Goal: Task Accomplishment & Management: Complete application form

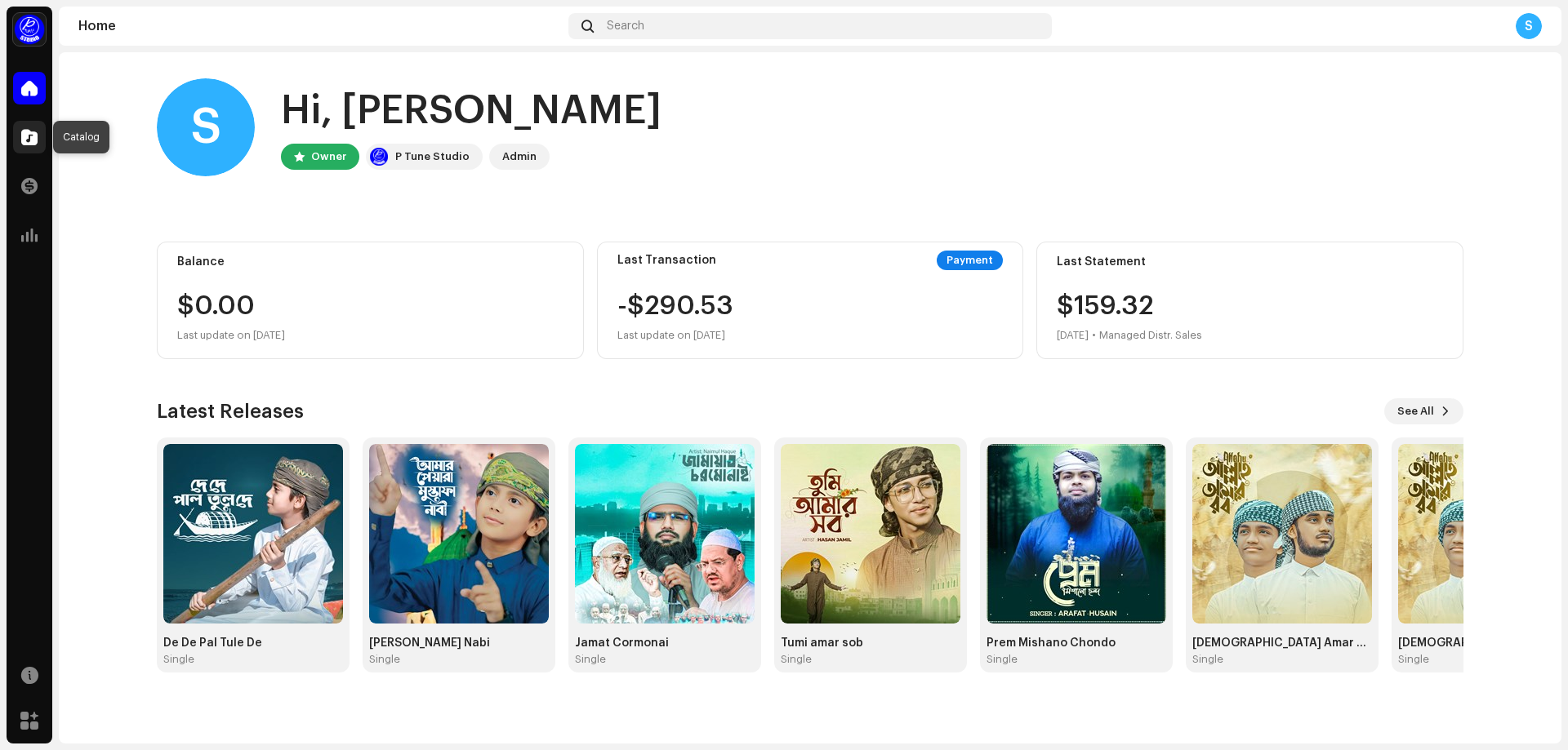
click at [31, 142] on span at bounding box center [29, 137] width 16 height 13
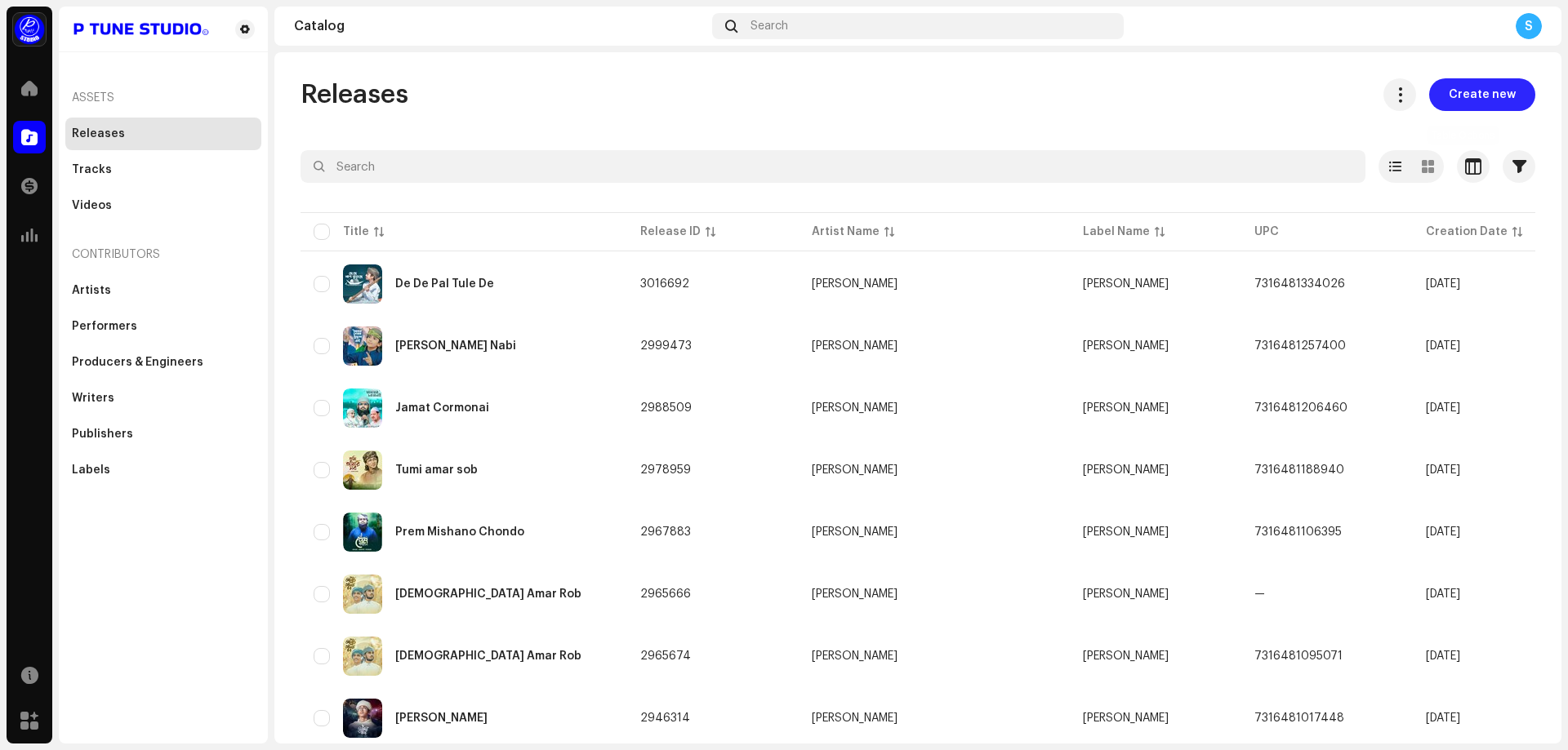
click at [1474, 96] on span "Create new" at bounding box center [1482, 95] width 67 height 33
click at [1464, 86] on span "Create new" at bounding box center [1482, 95] width 67 height 33
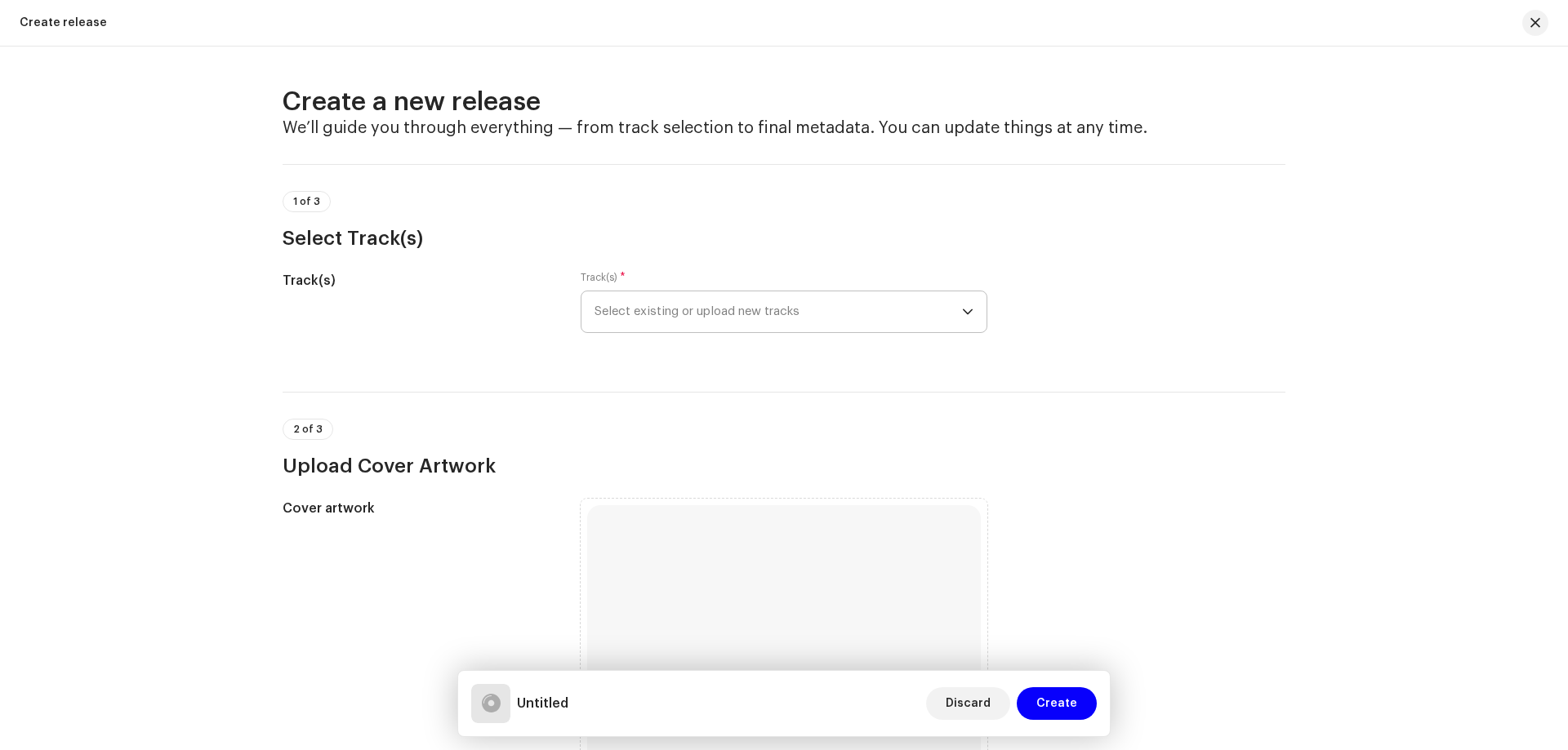
click at [729, 312] on span "Select existing or upload new tracks" at bounding box center [778, 311] width 368 height 41
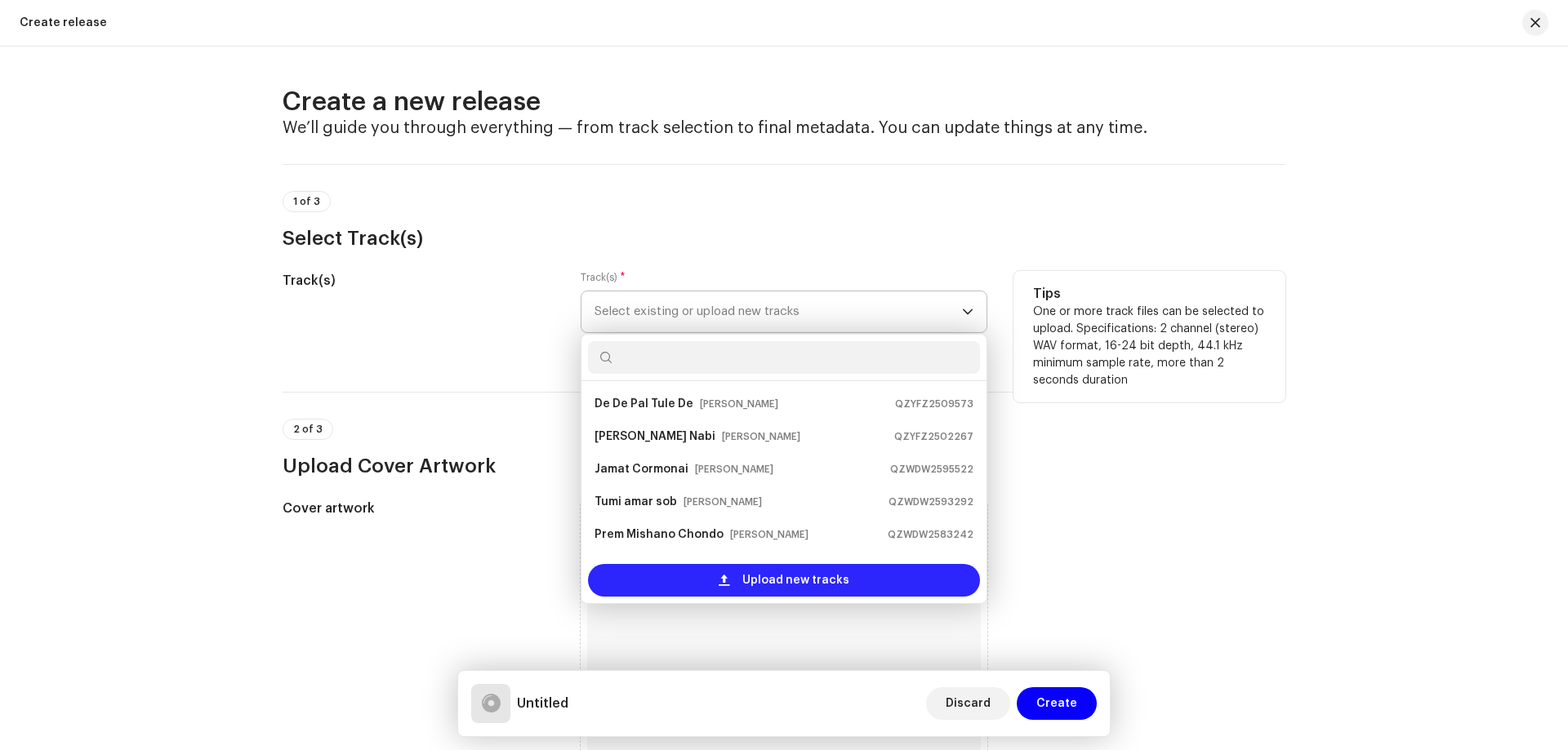
click at [757, 571] on span "Upload new tracks" at bounding box center [795, 580] width 107 height 33
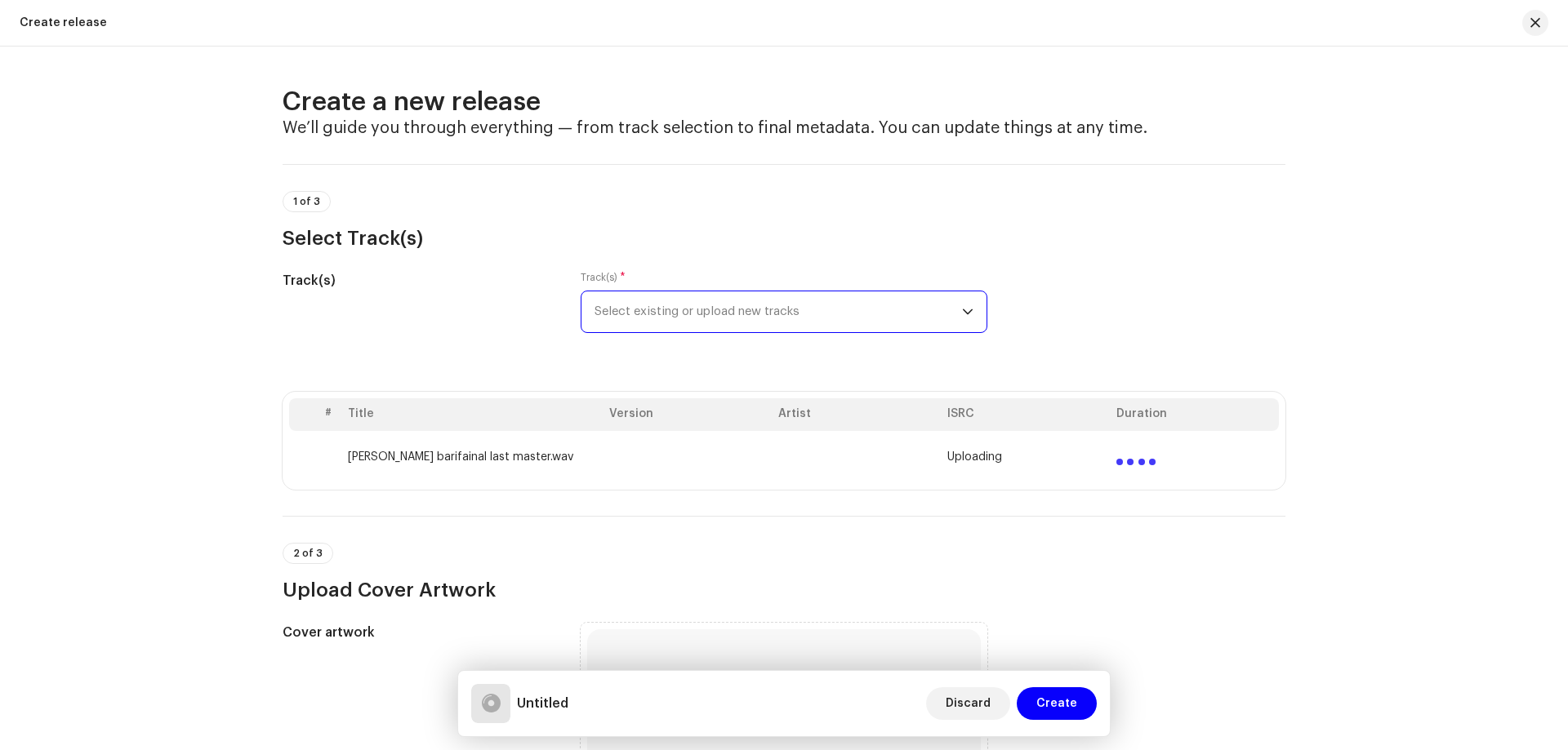
scroll to position [326, 0]
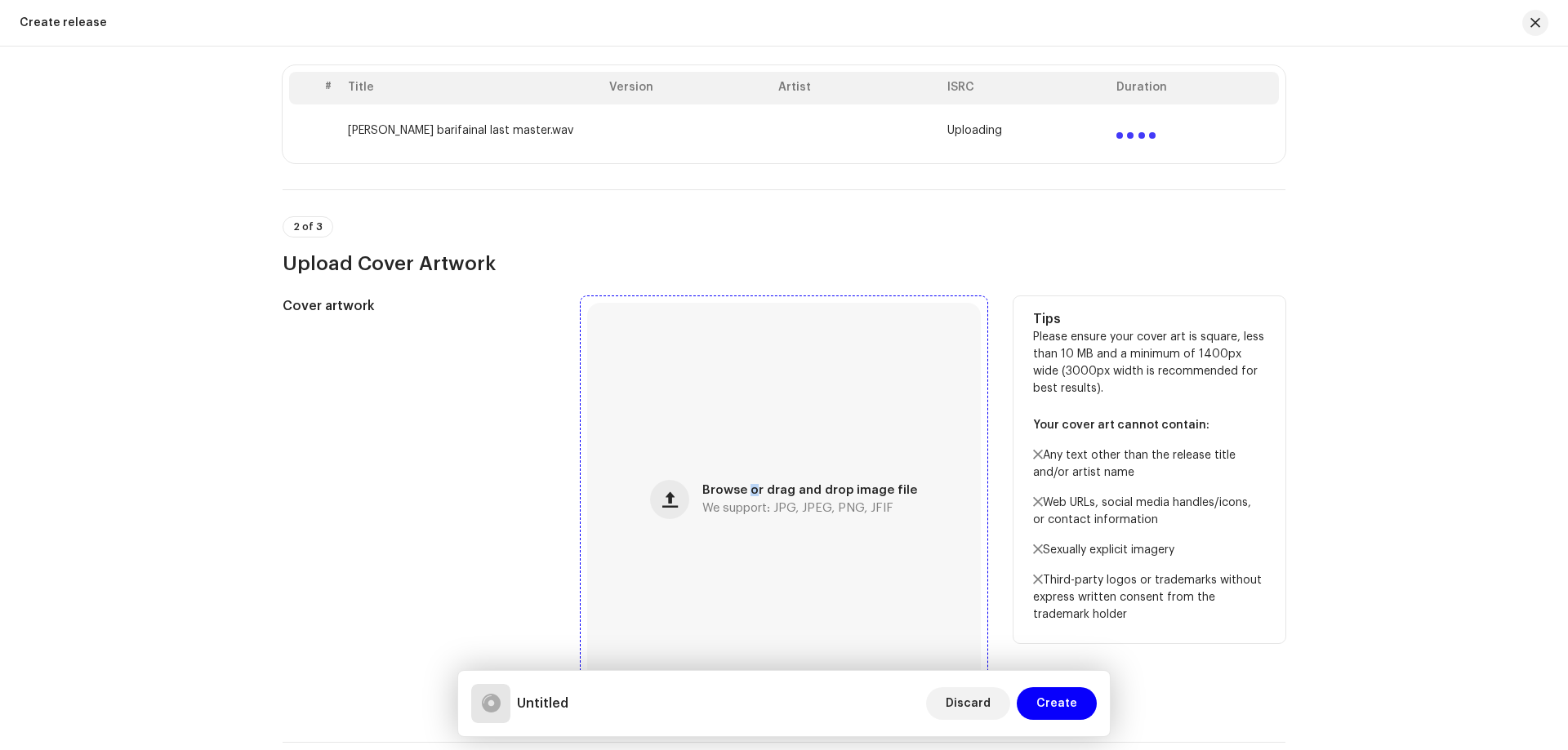
click at [749, 496] on div "Browse or drag and drop image file We support: JPG, JPEG, PNG, JFIF" at bounding box center [809, 499] width 214 height 30
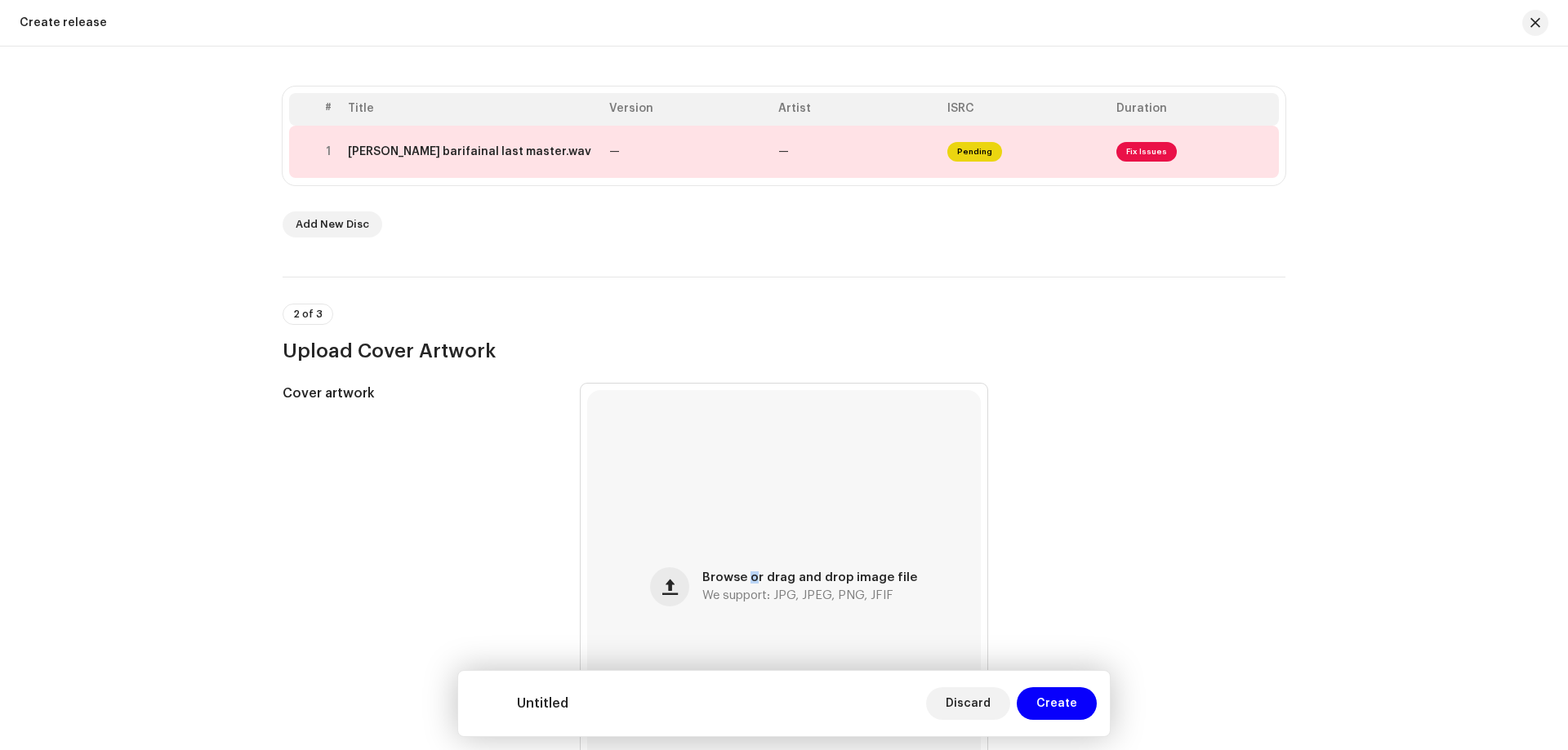
scroll to position [110, 0]
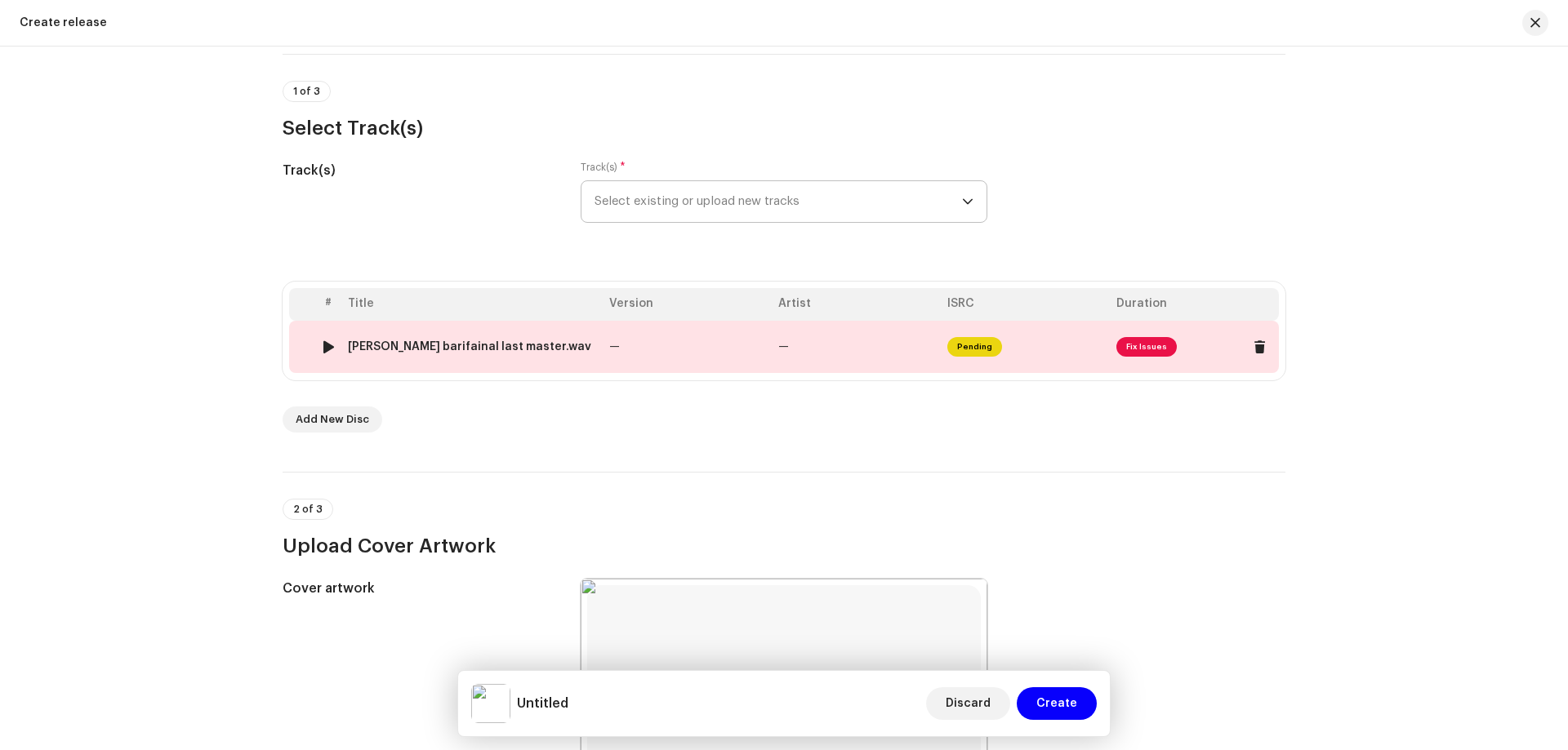
click at [1148, 341] on span "Fix Issues" at bounding box center [1146, 346] width 60 height 19
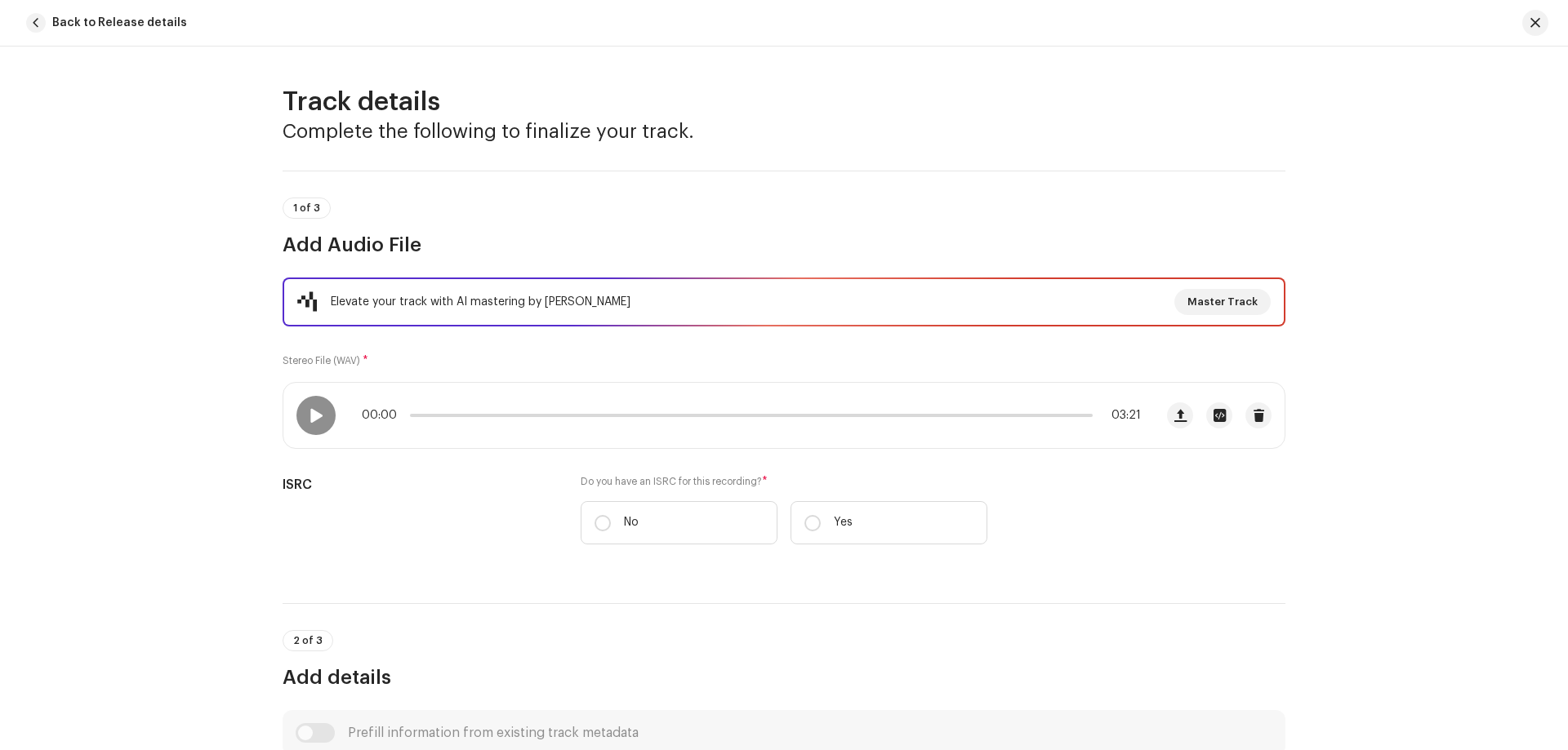
scroll to position [654, 0]
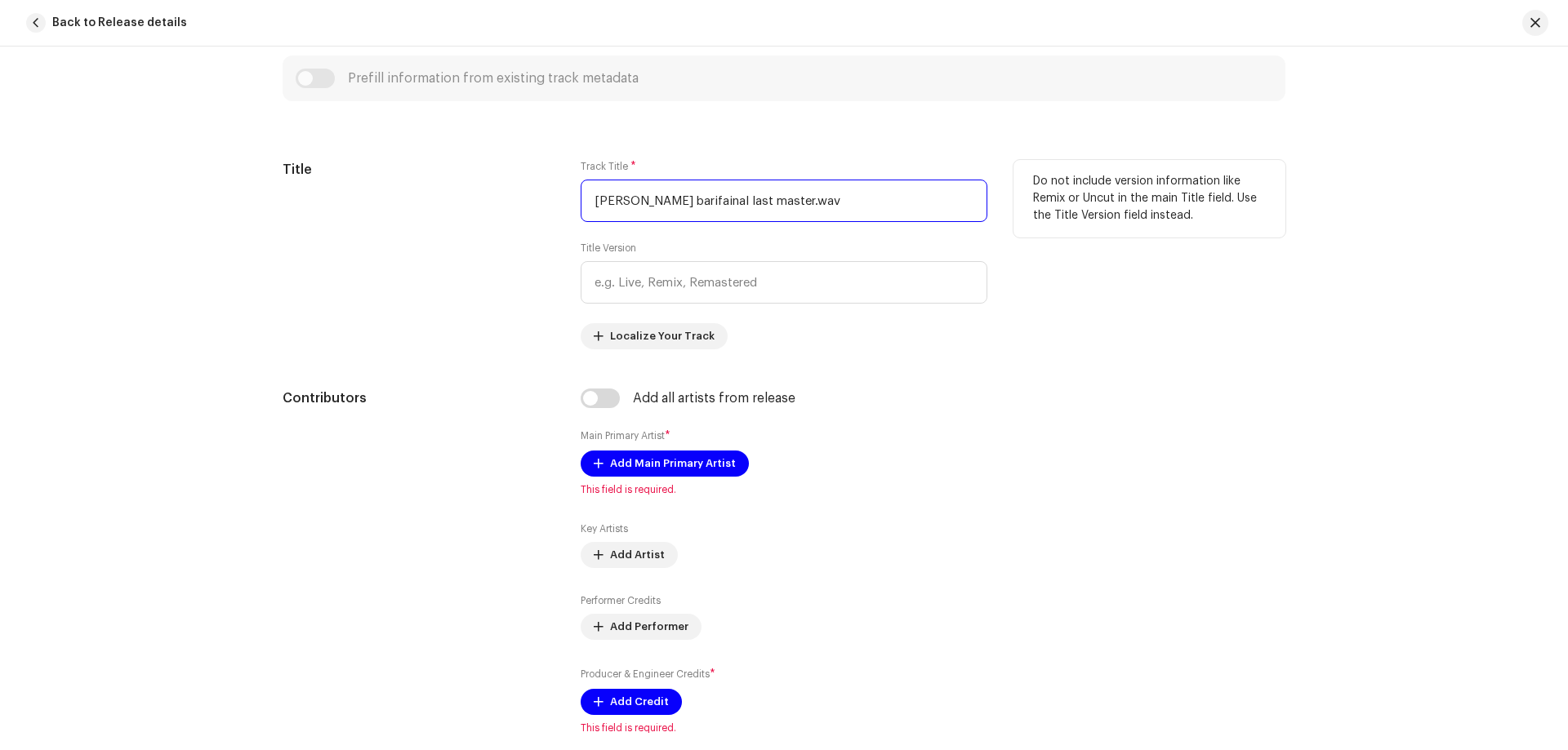
click at [774, 206] on input "Tomar barifainal last master.wav" at bounding box center [783, 201] width 407 height 42
drag, startPoint x: 815, startPoint y: 192, endPoint x: 545, endPoint y: 211, distance: 270.7
click at [545, 211] on div "Title Track Title * Tomar barifainal last master.wav Title Version Localize You…" at bounding box center [783, 254] width 1002 height 189
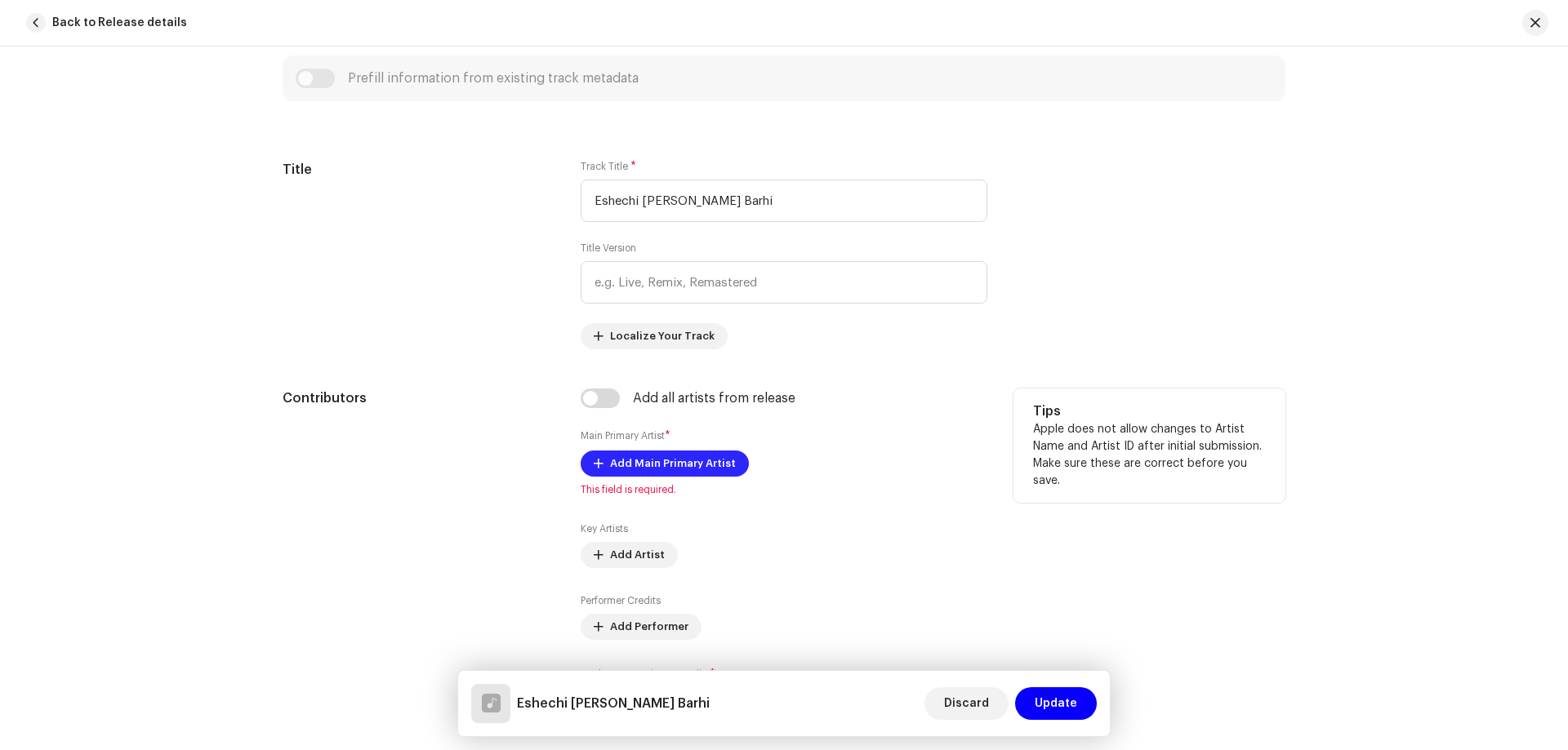
type input "Eshechi [PERSON_NAME] Barhi"
click at [661, 461] on span "Add Main Primary Artist" at bounding box center [672, 463] width 125 height 33
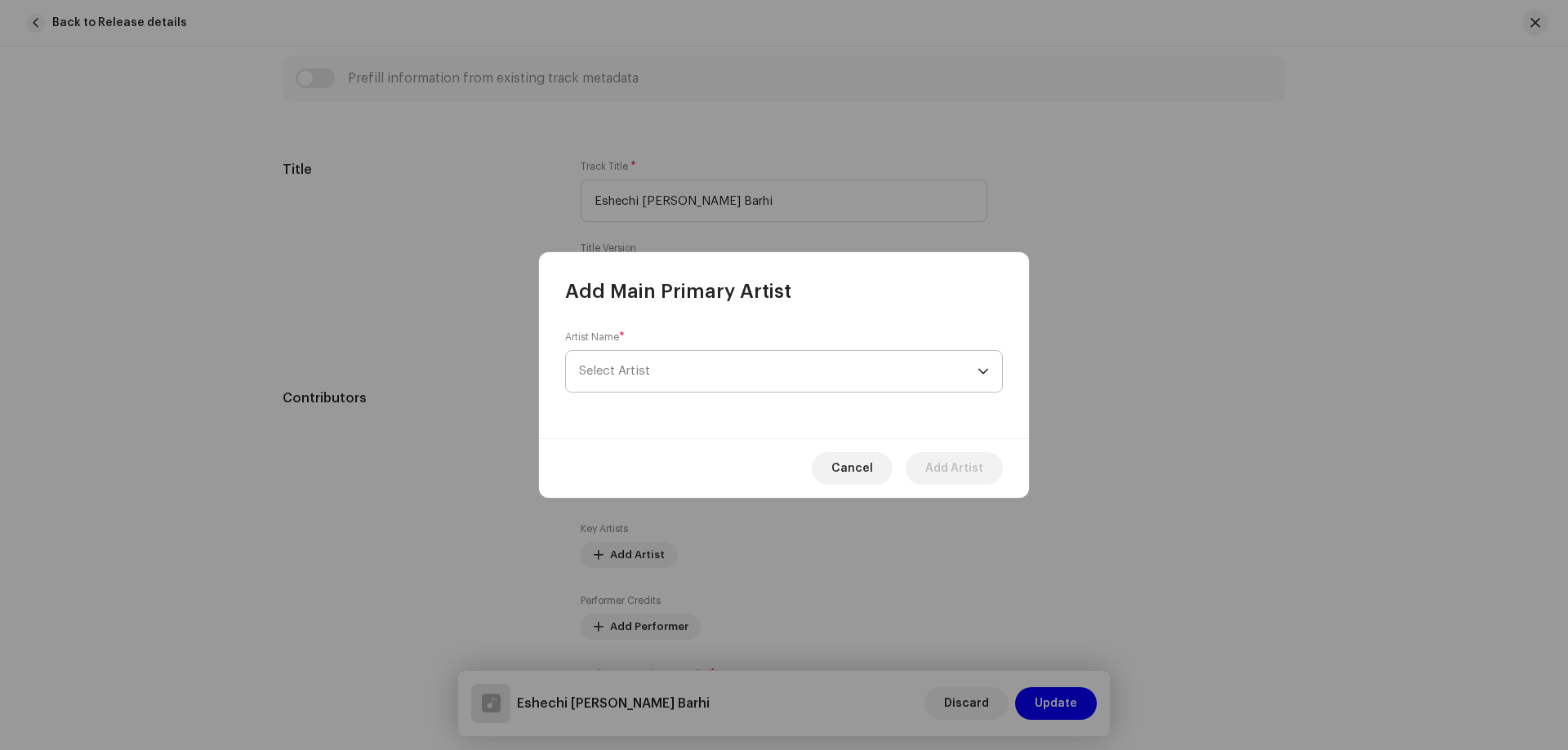
click at [670, 369] on span "Select Artist" at bounding box center [778, 371] width 398 height 41
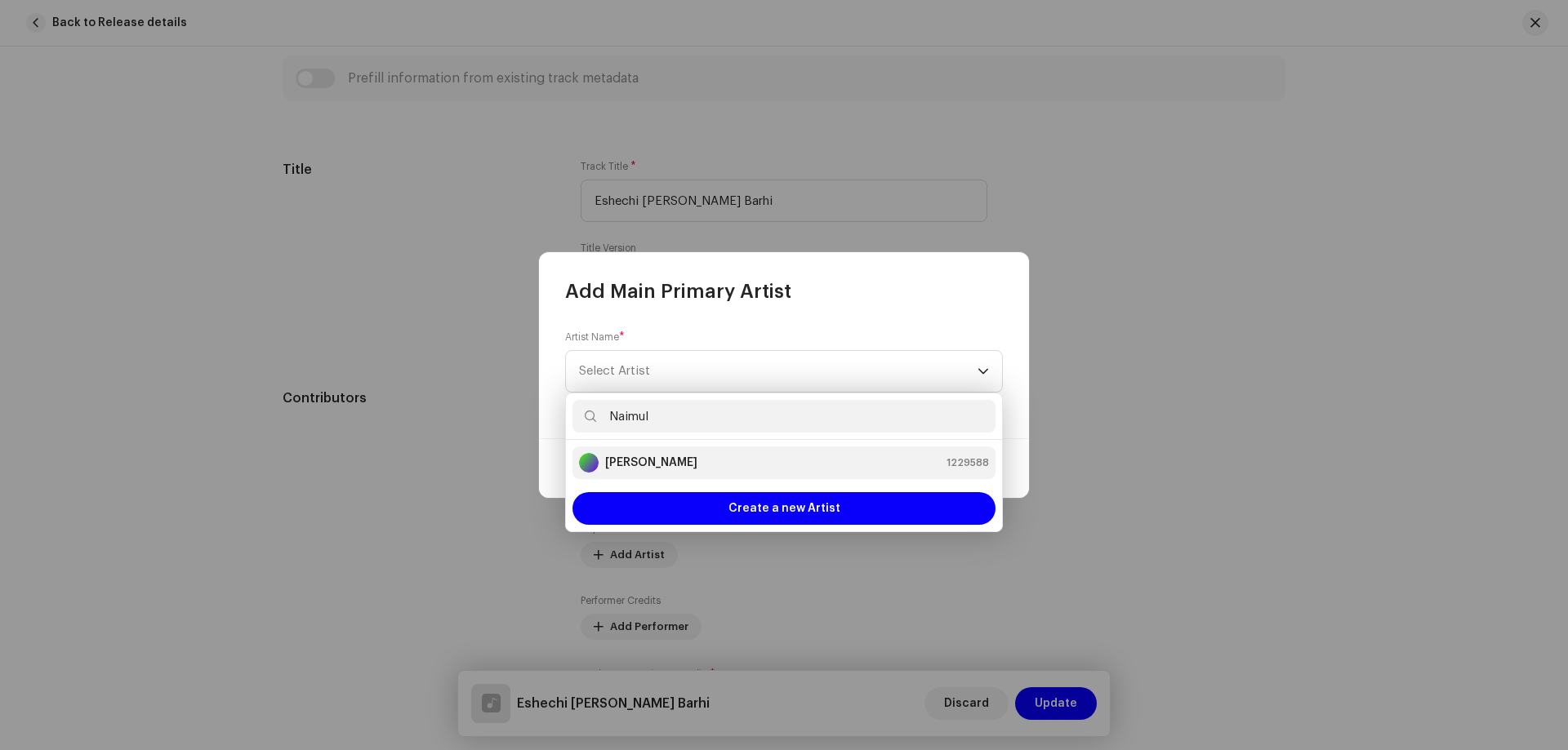
type input "Naimul"
click at [707, 471] on div "Naimul Haque 1229588" at bounding box center [784, 462] width 410 height 19
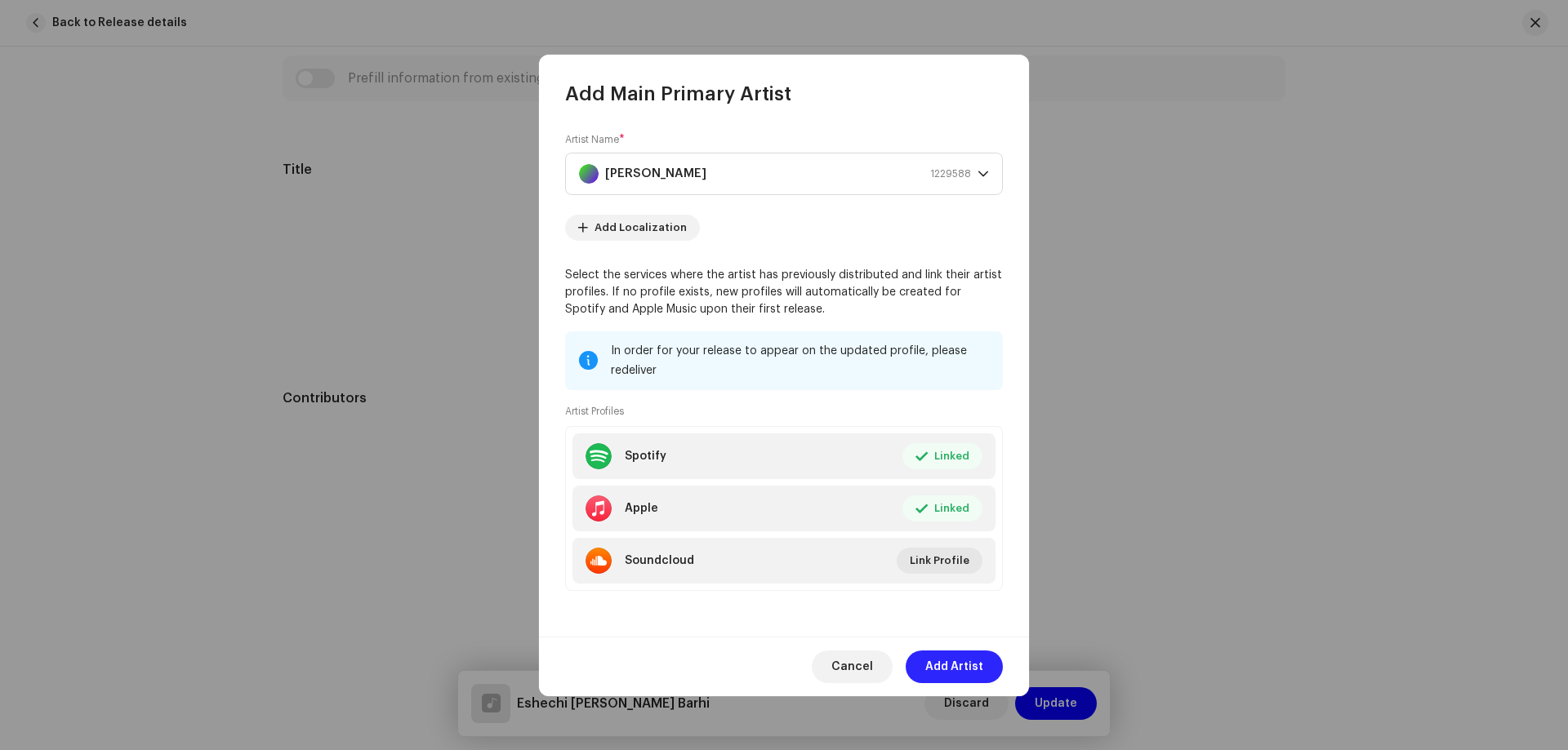
click at [960, 662] on span "Add Artist" at bounding box center [953, 667] width 58 height 33
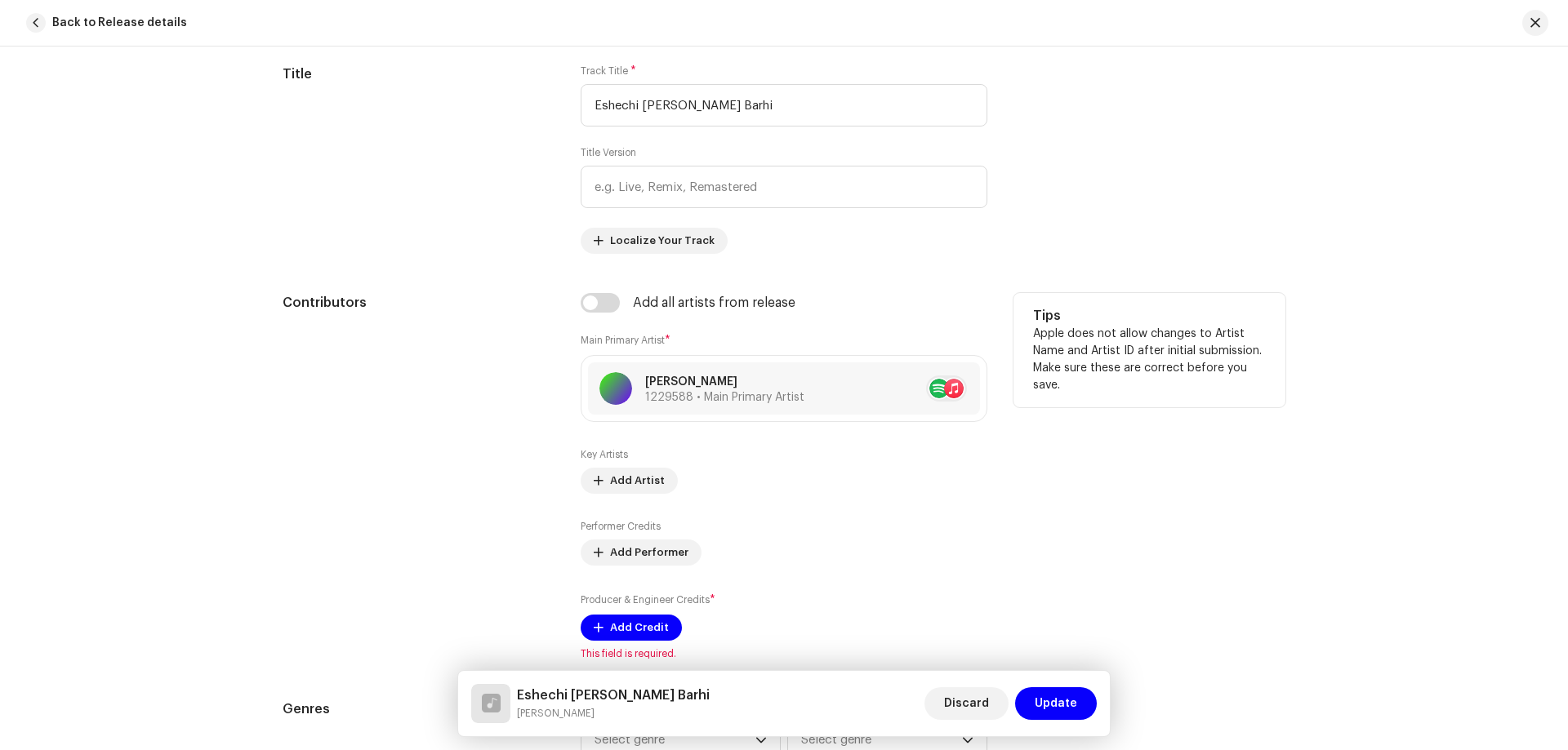
scroll to position [899, 0]
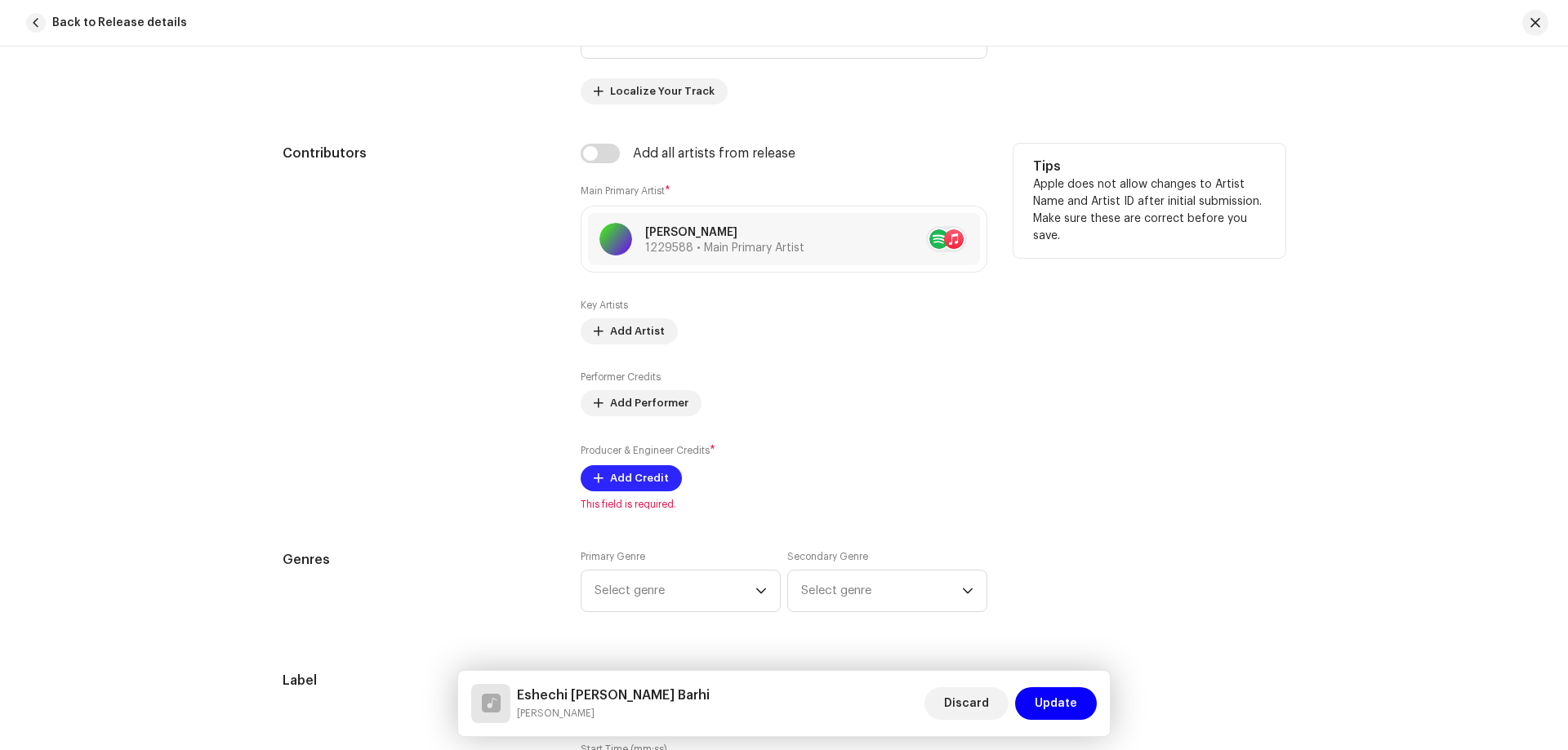
click at [631, 478] on span "Add Credit" at bounding box center [638, 478] width 58 height 33
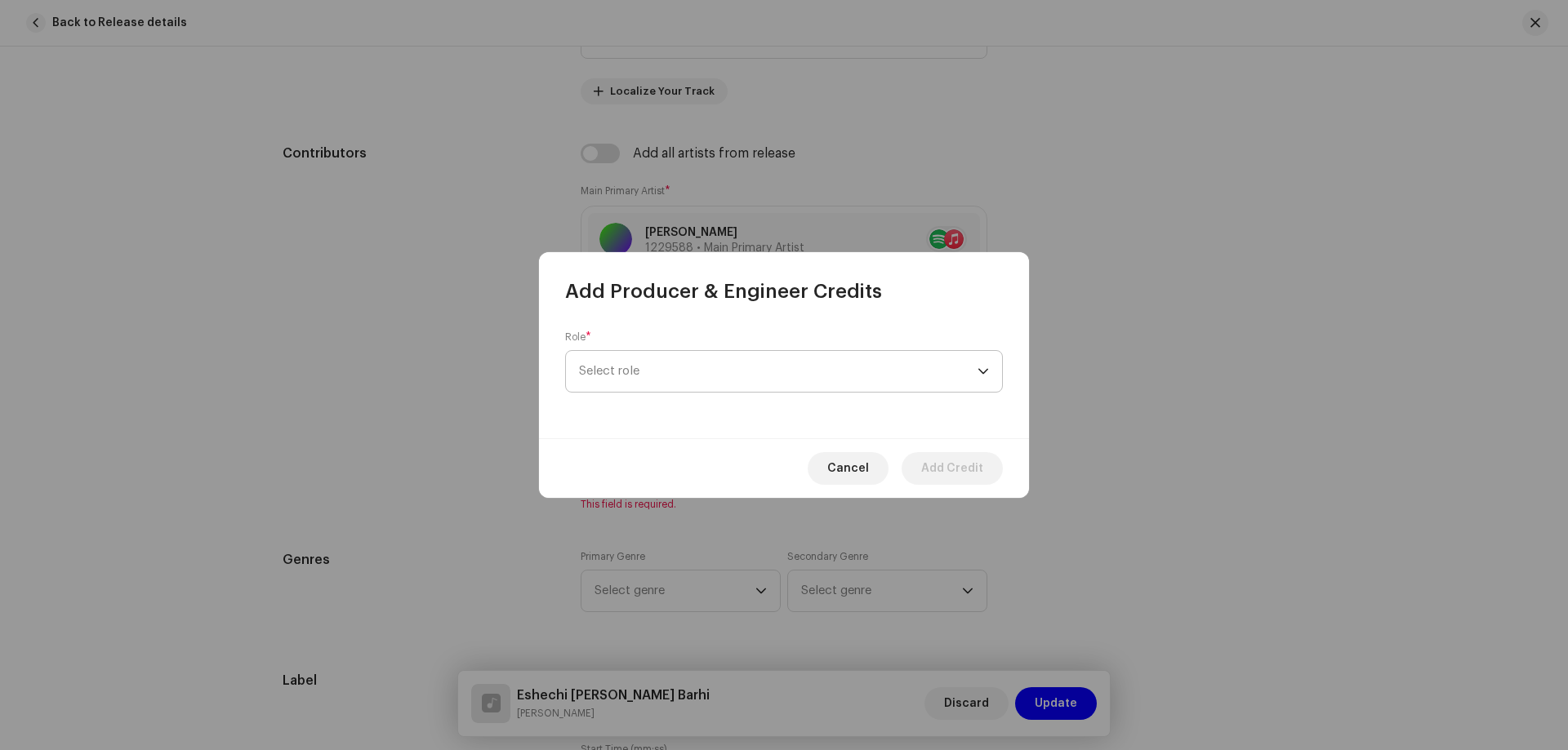
click at [677, 355] on span "Select role" at bounding box center [778, 371] width 398 height 41
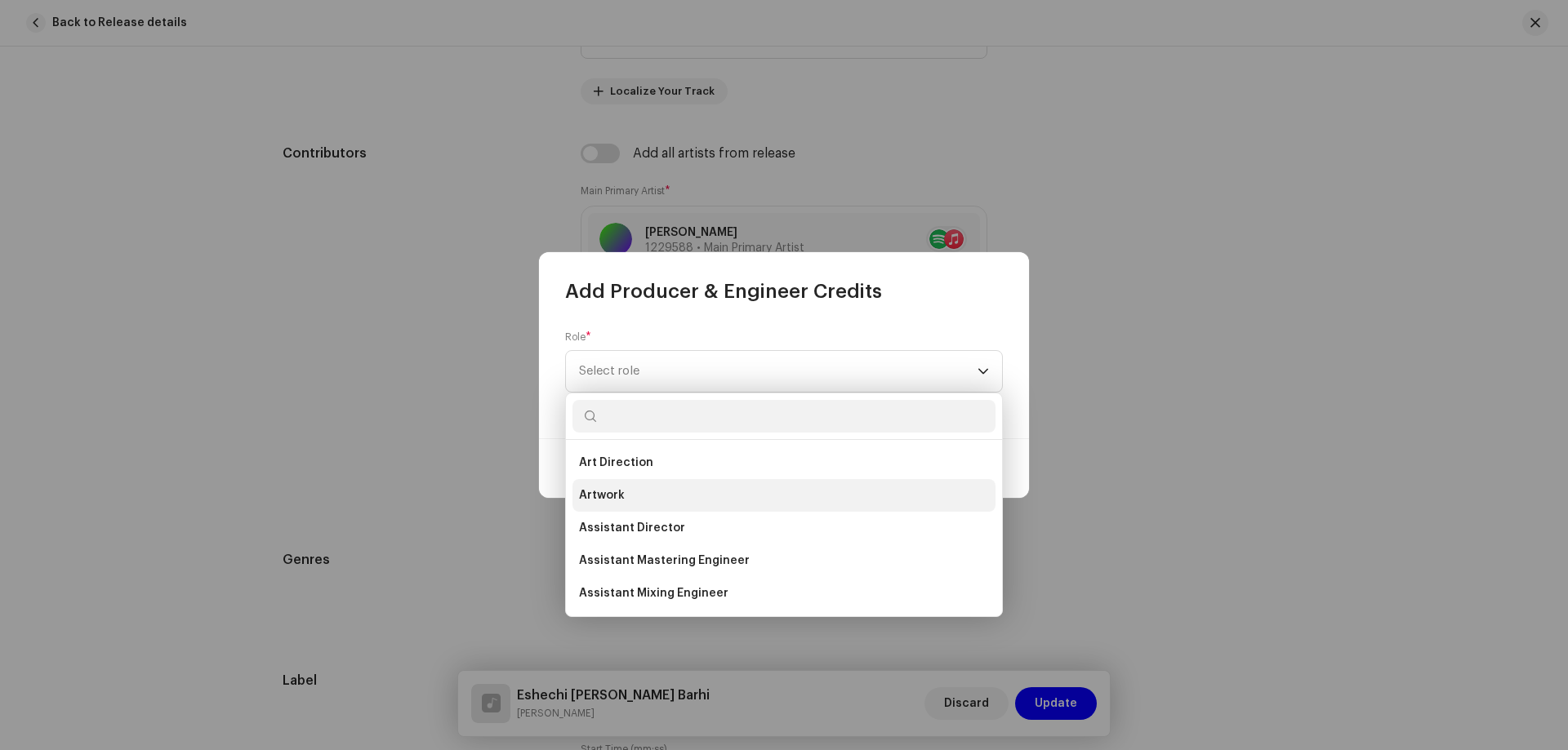
click at [652, 494] on li "Artwork" at bounding box center [784, 496] width 423 height 33
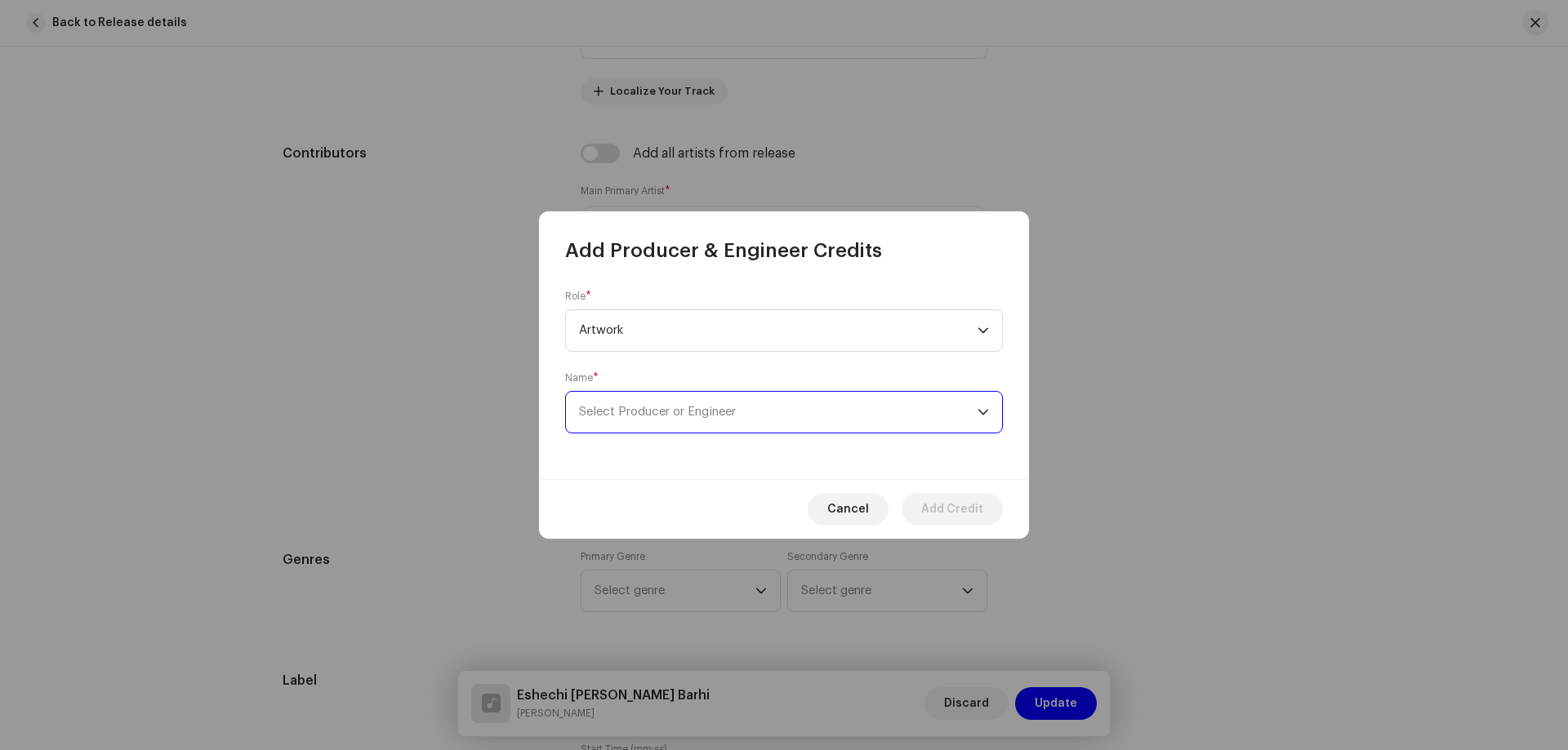
click at [678, 413] on span "Select Producer or Engineer" at bounding box center [658, 411] width 157 height 12
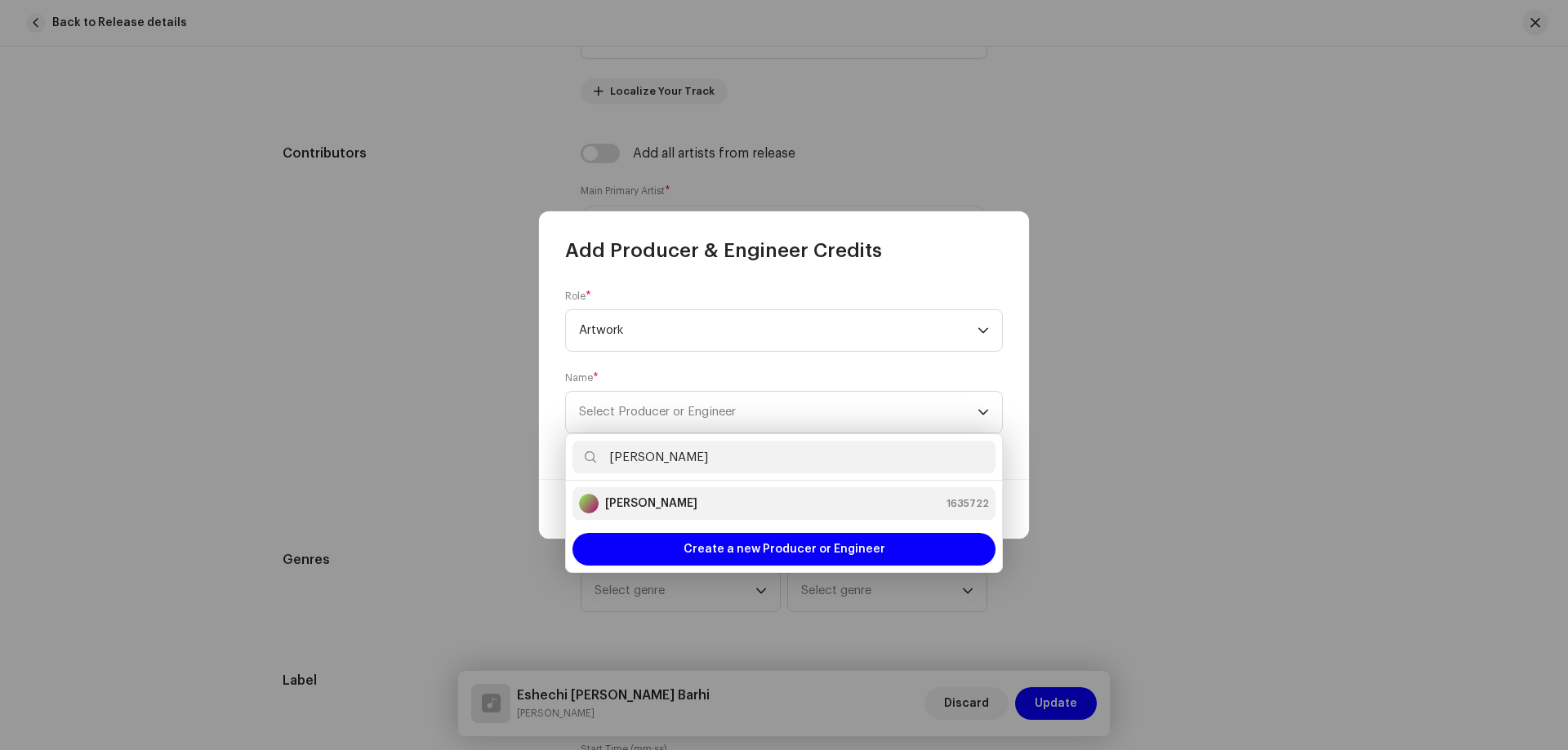
type input "Shamim Mahmud"
click at [737, 496] on div "Shamim Mahmud 1635722" at bounding box center [784, 503] width 410 height 19
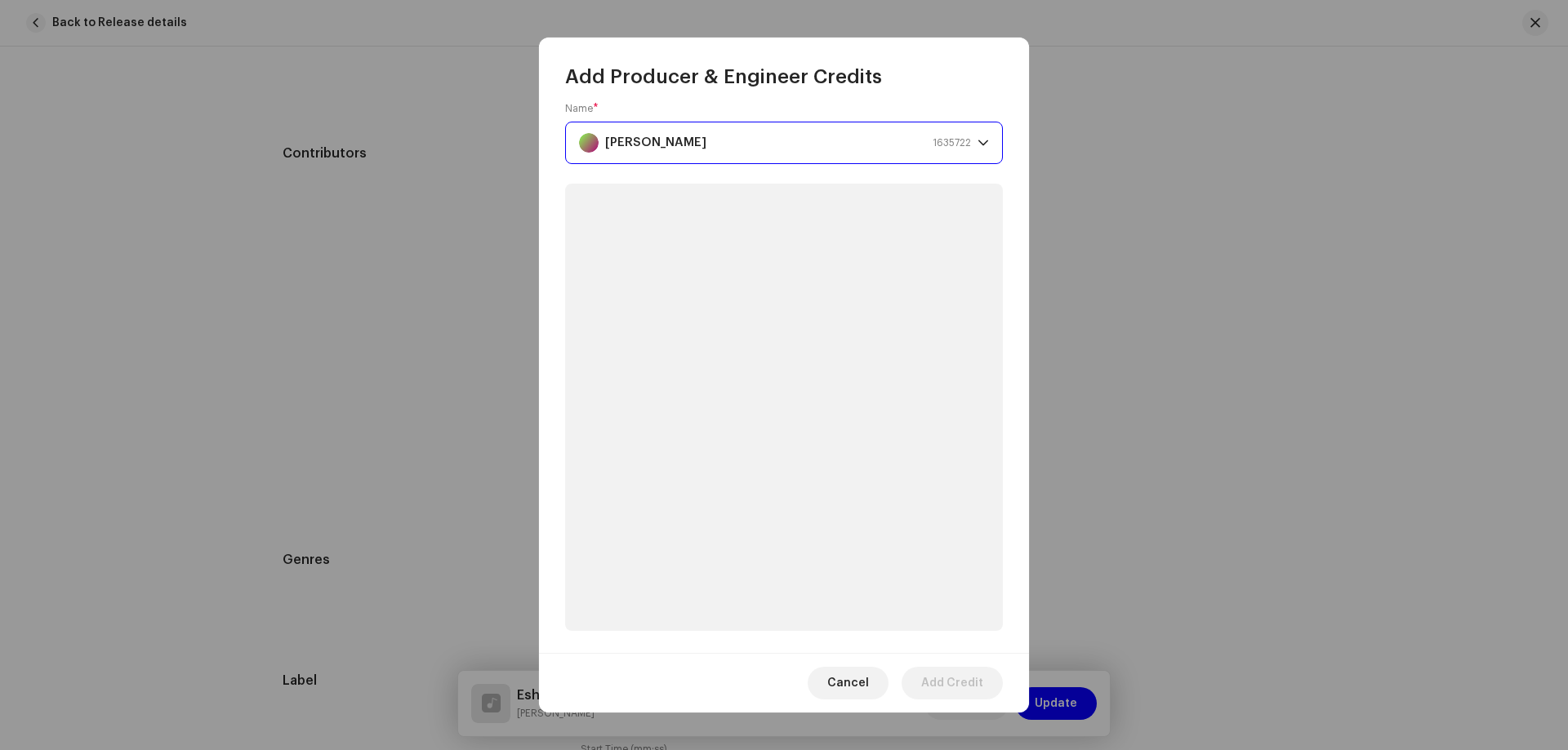
scroll to position [48, 0]
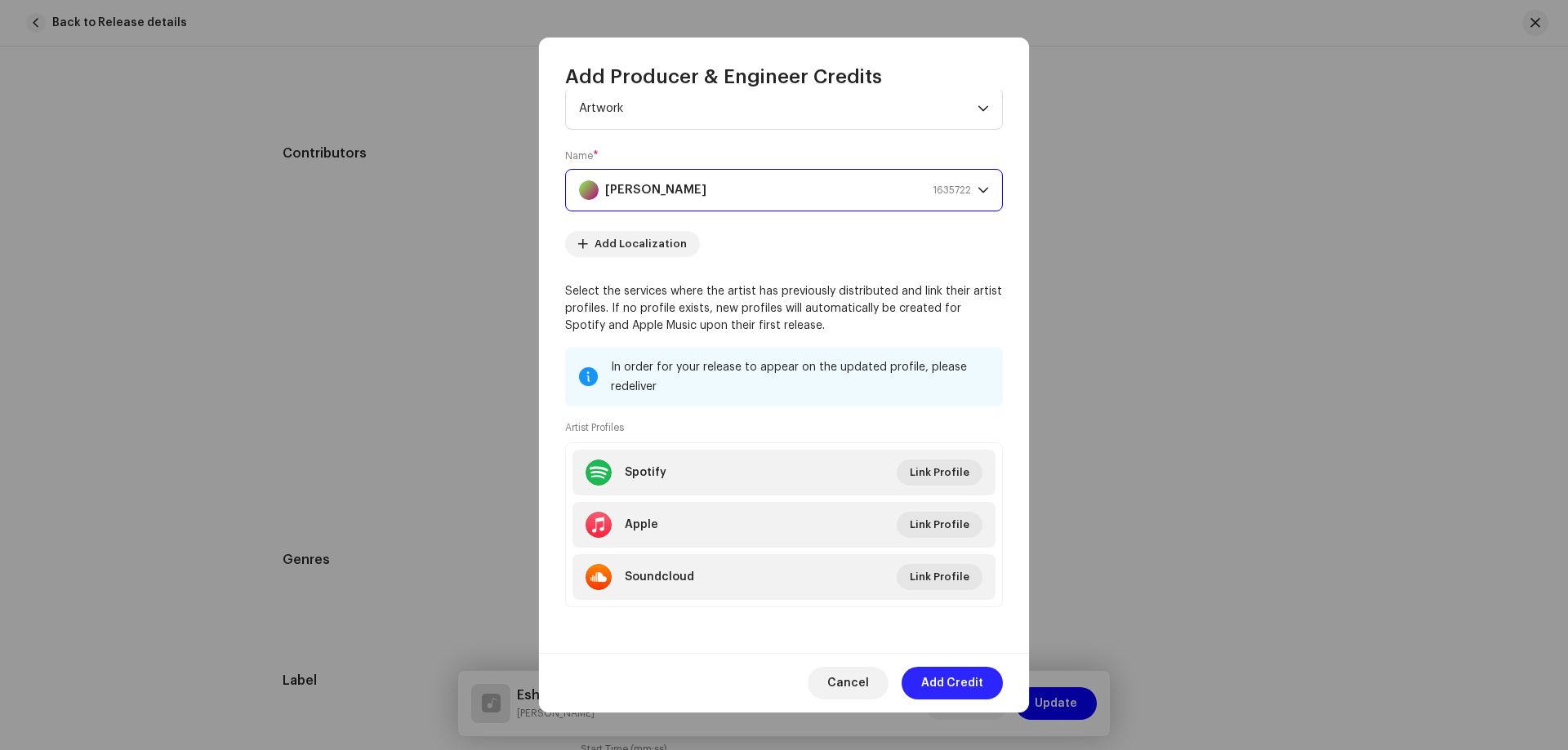
click at [953, 674] on span "Add Credit" at bounding box center [952, 683] width 62 height 33
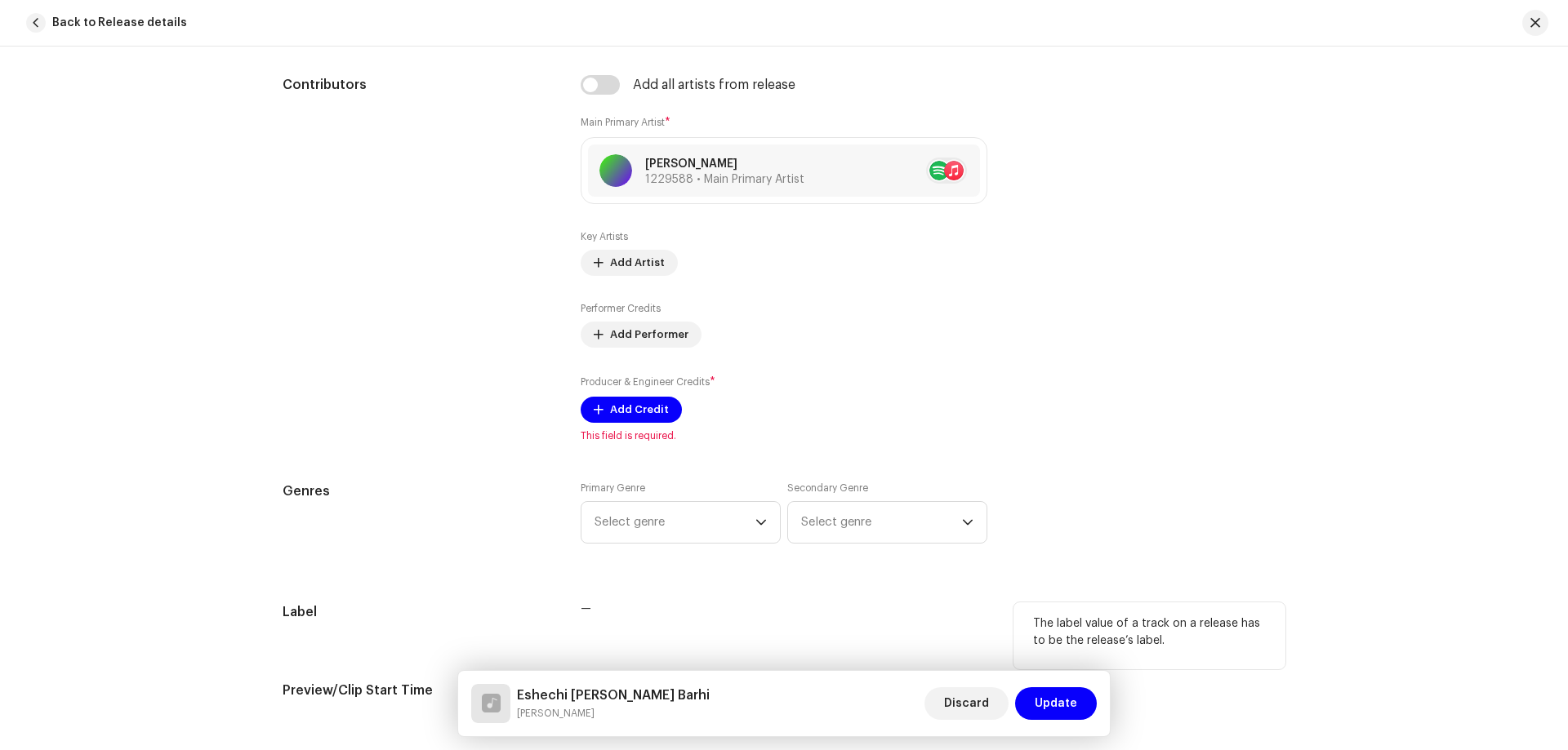
scroll to position [1062, 0]
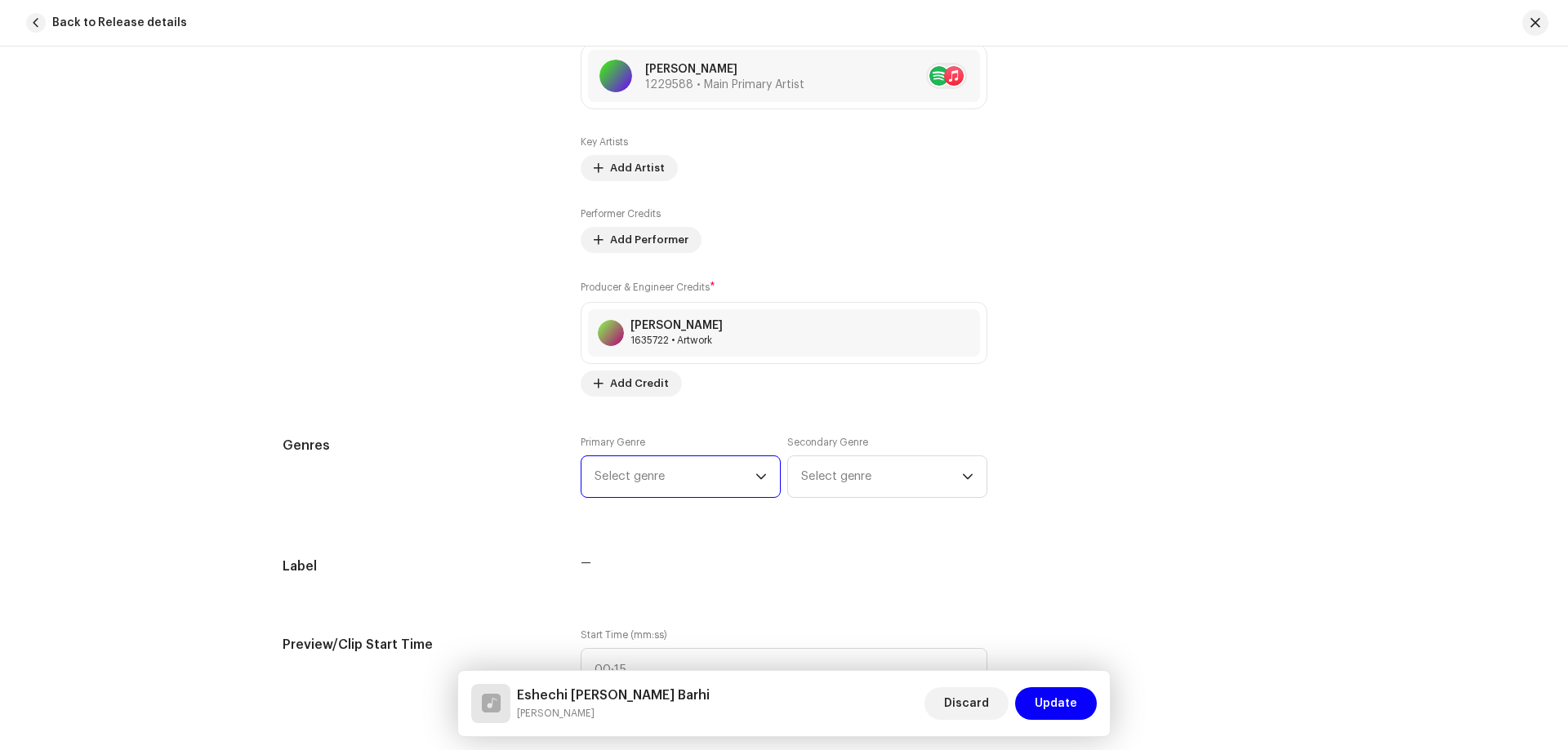
click at [662, 491] on span "Select genre" at bounding box center [675, 476] width 161 height 41
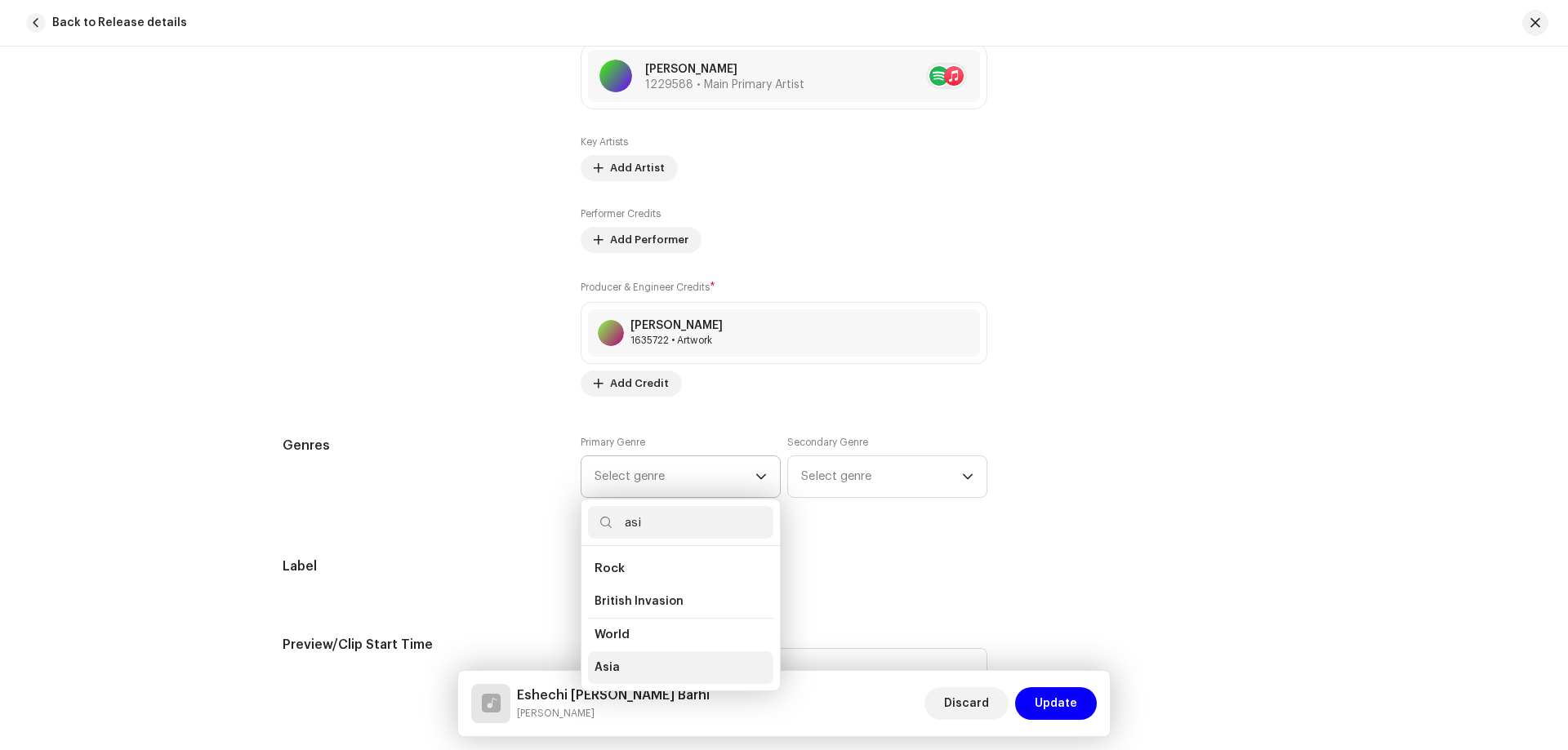
type input "asi"
click at [654, 661] on li "Asia" at bounding box center [681, 668] width 186 height 33
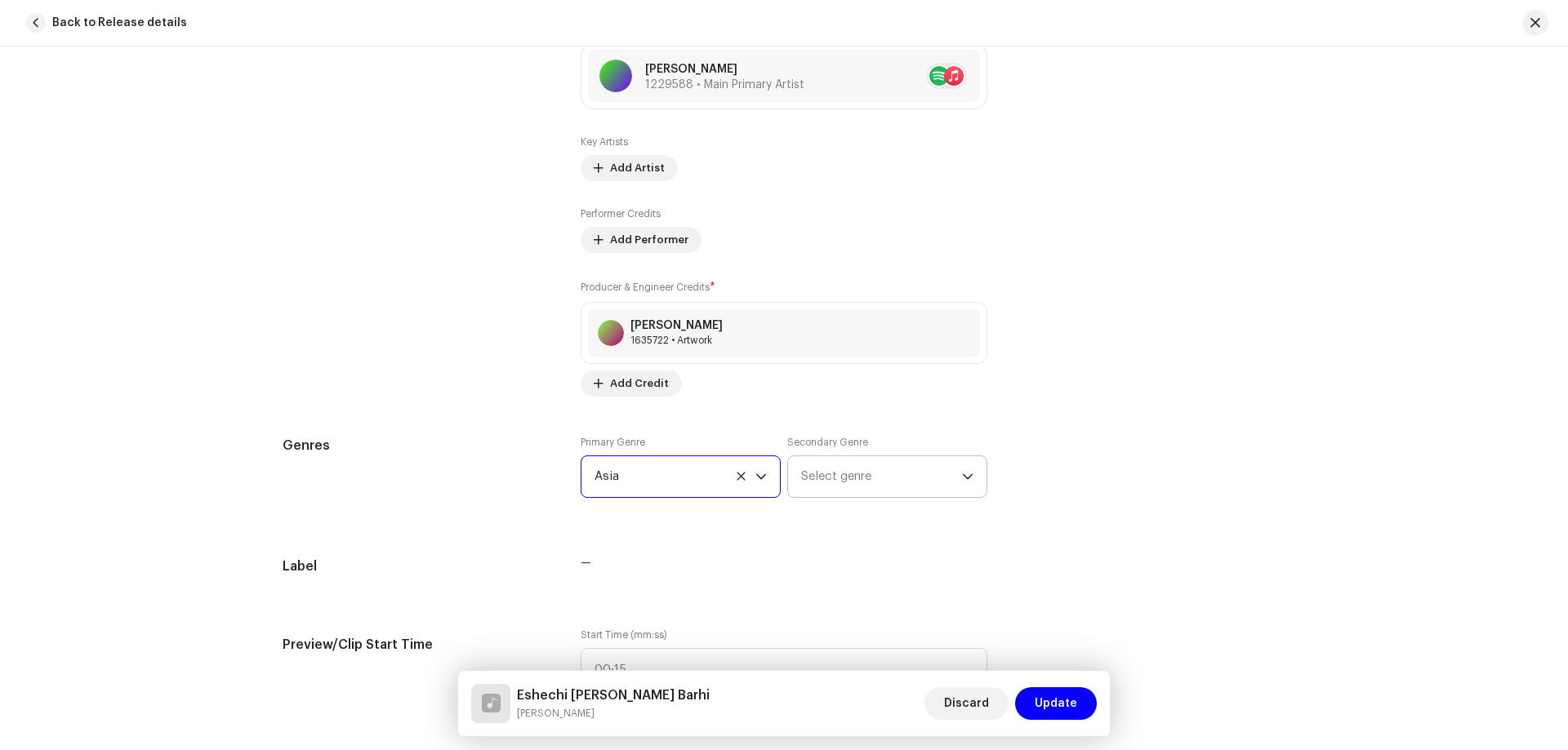
click at [818, 474] on span "Select genre" at bounding box center [882, 476] width 161 height 41
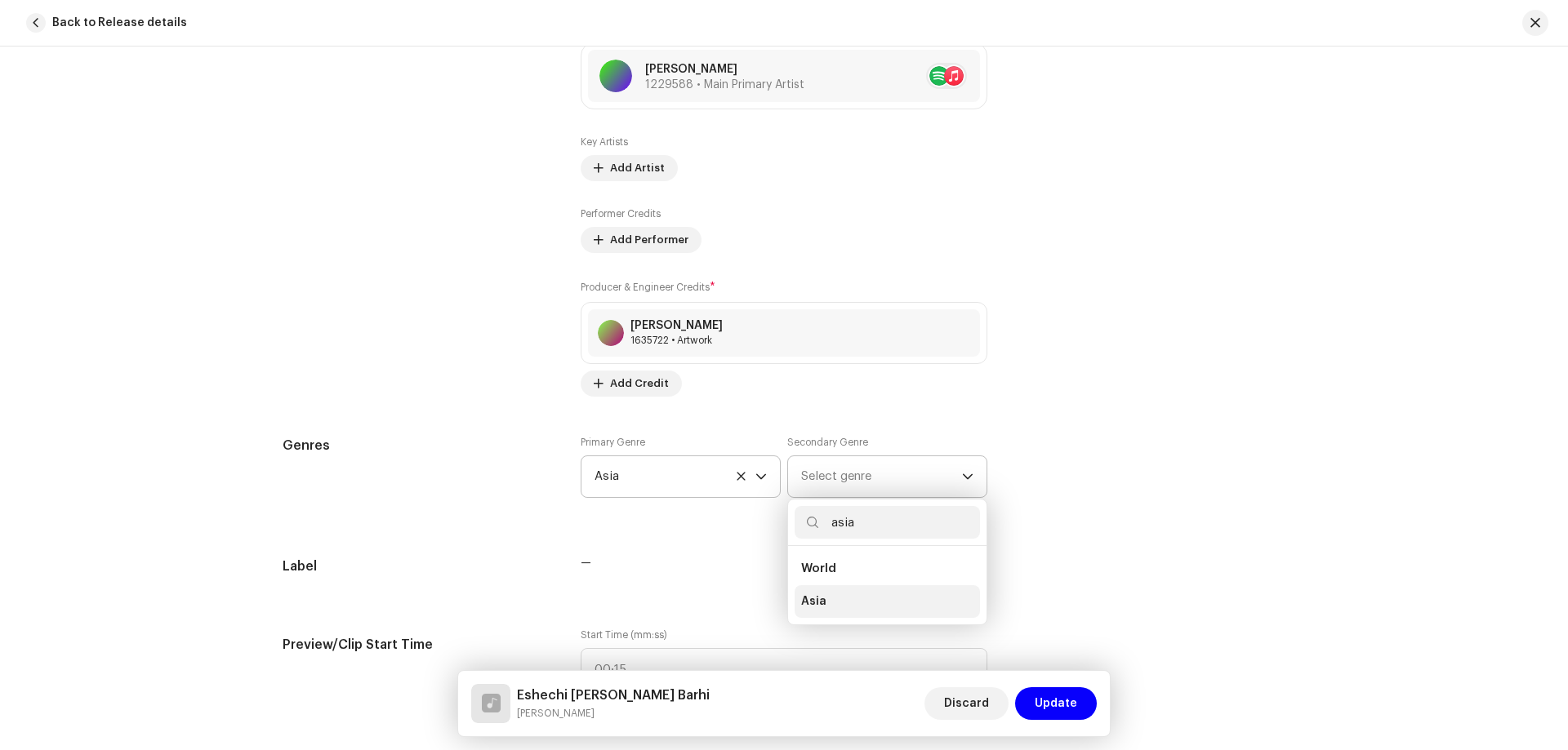
type input "asia"
click at [840, 600] on li "Asia" at bounding box center [887, 602] width 186 height 33
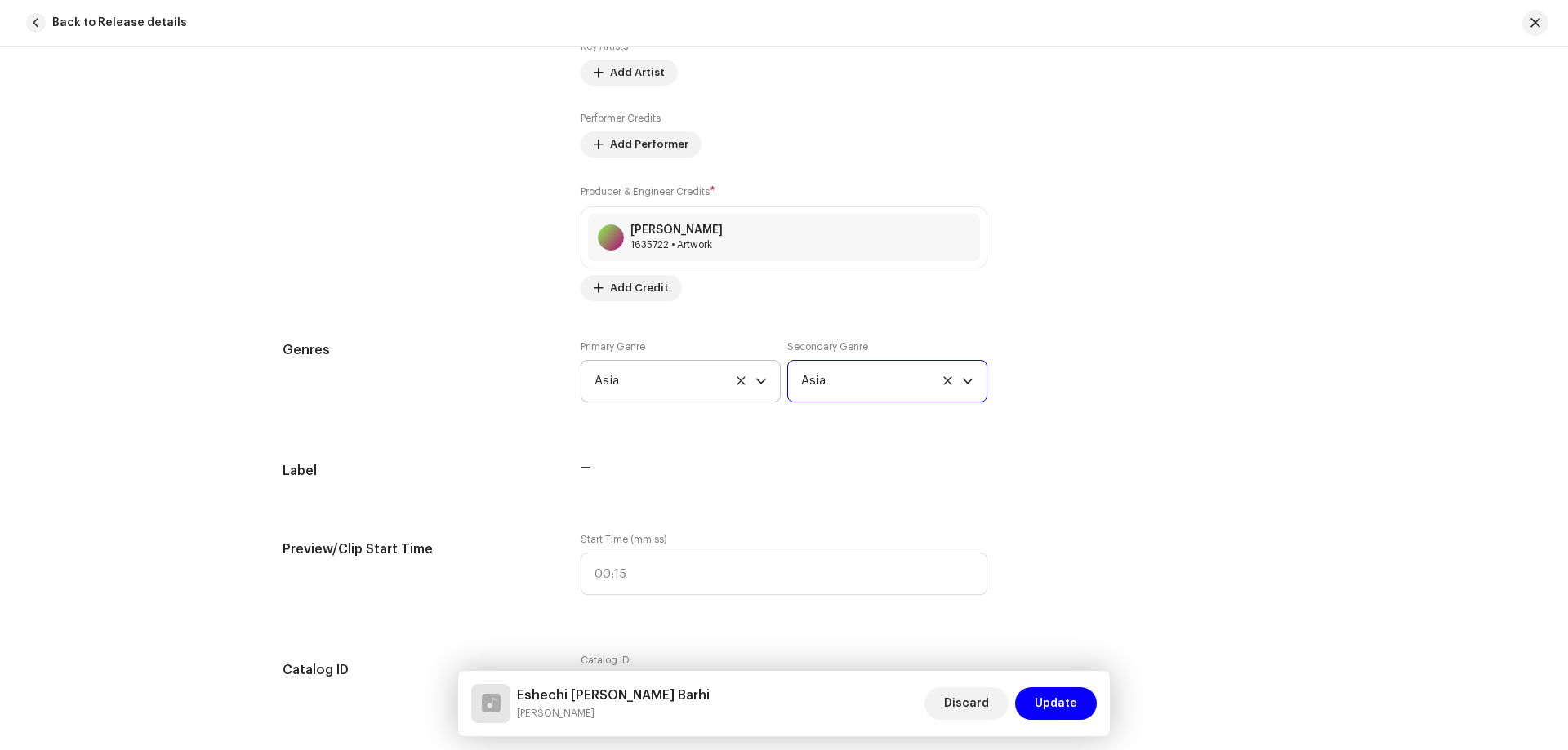
scroll to position [1307, 0]
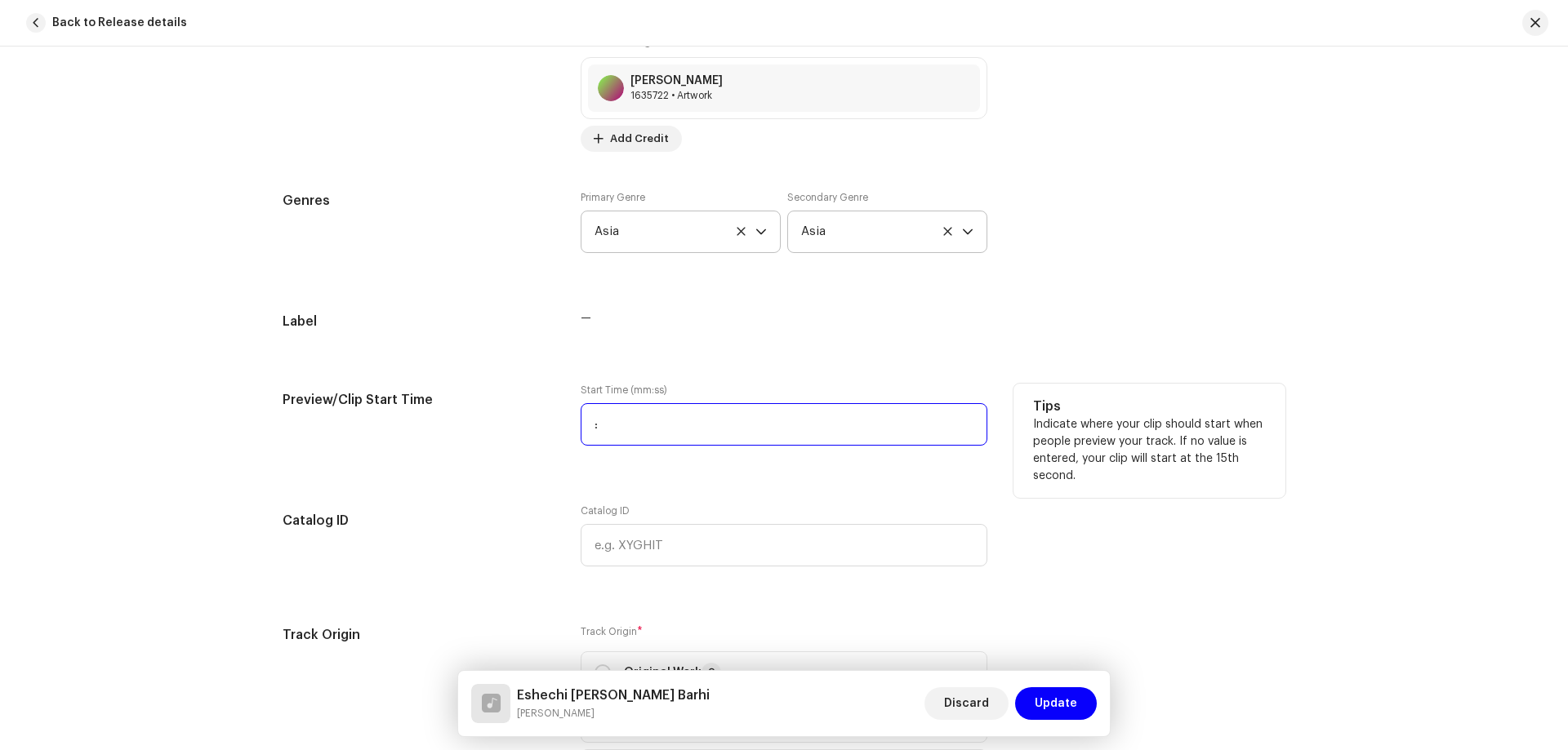
click at [683, 416] on input ":" at bounding box center [783, 424] width 407 height 42
type input "00:17"
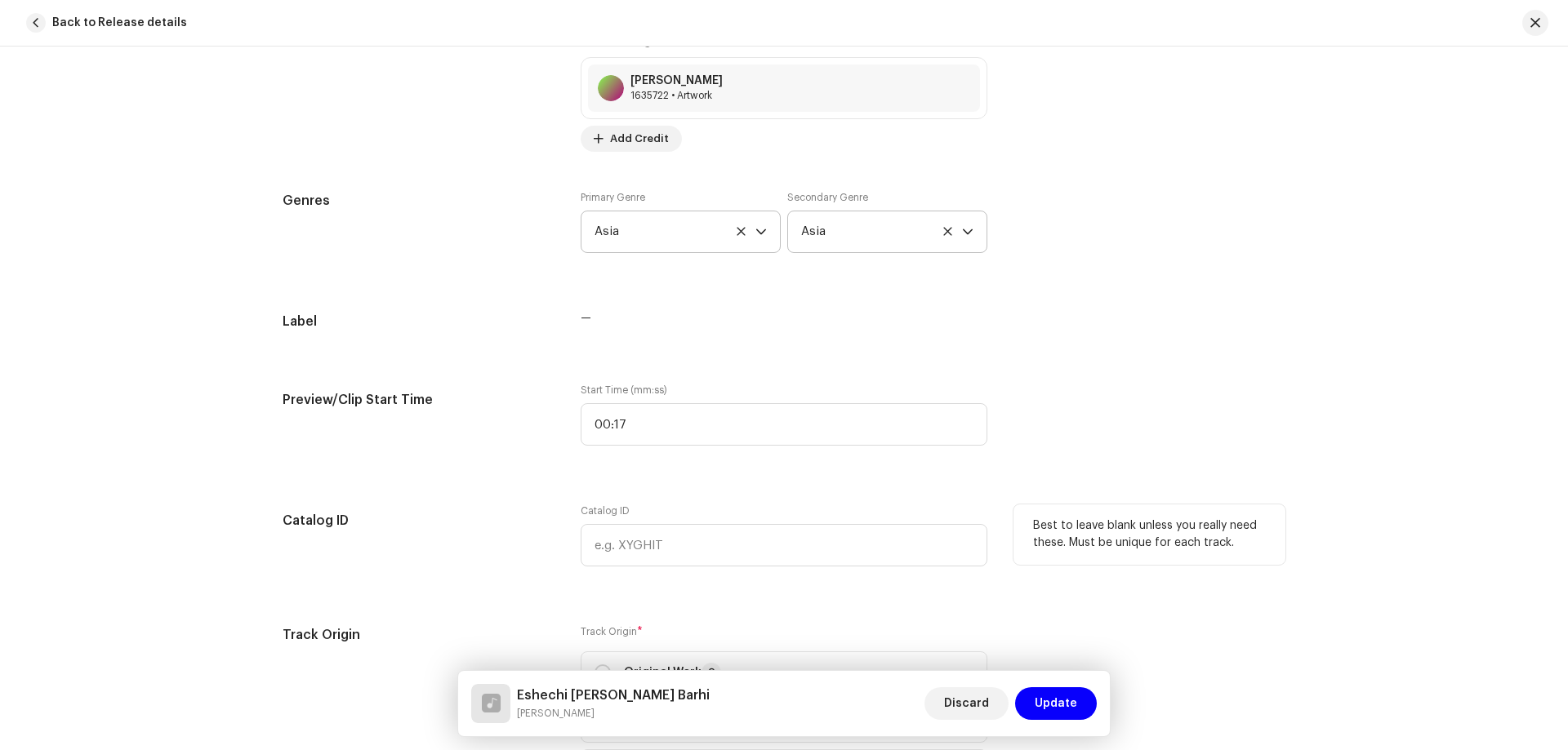
click at [1097, 566] on div "Best to leave blank unless you really need these. Must be unique for each track." at bounding box center [1149, 544] width 272 height 81
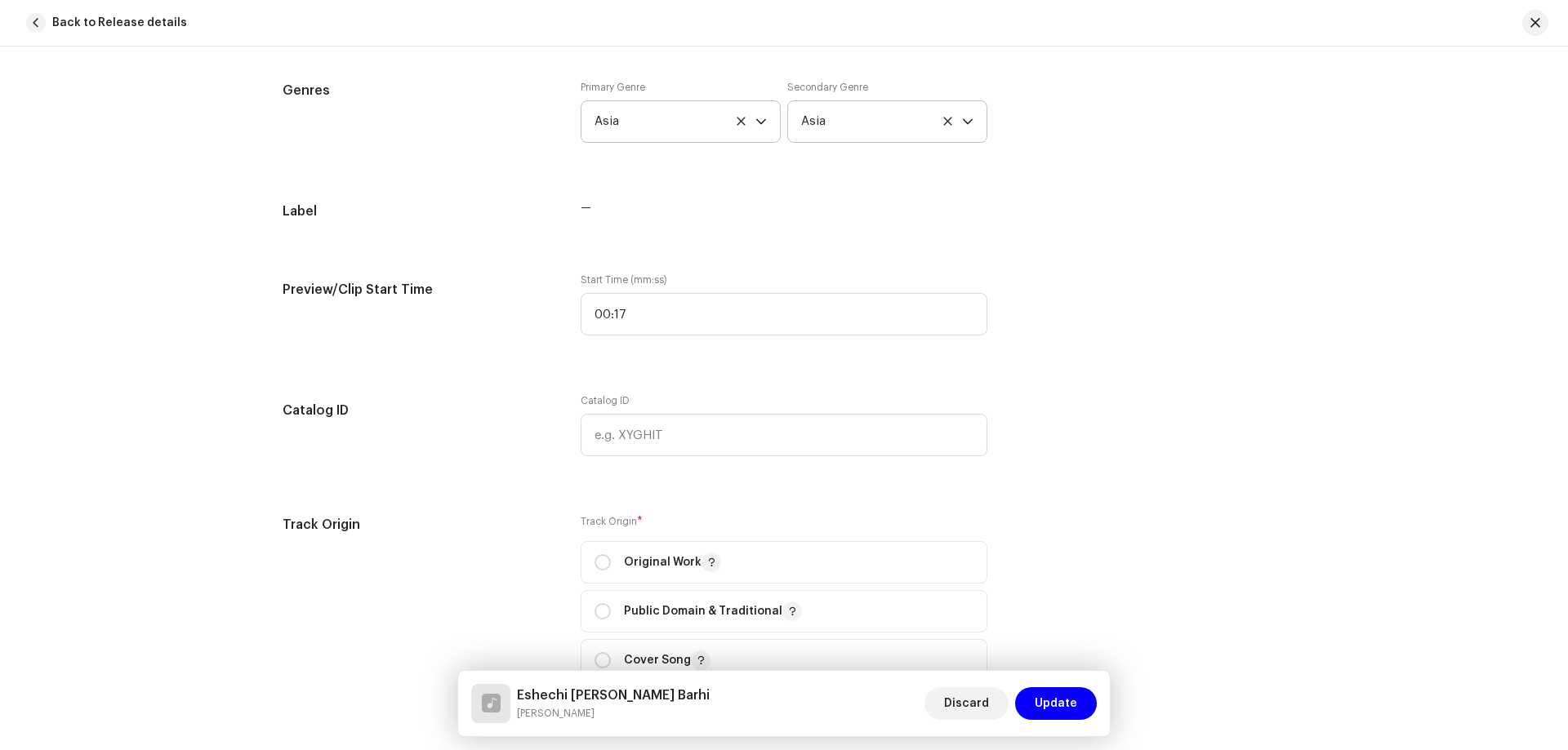
scroll to position [1633, 0]
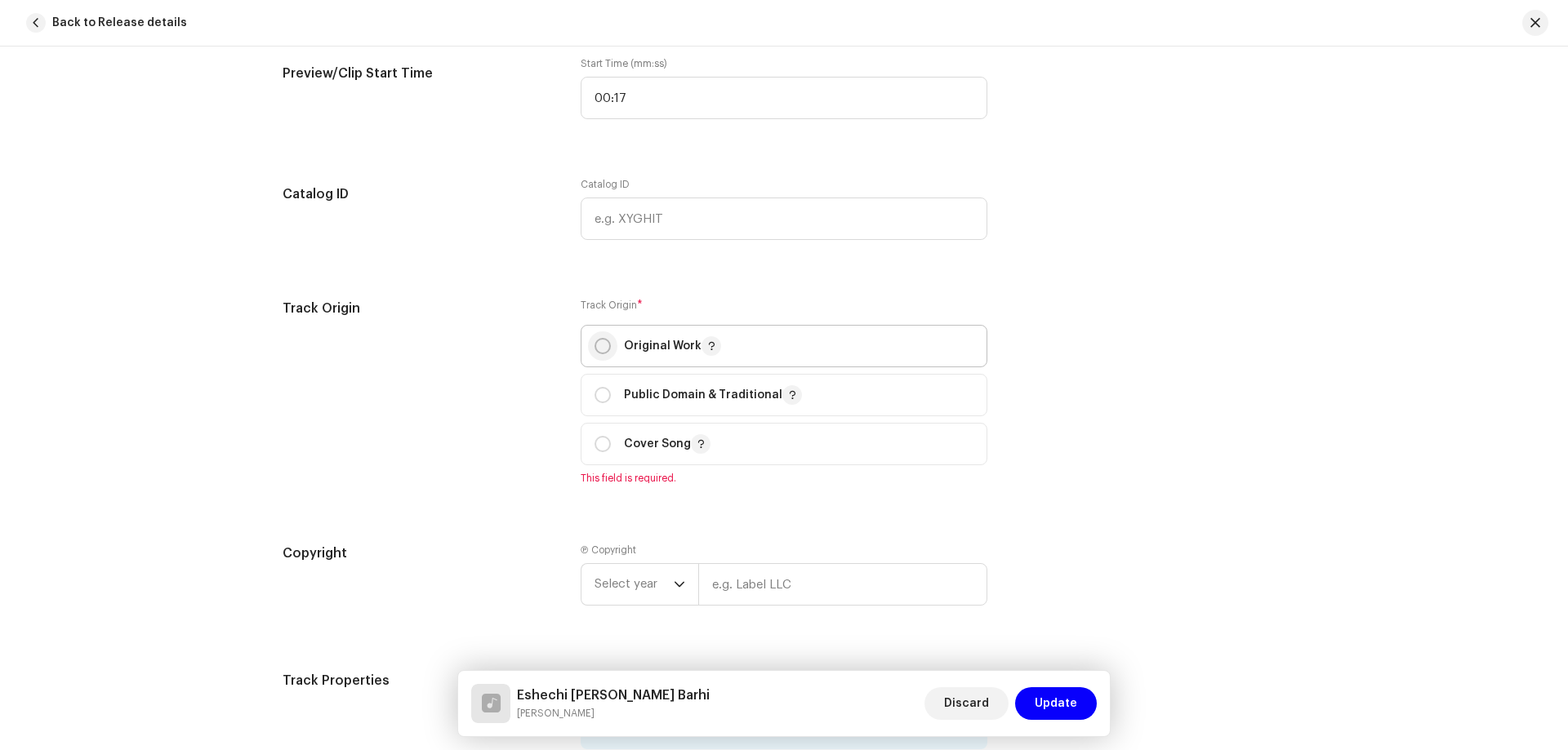
click at [602, 344] on input "radio" at bounding box center [602, 345] width 16 height 16
radio input "true"
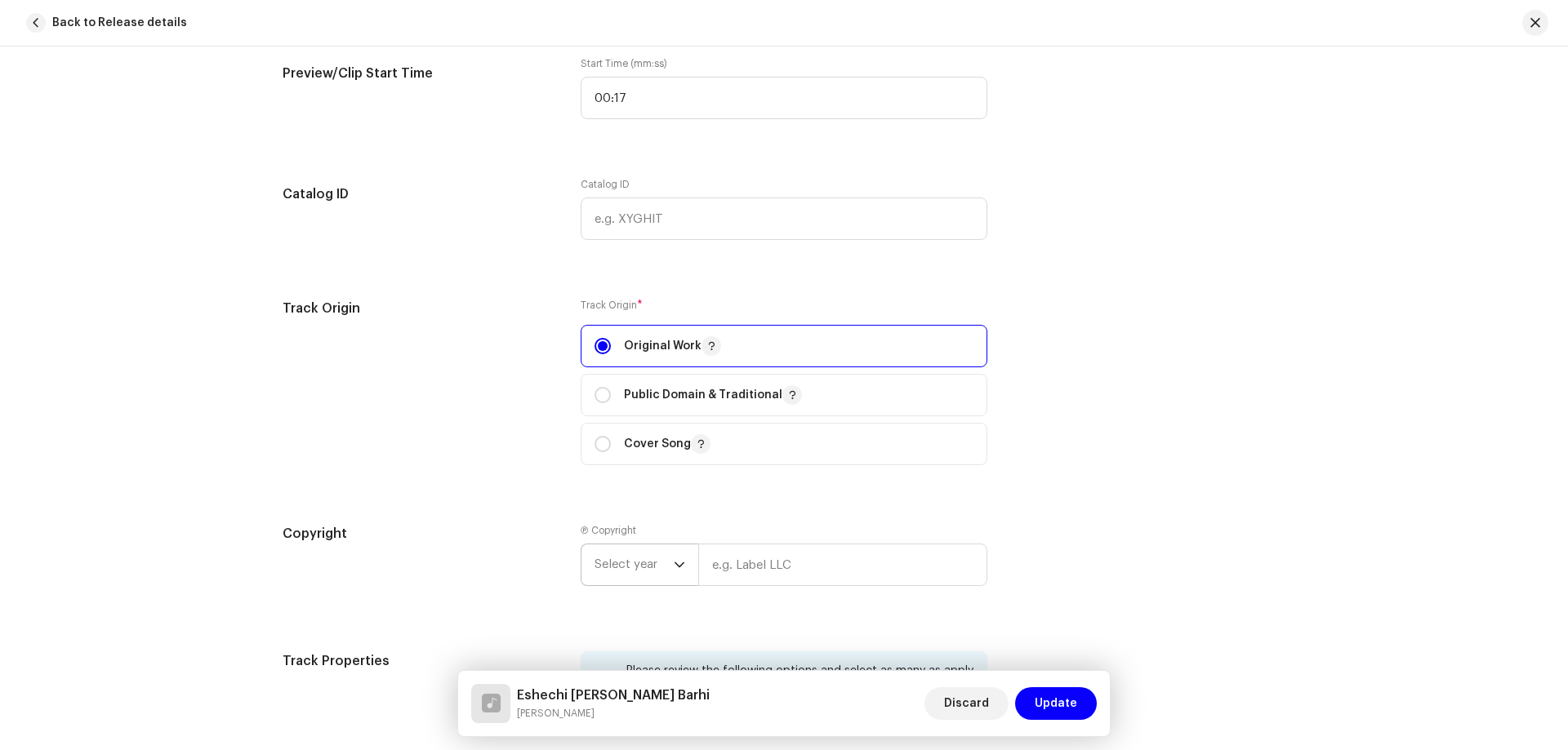
click at [640, 564] on span "Select year" at bounding box center [634, 564] width 79 height 41
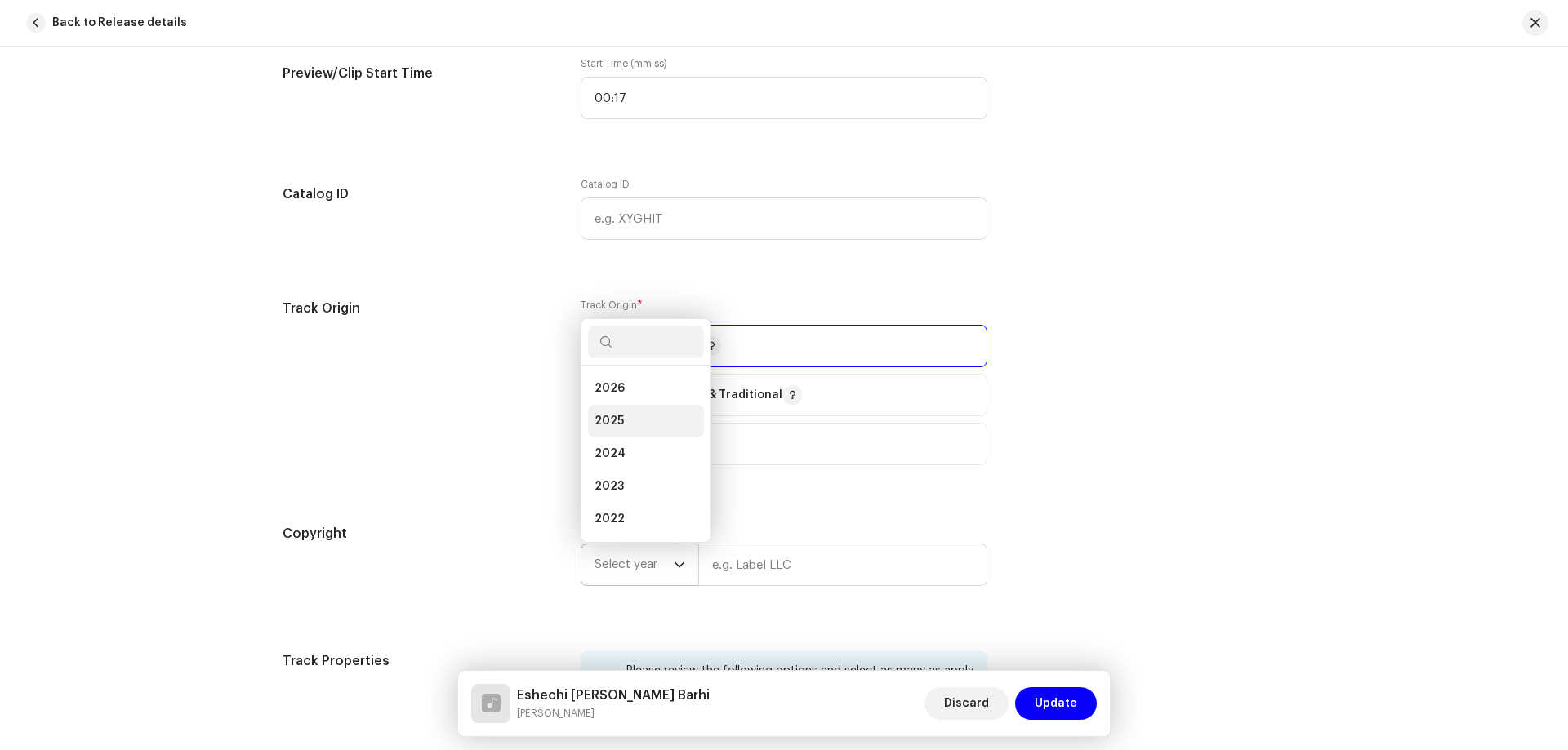
click at [632, 424] on li "2025" at bounding box center [645, 421] width 116 height 33
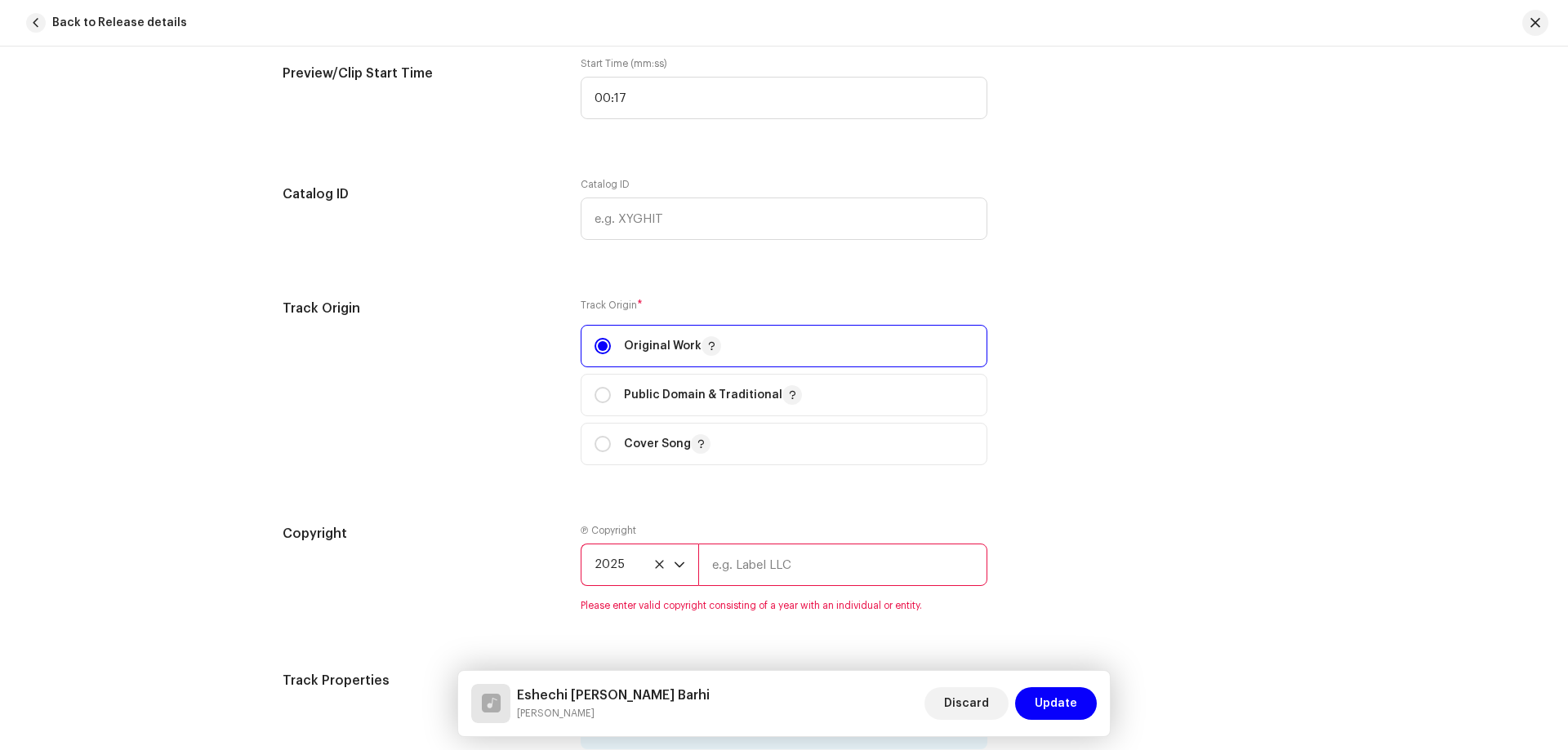
click at [788, 567] on input "text" at bounding box center [842, 564] width 289 height 42
click at [774, 568] on input "text" at bounding box center [842, 564] width 289 height 42
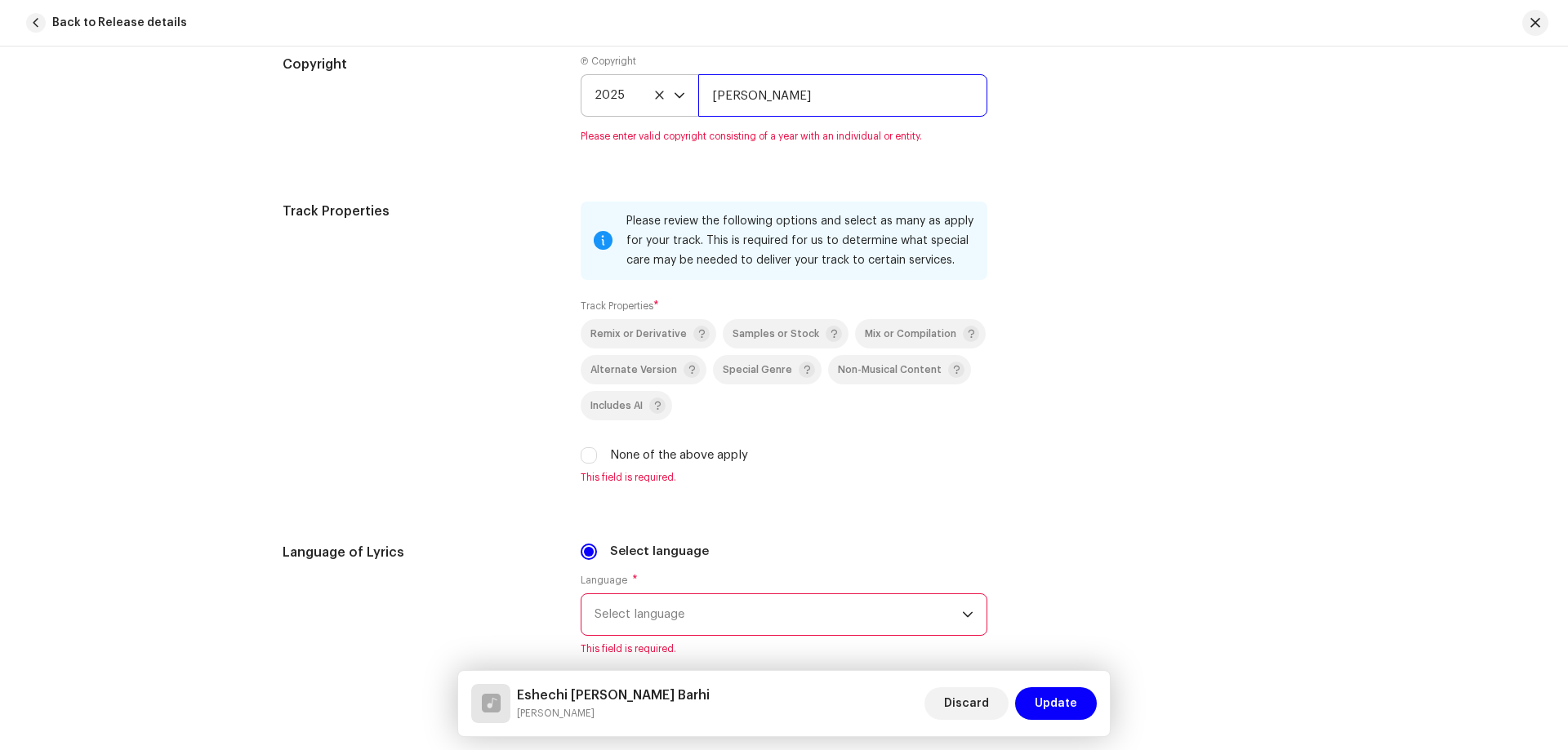
scroll to position [2123, 0]
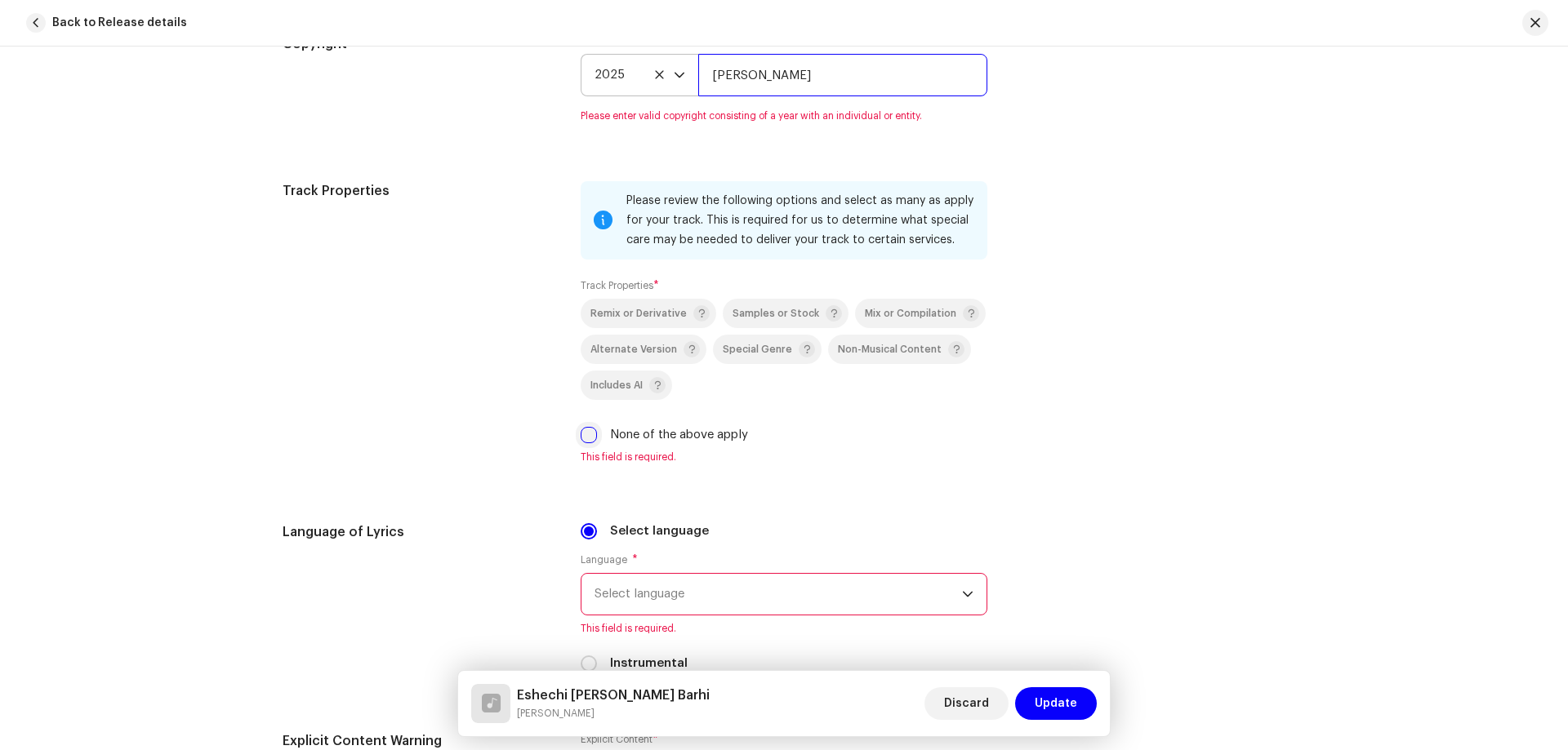
type input "[PERSON_NAME]"
click at [586, 435] on div "Please review the following options and select as many as apply for your track.…" at bounding box center [783, 321] width 407 height 282
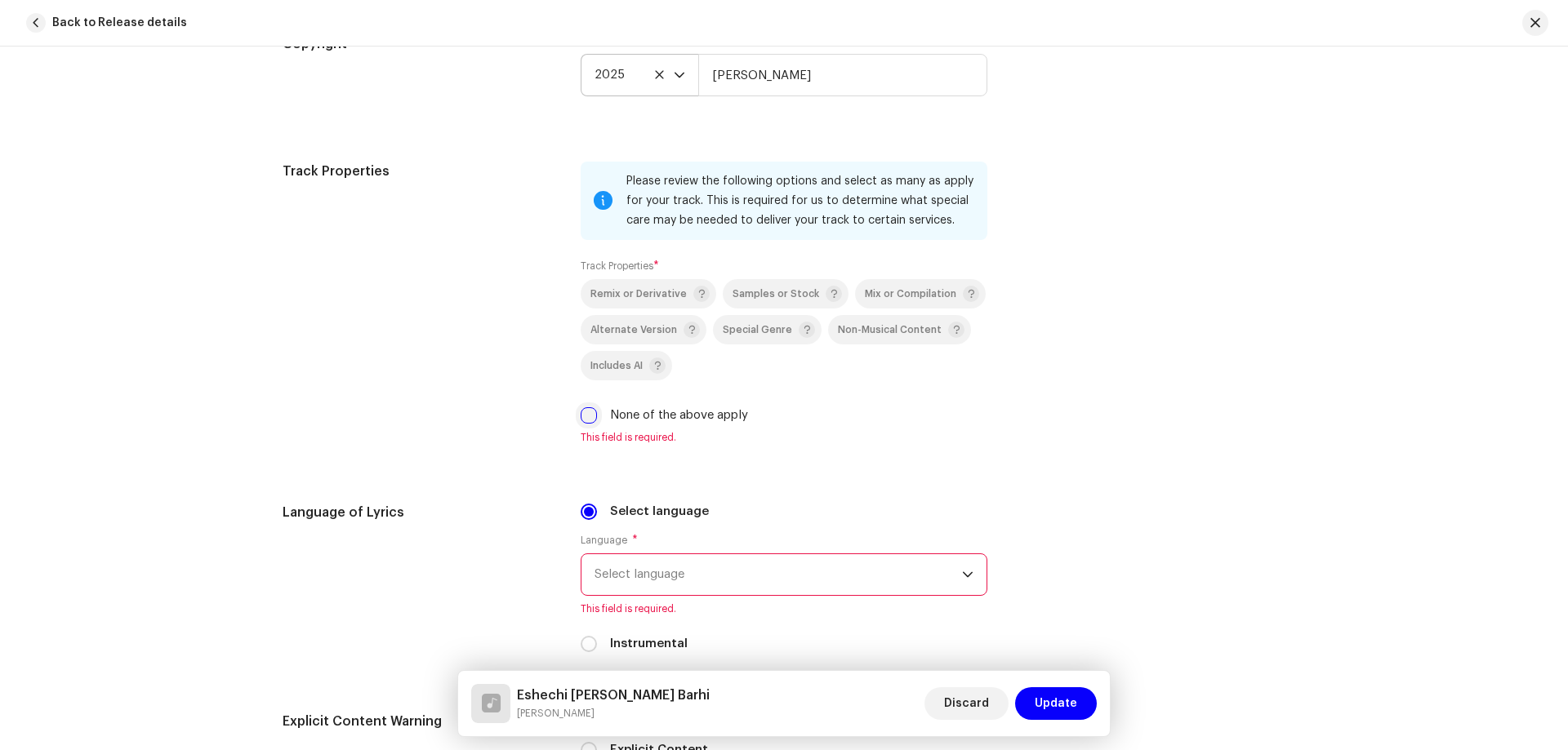
click at [588, 413] on input "None of the above apply" at bounding box center [588, 415] width 16 height 16
checkbox input "true"
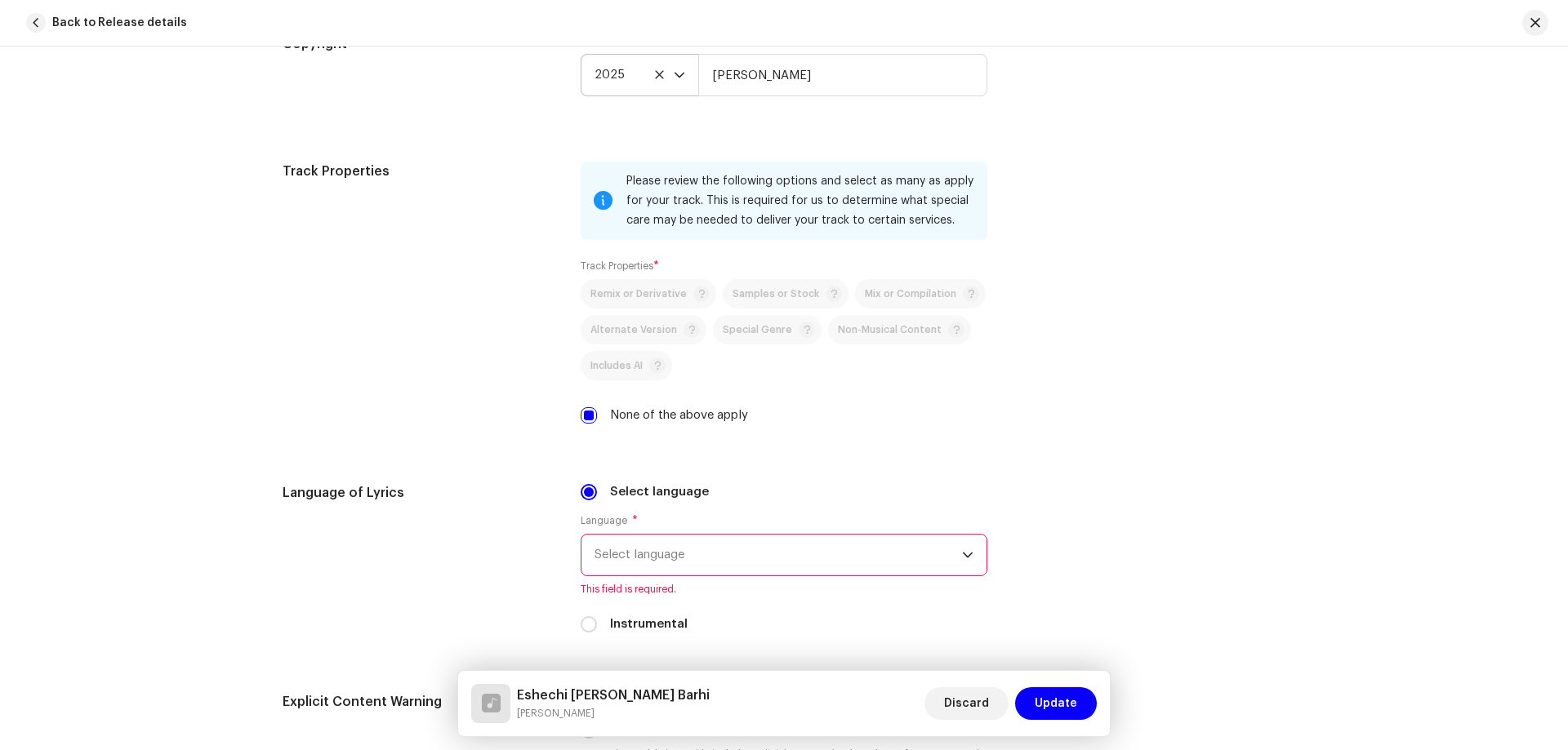
click at [652, 545] on span "Select language" at bounding box center [778, 555] width 368 height 41
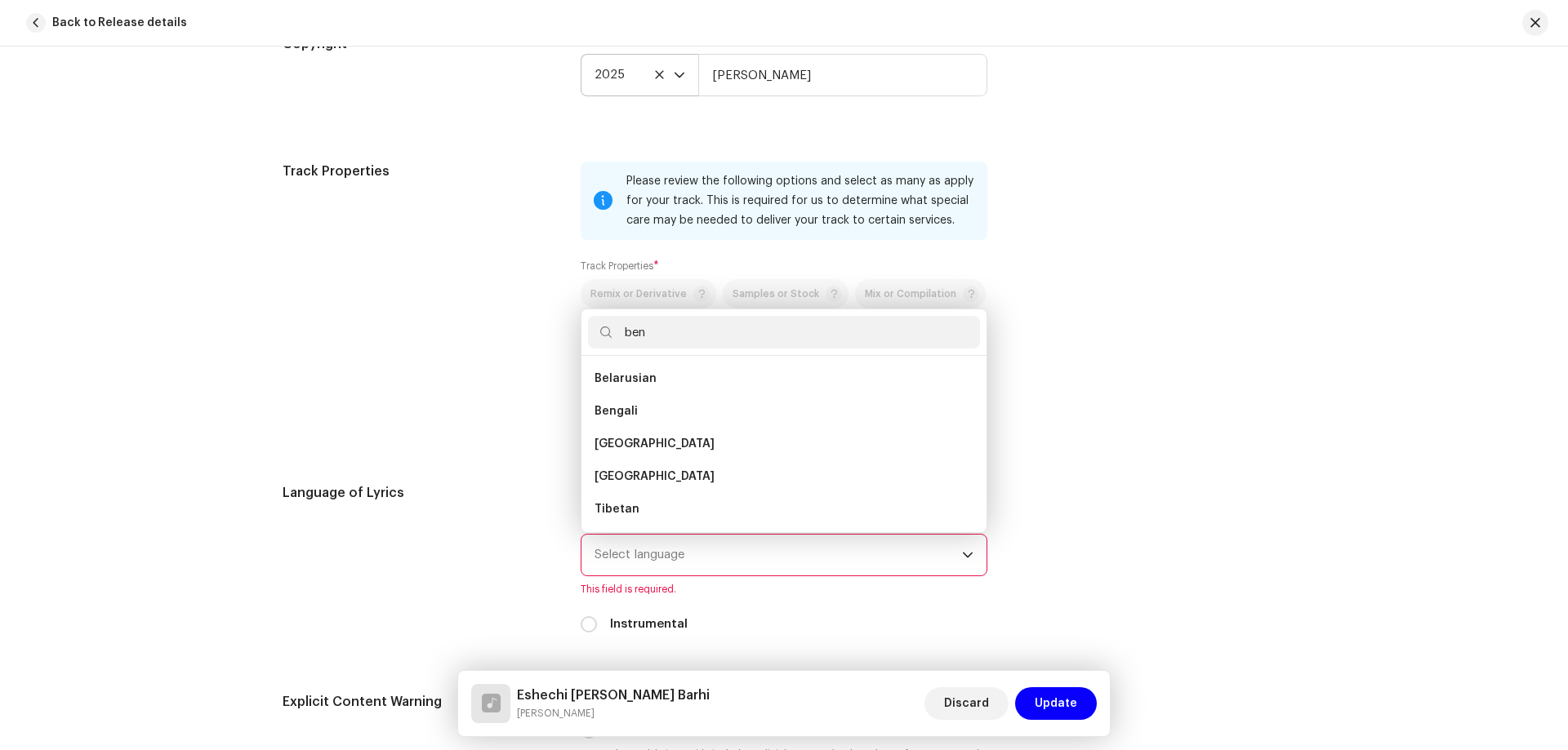
scroll to position [0, 0]
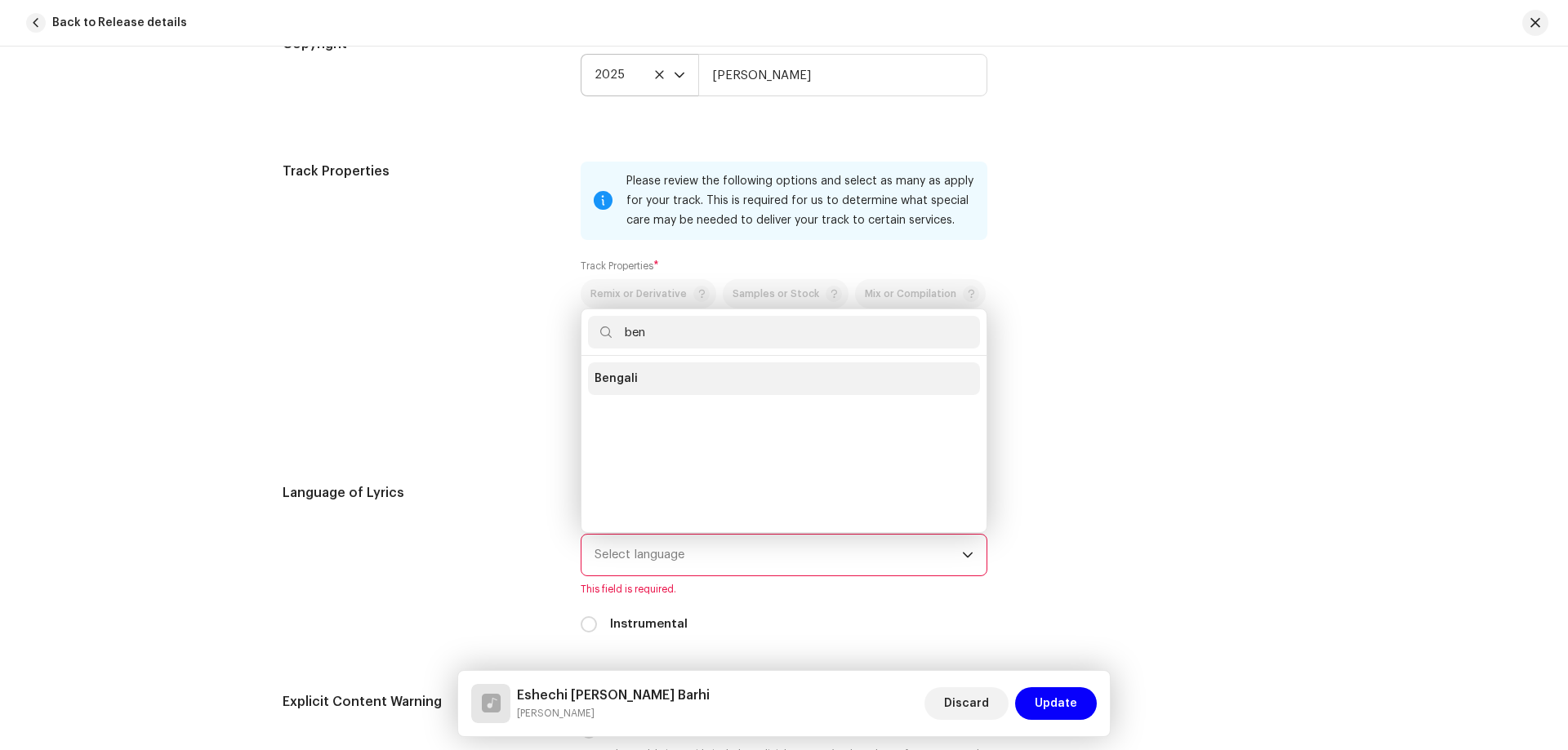
type input "ben"
click at [663, 372] on li "Bengali" at bounding box center [783, 379] width 392 height 33
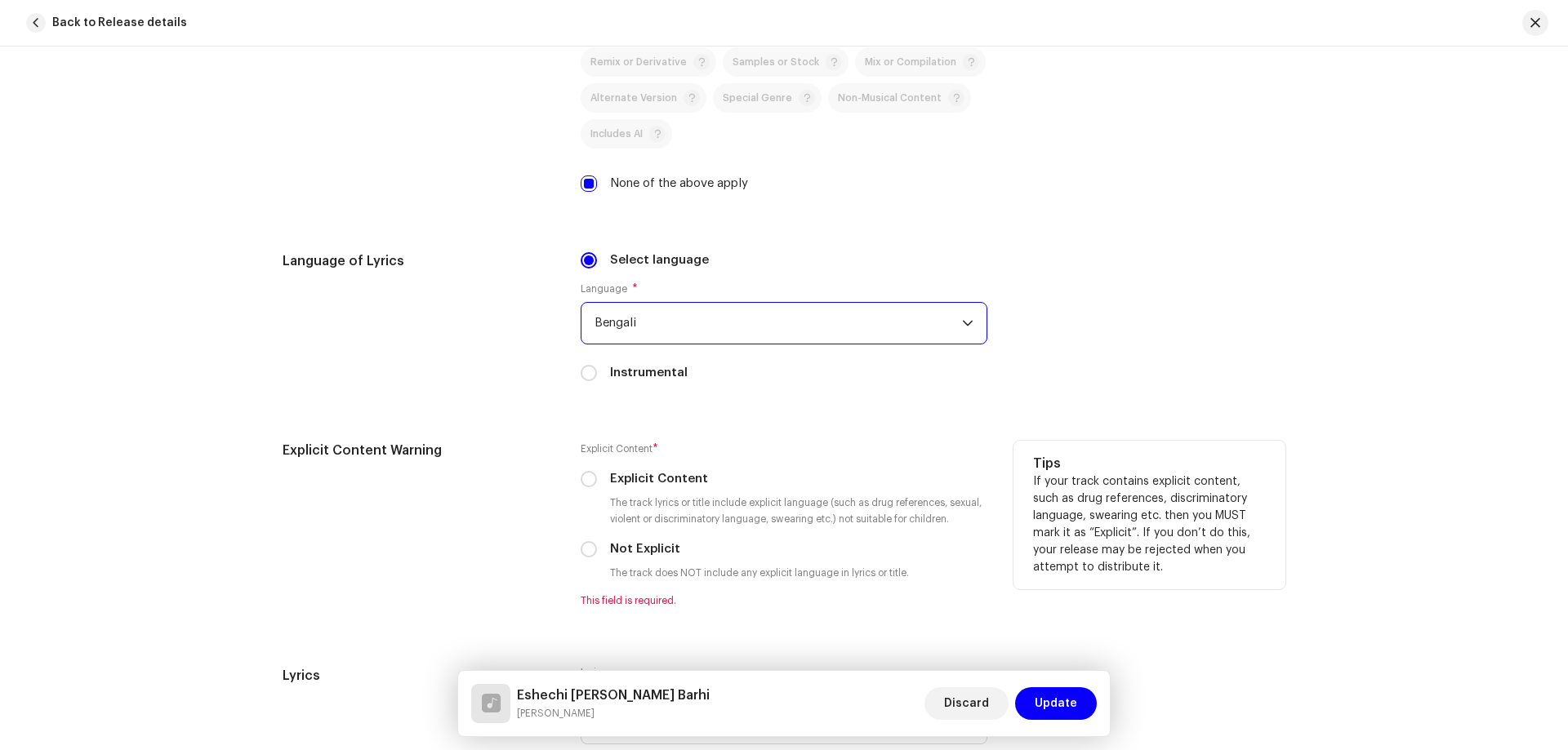
scroll to position [2449, 0]
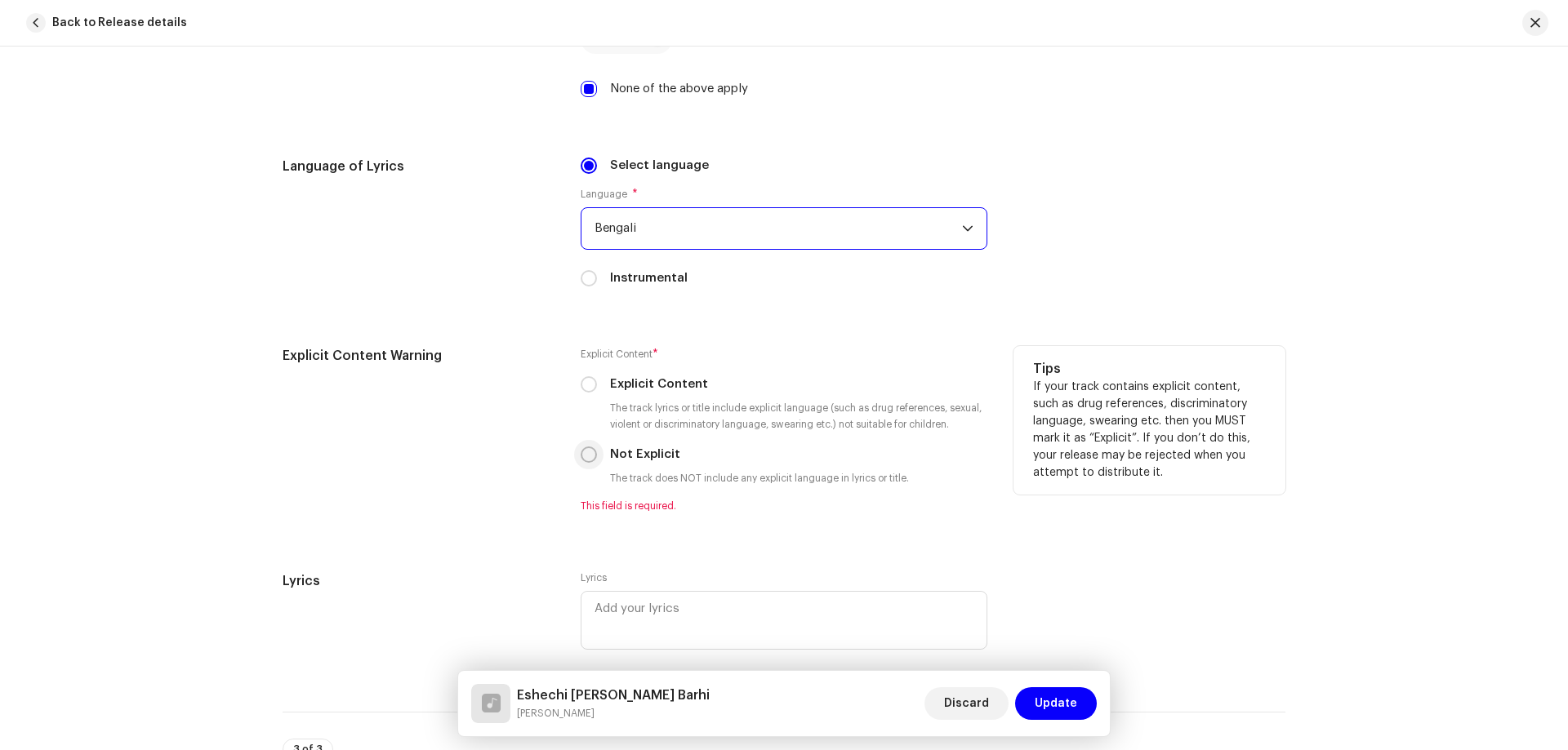
click at [585, 452] on input "Not Explicit" at bounding box center [588, 454] width 16 height 16
radio input "true"
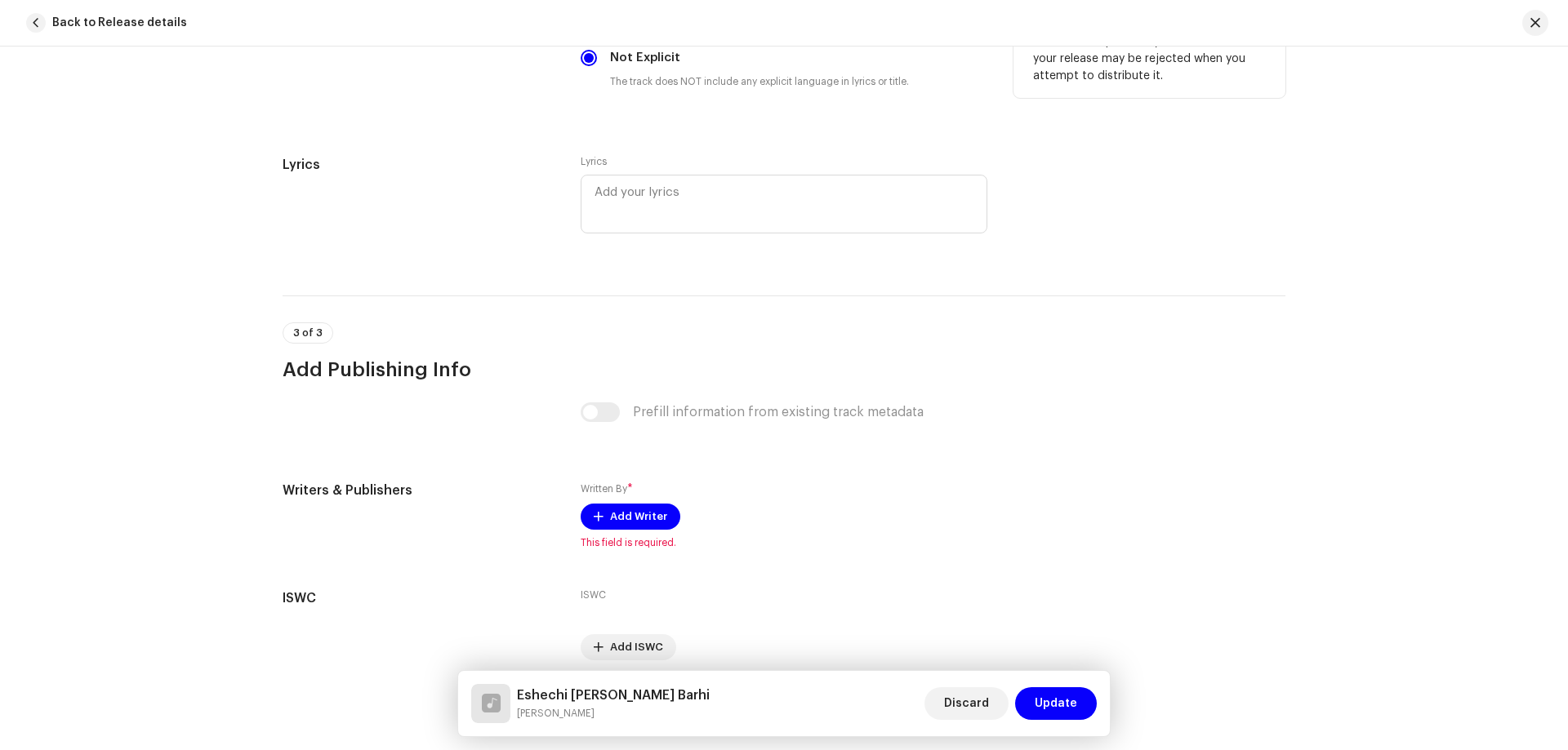
scroll to position [2913, 0]
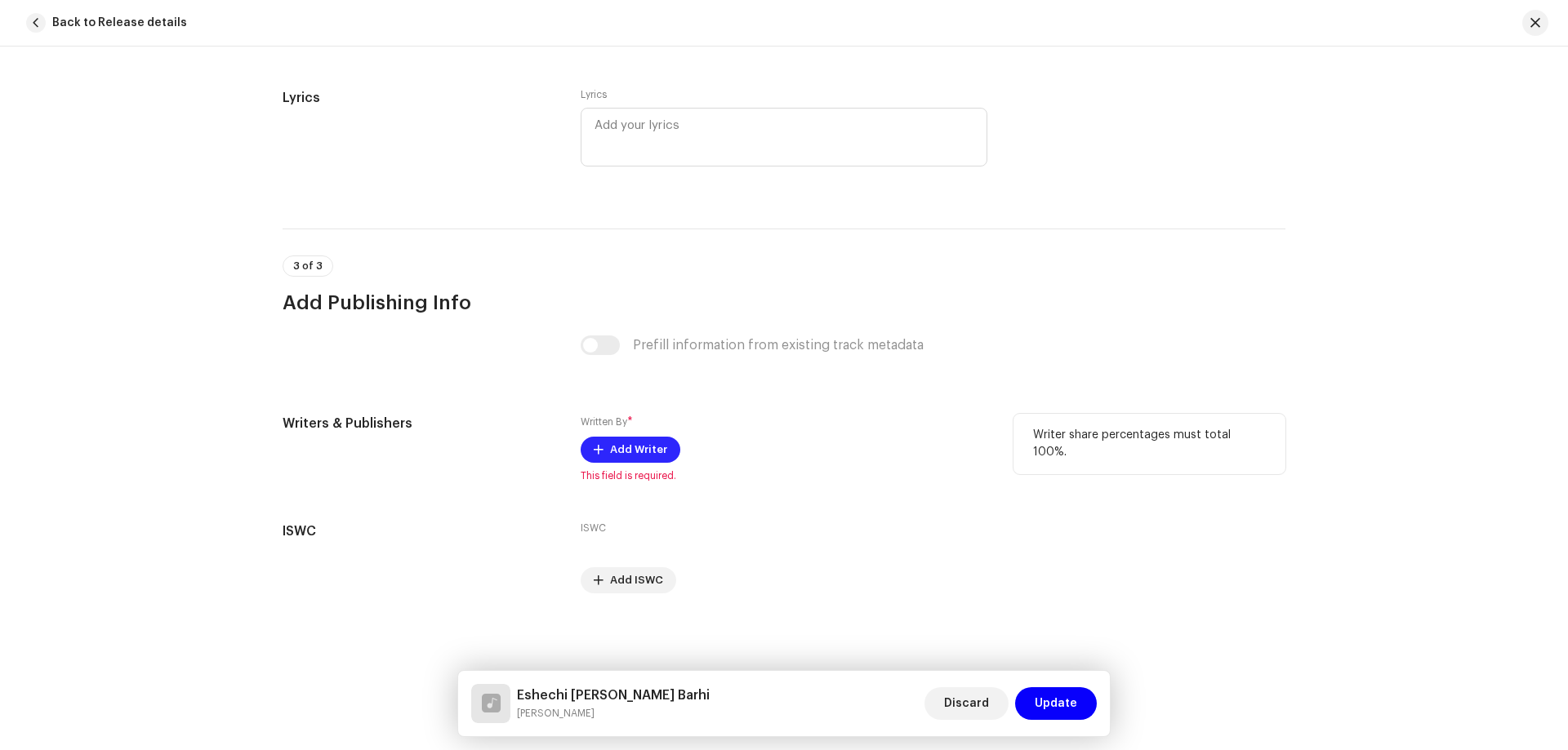
click at [631, 442] on span "Add Writer" at bounding box center [638, 450] width 57 height 33
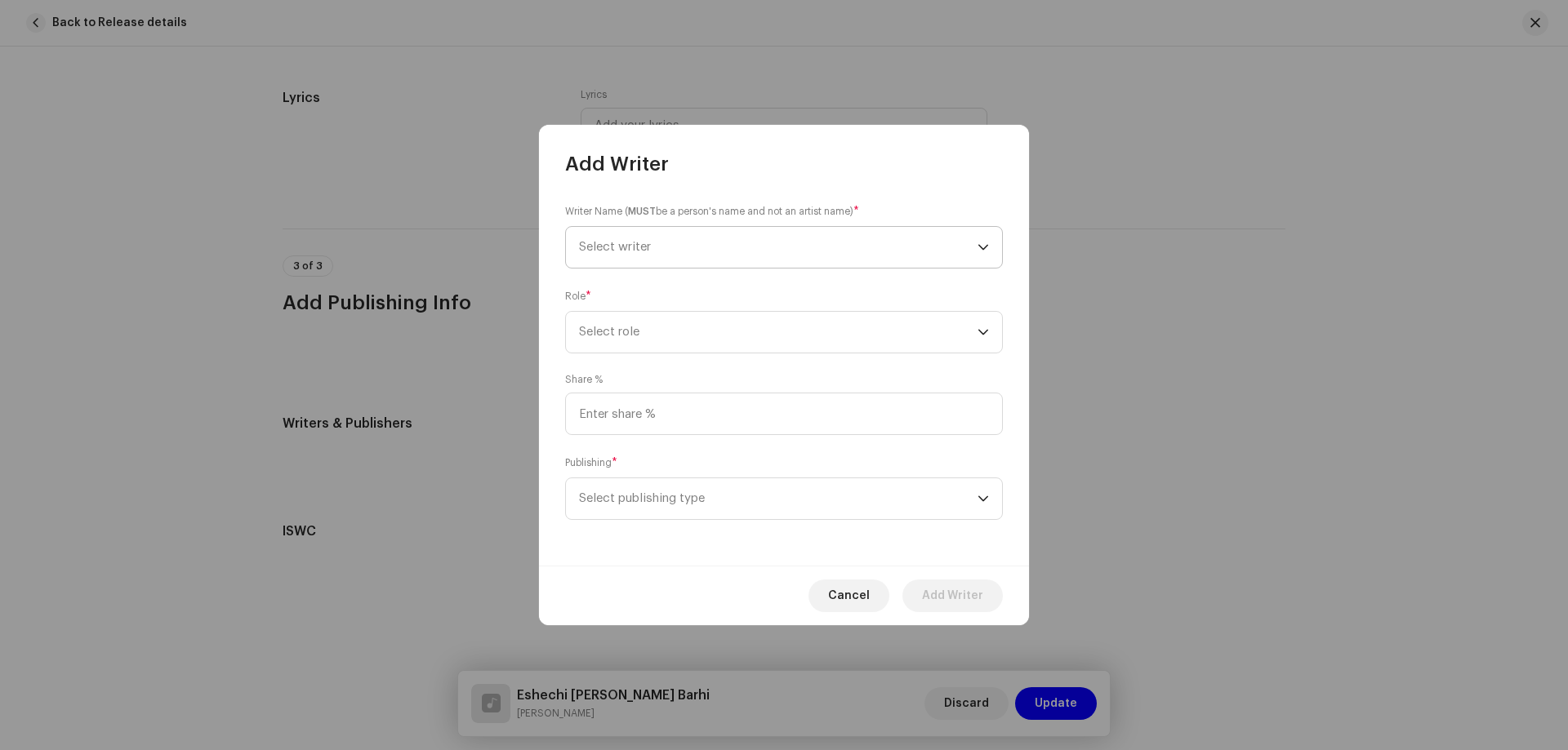
click at [697, 255] on span "Select writer" at bounding box center [778, 247] width 398 height 41
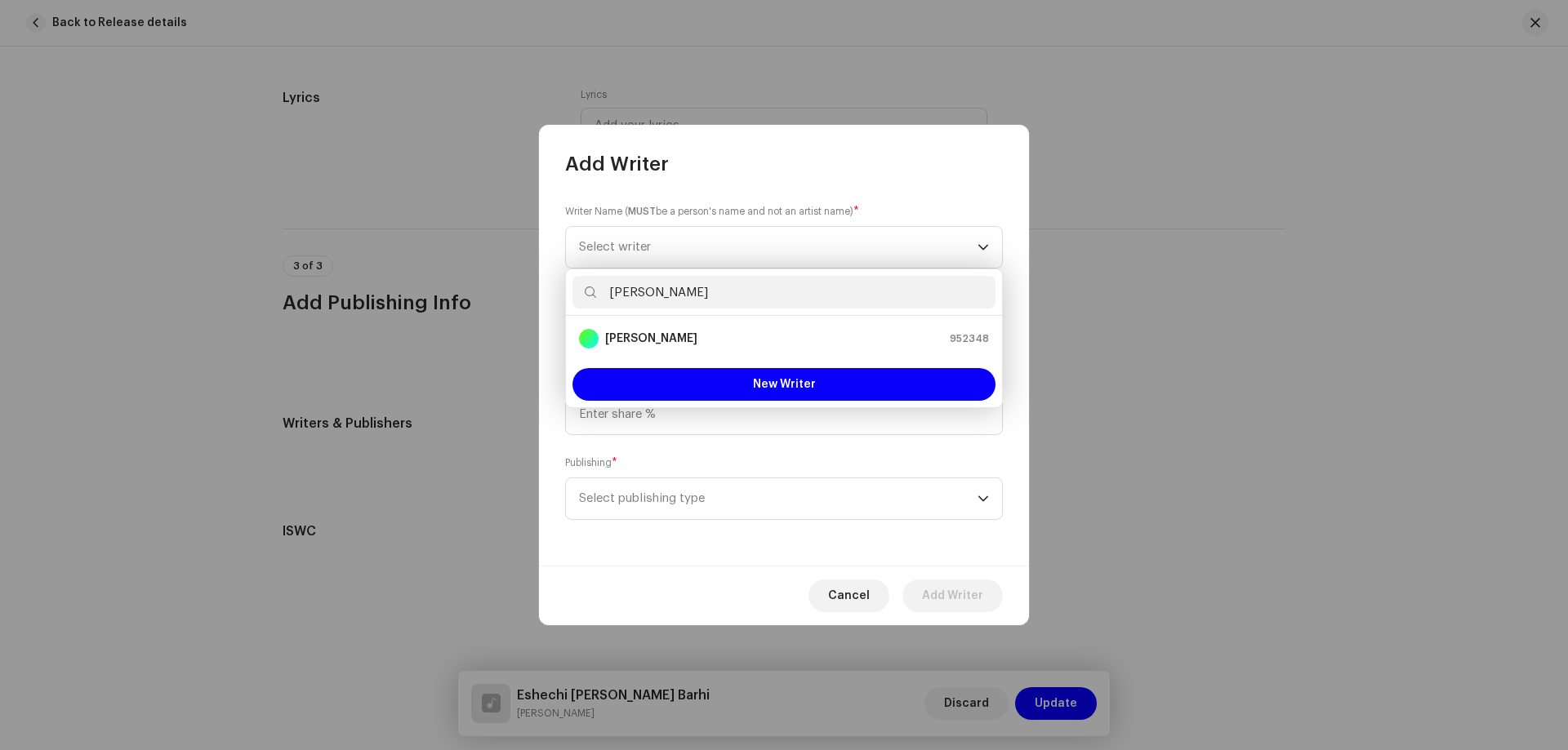
type input "Ali A"
click at [717, 324] on li "Ali Azam 952348" at bounding box center [784, 339] width 423 height 33
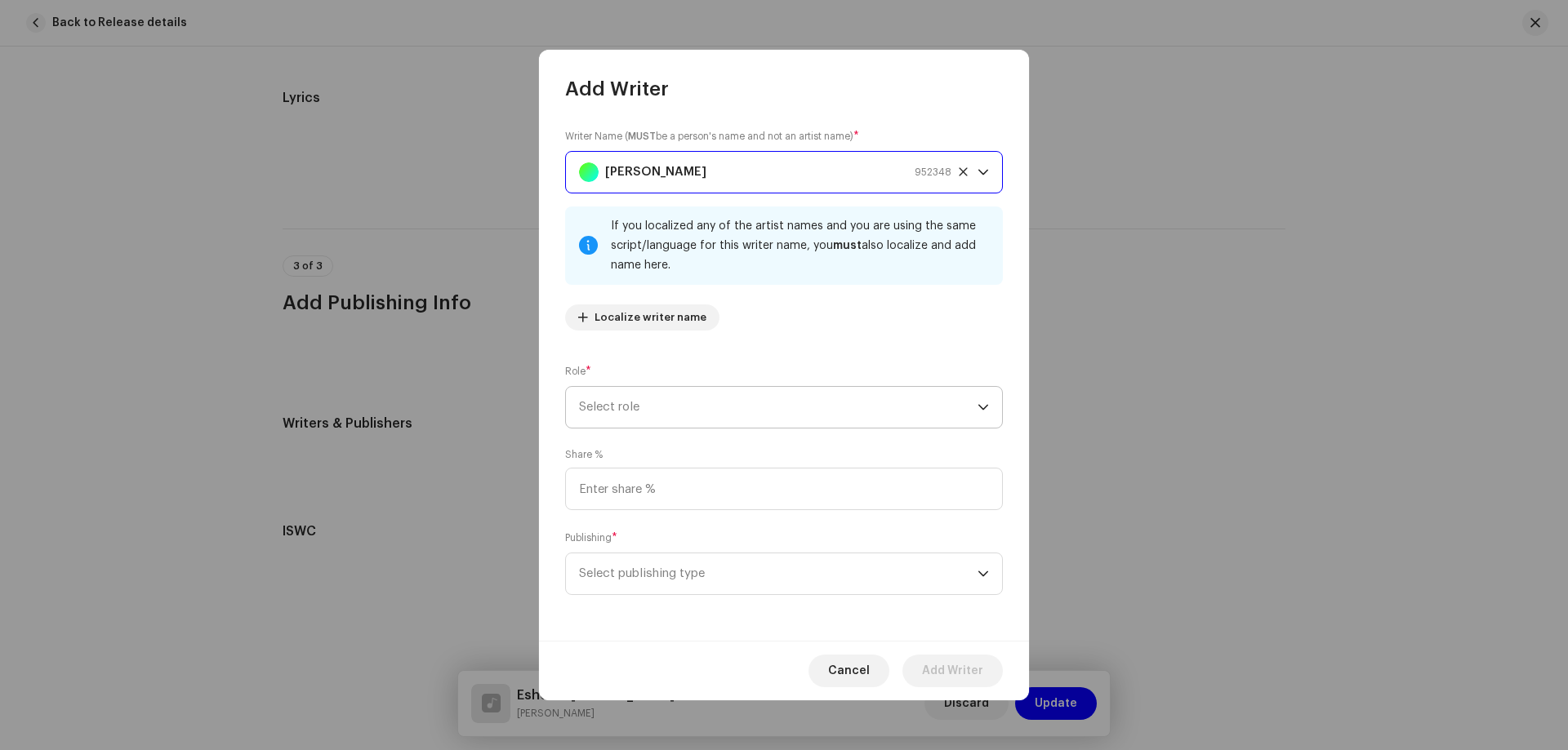
click at [707, 397] on span "Select role" at bounding box center [778, 407] width 398 height 41
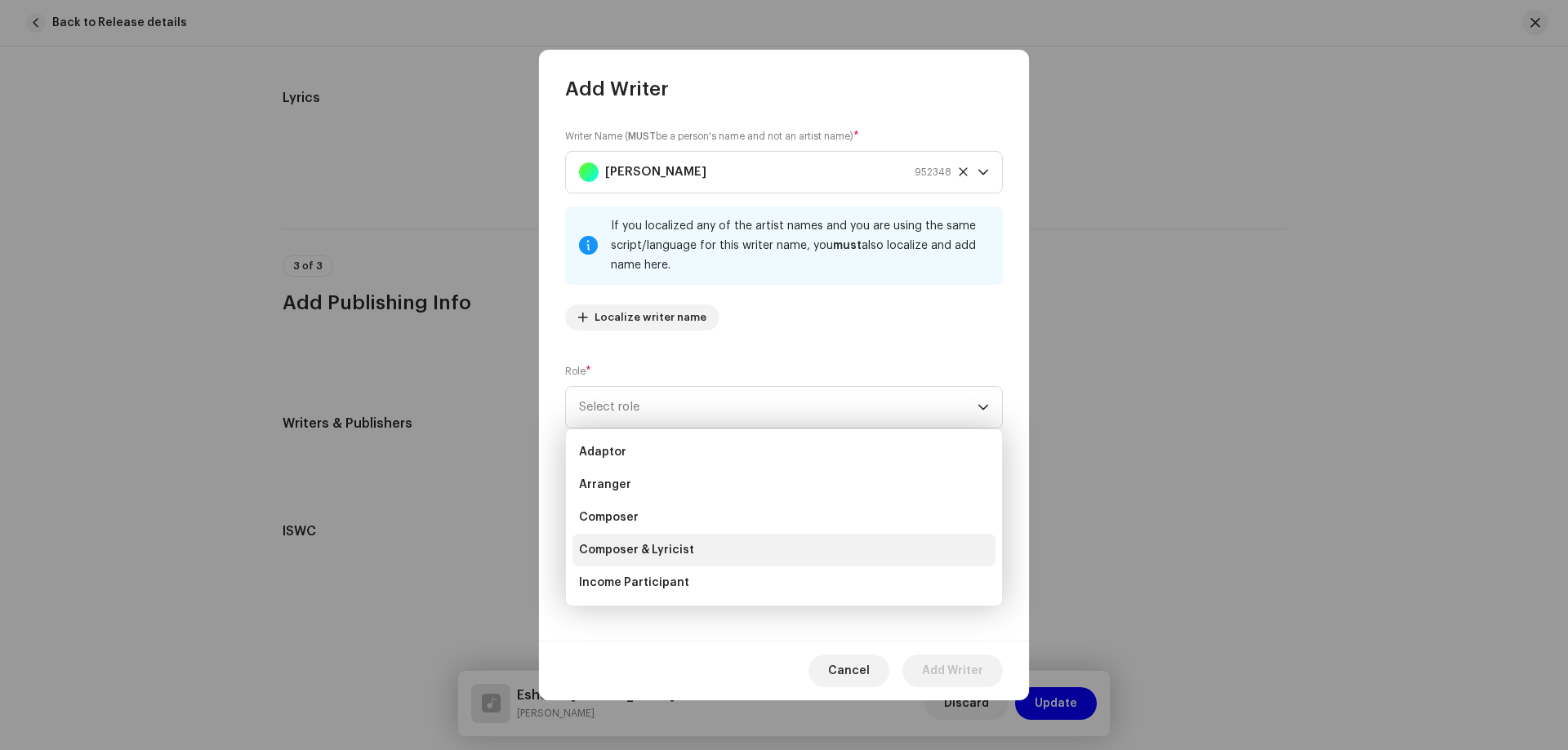
click at [704, 543] on li "Composer & Lyricist" at bounding box center [784, 550] width 423 height 33
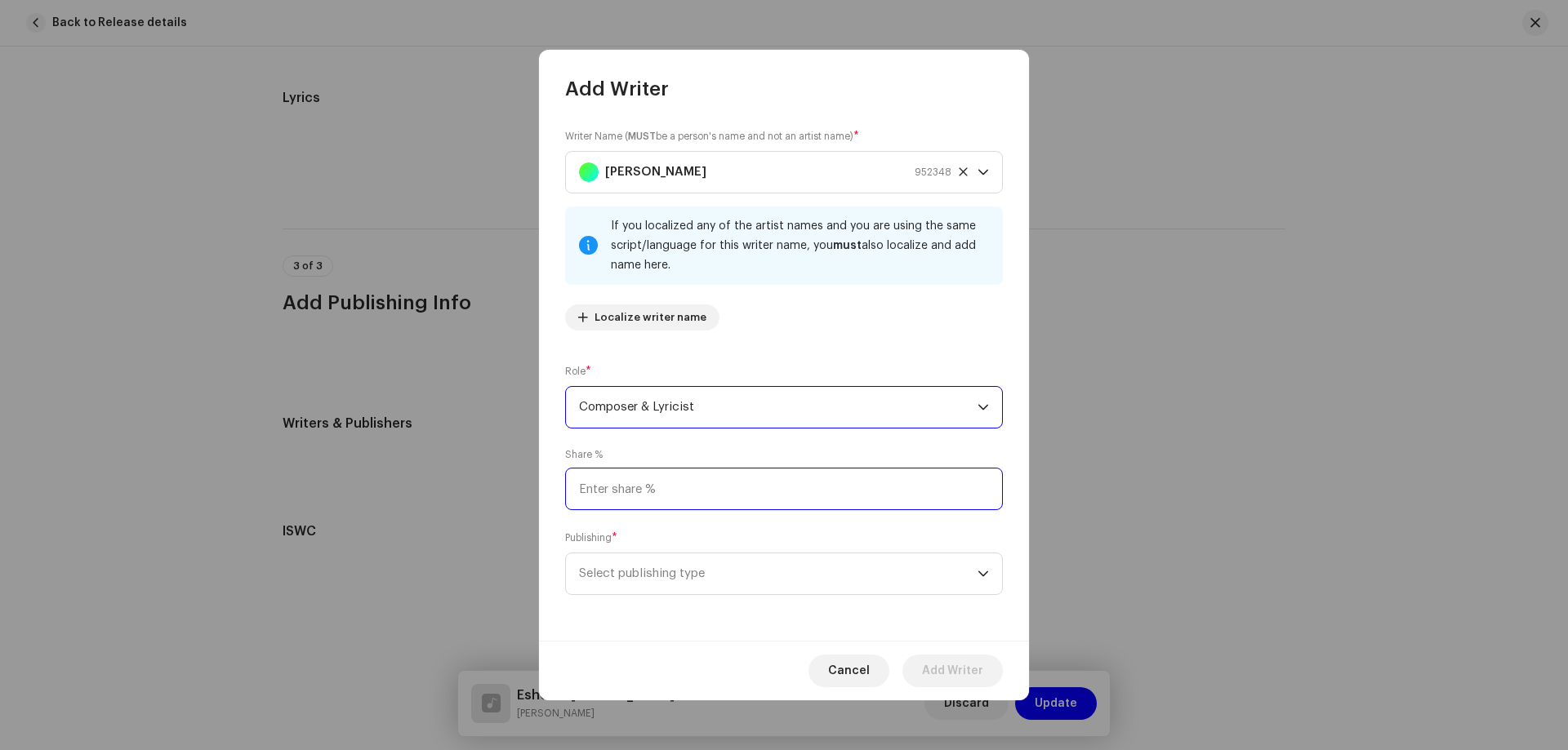
click at [691, 480] on input at bounding box center [783, 489] width 437 height 42
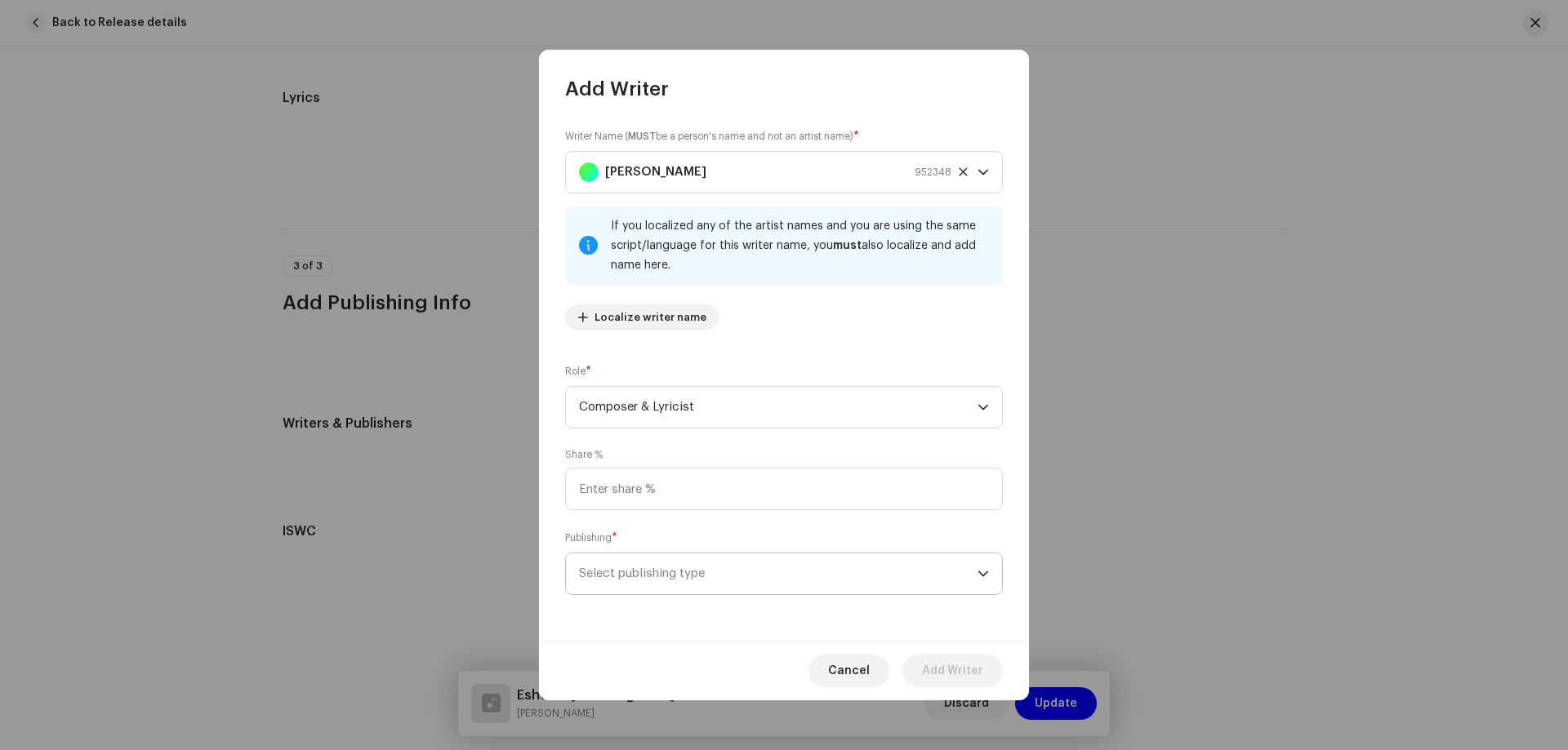
click at [681, 564] on span "Select publishing type" at bounding box center [778, 573] width 398 height 41
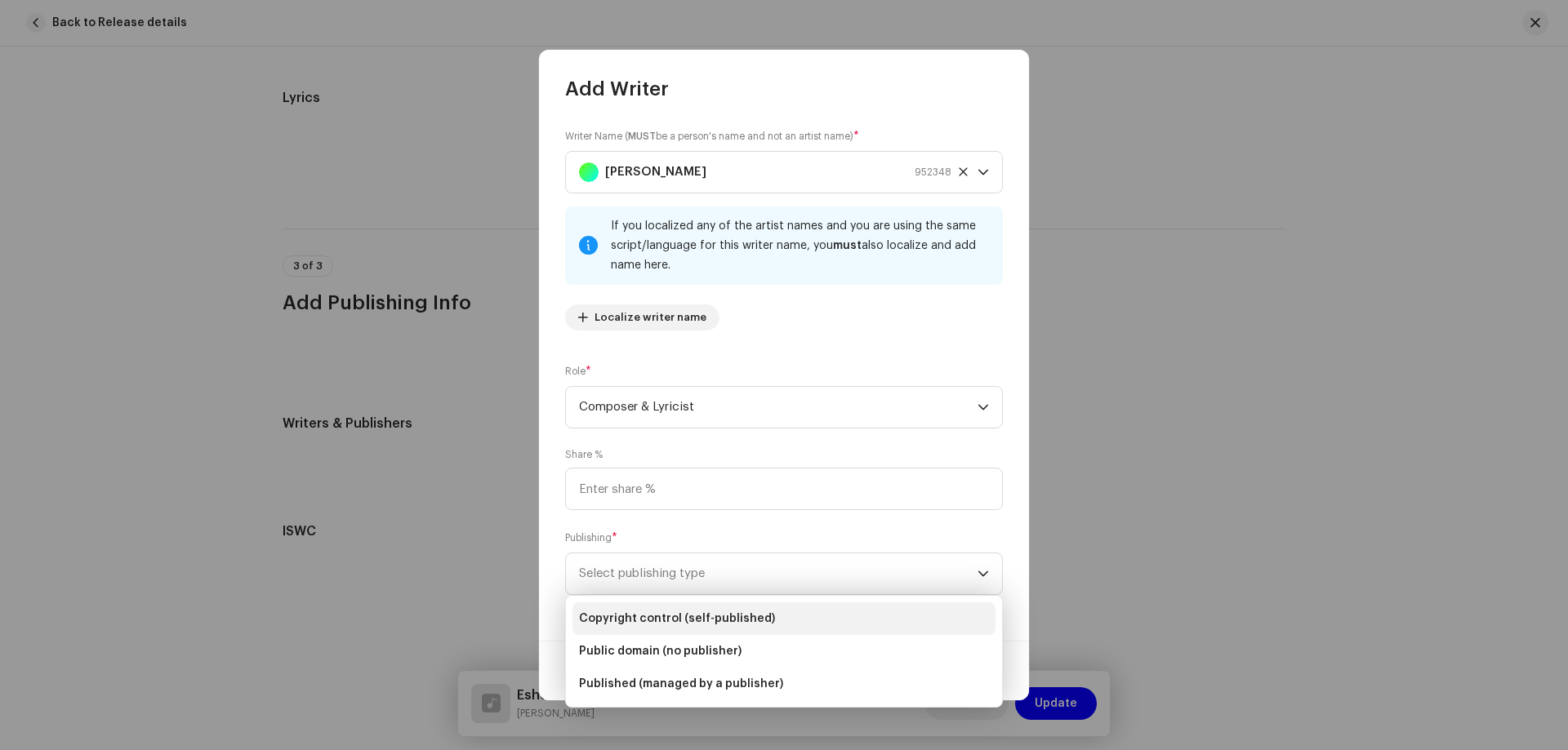
click at [678, 618] on span "Copyright control (self-published)" at bounding box center [677, 618] width 196 height 16
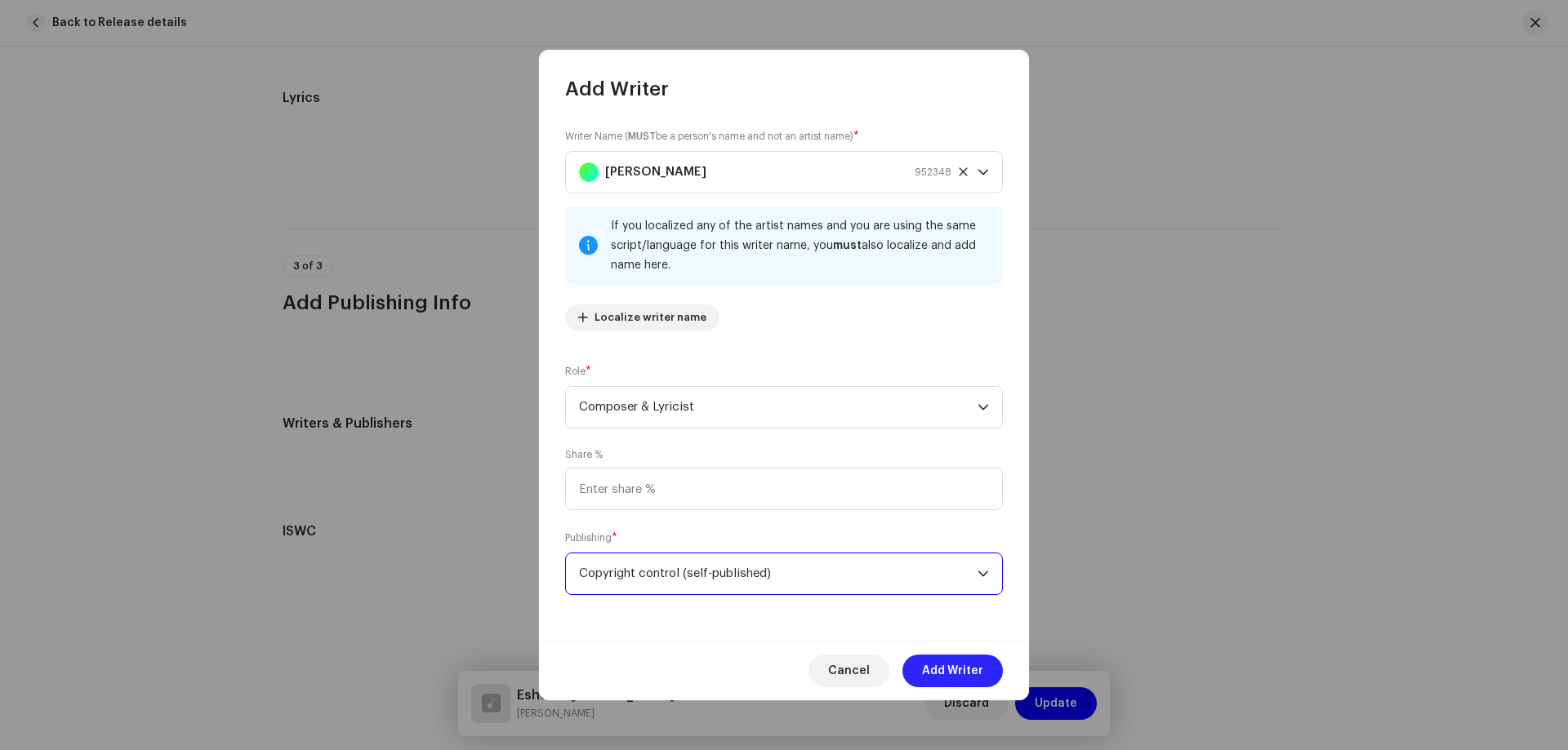
click at [964, 674] on span "Add Writer" at bounding box center [952, 671] width 61 height 33
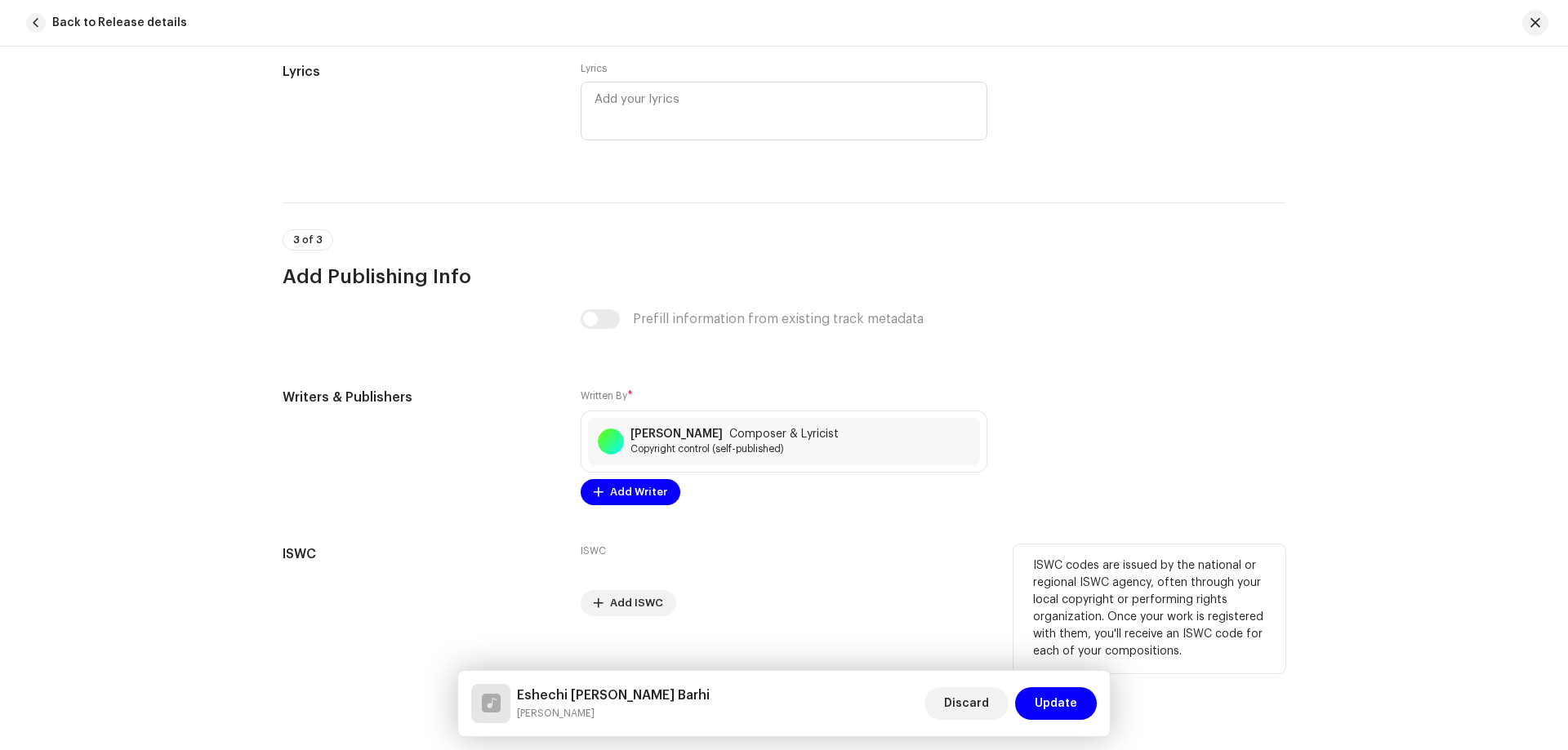
scroll to position [2962, 0]
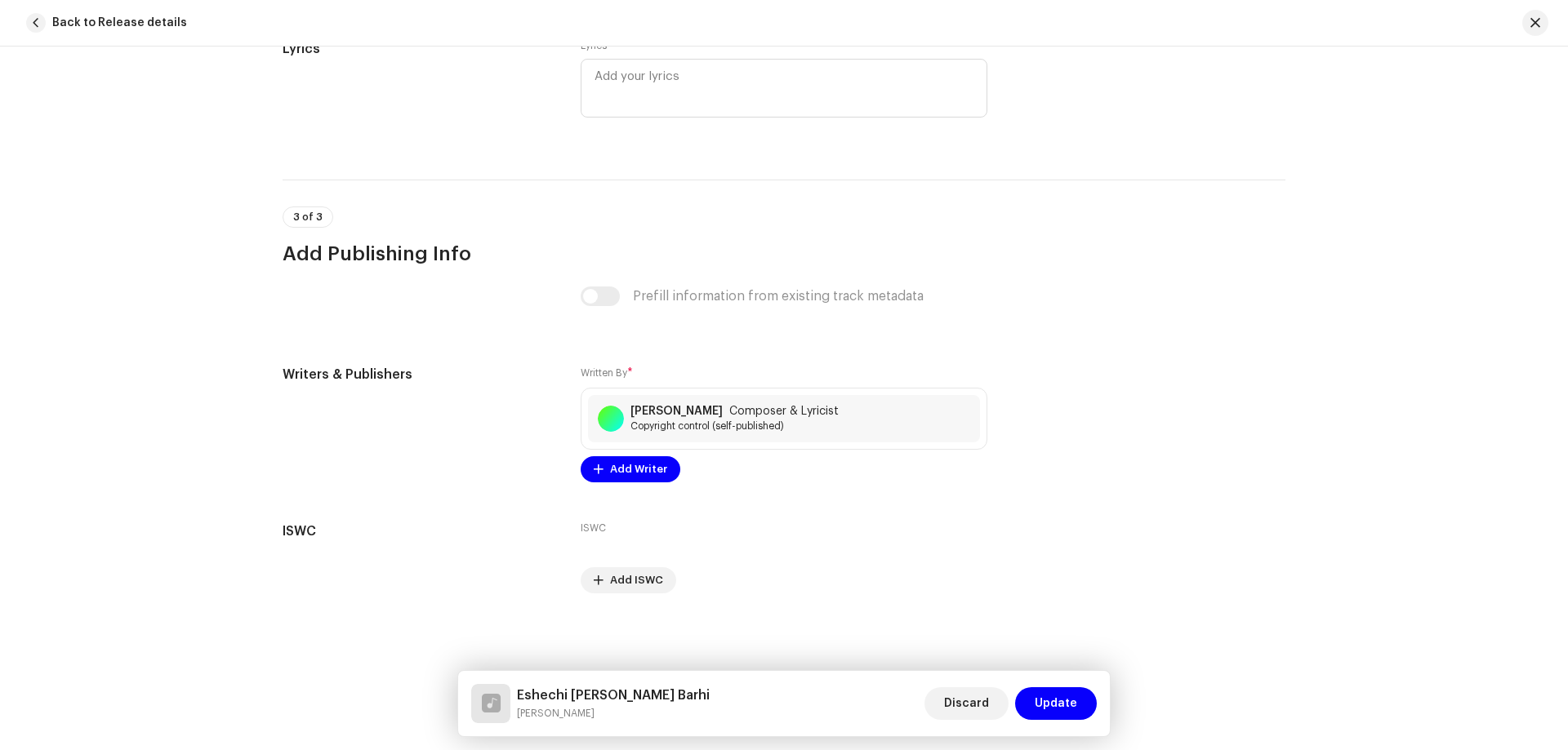
click at [1064, 696] on span "Update" at bounding box center [1056, 703] width 42 height 33
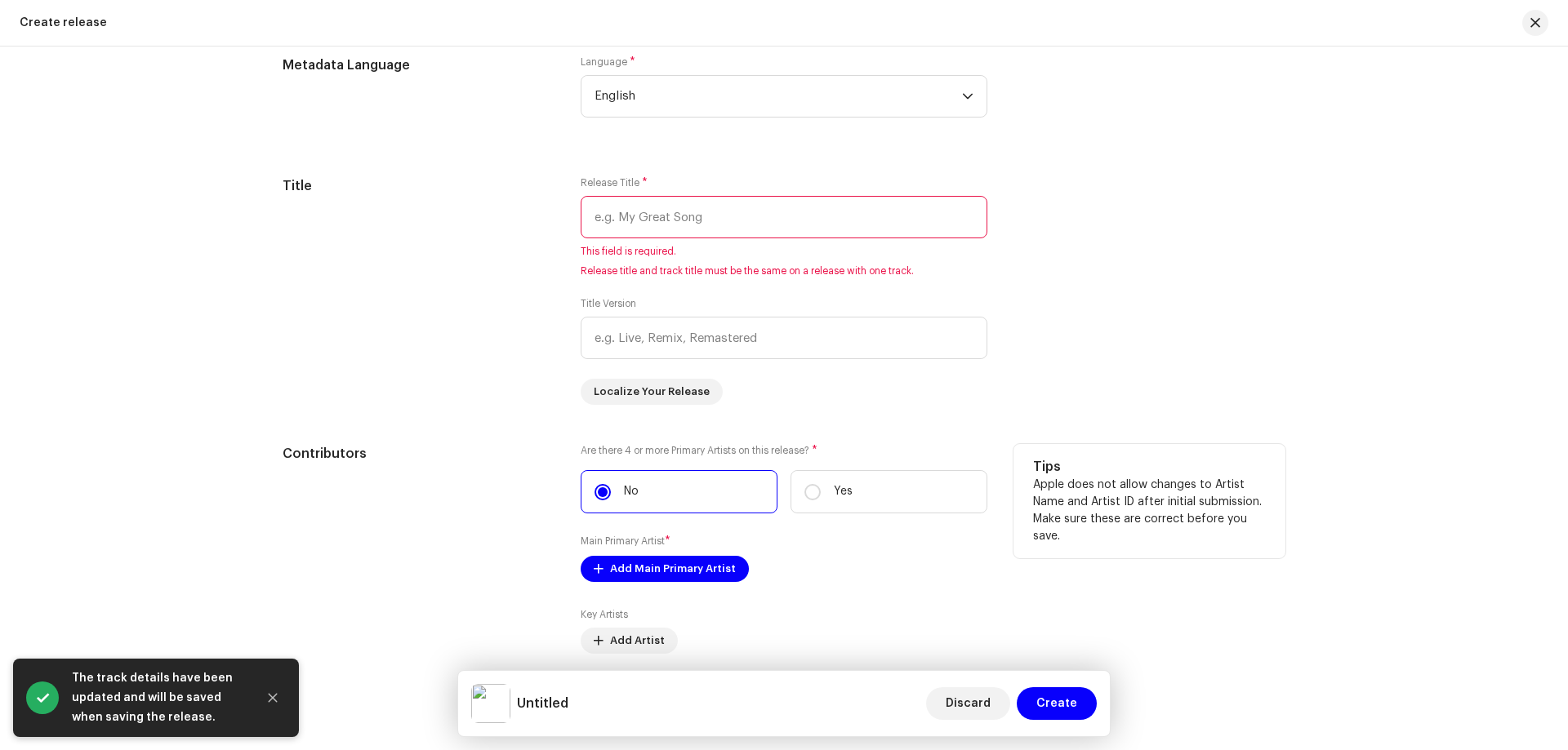
scroll to position [1416, 0]
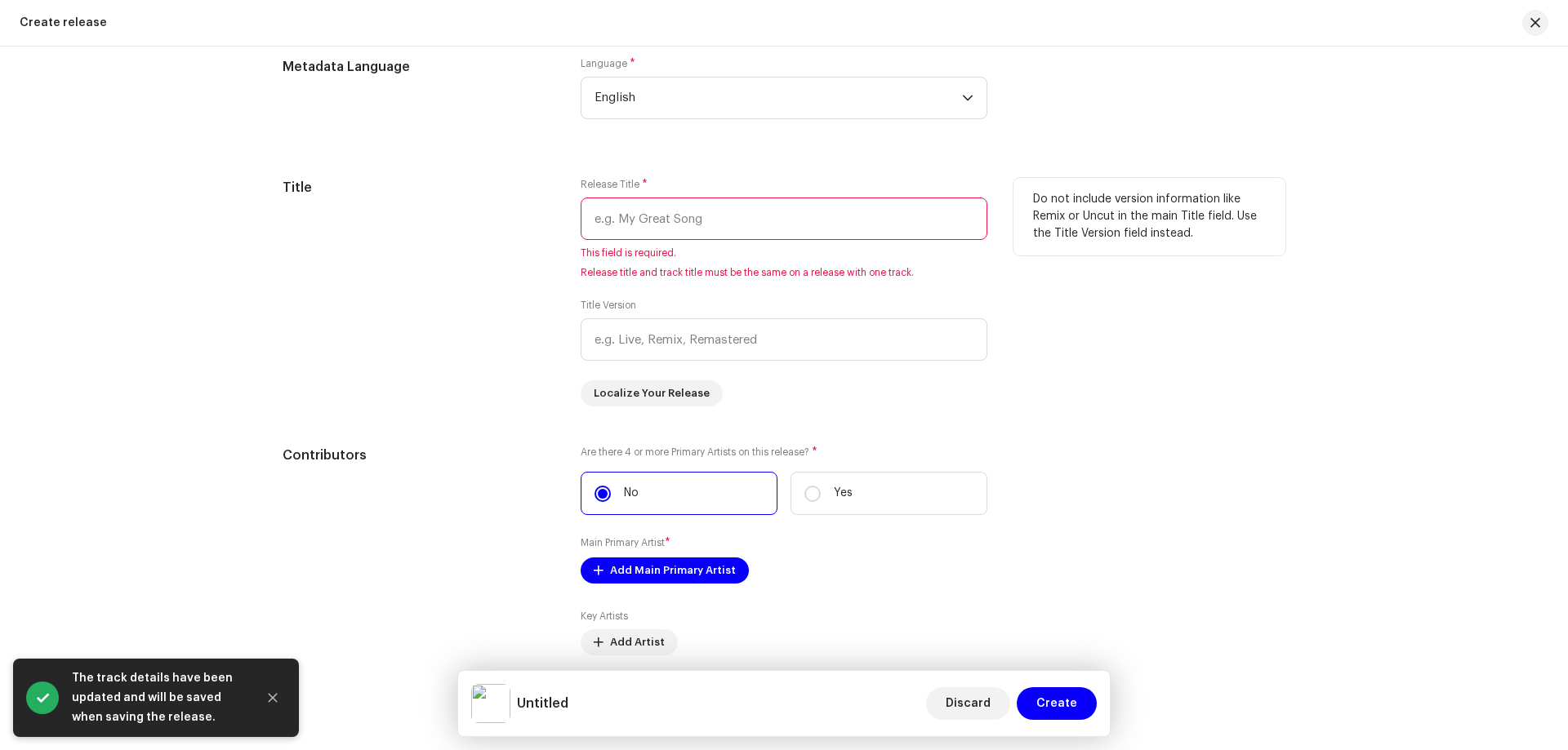
click at [665, 224] on input "text" at bounding box center [783, 218] width 407 height 42
click at [690, 342] on input "text" at bounding box center [783, 340] width 407 height 42
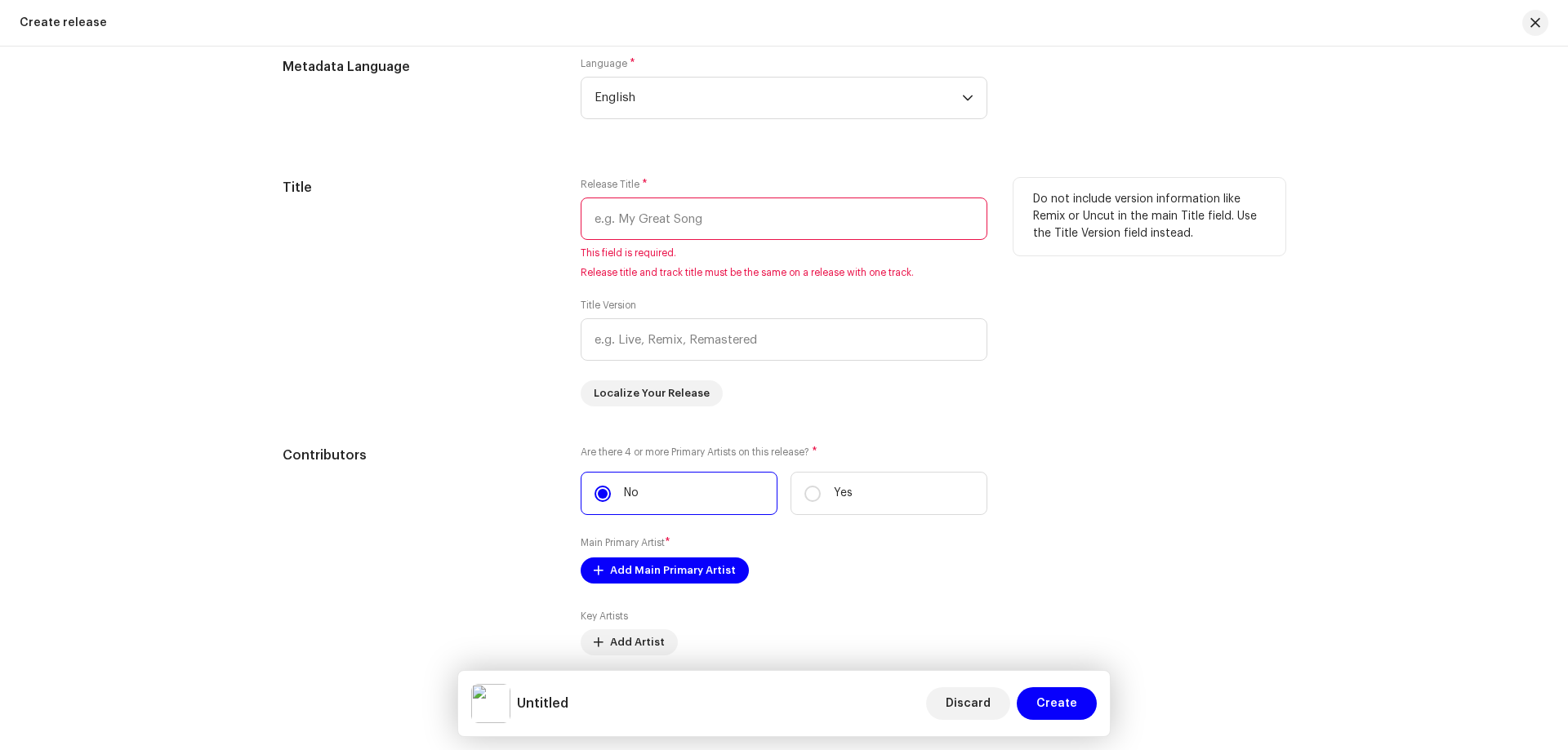
click at [840, 395] on div "Release Title * This field is required. Release title and track title must be t…" at bounding box center [783, 292] width 407 height 229
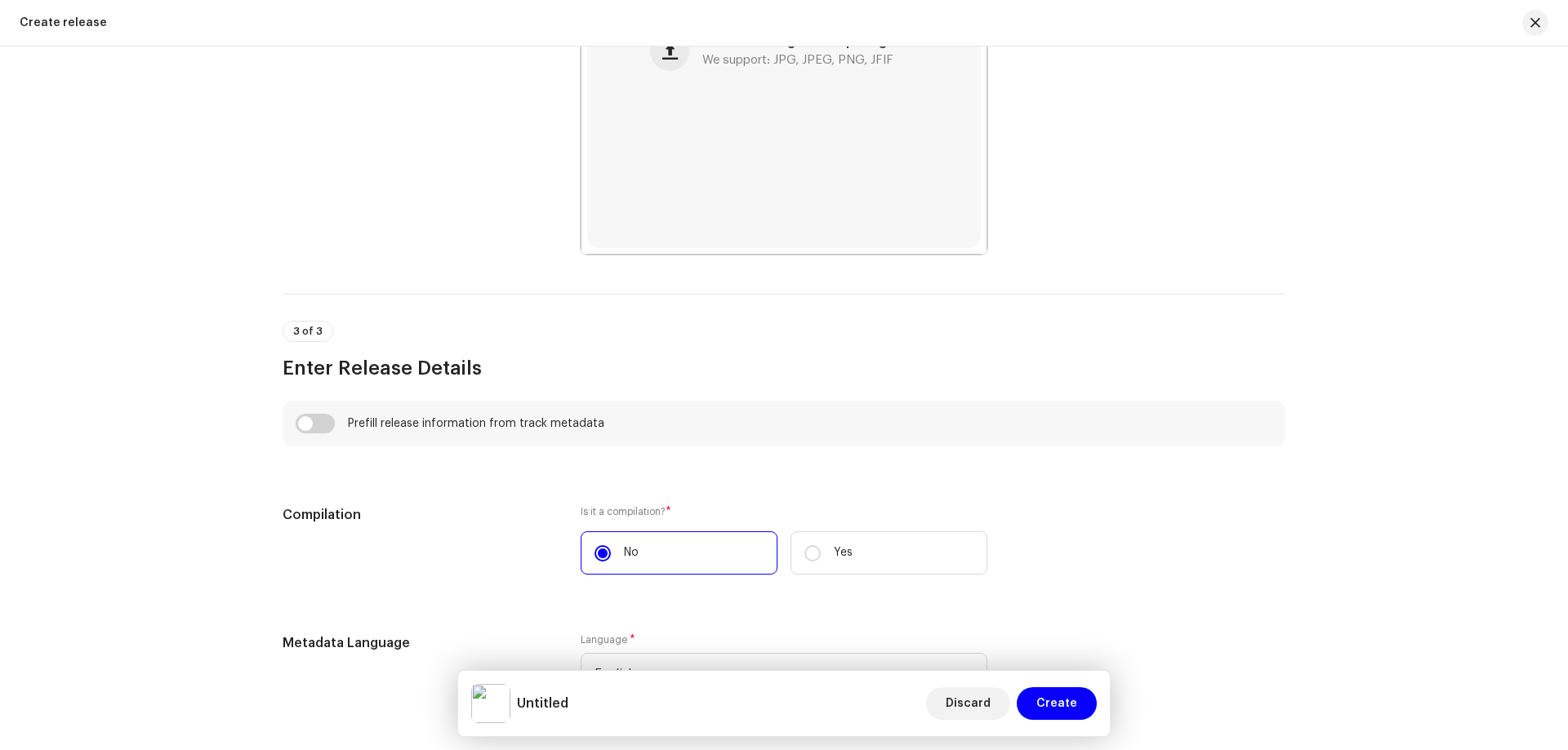
scroll to position [762, 0]
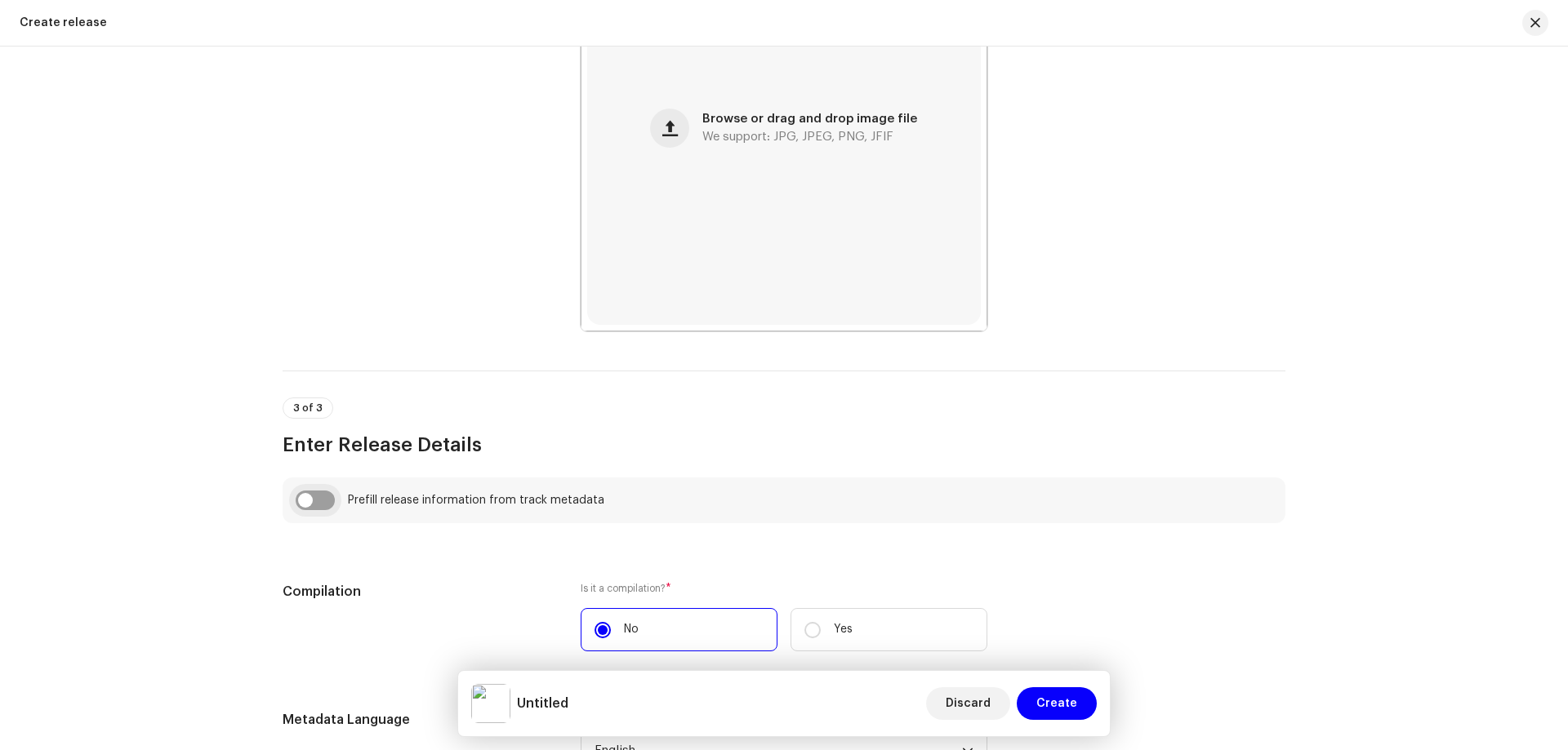
click at [325, 501] on input "checkbox" at bounding box center [315, 500] width 39 height 19
checkbox input "true"
type input "Eshechi [PERSON_NAME] Barhi"
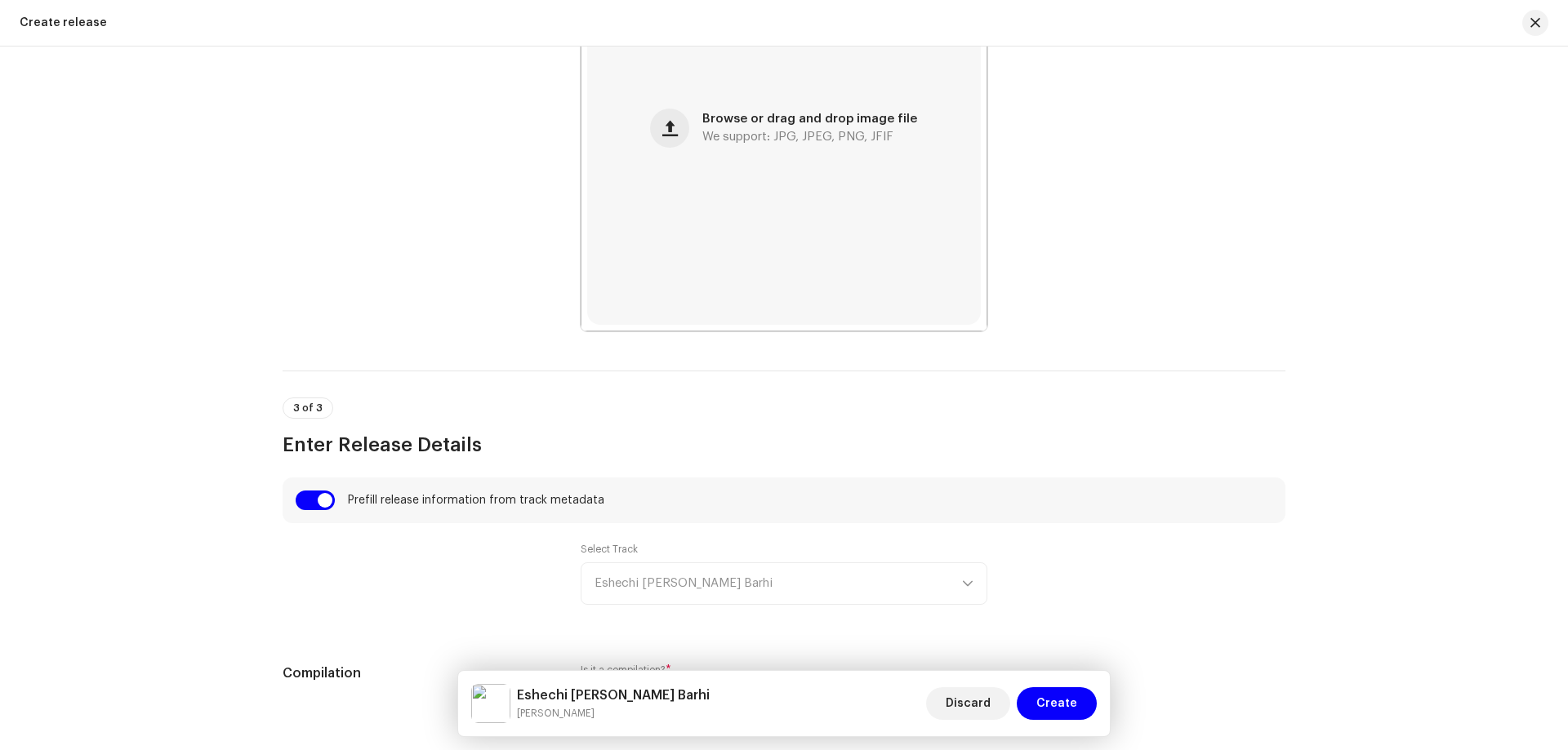
click at [713, 589] on div "Select Track Eshechi Tomar Barhi" at bounding box center [783, 573] width 407 height 62
click at [720, 580] on div "Select Track Eshechi Tomar Barhi" at bounding box center [783, 573] width 407 height 62
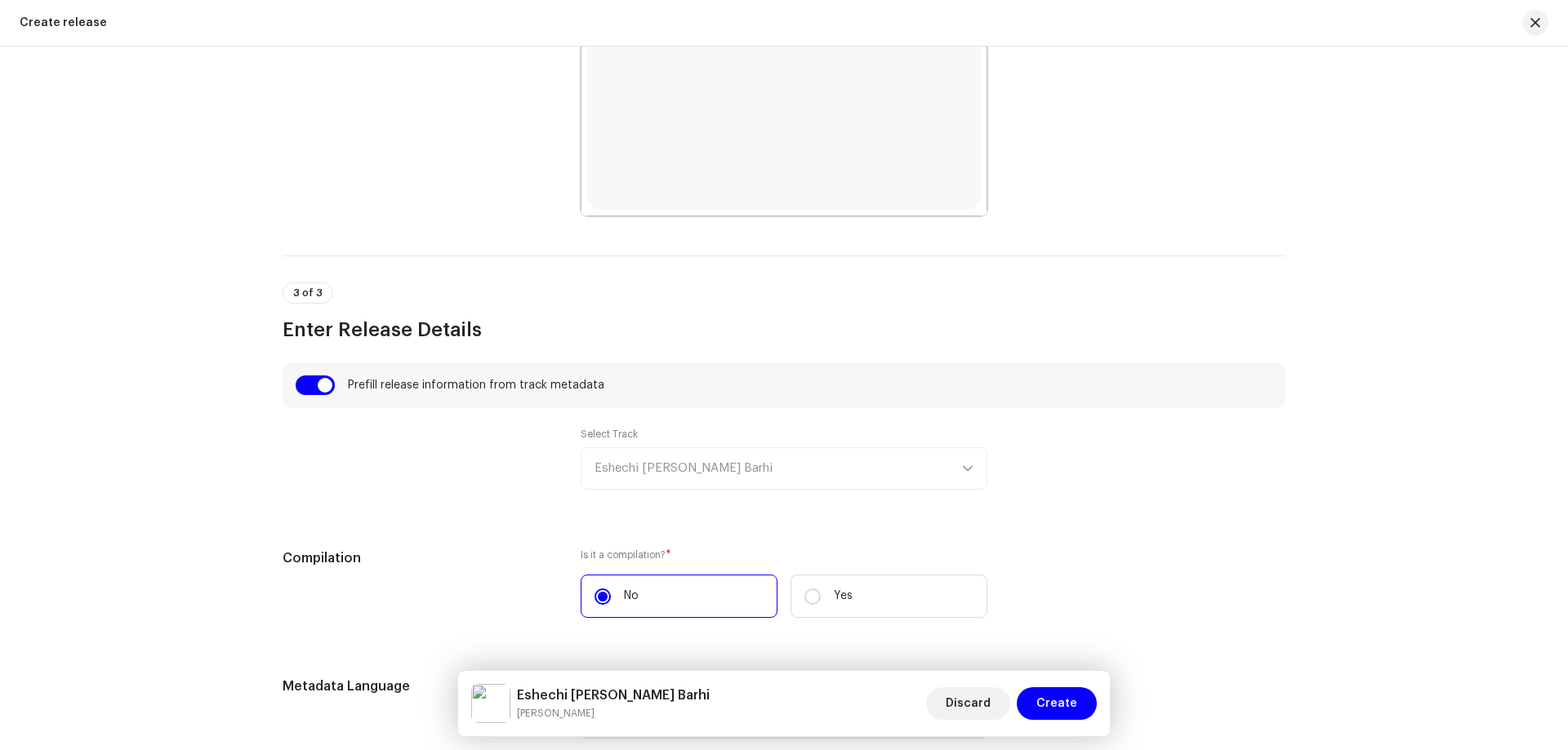
scroll to position [1007, 0]
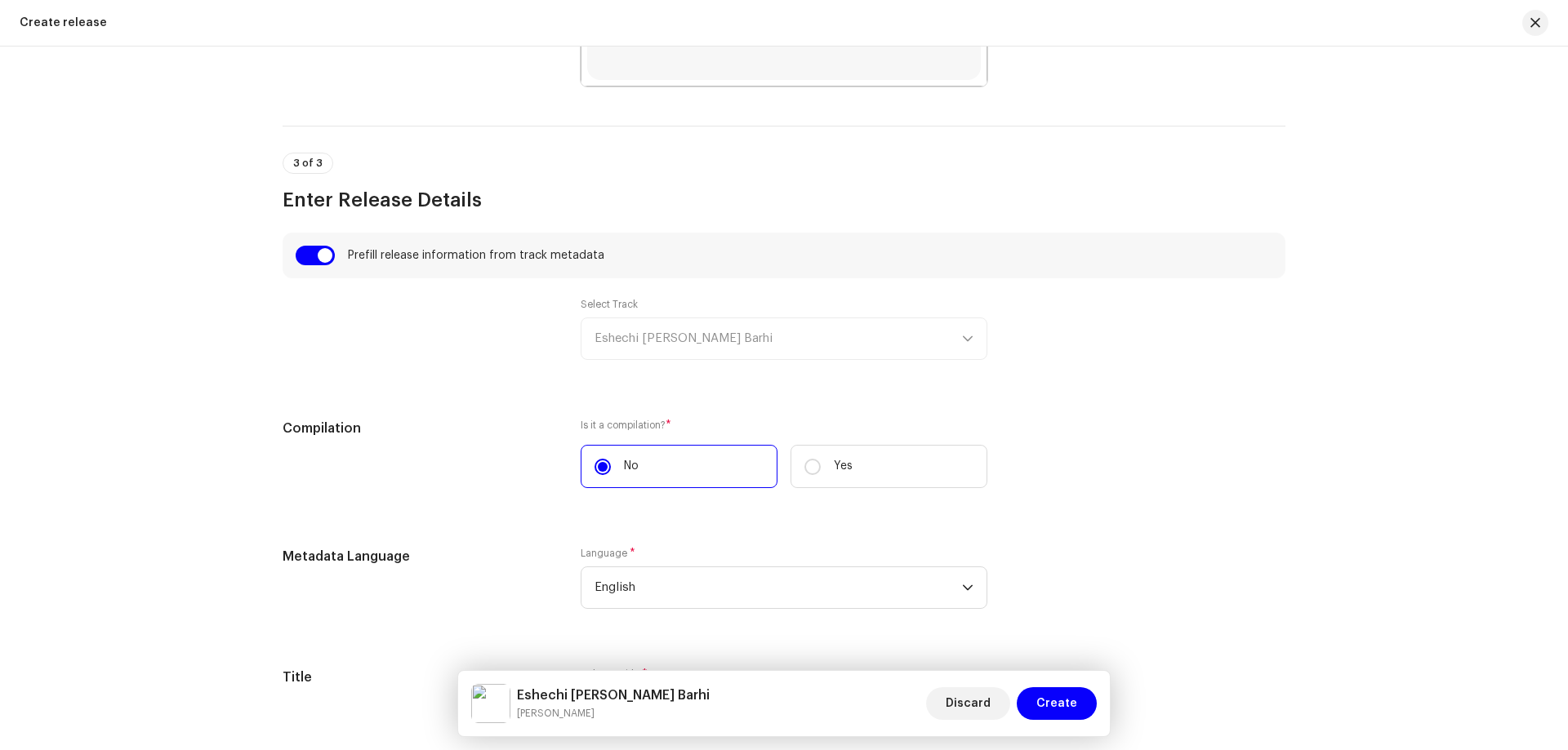
click at [706, 314] on div "Select Track Eshechi Tomar Barhi" at bounding box center [783, 328] width 407 height 62
click at [725, 345] on div "Select Track Eshechi Tomar Barhi" at bounding box center [783, 328] width 407 height 62
click at [903, 336] on div "Select Track Eshechi Tomar Barhi" at bounding box center [783, 328] width 407 height 62
click at [693, 344] on div "Select Track Eshechi Tomar Barhi" at bounding box center [783, 328] width 407 height 62
click at [698, 338] on div "Select Track Eshechi Tomar Barhi" at bounding box center [783, 328] width 407 height 62
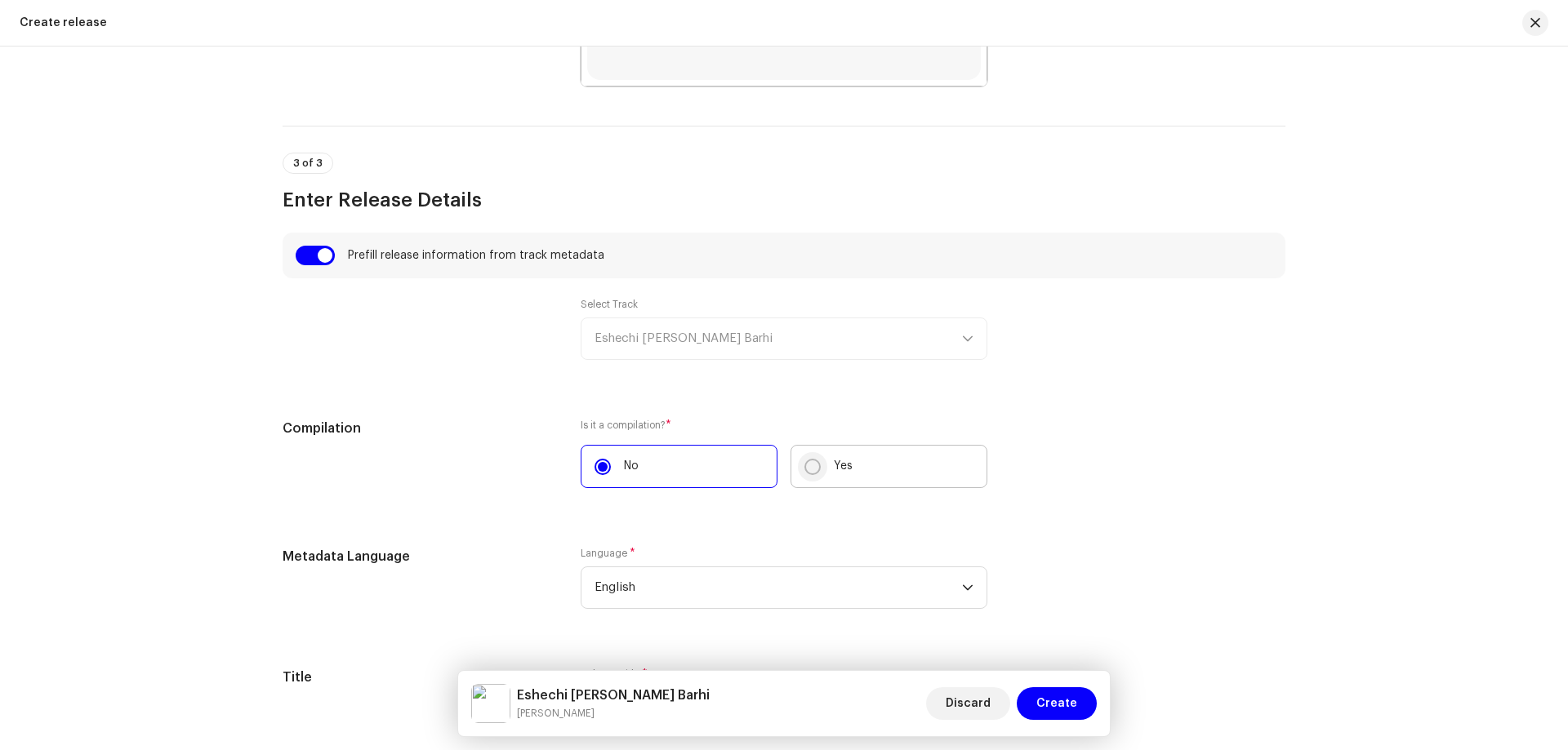
click at [811, 464] on input "Yes" at bounding box center [812, 466] width 16 height 16
radio input "true"
click at [707, 334] on div "Select Track Eshechi Tomar Barhi" at bounding box center [783, 328] width 407 height 62
click at [594, 469] on input "No" at bounding box center [602, 466] width 16 height 16
radio input "true"
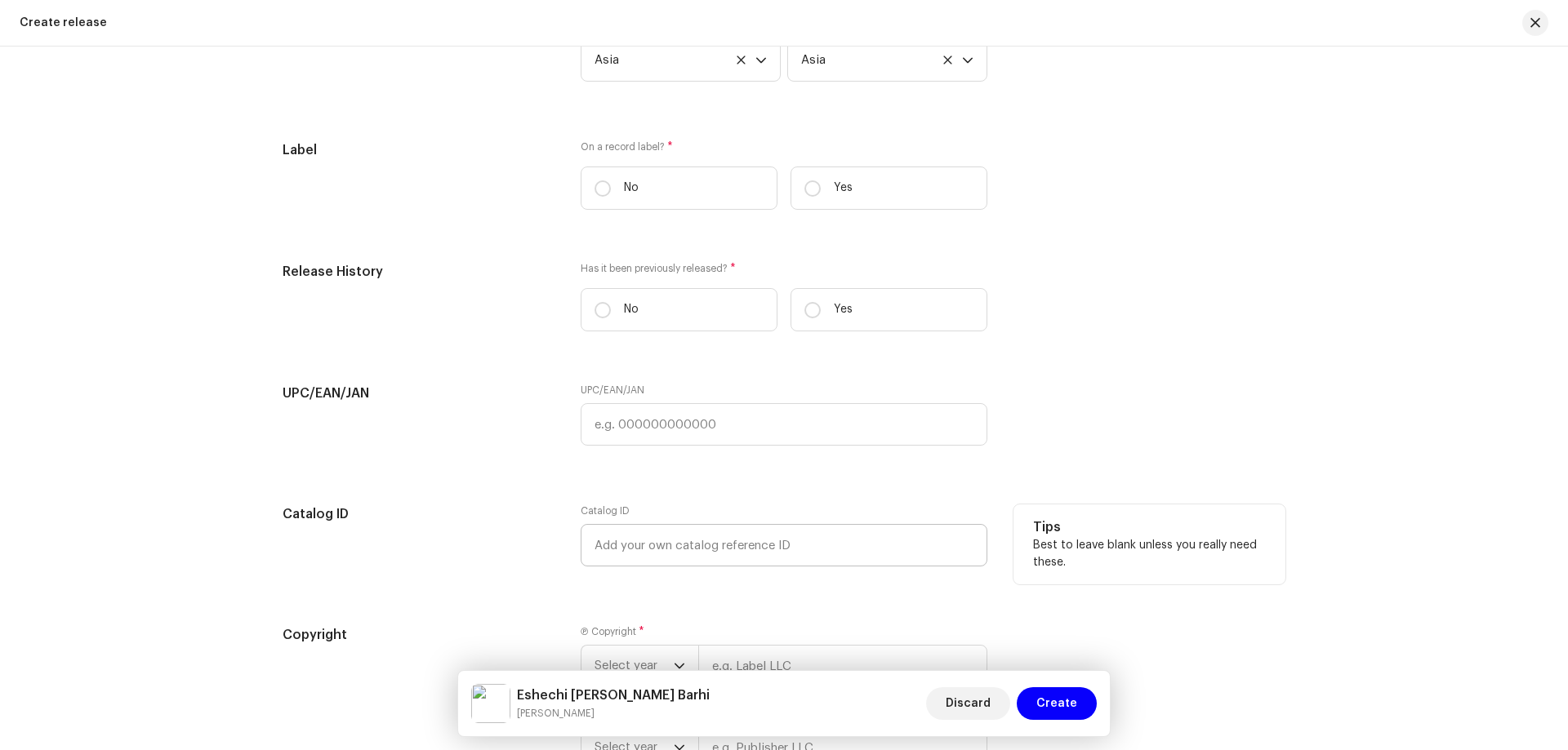
scroll to position [2153, 0]
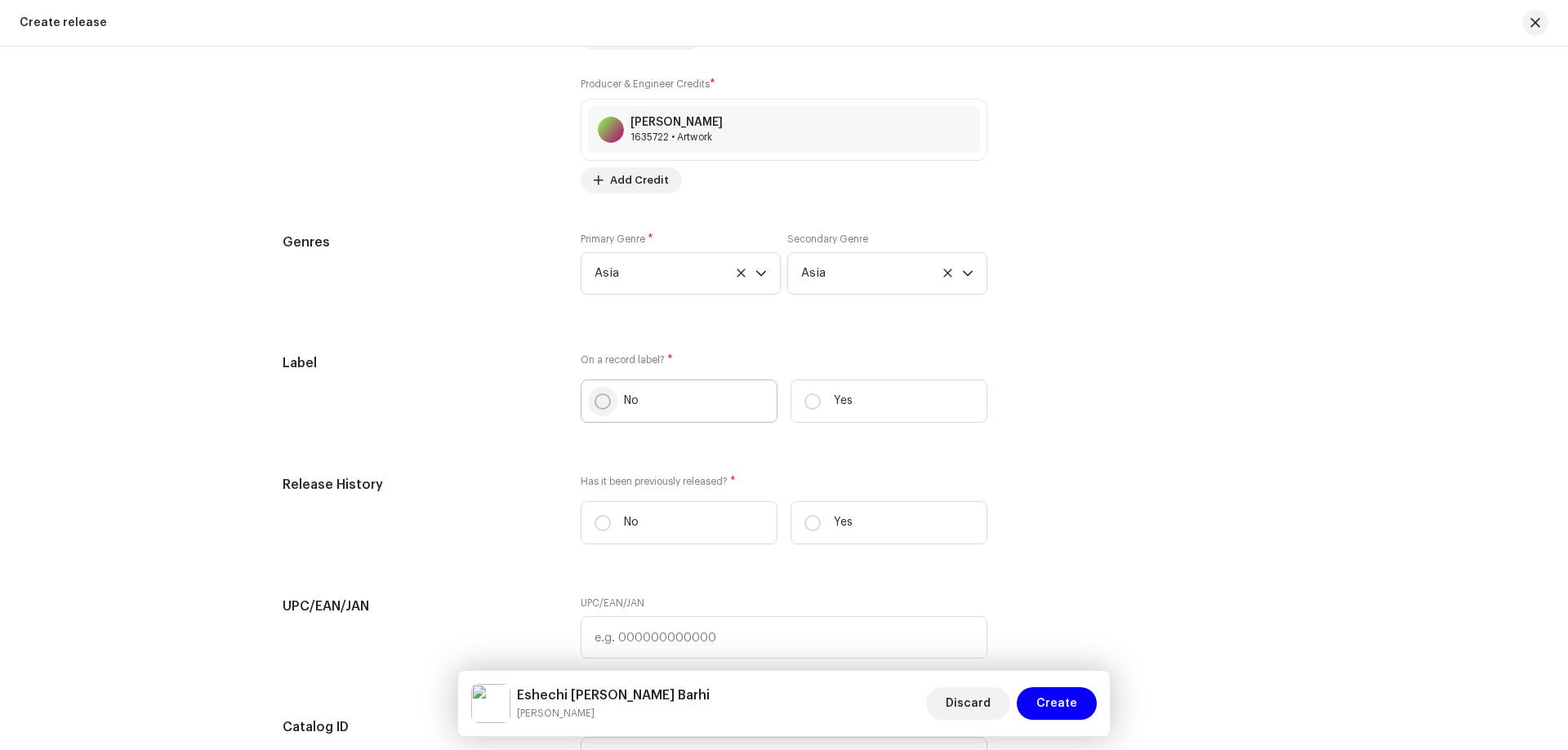
click at [597, 400] on input "No" at bounding box center [602, 401] width 16 height 16
radio input "true"
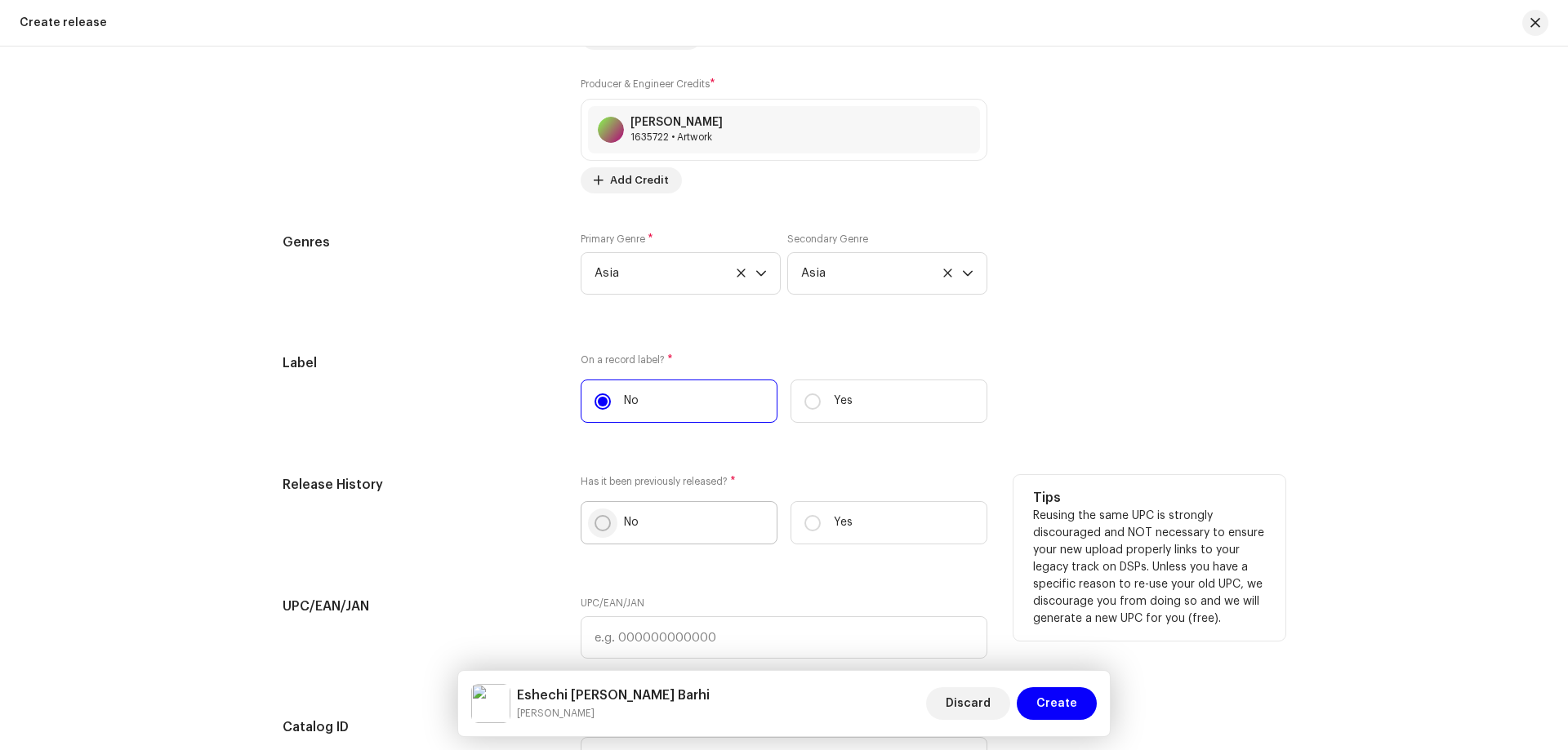
click at [597, 524] on input "No" at bounding box center [602, 522] width 16 height 16
radio input "true"
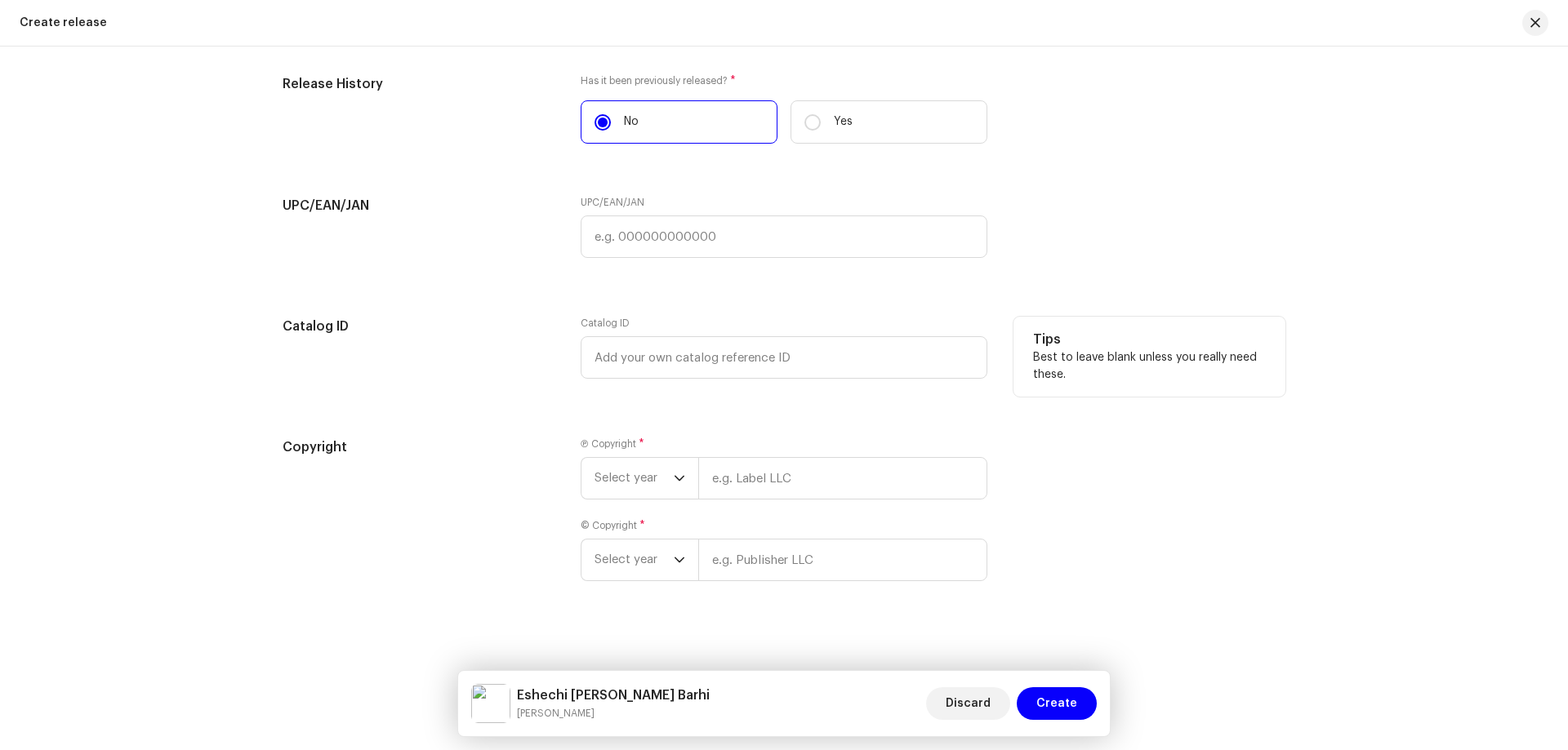
scroll to position [2561, 0]
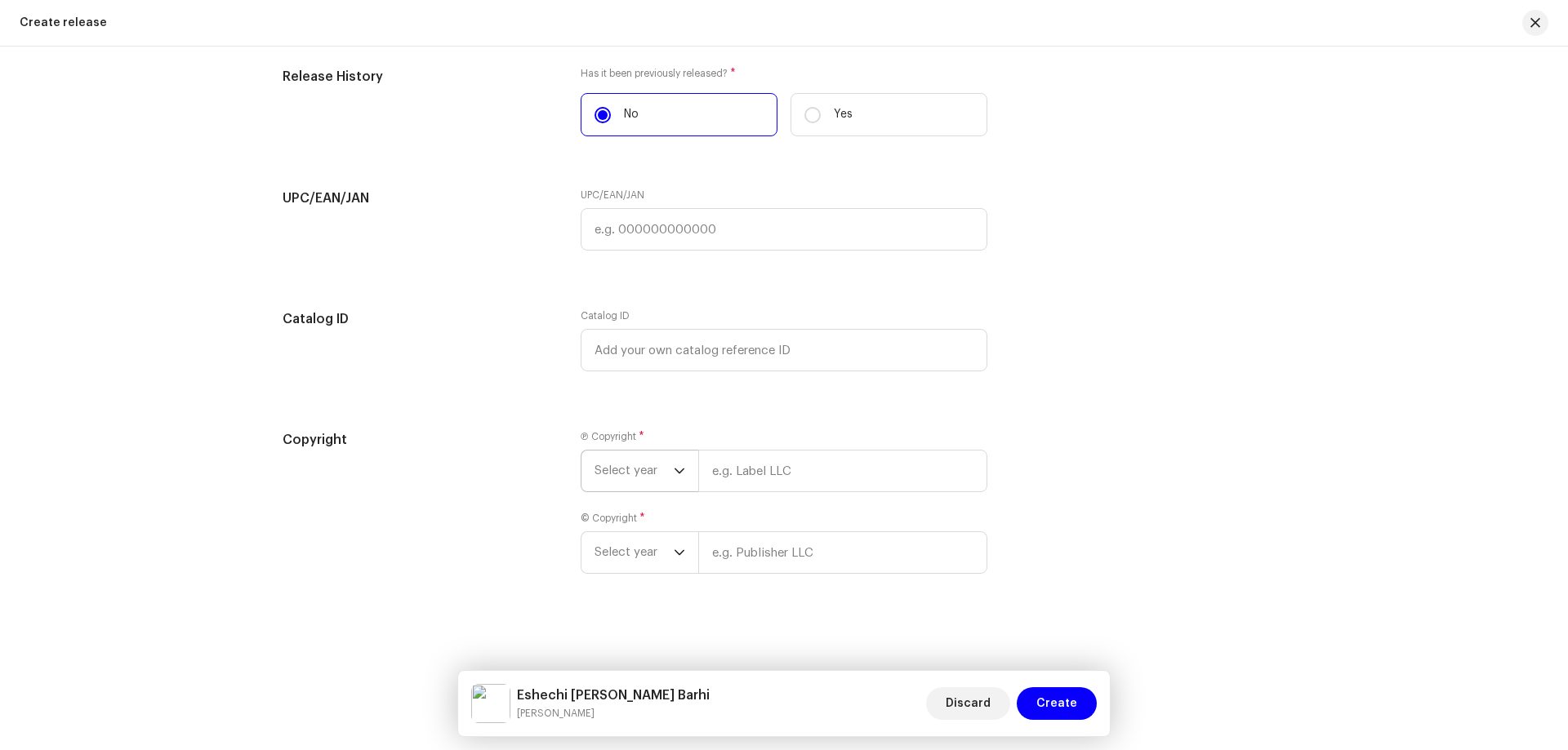
click at [614, 469] on span "Select year" at bounding box center [634, 471] width 79 height 41
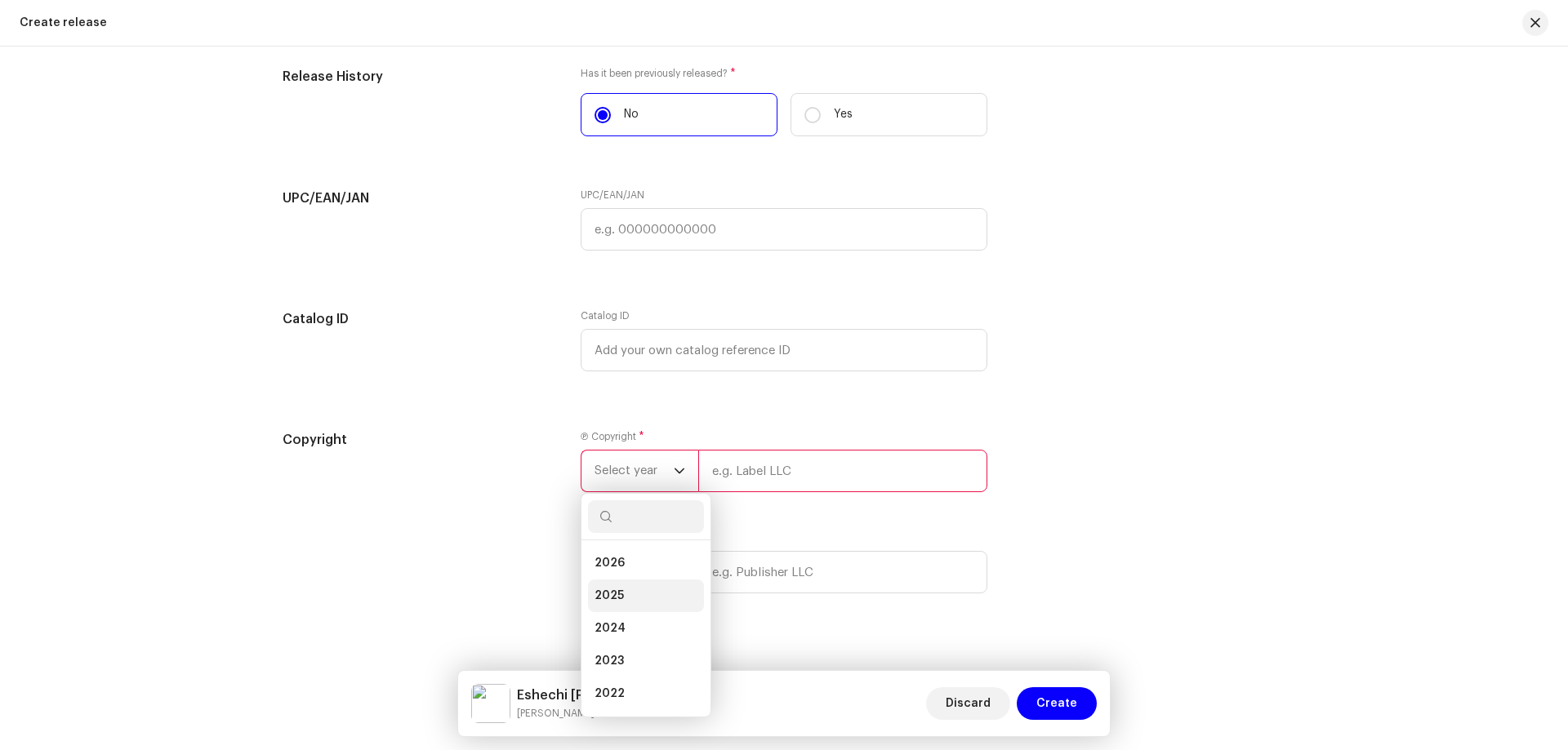
click at [630, 590] on li "2025" at bounding box center [645, 596] width 116 height 33
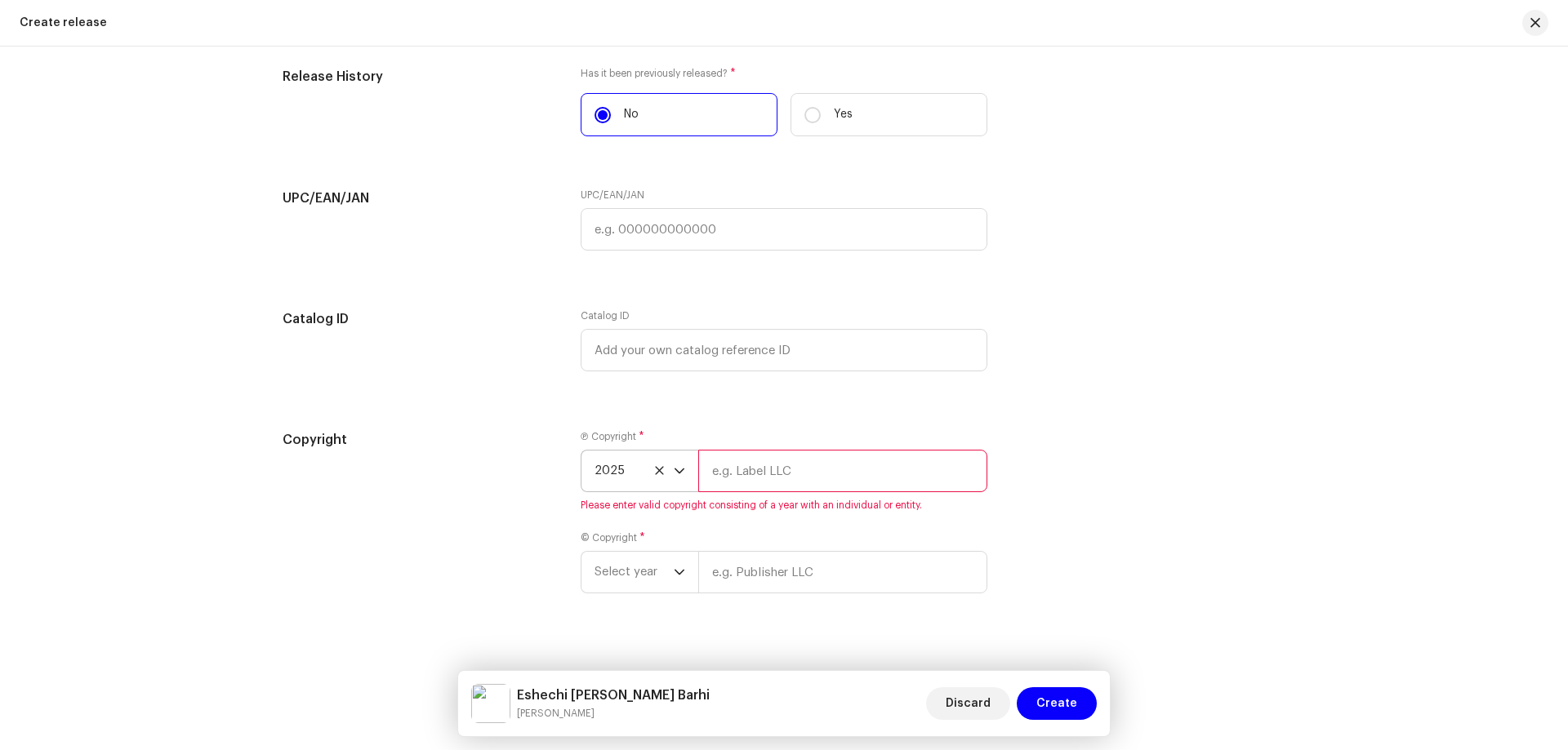
click at [766, 464] on input "text" at bounding box center [842, 471] width 289 height 42
type input "[PERSON_NAME]"
click at [628, 558] on span "Select year" at bounding box center [634, 552] width 79 height 41
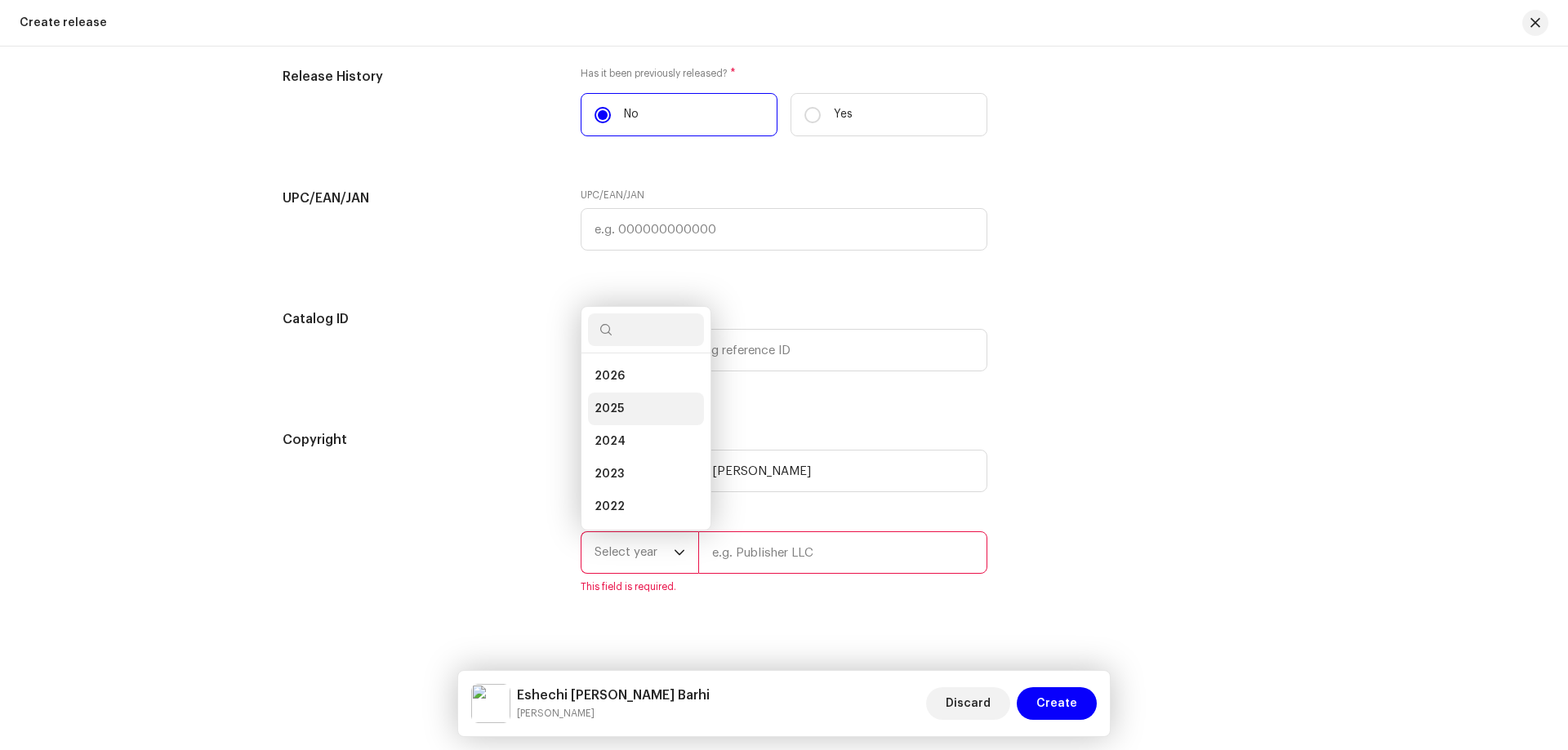
scroll to position [26, 0]
click at [634, 385] on li "2025" at bounding box center [645, 383] width 116 height 33
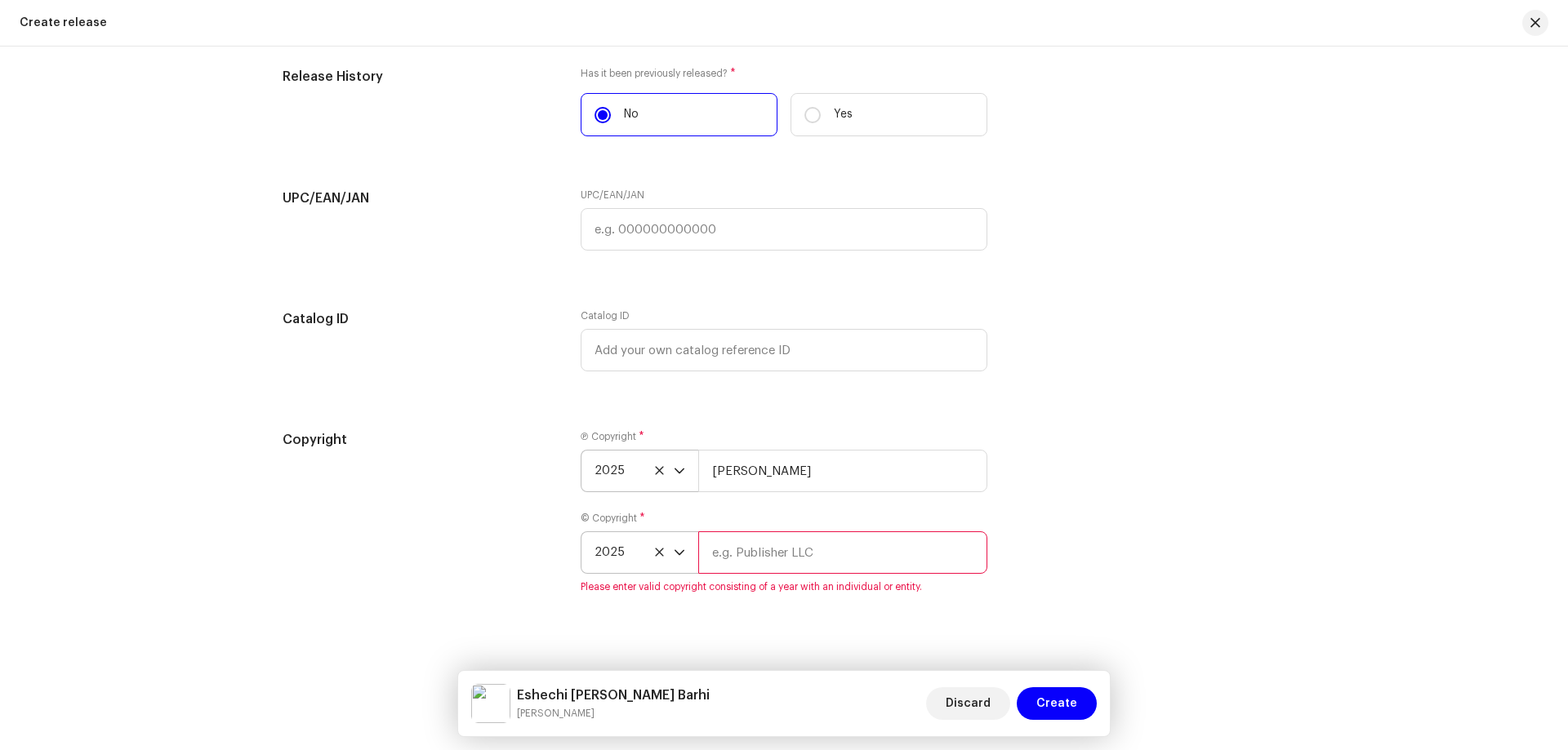
click at [799, 545] on input "text" at bounding box center [842, 552] width 289 height 42
type input "[PERSON_NAME]"
click at [1059, 696] on span "Create" at bounding box center [1056, 703] width 41 height 33
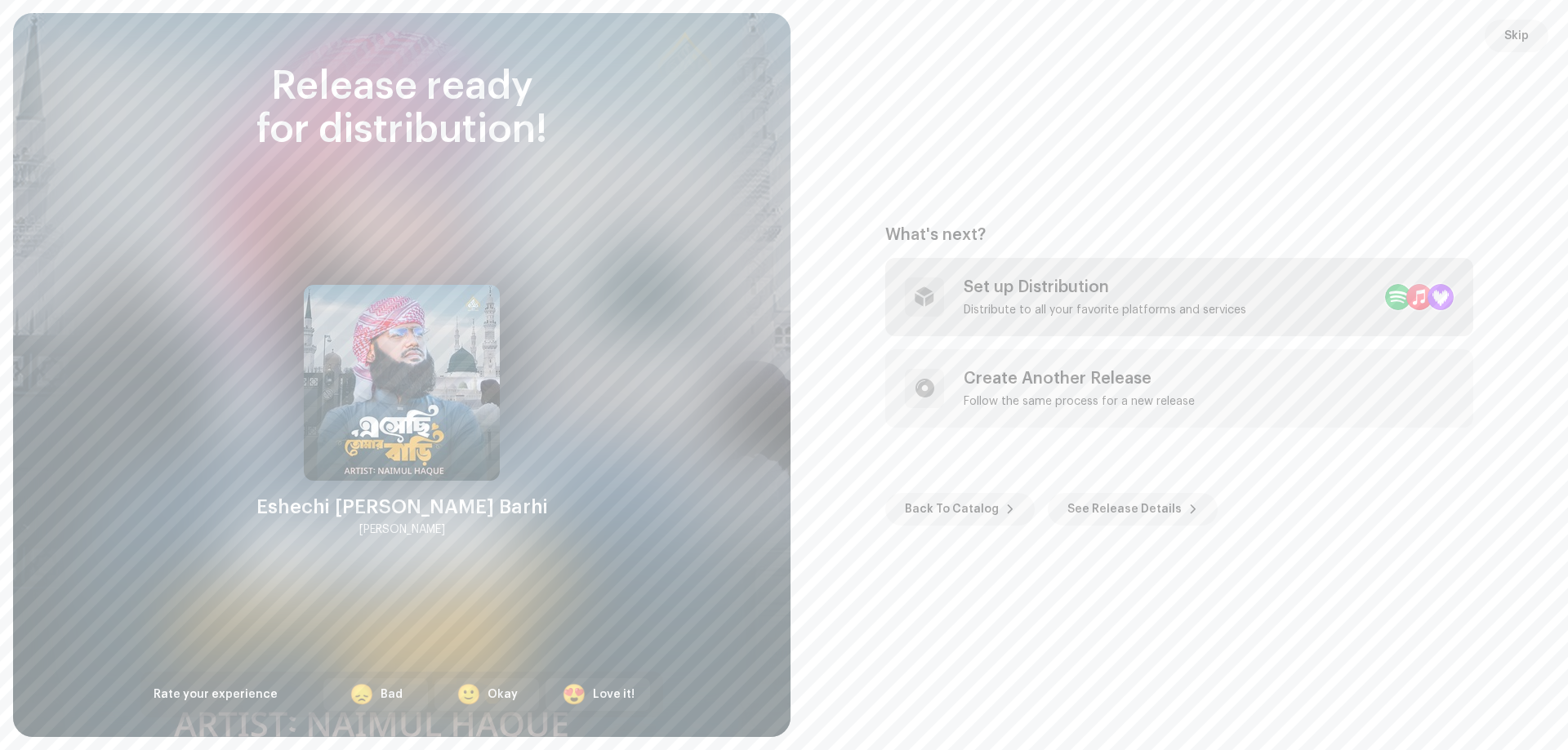
click at [1236, 310] on div "Distribute to all your favorite platforms and services" at bounding box center [1104, 310] width 282 height 13
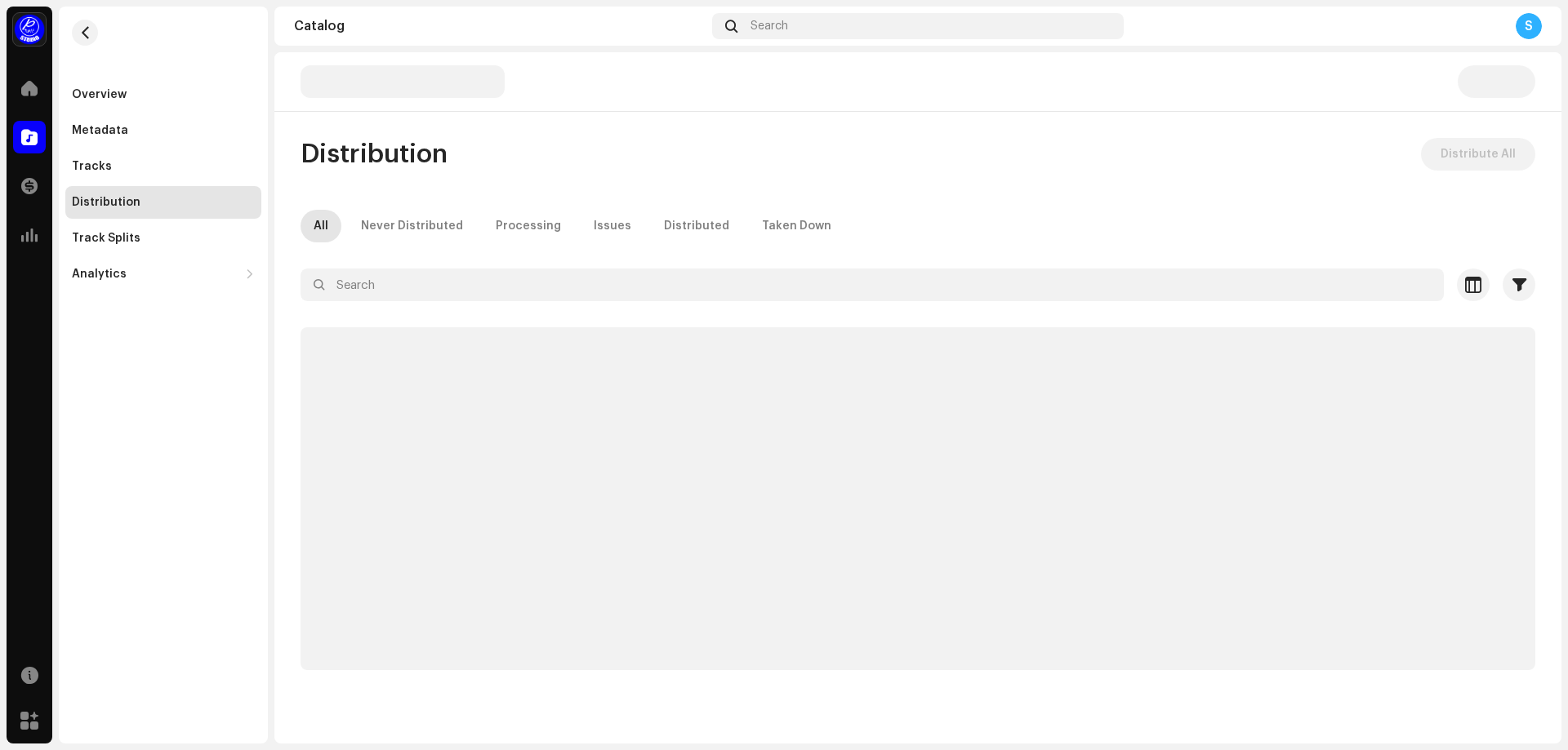
click at [402, 307] on div at bounding box center [918, 314] width 1235 height 26
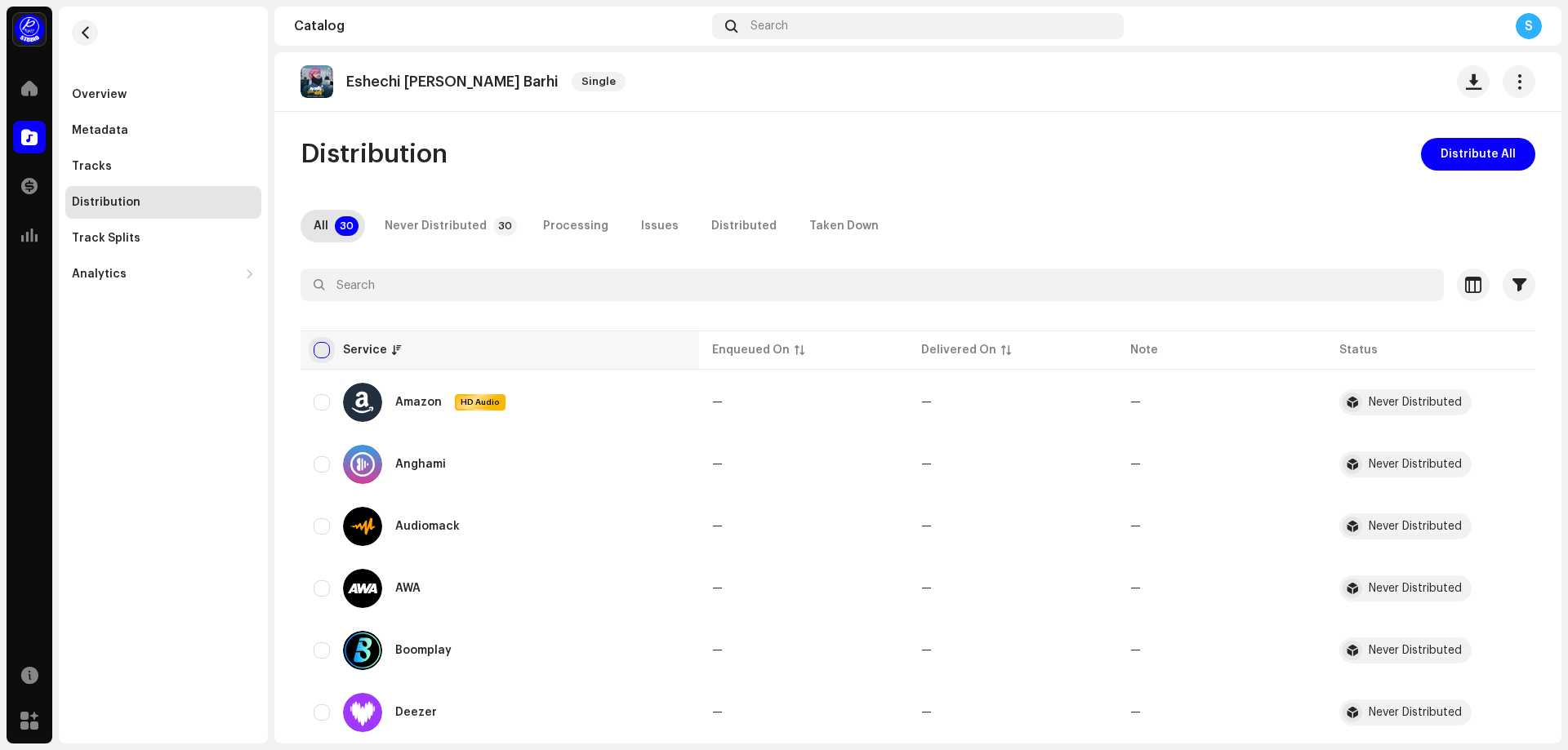
click at [320, 352] on input "checkbox" at bounding box center [322, 349] width 16 height 16
checkbox input "true"
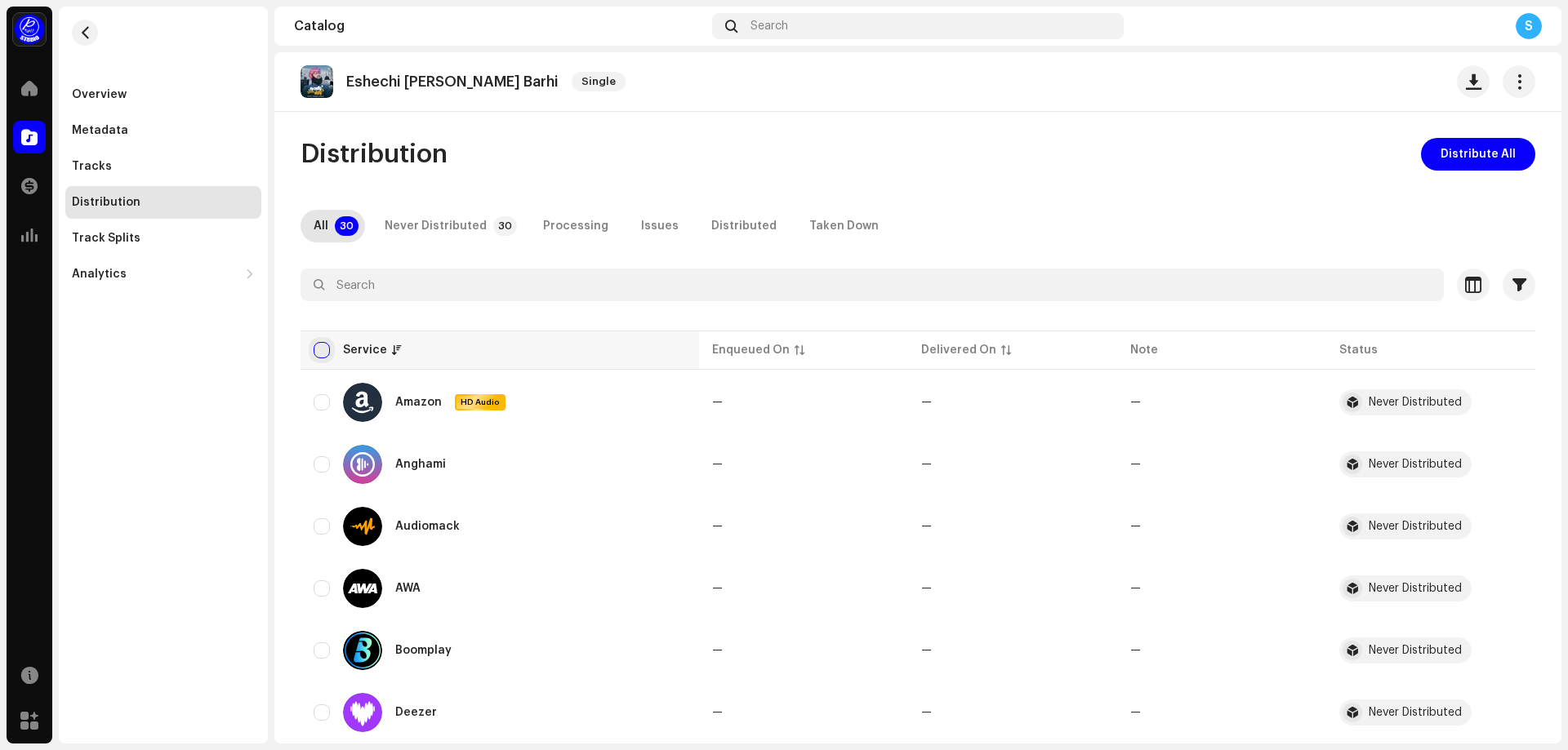
checkbox input "true"
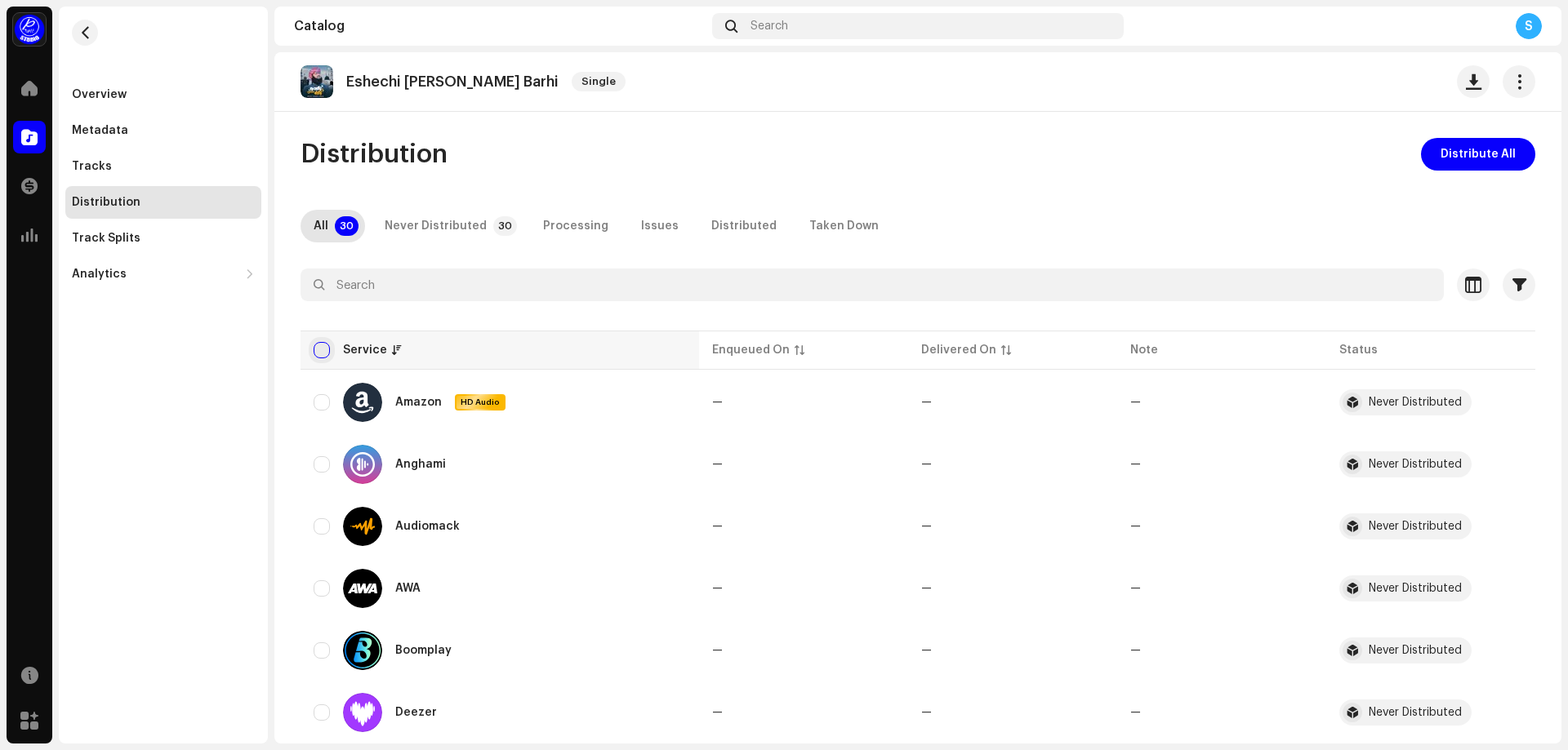
checkbox input "true"
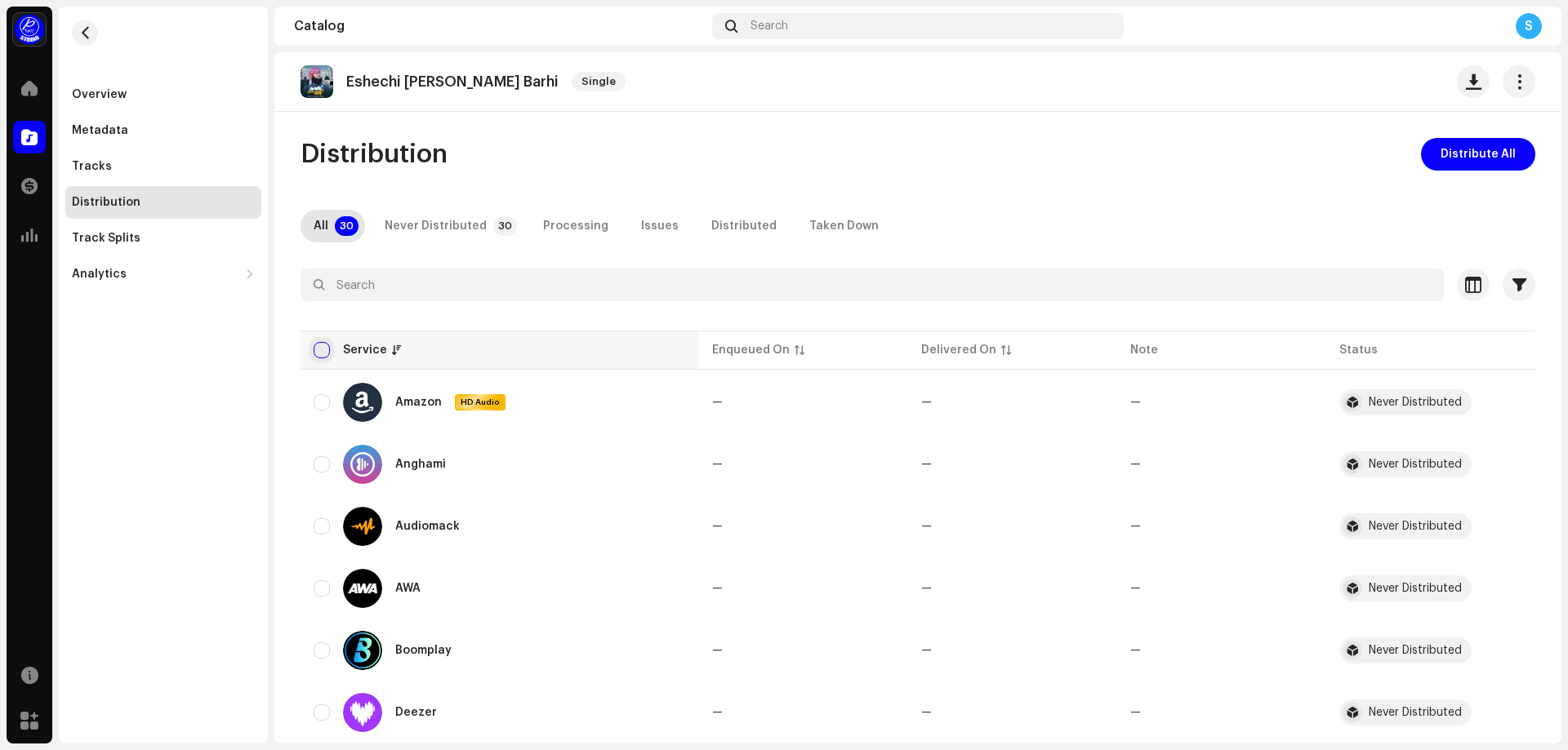
checkbox input "true"
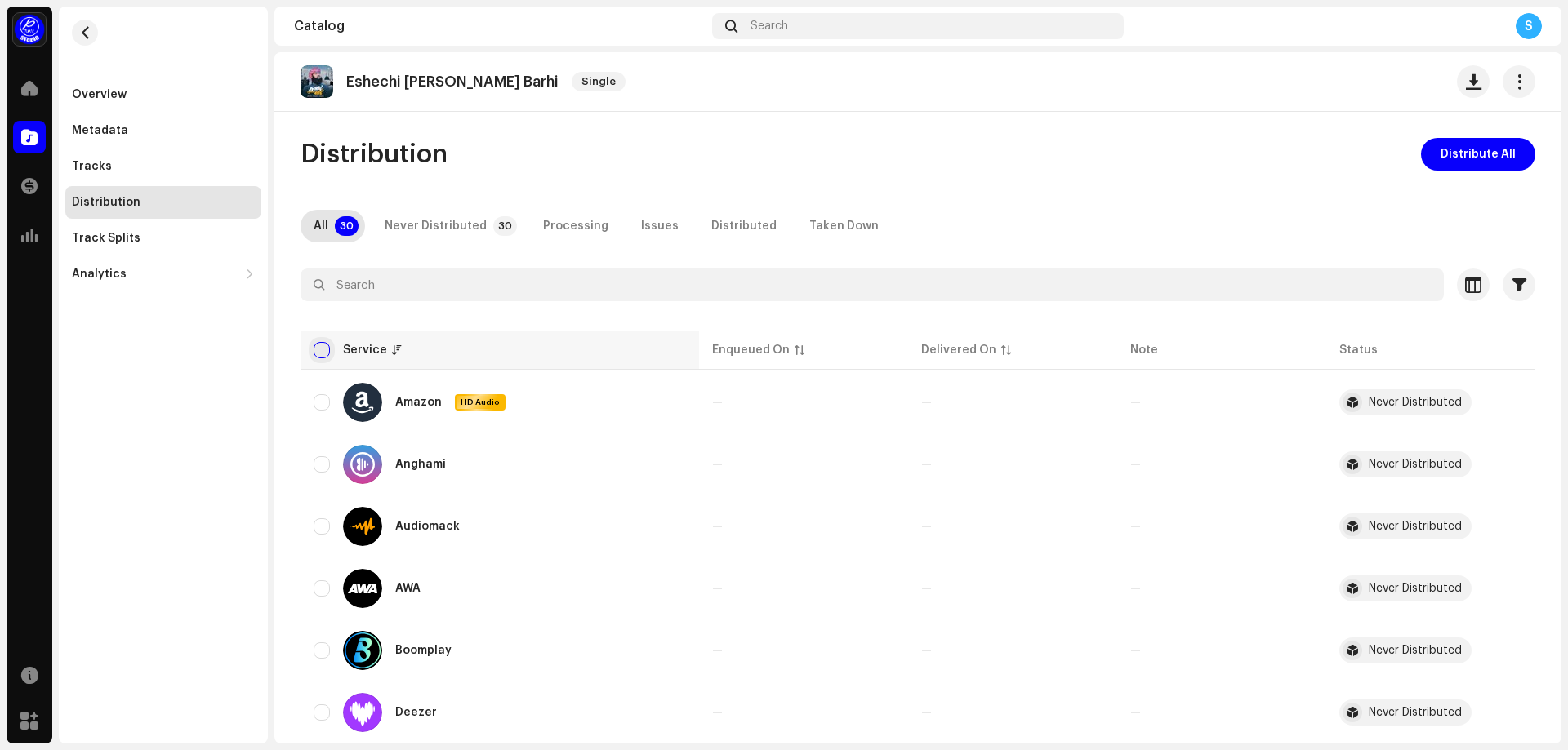
checkbox input "true"
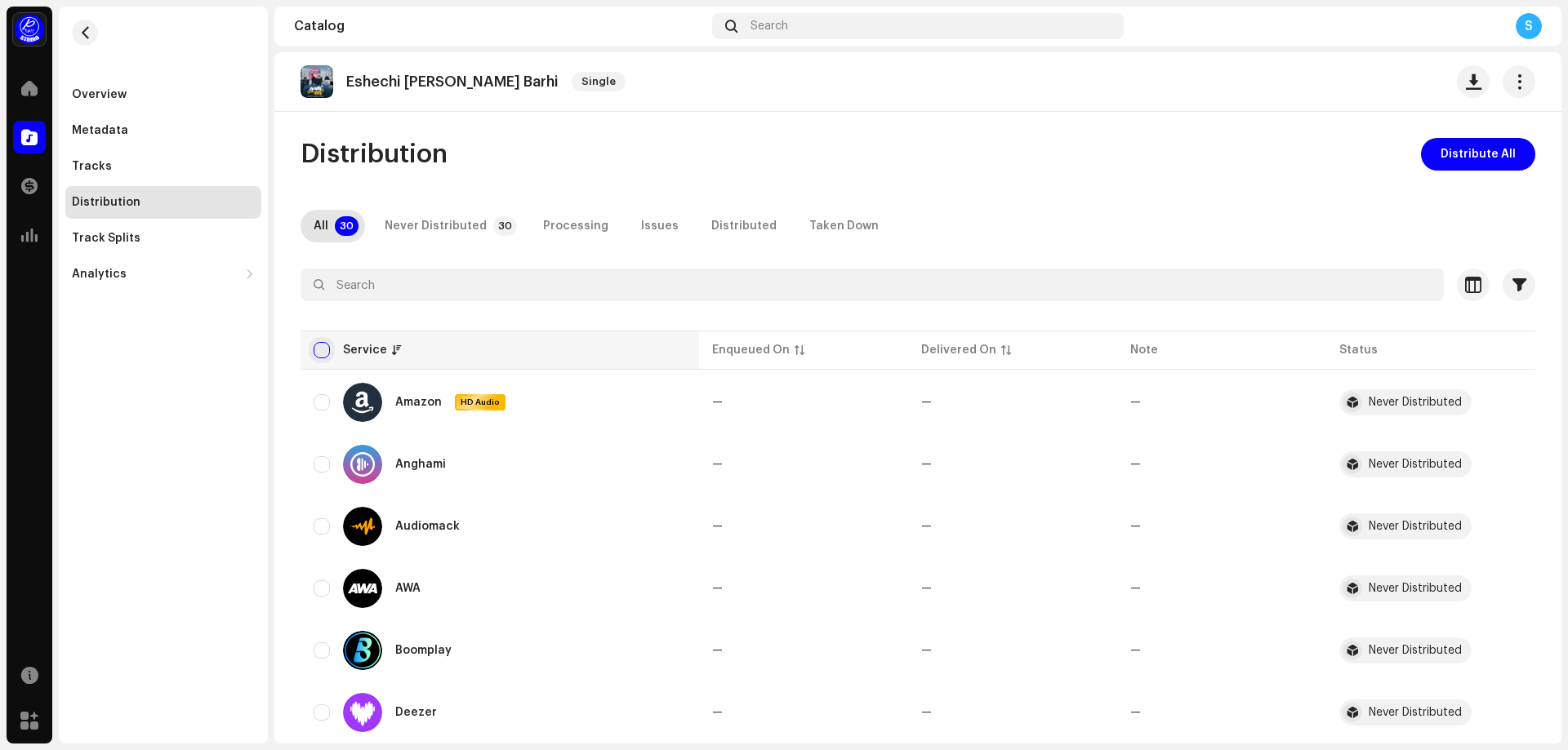
checkbox input "true"
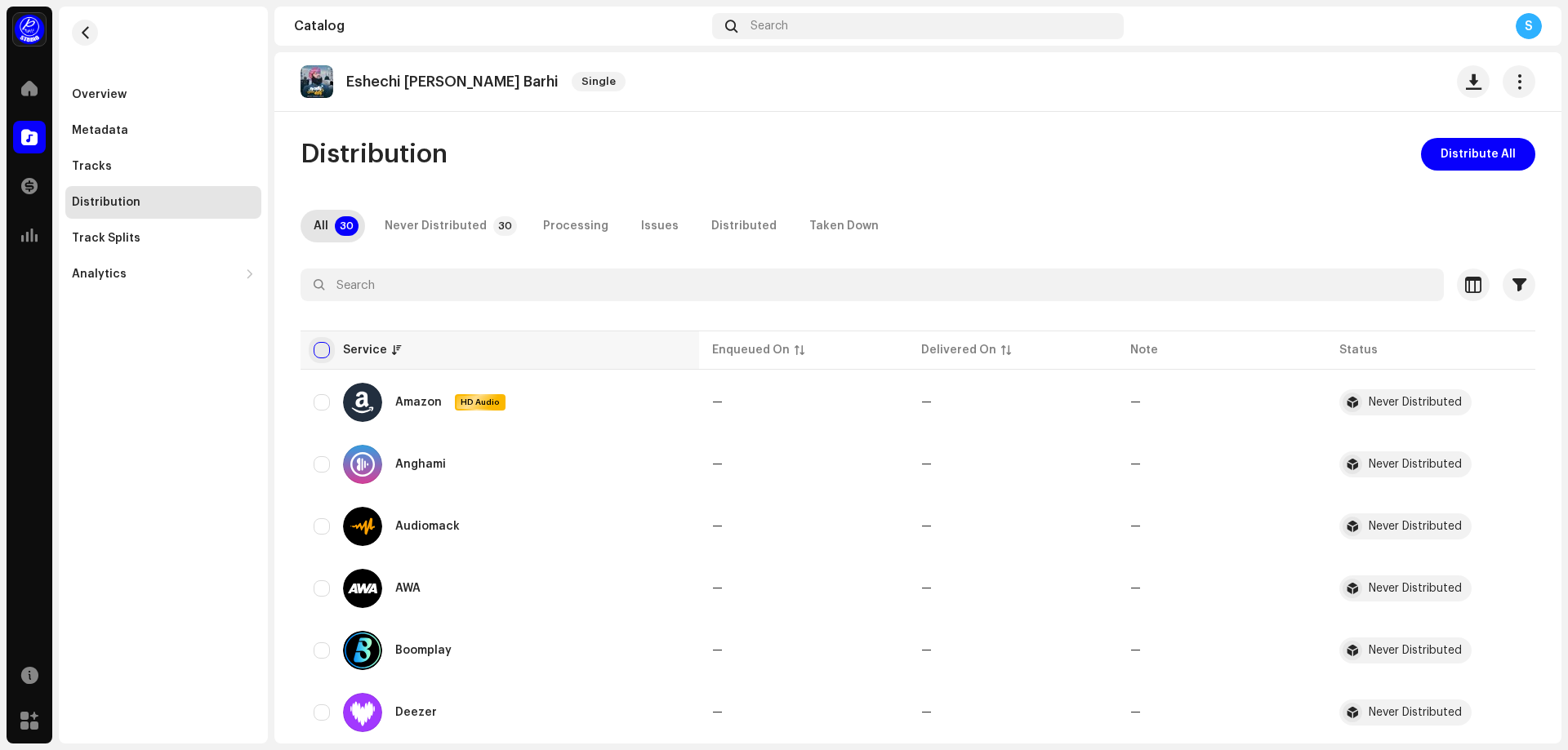
checkbox input "true"
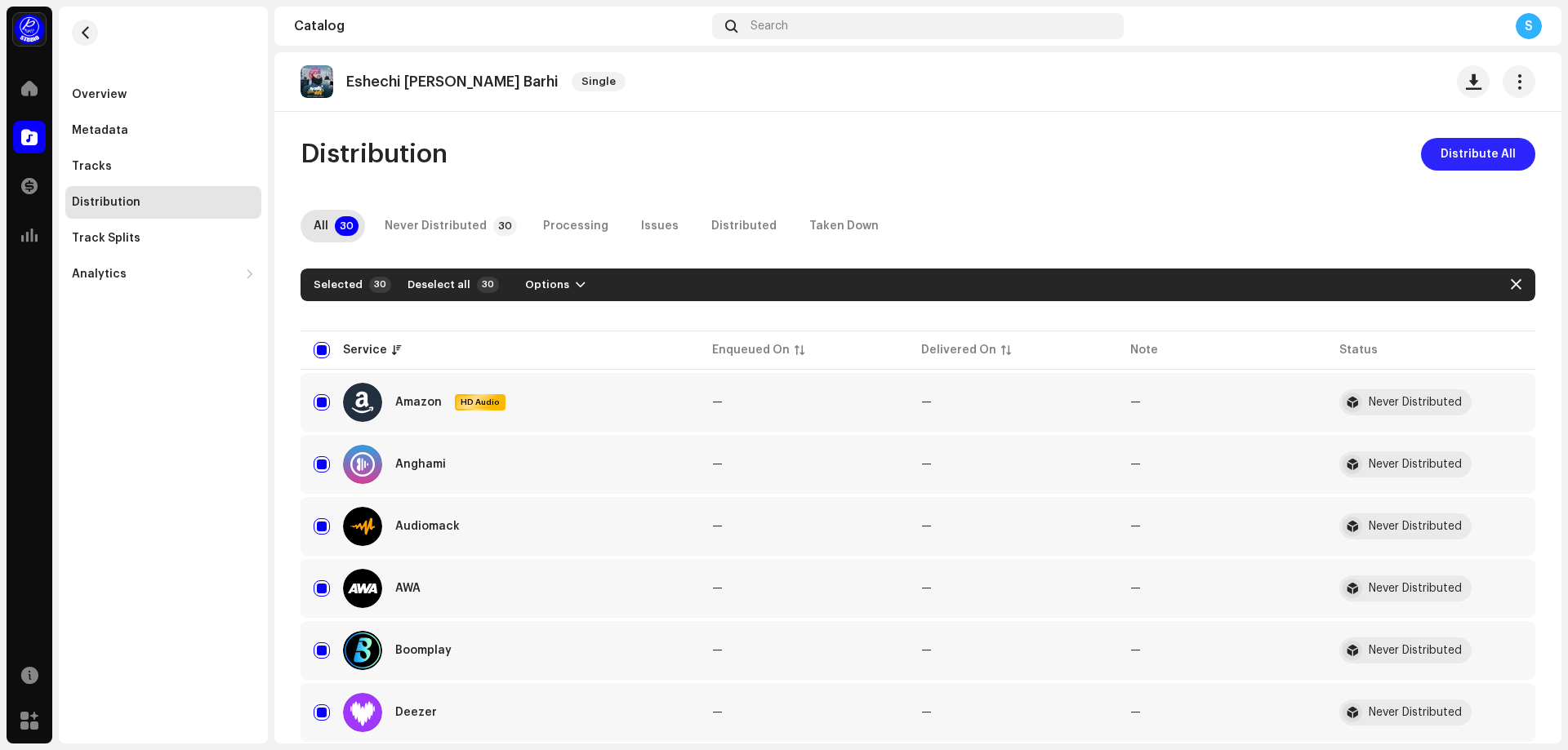
click at [1463, 155] on span "Distribute All" at bounding box center [1478, 154] width 75 height 33
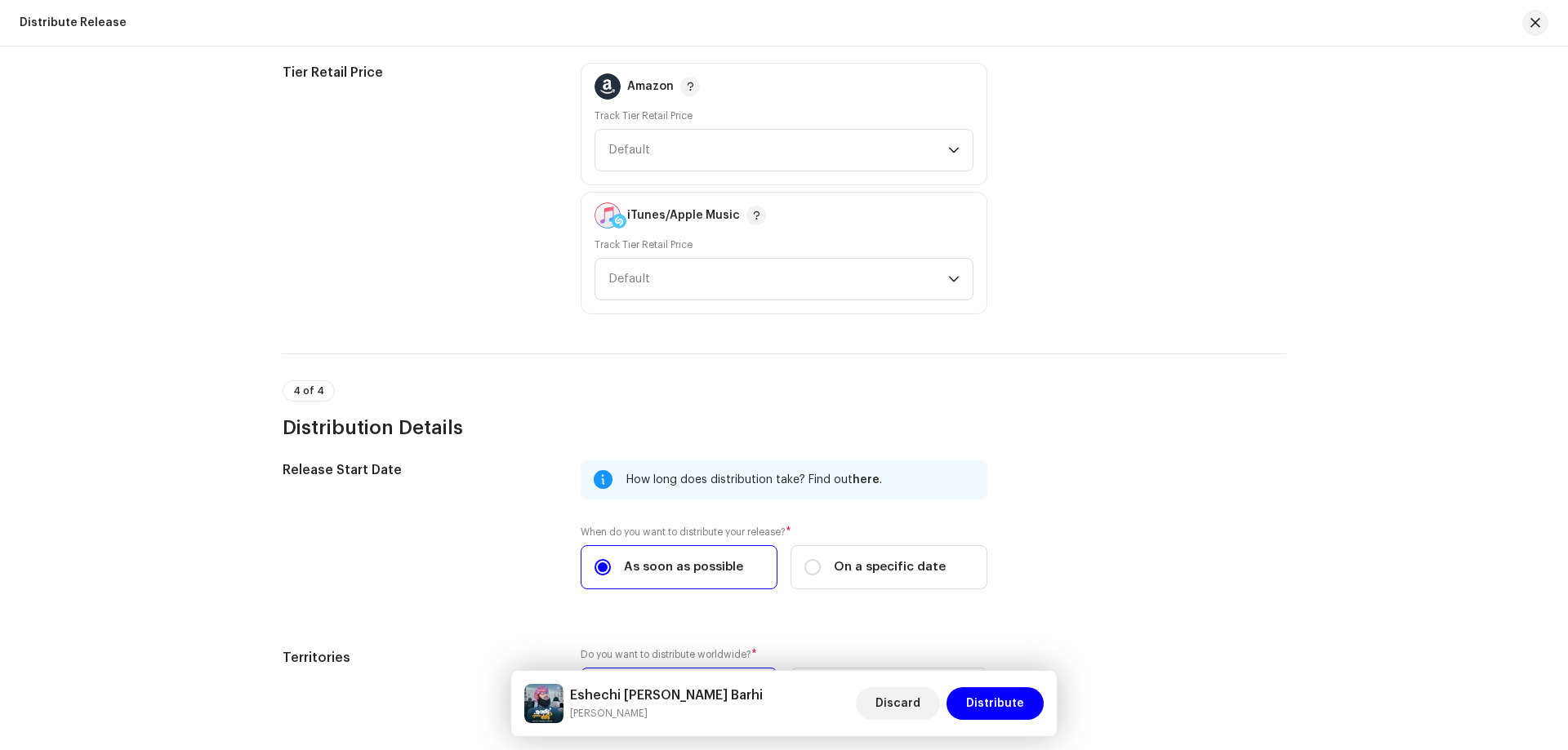
scroll to position [2529, 0]
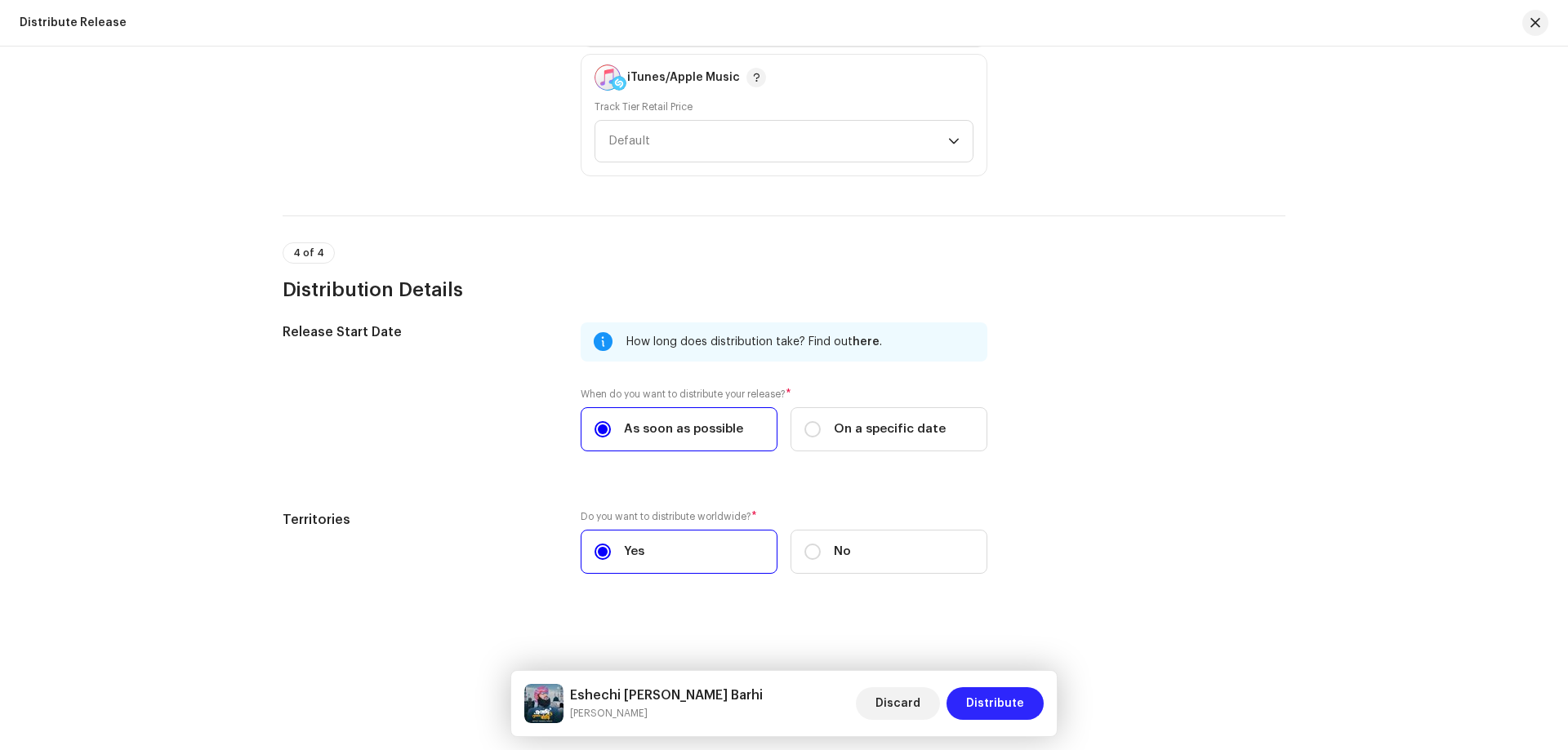
click at [997, 695] on span "Distribute" at bounding box center [995, 703] width 58 height 33
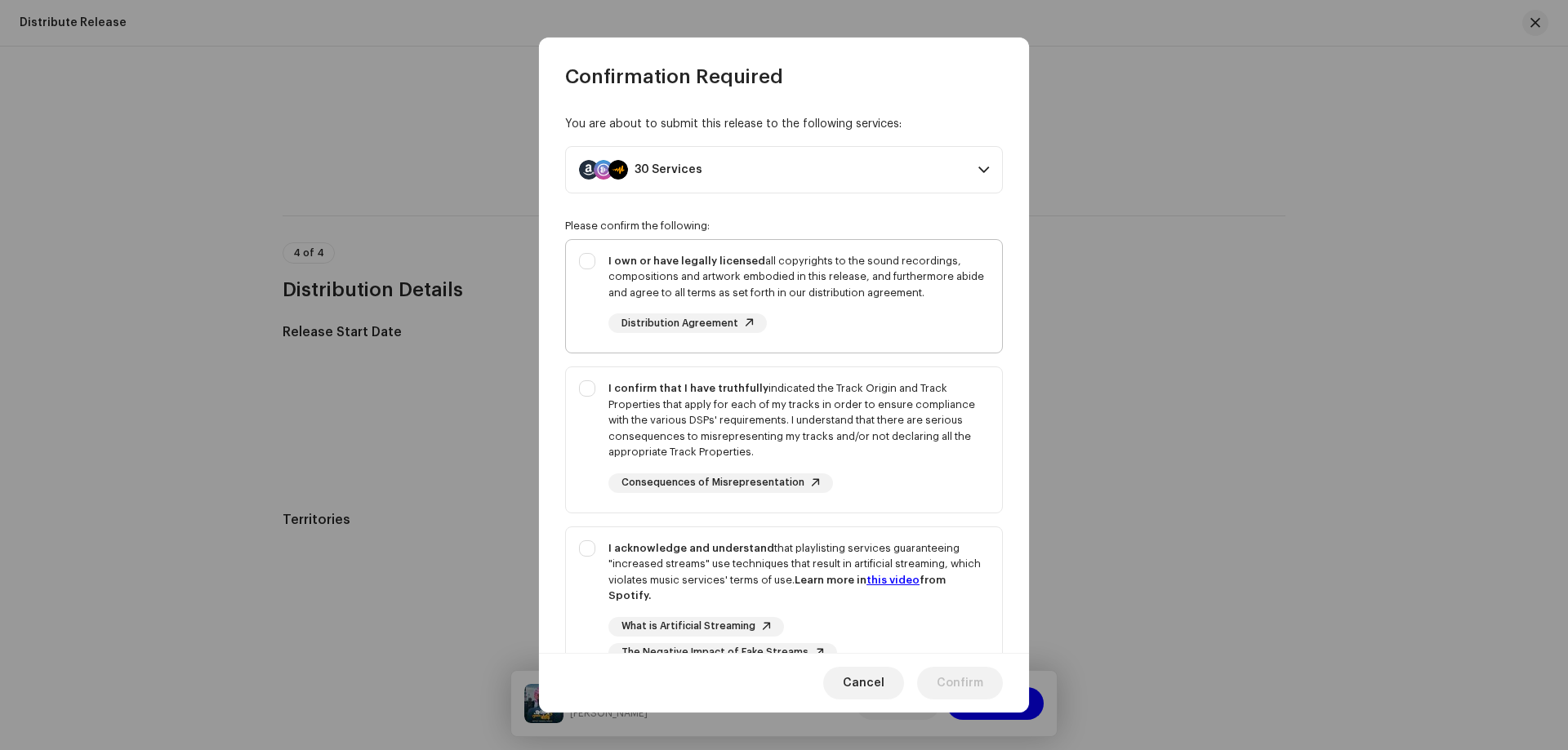
click at [585, 255] on div "I own or have legally licensed all copyrights to the sound recordings, composit…" at bounding box center [783, 294] width 436 height 107
checkbox input "true"
click at [588, 389] on div "I confirm that I have truthfully indicated the Track Origin and Track Propertie…" at bounding box center [783, 436] width 436 height 139
checkbox input "true"
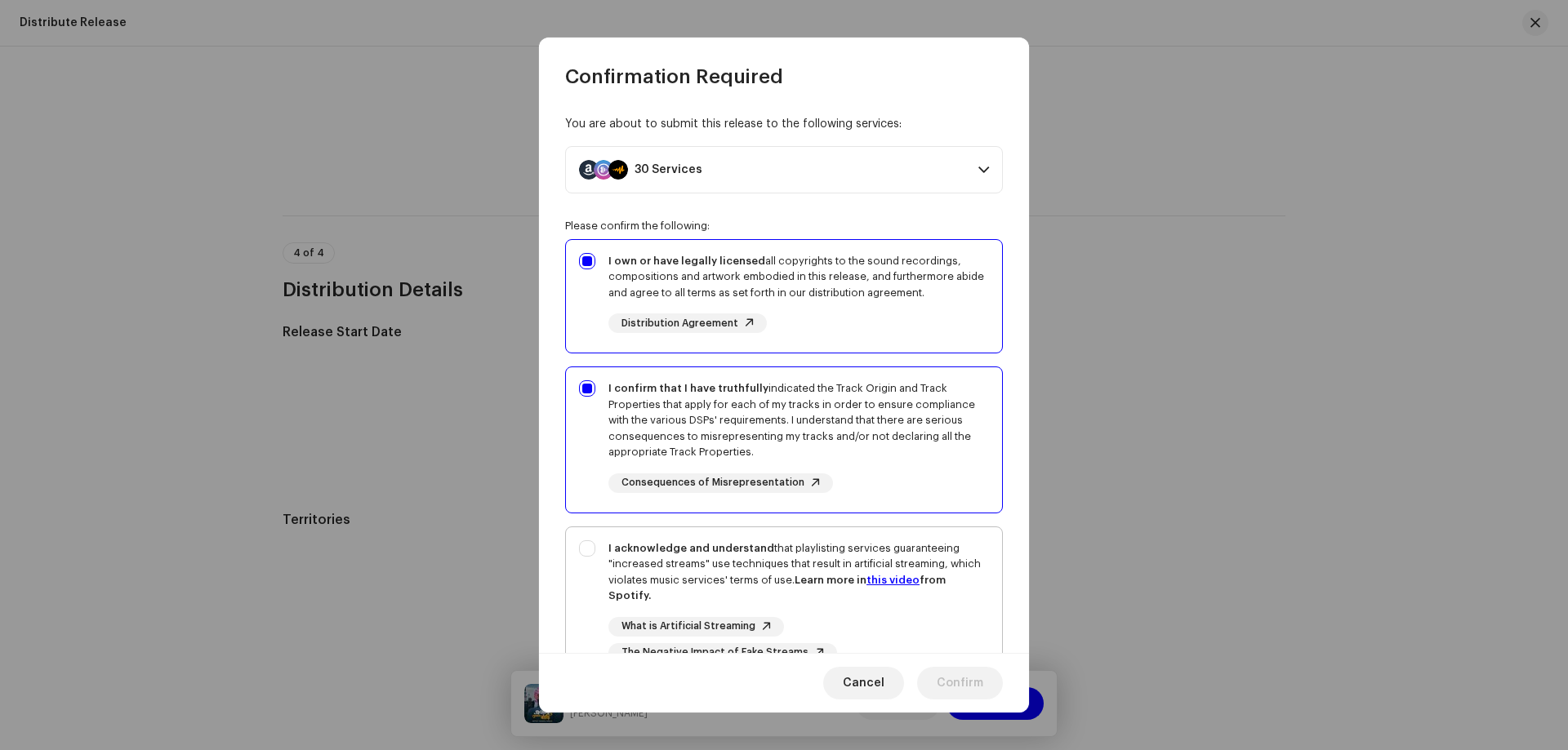
click at [586, 549] on div "I acknowledge and understand that playlisting services guaranteeing "increased …" at bounding box center [783, 601] width 436 height 148
checkbox input "true"
click at [958, 682] on span "Confirm" at bounding box center [959, 683] width 47 height 33
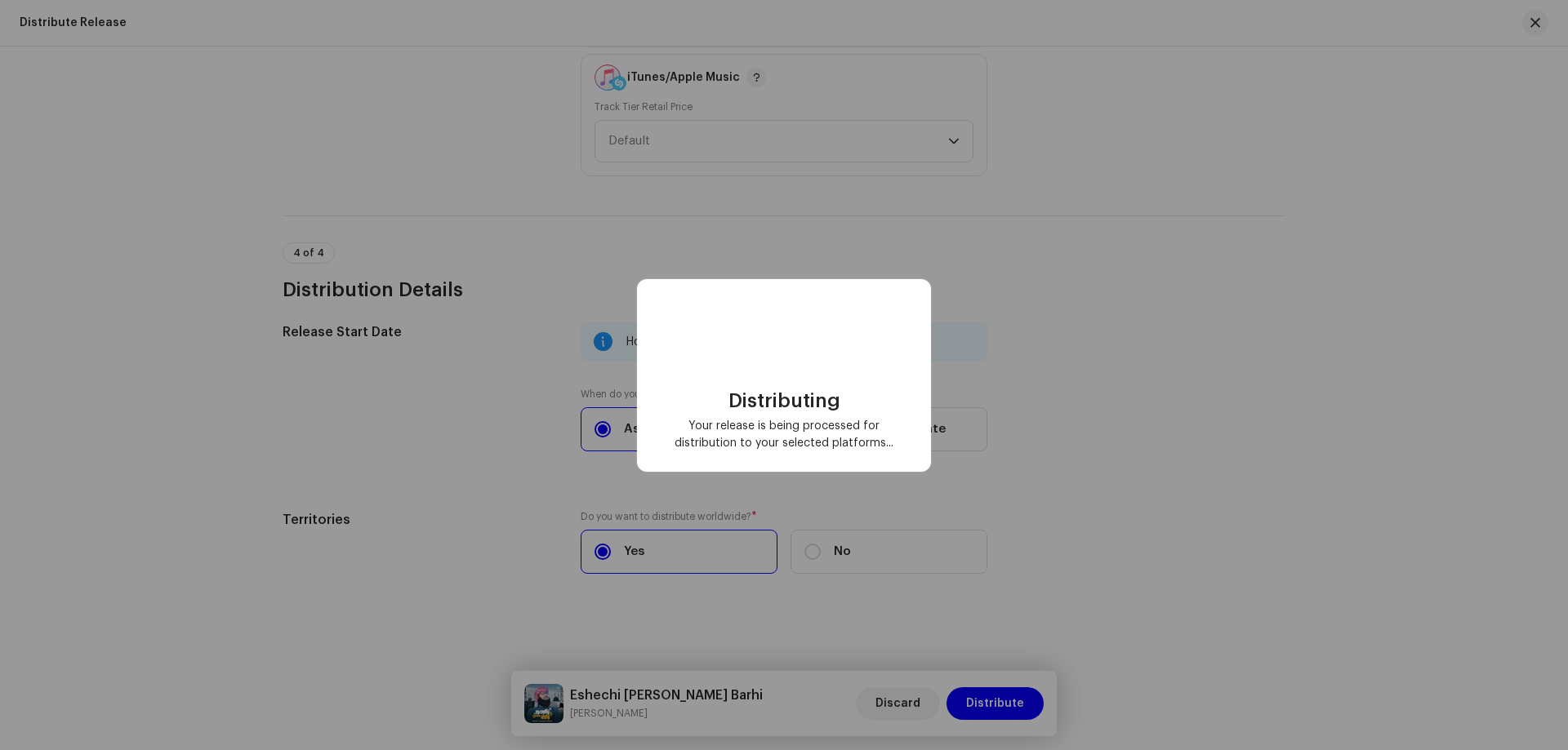
checkbox input "false"
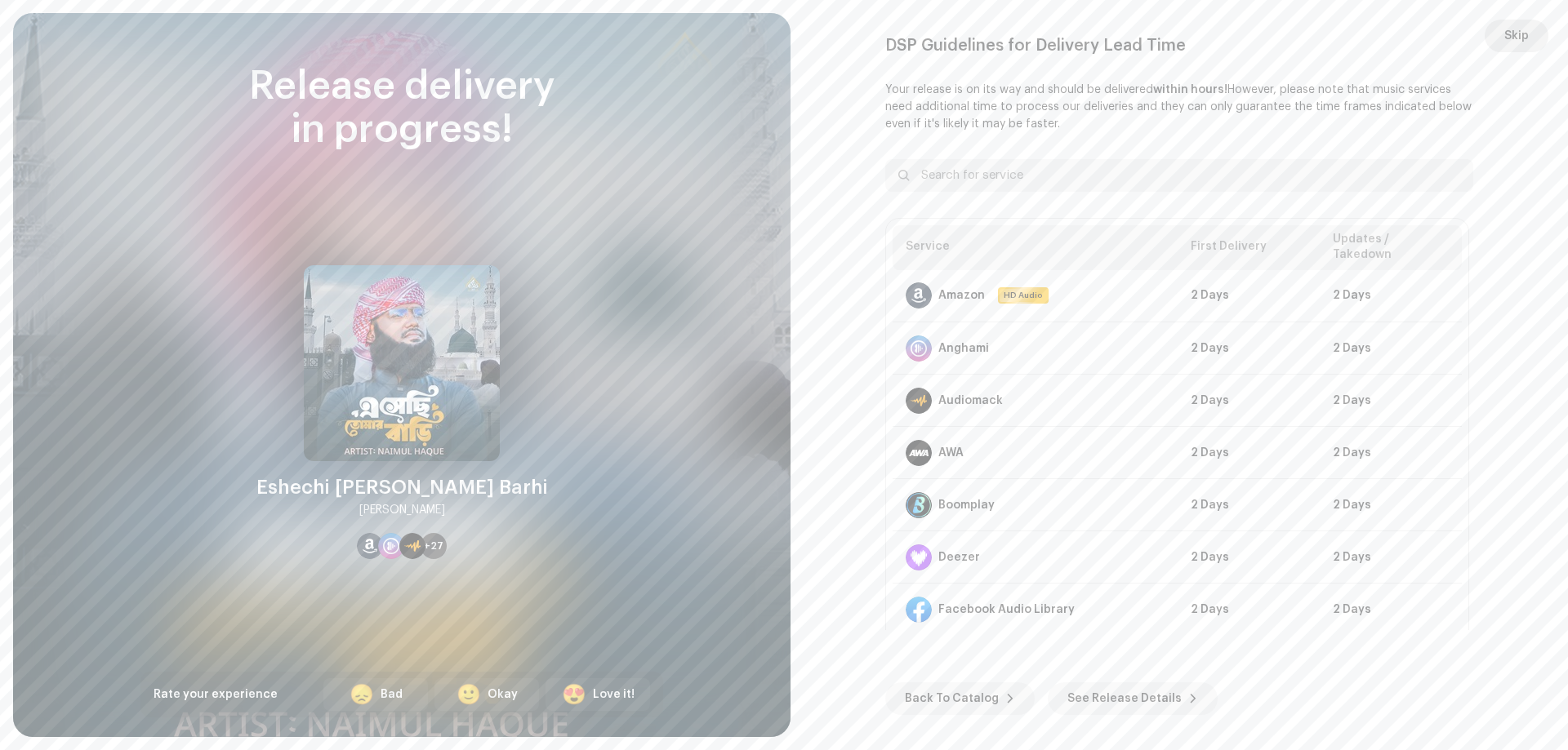
click at [1533, 31] on button "Skip" at bounding box center [1516, 35] width 64 height 33
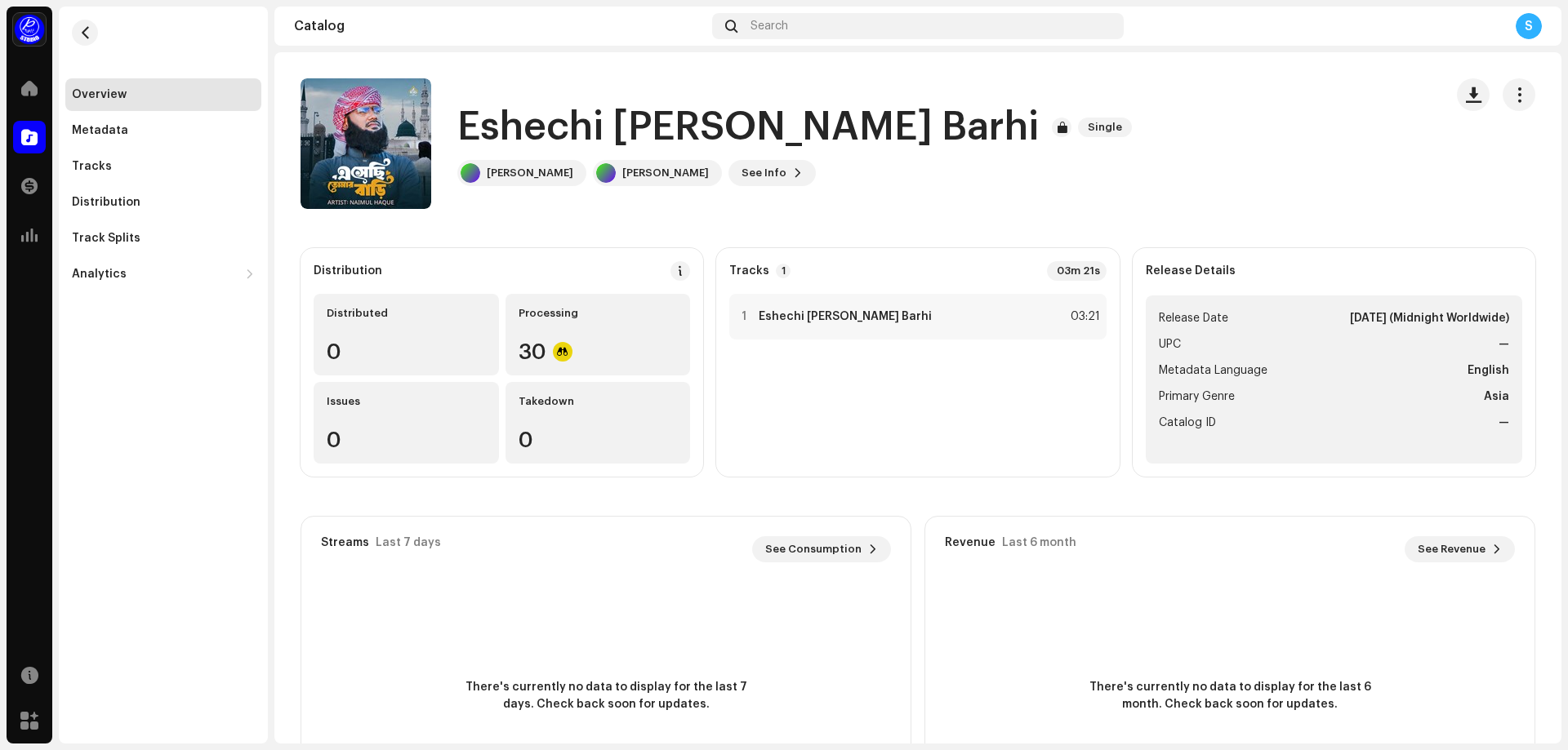
click at [25, 68] on div "Home" at bounding box center [30, 88] width 46 height 46
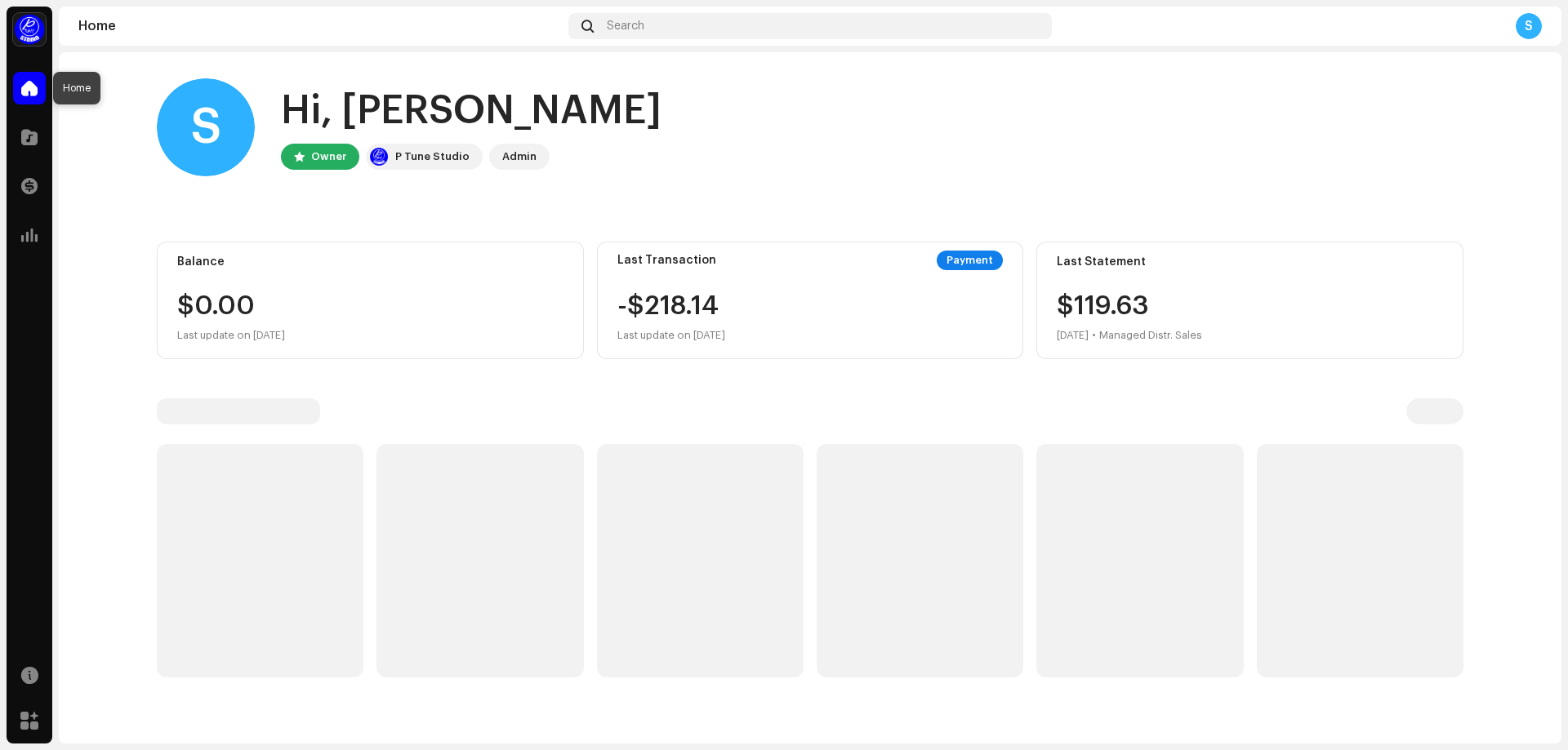
click at [26, 86] on span at bounding box center [29, 88] width 16 height 13
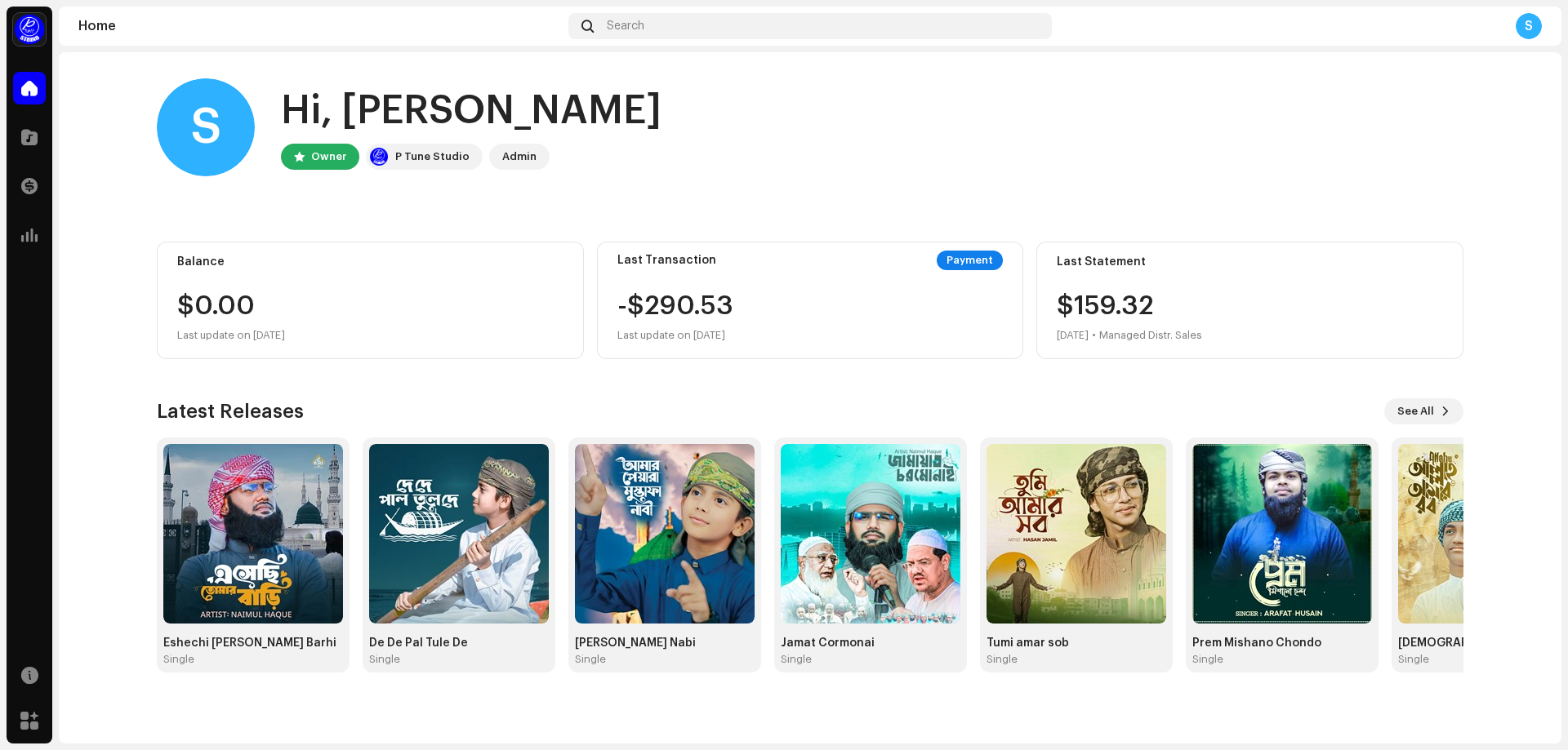
drag, startPoint x: 782, startPoint y: 334, endPoint x: 585, endPoint y: 254, distance: 212.6
click at [585, 254] on div "Balance $0.00 Last update on Oct 8, 2025 Last Transaction Payment -$290.53 Last…" at bounding box center [810, 299] width 1307 height 118
drag, startPoint x: 747, startPoint y: 303, endPoint x: 743, endPoint y: 312, distance: 9.8
click at [733, 303] on div "-$290.53 Last update on Oct 6, 2025" at bounding box center [675, 319] width 116 height 53
click at [772, 298] on div "-$290.53 Last update on Oct 6, 2025" at bounding box center [810, 319] width 386 height 53
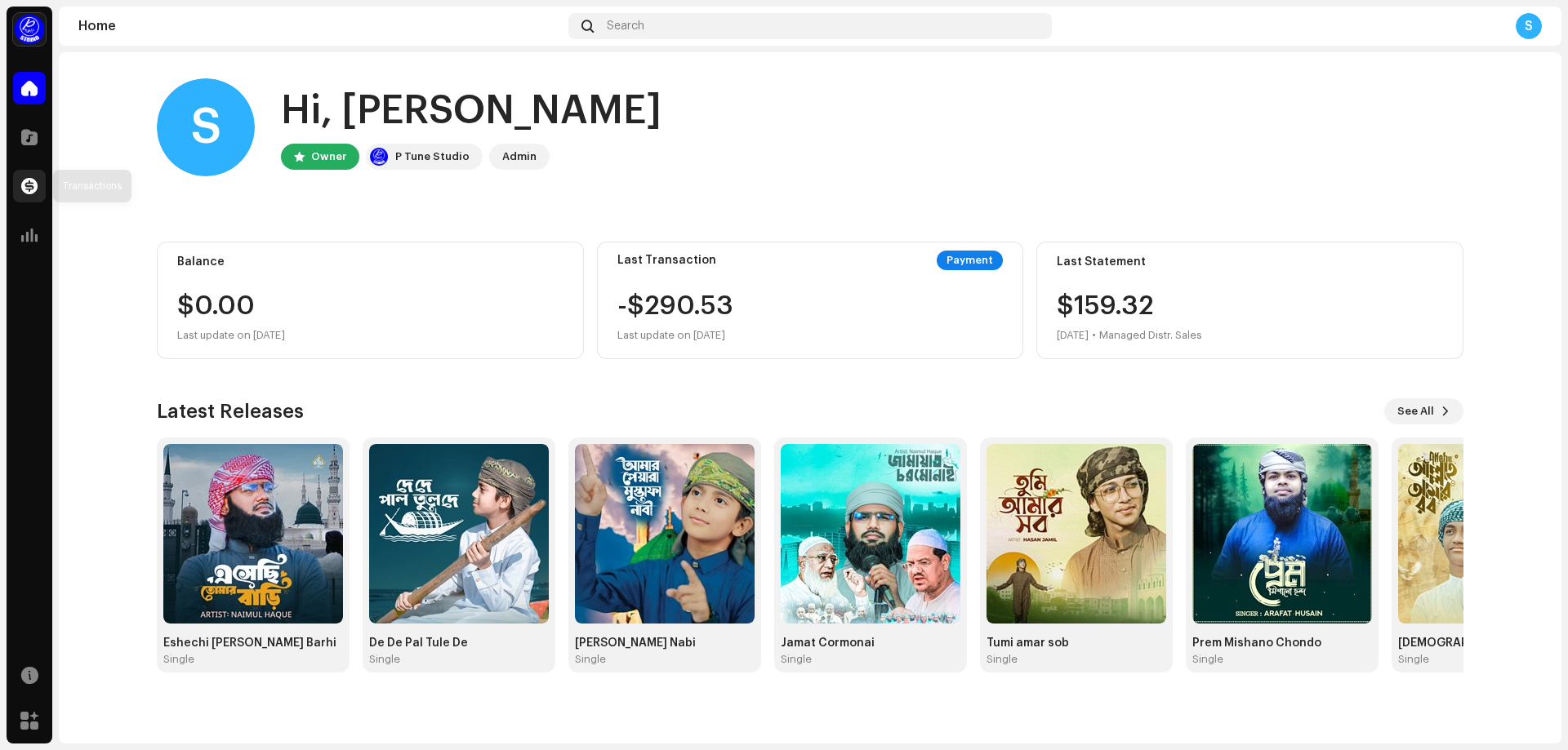
click at [34, 201] on div at bounding box center [30, 186] width 33 height 33
click at [34, 236] on span at bounding box center [29, 235] width 16 height 13
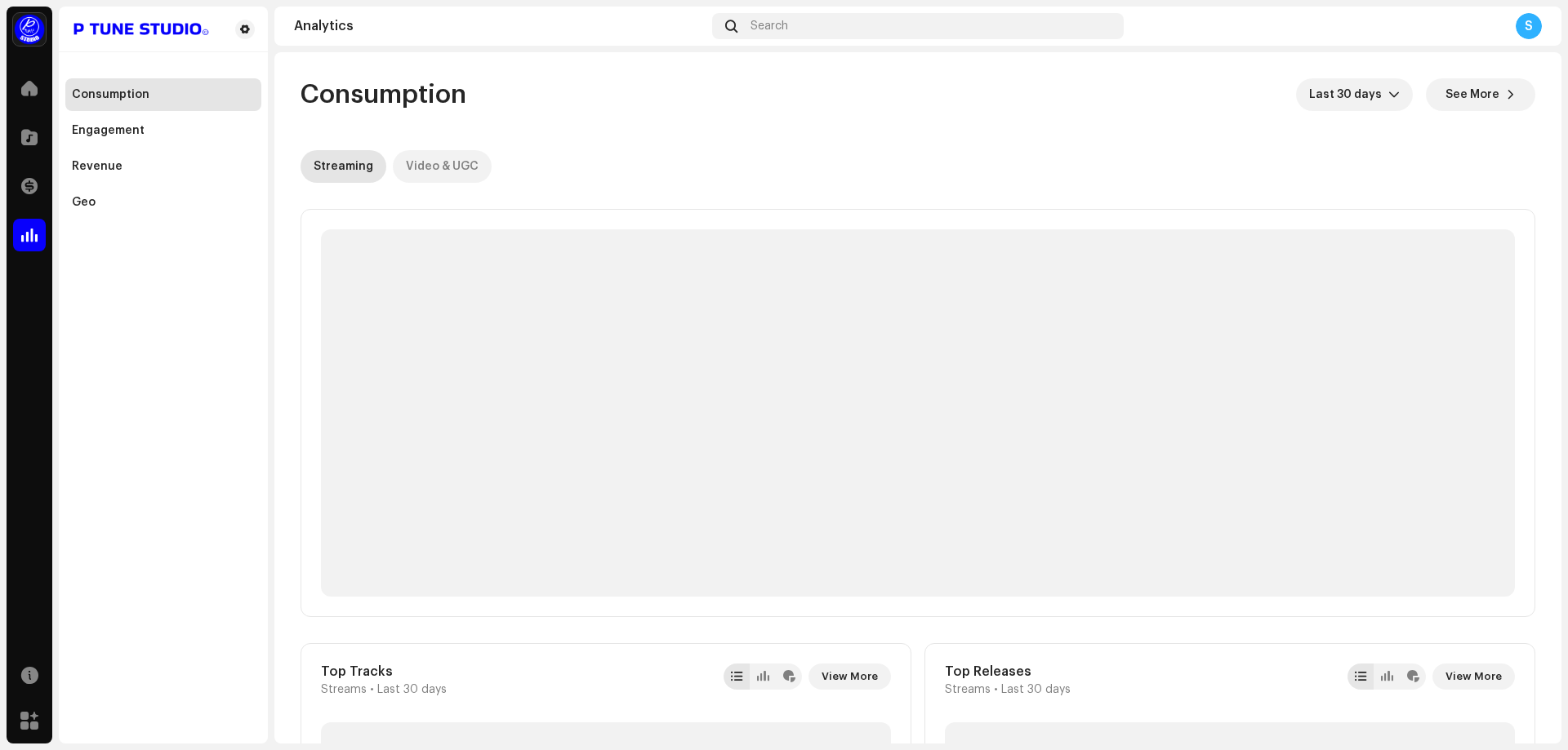
click at [450, 167] on div "Video & UGC" at bounding box center [442, 166] width 73 height 33
click at [344, 167] on div "Streaming" at bounding box center [344, 166] width 59 height 33
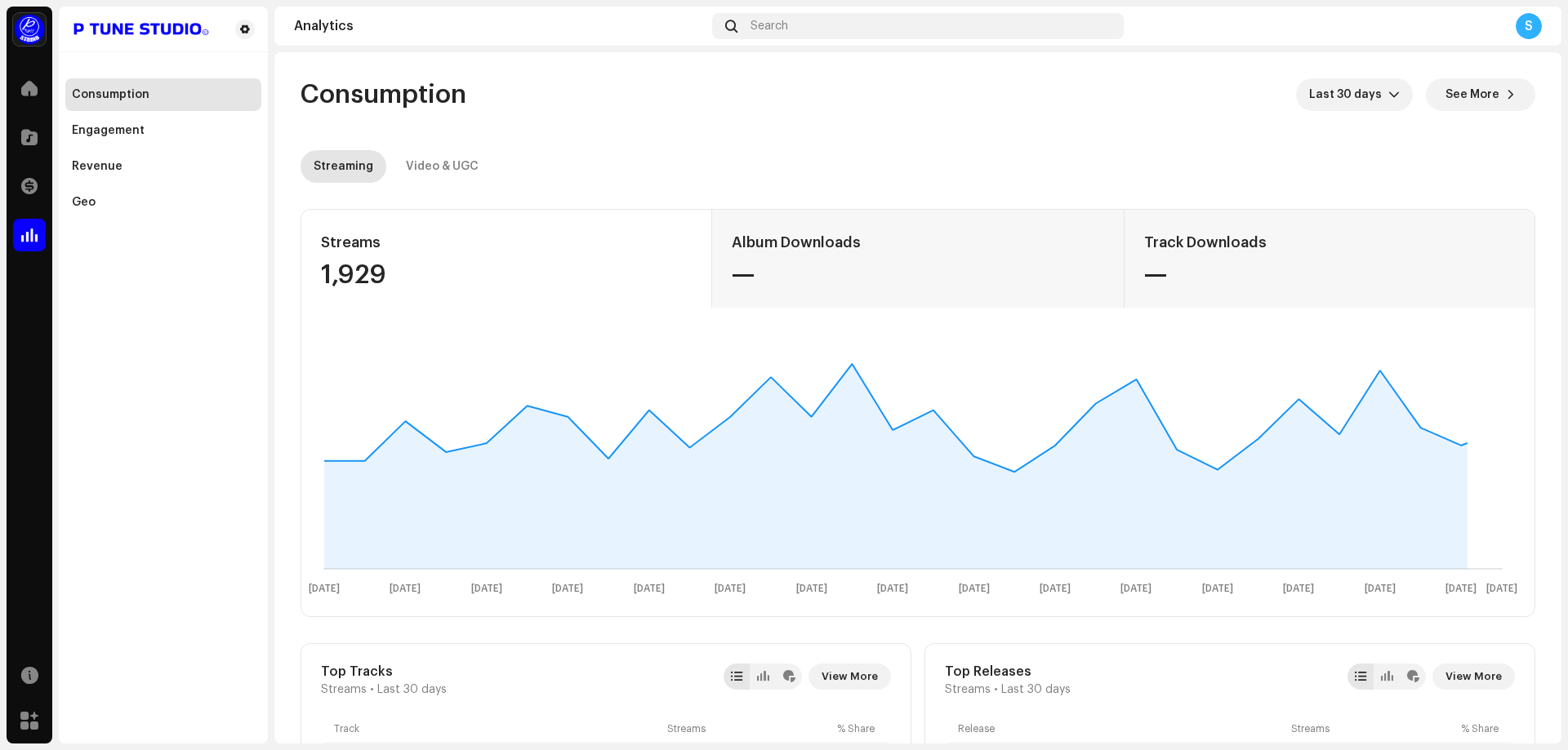
drag, startPoint x: 403, startPoint y: 274, endPoint x: 310, endPoint y: 221, distance: 107.0
click at [310, 221] on div "Streams 1,929" at bounding box center [506, 258] width 411 height 98
click at [929, 141] on re-o-consumption-dashboard-header "Consumption Last 30 days See More Streaming Video & UGC" at bounding box center [918, 124] width 1235 height 143
click at [1333, 90] on span "Last 30 days" at bounding box center [1348, 95] width 79 height 33
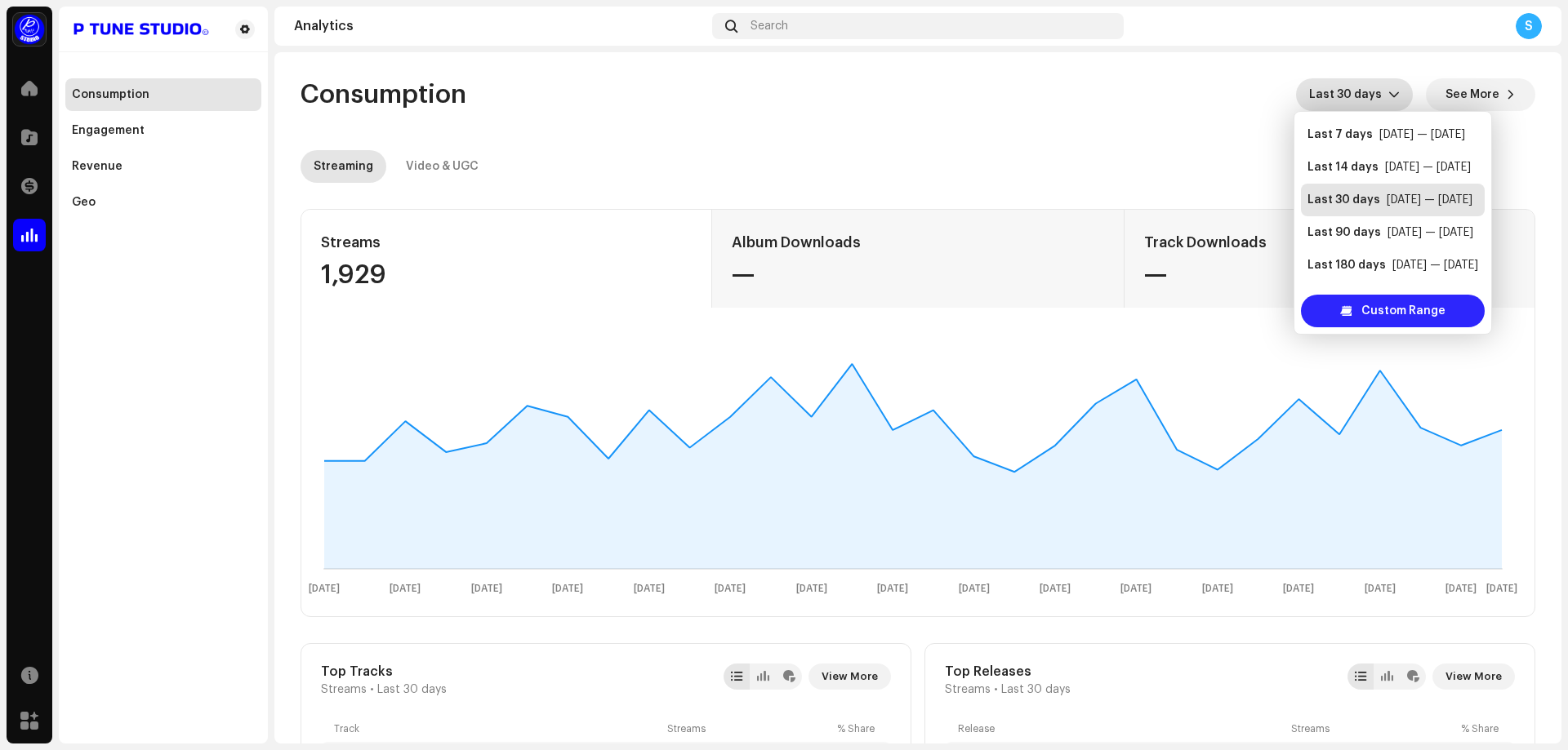
scroll to position [26, 0]
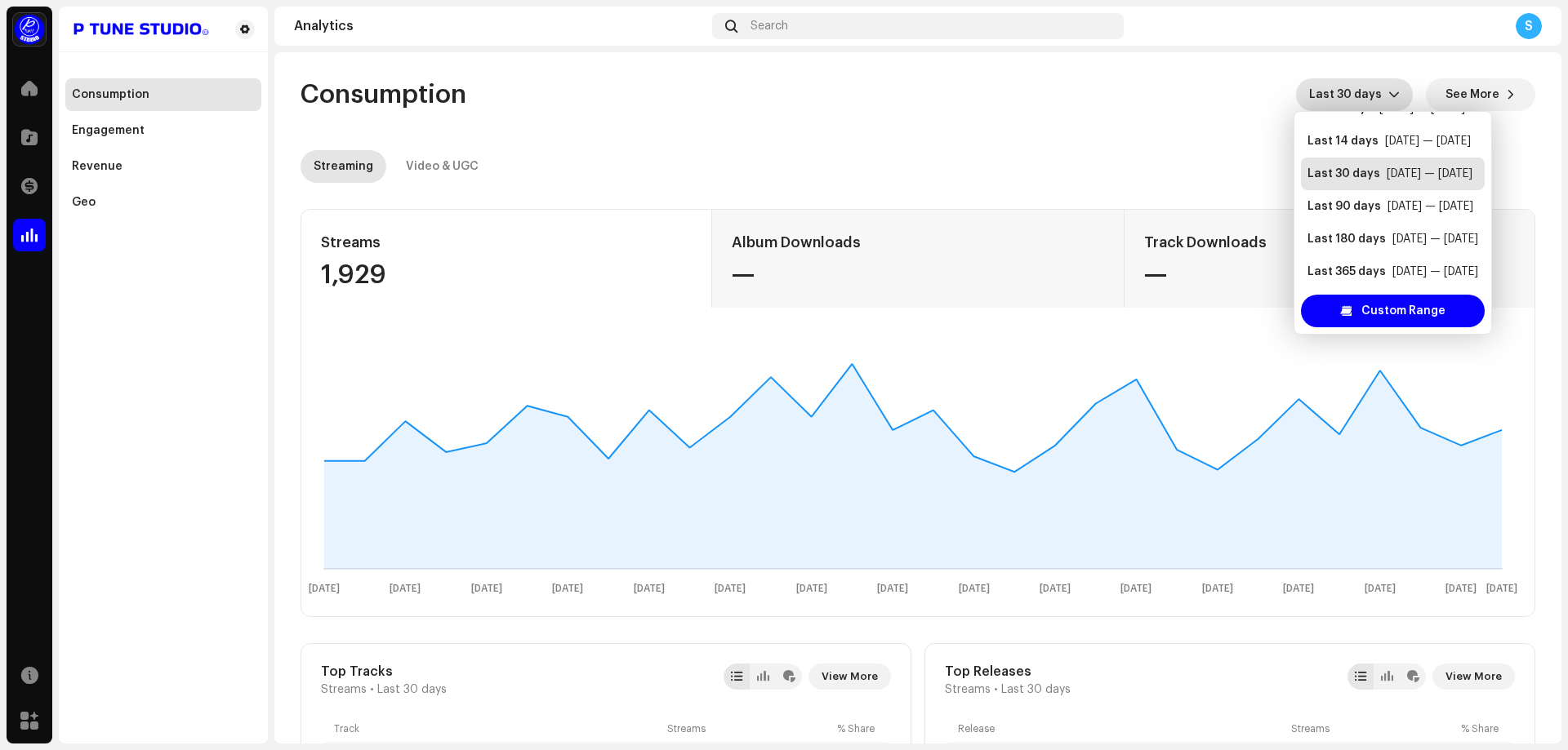
click at [1069, 140] on re-o-consumption-dashboard-header "Consumption Last 30 days See More Streaming Video & UGC" at bounding box center [918, 124] width 1235 height 143
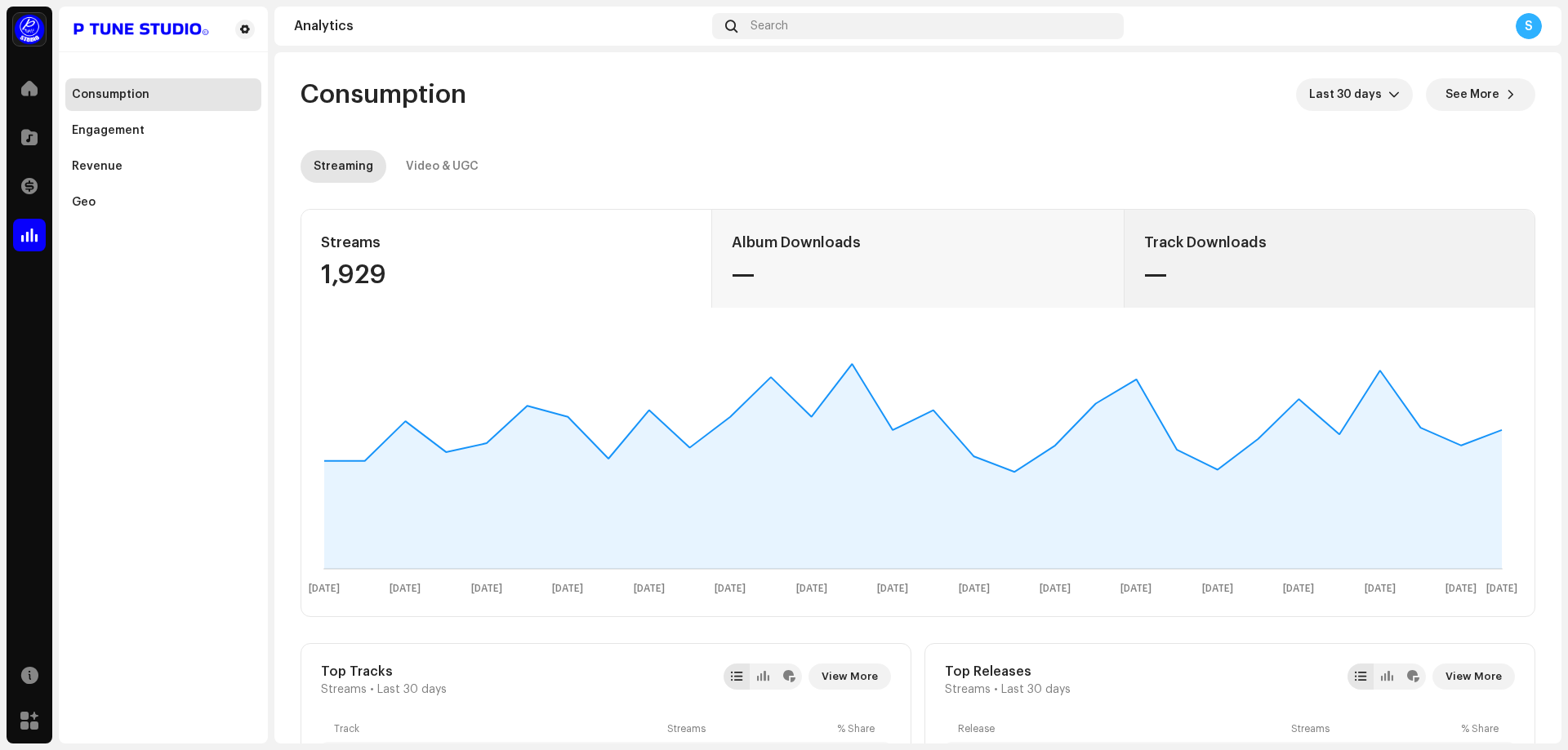
click at [1213, 298] on div "Track Downloads —" at bounding box center [1329, 258] width 411 height 98
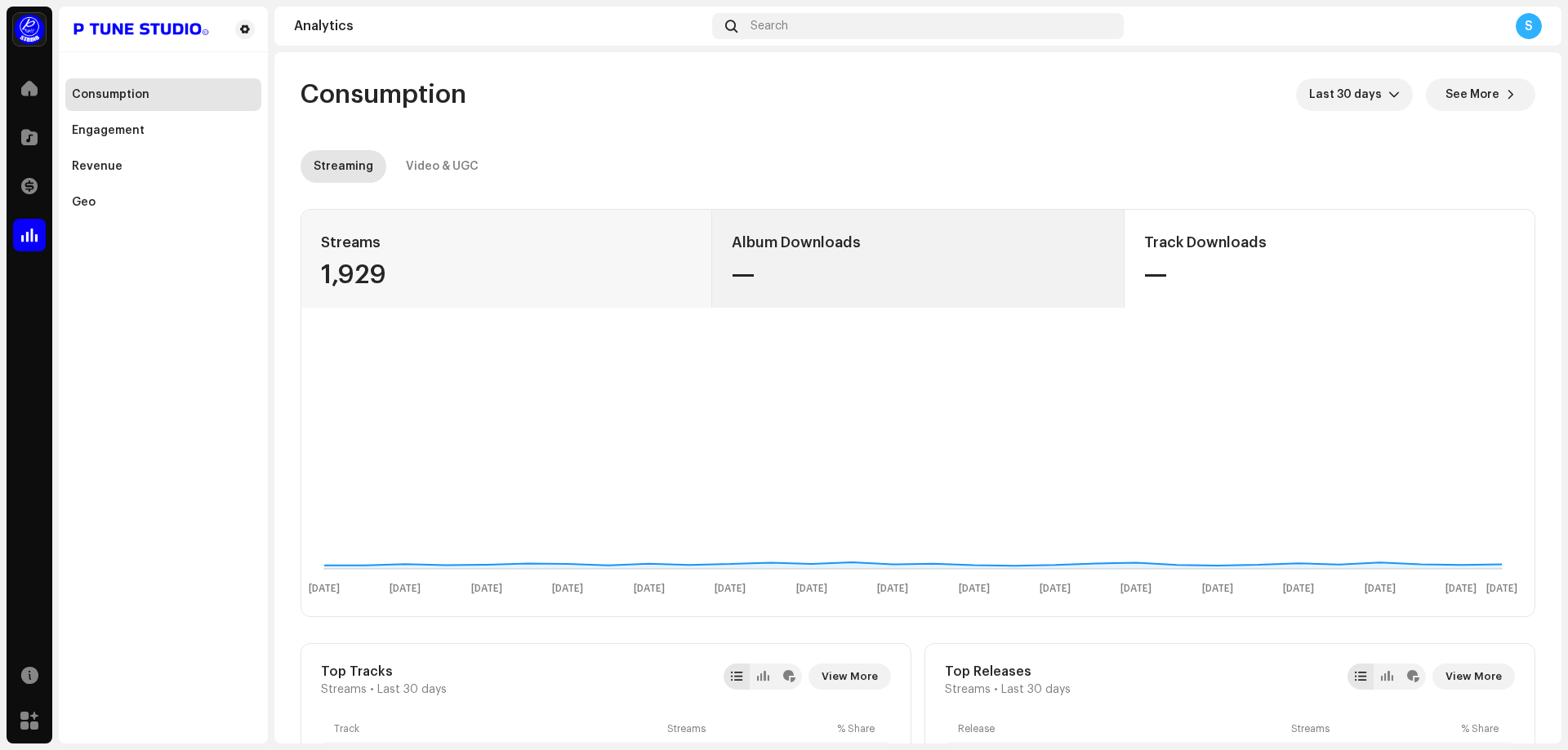
click at [916, 280] on div "—" at bounding box center [917, 275] width 371 height 26
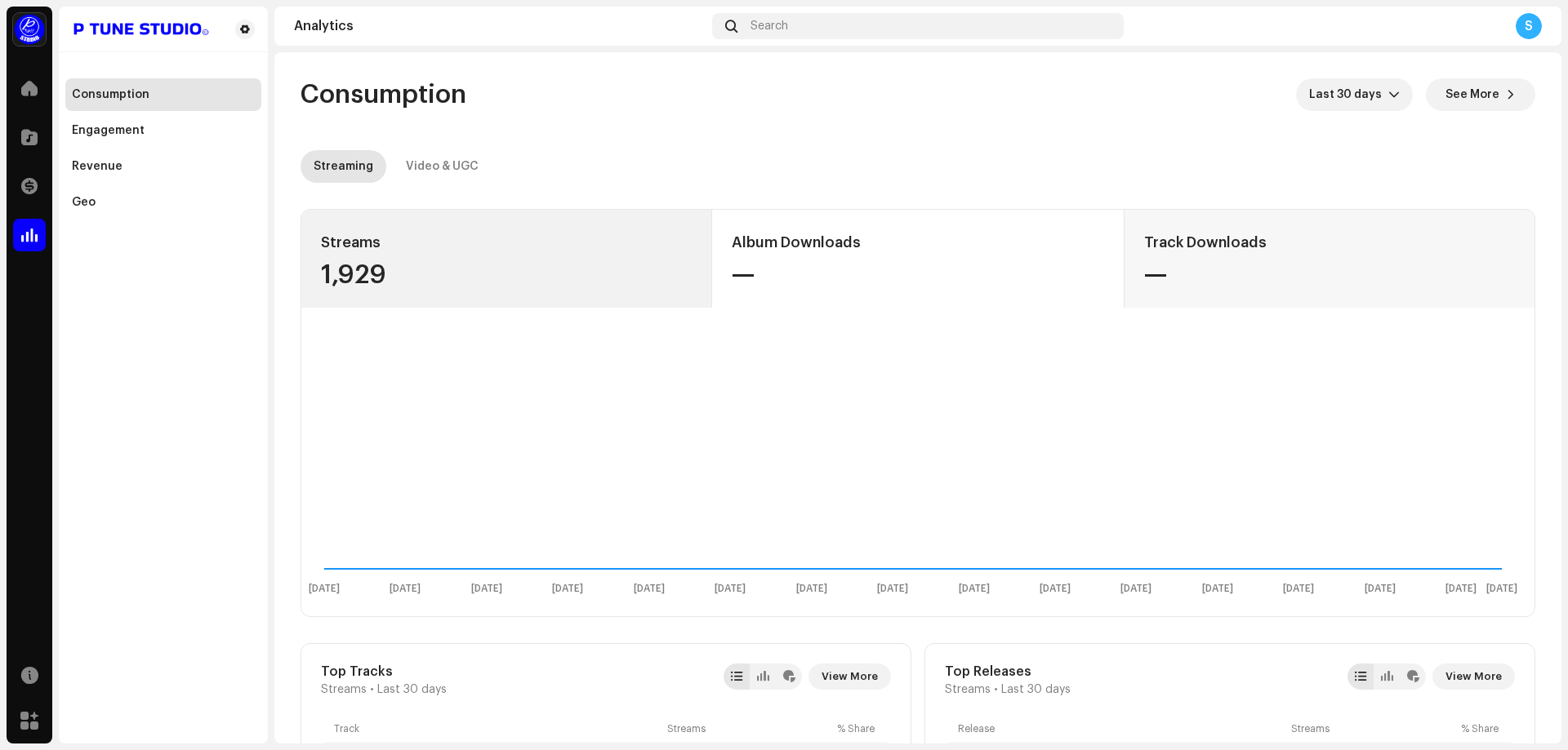
click at [569, 276] on div "1,929" at bounding box center [505, 275] width 370 height 26
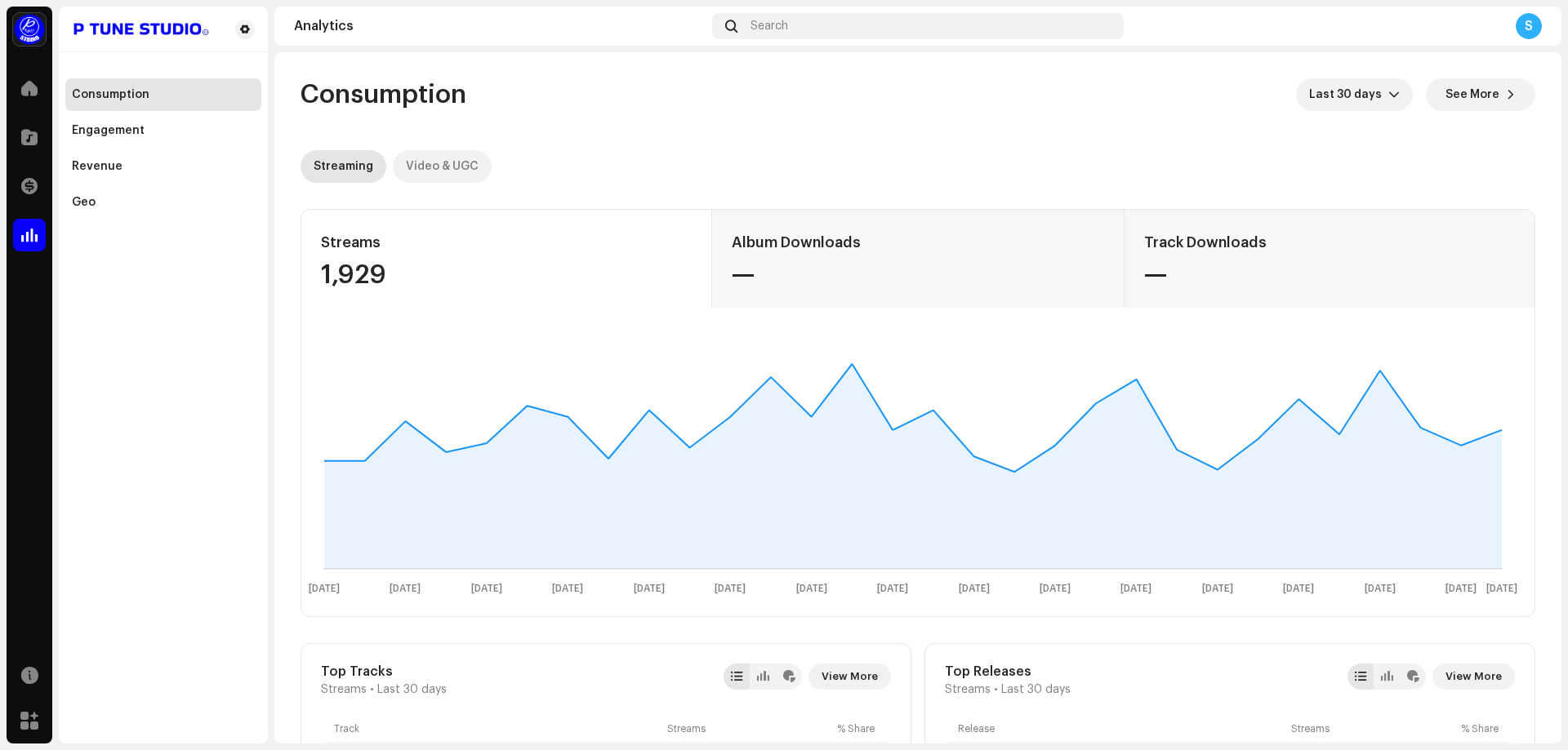
click at [446, 168] on div "Video & UGC" at bounding box center [442, 166] width 73 height 33
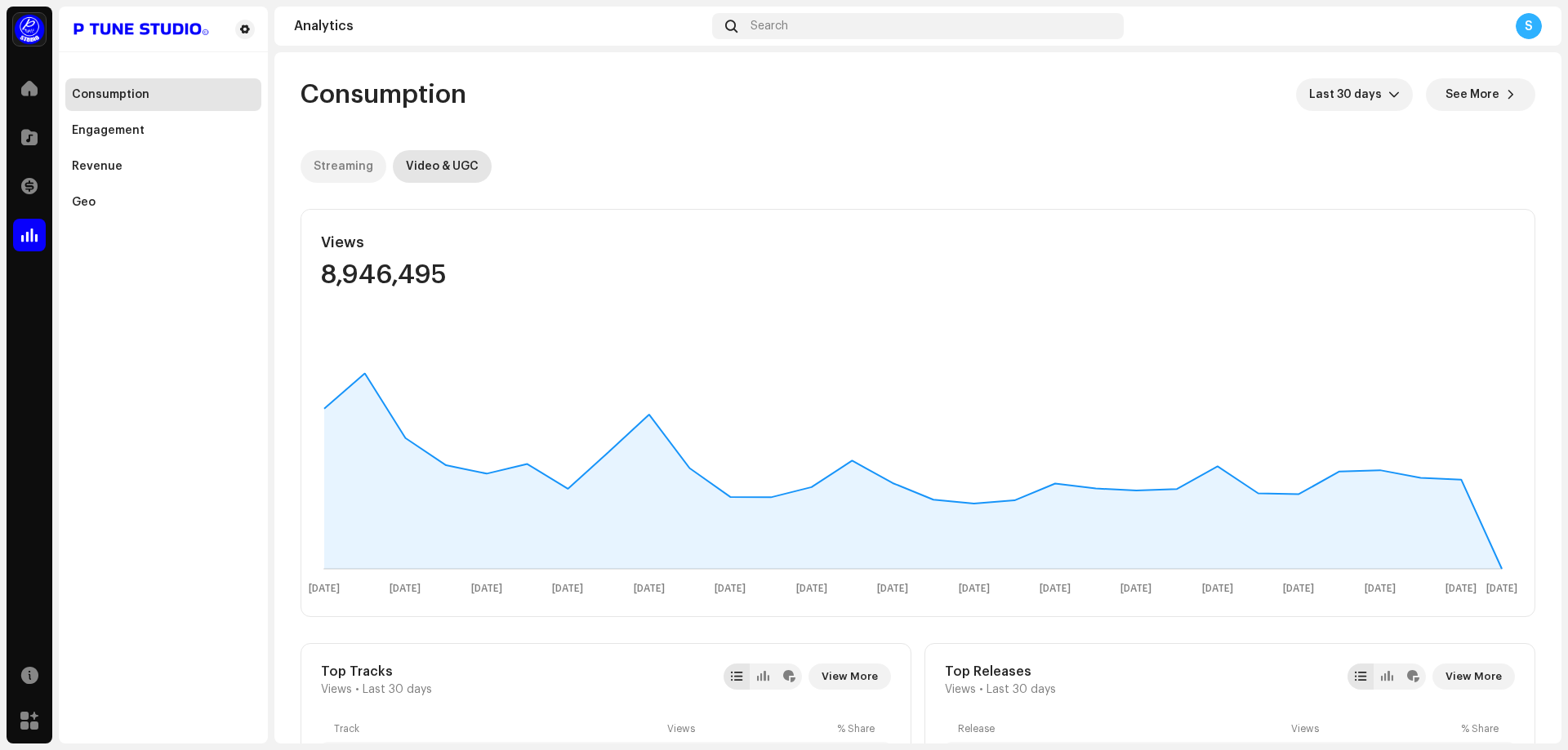
click at [336, 167] on div "Streaming" at bounding box center [344, 166] width 59 height 33
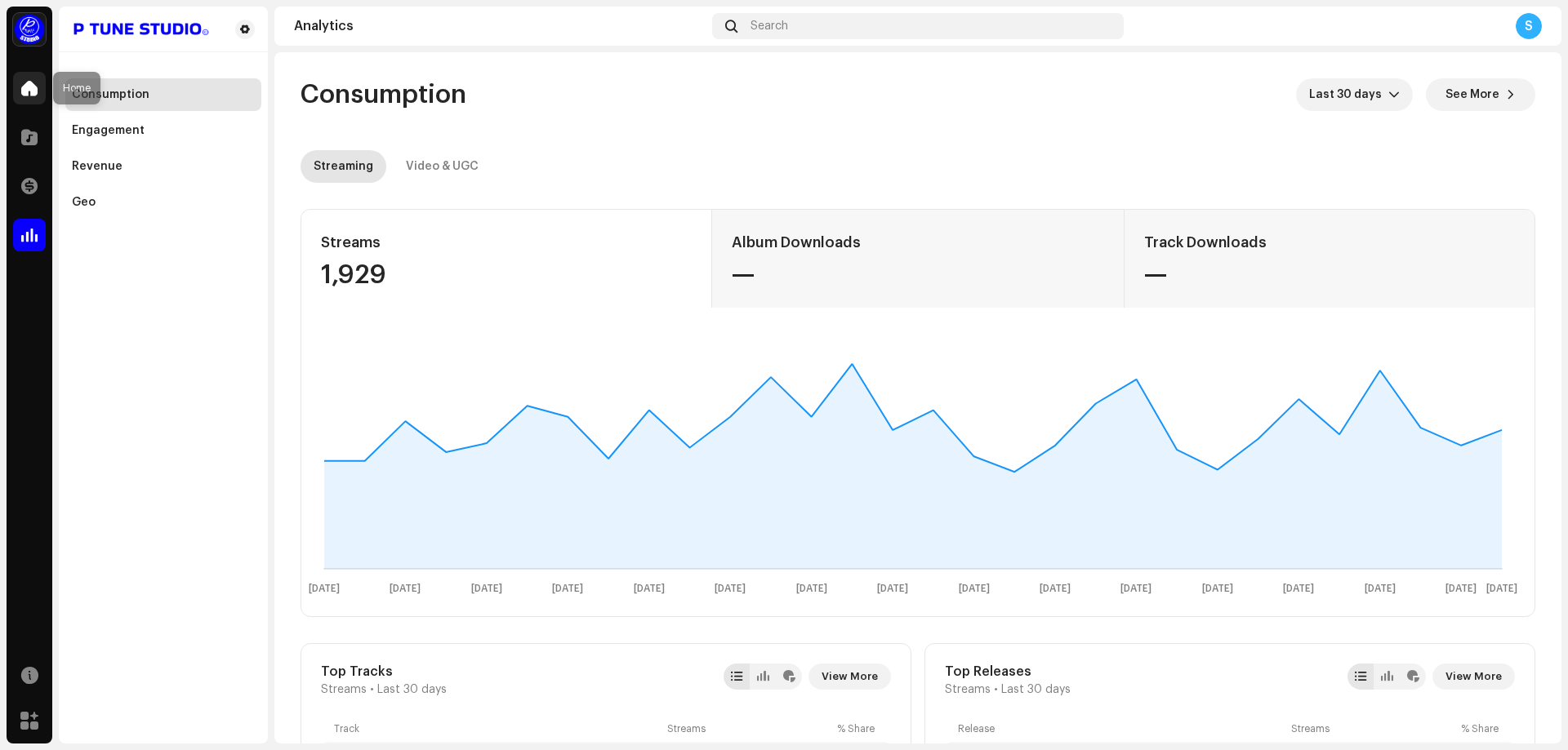
click at [27, 85] on span at bounding box center [29, 88] width 16 height 13
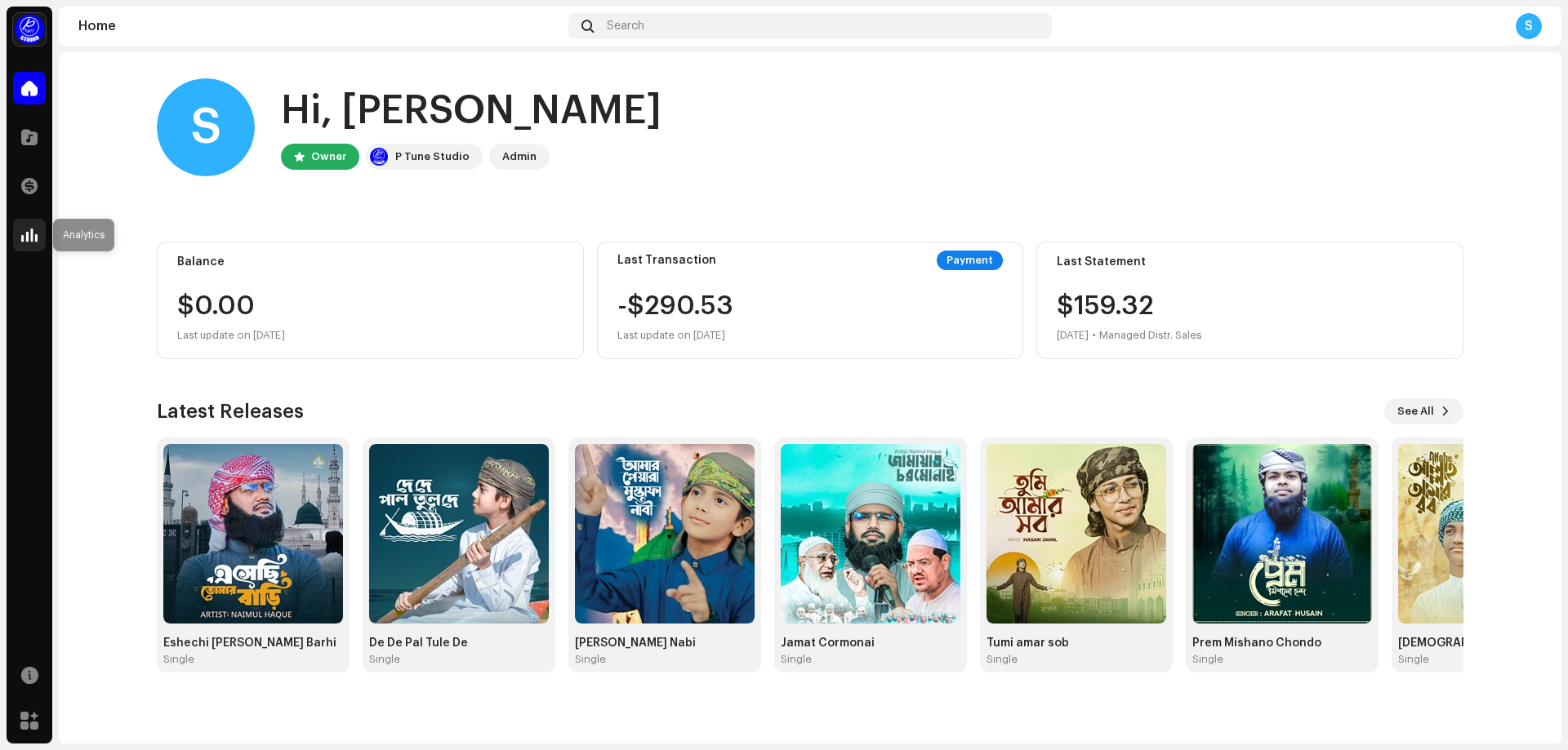
click at [20, 235] on div at bounding box center [30, 235] width 33 height 33
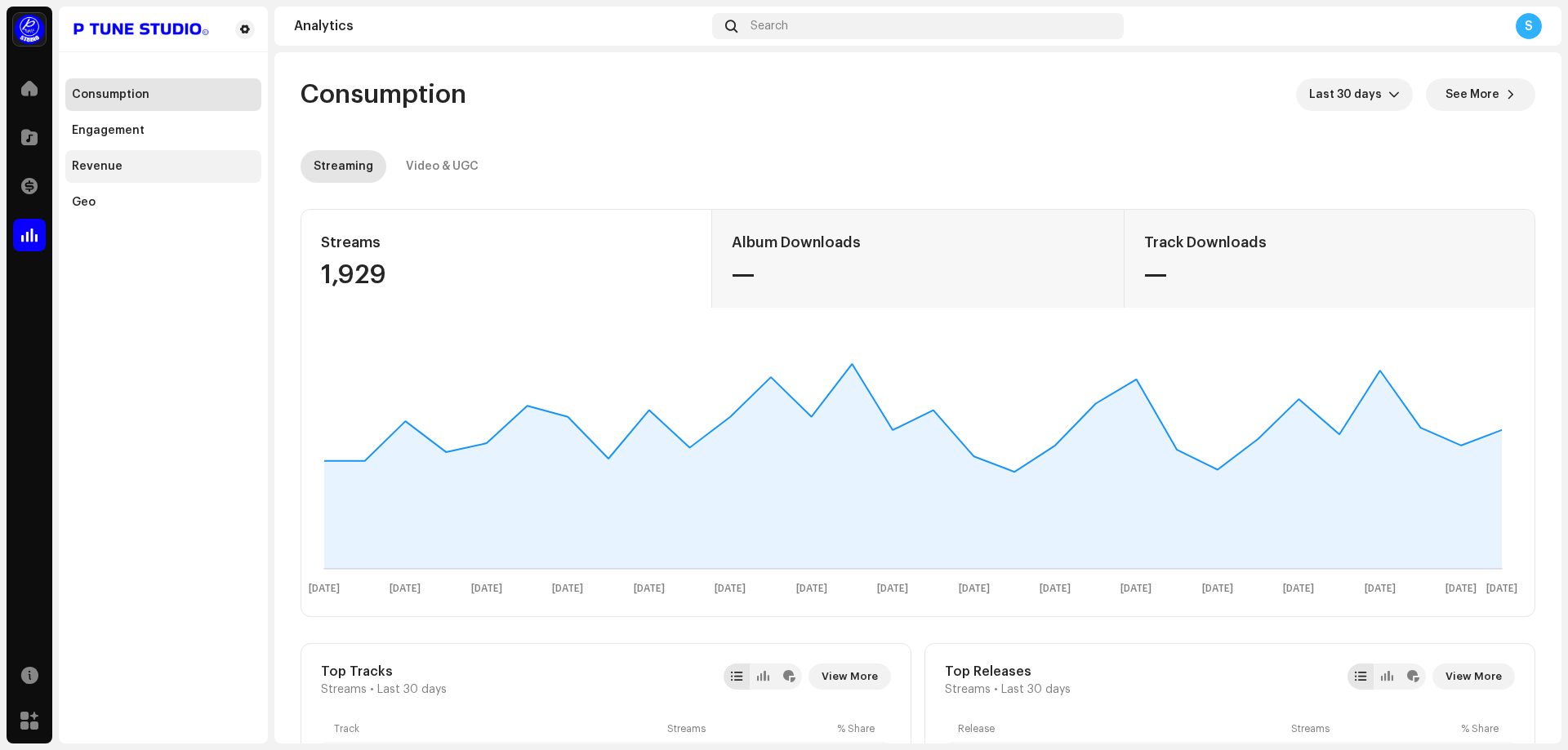
click at [147, 168] on div "Revenue" at bounding box center [163, 166] width 183 height 13
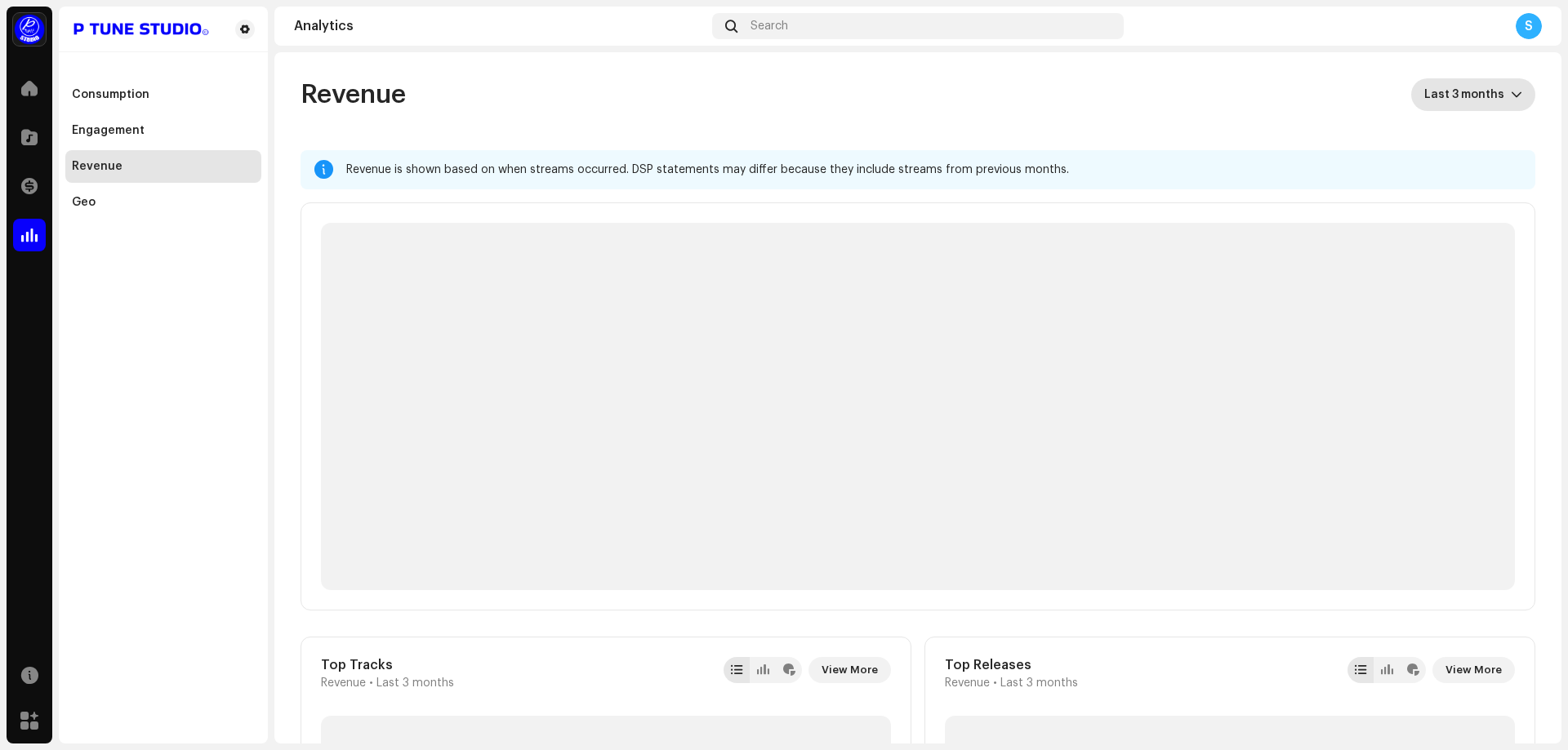
click at [1450, 80] on span "Last 3 months" at bounding box center [1467, 95] width 86 height 33
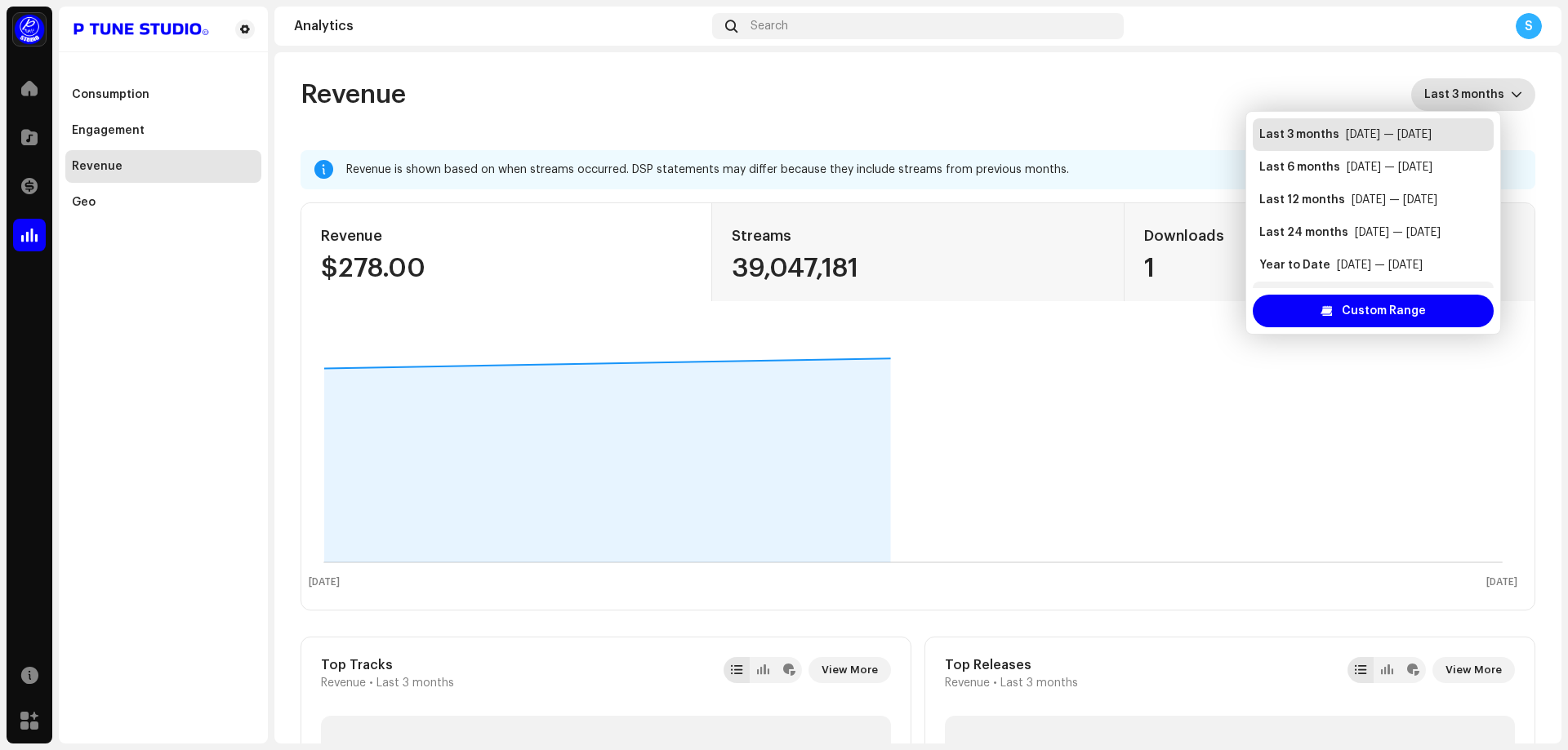
scroll to position [26, 0]
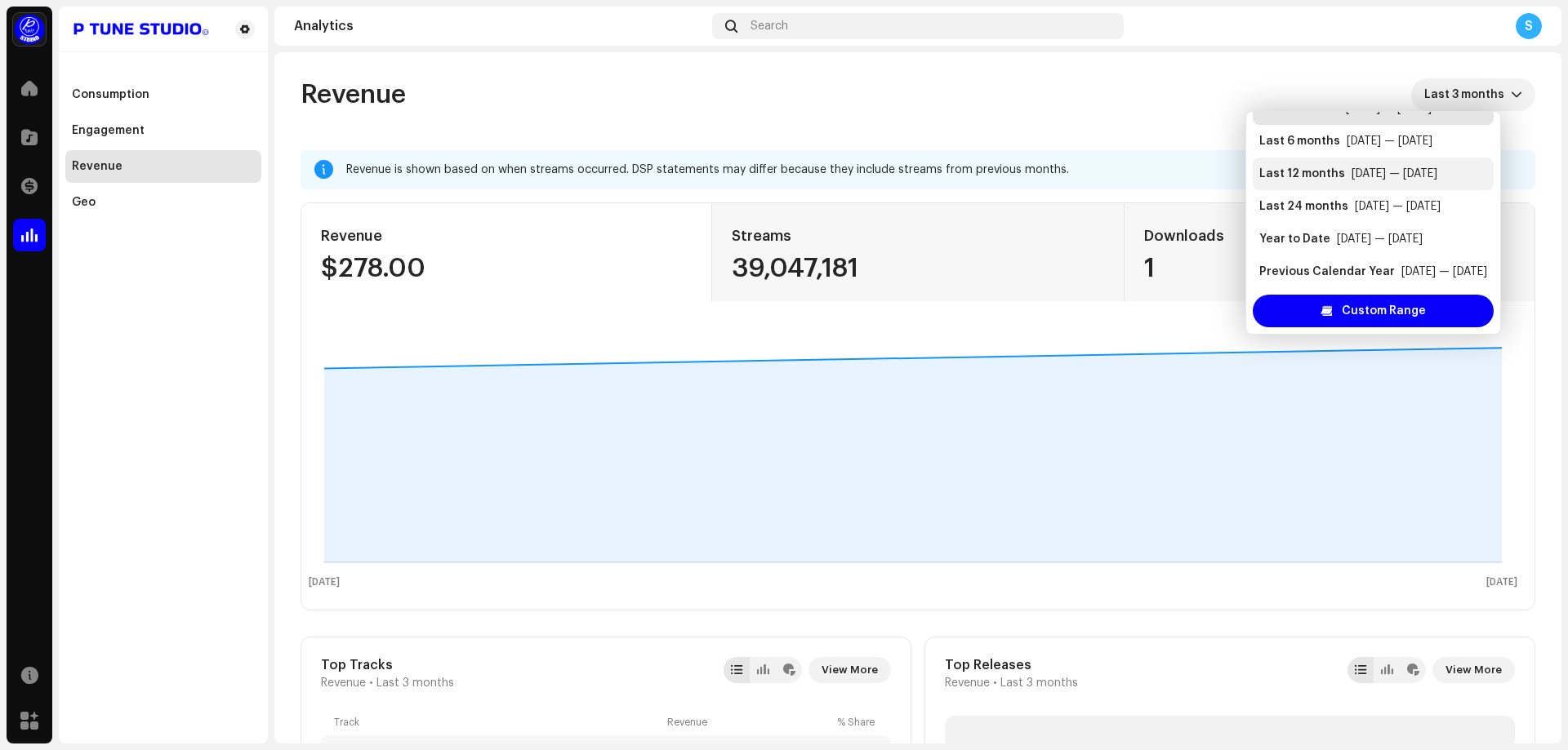
click at [1367, 170] on div "[DATE] — [DATE]" at bounding box center [1395, 173] width 86 height 16
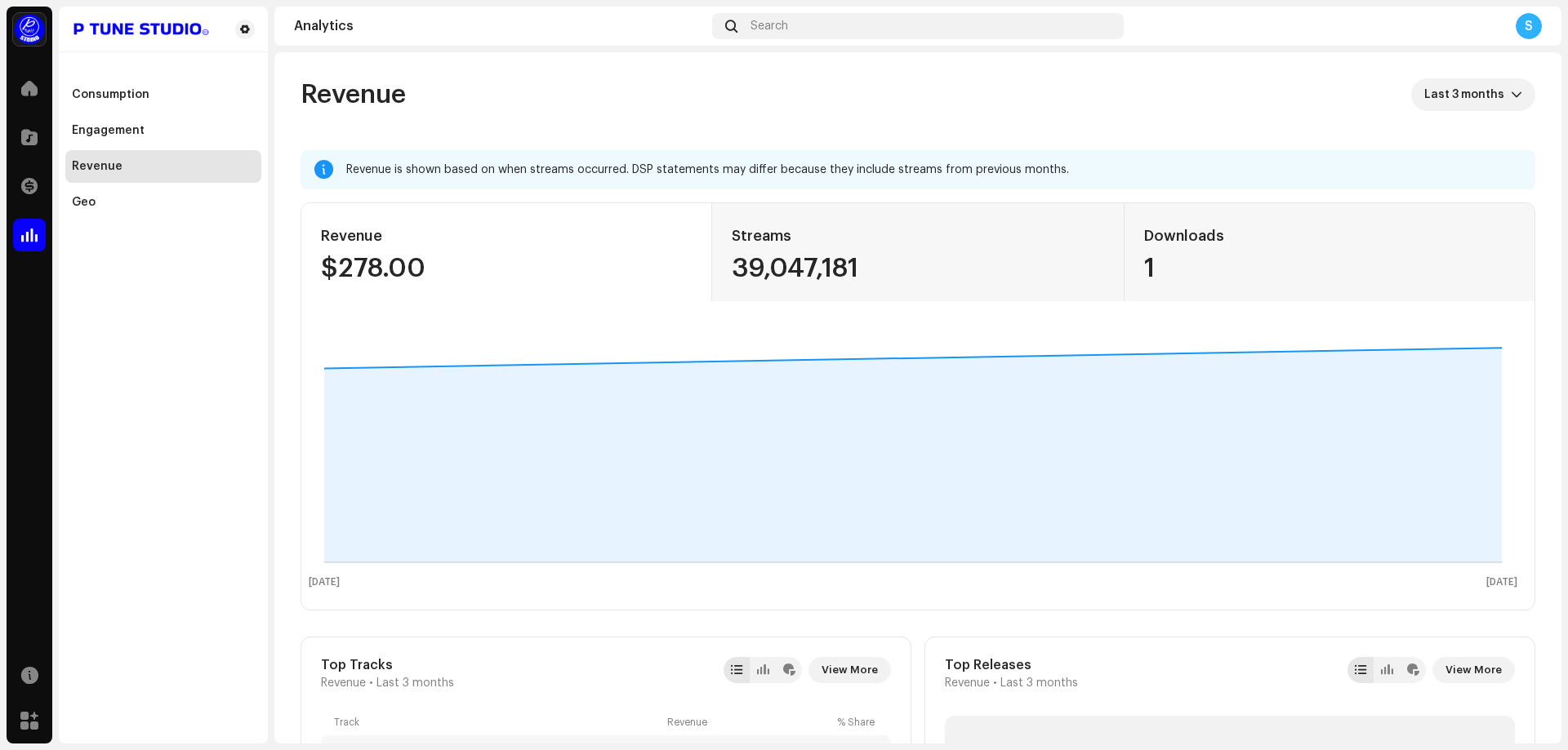
scroll to position [7, 0]
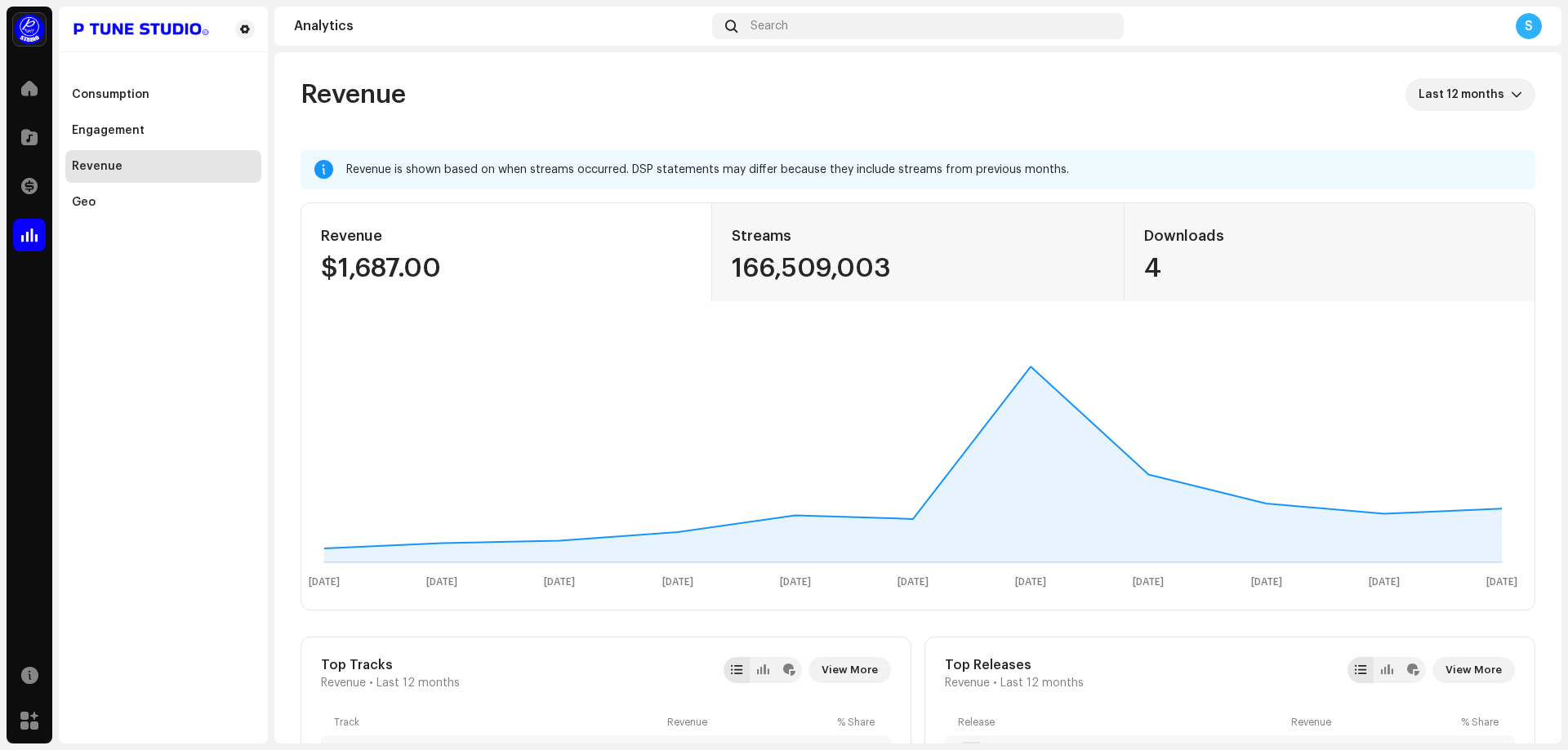
drag, startPoint x: 474, startPoint y: 272, endPoint x: 320, endPoint y: 236, distance: 158.2
click at [320, 236] on div "Revenue $1,687.00" at bounding box center [506, 252] width 411 height 98
click at [320, 235] on div "Revenue $1,687.00" at bounding box center [506, 252] width 411 height 98
drag, startPoint x: 320, startPoint y: 235, endPoint x: 443, endPoint y: 272, distance: 128.4
click at [443, 272] on div "Revenue $1,687.00" at bounding box center [506, 252] width 411 height 98
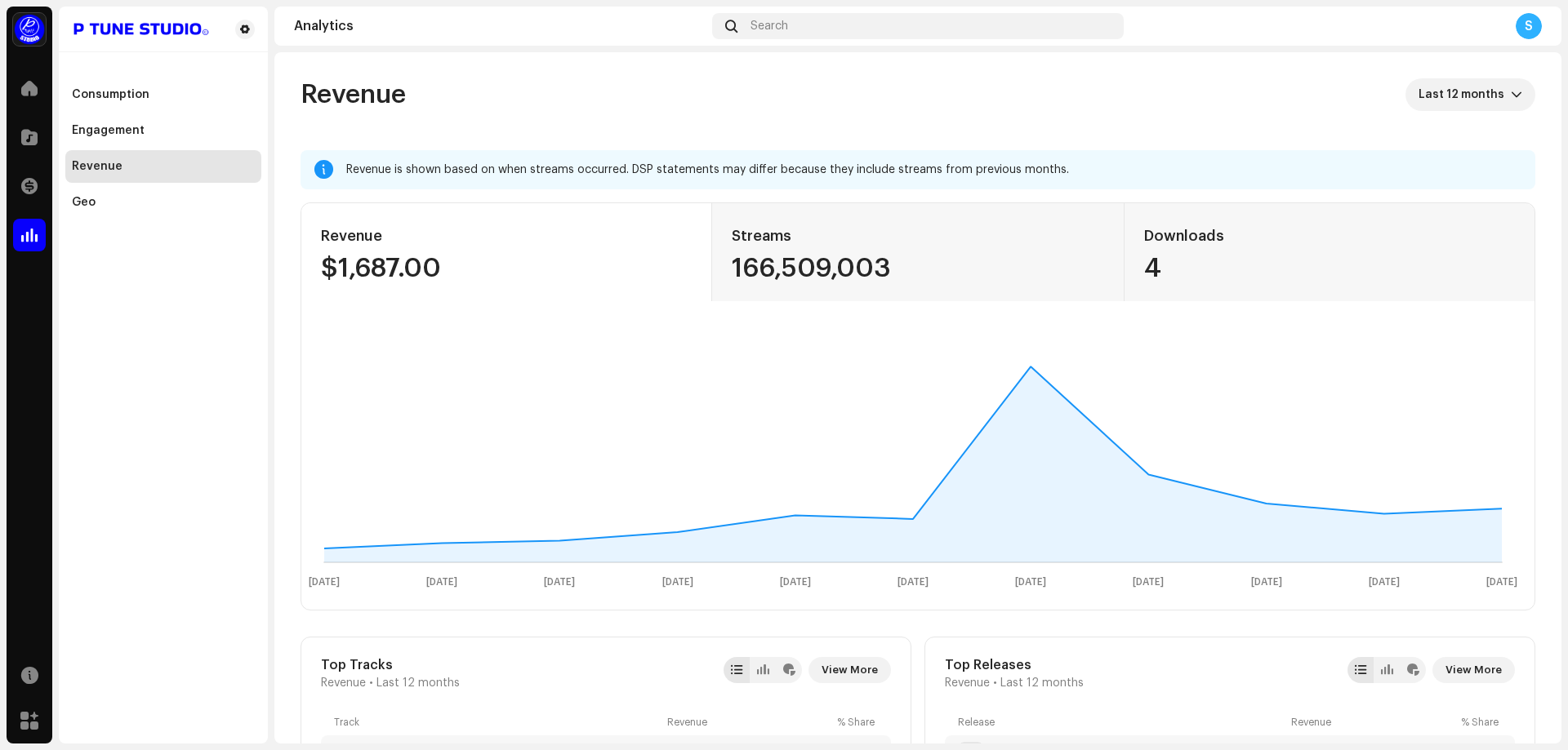
click at [443, 272] on div "$1,687.00" at bounding box center [505, 268] width 370 height 26
drag, startPoint x: 446, startPoint y: 263, endPoint x: 323, endPoint y: 231, distance: 127.1
click at [323, 231] on div "Revenue $1,687.00" at bounding box center [506, 252] width 411 height 98
click at [323, 231] on div "Revenue" at bounding box center [505, 235] width 370 height 26
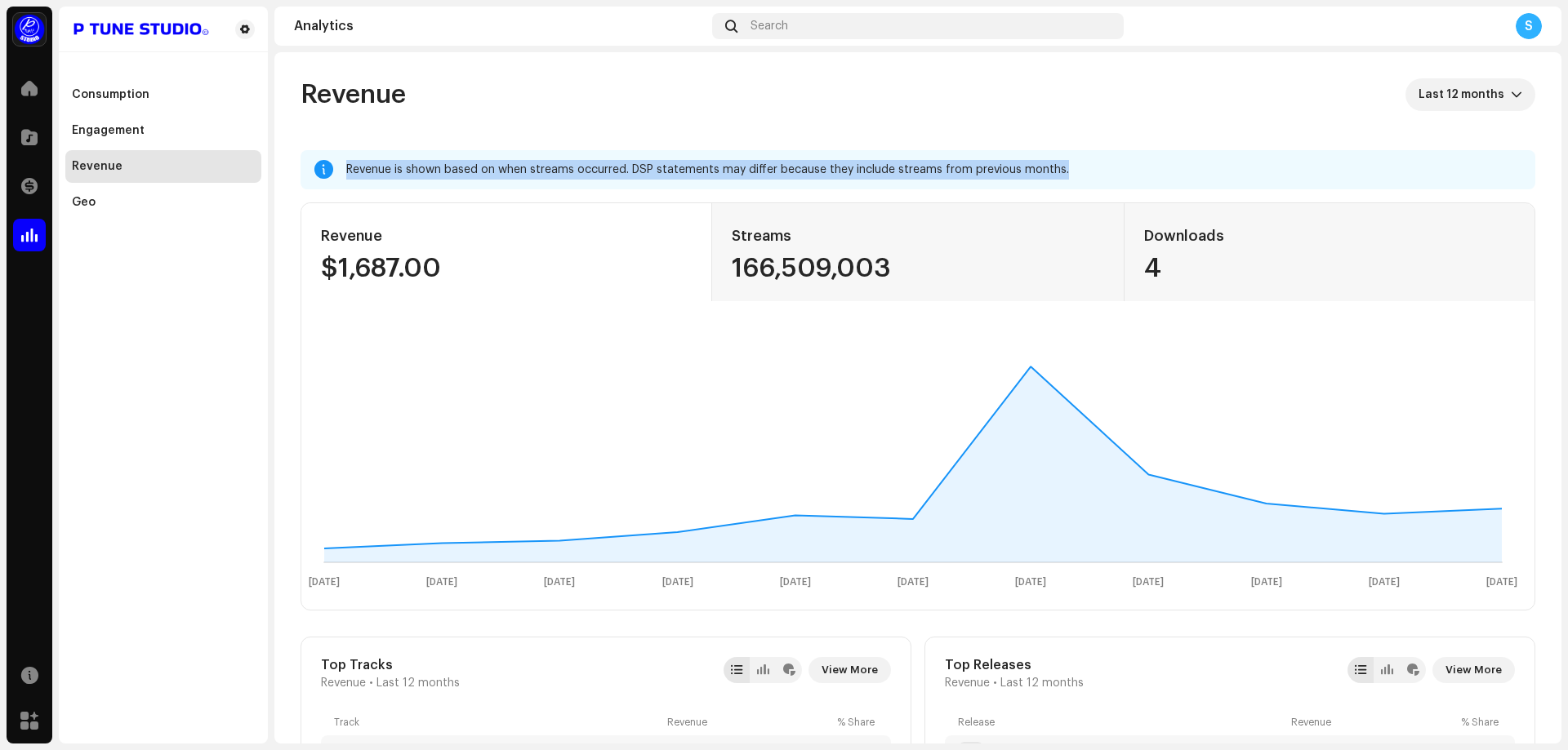
drag, startPoint x: 347, startPoint y: 168, endPoint x: 1085, endPoint y: 175, distance: 738.0
click at [1085, 175] on div "Revenue is shown based on when streams occurred. DSP statements may differ beca…" at bounding box center [934, 169] width 1176 height 19
drag, startPoint x: 1078, startPoint y: 173, endPoint x: 345, endPoint y: 163, distance: 733.1
click at [345, 163] on div "Revenue is shown based on when streams occurred. DSP statements may differ beca…" at bounding box center [918, 169] width 1235 height 39
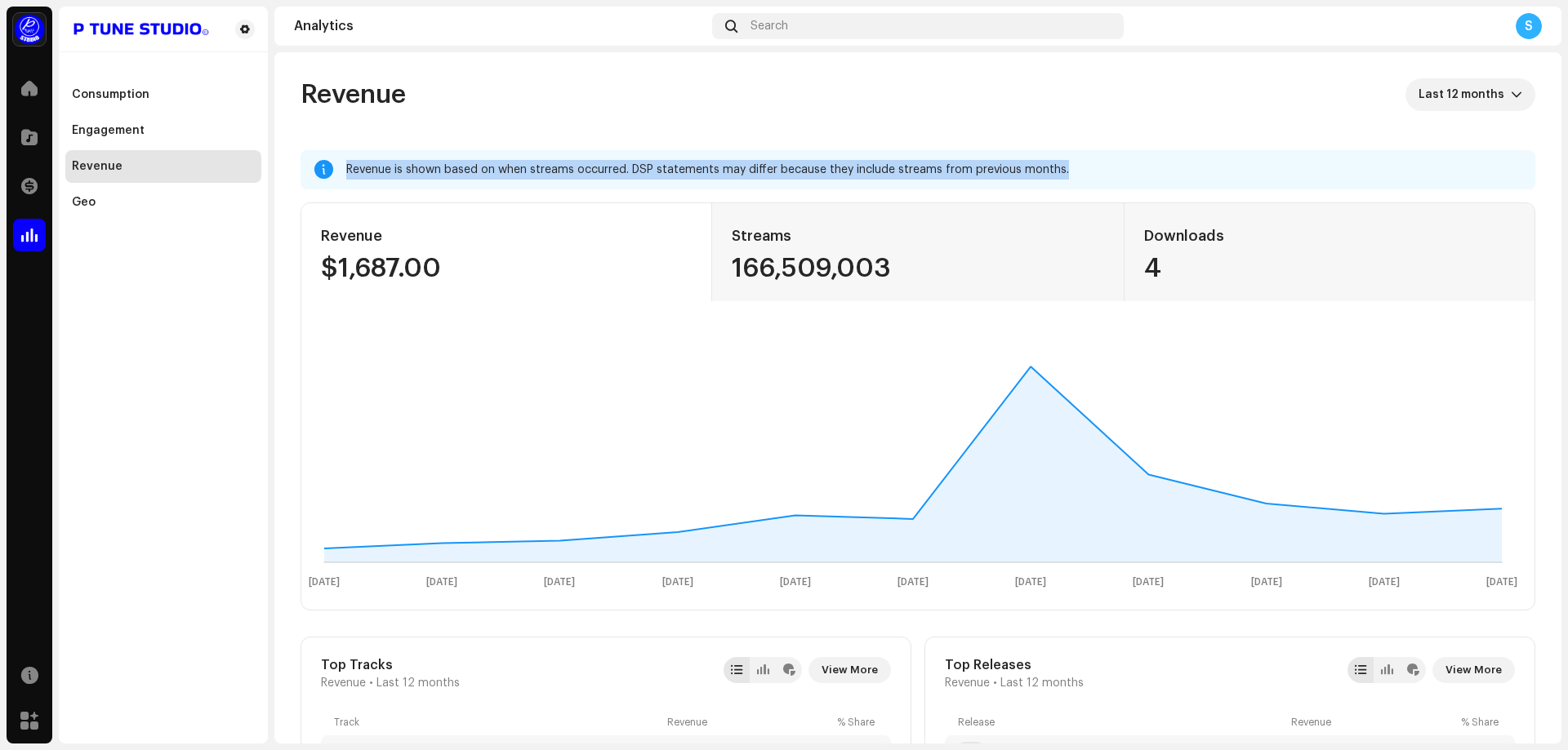
click at [343, 162] on div "Revenue is shown based on when streams occurred. DSP statements may differ beca…" at bounding box center [918, 169] width 1235 height 39
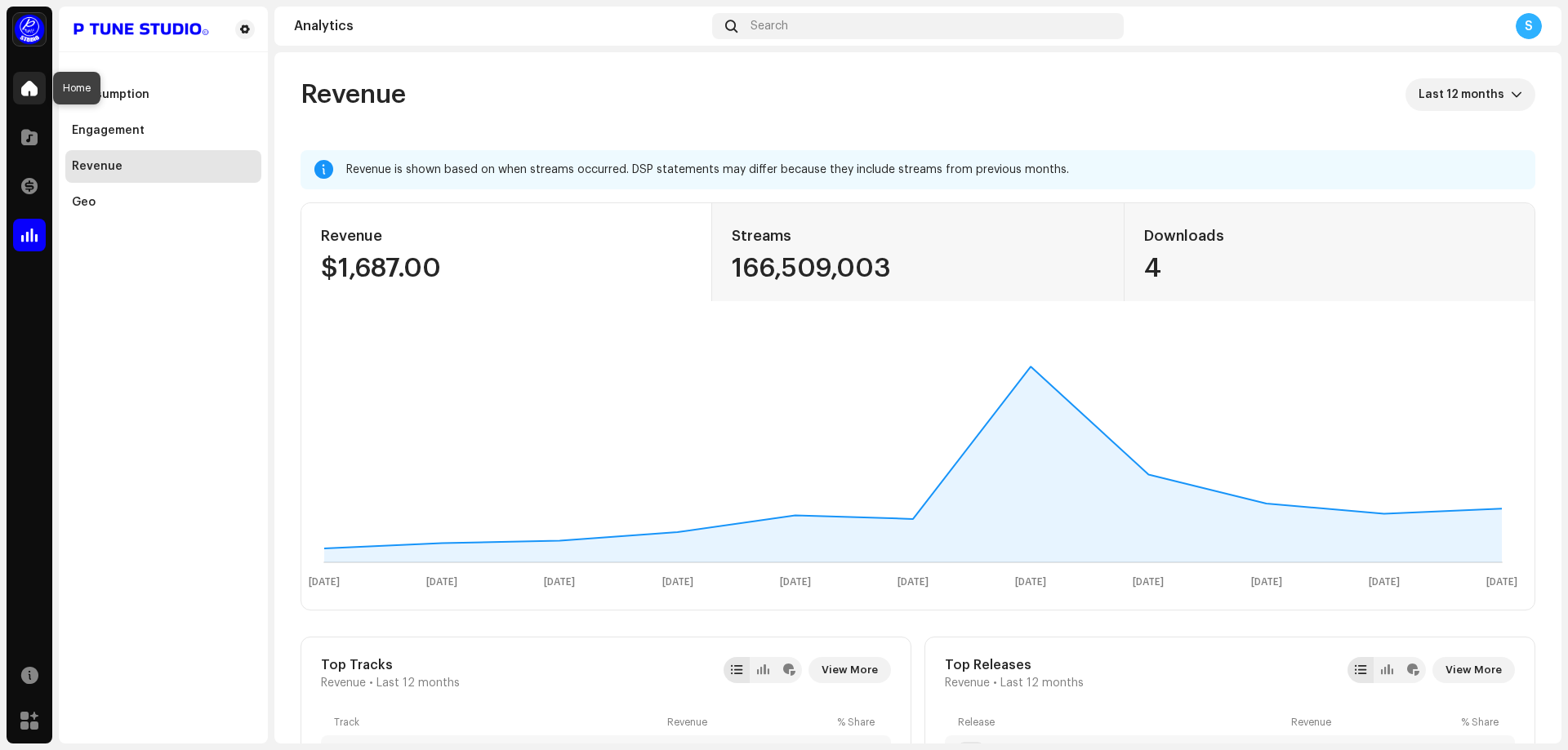
click at [24, 88] on span at bounding box center [29, 88] width 16 height 13
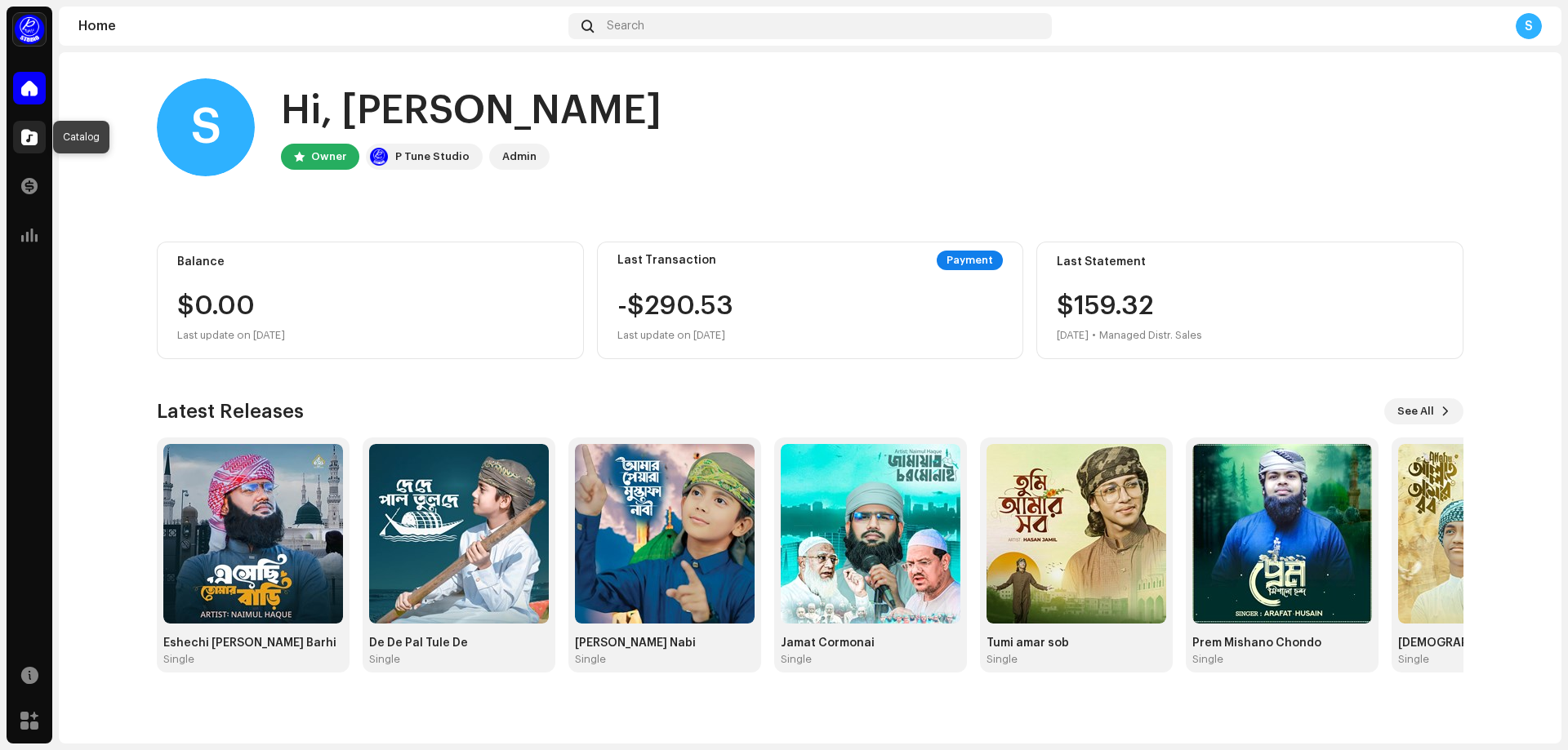
click at [25, 136] on span at bounding box center [29, 137] width 16 height 13
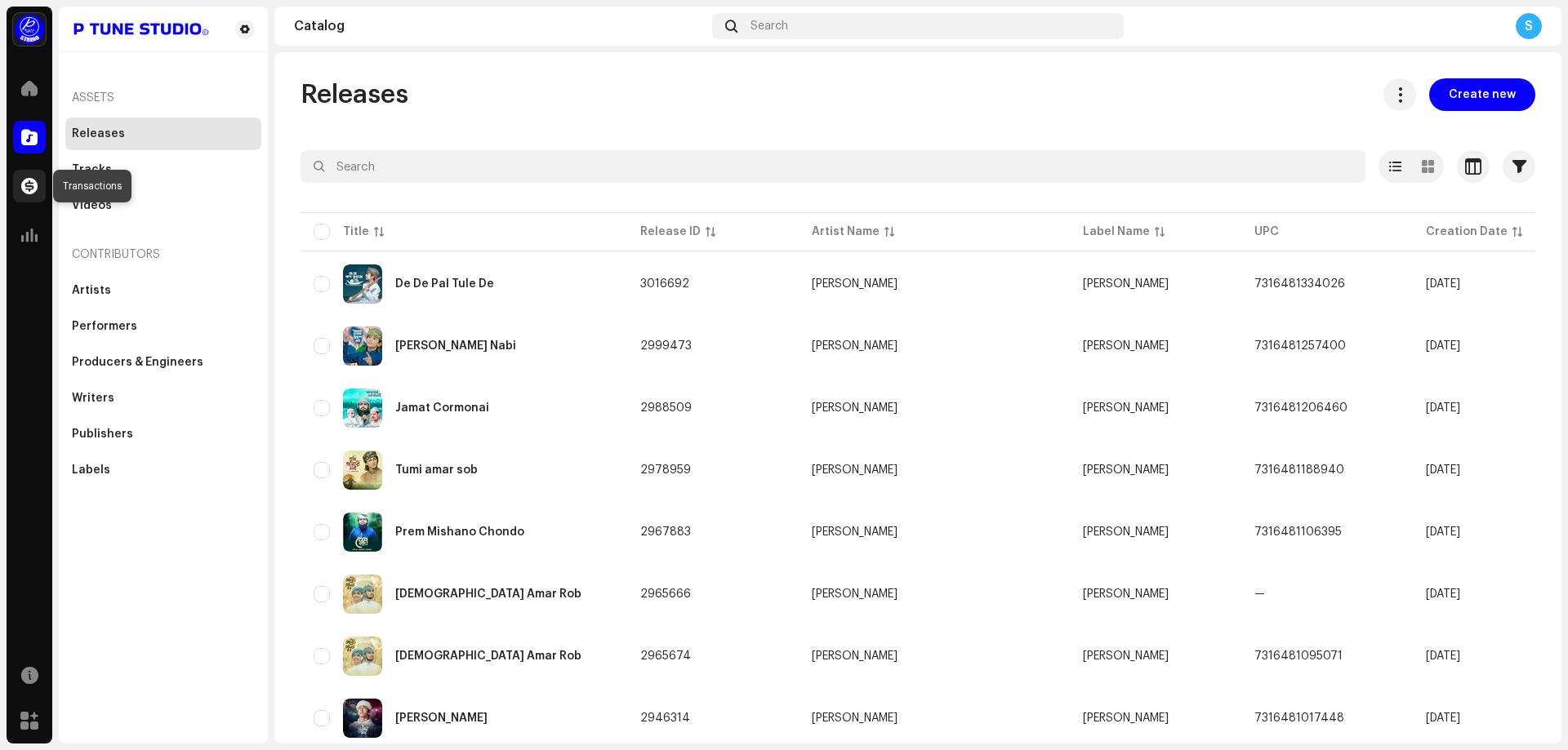
click at [16, 189] on div at bounding box center [30, 186] width 33 height 33
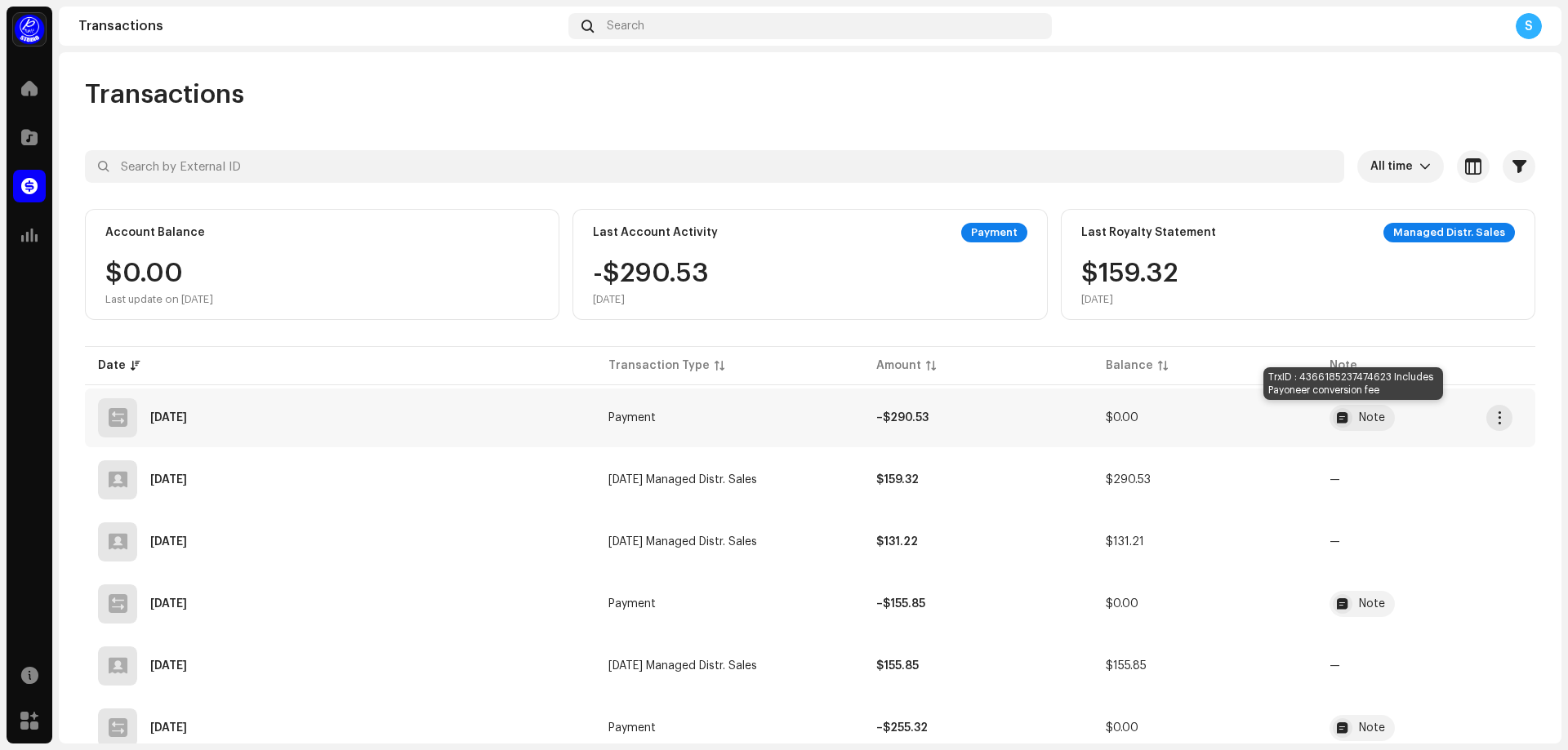
click at [1358, 416] on div "Note" at bounding box center [1371, 418] width 26 height 11
click at [1083, 265] on div "Transaction Details Transaction Type Payment Entry Amount – $290.53 Entry Date …" at bounding box center [784, 375] width 1568 height 750
drag, startPoint x: 652, startPoint y: 299, endPoint x: 593, endPoint y: 231, distance: 90.0
click at [593, 231] on div "Last Account Activity Payment -$290.53 [DATE]" at bounding box center [810, 264] width 475 height 111
click at [593, 231] on div "Last Account Activity" at bounding box center [655, 232] width 124 height 13
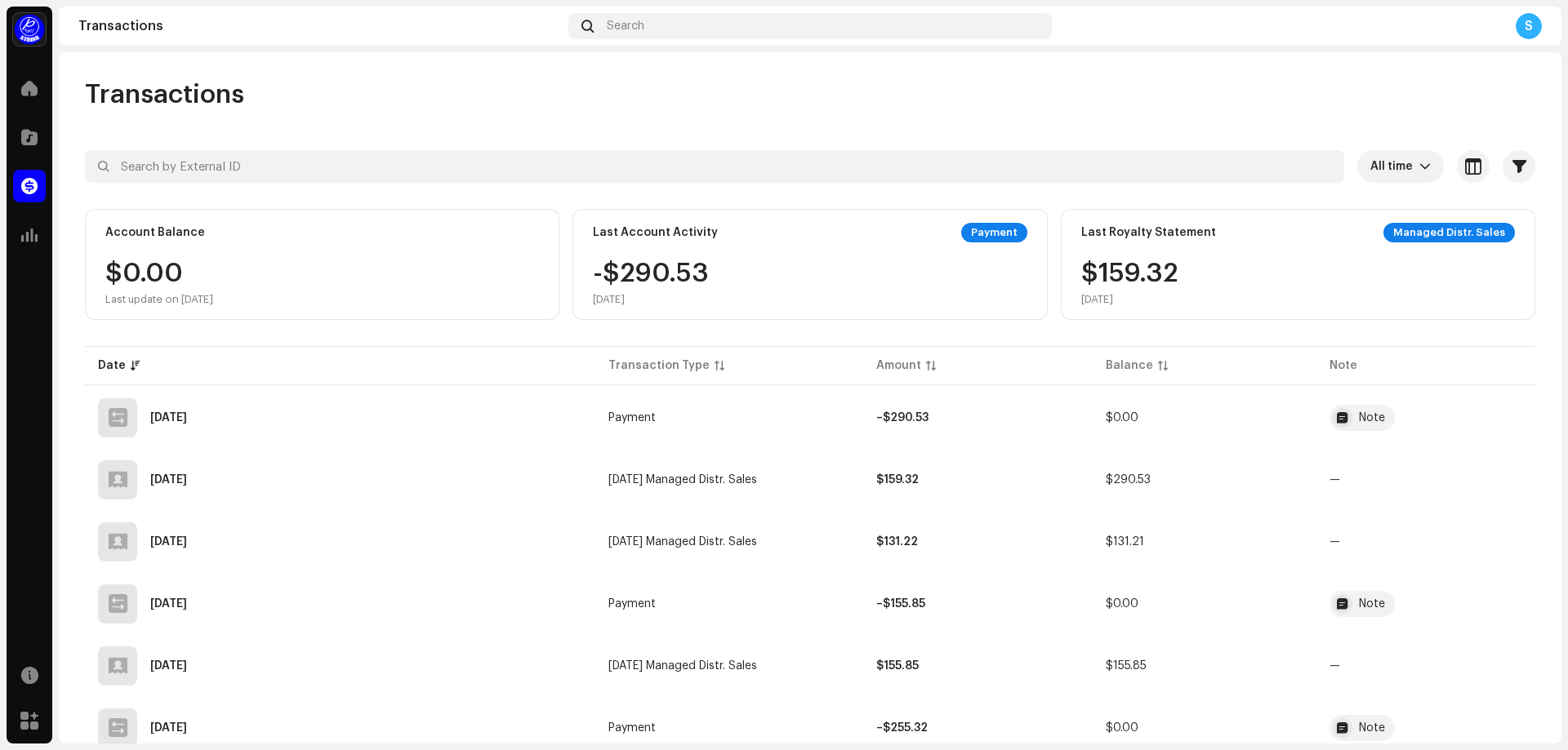
drag, startPoint x: 663, startPoint y: 305, endPoint x: 584, endPoint y: 230, distance: 108.9
click at [584, 230] on div "Last Account Activity Payment -$290.53 [DATE]" at bounding box center [810, 264] width 475 height 111
click at [1443, 230] on div "Managed Distr. Sales" at bounding box center [1448, 232] width 131 height 19
click at [1465, 169] on span "button" at bounding box center [1472, 166] width 16 height 13
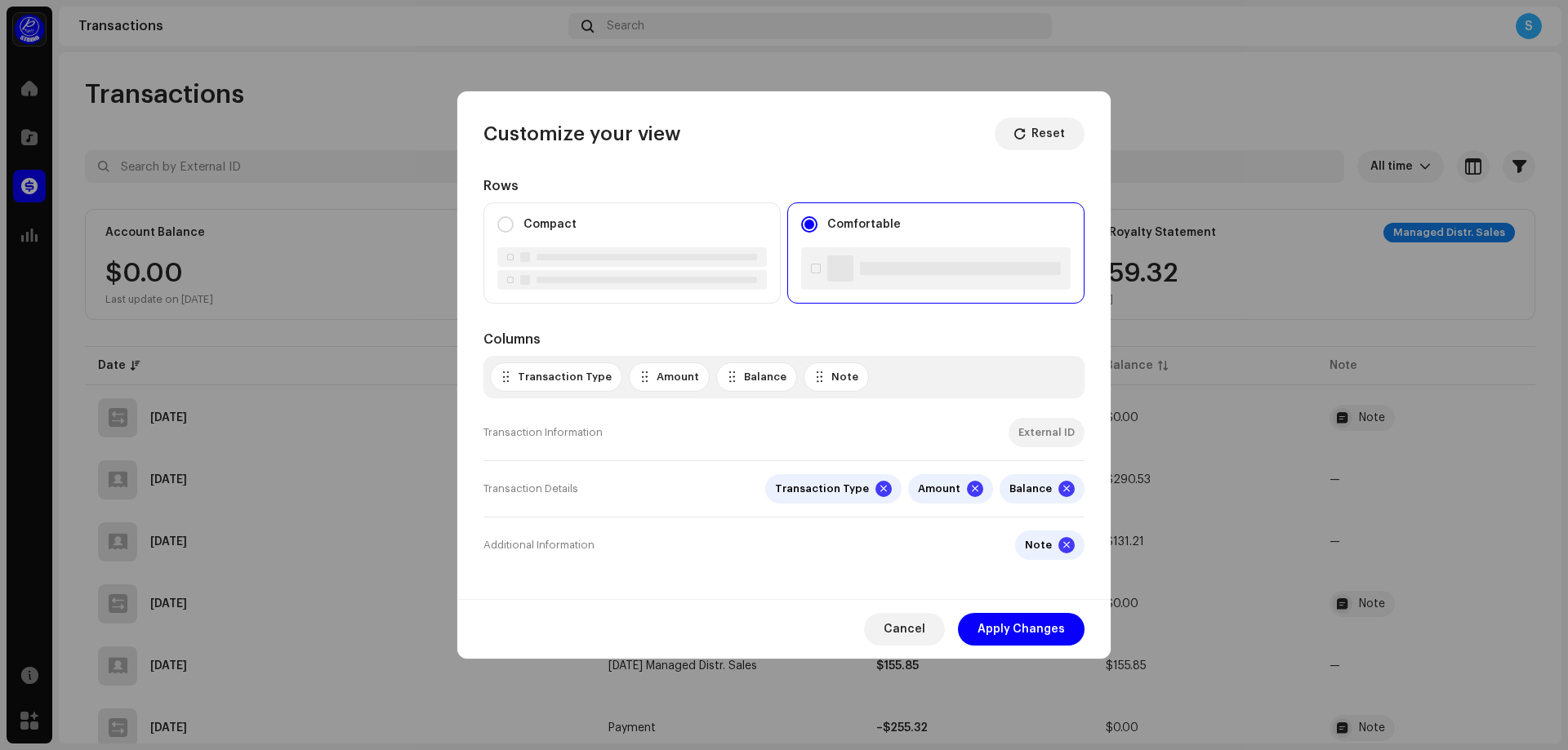
click at [657, 488] on div "Transaction Details Transaction Type Amount Balance" at bounding box center [784, 489] width 601 height 56
click at [912, 622] on span "Cancel" at bounding box center [904, 629] width 41 height 33
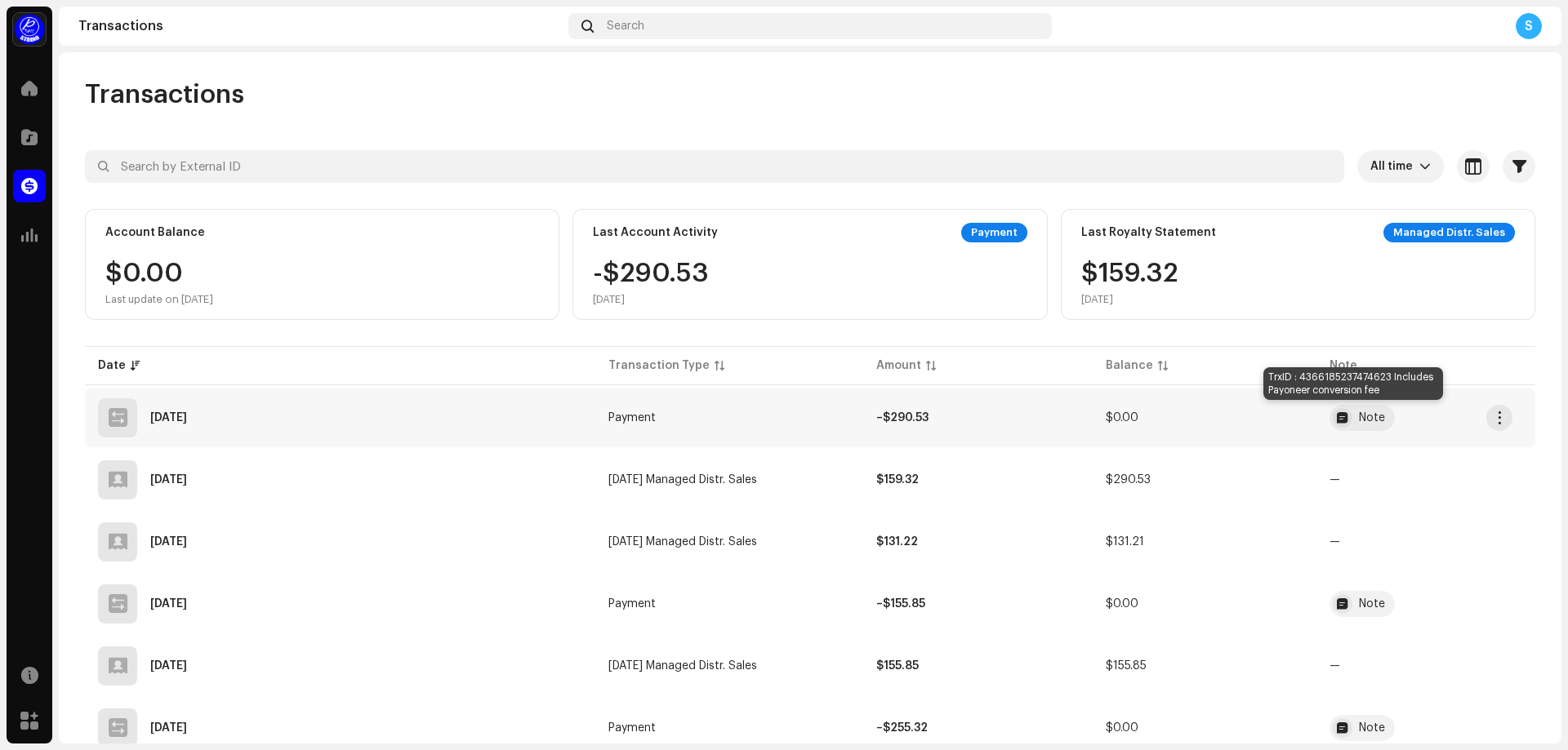
click at [1358, 412] on div "Note" at bounding box center [1371, 418] width 26 height 11
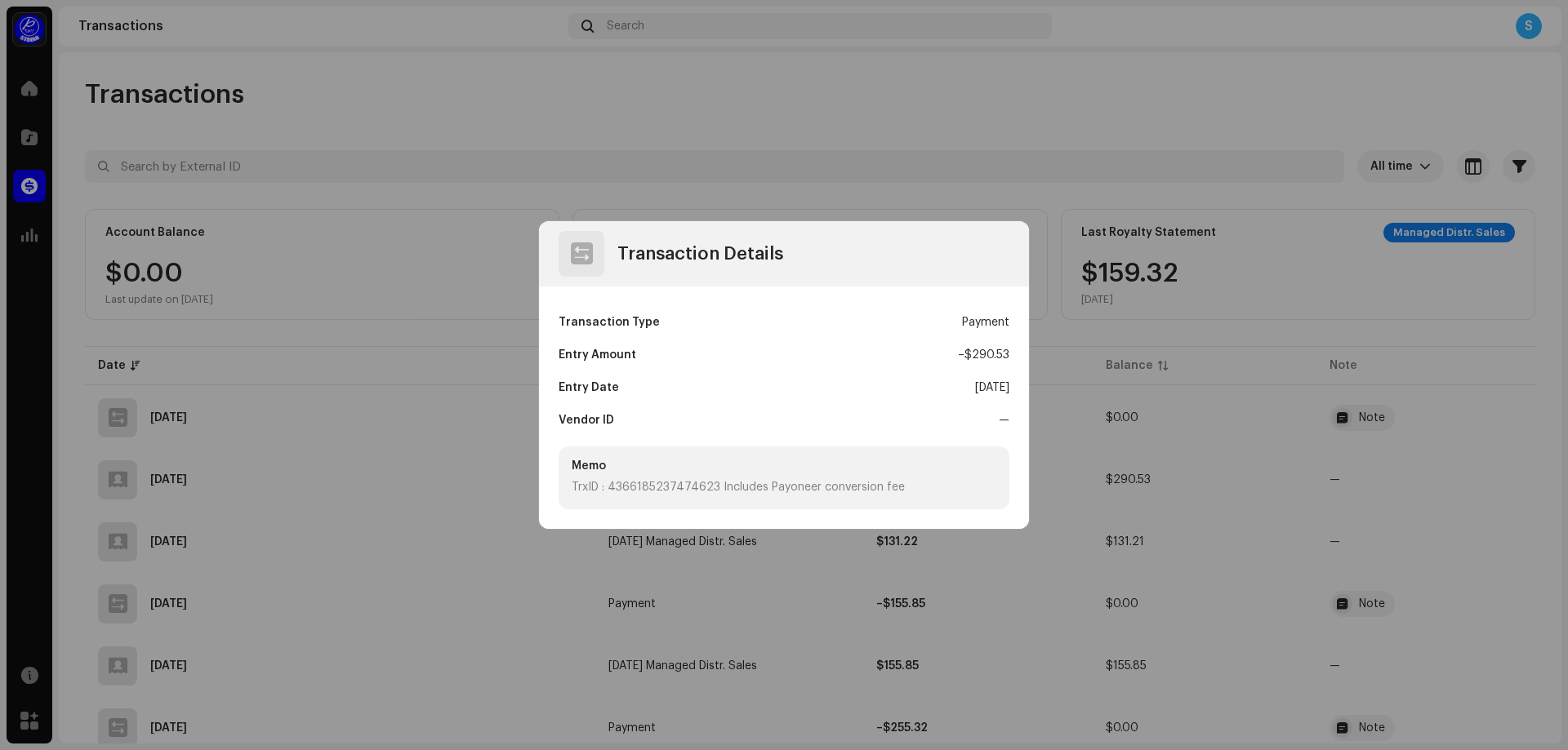
drag, startPoint x: 1013, startPoint y: 388, endPoint x: 942, endPoint y: 391, distance: 71.1
click at [942, 391] on div "Transaction Type Payment Entry Amount – $290.53 Entry Date [DATE] Vendor ID — M…" at bounding box center [784, 407] width 490 height 242
click at [942, 391] on div "Entry Date Oct 6, 2025" at bounding box center [783, 387] width 451 height 33
drag, startPoint x: 955, startPoint y: 355, endPoint x: 1010, endPoint y: 352, distance: 55.1
click at [1010, 352] on div "Transaction Type Payment Entry Amount – $290.53 Entry Date [DATE] Vendor ID — M…" at bounding box center [784, 407] width 490 height 242
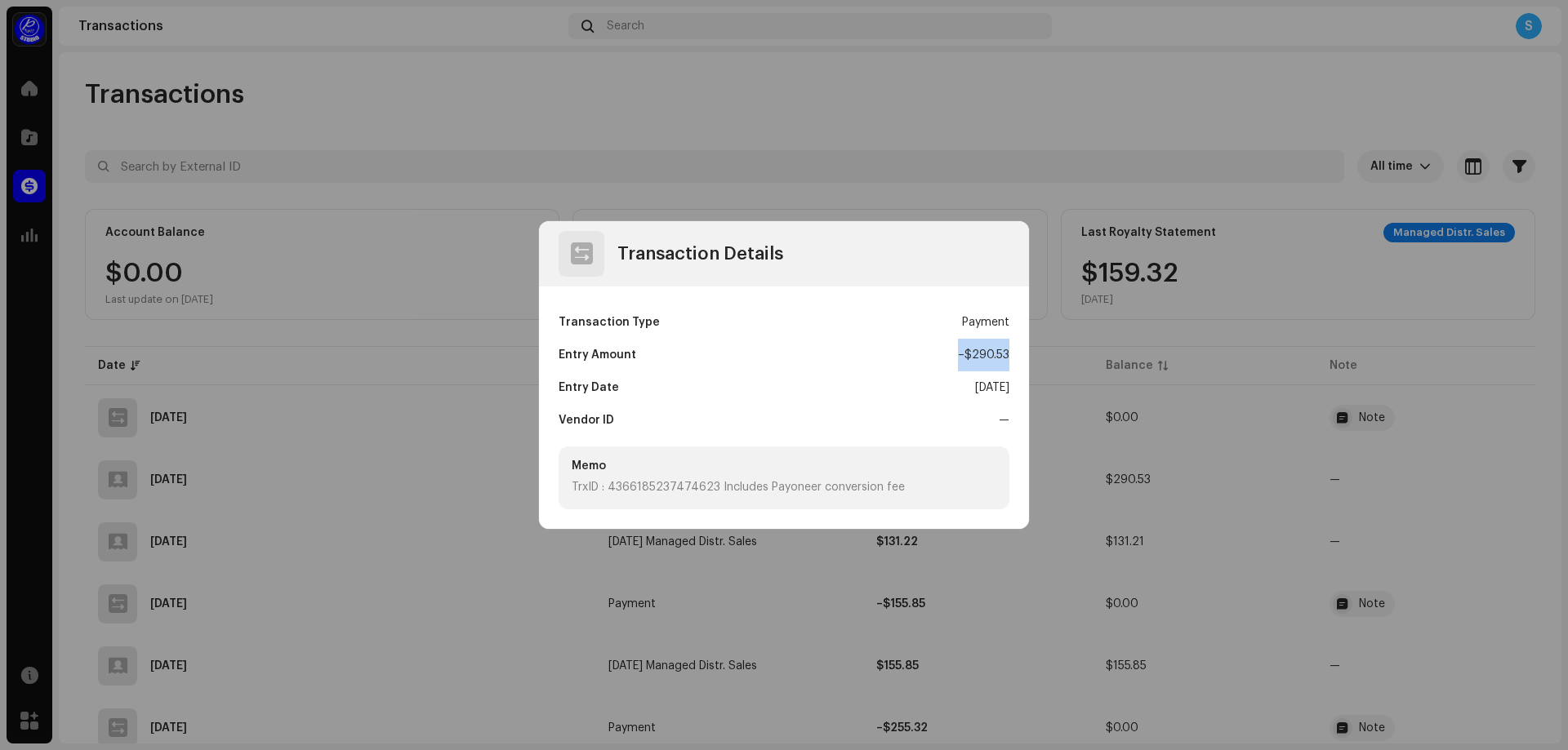
click at [1010, 352] on div "Transaction Type Payment Entry Amount – $290.53 Entry Date [DATE] Vendor ID — M…" at bounding box center [784, 407] width 490 height 242
drag, startPoint x: 838, startPoint y: 481, endPoint x: 573, endPoint y: 486, distance: 265.0
click at [573, 486] on div "TrxID : 4366185237474623 Includes Payoneer conversion fee" at bounding box center [784, 488] width 425 height 17
drag, startPoint x: 614, startPoint y: 469, endPoint x: 567, endPoint y: 463, distance: 47.4
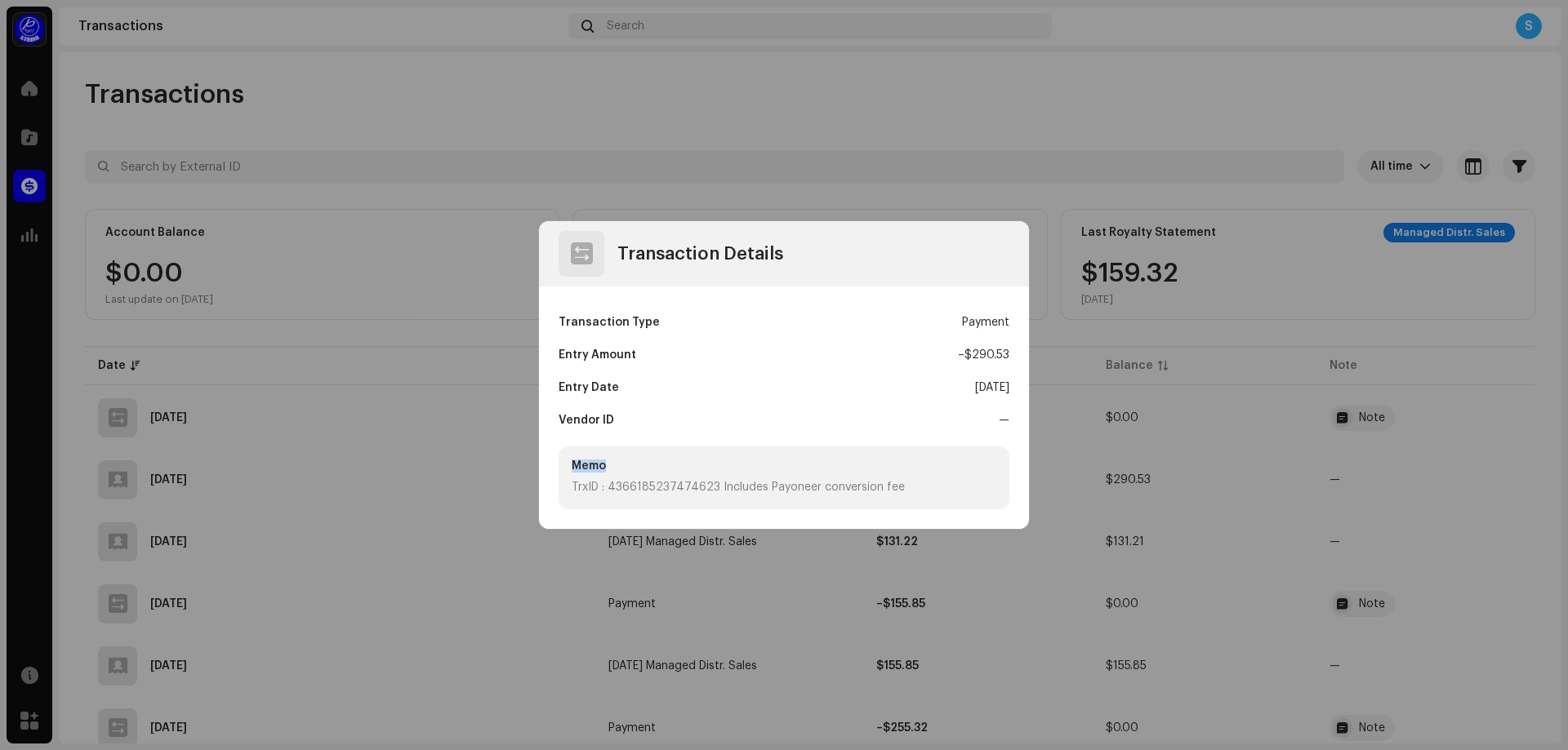
click at [567, 463] on div "Memo TrxID : 4366185237474623 Includes Payoneer conversion fee" at bounding box center [783, 478] width 451 height 63
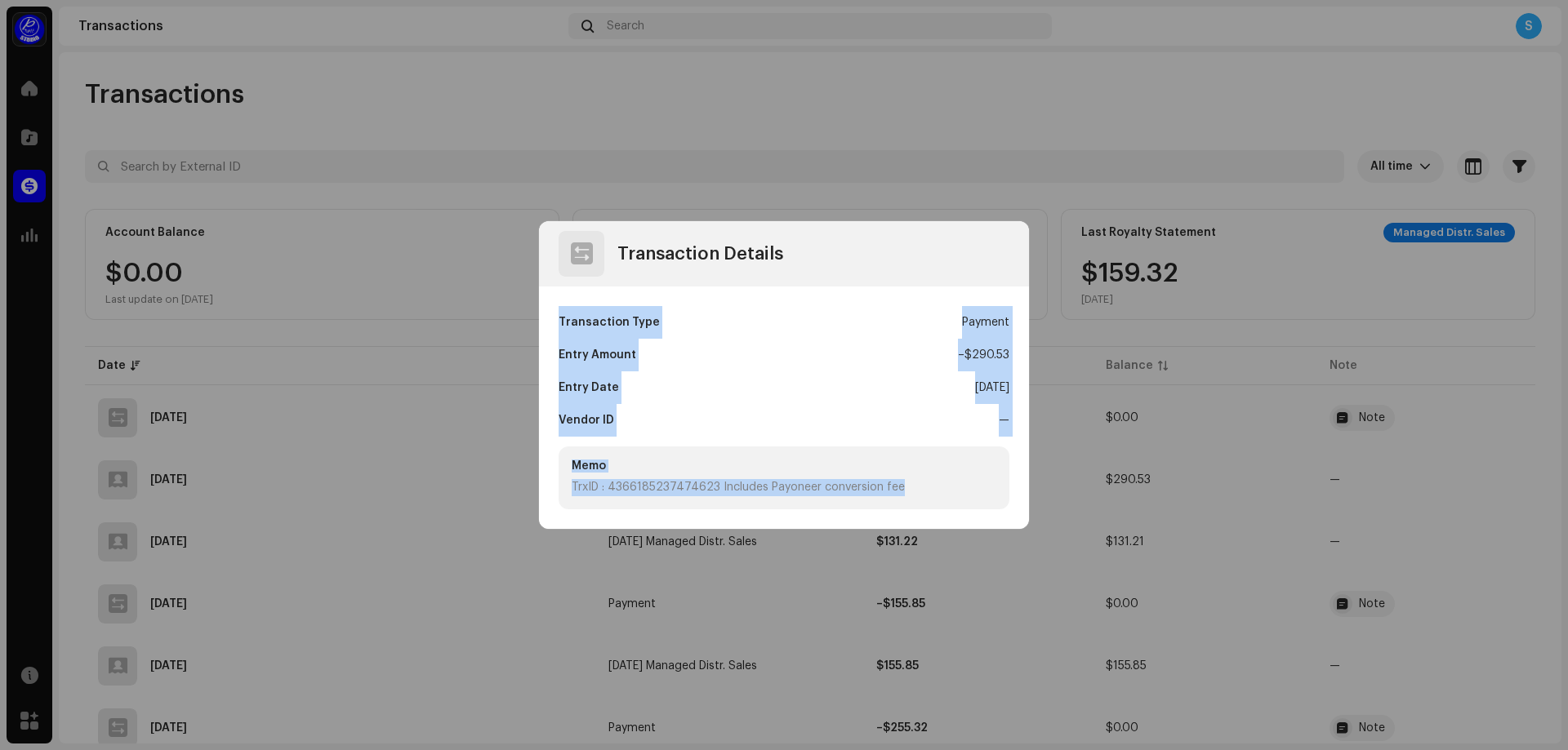
drag, startPoint x: 559, startPoint y: 320, endPoint x: 972, endPoint y: 495, distance: 448.5
click at [972, 495] on div "Transaction Type Payment Entry Amount – $290.53 Entry Date [DATE] Vendor ID — M…" at bounding box center [784, 407] width 490 height 242
click at [972, 495] on div "TrxID : 4366185237474623 Includes Payoneer conversion fee" at bounding box center [784, 488] width 425 height 17
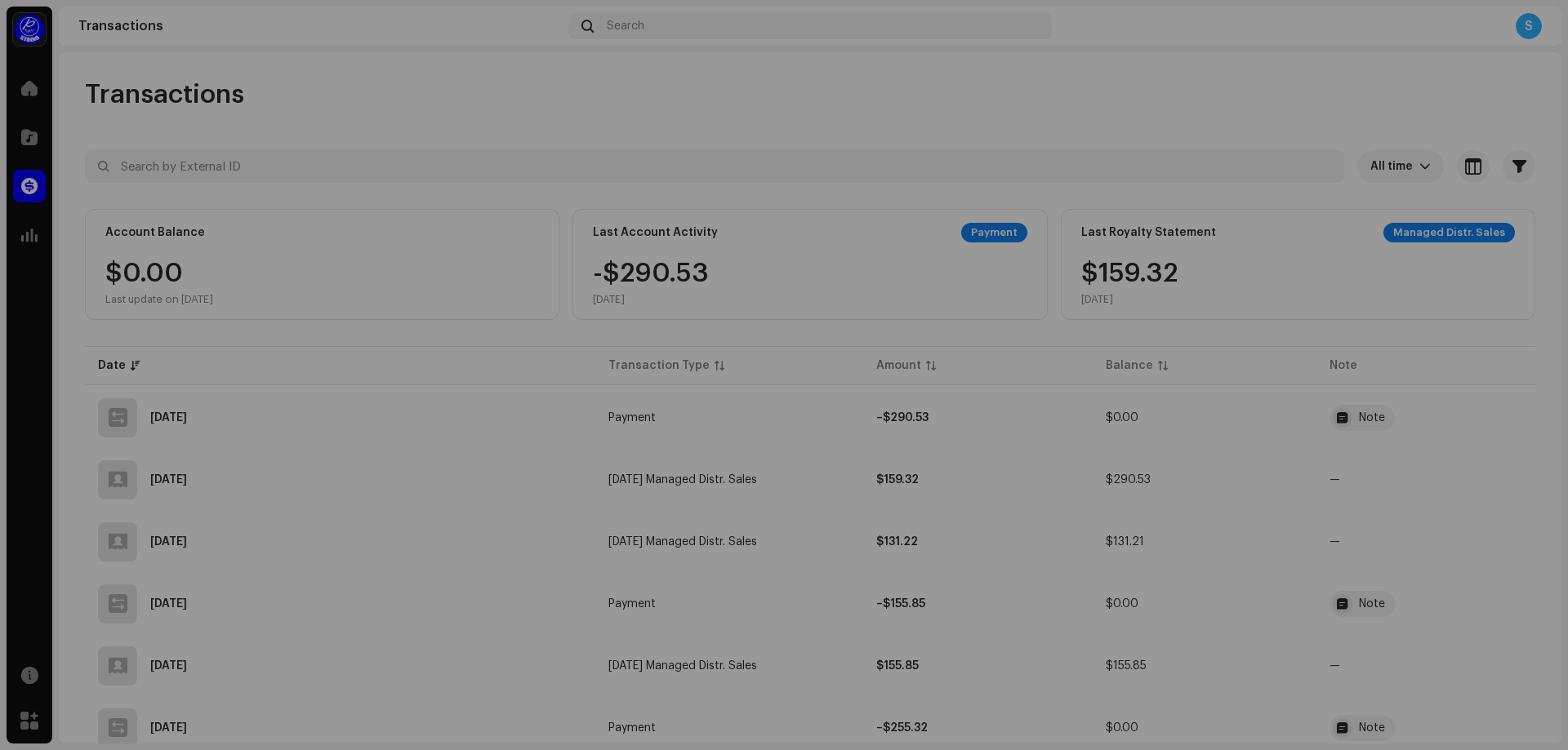
click at [1205, 346] on div "Transaction Details Transaction Type Payment Entry Amount – $290.53 Entry Date …" at bounding box center [784, 375] width 1568 height 750
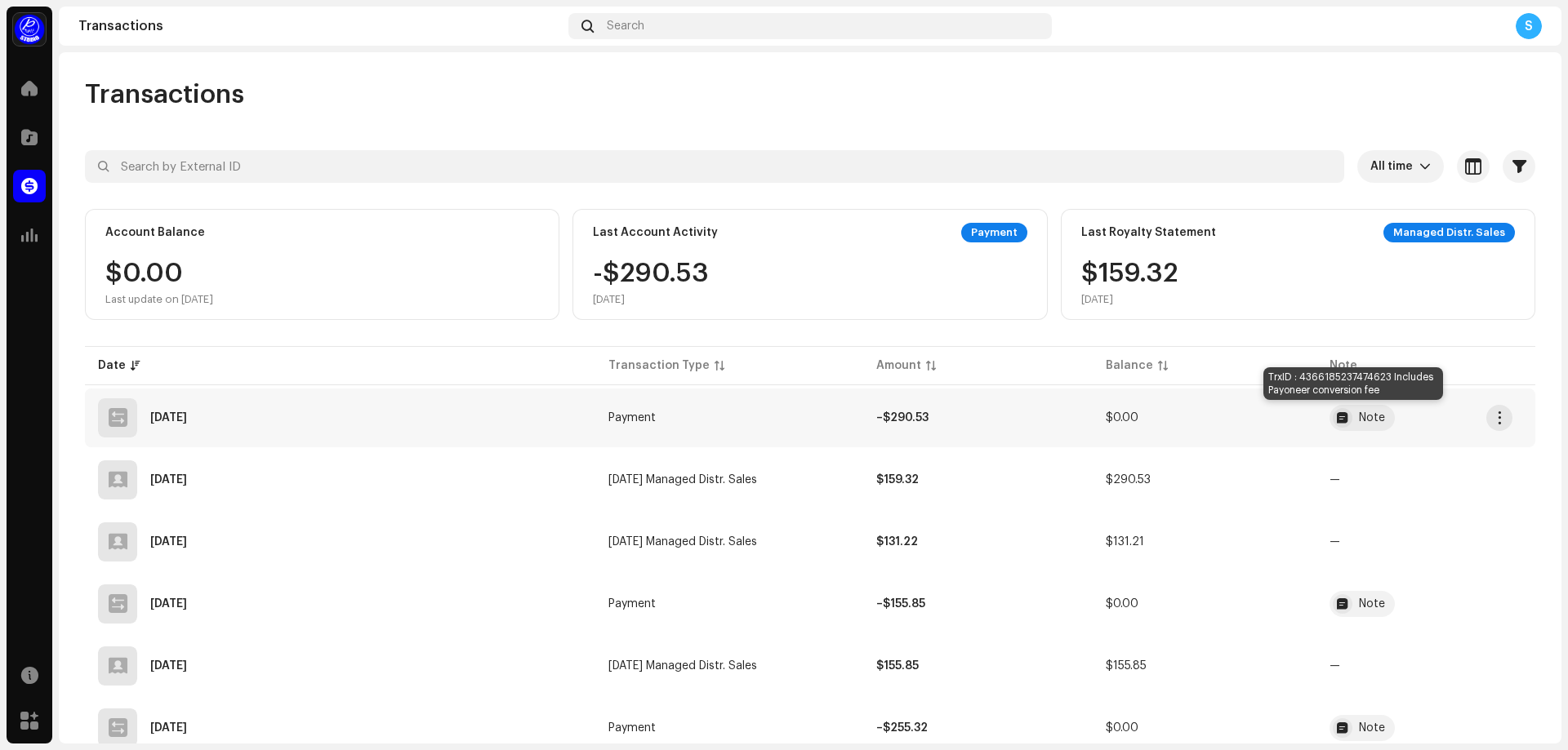
click at [1358, 416] on div "Note" at bounding box center [1371, 418] width 26 height 11
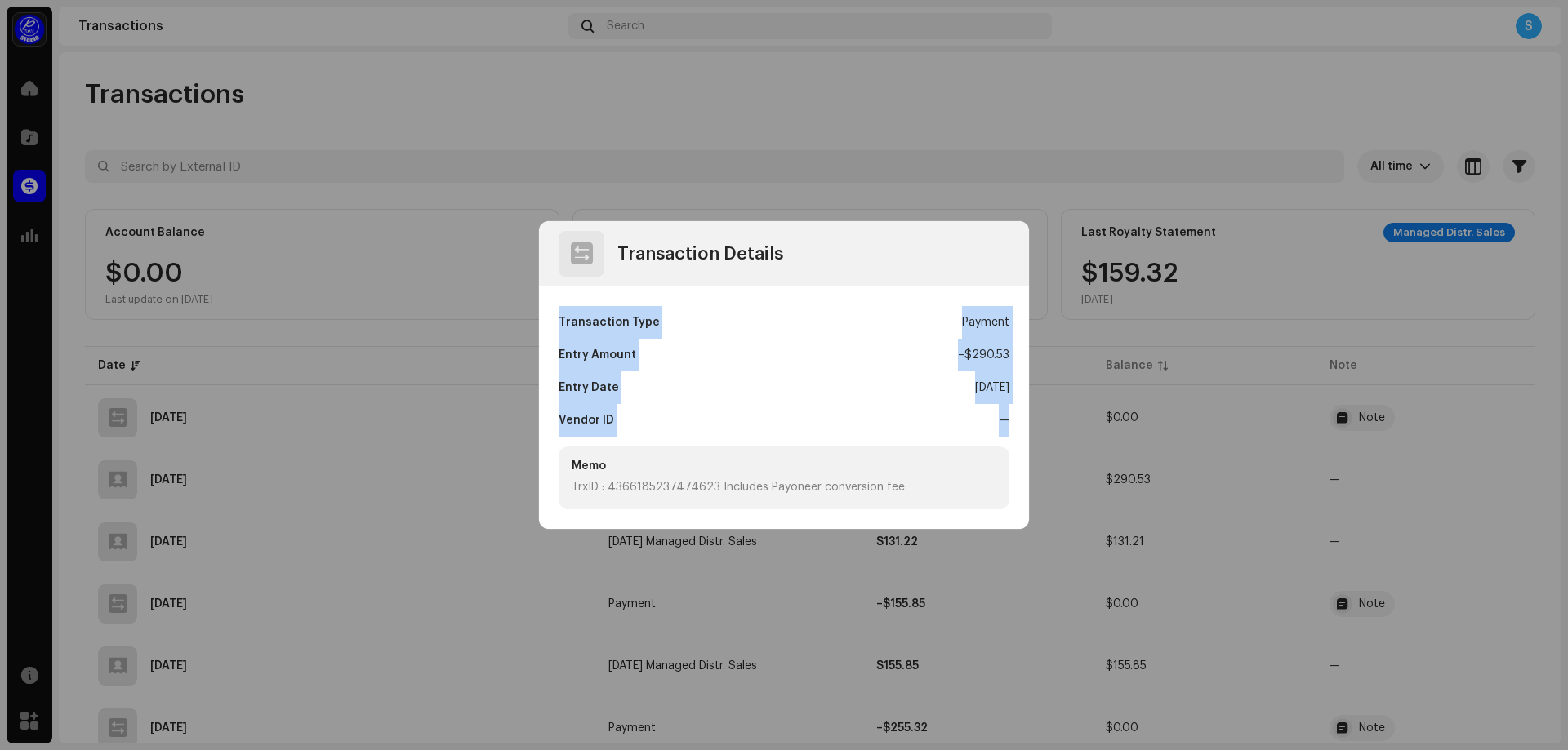
drag, startPoint x: 1019, startPoint y: 413, endPoint x: 556, endPoint y: 329, distance: 470.6
click at [556, 329] on div "Transaction Type Payment Entry Amount – $290.53 Entry Date [DATE] Vendor ID — M…" at bounding box center [784, 407] width 490 height 242
click at [556, 328] on div "Transaction Type Payment Entry Amount – $290.53 Entry Date [DATE] Vendor ID — M…" at bounding box center [784, 407] width 490 height 242
drag, startPoint x: 556, startPoint y: 317, endPoint x: 904, endPoint y: 496, distance: 391.3
click at [902, 496] on div "Transaction Type Payment Entry Amount – $290.53 Entry Date [DATE] Vendor ID — M…" at bounding box center [784, 407] width 490 height 242
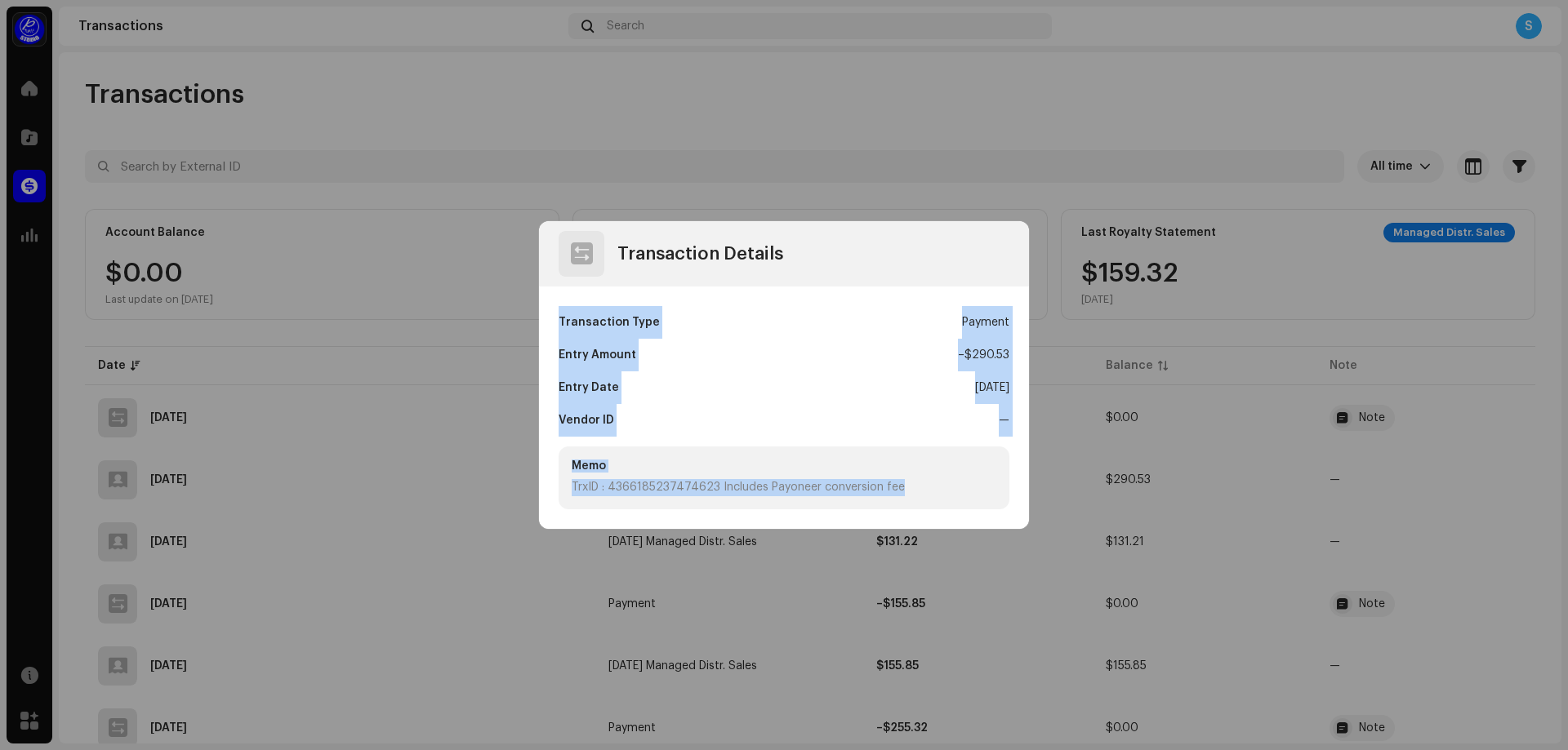
click at [904, 496] on div "Memo TrxID : 4366185237474623 Includes Payoneer conversion fee" at bounding box center [783, 478] width 451 height 63
drag, startPoint x: 909, startPoint y: 488, endPoint x: 534, endPoint y: 294, distance: 422.2
click at [534, 294] on div "Transaction Details Transaction Type Payment Entry Amount – $290.53 Entry Date …" at bounding box center [784, 375] width 1568 height 750
click at [554, 324] on div "Transaction Type Payment Entry Amount – $290.53 Entry Date [DATE] Vendor ID — M…" at bounding box center [784, 407] width 490 height 242
drag, startPoint x: 554, startPoint y: 307, endPoint x: 927, endPoint y: 506, distance: 422.8
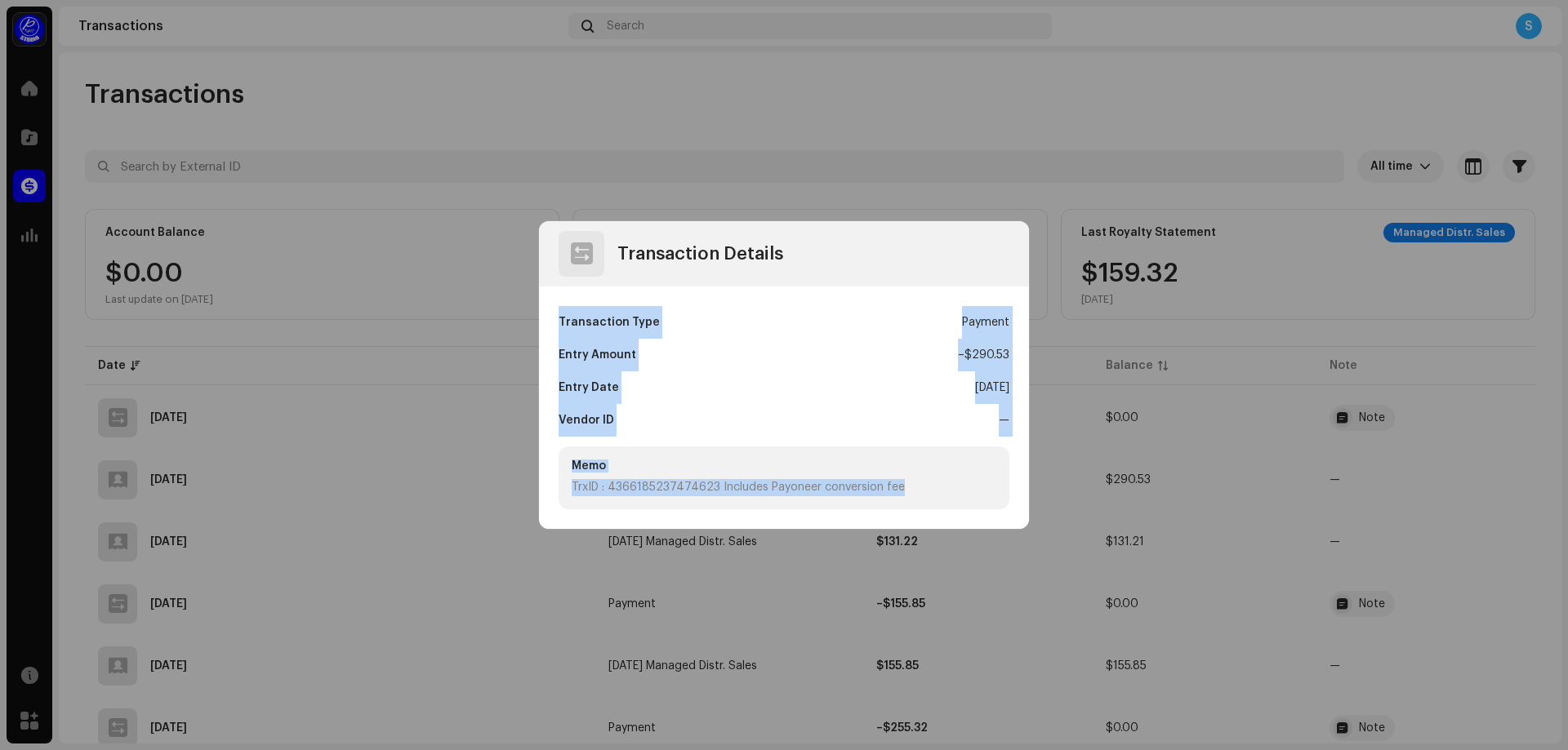
click at [927, 508] on div "Transaction Type Payment Entry Amount – $290.53 Entry Date [DATE] Vendor ID — M…" at bounding box center [784, 407] width 490 height 242
click at [928, 500] on div "Memo TrxID : 4366185237474623 Includes Payoneer conversion fee" at bounding box center [783, 478] width 451 height 63
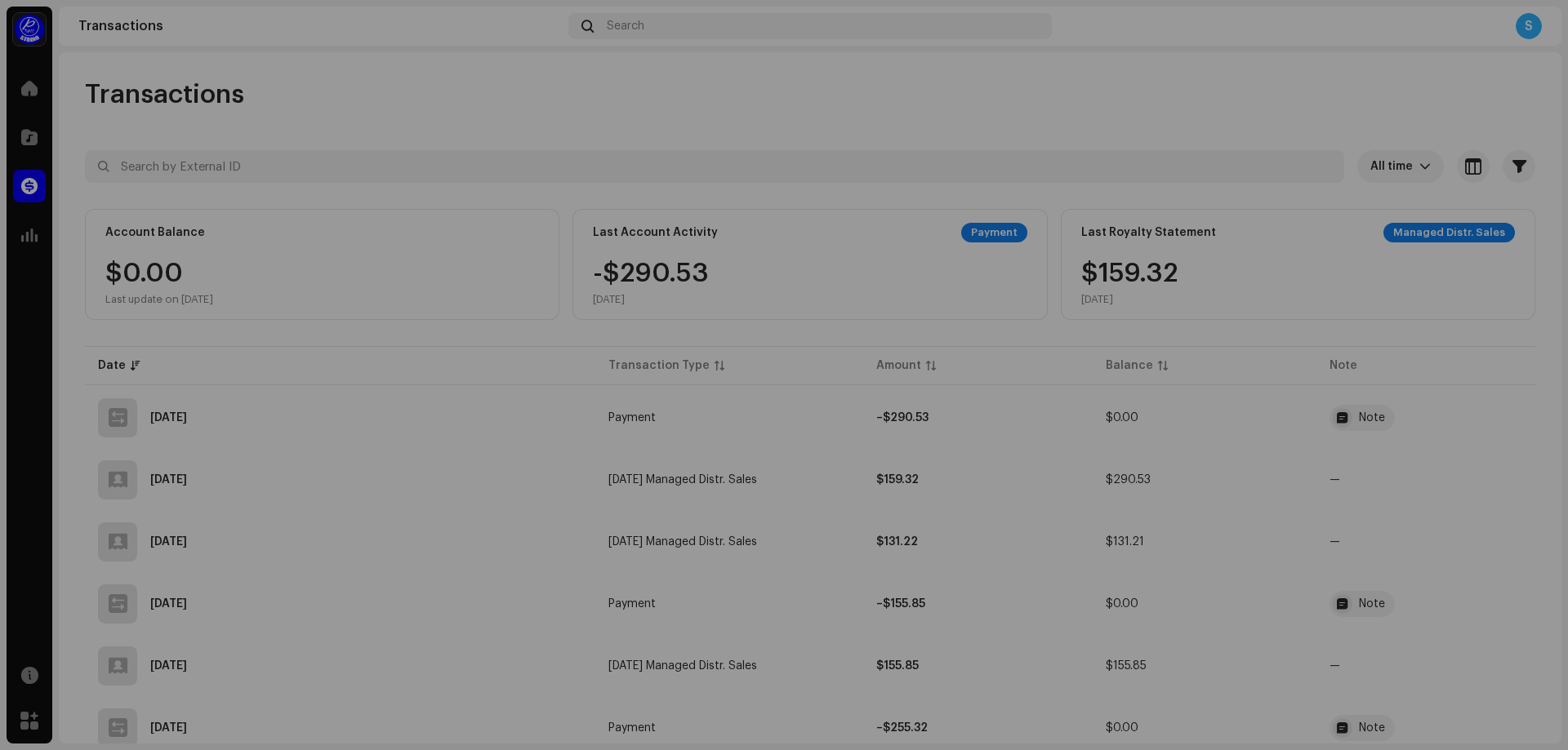
click at [1139, 378] on div "Transaction Details Transaction Type Payment Entry Amount – $290.53 Entry Date …" at bounding box center [784, 375] width 1568 height 750
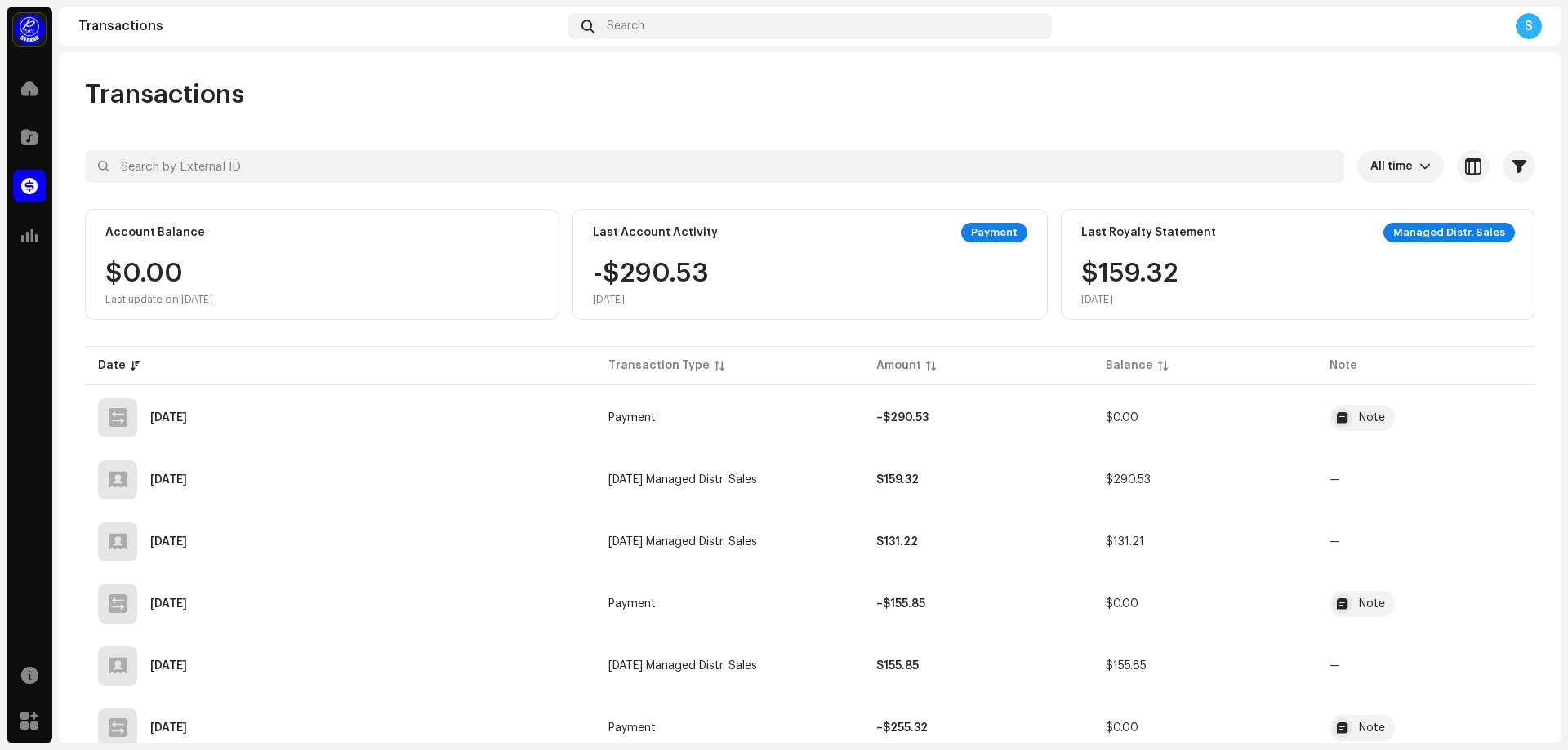
click at [1157, 274] on div "$159.32 [DATE]" at bounding box center [1129, 283] width 97 height 46
drag, startPoint x: 1180, startPoint y: 280, endPoint x: 1045, endPoint y: 286, distance: 135.1
click at [1045, 286] on div "Account Balance $0.00 Last update on Oct 8, 2025 Last Account Activity Payment …" at bounding box center [810, 264] width 1450 height 111
click at [1131, 303] on div "[DATE]" at bounding box center [1129, 299] width 97 height 13
drag, startPoint x: 1133, startPoint y: 302, endPoint x: 820, endPoint y: 325, distance: 313.8
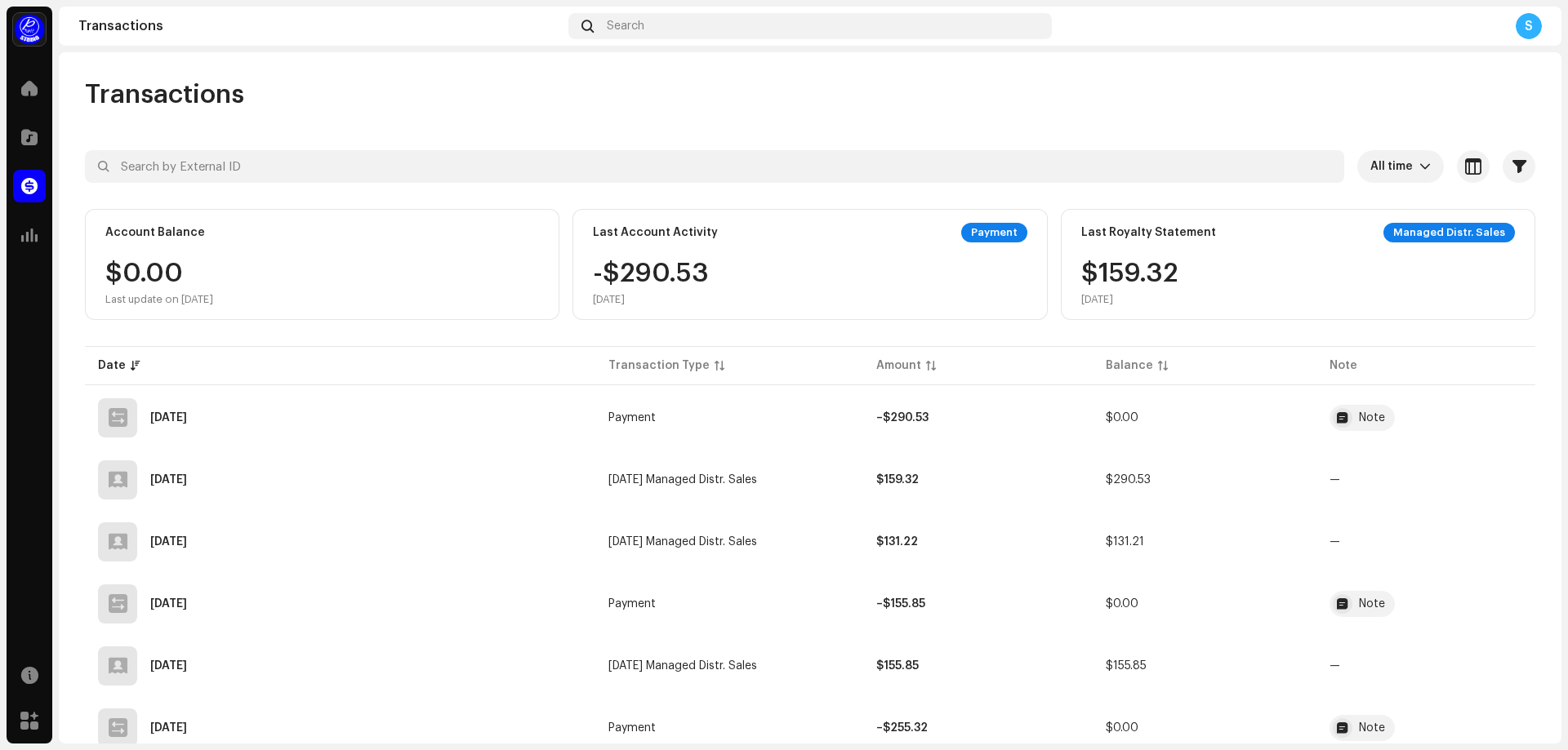
click at [1068, 224] on div "Last Royalty Statement Managed Distr. Sales $159.32 [DATE]" at bounding box center [1298, 264] width 475 height 111
click at [709, 302] on div "-$290.53 [DATE]" at bounding box center [809, 283] width 434 height 46
drag, startPoint x: 691, startPoint y: 302, endPoint x: 580, endPoint y: 226, distance: 134.5
click at [580, 226] on div "Last Account Activity Payment -$290.53 [DATE]" at bounding box center [810, 264] width 475 height 111
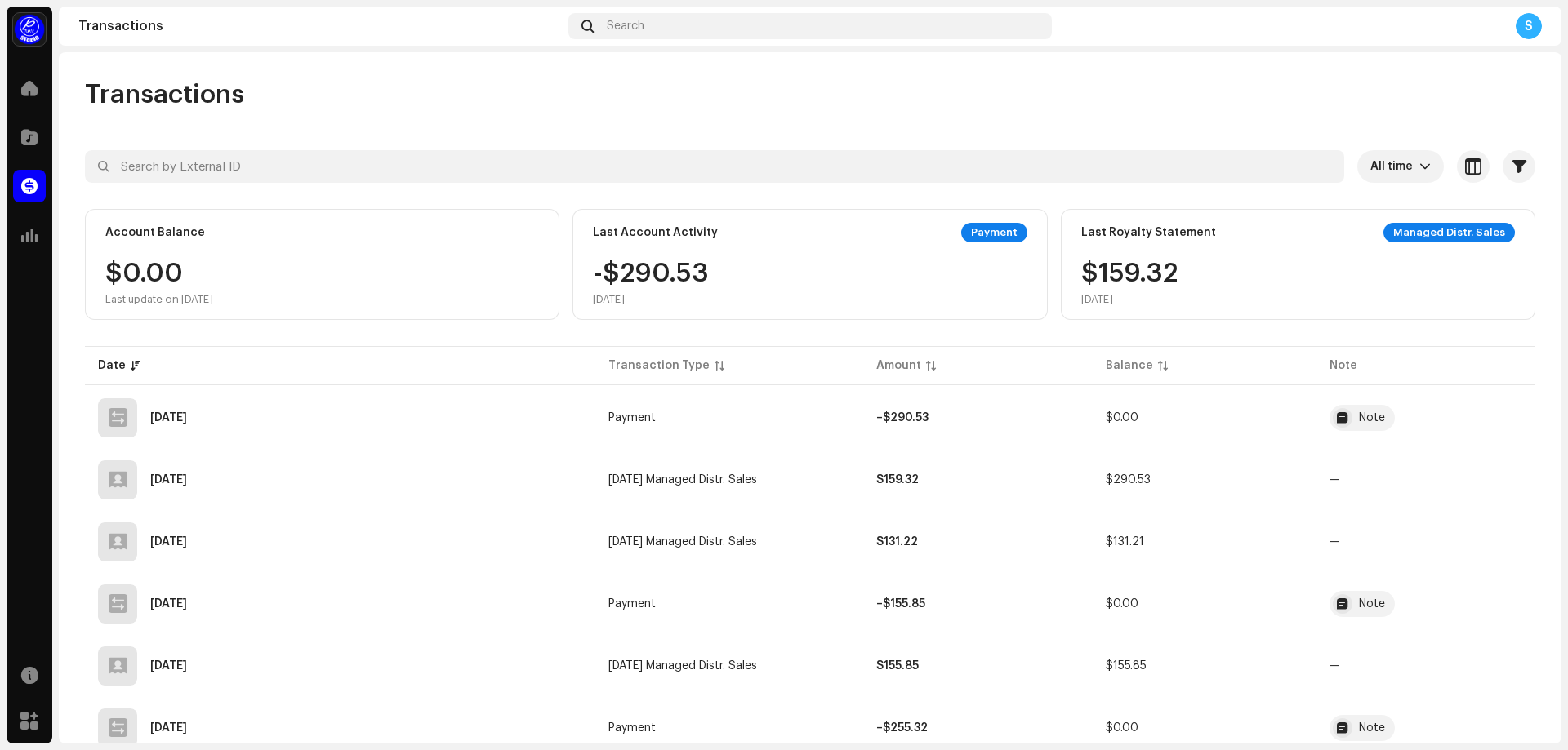
click at [1162, 309] on div "Last Royalty Statement Managed Distr. Sales $159.32 [DATE]" at bounding box center [1298, 264] width 475 height 111
drag, startPoint x: 272, startPoint y: 299, endPoint x: 103, endPoint y: 236, distance: 180.4
click at [103, 236] on div "Account Balance $0.00 Last update on [DATE]" at bounding box center [323, 264] width 475 height 111
click at [36, 92] on span at bounding box center [29, 88] width 16 height 13
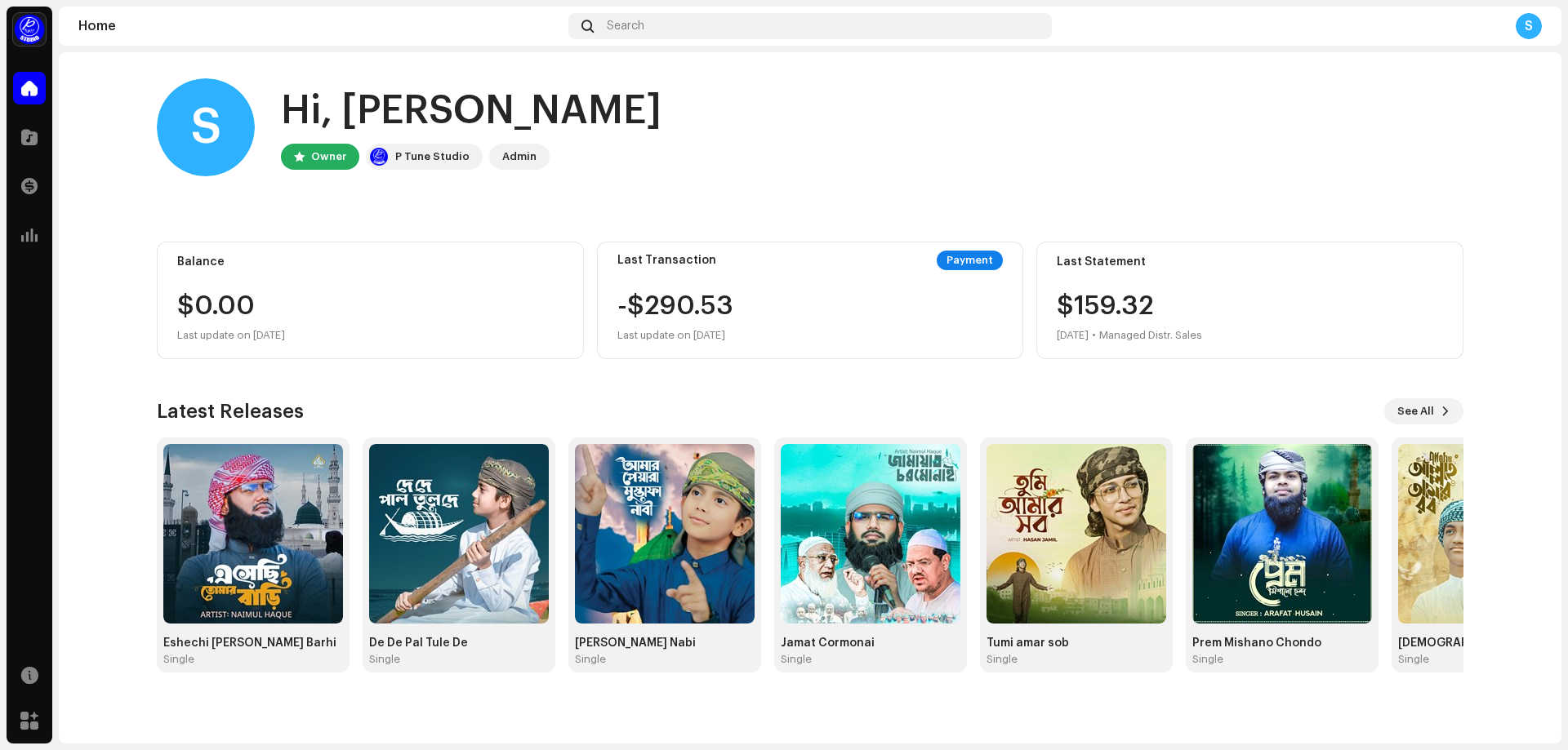
drag, startPoint x: 325, startPoint y: 334, endPoint x: 165, endPoint y: 253, distance: 179.3
click at [165, 253] on div "Balance $0.00 Last update on [DATE]" at bounding box center [370, 299] width 427 height 118
click at [374, 321] on div "$0.00 Last update on Oct 8, 2025" at bounding box center [370, 319] width 386 height 53
drag, startPoint x: 248, startPoint y: 309, endPoint x: 168, endPoint y: 302, distance: 80.3
click at [168, 302] on div "Balance $0.00 Last update on [DATE]" at bounding box center [370, 299] width 427 height 118
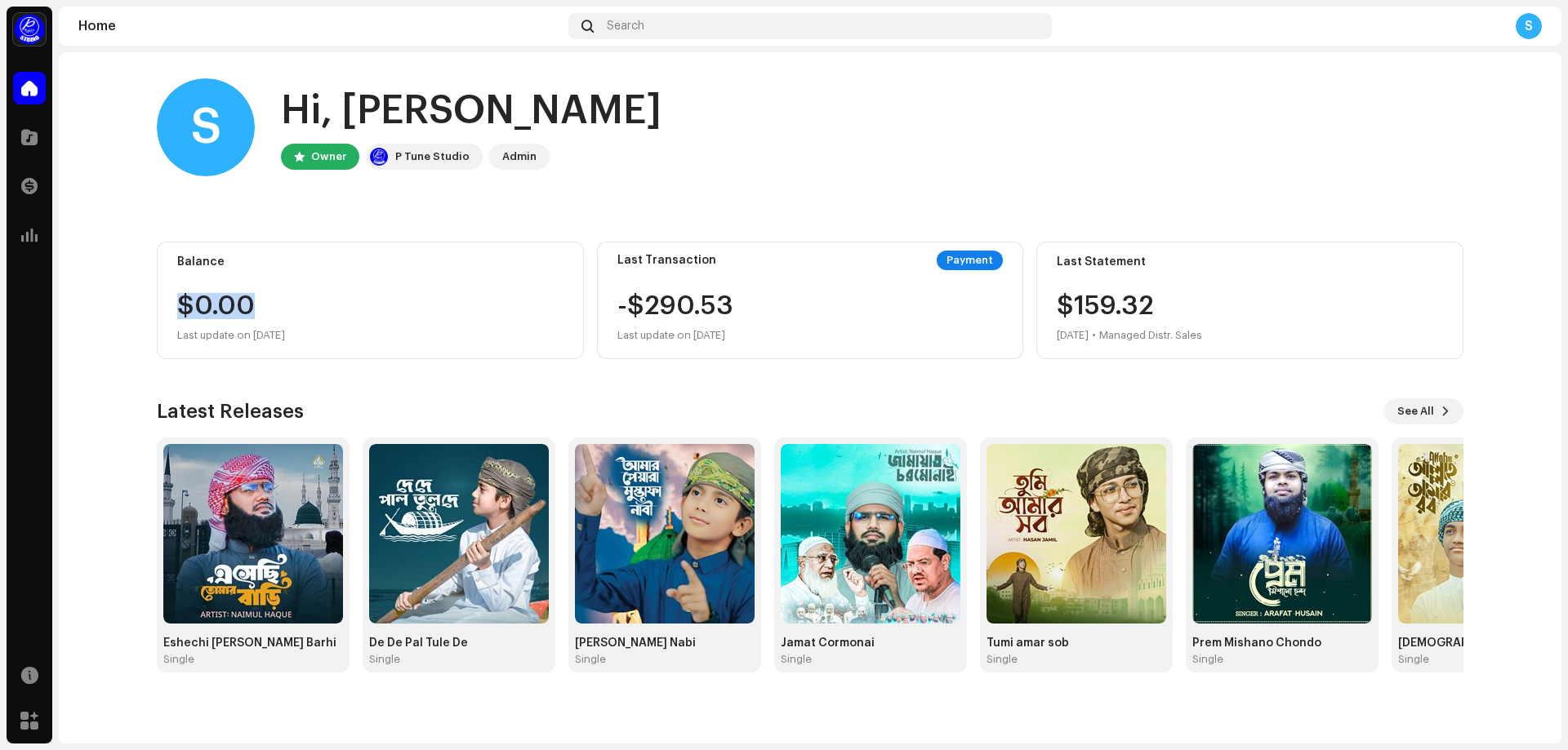
click at [369, 289] on div "Balance $0.00 Last update on [DATE]" at bounding box center [370, 299] width 427 height 118
drag, startPoint x: 630, startPoint y: 302, endPoint x: 677, endPoint y: 303, distance: 47.0
click at [677, 303] on div "-$290.53 Last update on Oct 6, 2025" at bounding box center [675, 319] width 116 height 53
click at [612, 307] on div "Last Transaction Payment -$290.53 Last update on [DATE]" at bounding box center [810, 299] width 427 height 118
drag, startPoint x: 632, startPoint y: 304, endPoint x: 747, endPoint y: 298, distance: 115.2
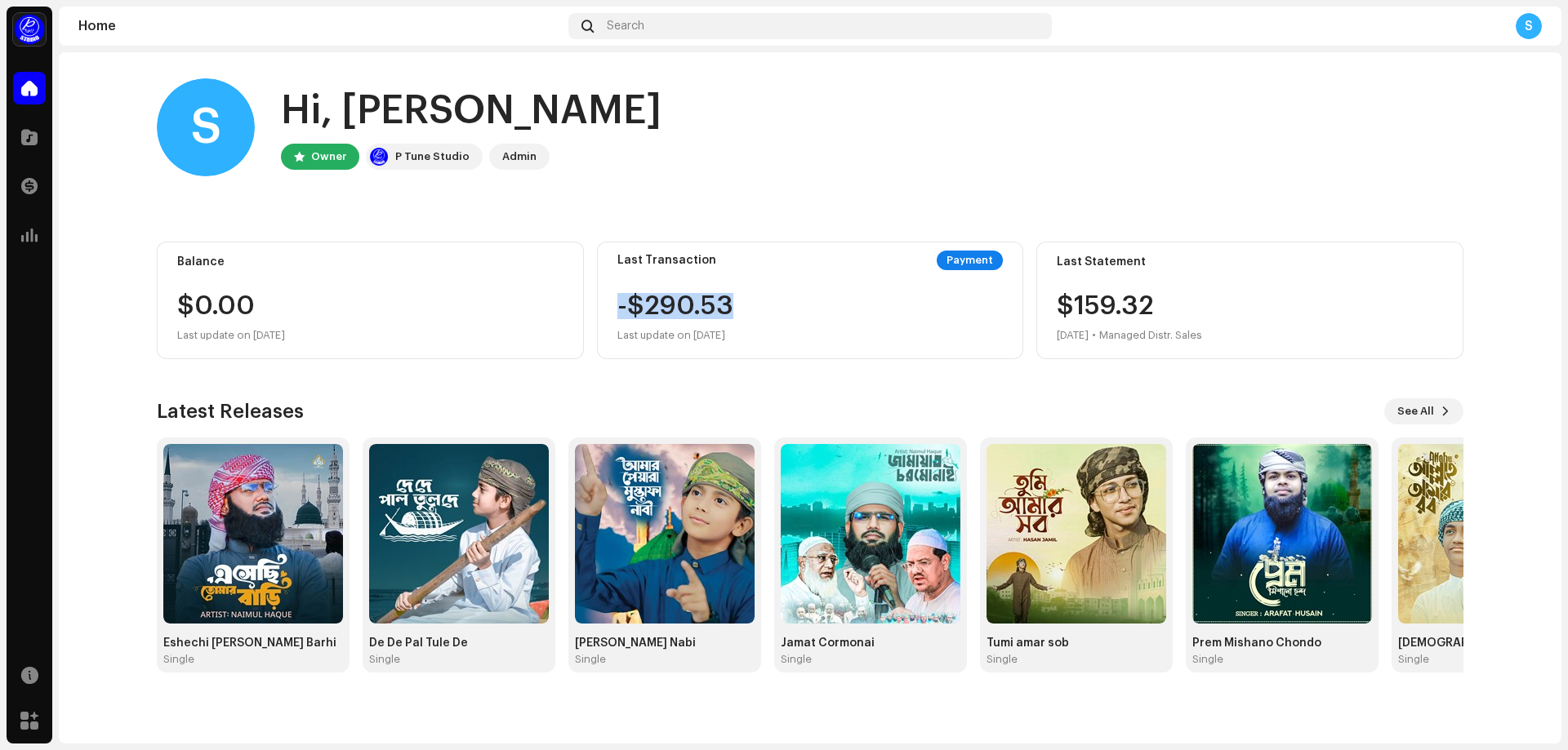
click at [733, 298] on div "-$290.53 Last update on Oct 6, 2025" at bounding box center [675, 319] width 116 height 53
click at [752, 298] on div "-$290.53 Last update on Oct 6, 2025" at bounding box center [810, 319] width 386 height 53
drag, startPoint x: 740, startPoint y: 302, endPoint x: 606, endPoint y: 309, distance: 134.2
click at [606, 309] on div "Last Transaction Payment -$290.53 Last update on [DATE]" at bounding box center [810, 299] width 427 height 118
drag, startPoint x: 1233, startPoint y: 344, endPoint x: 1052, endPoint y: 259, distance: 200.0
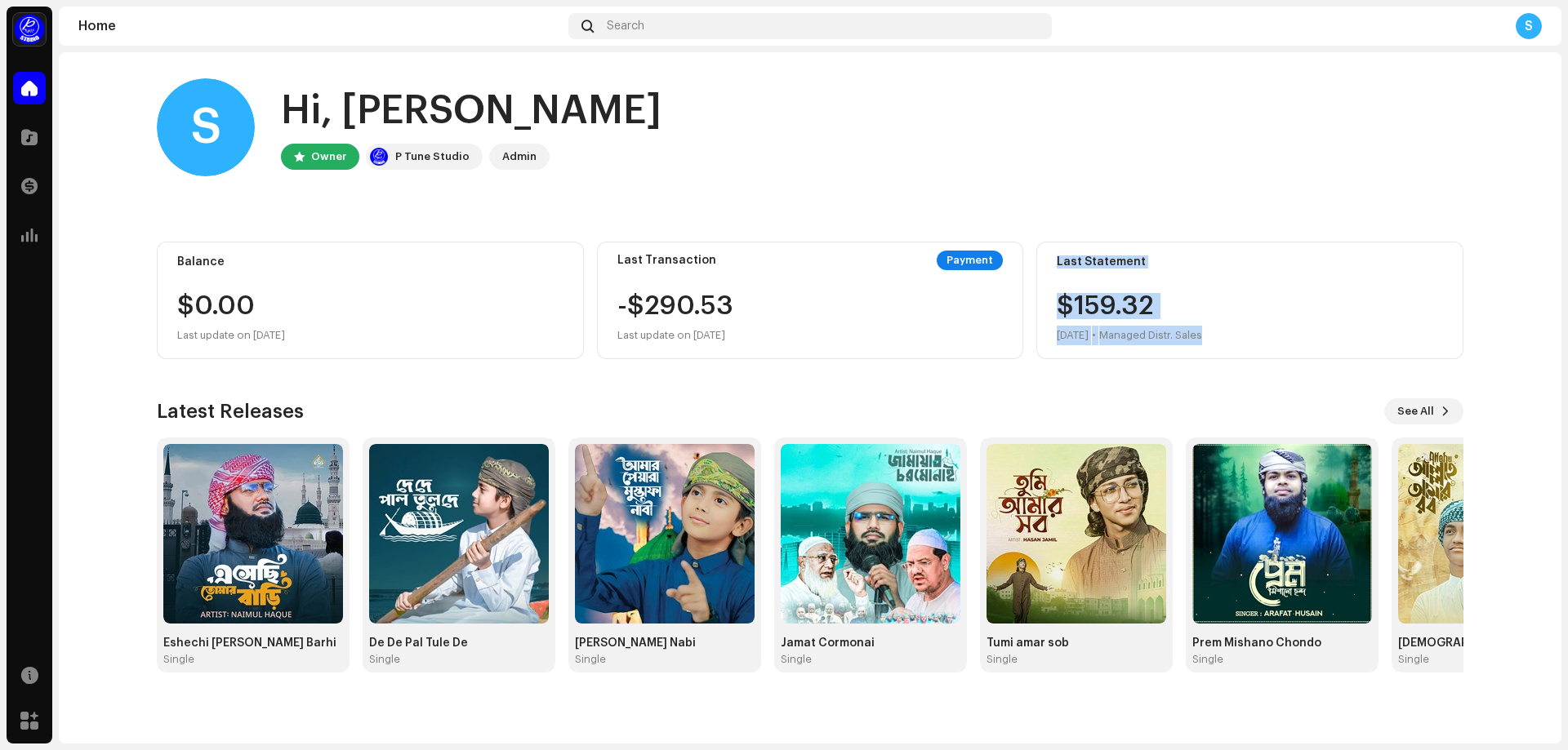
click at [1052, 259] on div "Last Statement $159.32 [DATE] • Managed Distr. Sales" at bounding box center [1249, 299] width 427 height 118
drag, startPoint x: 706, startPoint y: 328, endPoint x: 599, endPoint y: 291, distance: 113.2
click at [599, 291] on div "Last Transaction Payment -$290.53 Last update on [DATE]" at bounding box center [810, 299] width 427 height 118
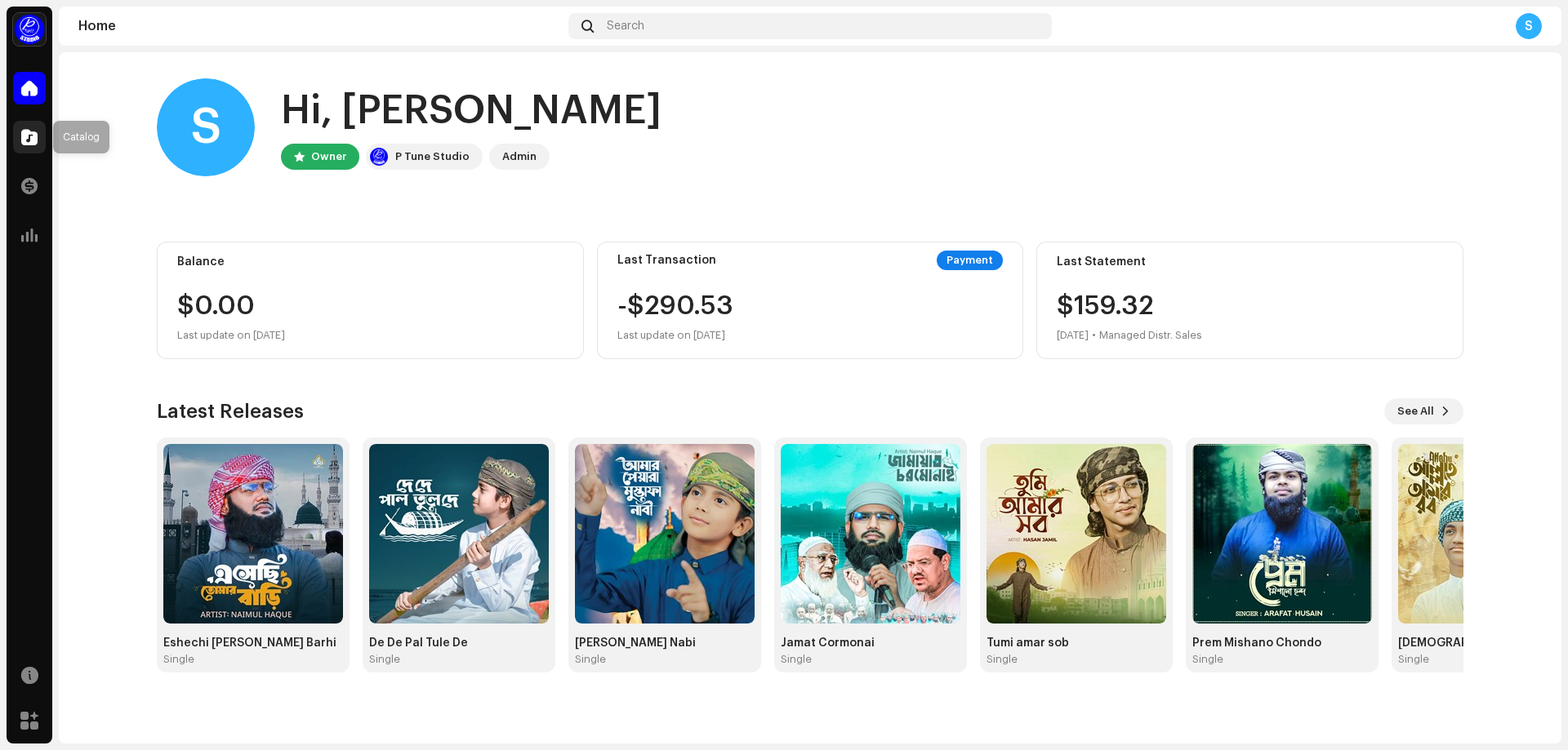
click at [26, 137] on span at bounding box center [29, 137] width 16 height 13
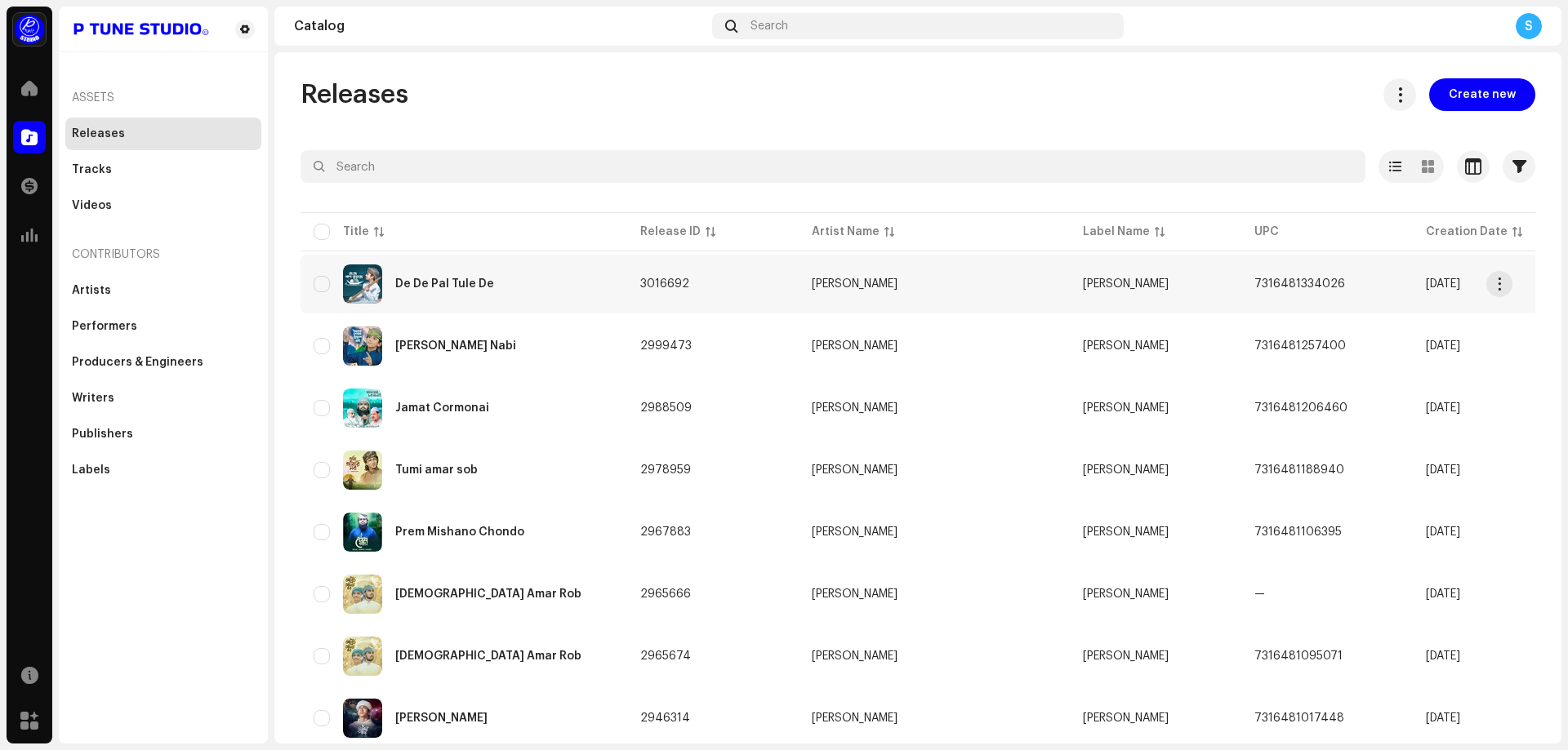
click at [431, 277] on div "De De Pal Tule De" at bounding box center [464, 283] width 301 height 39
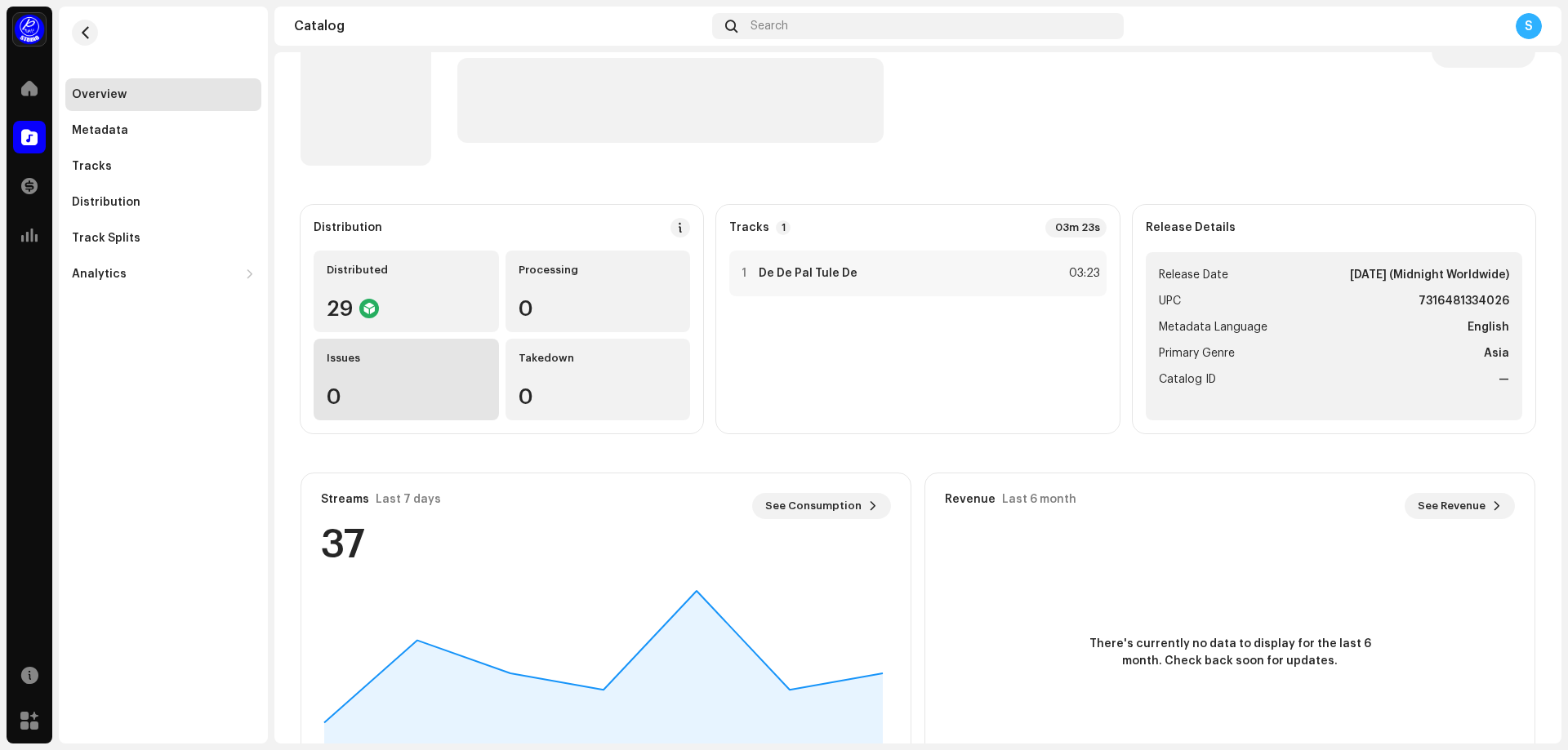
scroll to position [124, 0]
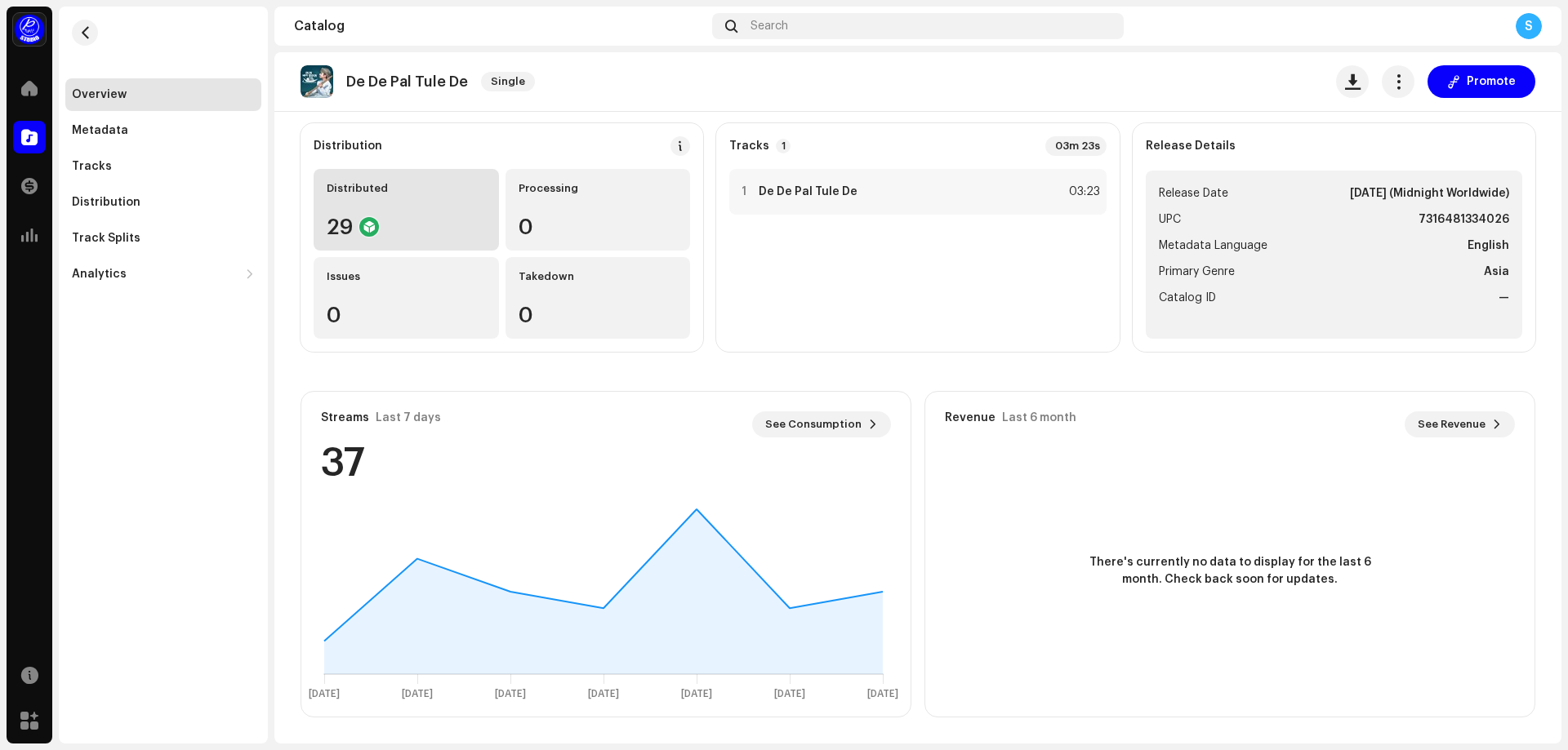
click at [401, 226] on div "29" at bounding box center [406, 227] width 159 height 21
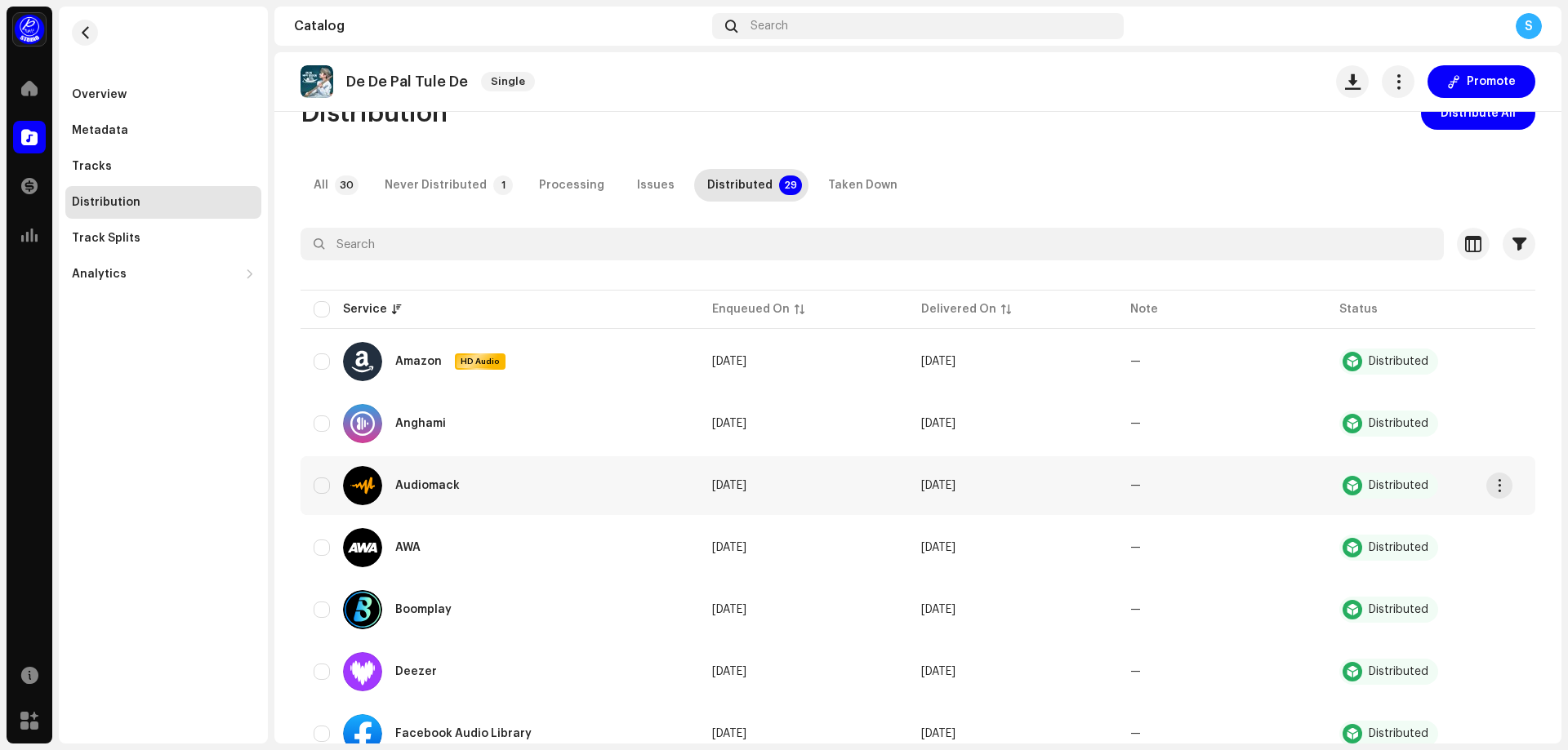
scroll to position [81, 0]
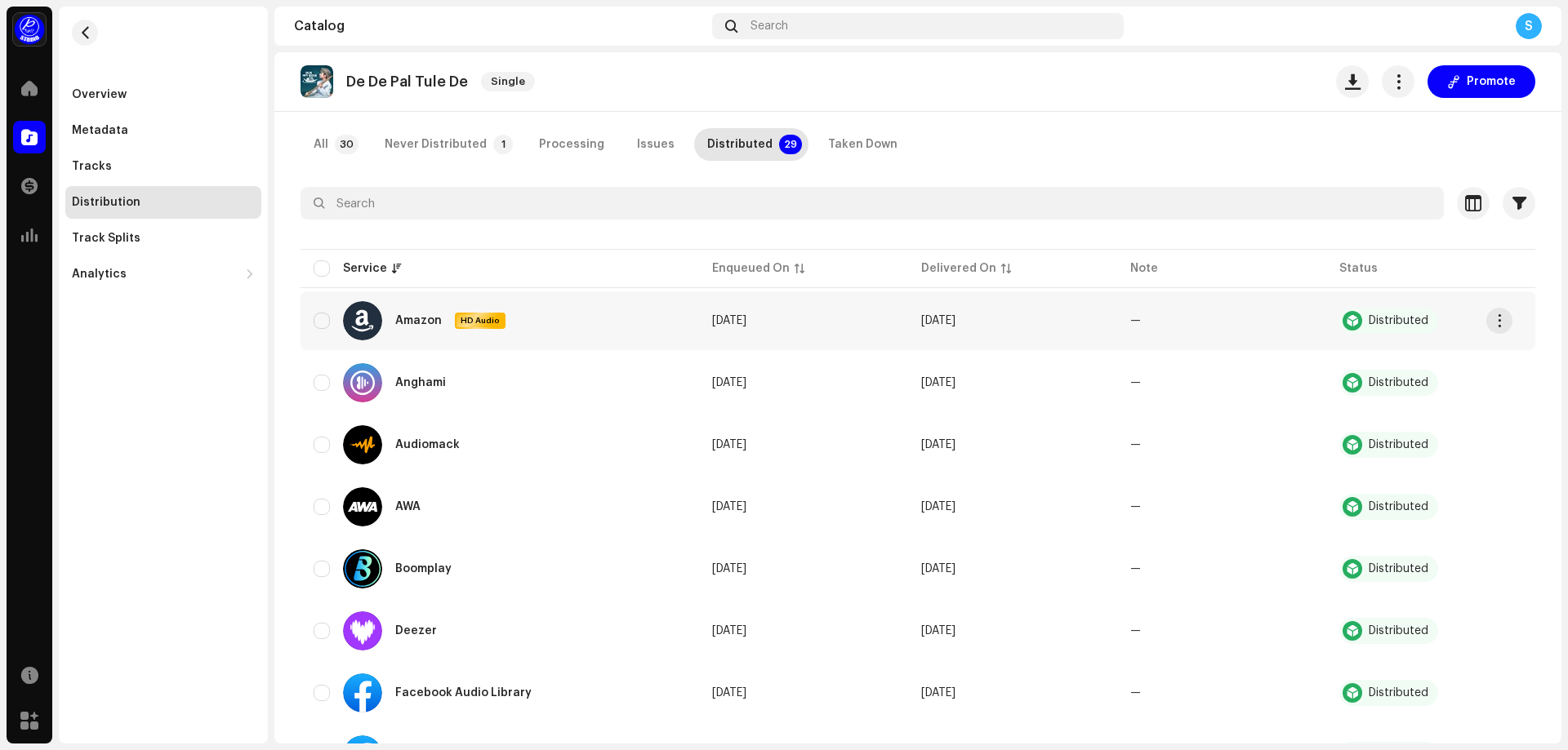
click at [402, 313] on div "Amazon HD Audio" at bounding box center [424, 320] width 163 height 39
click at [472, 326] on div "HD Audio" at bounding box center [480, 320] width 51 height 16
click at [476, 317] on span "HD Audio" at bounding box center [480, 320] width 47 height 11
drag, startPoint x: 446, startPoint y: 321, endPoint x: 393, endPoint y: 316, distance: 53.2
click at [393, 316] on div "Amazon HD Audio" at bounding box center [424, 320] width 163 height 39
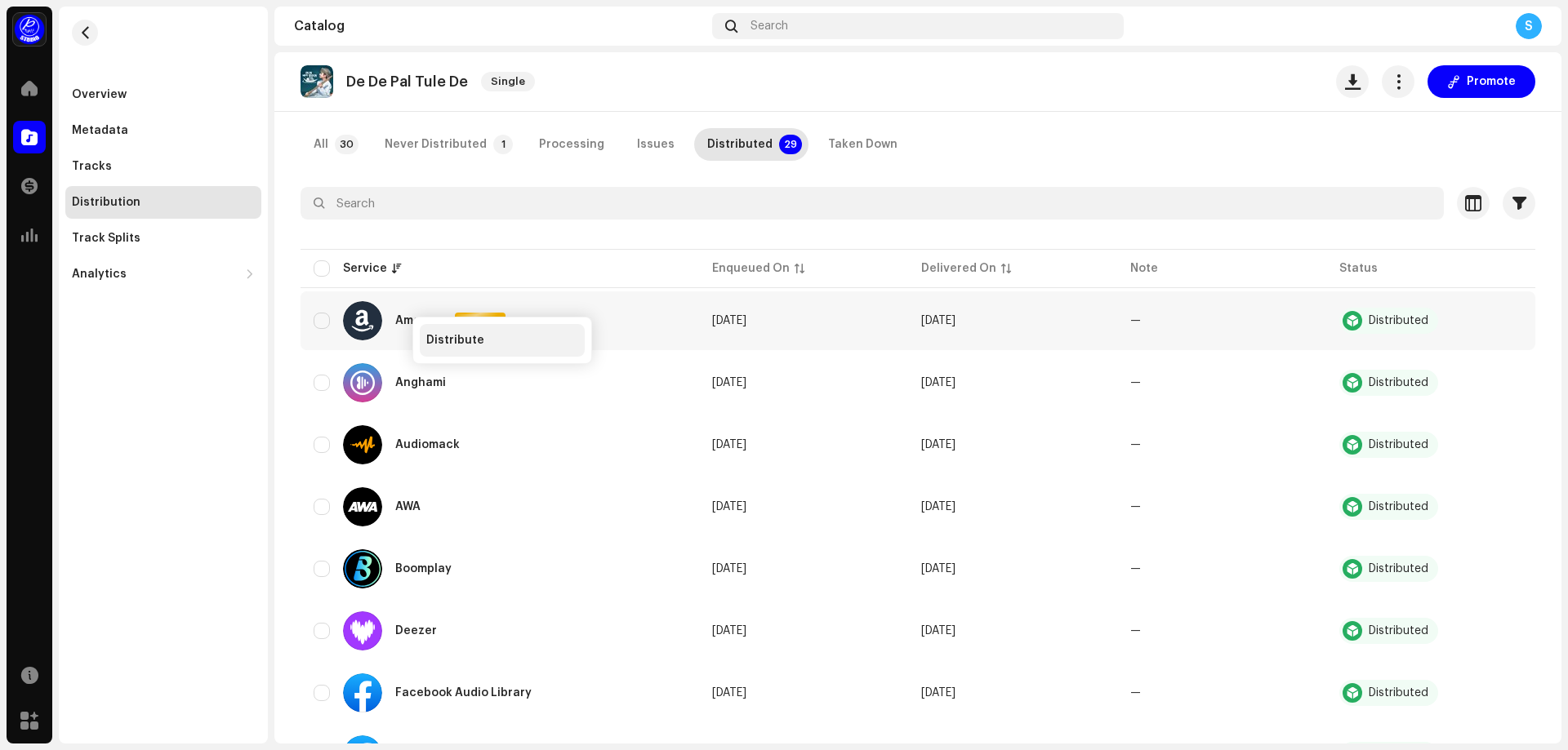
click at [450, 336] on span "Distribute" at bounding box center [455, 341] width 58 height 13
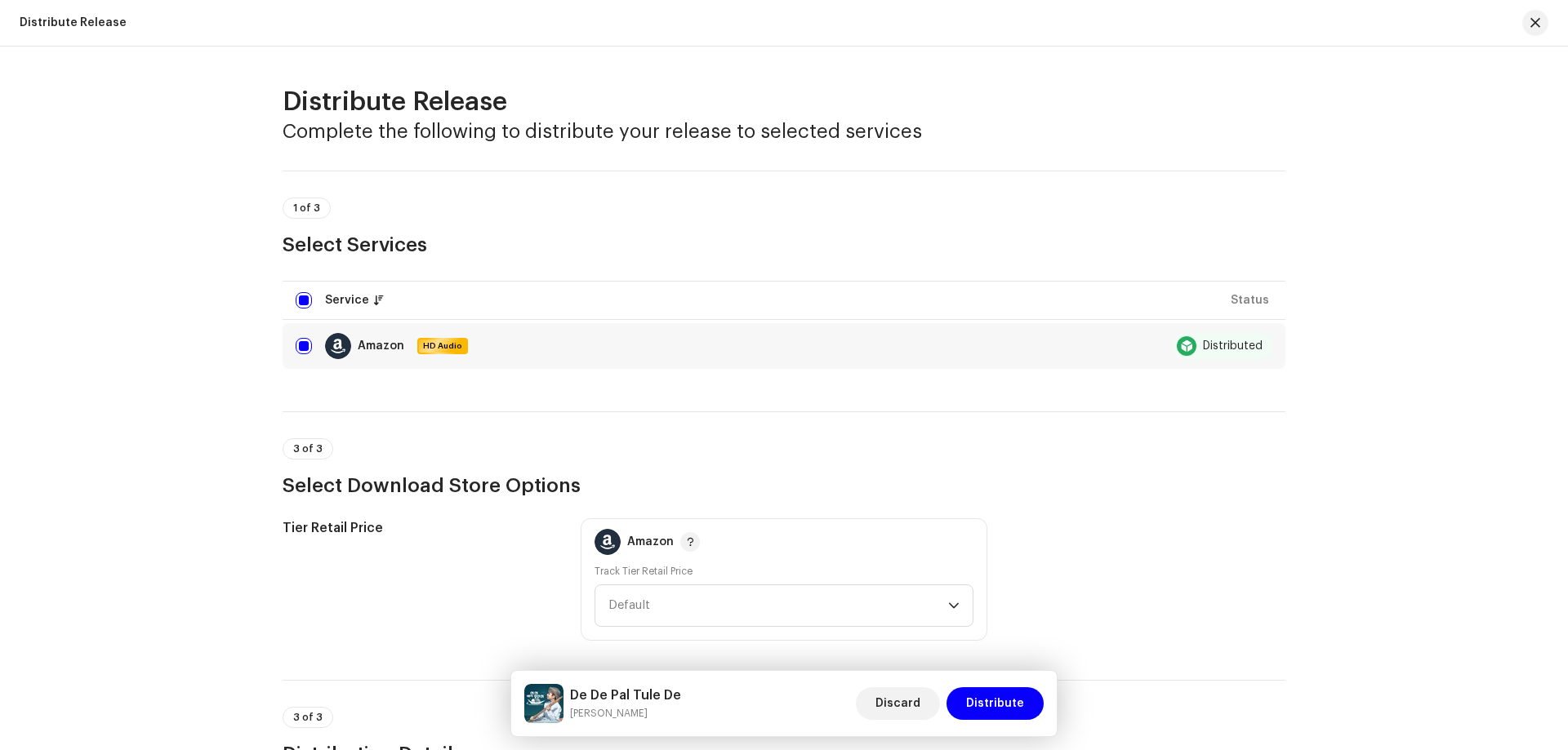
click at [504, 349] on div "Amazon HD Audio" at bounding box center [698, 345] width 805 height 26
click at [1231, 345] on div "Distributed" at bounding box center [1232, 346] width 59 height 11
click at [1256, 296] on table "Service Status Amazon HD Audio Distributed" at bounding box center [783, 324] width 1002 height 95
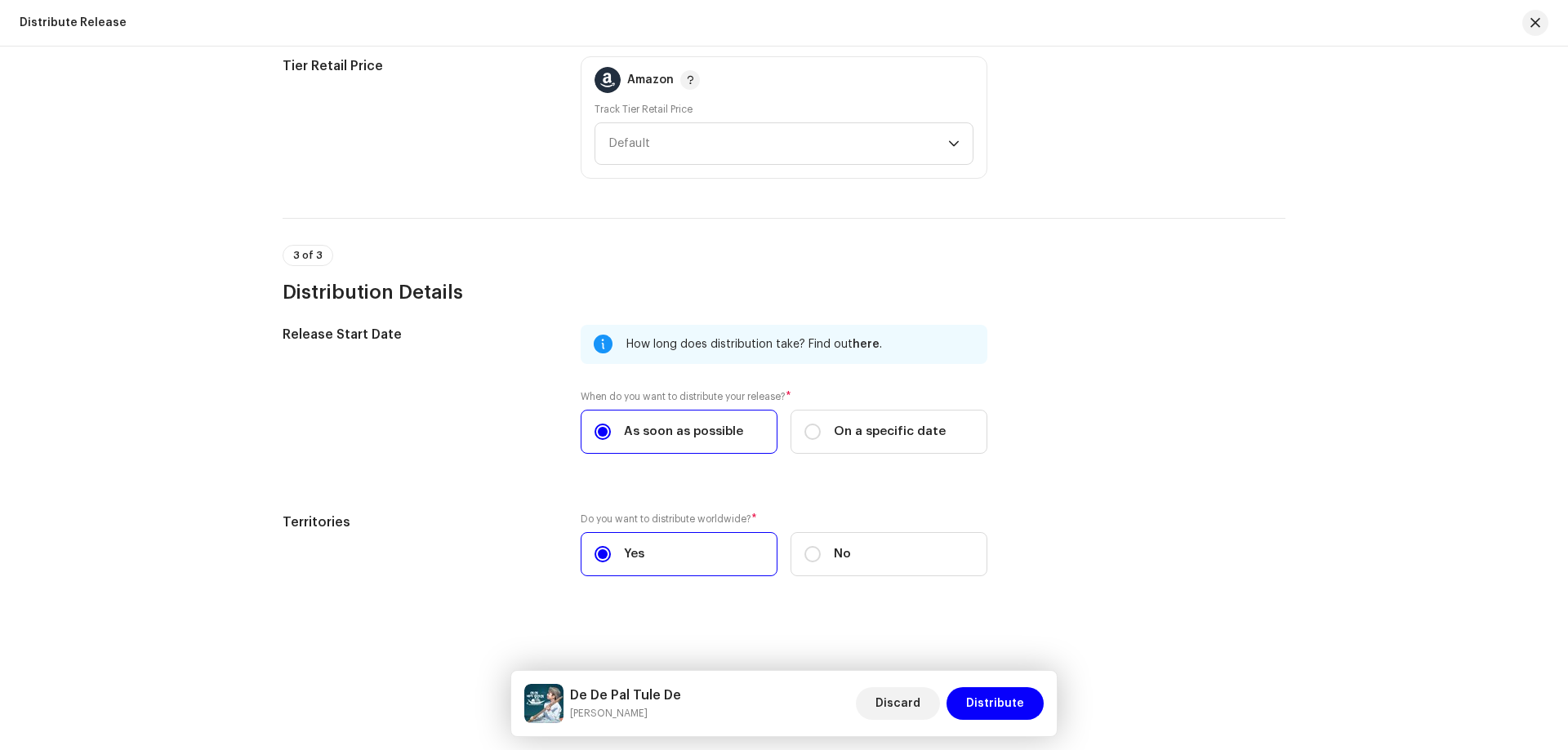
scroll to position [464, 0]
click at [875, 558] on label "No" at bounding box center [889, 552] width 197 height 44
click at [820, 558] on input "No" at bounding box center [812, 551] width 16 height 16
radio input "true"
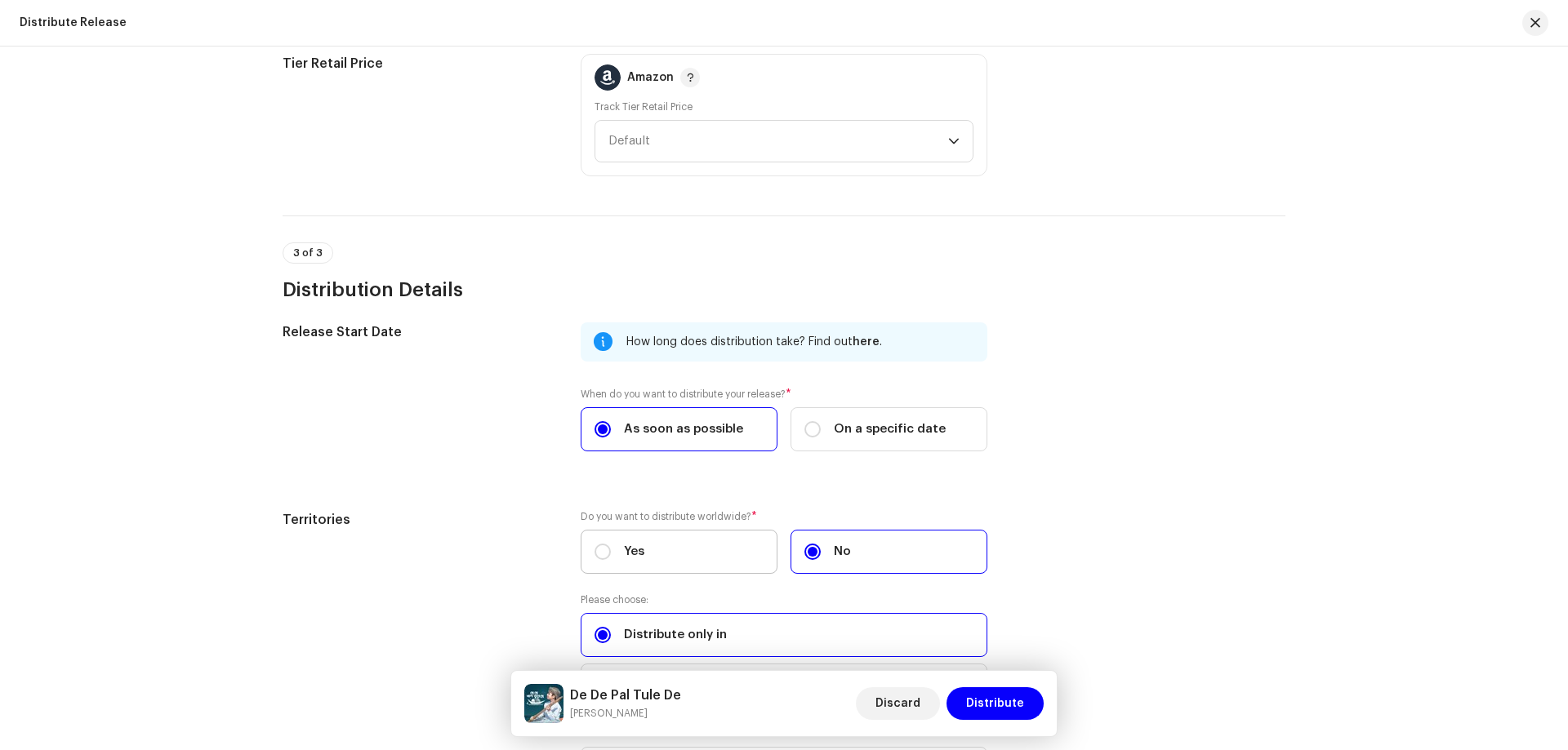
click at [703, 551] on label "Yes" at bounding box center [679, 552] width 197 height 44
click at [611, 551] on input "Yes" at bounding box center [602, 551] width 16 height 16
radio input "true"
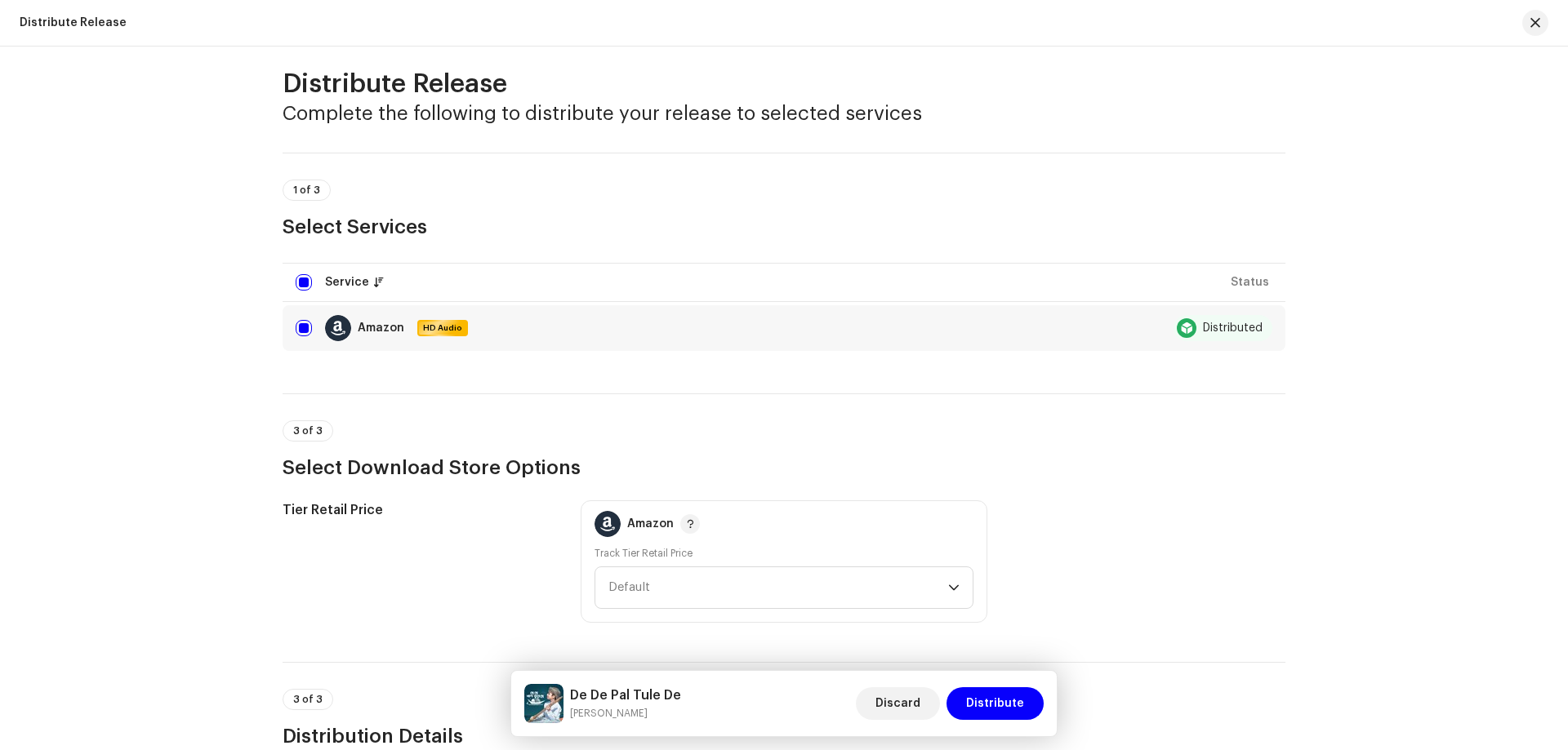
scroll to position [0, 0]
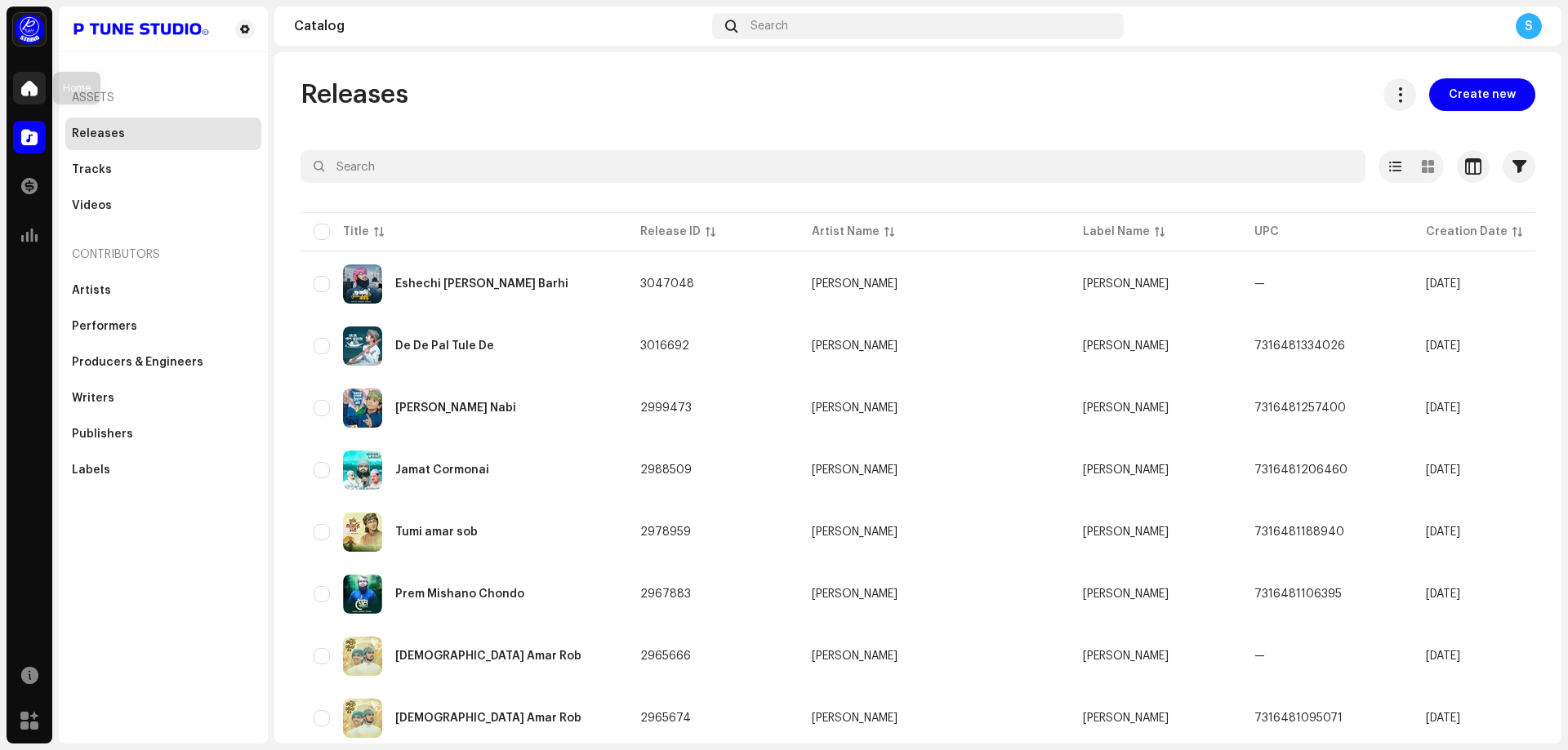
click at [28, 93] on span at bounding box center [29, 88] width 16 height 13
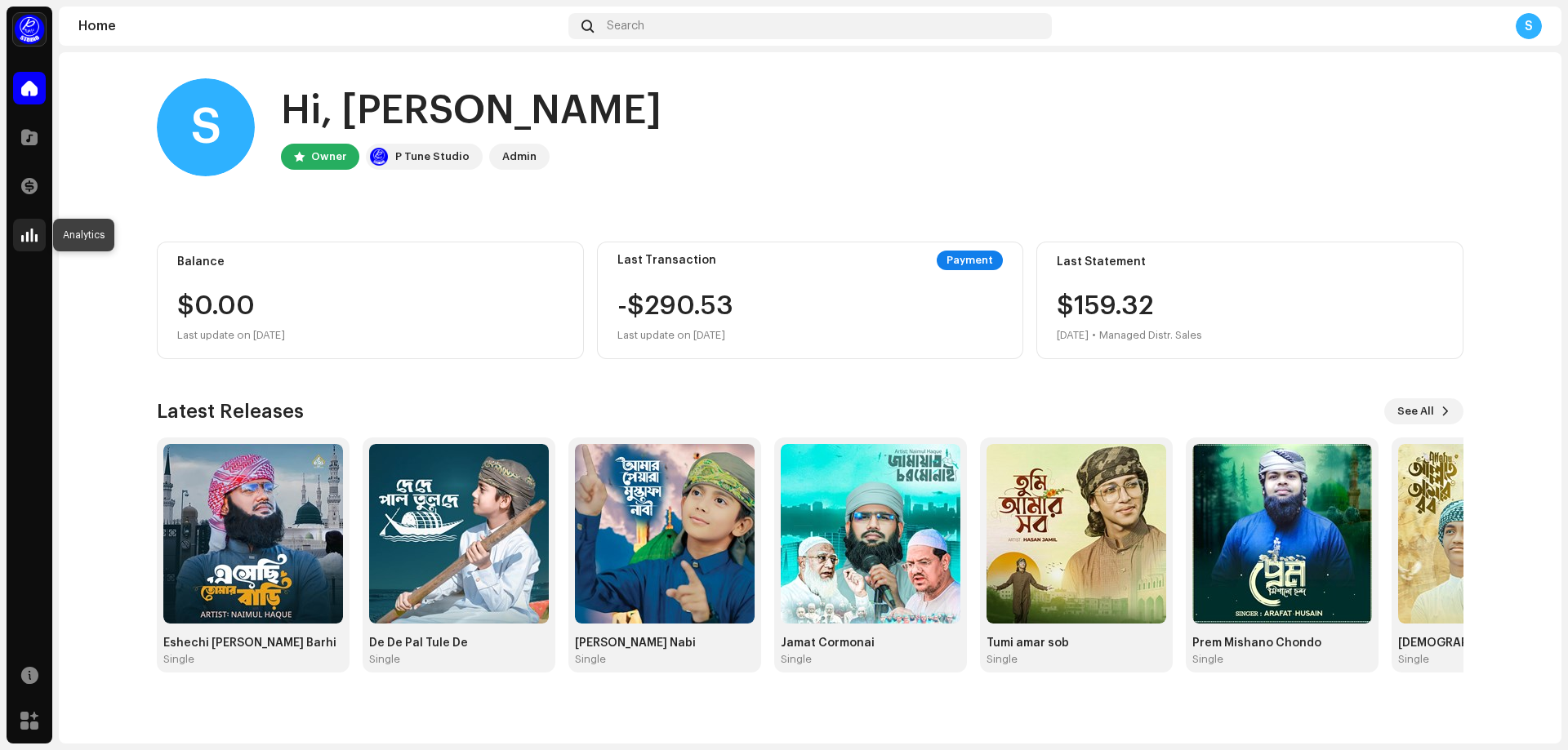
click at [32, 241] on span at bounding box center [29, 235] width 16 height 13
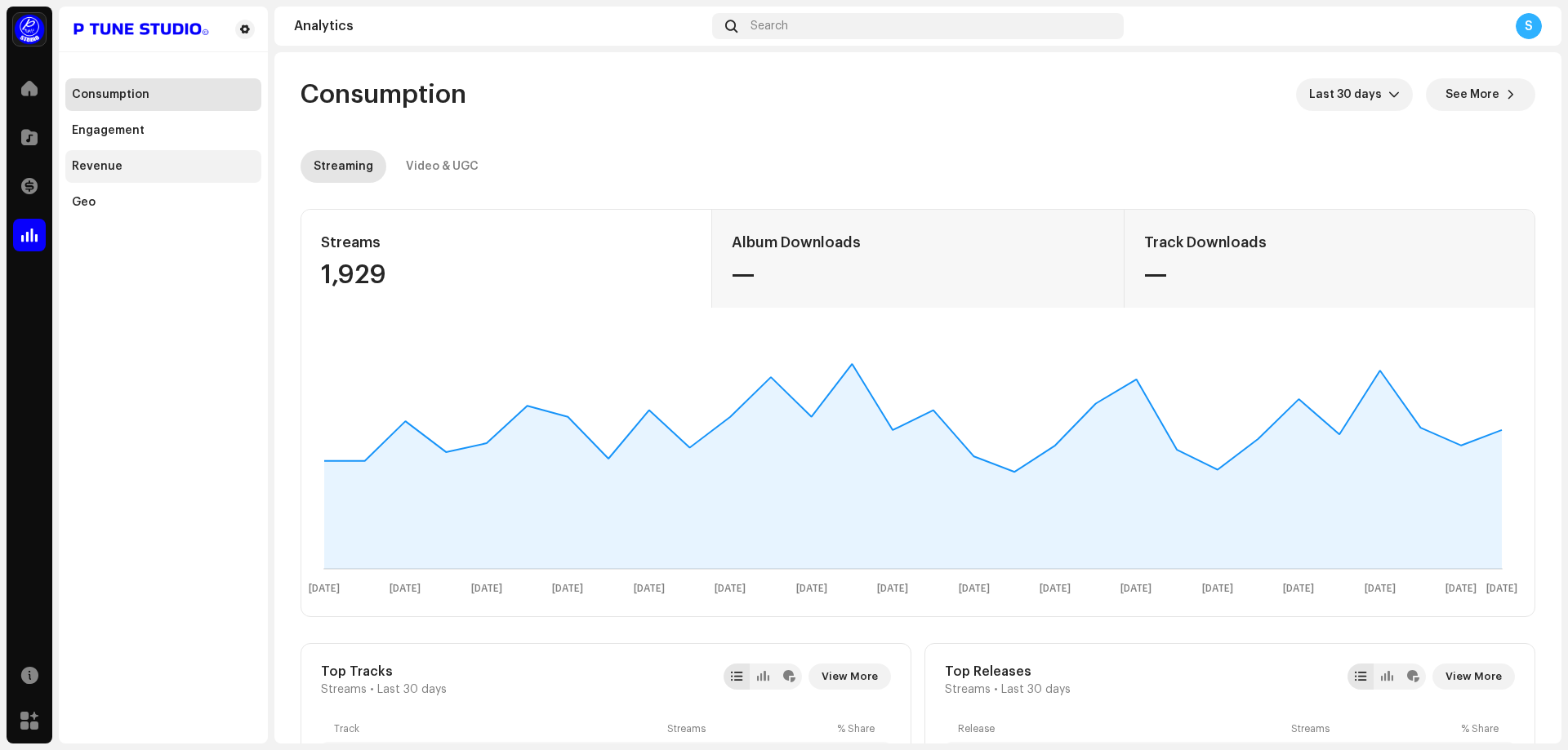
click at [136, 165] on div "Revenue" at bounding box center [163, 166] width 183 height 13
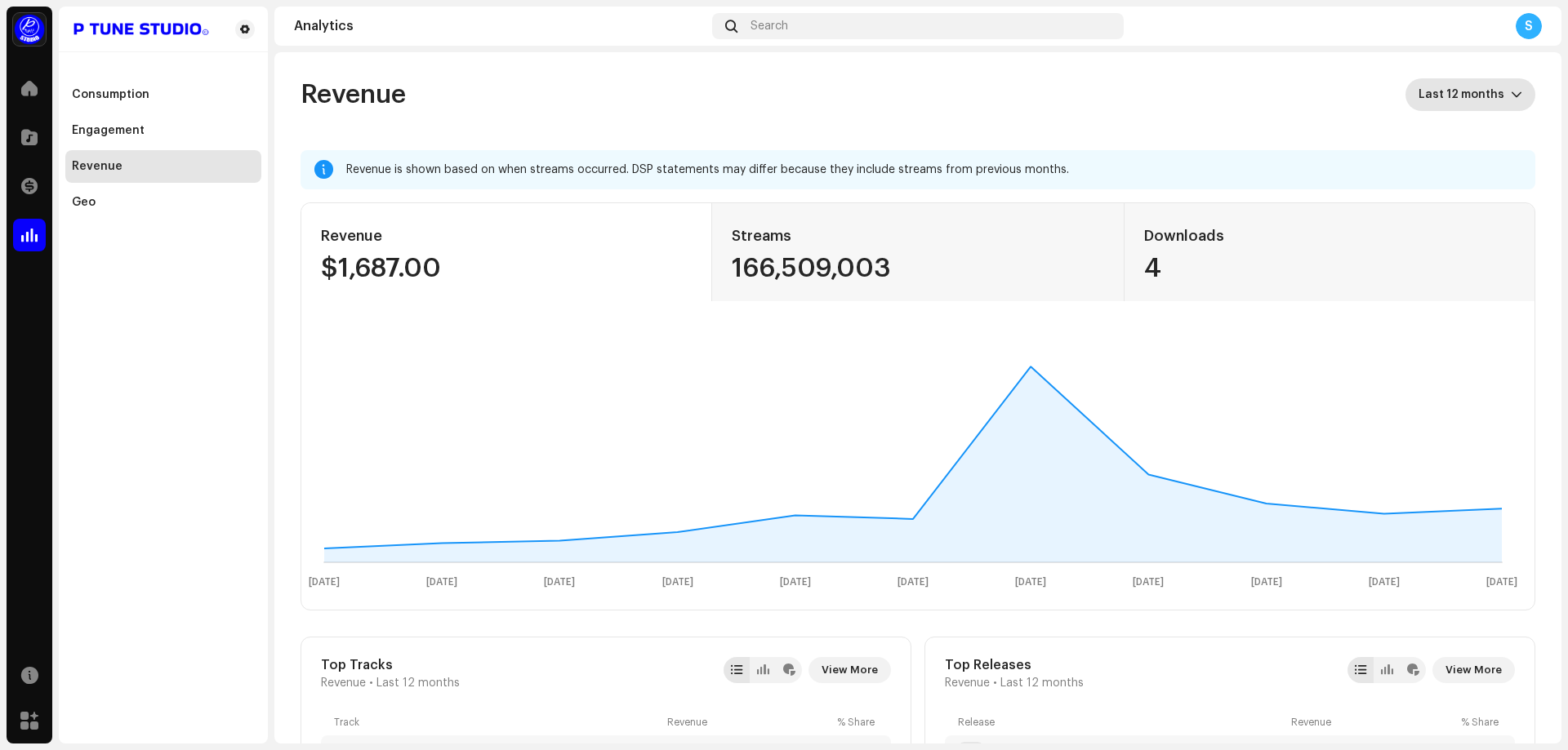
click at [1459, 97] on span "Last 12 months" at bounding box center [1464, 95] width 92 height 33
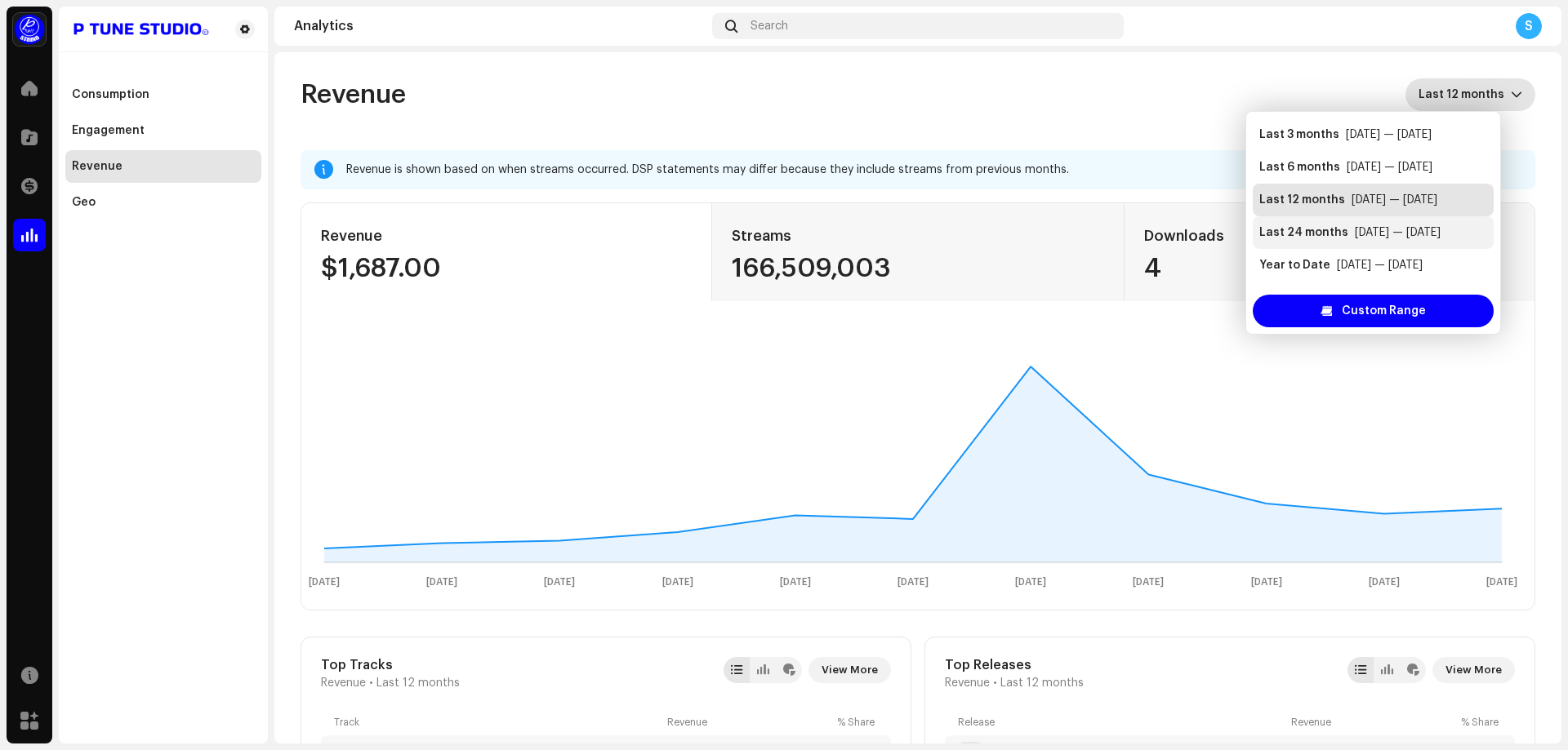
click at [1329, 235] on div "Last 24 months" at bounding box center [1303, 232] width 89 height 16
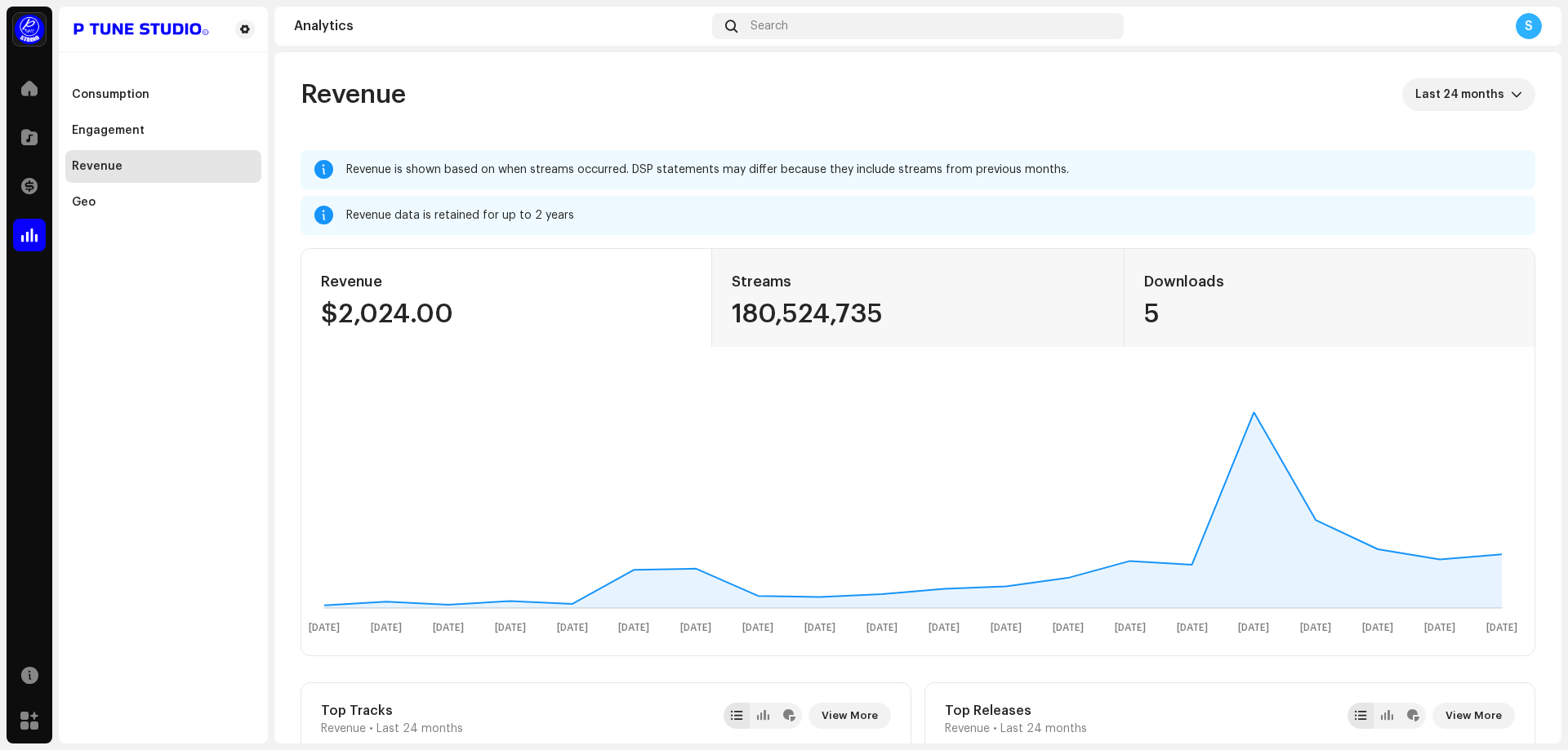
drag, startPoint x: 472, startPoint y: 314, endPoint x: 319, endPoint y: 271, distance: 158.9
click at [319, 271] on div "Revenue $2,024.00" at bounding box center [506, 298] width 411 height 98
drag, startPoint x: 319, startPoint y: 276, endPoint x: 317, endPoint y: 284, distance: 8.2
click at [319, 276] on div "Revenue $2,024.00" at bounding box center [506, 298] width 411 height 98
click at [314, 282] on div "Revenue $2,024.00" at bounding box center [506, 298] width 411 height 98
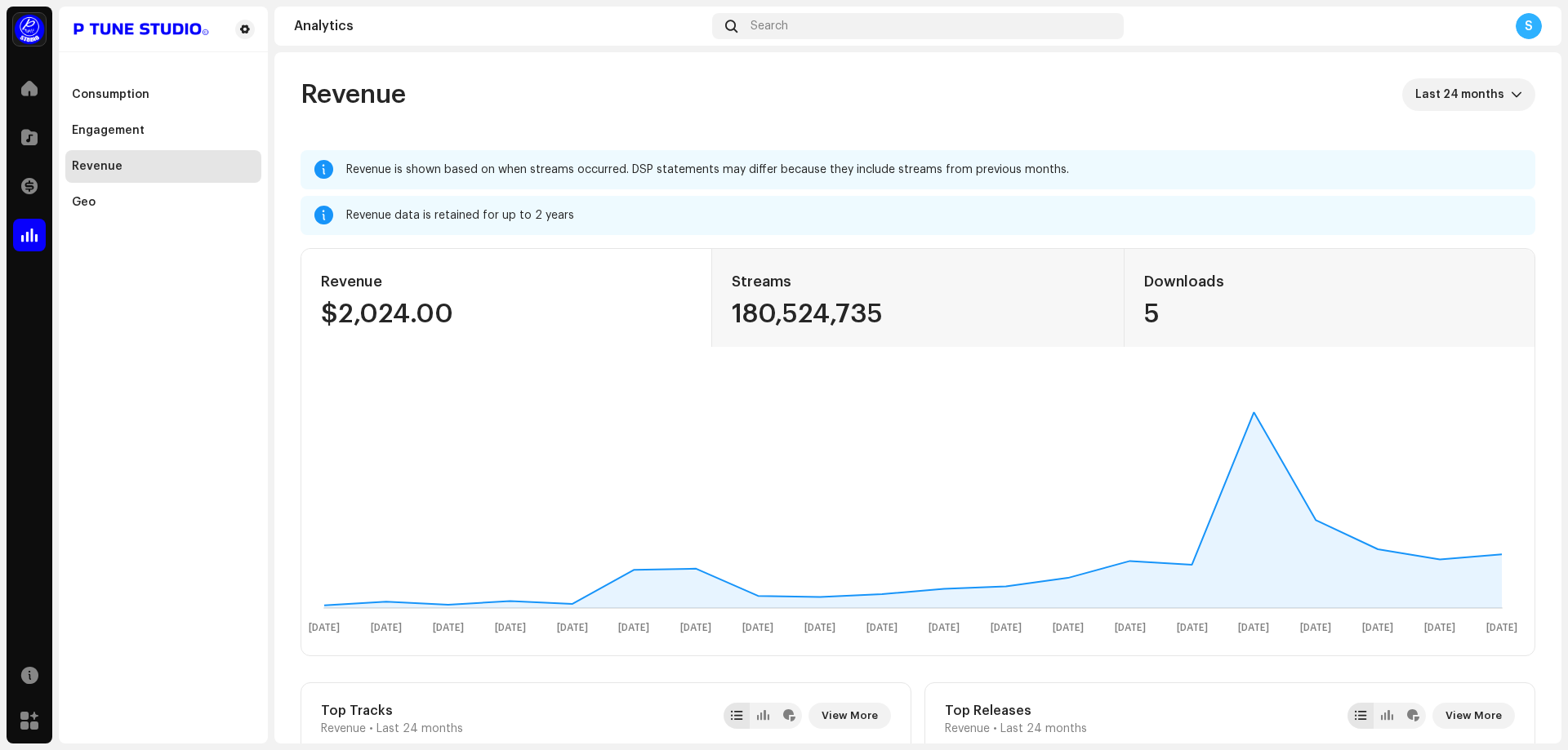
drag, startPoint x: 313, startPoint y: 275, endPoint x: 475, endPoint y: 314, distance: 166.6
click at [475, 314] on div "Revenue $2,024.00" at bounding box center [506, 298] width 411 height 98
click at [475, 314] on div "$2,024.00" at bounding box center [505, 314] width 370 height 26
drag, startPoint x: 574, startPoint y: 213, endPoint x: 347, endPoint y: 216, distance: 227.0
click at [347, 216] on div "Revenue data is retained for up to 2 years" at bounding box center [934, 215] width 1176 height 19
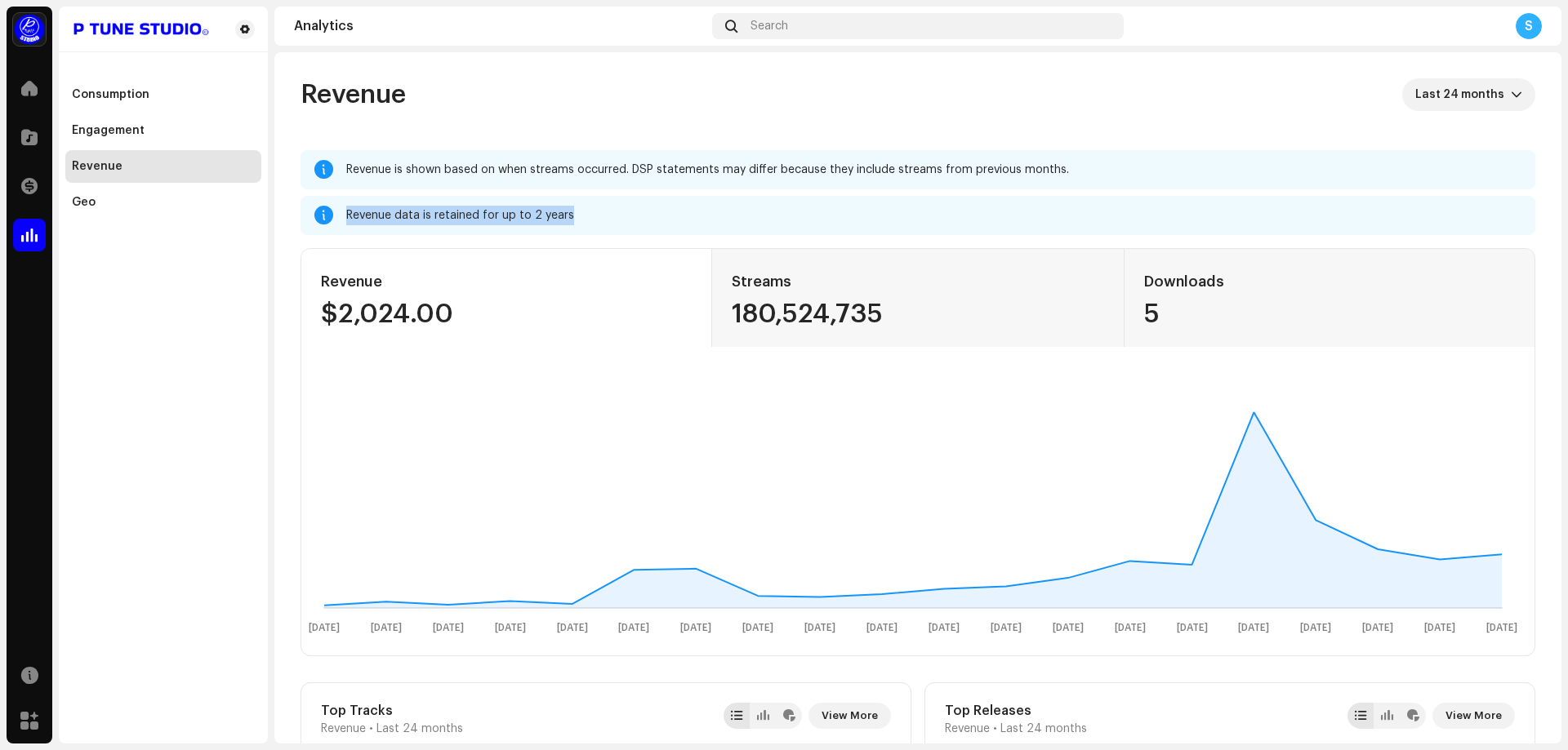
click at [347, 216] on div "Revenue data is retained for up to 2 years" at bounding box center [934, 215] width 1176 height 19
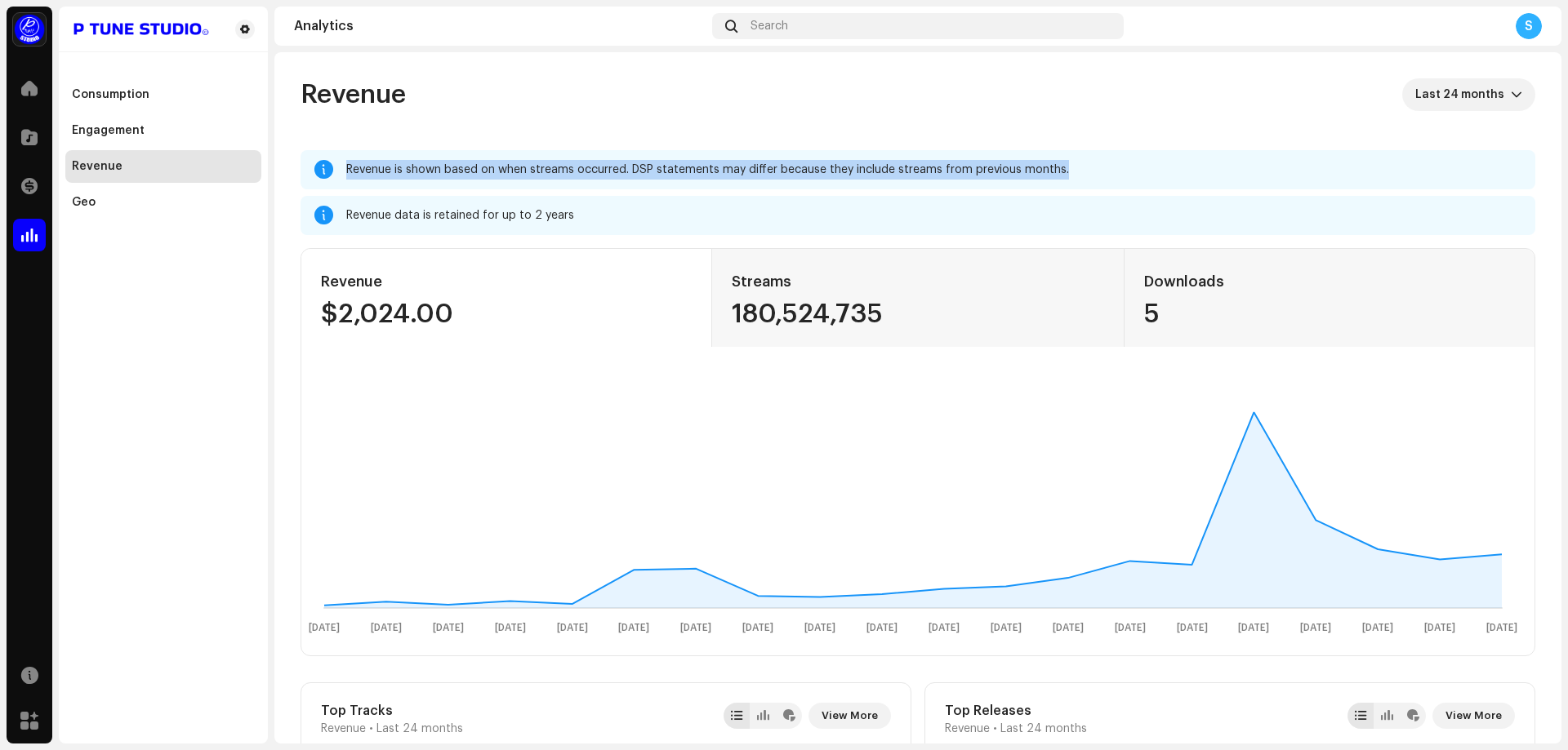
drag, startPoint x: 1075, startPoint y: 164, endPoint x: 343, endPoint y: 171, distance: 732.0
click at [343, 171] on div "Revenue is shown based on when streams occurred. DSP statements may differ beca…" at bounding box center [918, 169] width 1235 height 39
drag, startPoint x: 343, startPoint y: 169, endPoint x: 1055, endPoint y: 173, distance: 712.0
click at [1053, 173] on div "Revenue is shown based on when streams occurred. DSP statements may differ beca…" at bounding box center [918, 169] width 1235 height 39
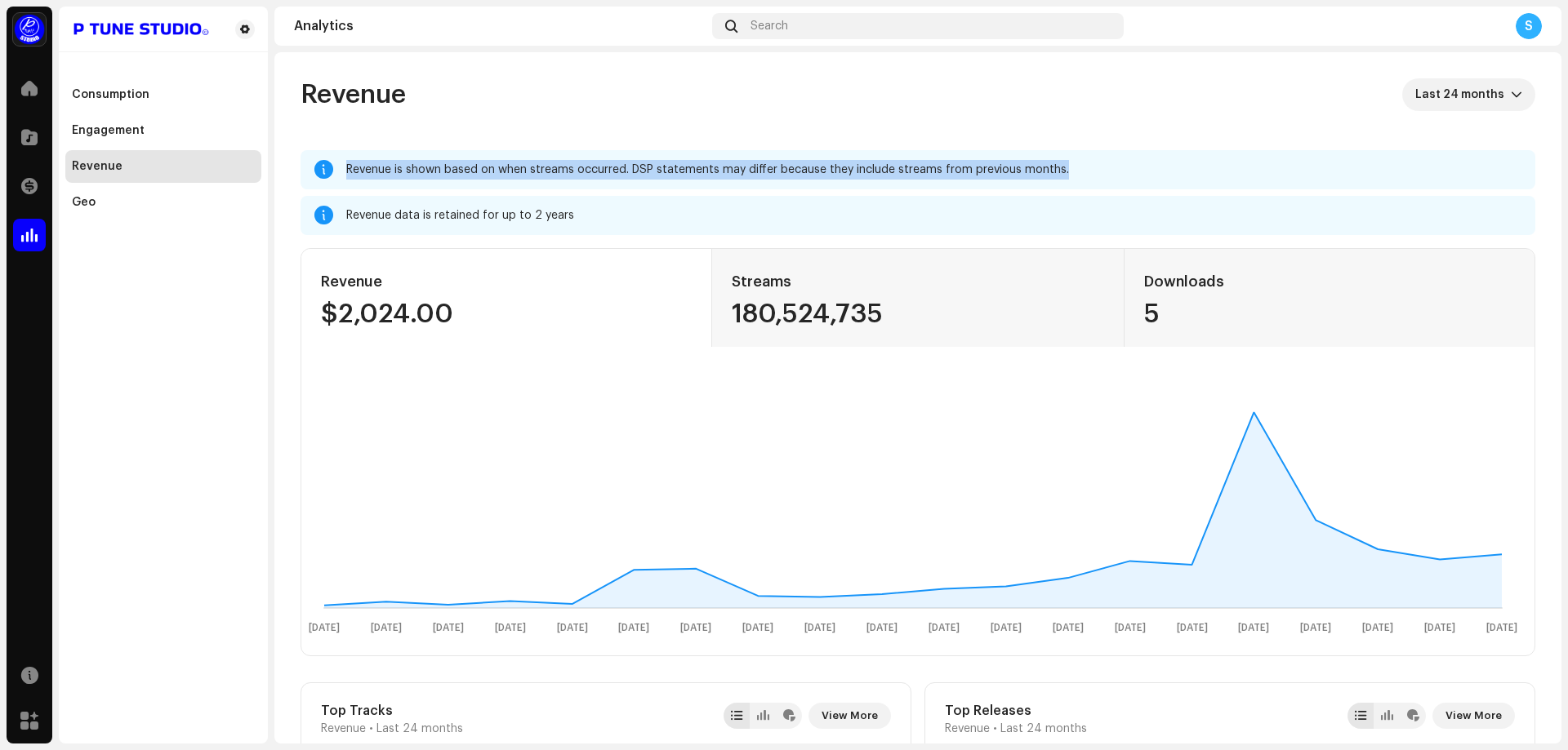
click at [1070, 170] on div "Revenue is shown based on when streams occurred. DSP statements may differ beca…" at bounding box center [934, 169] width 1176 height 19
drag, startPoint x: 1070, startPoint y: 170, endPoint x: 351, endPoint y: 168, distance: 719.0
click at [351, 168] on div "Revenue is shown based on when streams occurred. DSP statements may differ beca…" at bounding box center [934, 169] width 1176 height 19
click at [350, 169] on div "Revenue is shown based on when streams occurred. DSP statements may differ beca…" at bounding box center [934, 169] width 1176 height 19
drag, startPoint x: 342, startPoint y: 173, endPoint x: 1062, endPoint y: 160, distance: 720.1
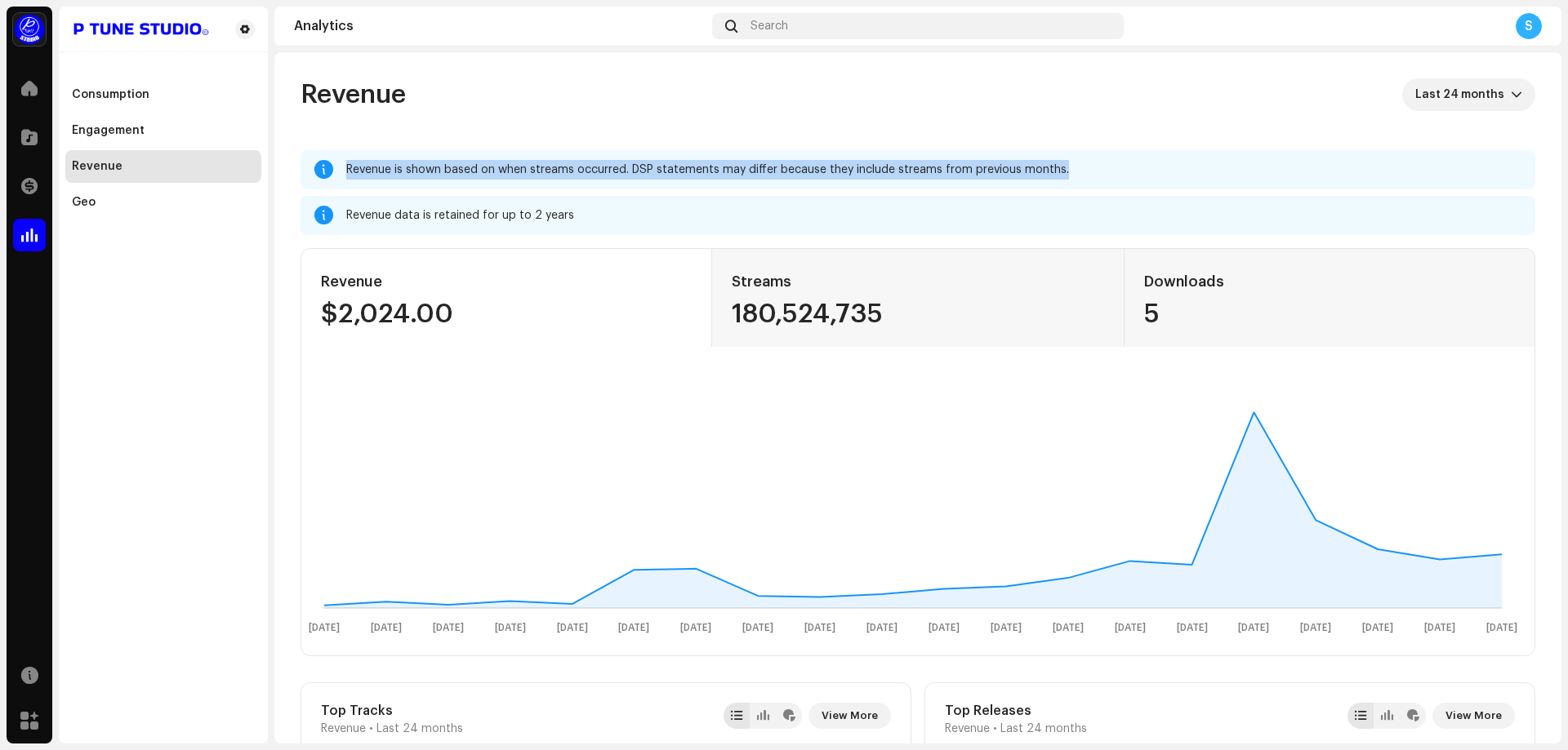
click at [1062, 160] on div "Revenue is shown based on when streams occurred. DSP statements may differ beca…" at bounding box center [918, 169] width 1235 height 39
click at [1062, 160] on div "Revenue is shown based on when streams occurred. DSP statements may differ beca…" at bounding box center [934, 169] width 1176 height 19
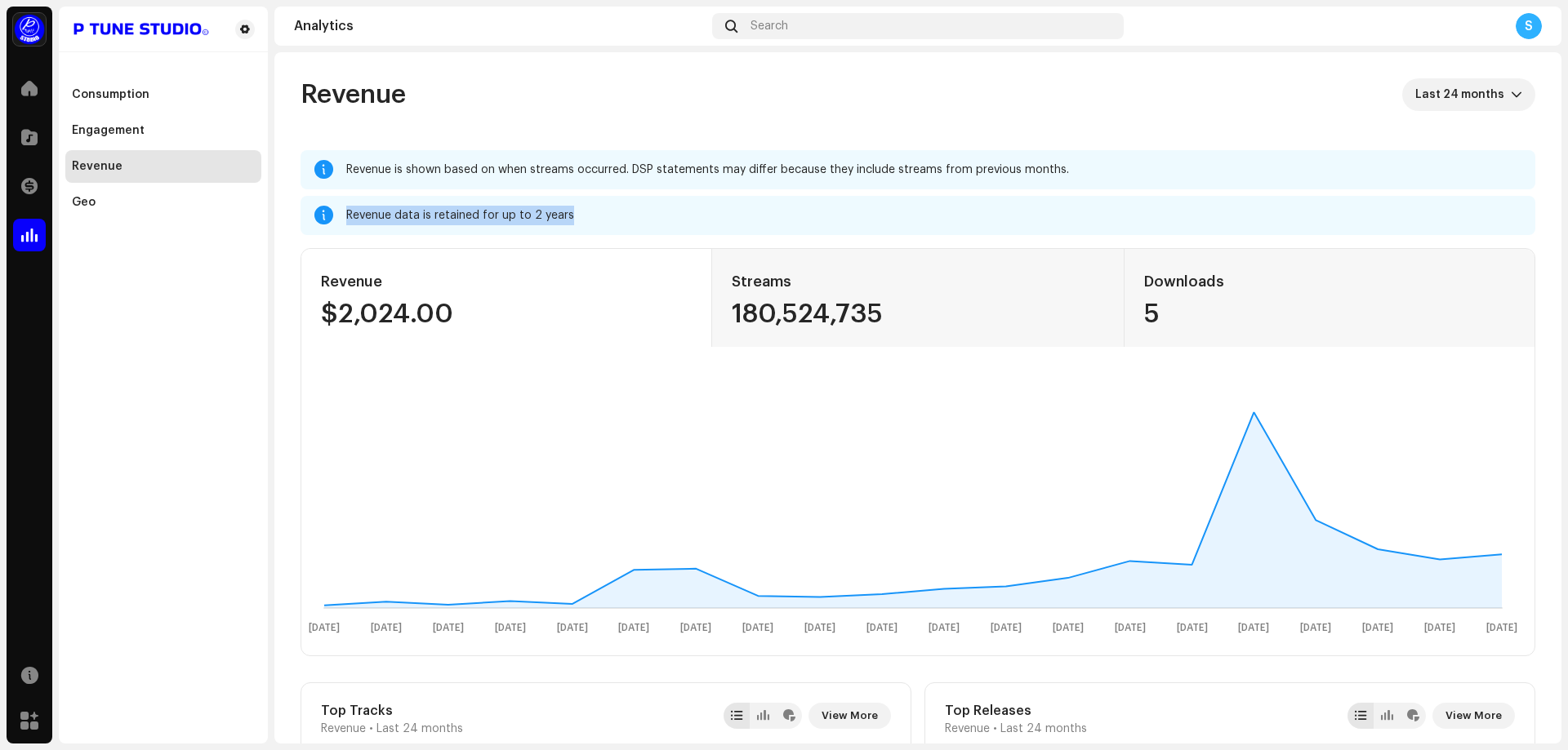
drag, startPoint x: 586, startPoint y: 210, endPoint x: 345, endPoint y: 202, distance: 241.1
click at [345, 202] on div "Revenue data is retained for up to 2 years" at bounding box center [918, 215] width 1235 height 39
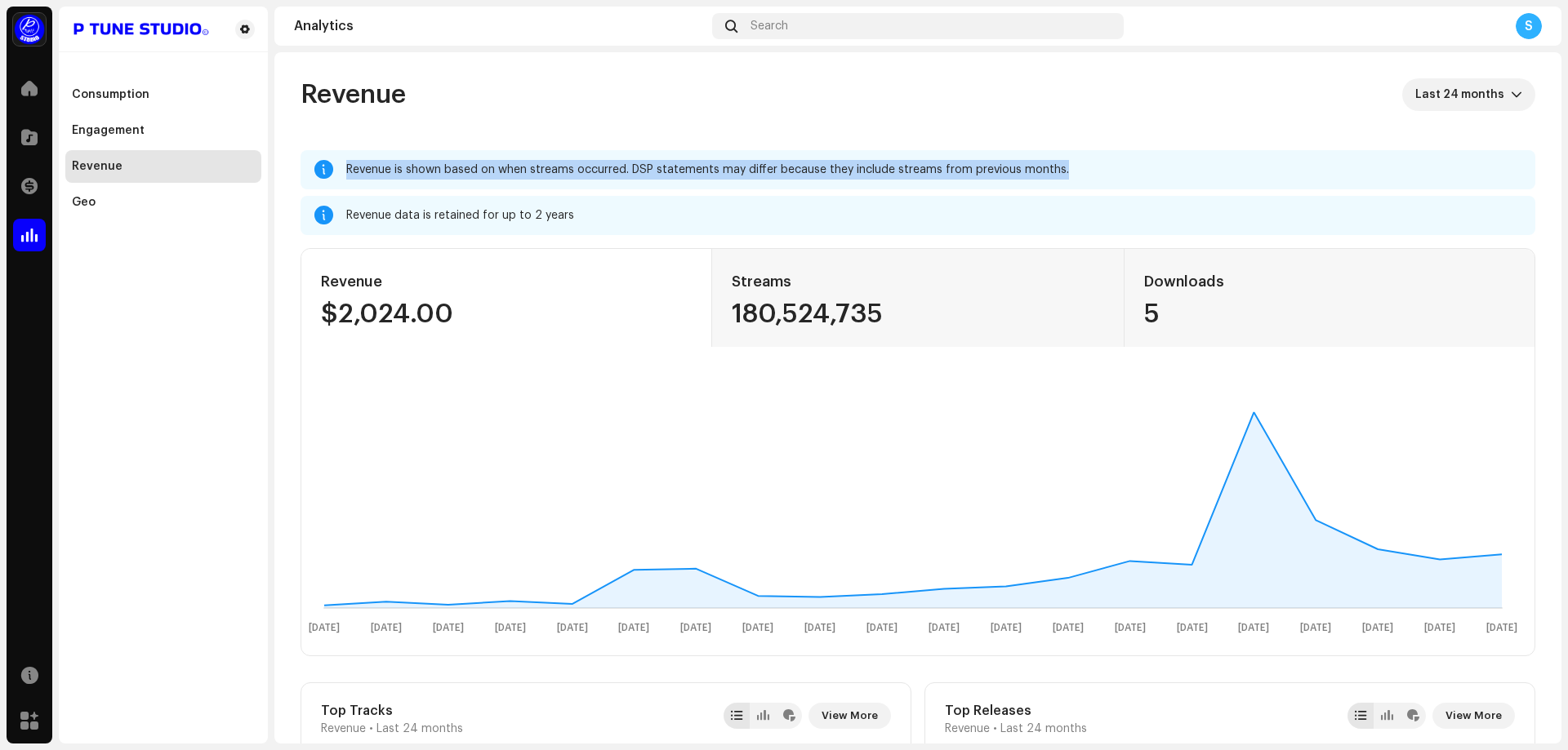
drag, startPoint x: 348, startPoint y: 167, endPoint x: 1099, endPoint y: 180, distance: 751.1
click at [1099, 180] on div "Revenue is shown based on when streams occurred. DSP statements may differ beca…" at bounding box center [918, 169] width 1235 height 39
click at [1100, 180] on div "Revenue is shown based on when streams occurred. DSP statements may differ beca…" at bounding box center [918, 169] width 1235 height 39
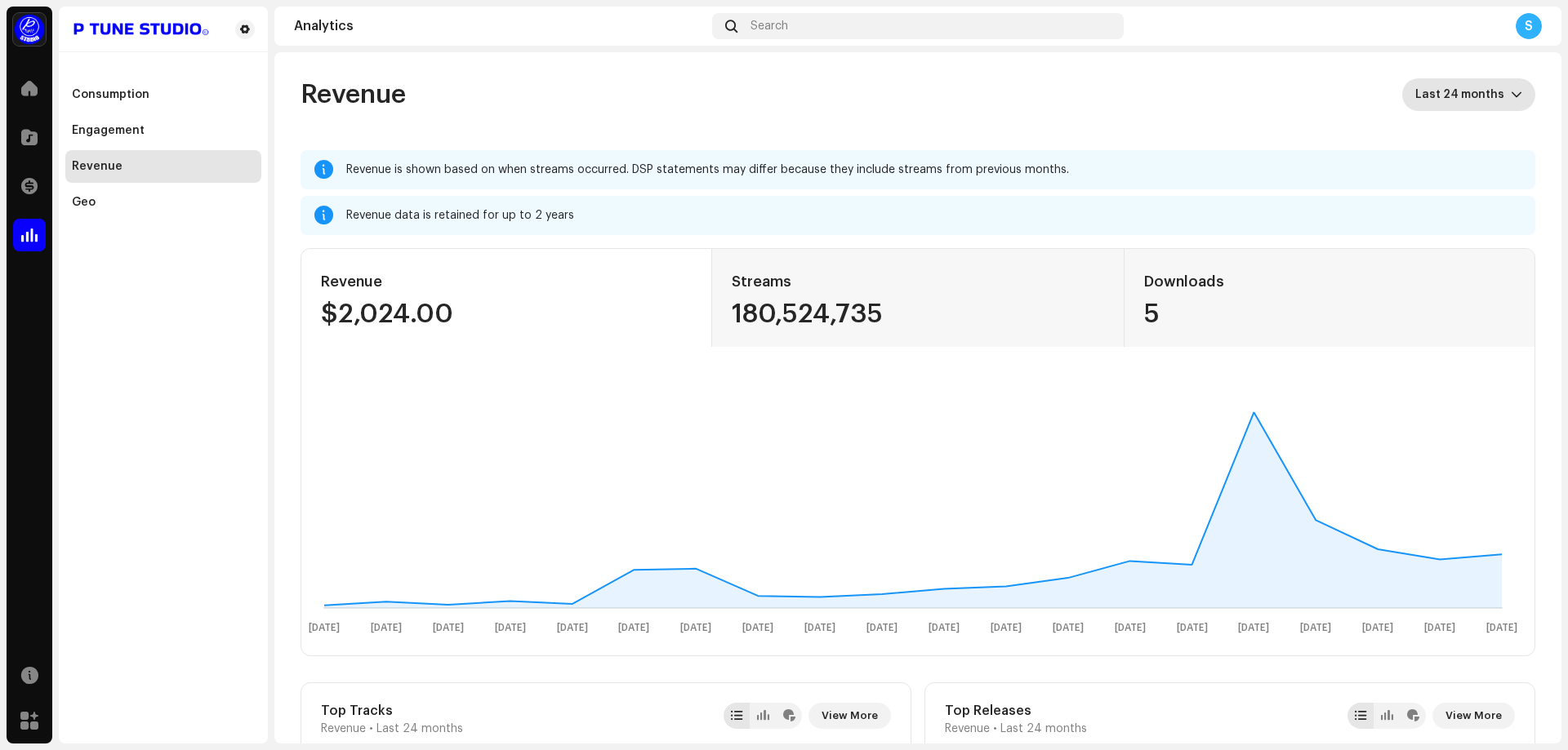
click at [1470, 93] on span "Last 24 months" at bounding box center [1463, 95] width 96 height 33
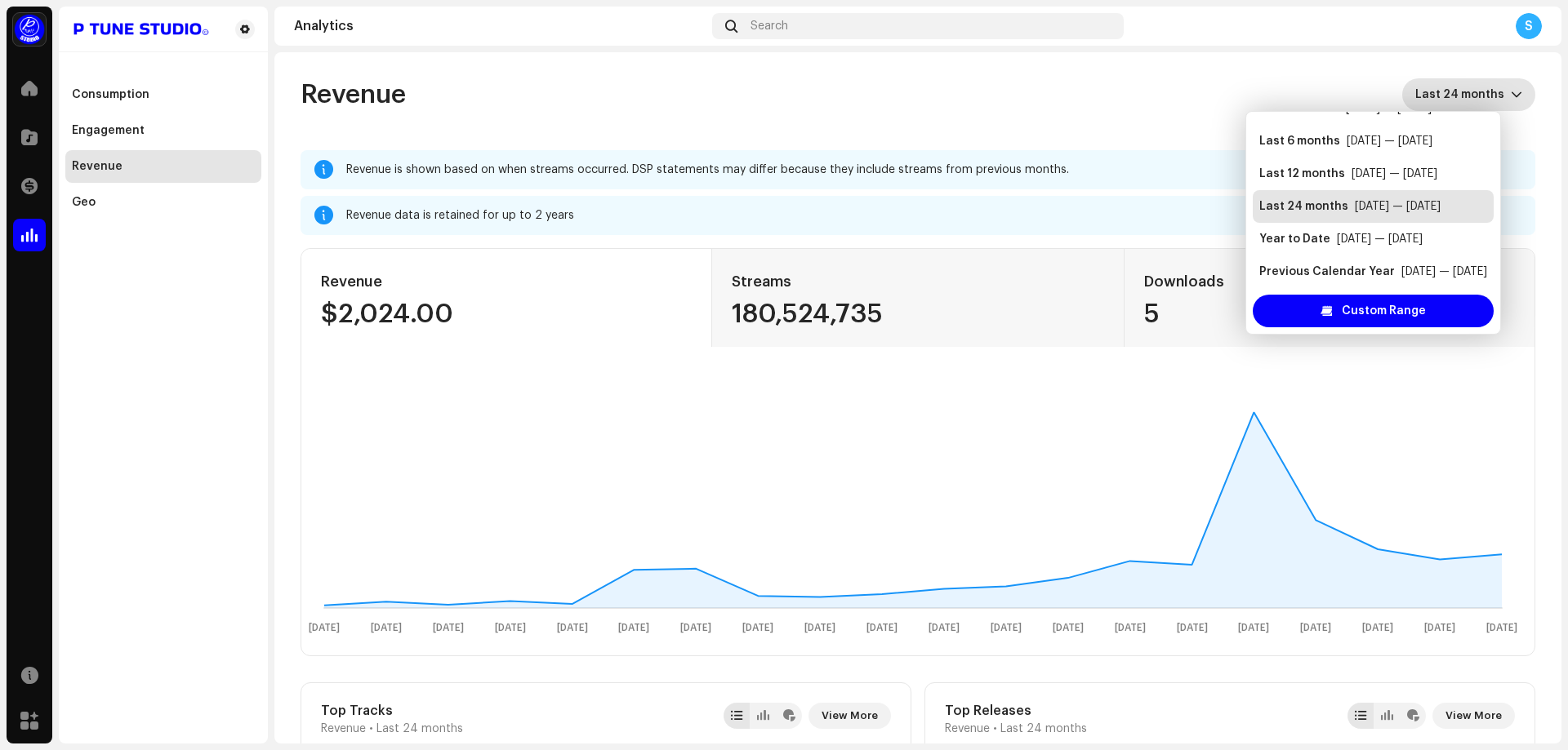
scroll to position [33, 0]
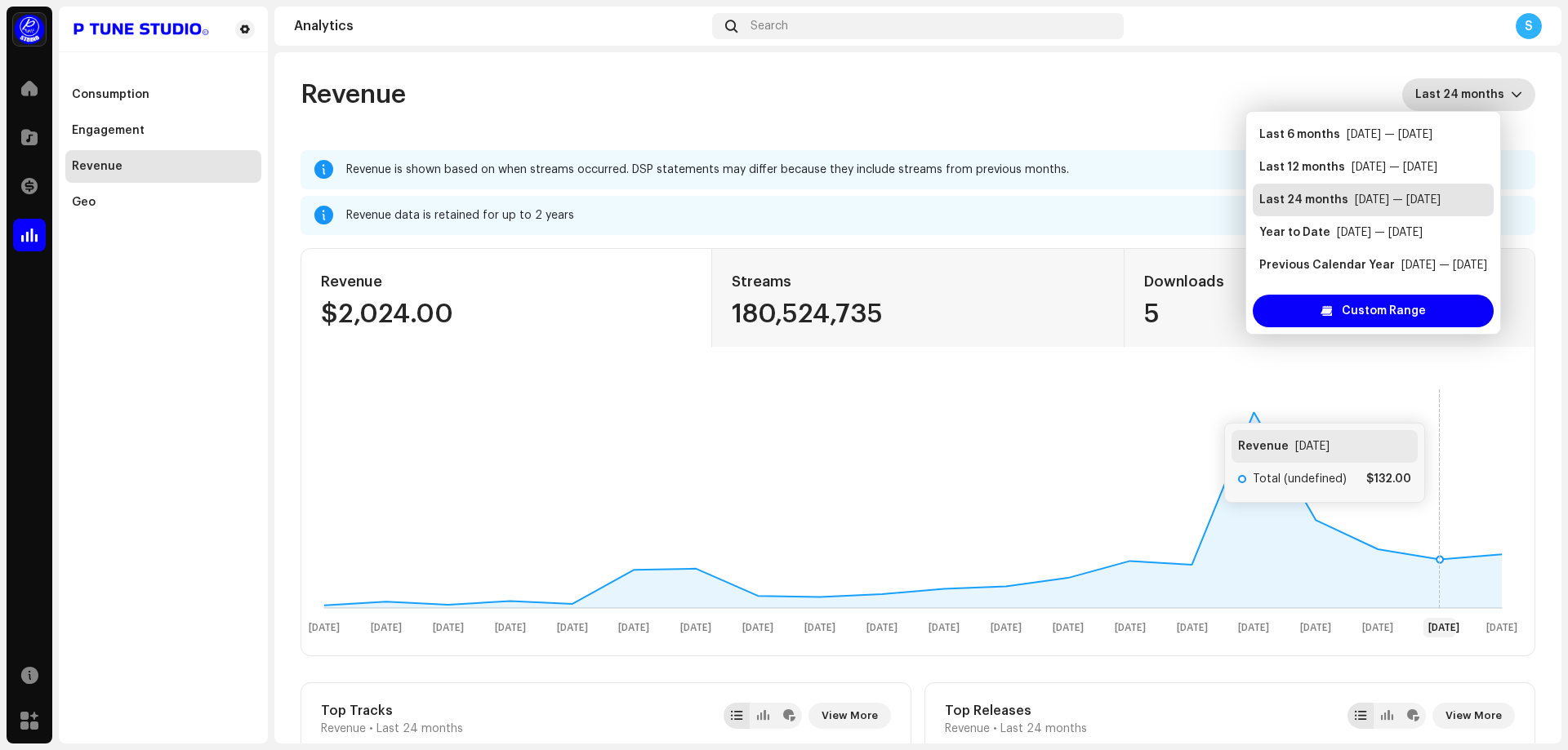
click at [1435, 406] on rect at bounding box center [913, 510] width 1210 height 261
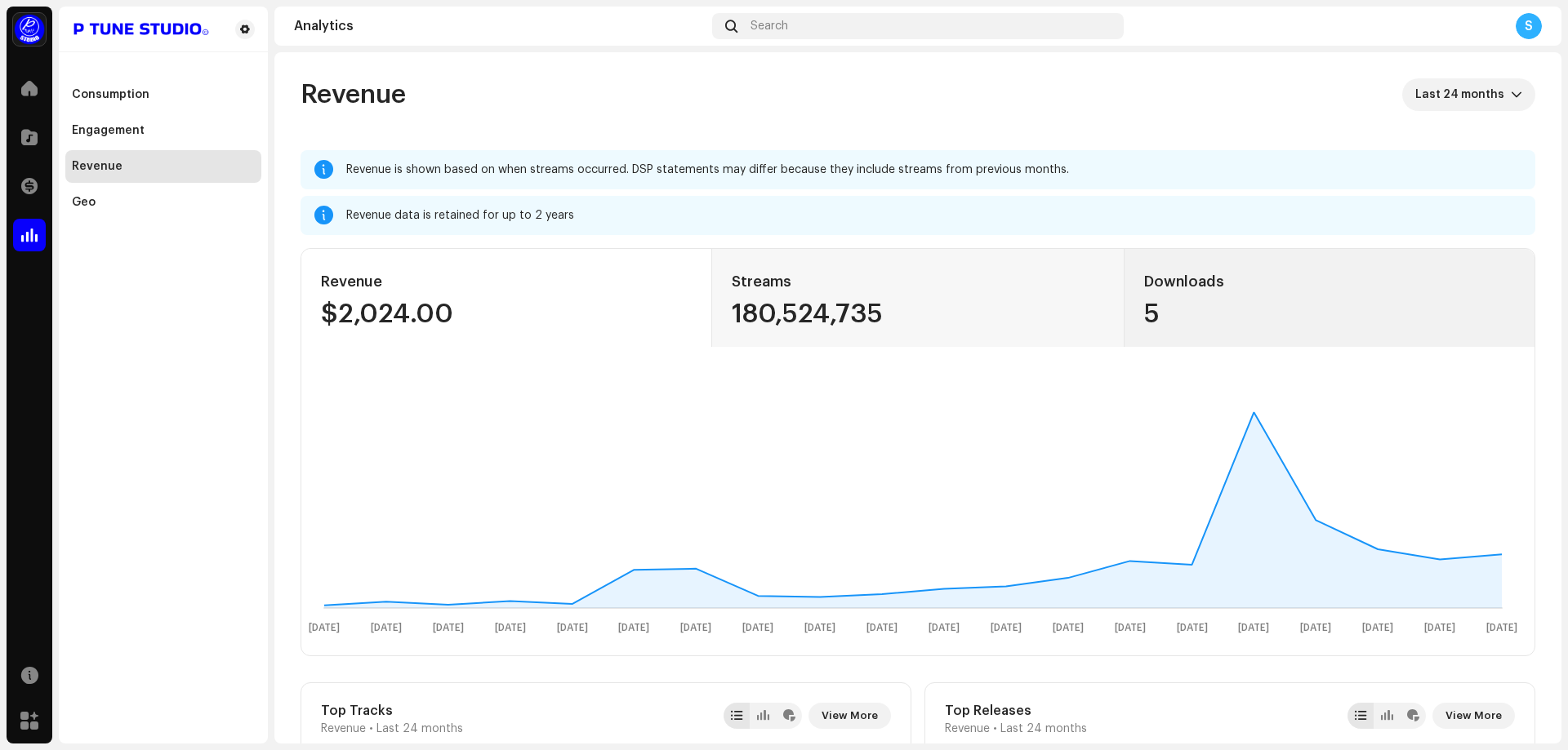
click at [1160, 320] on div "5" at bounding box center [1329, 314] width 370 height 26
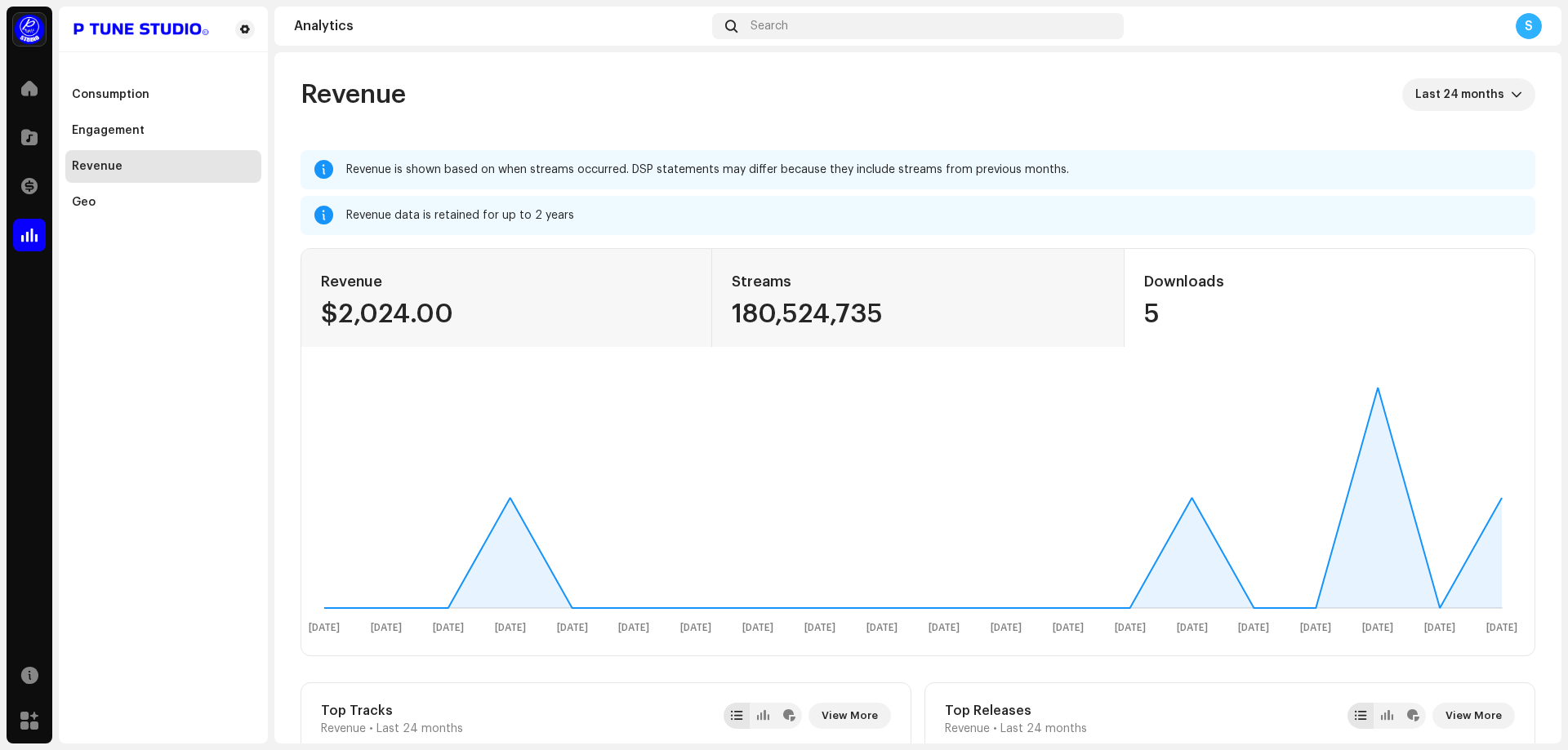
drag, startPoint x: 1196, startPoint y: 312, endPoint x: 1130, endPoint y: 274, distance: 76.2
click at [1131, 275] on div "Downloads 5" at bounding box center [1329, 298] width 411 height 98
click at [970, 320] on div "180,524,735" at bounding box center [917, 314] width 371 height 26
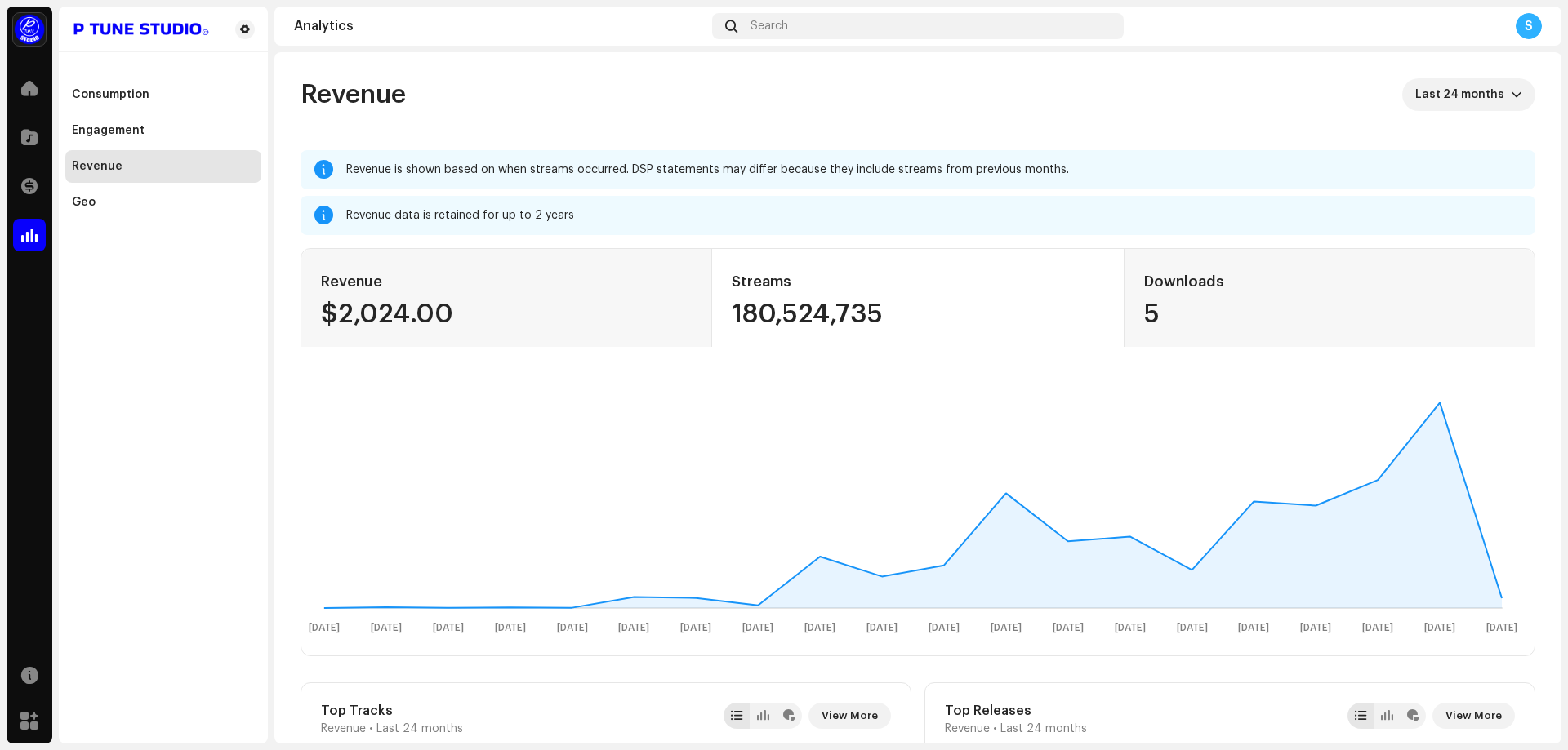
drag, startPoint x: 872, startPoint y: 317, endPoint x: 710, endPoint y: 276, distance: 167.1
click at [712, 276] on div "Streams 180,524,735" at bounding box center [917, 298] width 411 height 98
click at [639, 327] on div "Revenue $2,024.00" at bounding box center [506, 298] width 411 height 98
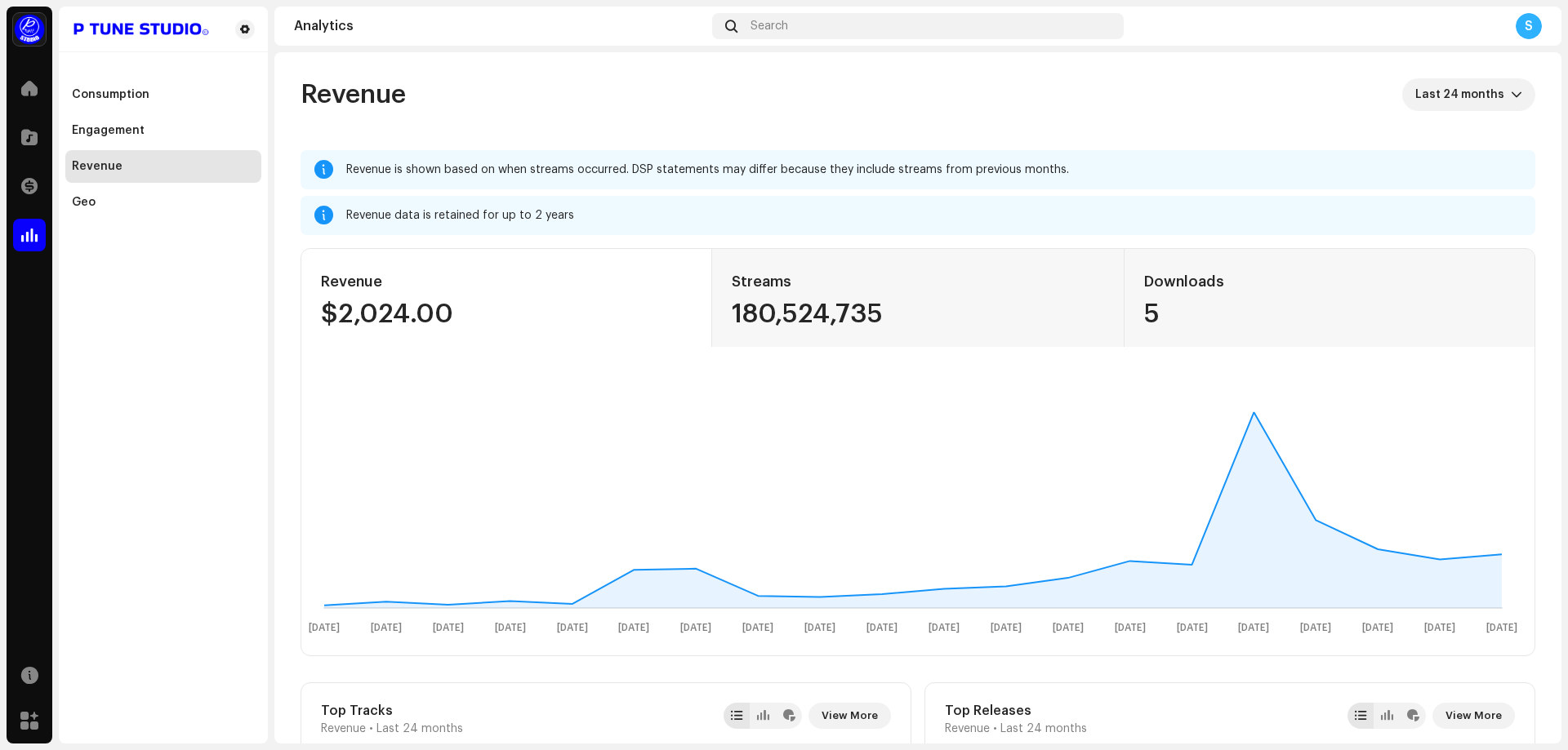
drag, startPoint x: 490, startPoint y: 313, endPoint x: 310, endPoint y: 276, distance: 183.8
click at [310, 276] on div "Revenue $2,024.00" at bounding box center [506, 298] width 411 height 98
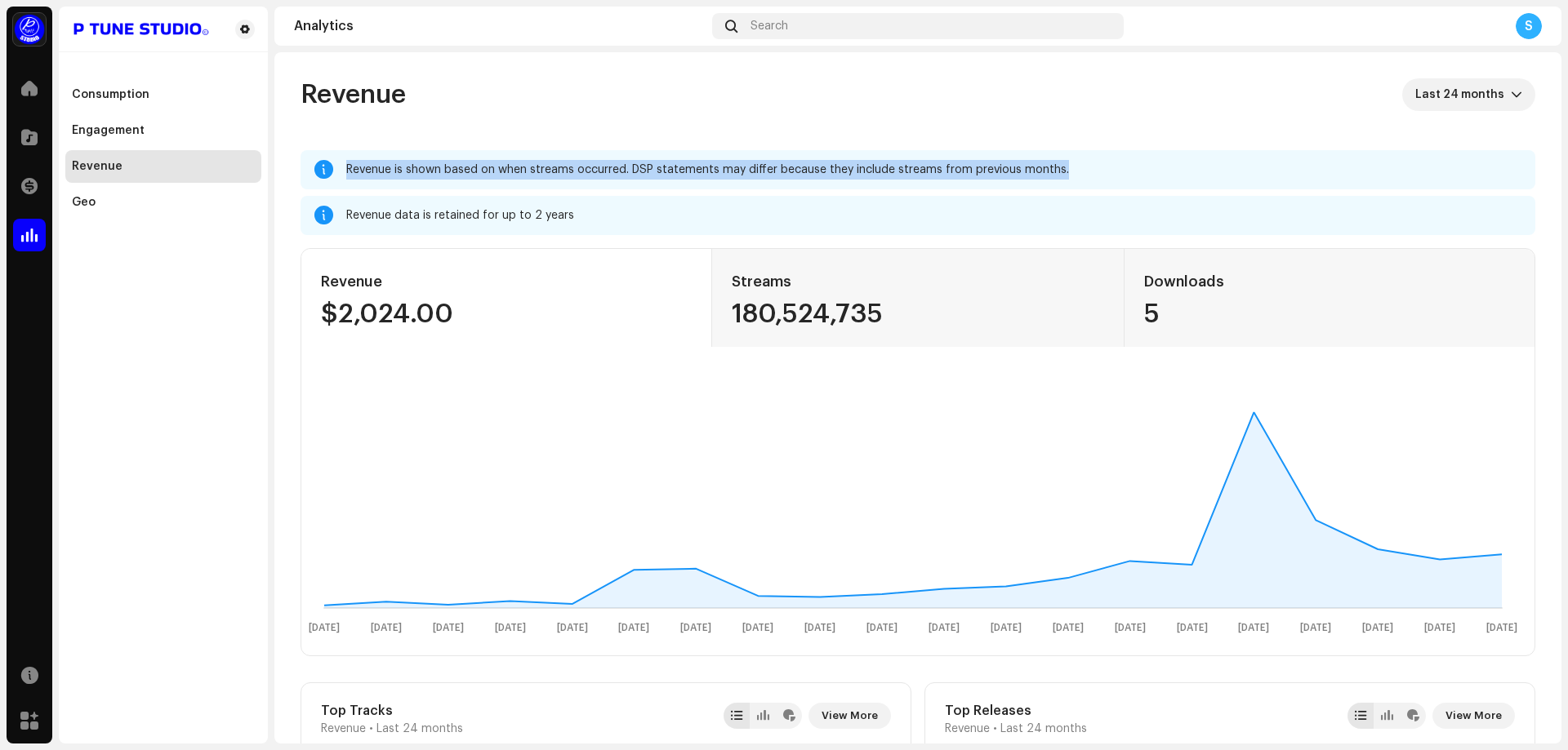
drag, startPoint x: 346, startPoint y: 167, endPoint x: 1067, endPoint y: 175, distance: 721.0
click at [1067, 175] on div "Revenue is shown based on when streams occurred. DSP statements may differ beca…" at bounding box center [918, 169] width 1235 height 39
click at [1067, 175] on div "Revenue is shown based on when streams occurred. DSP statements may differ beca…" at bounding box center [934, 169] width 1176 height 19
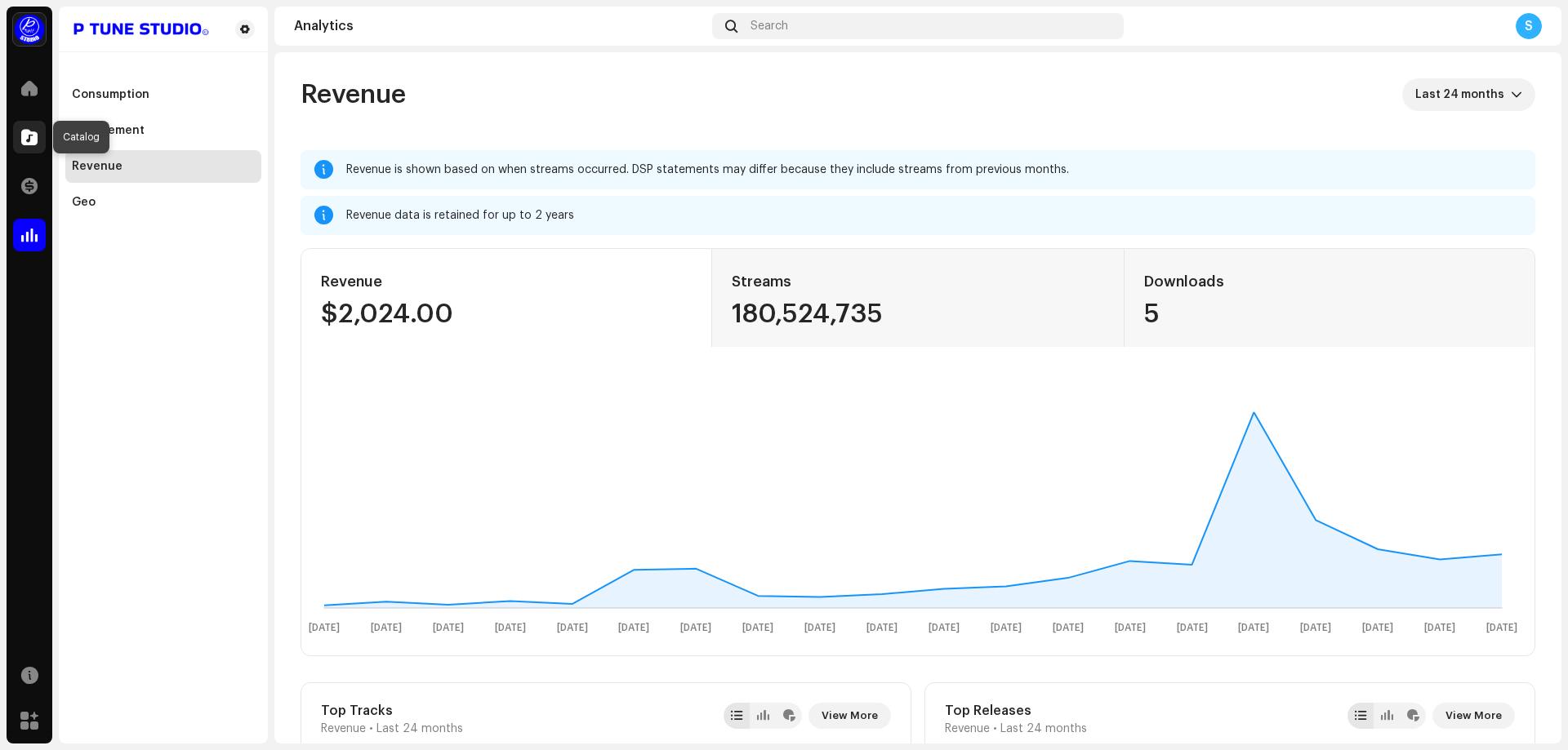
click at [37, 125] on div at bounding box center [30, 137] width 33 height 33
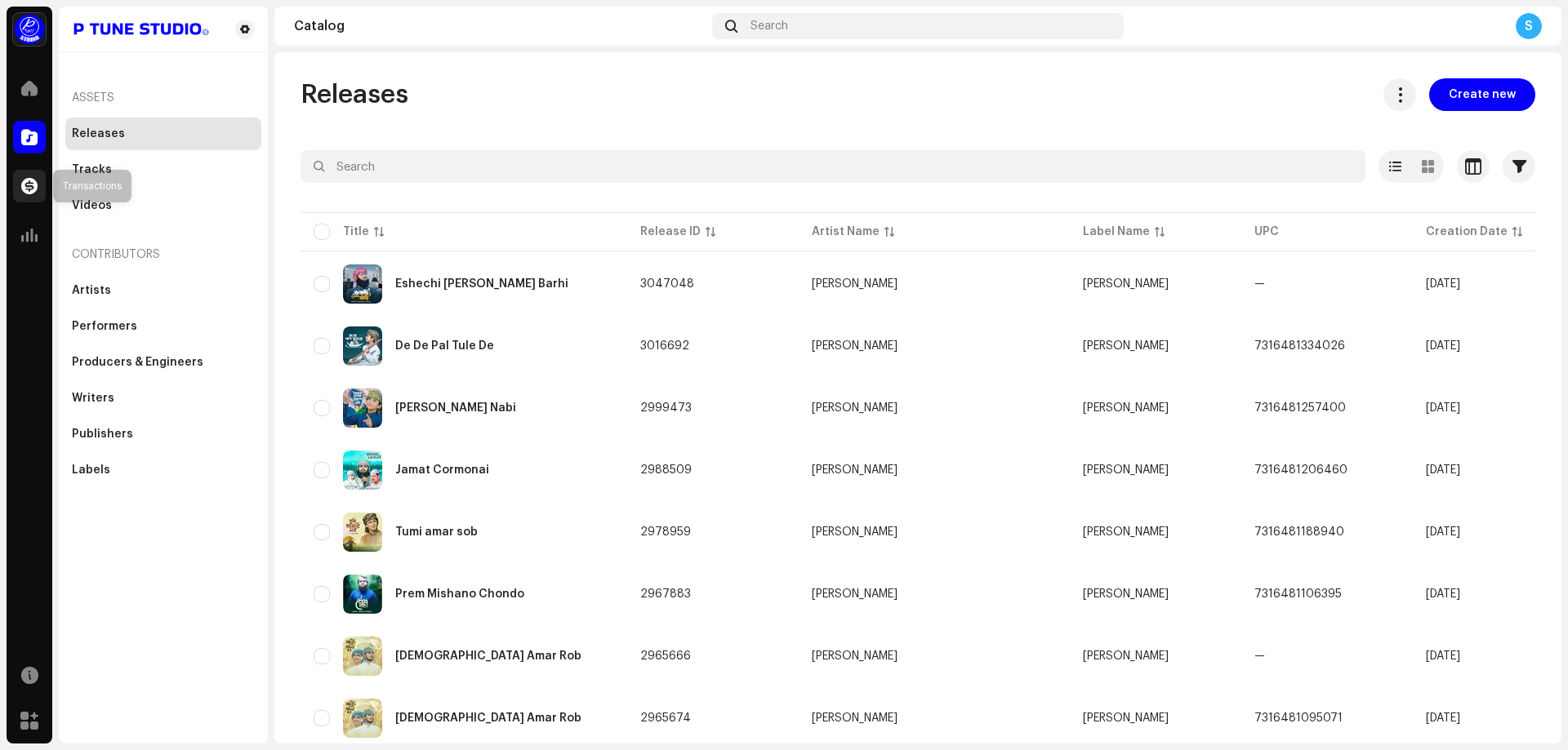
click at [34, 190] on span at bounding box center [29, 187] width 16 height 13
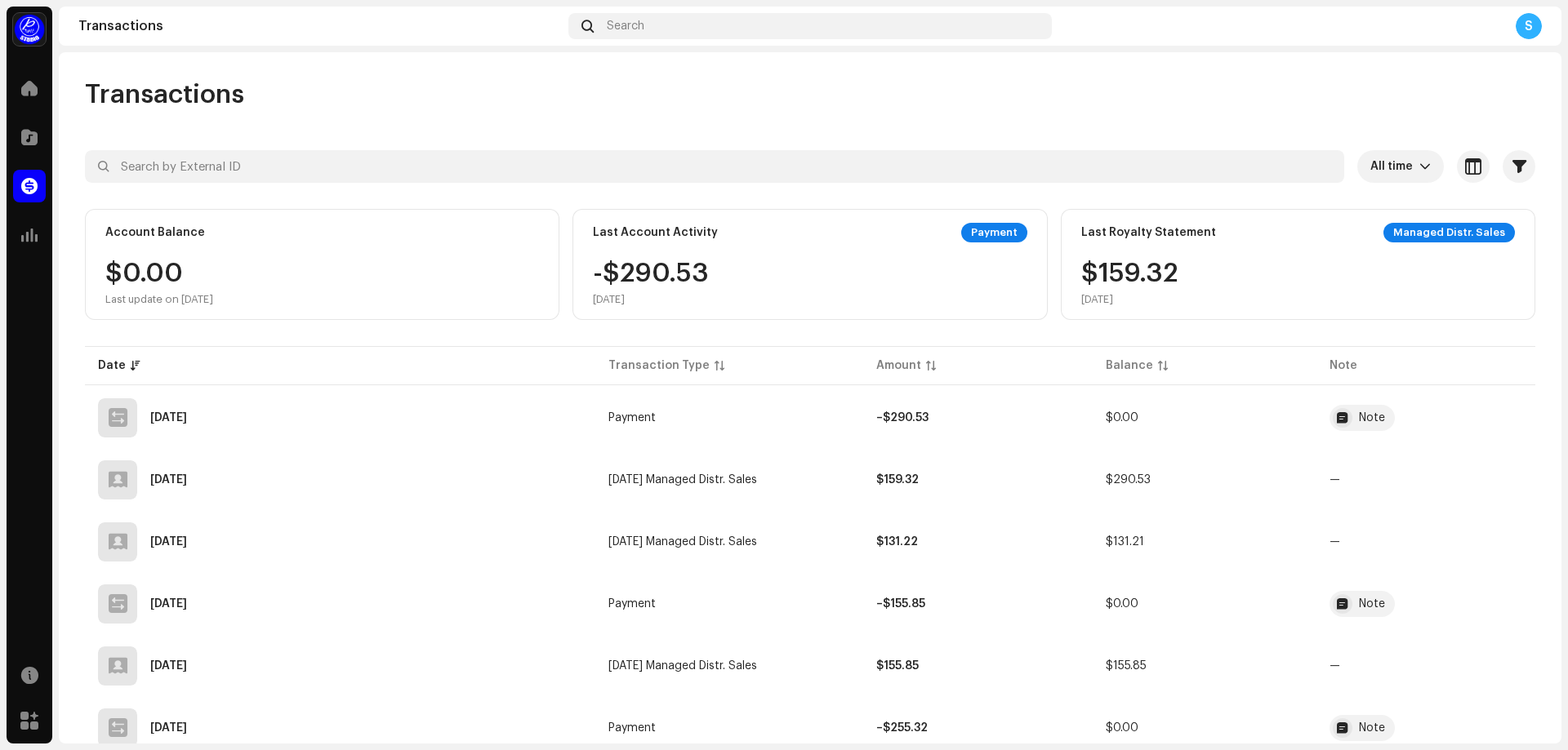
drag, startPoint x: 701, startPoint y: 296, endPoint x: 588, endPoint y: 229, distance: 131.4
click at [588, 229] on div "Last Account Activity Payment -$290.53 [DATE]" at bounding box center [810, 264] width 475 height 111
drag, startPoint x: 588, startPoint y: 225, endPoint x: 655, endPoint y: 302, distance: 102.1
click at [655, 302] on div "Last Account Activity Payment -$290.53 [DATE]" at bounding box center [810, 264] width 475 height 111
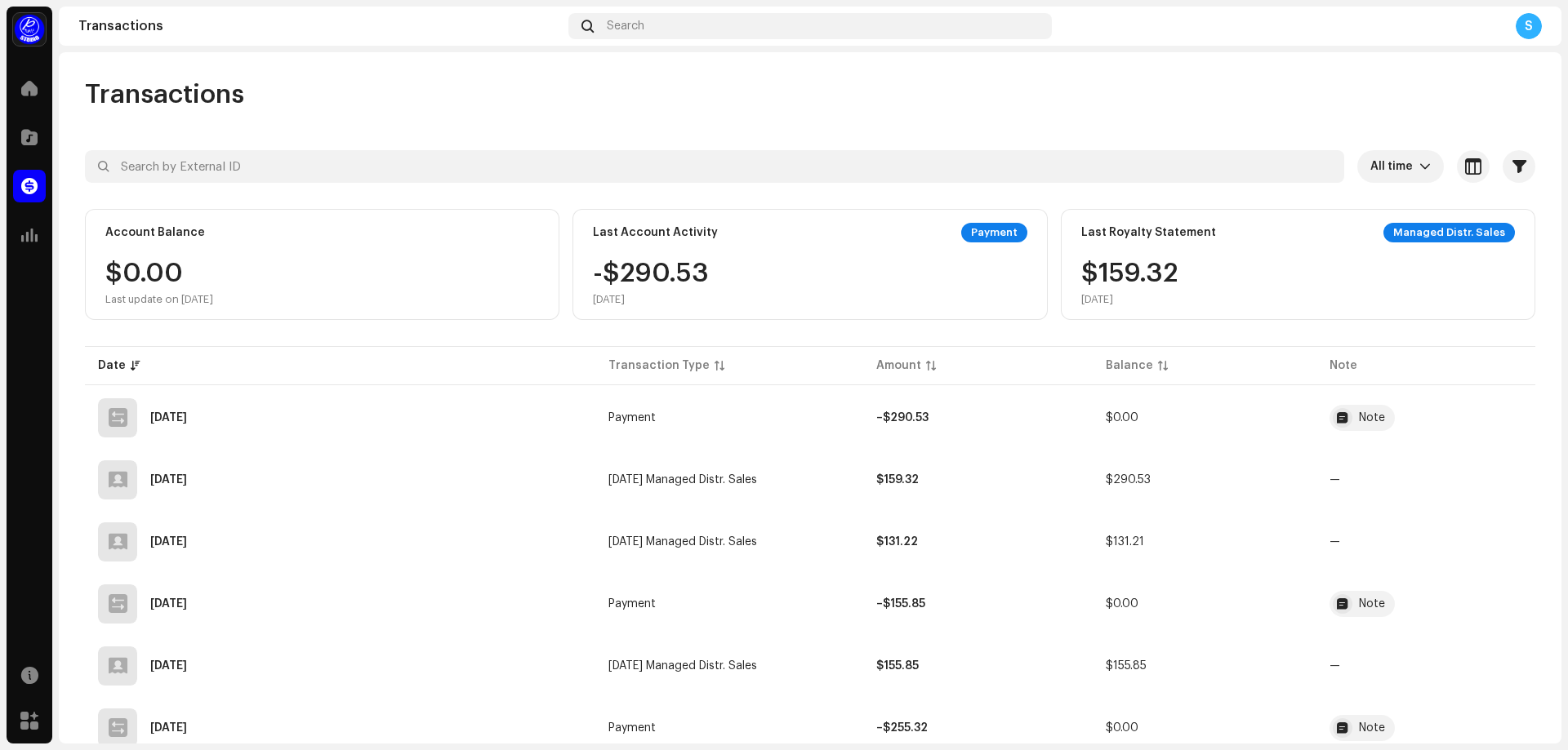
click at [655, 302] on div "[DATE]" at bounding box center [650, 299] width 116 height 13
drag, startPoint x: 661, startPoint y: 302, endPoint x: 591, endPoint y: 230, distance: 100.4
click at [591, 230] on div "Last Account Activity Payment -$290.53 [DATE]" at bounding box center [810, 264] width 475 height 111
click at [593, 230] on div "Last Account Activity" at bounding box center [655, 232] width 124 height 13
drag, startPoint x: 643, startPoint y: 295, endPoint x: 578, endPoint y: 219, distance: 100.0
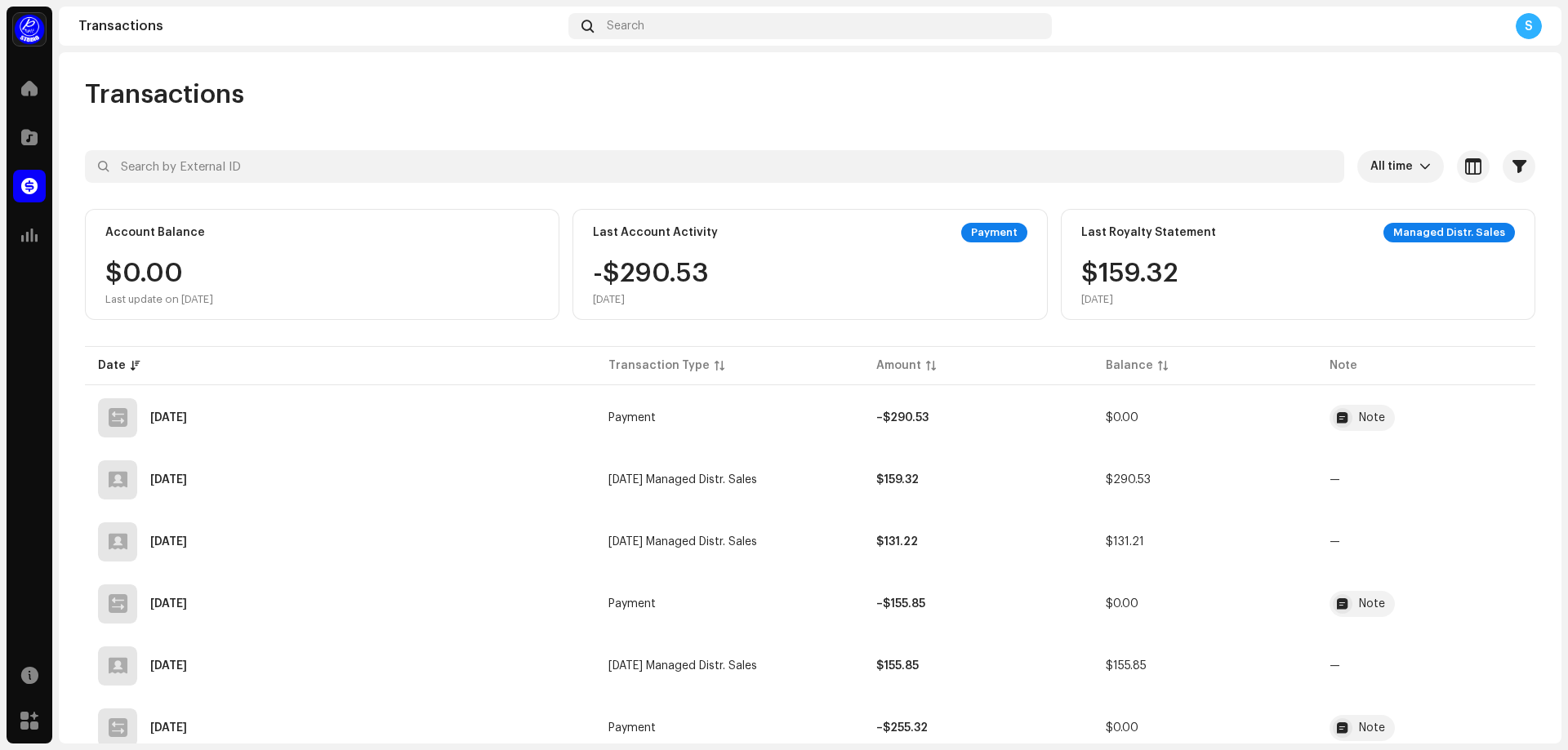
click at [578, 219] on div "Last Account Activity Payment -$290.53 [DATE]" at bounding box center [810, 264] width 475 height 111
drag, startPoint x: 579, startPoint y: 225, endPoint x: 658, endPoint y: 293, distance: 104.2
click at [658, 293] on div "Last Account Activity Payment -$290.53 [DATE]" at bounding box center [810, 264] width 475 height 111
click at [705, 296] on div "-$290.53 [DATE]" at bounding box center [809, 283] width 434 height 46
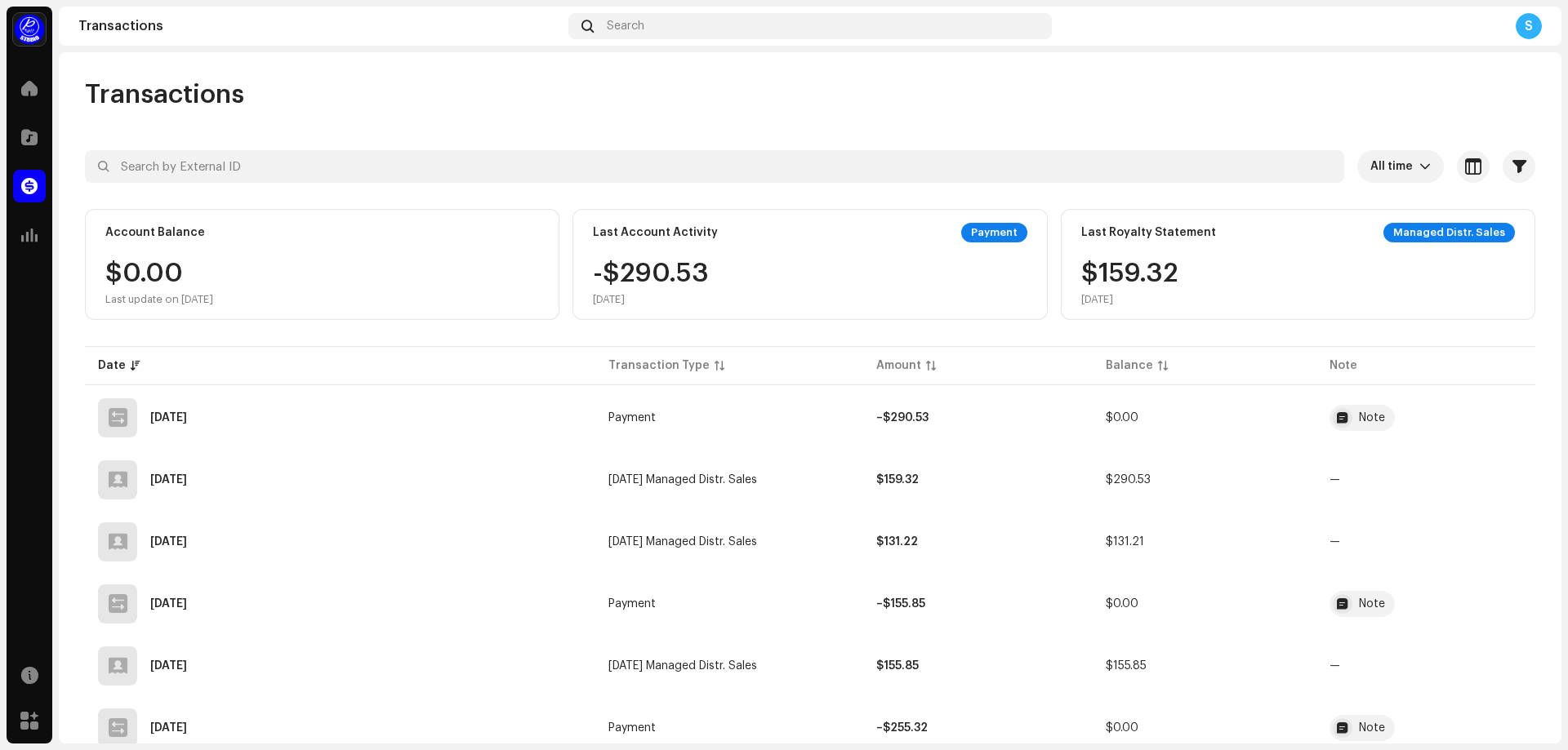
drag, startPoint x: 225, startPoint y: 298, endPoint x: 84, endPoint y: 223, distance: 159.7
click at [106, 230] on div "Account Balance" at bounding box center [155, 232] width 100 height 13
click at [42, 238] on div at bounding box center [30, 235] width 33 height 33
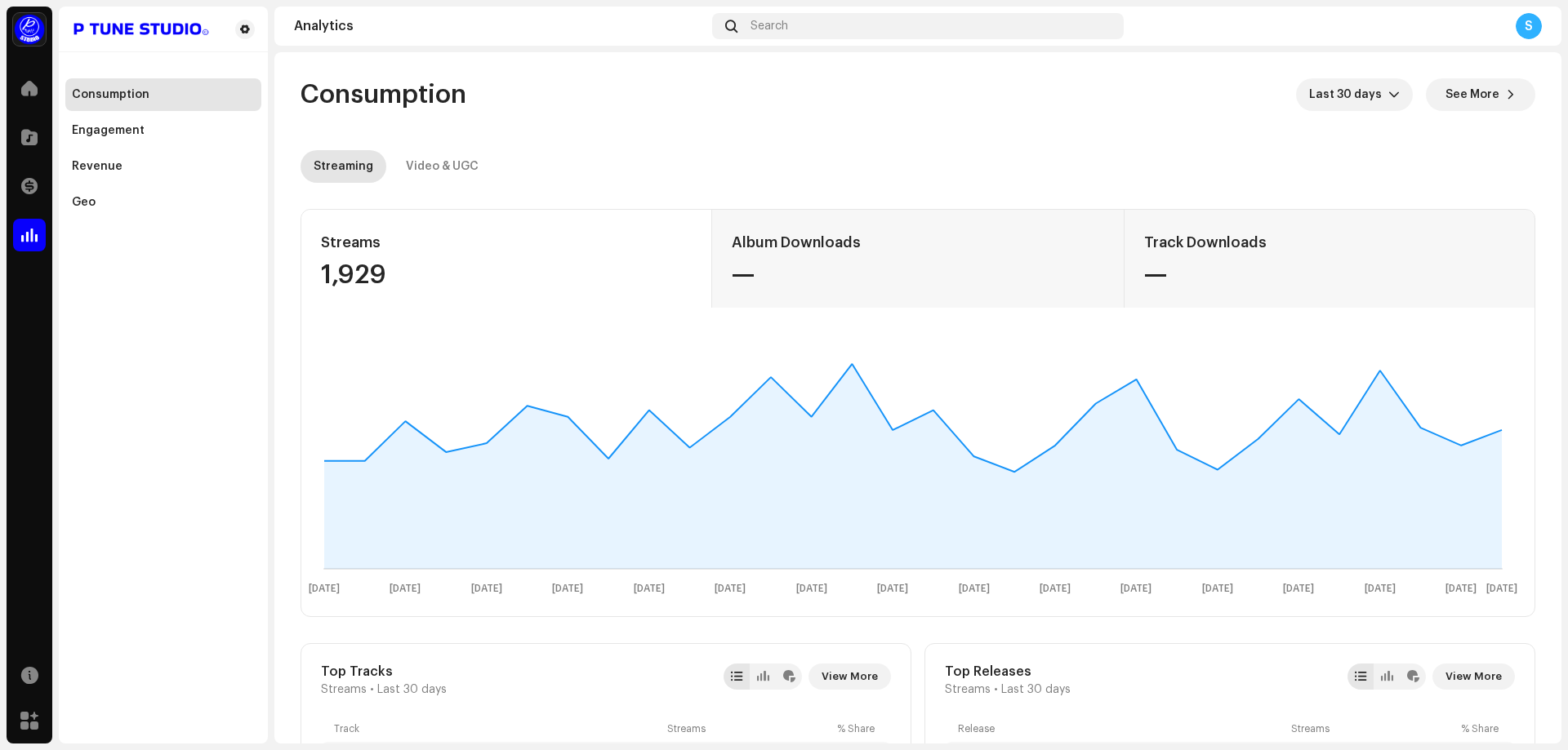
drag, startPoint x: 389, startPoint y: 280, endPoint x: 314, endPoint y: 240, distance: 85.0
click at [314, 241] on div "Streams 1,929" at bounding box center [506, 258] width 411 height 98
click at [433, 175] on div "Video & UGC" at bounding box center [442, 166] width 73 height 33
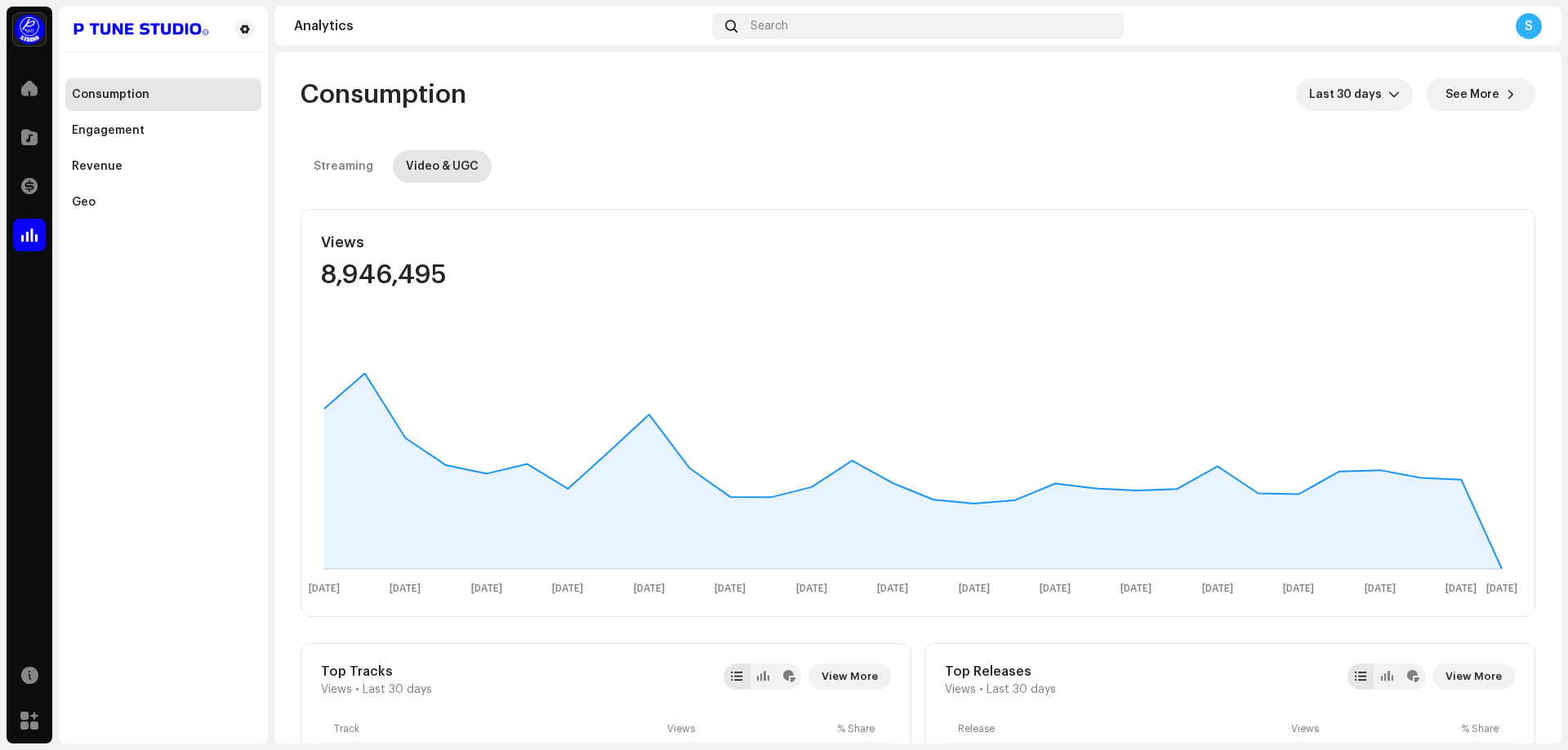
drag, startPoint x: 460, startPoint y: 280, endPoint x: 319, endPoint y: 237, distance: 147.4
click at [319, 237] on div "Views 8,946,495" at bounding box center [506, 258] width 411 height 98
click at [318, 235] on div "Views 8,946,495" at bounding box center [506, 258] width 411 height 98
drag, startPoint x: 314, startPoint y: 236, endPoint x: 483, endPoint y: 288, distance: 176.8
click at [483, 288] on div "Views 8,946,495" at bounding box center [506, 258] width 411 height 98
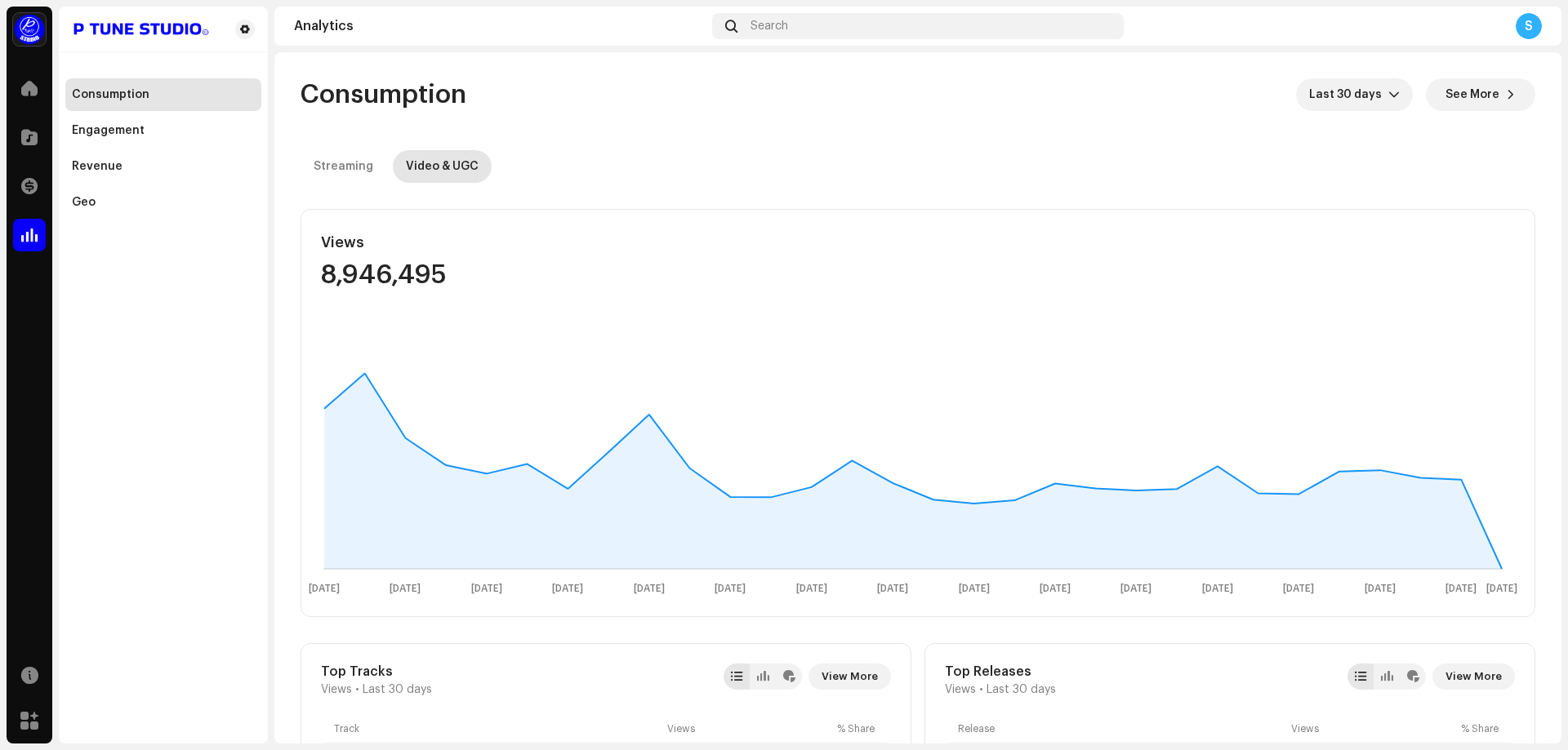
click at [483, 288] on div "Views 8,946,495" at bounding box center [506, 258] width 411 height 98
click at [360, 172] on div "Streaming" at bounding box center [344, 166] width 59 height 33
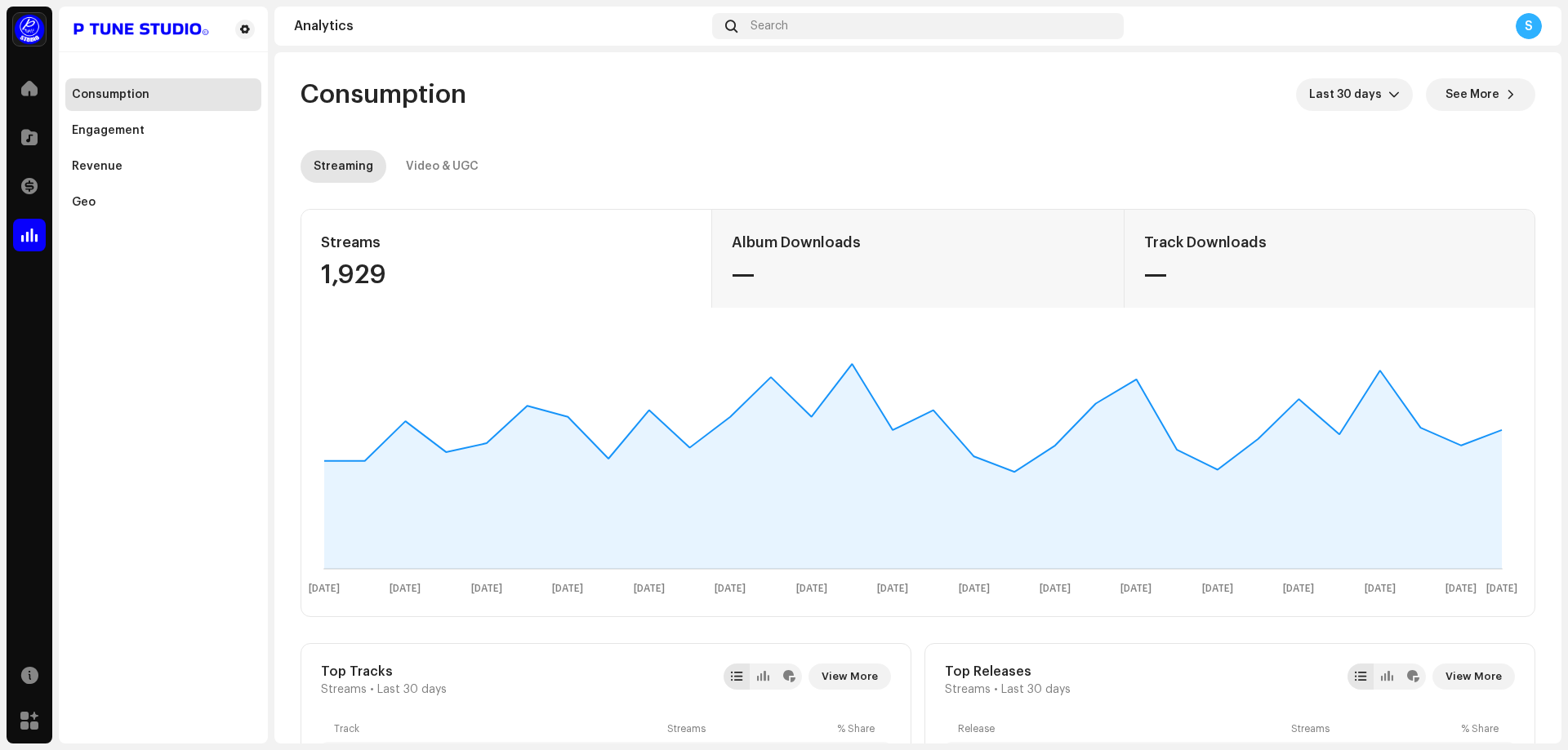
drag, startPoint x: 430, startPoint y: 284, endPoint x: 319, endPoint y: 235, distance: 121.3
click at [319, 235] on div "Streams 1,929" at bounding box center [506, 258] width 411 height 98
drag, startPoint x: 314, startPoint y: 241, endPoint x: 403, endPoint y: 281, distance: 97.6
click at [403, 281] on div "Streams 1,929" at bounding box center [506, 258] width 411 height 98
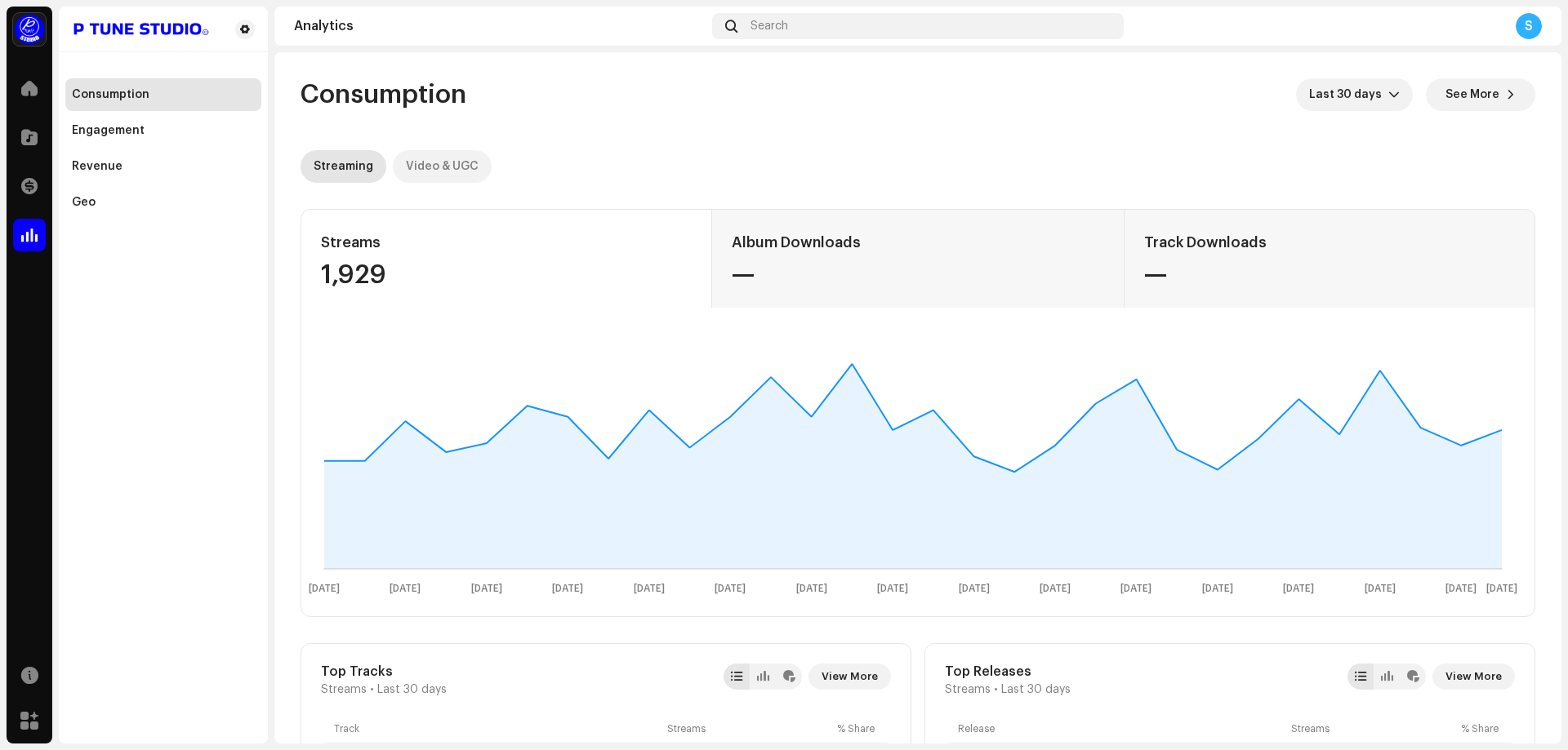
click at [406, 170] on div "Video & UGC" at bounding box center [442, 166] width 73 height 33
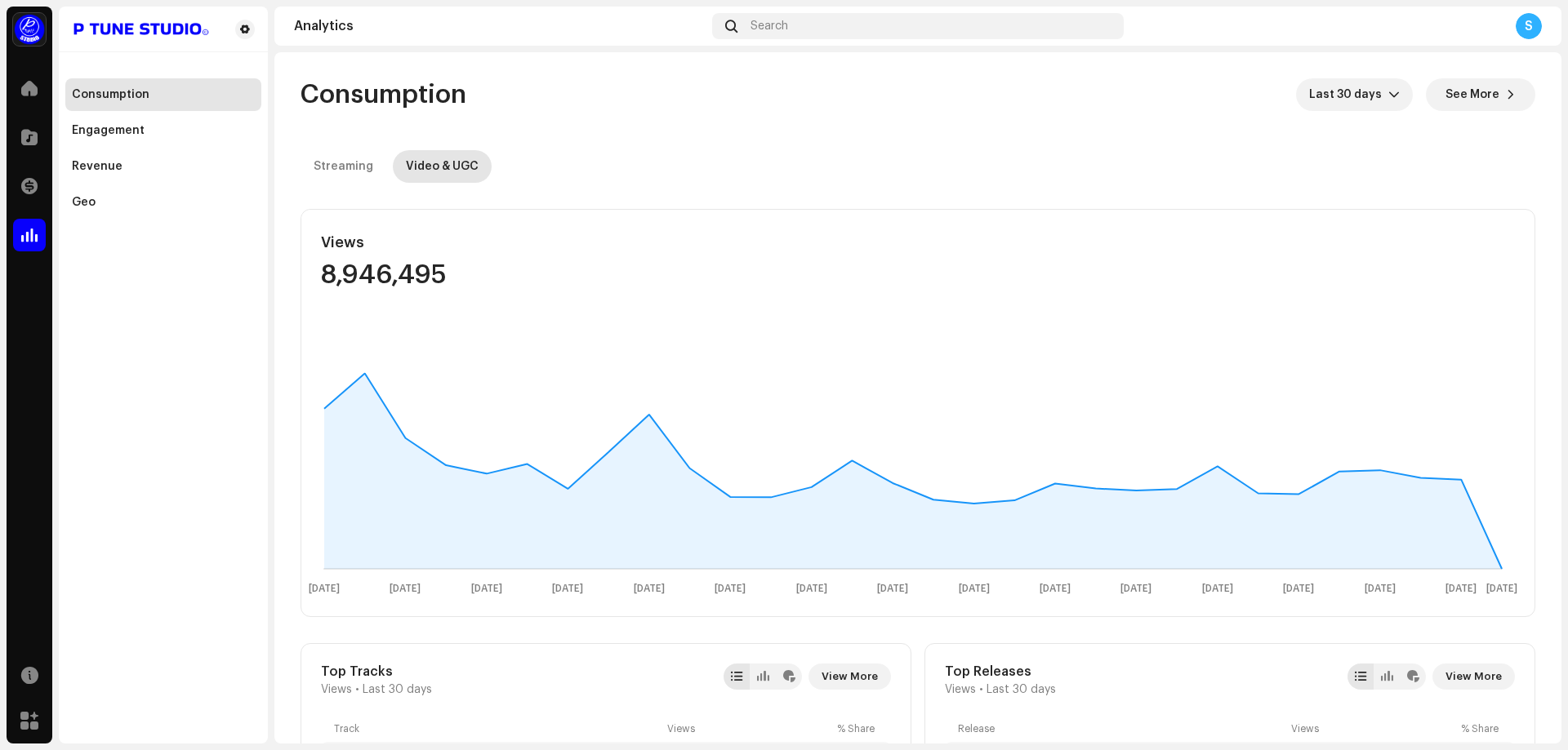
drag, startPoint x: 469, startPoint y: 286, endPoint x: 316, endPoint y: 237, distance: 160.7
click at [316, 237] on div "Views 8,946,495" at bounding box center [506, 258] width 411 height 98
drag, startPoint x: 314, startPoint y: 235, endPoint x: 504, endPoint y: 295, distance: 199.2
click at [504, 294] on div "Views 8,946,495" at bounding box center [506, 258] width 411 height 98
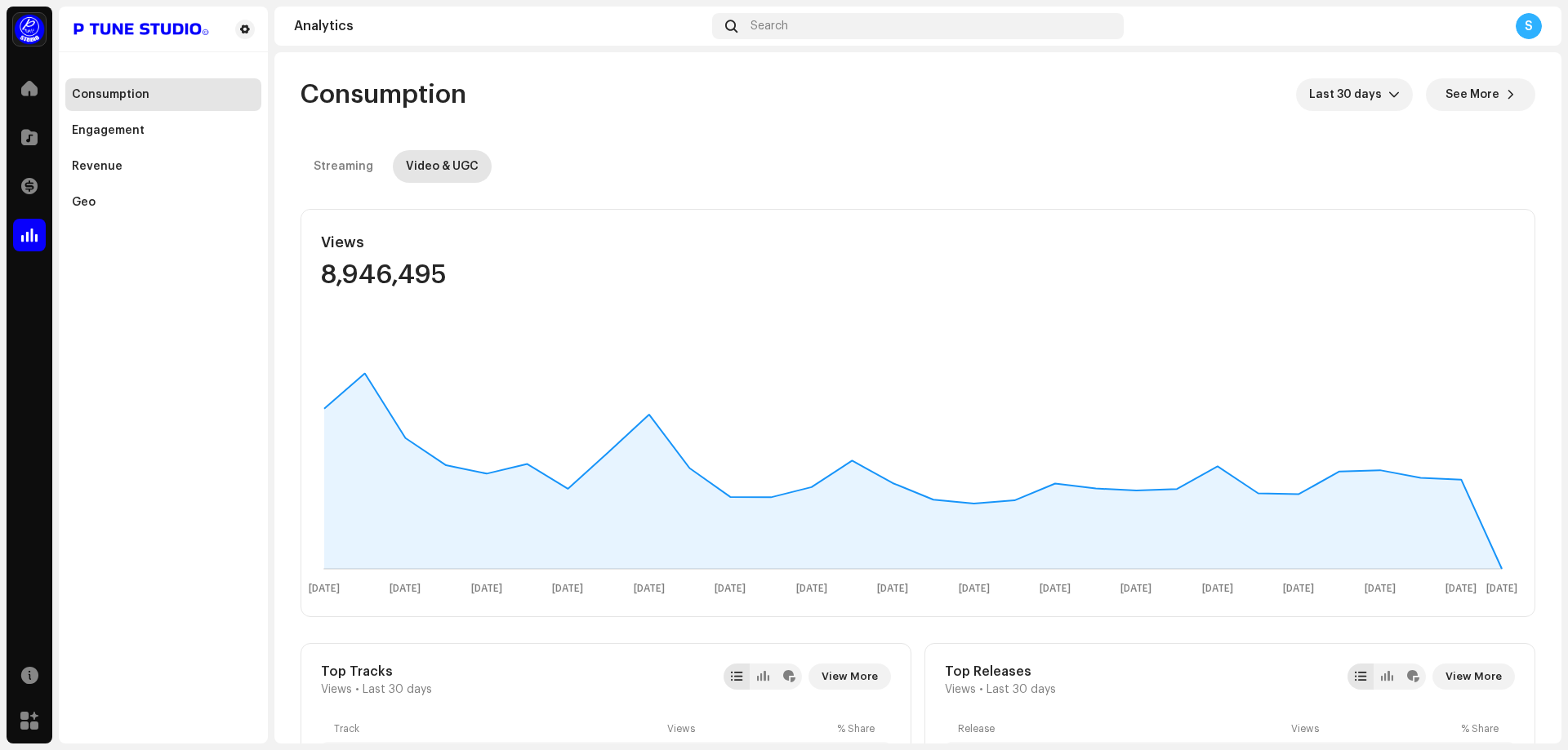
click at [504, 295] on div "Views 8,946,495" at bounding box center [506, 258] width 411 height 98
click at [358, 169] on div "Streaming" at bounding box center [344, 166] width 59 height 33
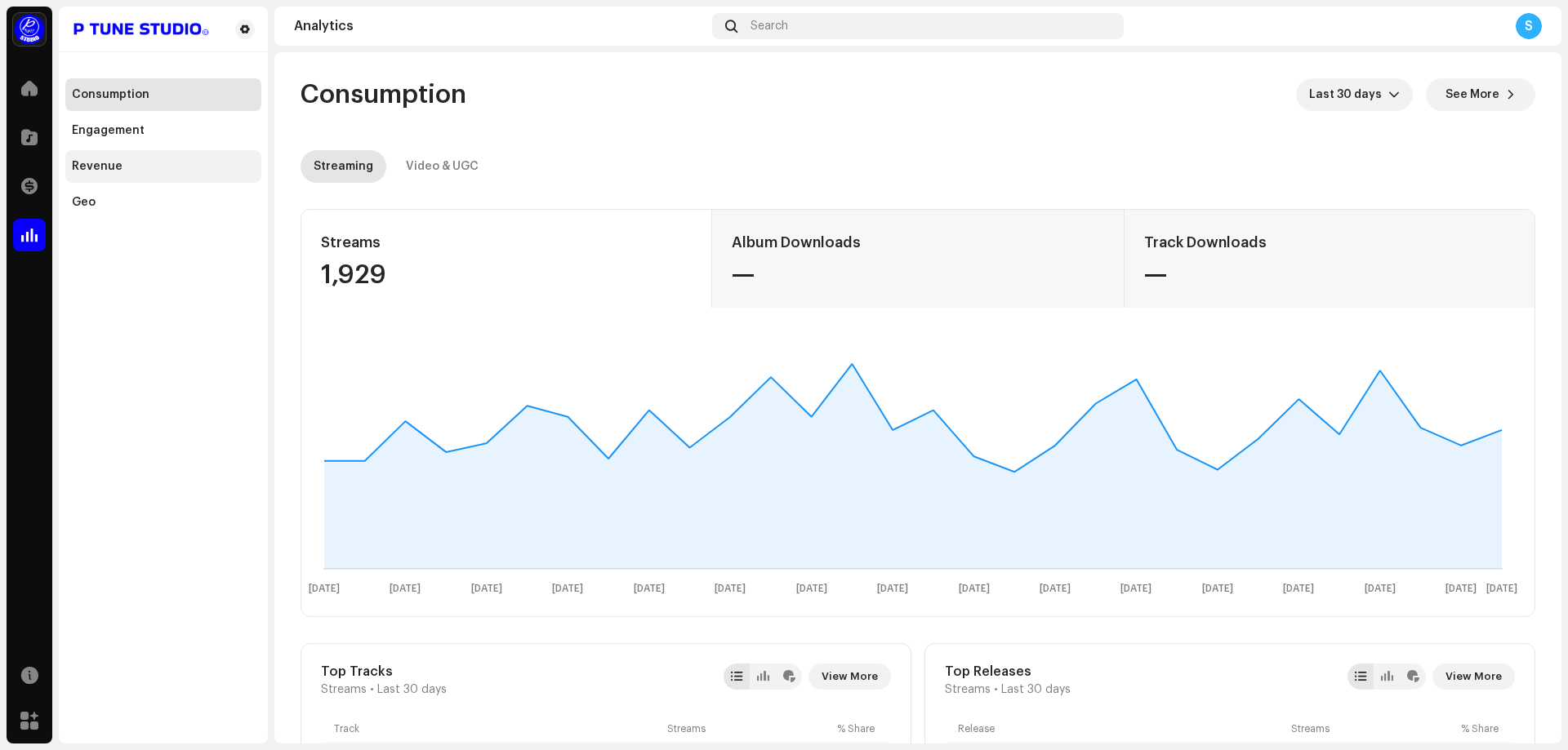
click at [158, 172] on div "Revenue" at bounding box center [163, 166] width 183 height 13
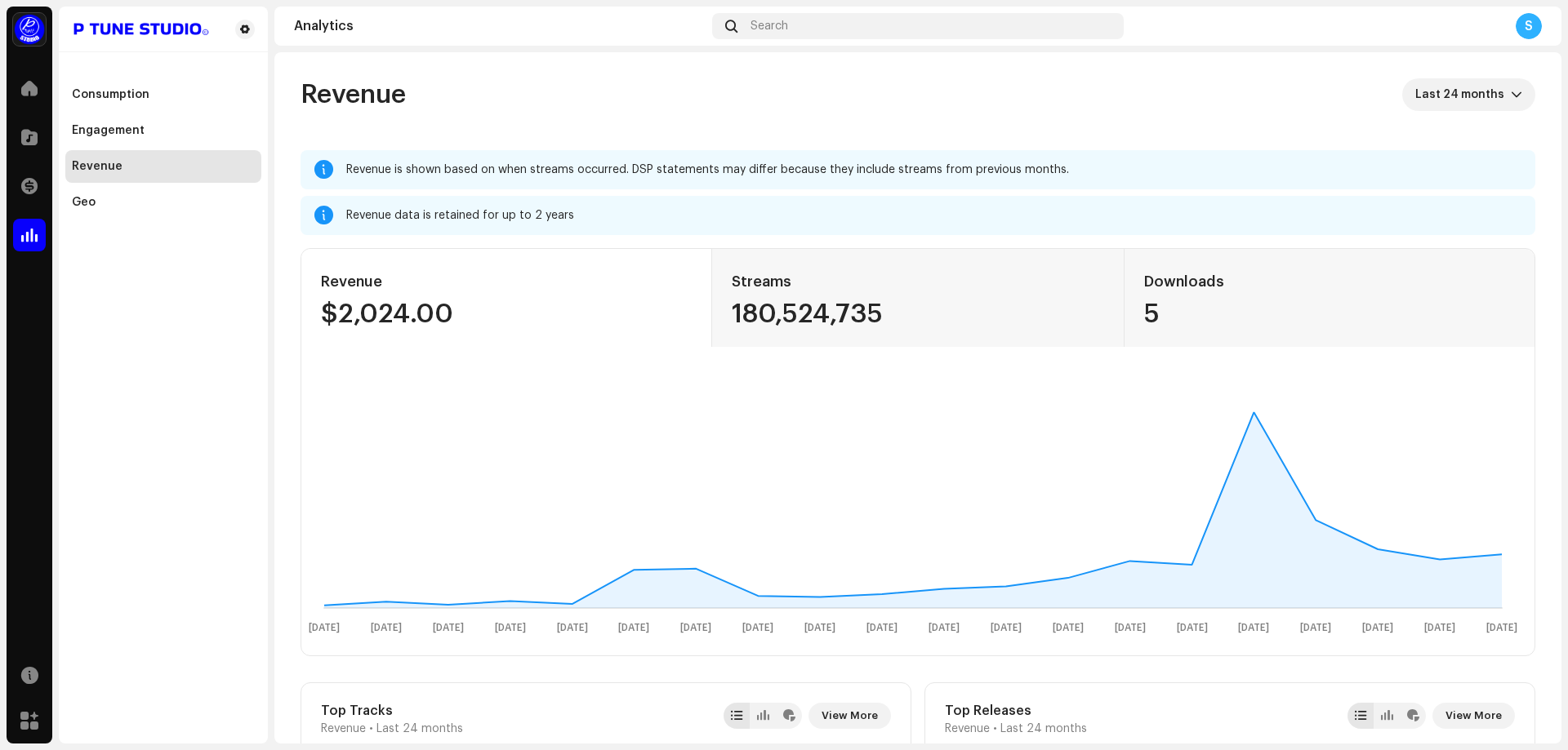
drag, startPoint x: 482, startPoint y: 313, endPoint x: 318, endPoint y: 280, distance: 167.3
click at [318, 280] on div "Revenue $2,024.00" at bounding box center [506, 298] width 411 height 98
click at [315, 279] on div "Revenue $2,024.00" at bounding box center [506, 298] width 411 height 98
drag, startPoint x: 314, startPoint y: 276, endPoint x: 469, endPoint y: 330, distance: 164.1
click at [469, 330] on div "Revenue $2,024.00" at bounding box center [506, 298] width 411 height 98
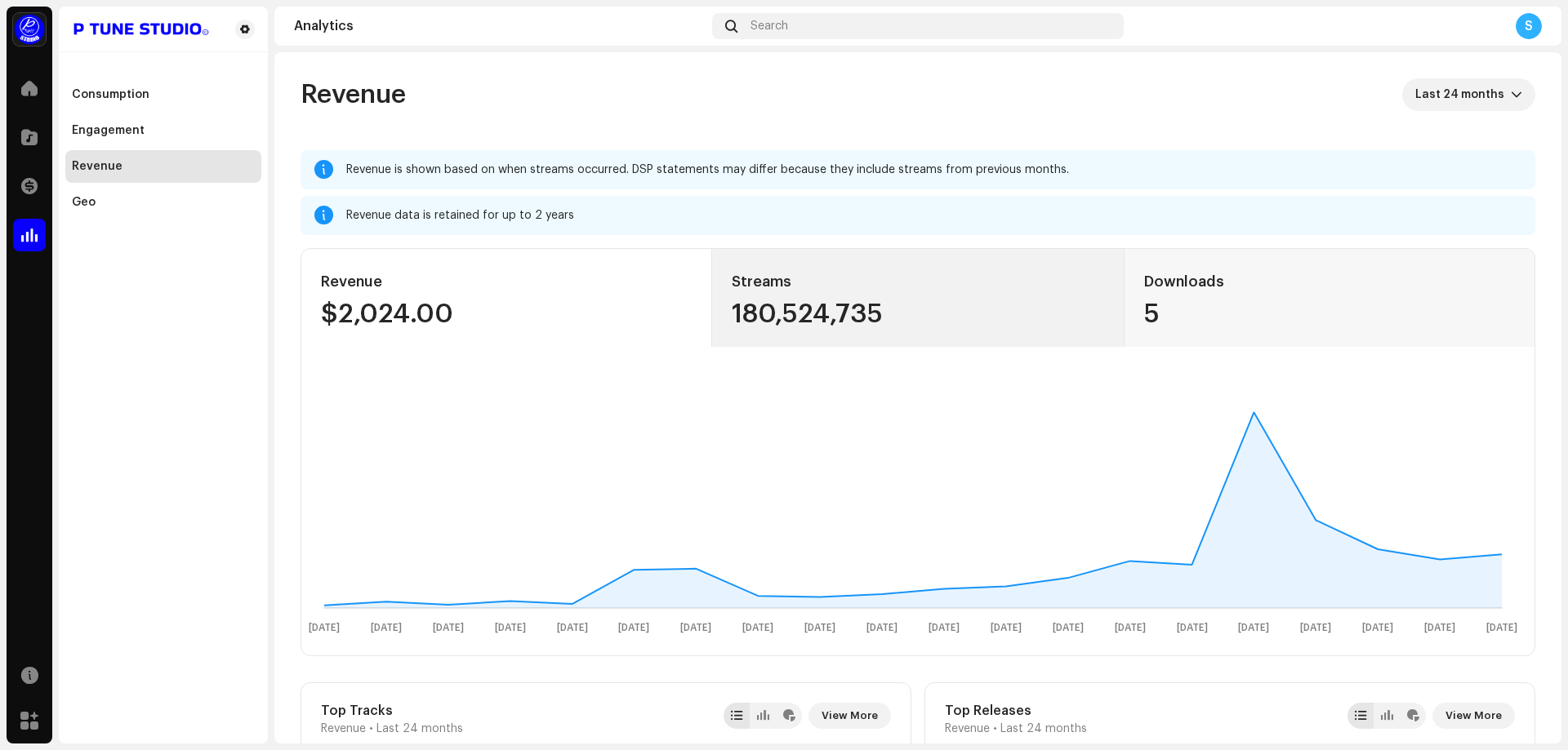
click at [752, 320] on div "180,524,735" at bounding box center [917, 314] width 371 height 26
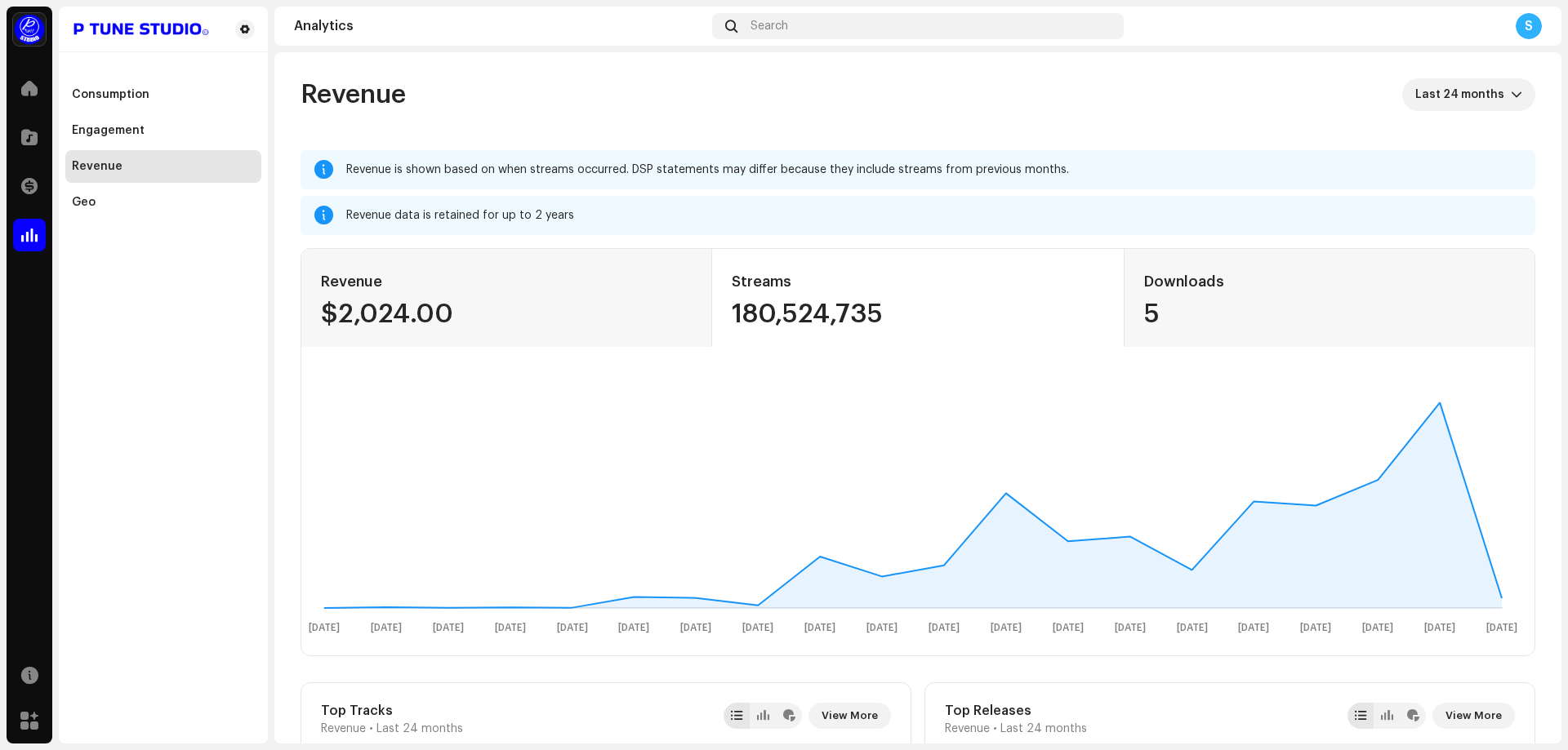
drag, startPoint x: 724, startPoint y: 271, endPoint x: 903, endPoint y: 336, distance: 190.4
click at [903, 336] on div "Streams 180,524,735" at bounding box center [917, 298] width 411 height 98
click at [1209, 316] on div "5" at bounding box center [1329, 314] width 370 height 26
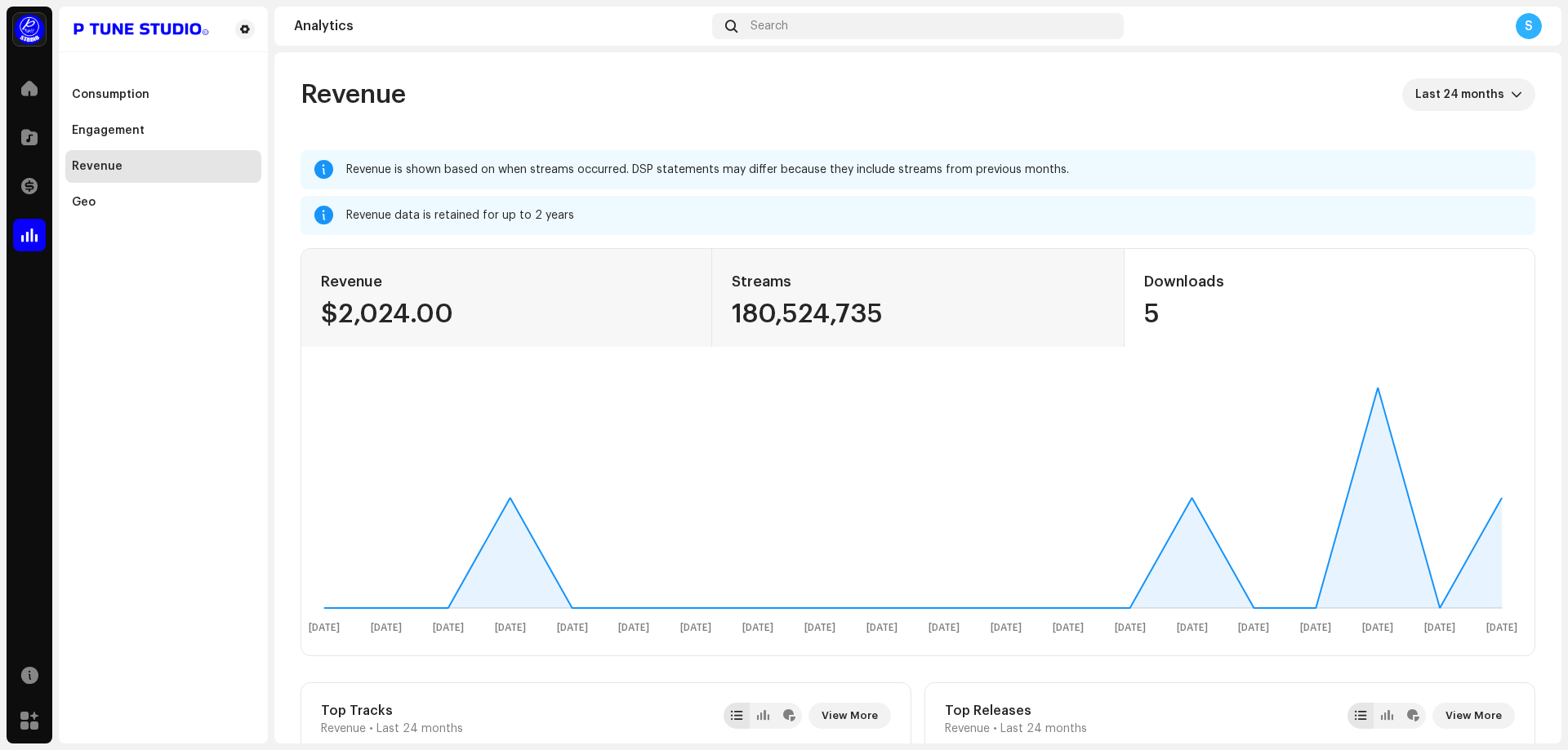
drag, startPoint x: 1135, startPoint y: 275, endPoint x: 1166, endPoint y: 338, distance: 70.2
click at [1162, 346] on div "Revenue $2,024.00 Streams 180,524,735 Downloads 5 1 Dec 1 Jan 1 Feb 1 Mar 1 Apr…" at bounding box center [918, 452] width 1235 height 408
click at [1167, 335] on div "Downloads 5" at bounding box center [1329, 298] width 411 height 98
click at [462, 314] on div "$2,024.00" at bounding box center [505, 314] width 370 height 26
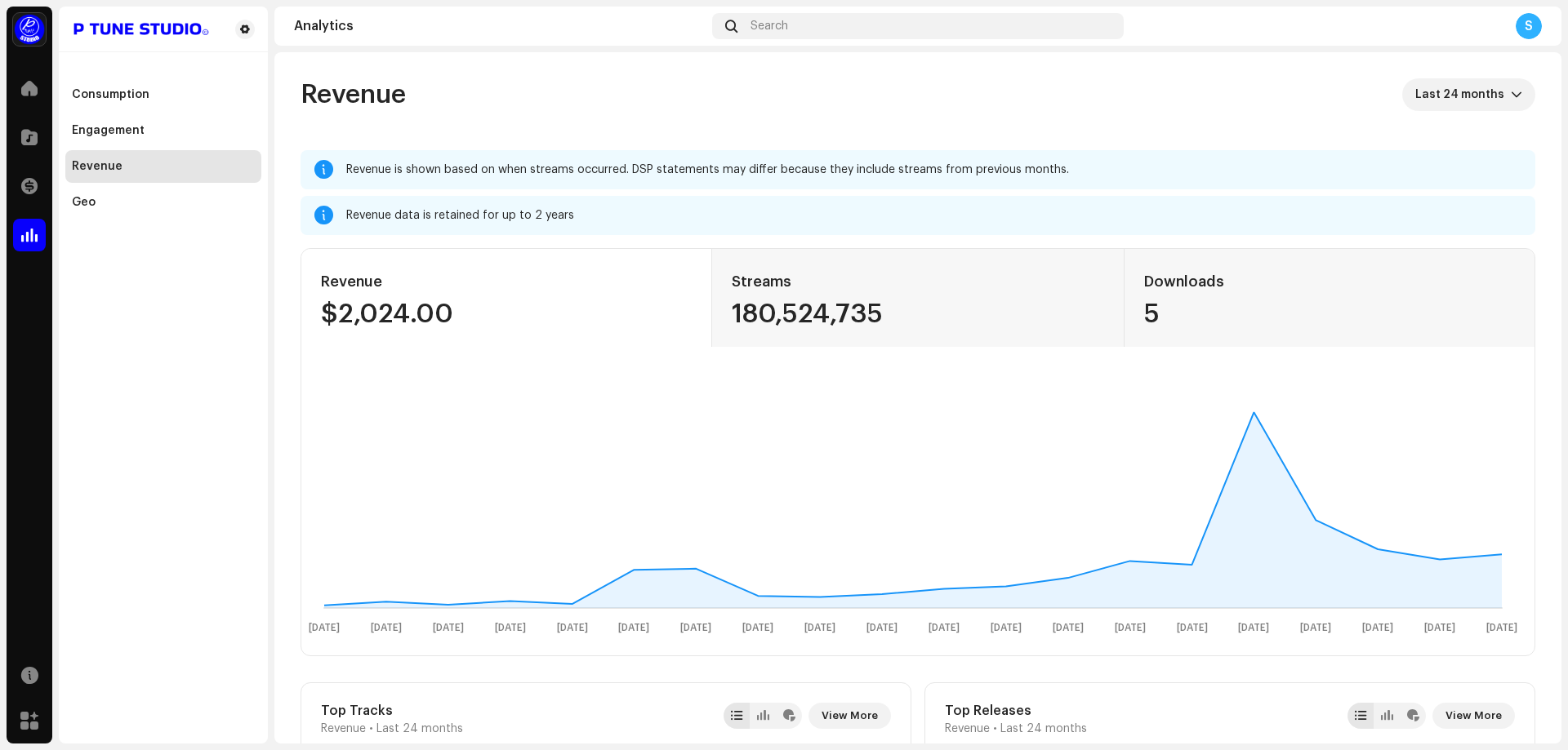
drag, startPoint x: 483, startPoint y: 315, endPoint x: 304, endPoint y: 281, distance: 182.2
click at [304, 281] on div "Revenue $2,024.00" at bounding box center [506, 298] width 411 height 98
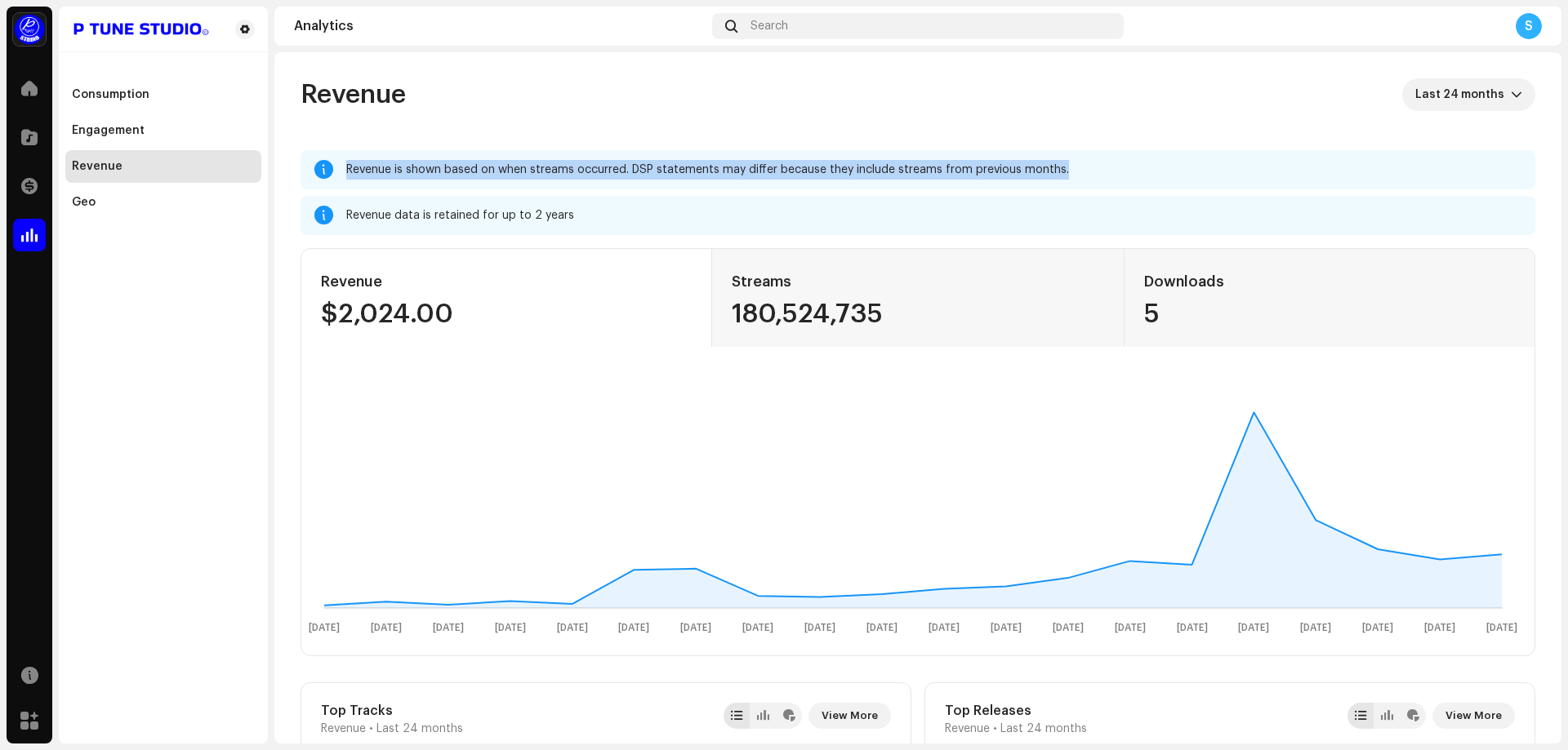
drag, startPoint x: 1057, startPoint y: 165, endPoint x: 337, endPoint y: 161, distance: 720.0
click at [337, 161] on div "Revenue is shown based on when streams occurred. DSP statements may differ beca…" at bounding box center [918, 169] width 1235 height 39
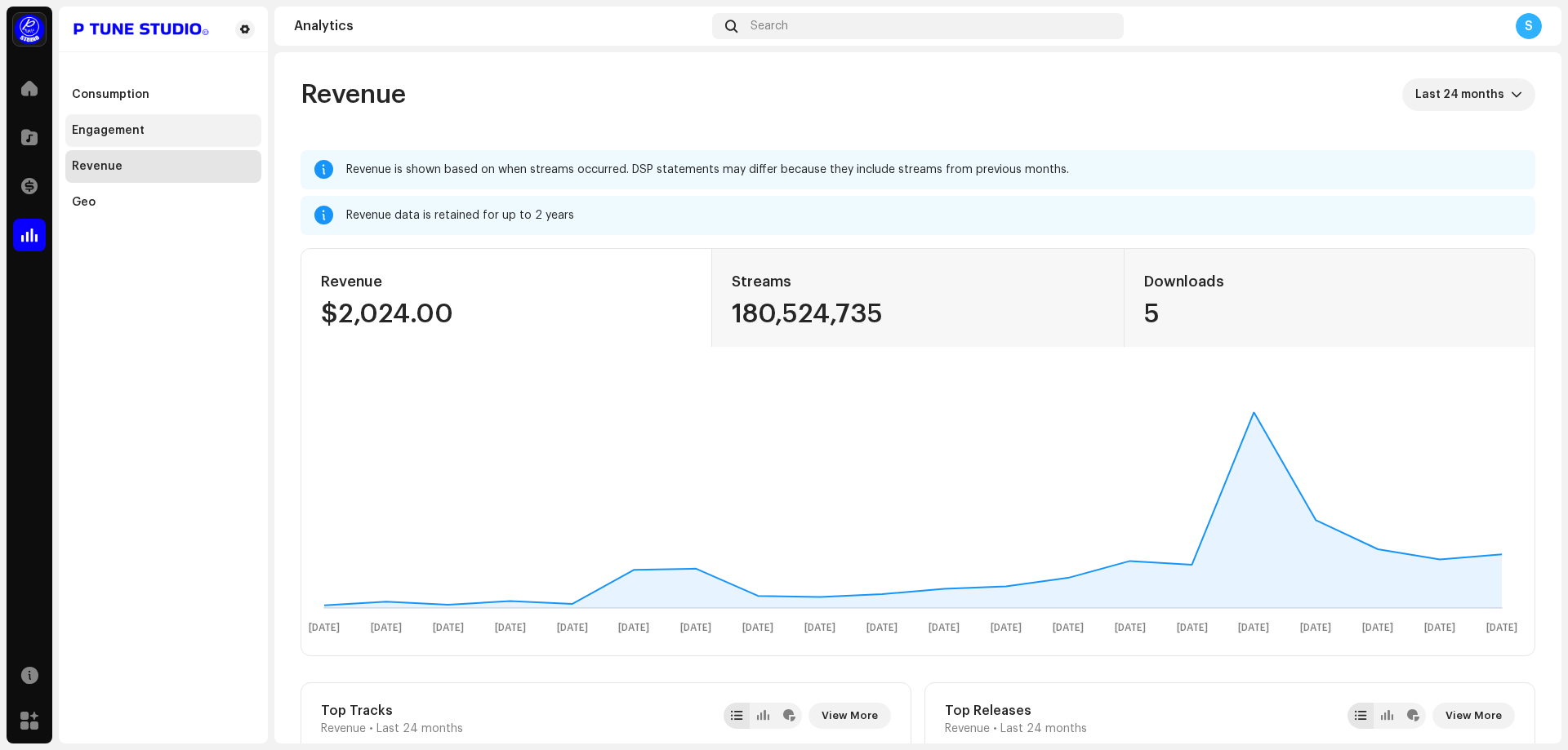
click at [167, 145] on div "Engagement" at bounding box center [163, 130] width 196 height 33
click at [147, 130] on div "Engagement" at bounding box center [163, 131] width 183 height 13
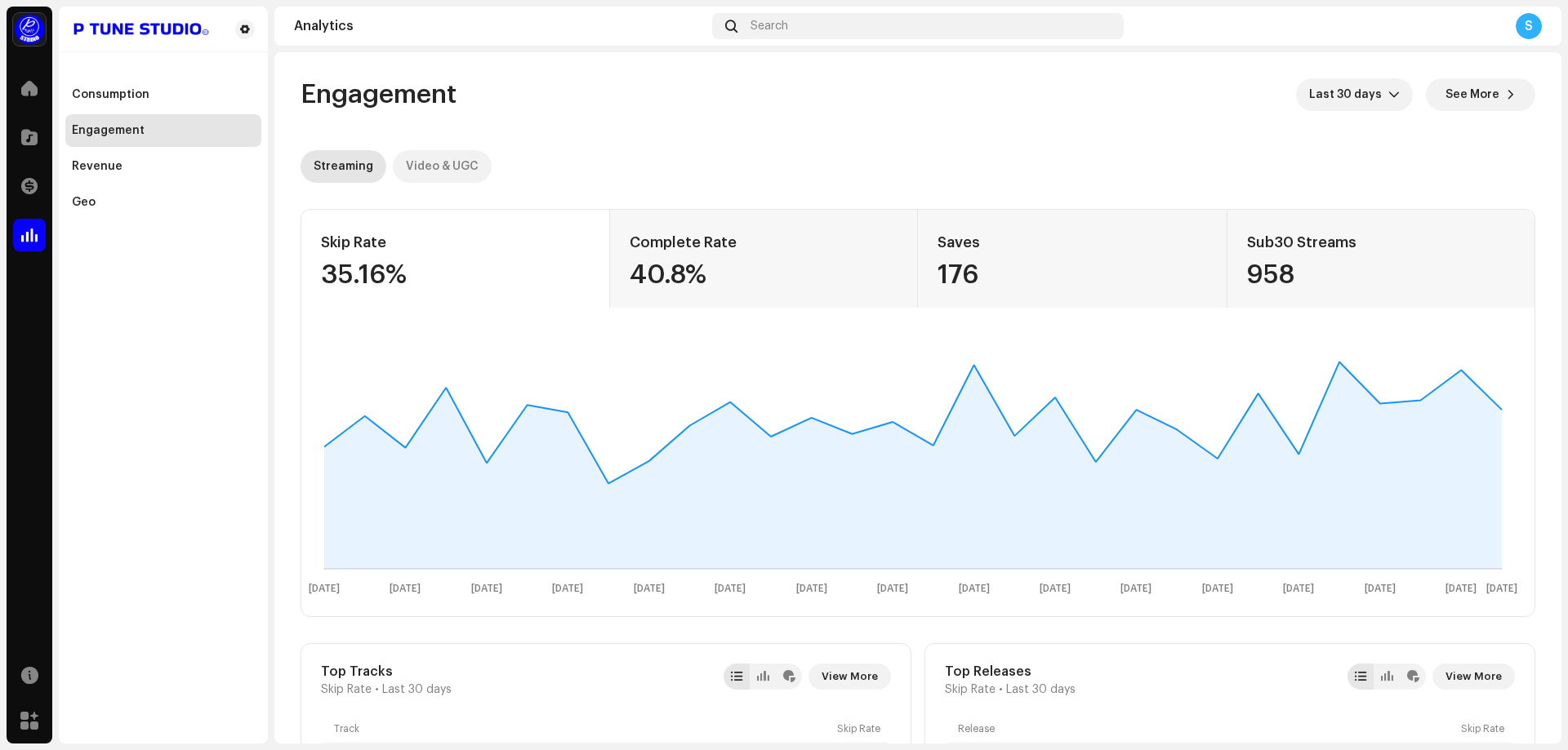
click at [452, 169] on div "Video & UGC" at bounding box center [442, 166] width 73 height 33
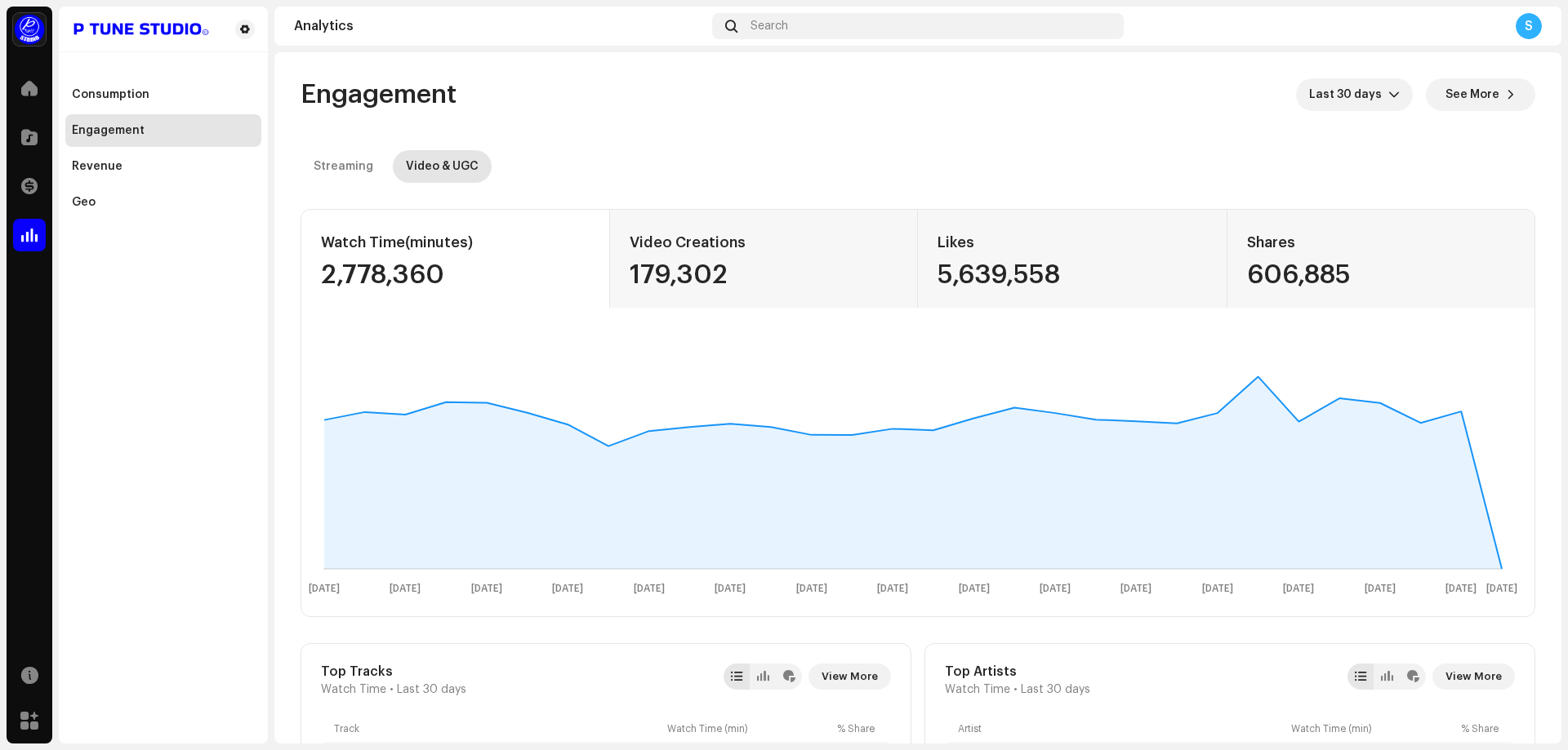
drag, startPoint x: 474, startPoint y: 285, endPoint x: 343, endPoint y: 256, distance: 134.2
click at [343, 258] on div "Watch Time (minutes) 2,778,360" at bounding box center [456, 258] width 308 height 98
click at [455, 284] on div "2,778,360" at bounding box center [455, 275] width 269 height 26
click at [758, 297] on div "Video Creations 179,302" at bounding box center [764, 258] width 308 height 98
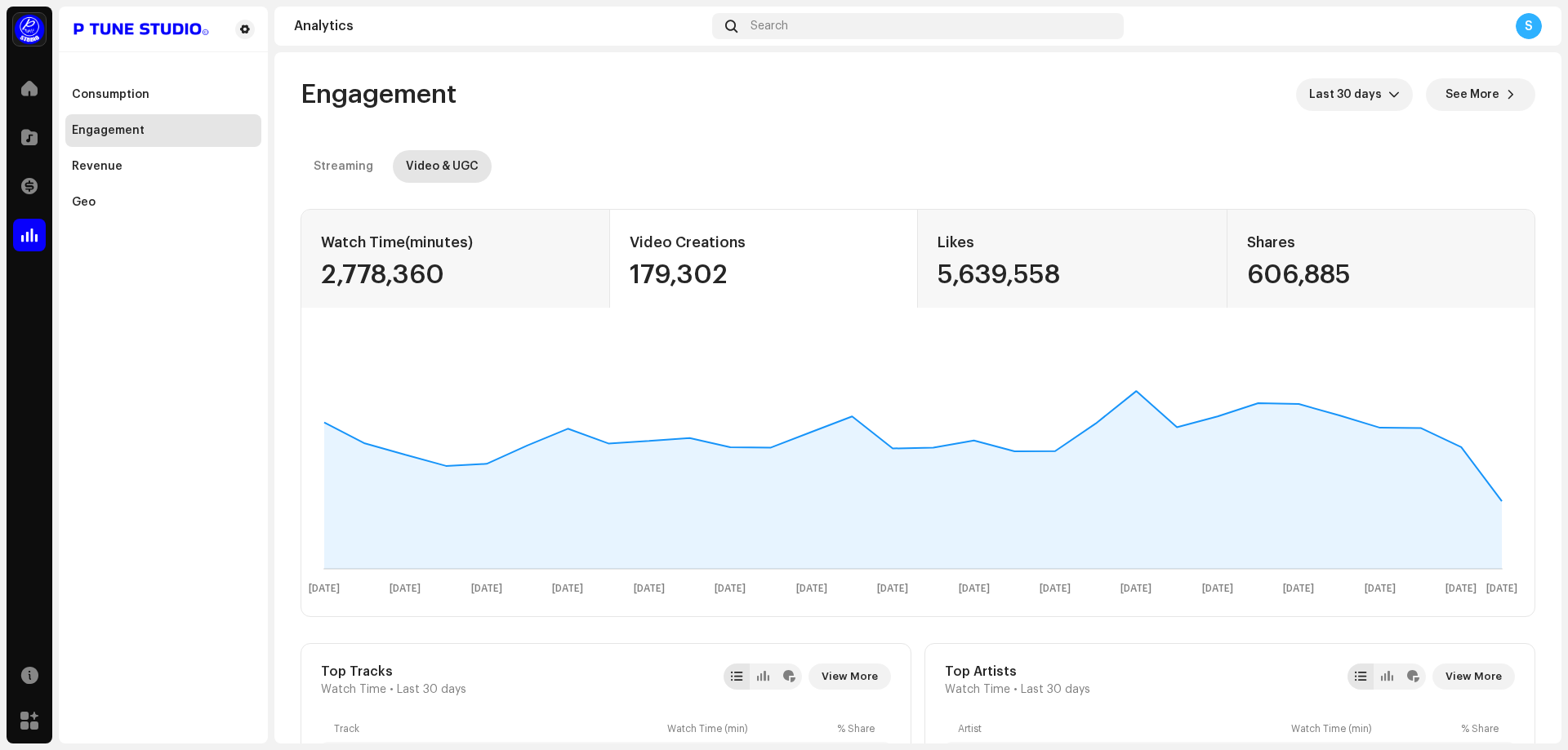
drag, startPoint x: 733, startPoint y: 280, endPoint x: 624, endPoint y: 243, distance: 115.1
click at [624, 243] on div "Video Creations 179,302" at bounding box center [764, 258] width 308 height 98
click at [972, 294] on div "Likes 5,639,558" at bounding box center [1072, 258] width 308 height 98
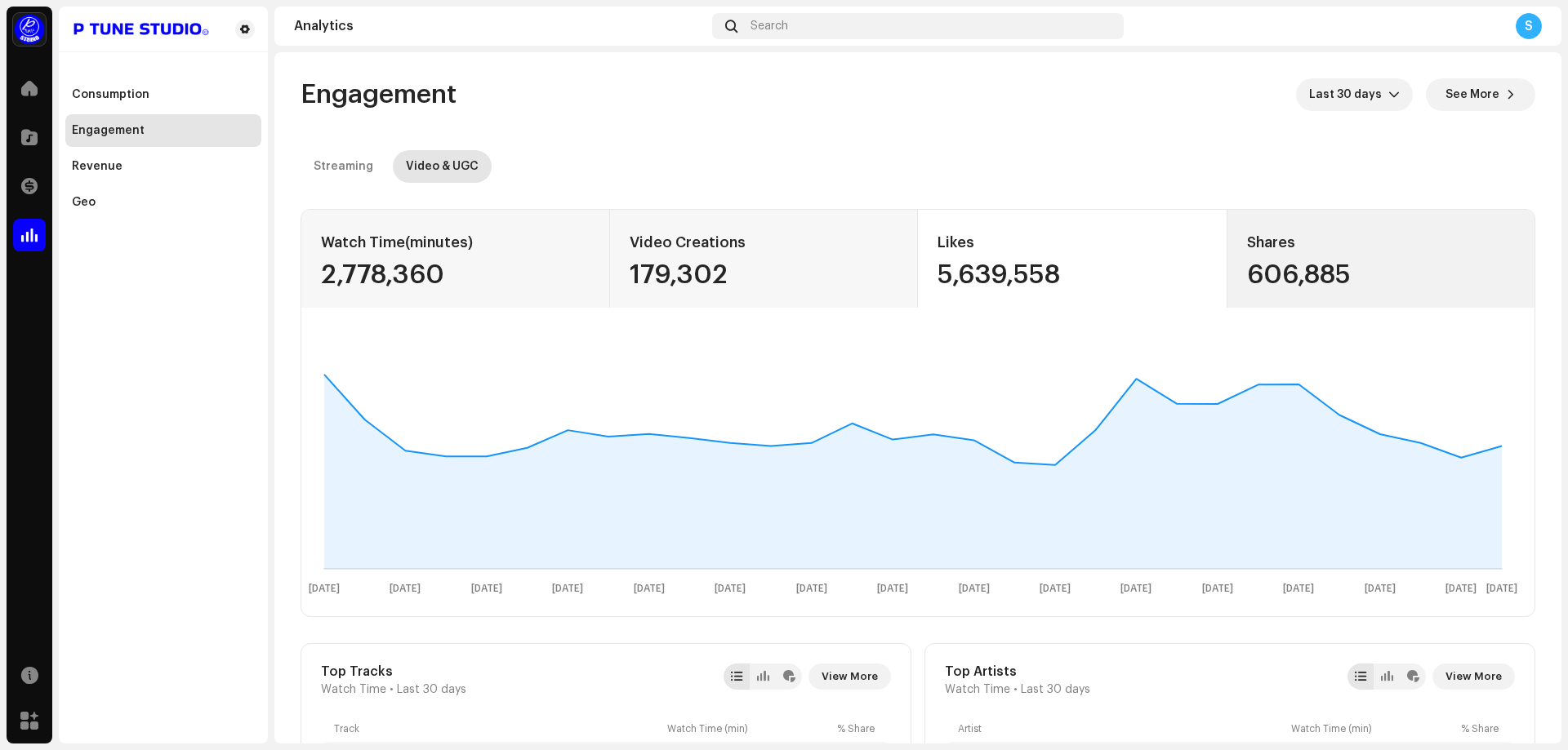
click at [1312, 280] on div "606,885" at bounding box center [1380, 275] width 269 height 26
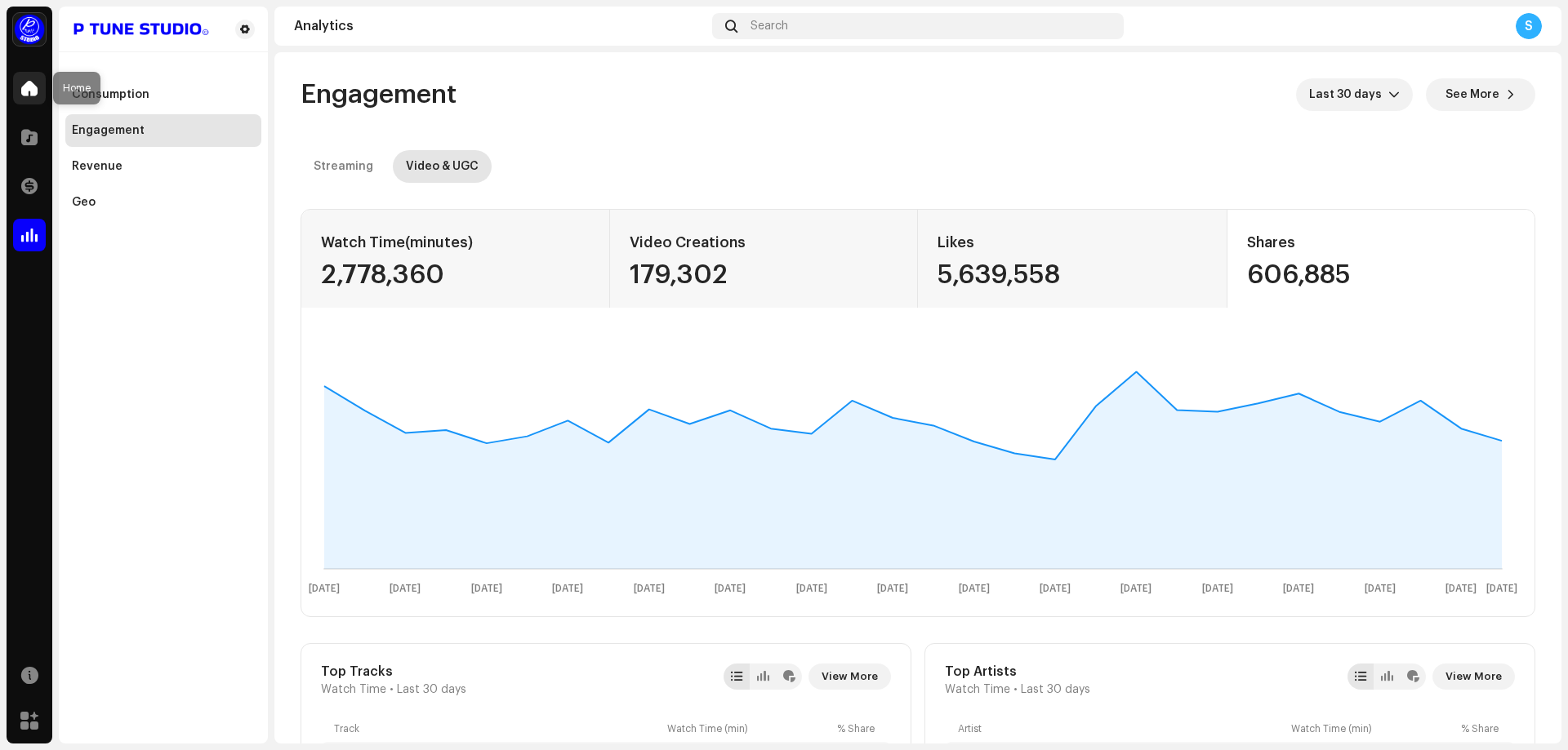
click at [32, 94] on span at bounding box center [29, 88] width 16 height 13
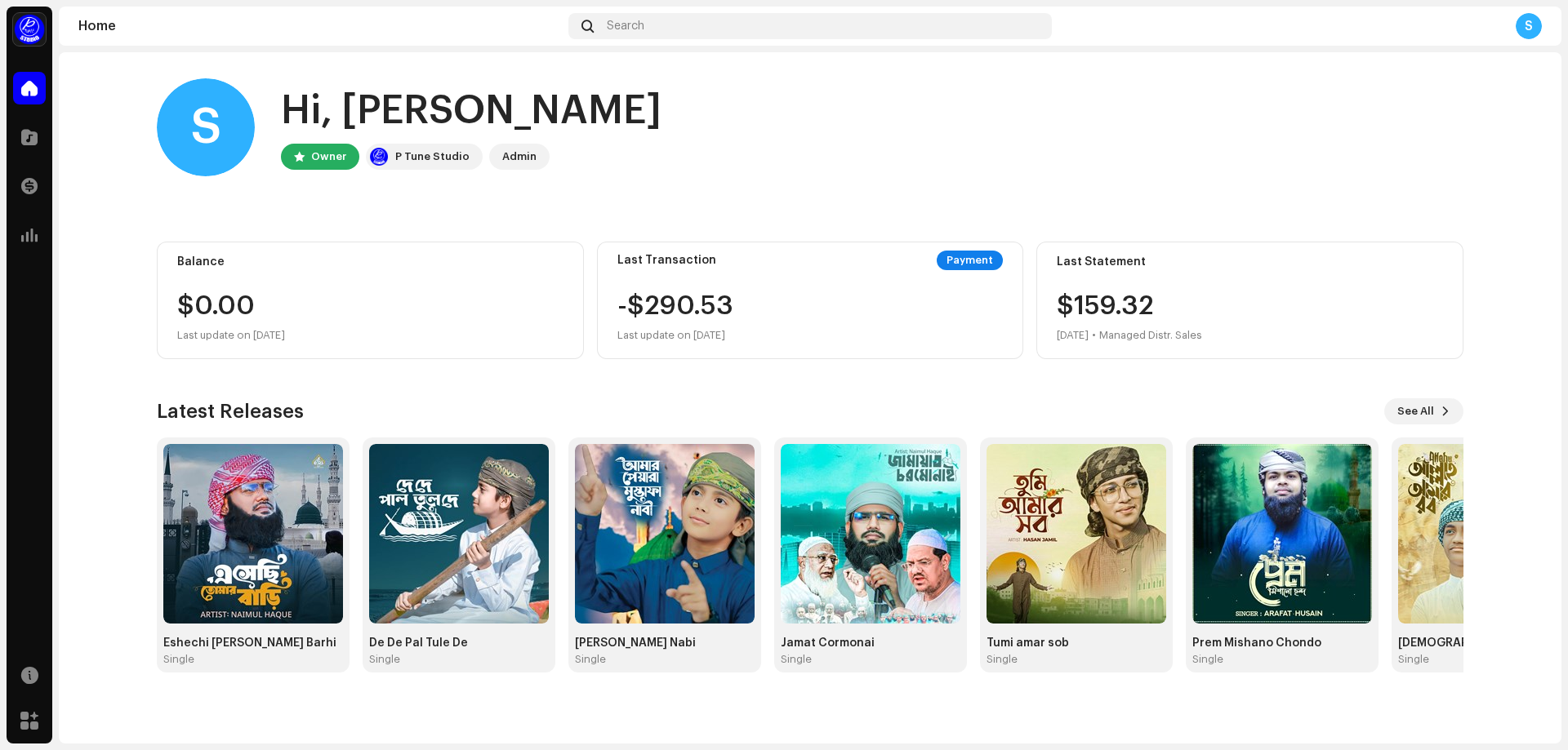
drag, startPoint x: 778, startPoint y: 336, endPoint x: 606, endPoint y: 252, distance: 191.4
click at [606, 252] on div "Last Transaction Payment -$290.53 Last update on [DATE]" at bounding box center [810, 299] width 427 height 118
drag, startPoint x: 614, startPoint y: 255, endPoint x: 763, endPoint y: 349, distance: 176.2
click at [763, 349] on div "Last Transaction Payment -$290.53 Last update on [DATE]" at bounding box center [810, 299] width 427 height 118
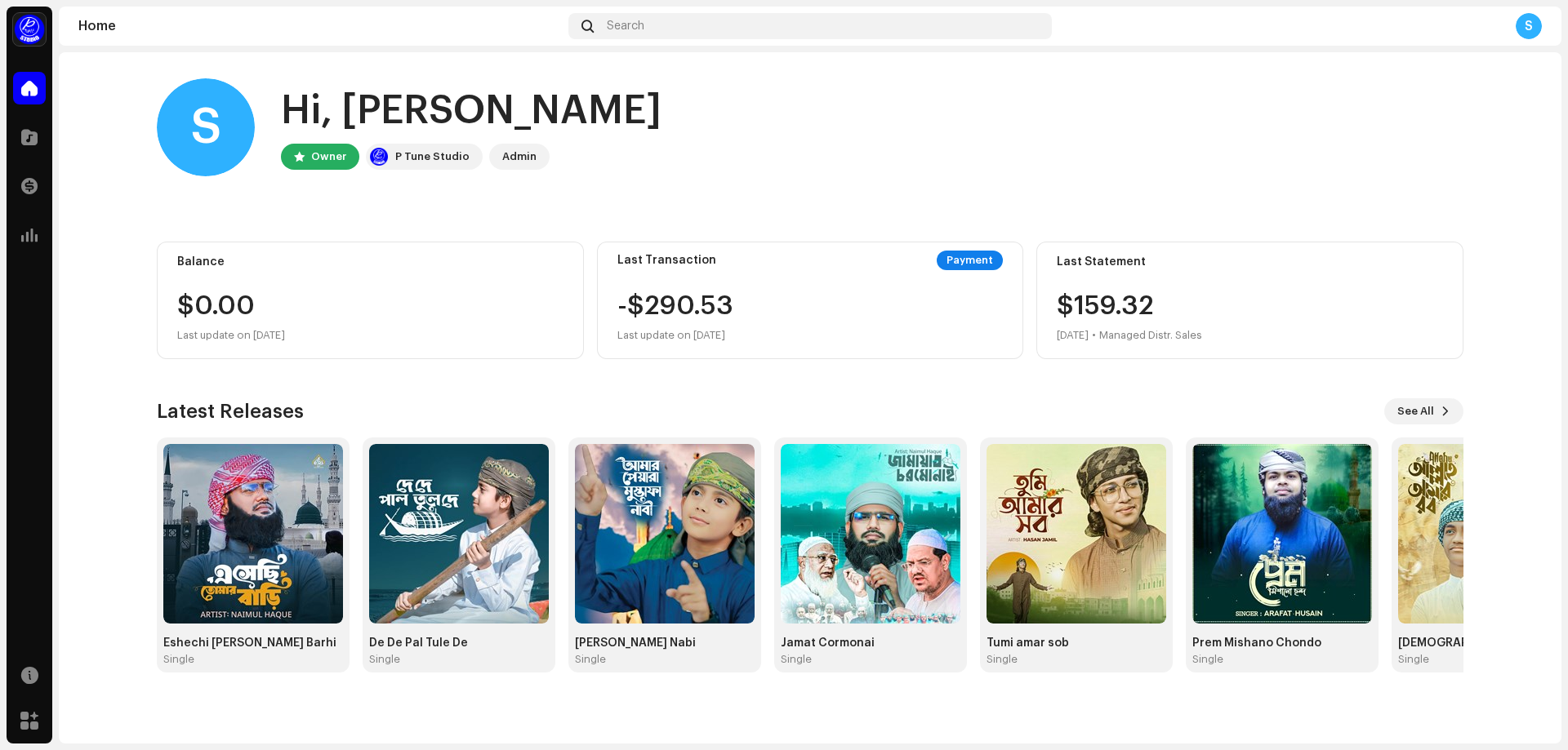
click at [763, 349] on div "Last Transaction Payment -$290.53 Last update on [DATE]" at bounding box center [810, 299] width 427 height 118
drag, startPoint x: 753, startPoint y: 332, endPoint x: 616, endPoint y: 260, distance: 154.8
click at [616, 260] on div "Last Transaction Payment -$290.53 Last update on [DATE]" at bounding box center [810, 299] width 427 height 118
click at [617, 260] on div "Last Transaction" at bounding box center [666, 260] width 99 height 13
click at [974, 263] on div "Payment" at bounding box center [969, 260] width 66 height 19
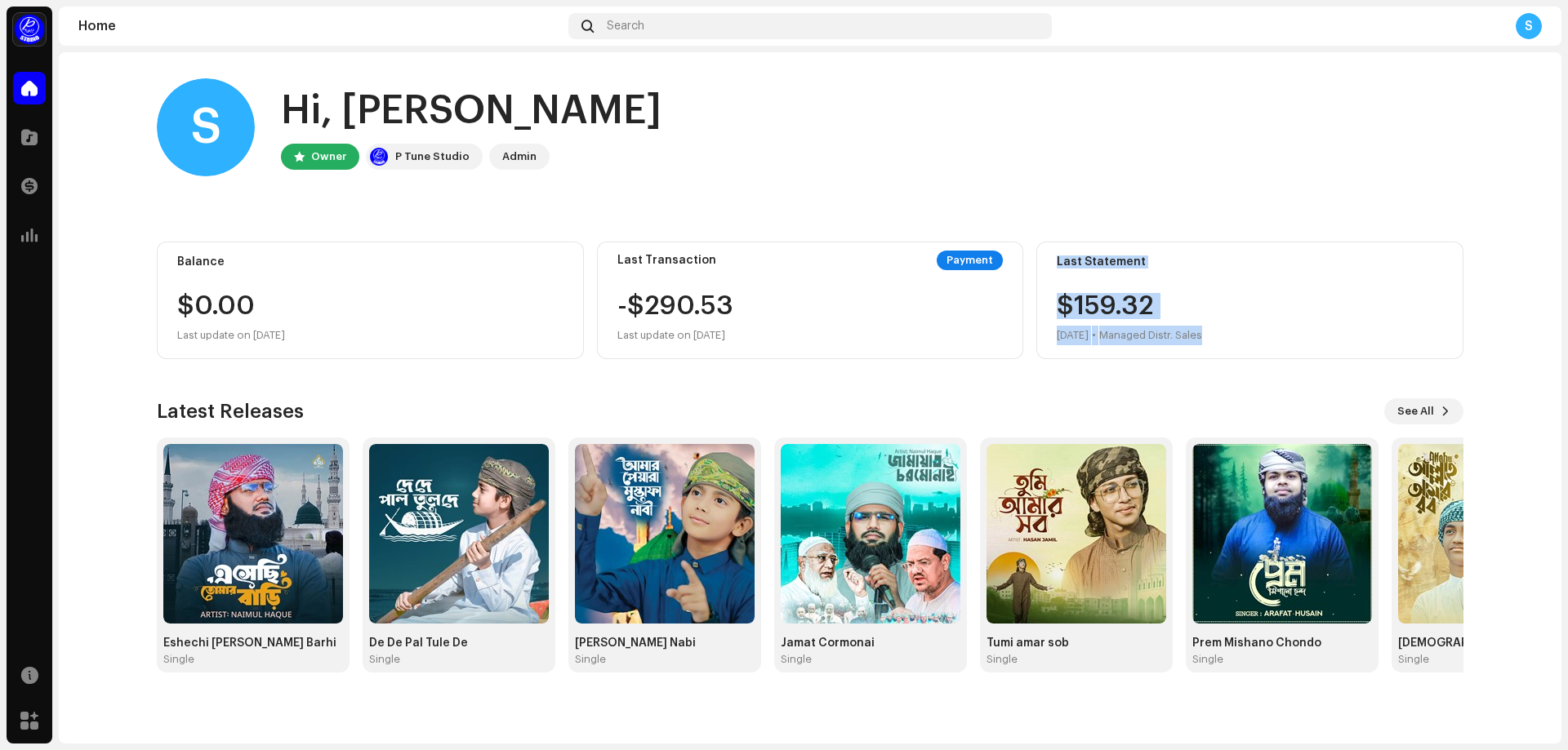
drag, startPoint x: 1064, startPoint y: 298, endPoint x: 1050, endPoint y: 259, distance: 41.4
click at [1058, 259] on div "Last Statement $159.32 [DATE] • Managed Distr. Sales" at bounding box center [1249, 299] width 427 height 118
click at [1050, 259] on div "Last Statement $159.32 [DATE] • Managed Distr. Sales" at bounding box center [1249, 299] width 427 height 118
drag, startPoint x: 1052, startPoint y: 259, endPoint x: 1219, endPoint y: 341, distance: 186.0
click at [1219, 341] on div "Last Statement $159.32 [DATE] • Managed Distr. Sales" at bounding box center [1249, 299] width 427 height 118
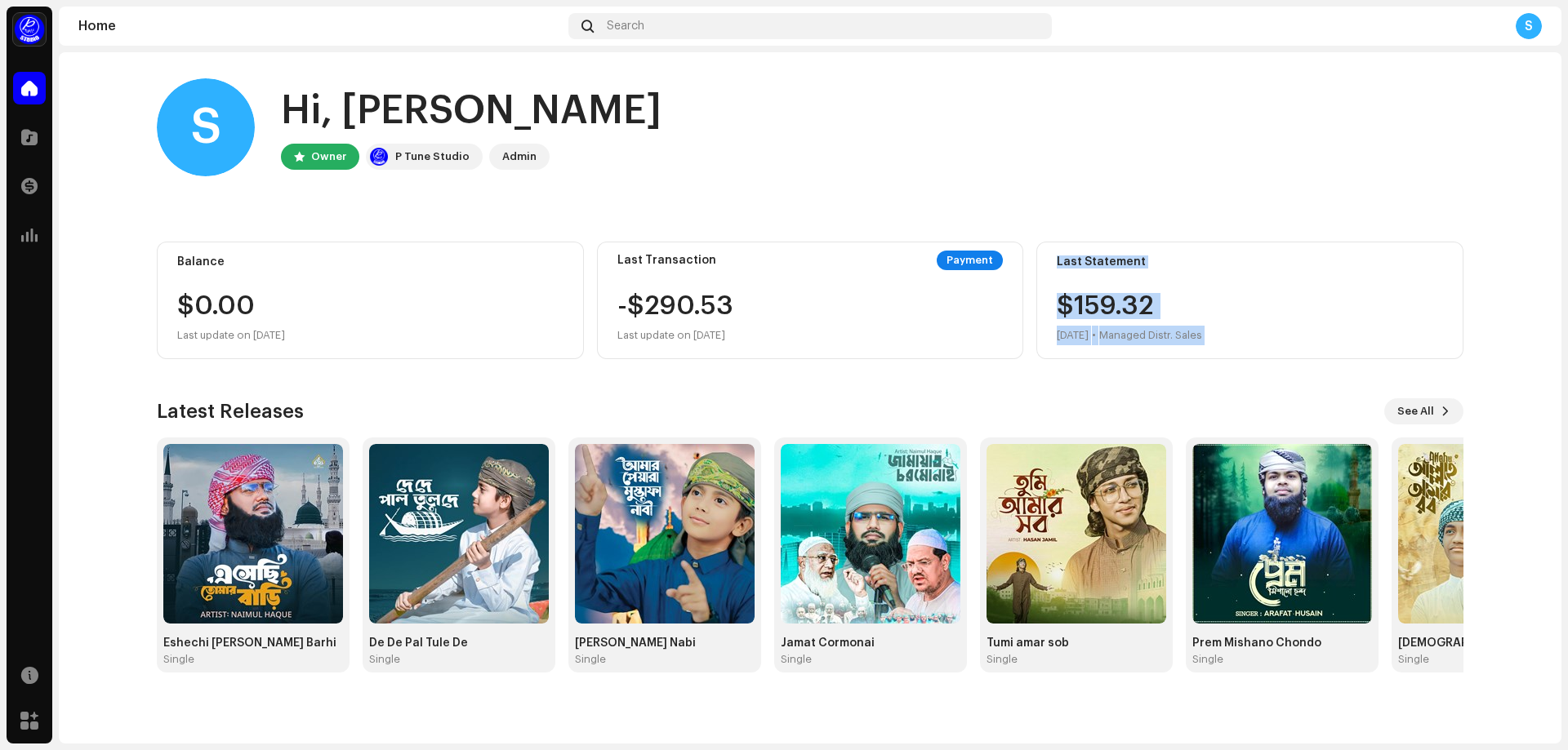
click at [1219, 341] on div "$159.32 Sep 2025 • Managed Distr. Sales" at bounding box center [1249, 319] width 386 height 53
click at [1446, 407] on span at bounding box center [1445, 411] width 10 height 13
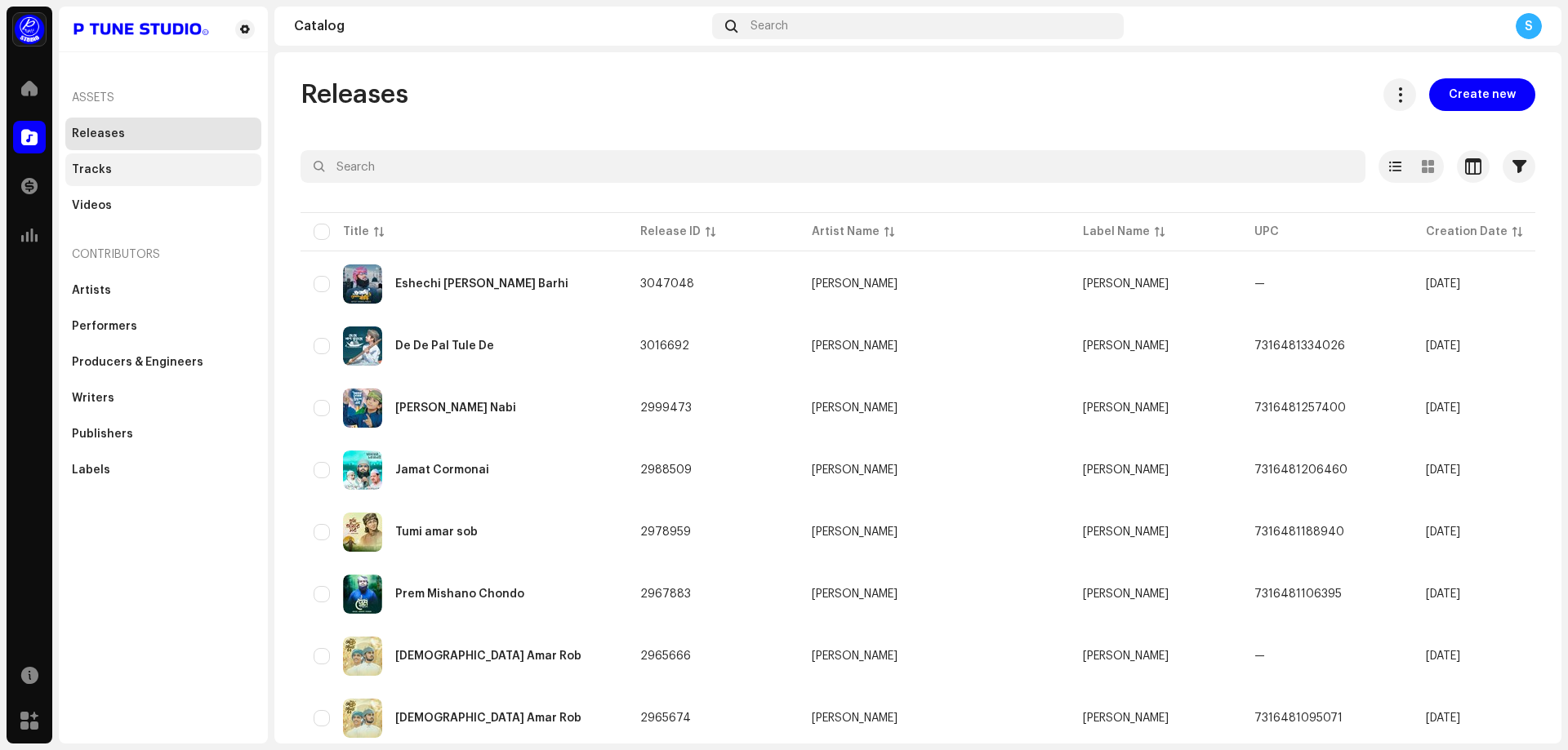
click at [139, 180] on div "Tracks" at bounding box center [163, 169] width 196 height 33
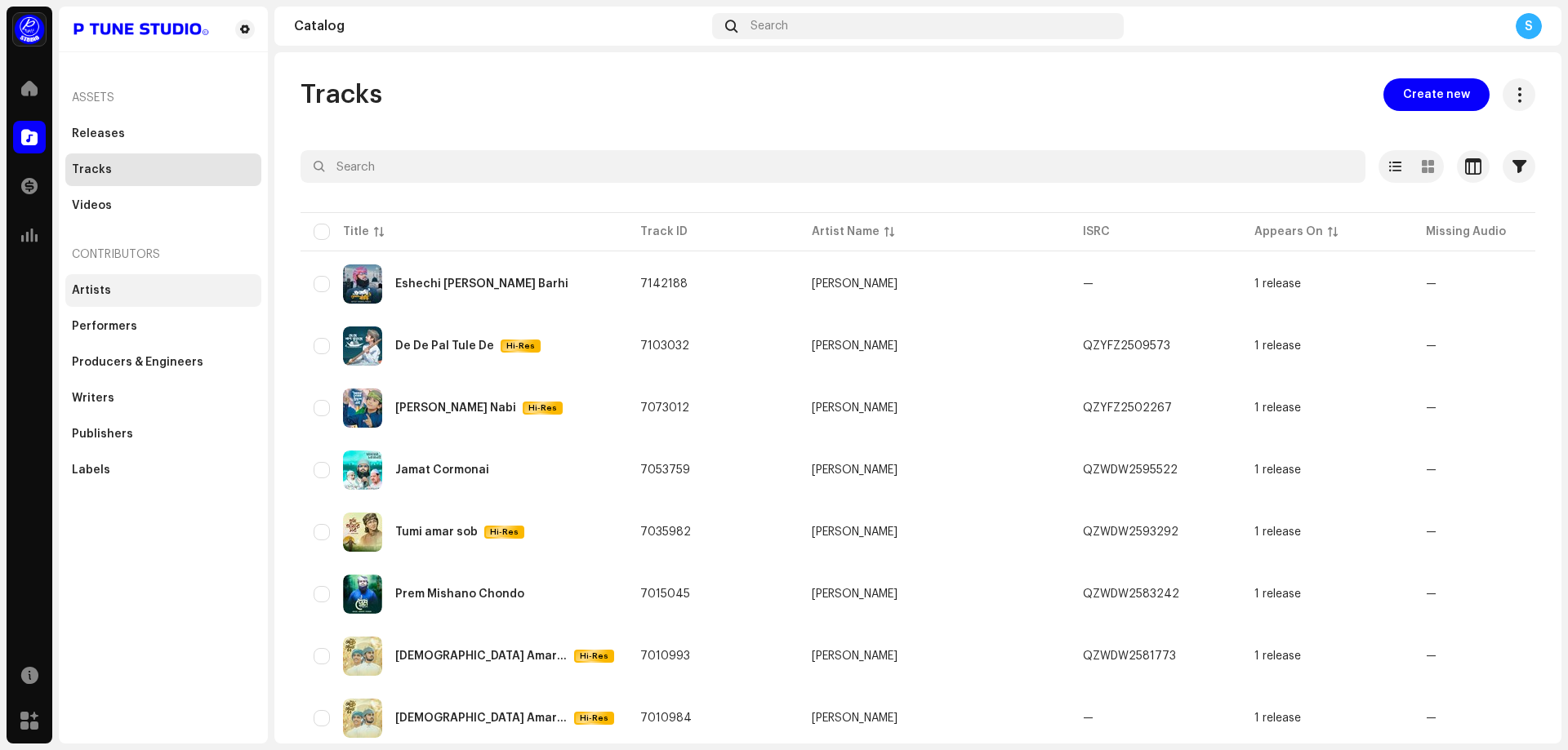
click at [110, 291] on div "Artists" at bounding box center [163, 291] width 183 height 13
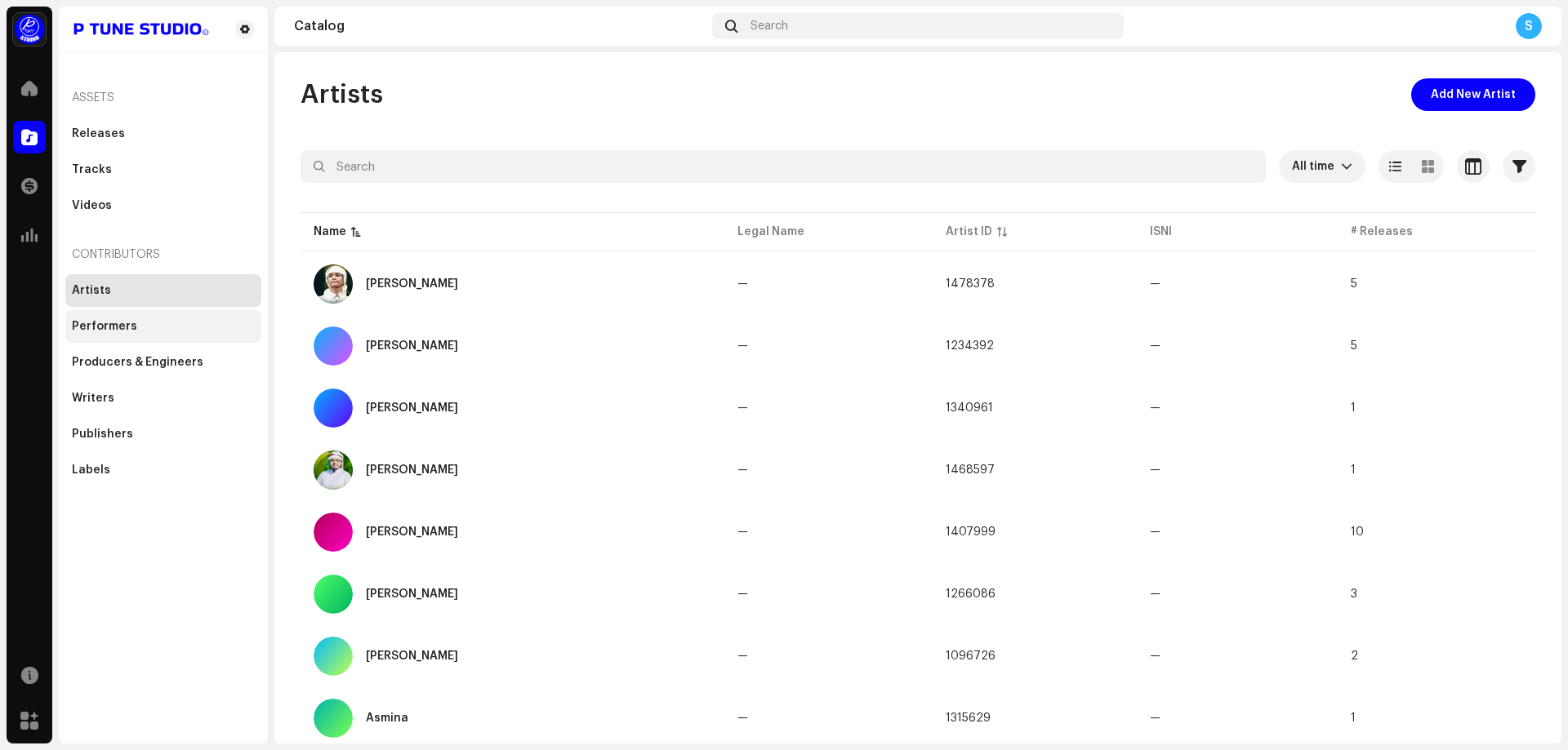
click at [151, 333] on div "Performers" at bounding box center [163, 326] width 196 height 33
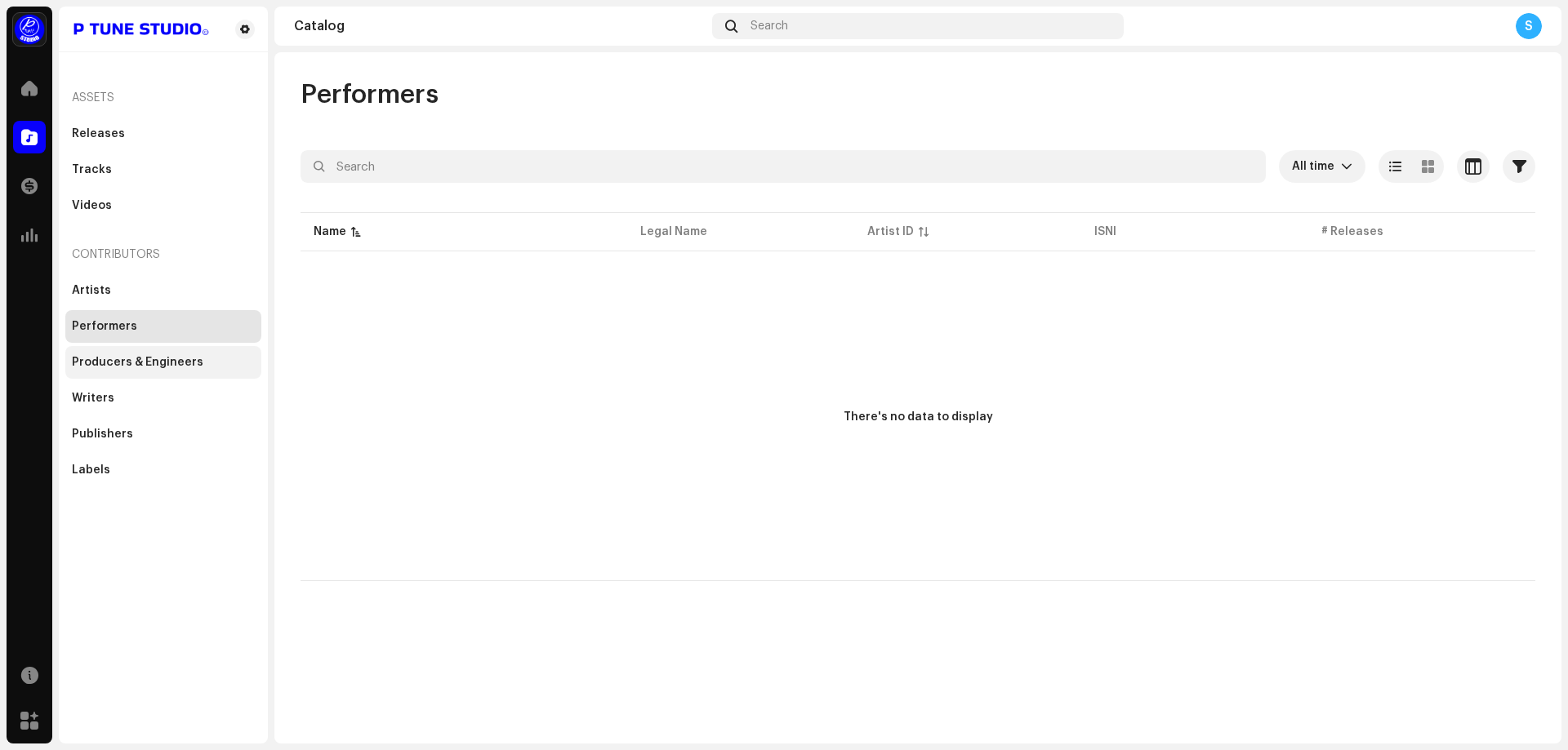
click at [179, 368] on div "Producers & Engineers" at bounding box center [163, 363] width 196 height 33
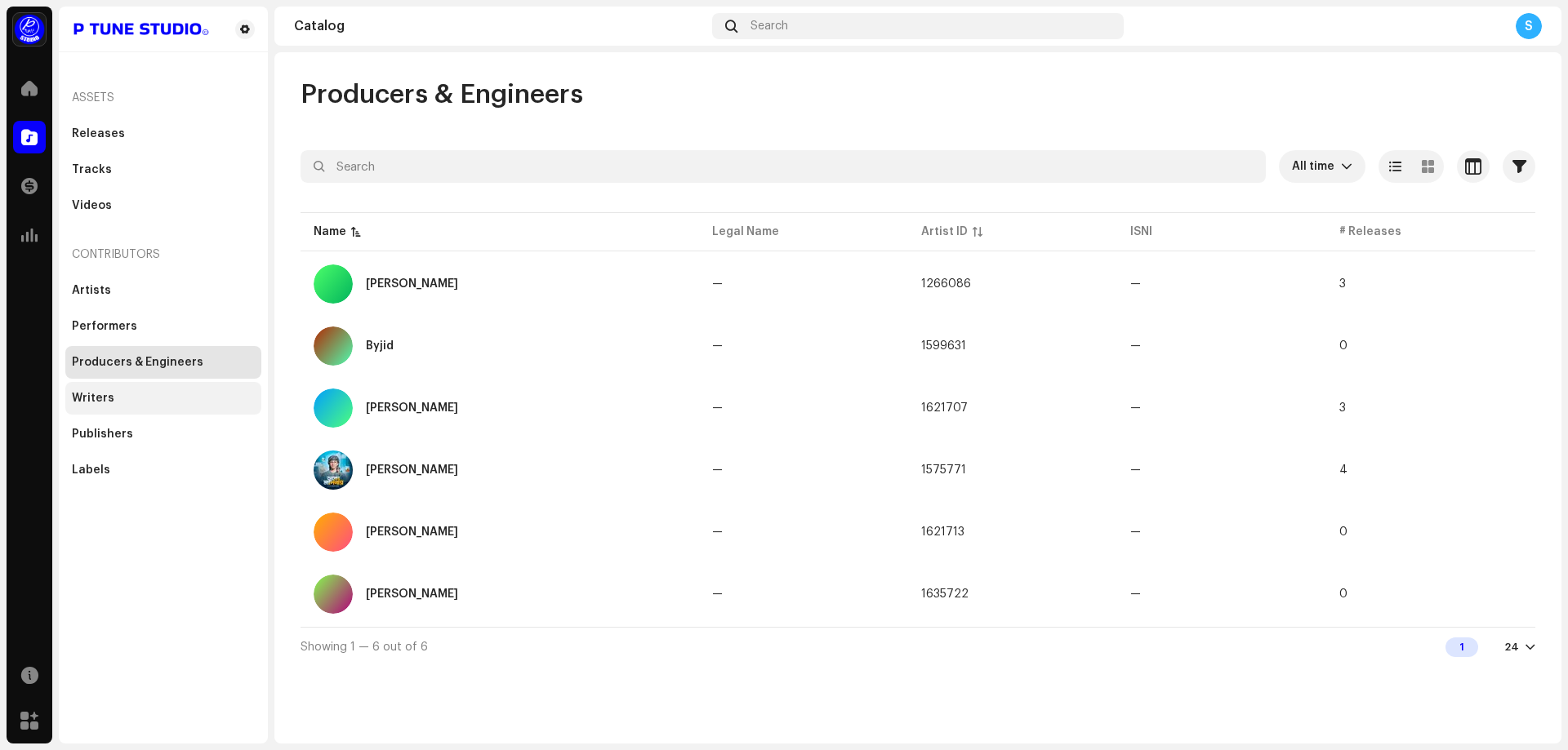
click at [175, 401] on div "Writers" at bounding box center [163, 398] width 183 height 13
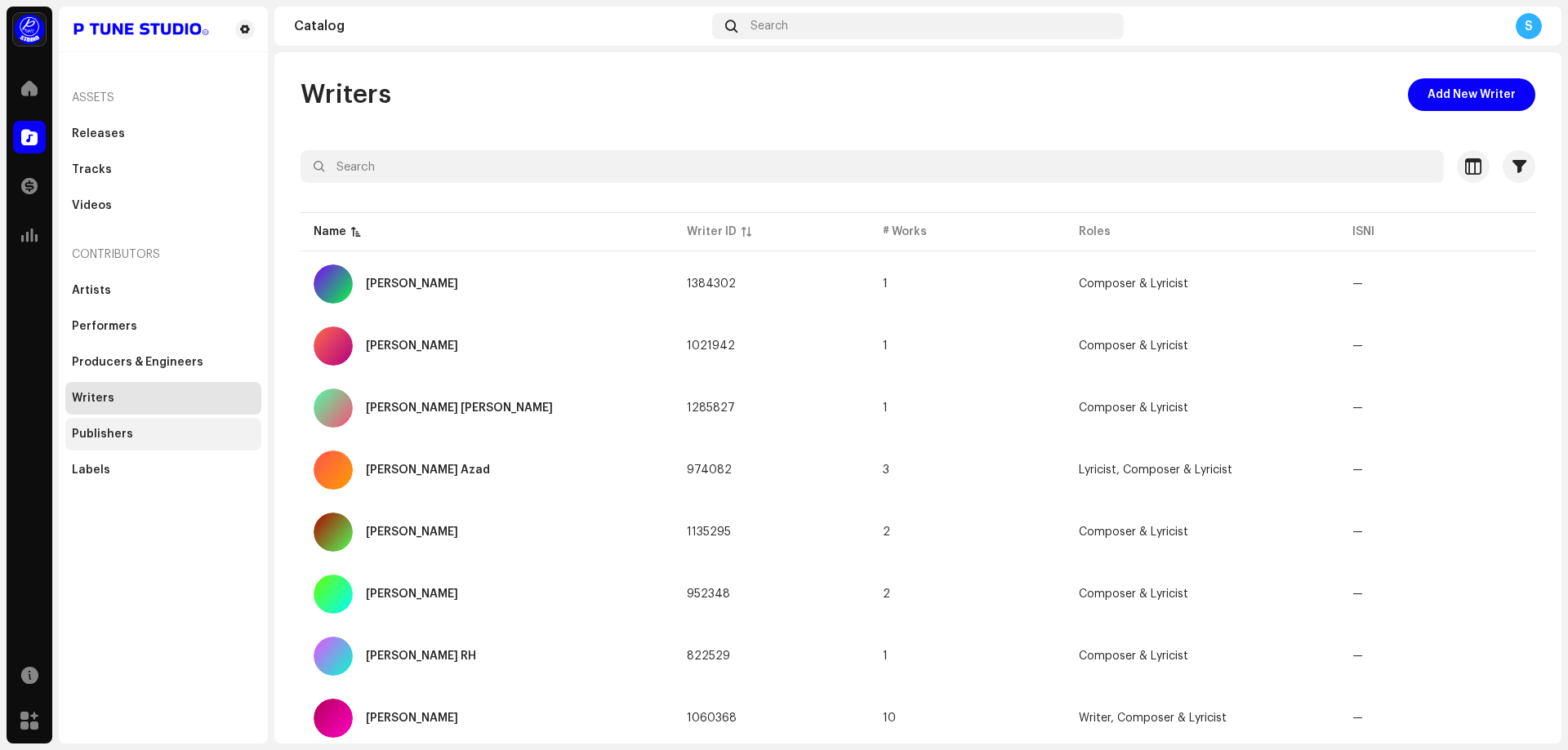
click at [171, 440] on div "Publishers" at bounding box center [163, 434] width 183 height 13
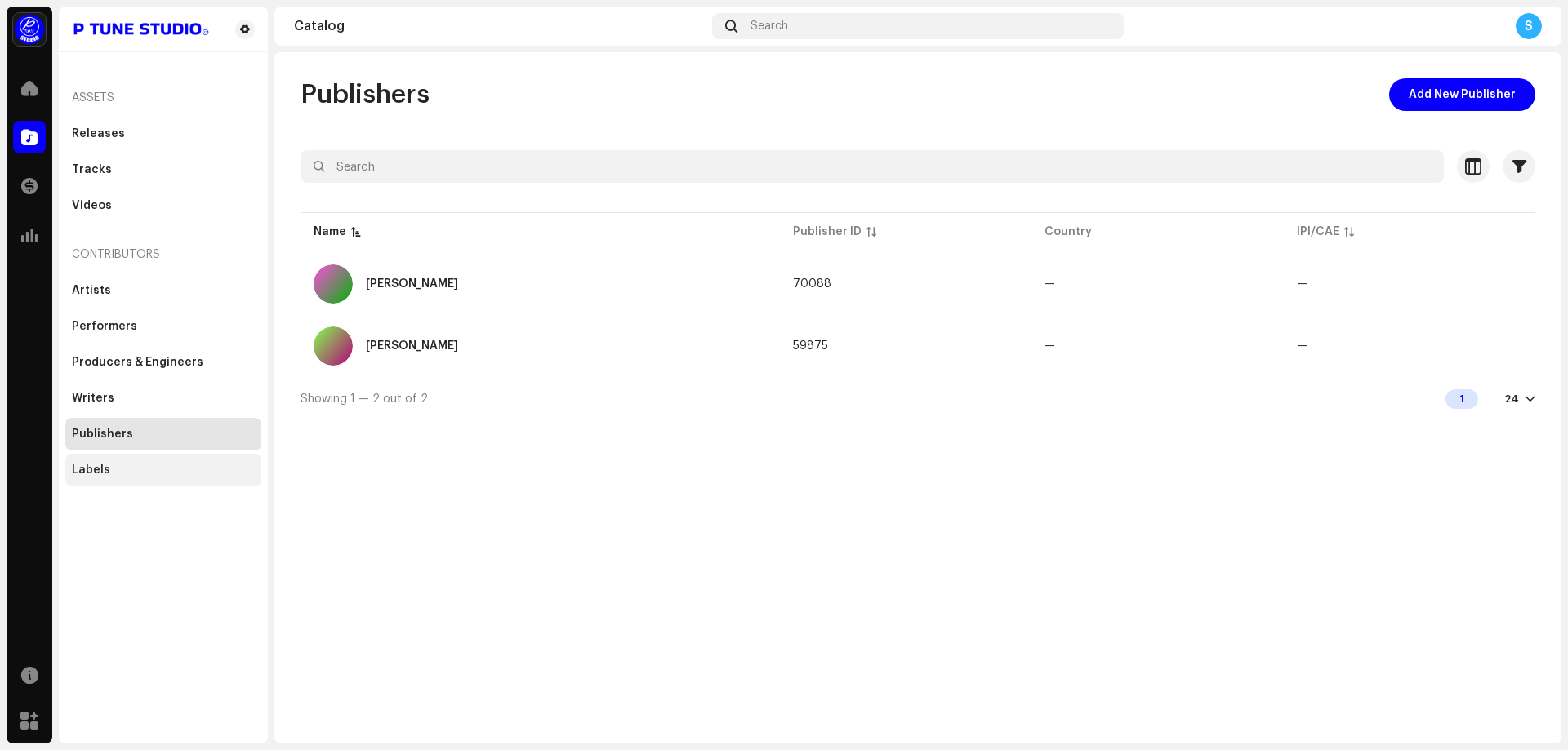
click at [160, 469] on div "Labels" at bounding box center [163, 470] width 183 height 13
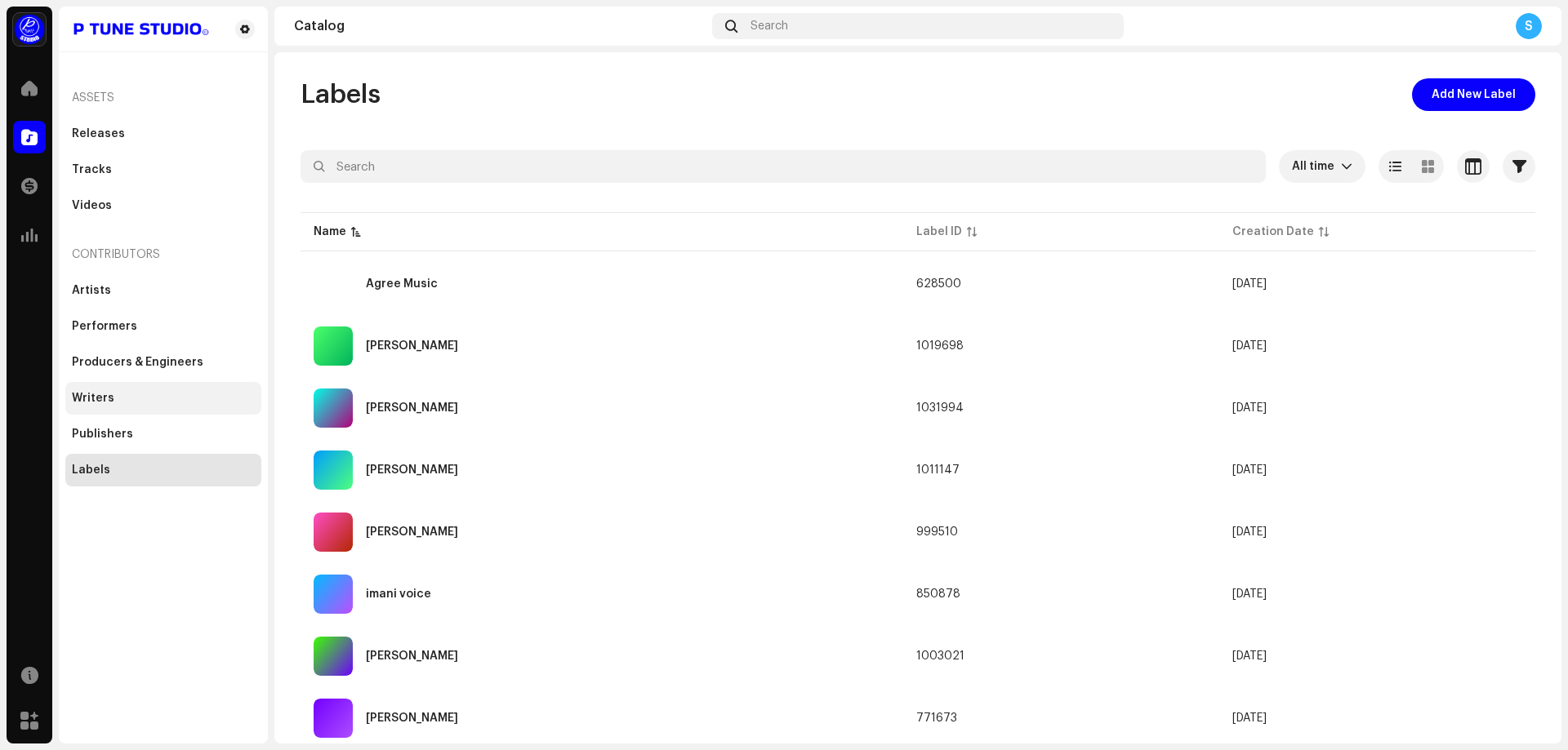
click at [163, 389] on div "Writers" at bounding box center [163, 398] width 196 height 33
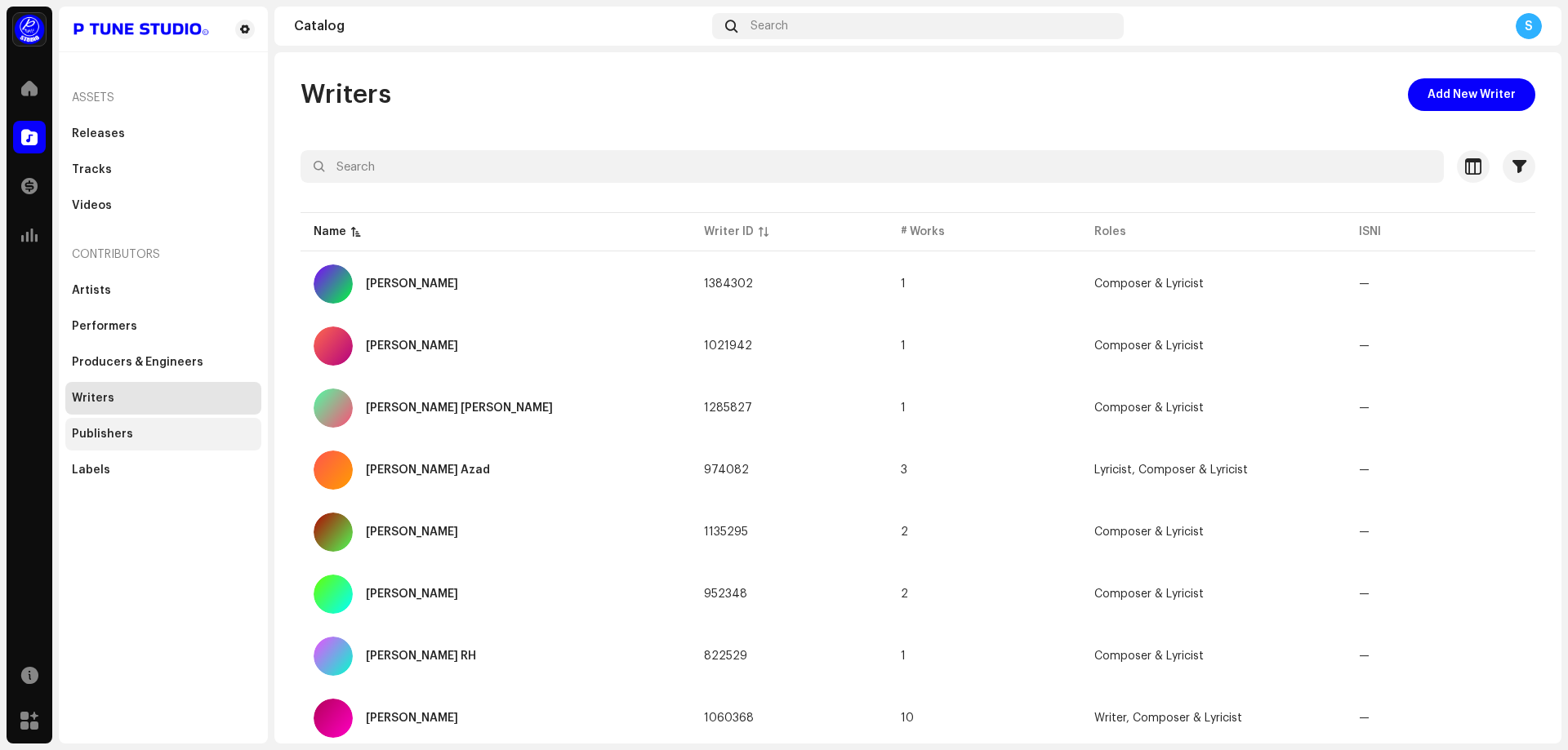
click at [160, 435] on div "Publishers" at bounding box center [163, 434] width 183 height 13
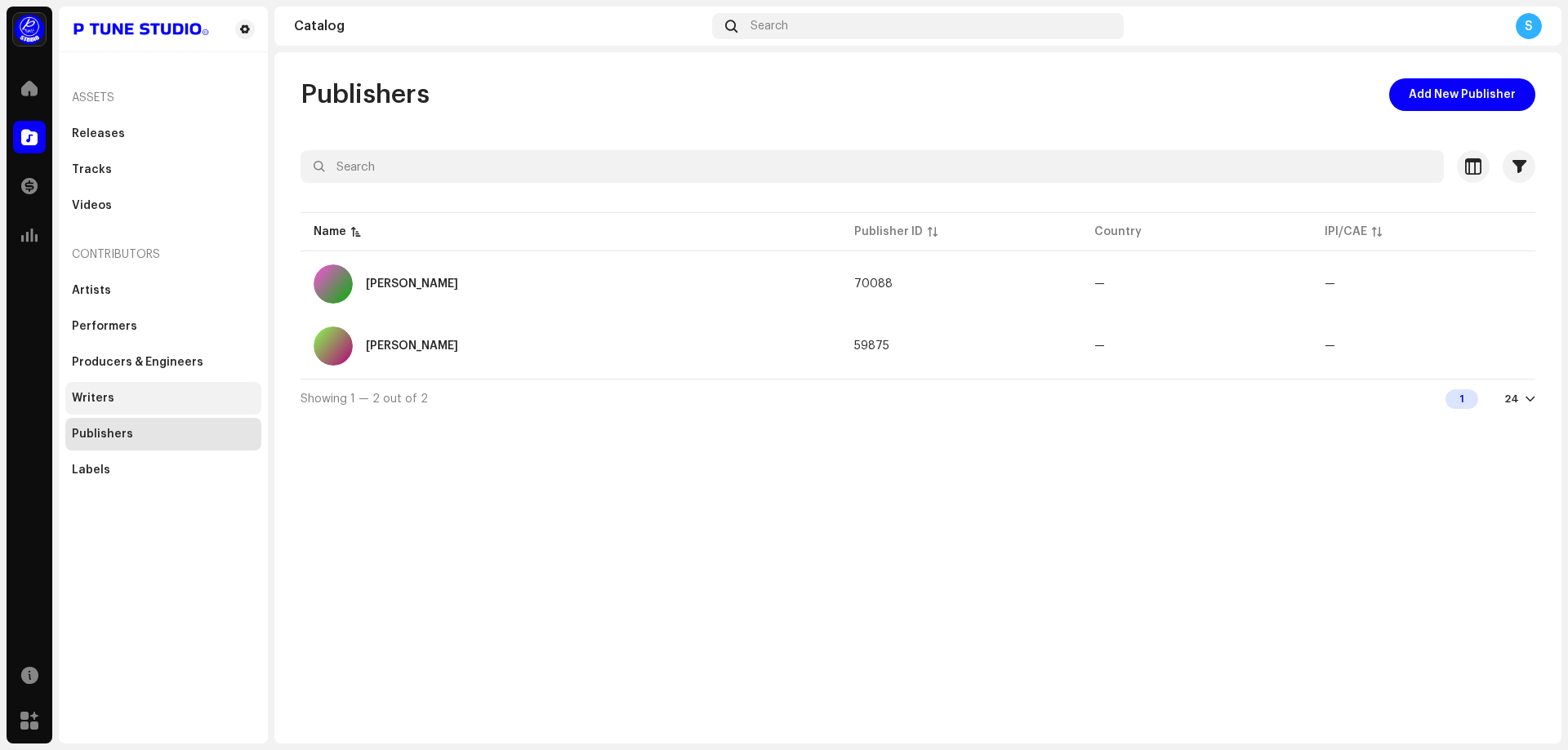
click at [144, 402] on div "Writers" at bounding box center [163, 398] width 183 height 13
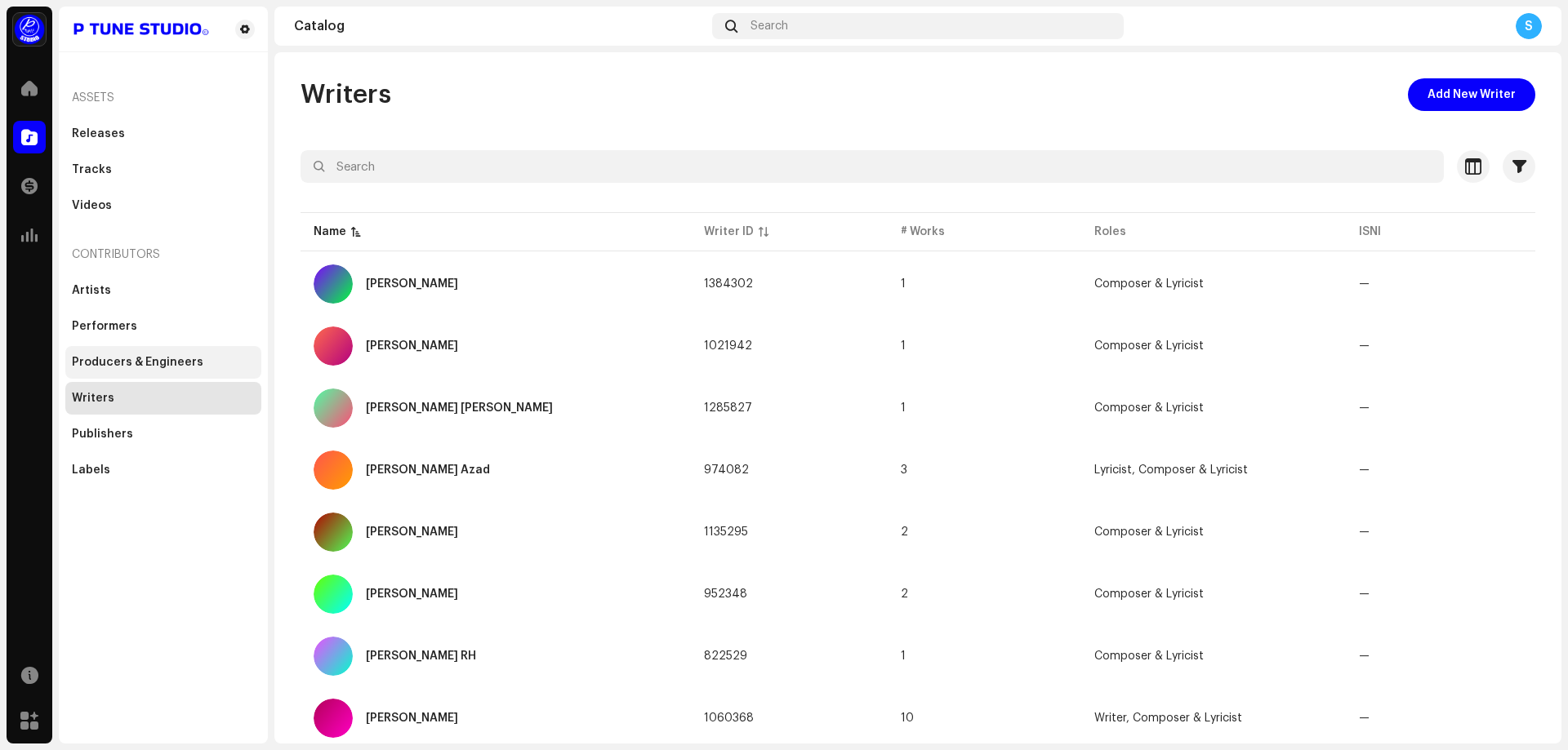
click at [145, 364] on div "Producers & Engineers" at bounding box center [137, 363] width 131 height 13
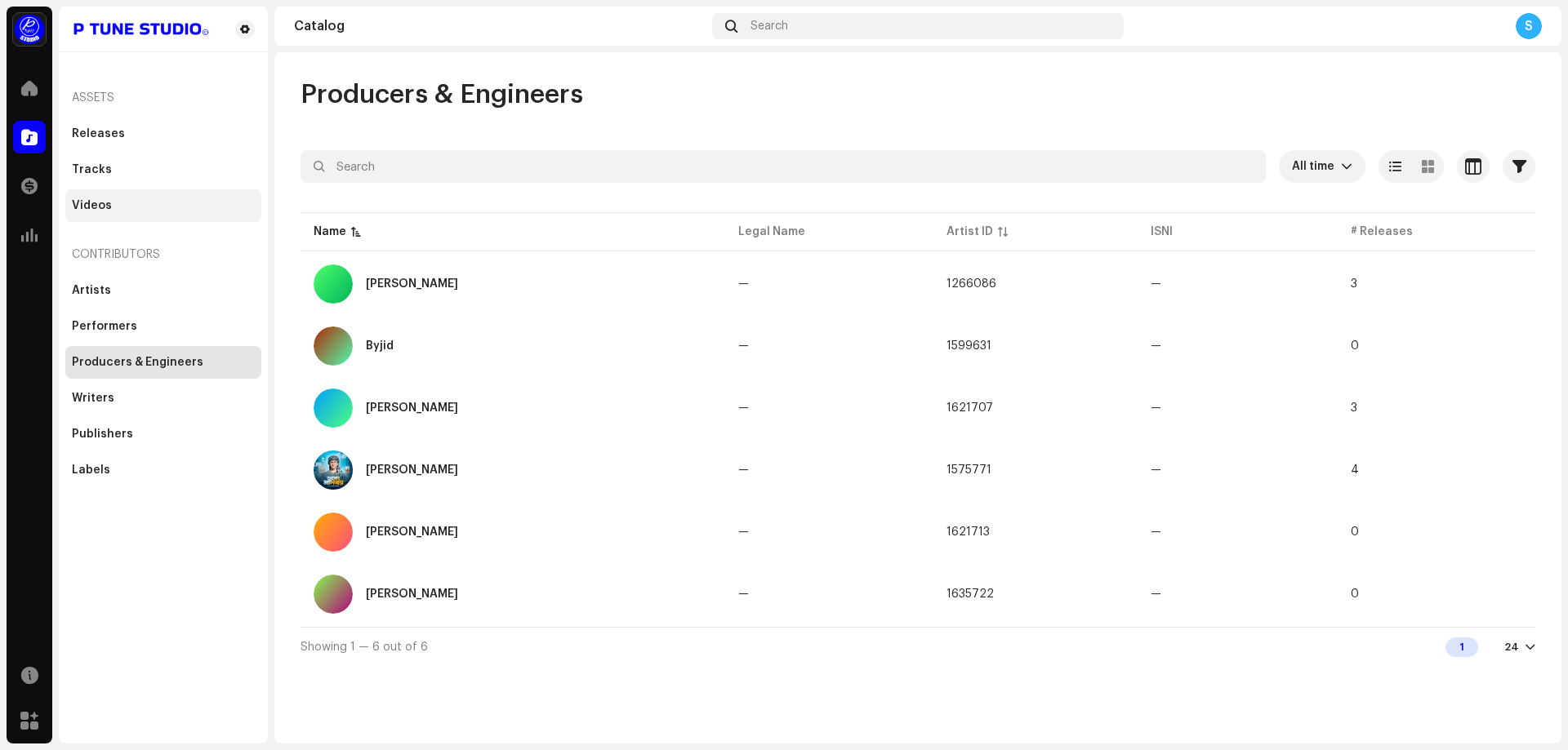
click at [118, 205] on div "Videos" at bounding box center [163, 206] width 183 height 13
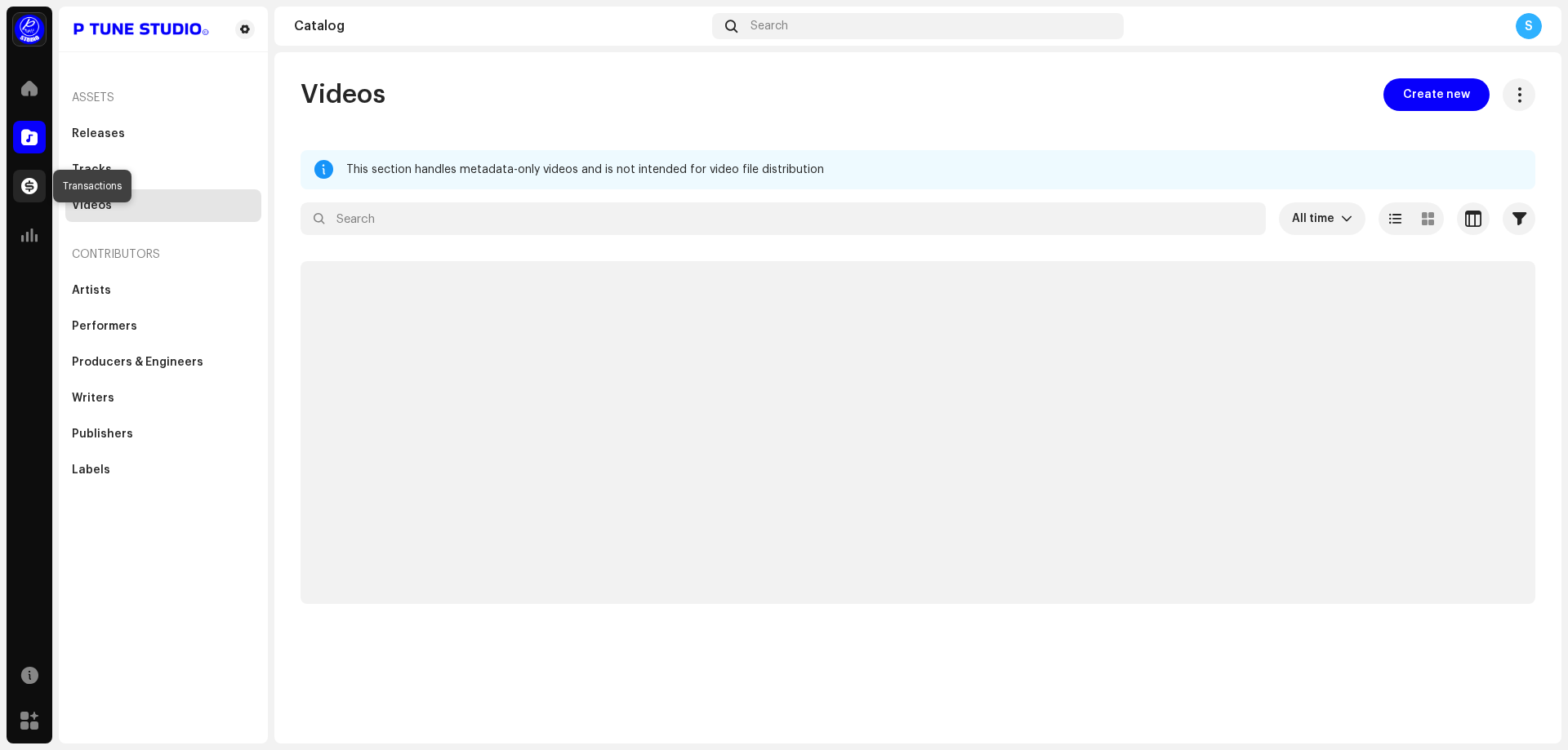
click at [25, 184] on span at bounding box center [29, 187] width 16 height 13
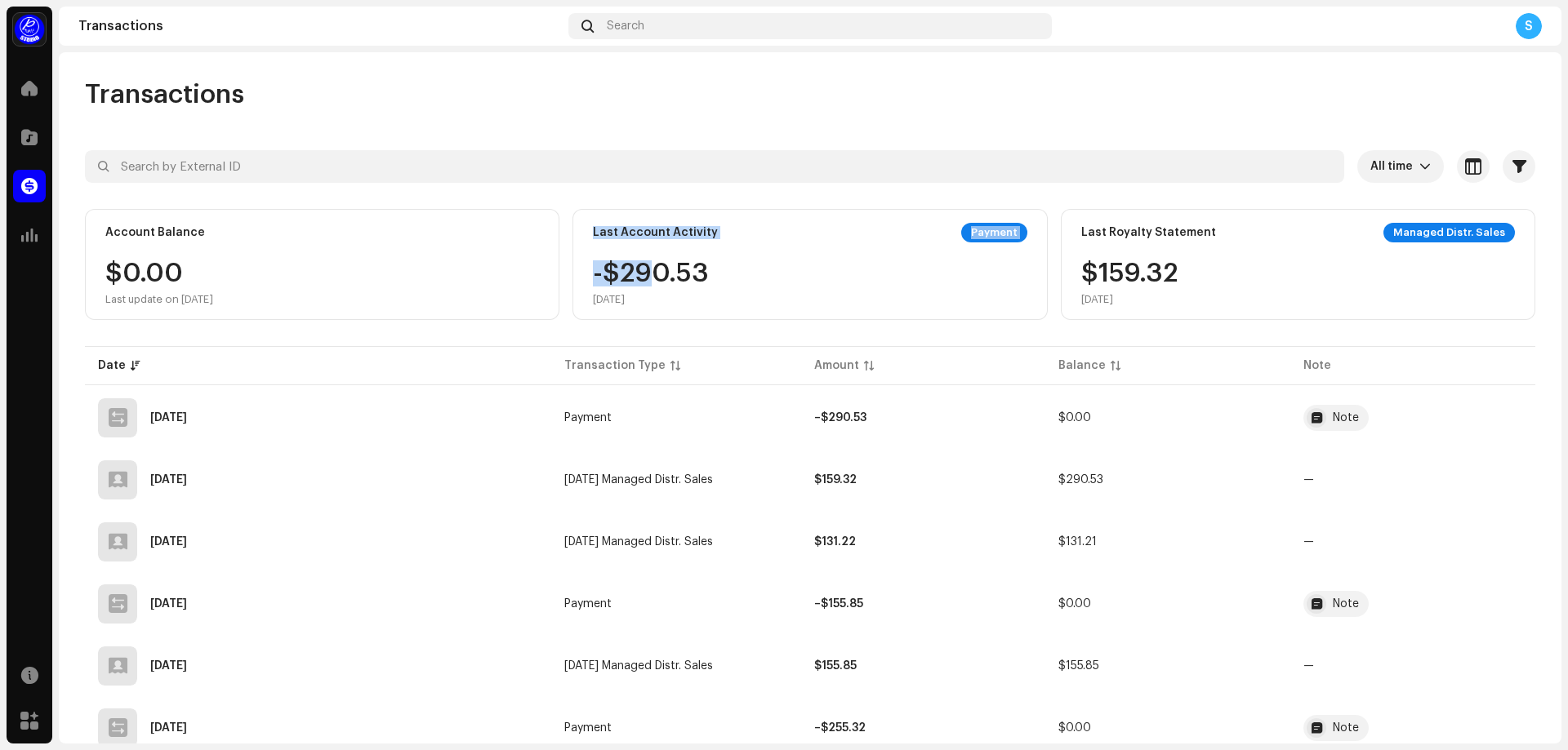
drag, startPoint x: 637, startPoint y: 287, endPoint x: 577, endPoint y: 235, distance: 79.4
click at [577, 235] on div "Last Account Activity Payment -$290.53 [DATE]" at bounding box center [810, 264] width 475 height 111
drag, startPoint x: 588, startPoint y: 225, endPoint x: 672, endPoint y: 298, distance: 111.3
click at [672, 298] on div "Last Account Activity Payment -$290.53 [DATE]" at bounding box center [810, 264] width 475 height 111
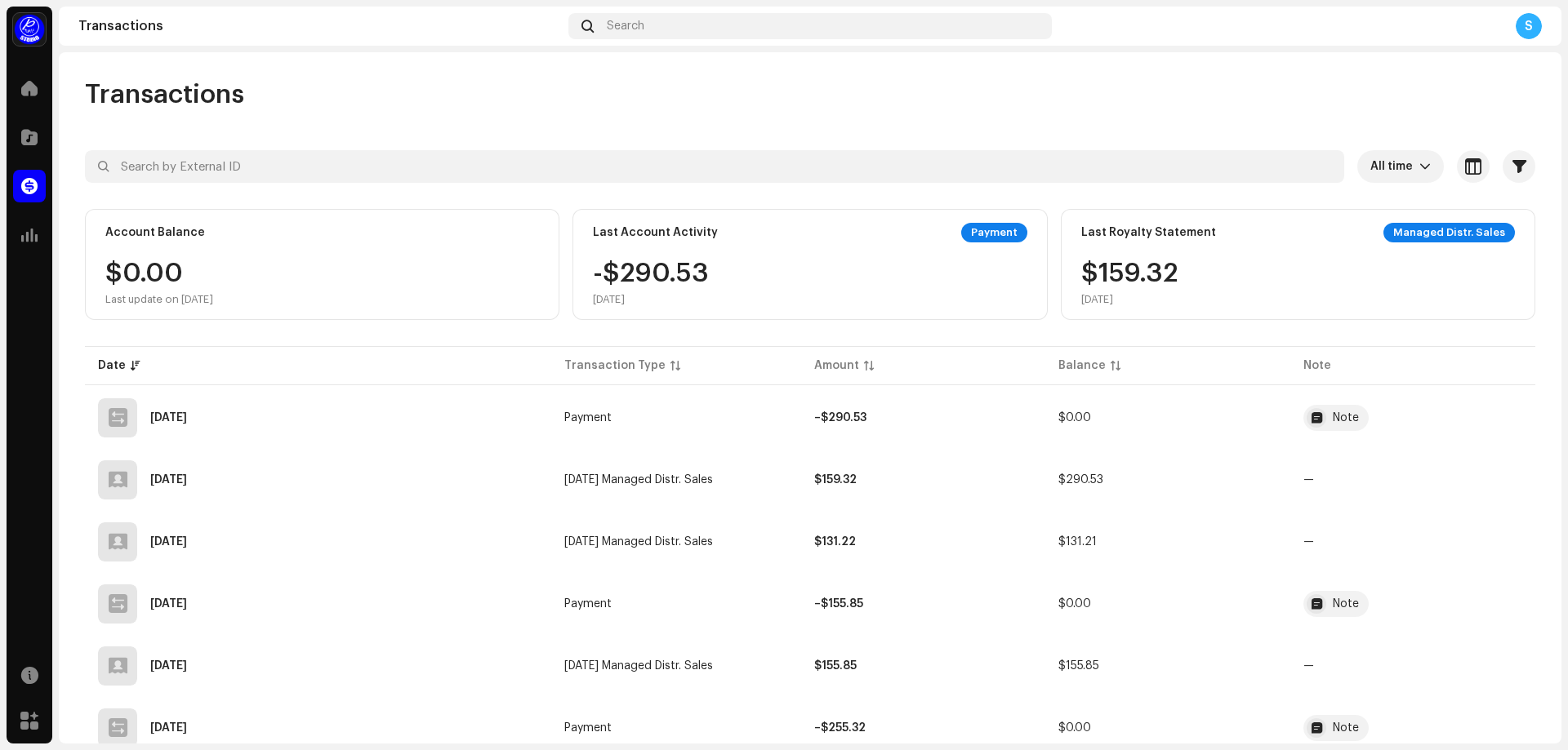
click at [672, 298] on div "[DATE]" at bounding box center [650, 299] width 116 height 13
drag, startPoint x: 661, startPoint y: 302, endPoint x: 585, endPoint y: 234, distance: 102.0
click at [585, 234] on div "Last Account Activity Payment -$290.53 [DATE]" at bounding box center [810, 264] width 475 height 111
drag, startPoint x: 584, startPoint y: 228, endPoint x: 657, endPoint y: 308, distance: 108.3
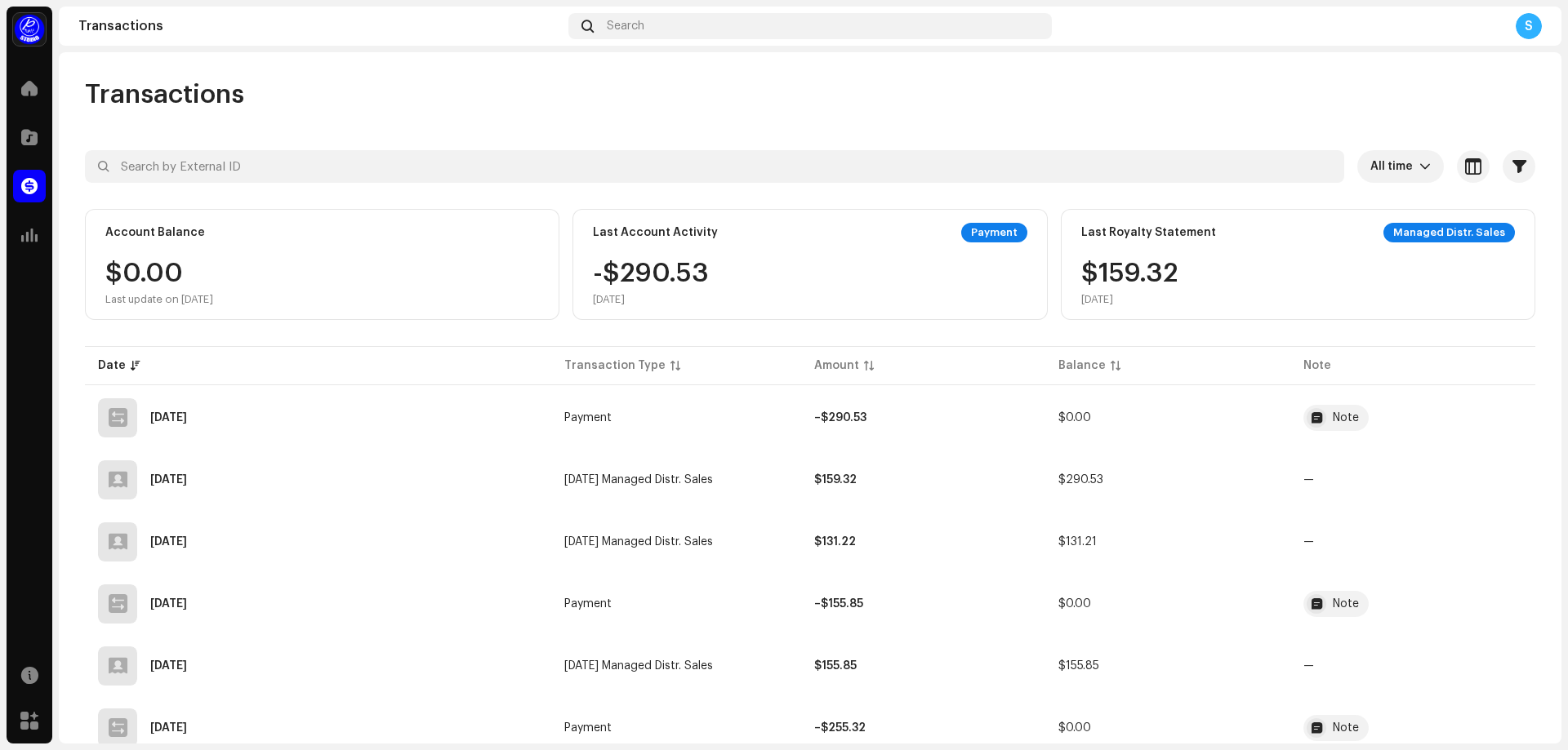
click at [657, 308] on div "Last Account Activity Payment -$290.53 [DATE]" at bounding box center [810, 264] width 475 height 111
click at [658, 308] on div "Last Account Activity Payment -$290.53 [DATE]" at bounding box center [810, 264] width 475 height 111
click at [646, 307] on div "Last Account Activity Payment -$290.53 [DATE]" at bounding box center [810, 264] width 475 height 111
drag, startPoint x: 671, startPoint y: 303, endPoint x: 591, endPoint y: 240, distance: 101.8
click at [591, 240] on div "Last Account Activity Payment -$290.53 [DATE]" at bounding box center [810, 264] width 475 height 111
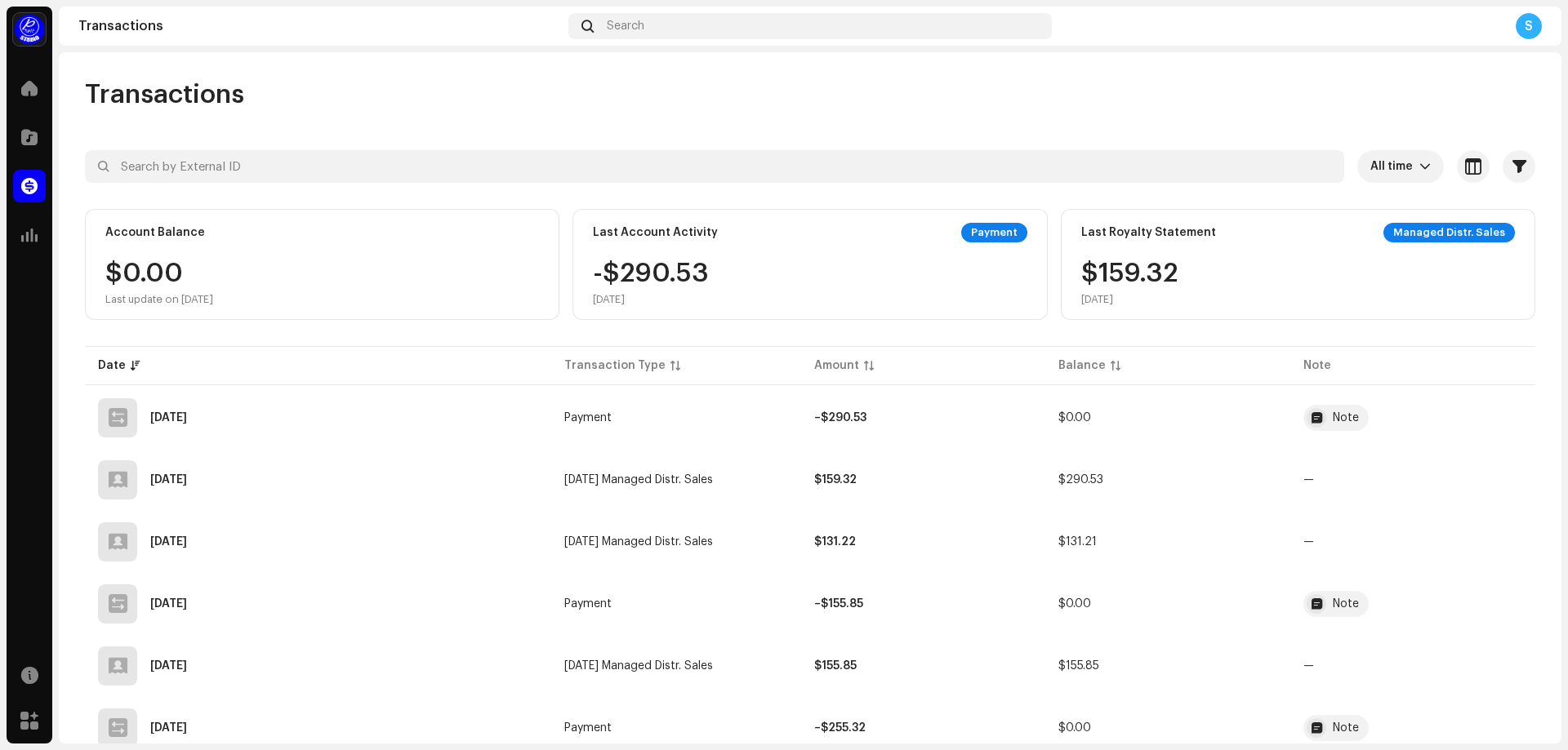
click at [593, 240] on div "Last Account Activity Payment" at bounding box center [809, 232] width 434 height 19
drag, startPoint x: 587, startPoint y: 225, endPoint x: 675, endPoint y: 313, distance: 124.5
click at [675, 313] on div "Last Account Activity Payment -$290.53 [DATE]" at bounding box center [810, 264] width 475 height 111
drag, startPoint x: 658, startPoint y: 300, endPoint x: 590, endPoint y: 231, distance: 96.9
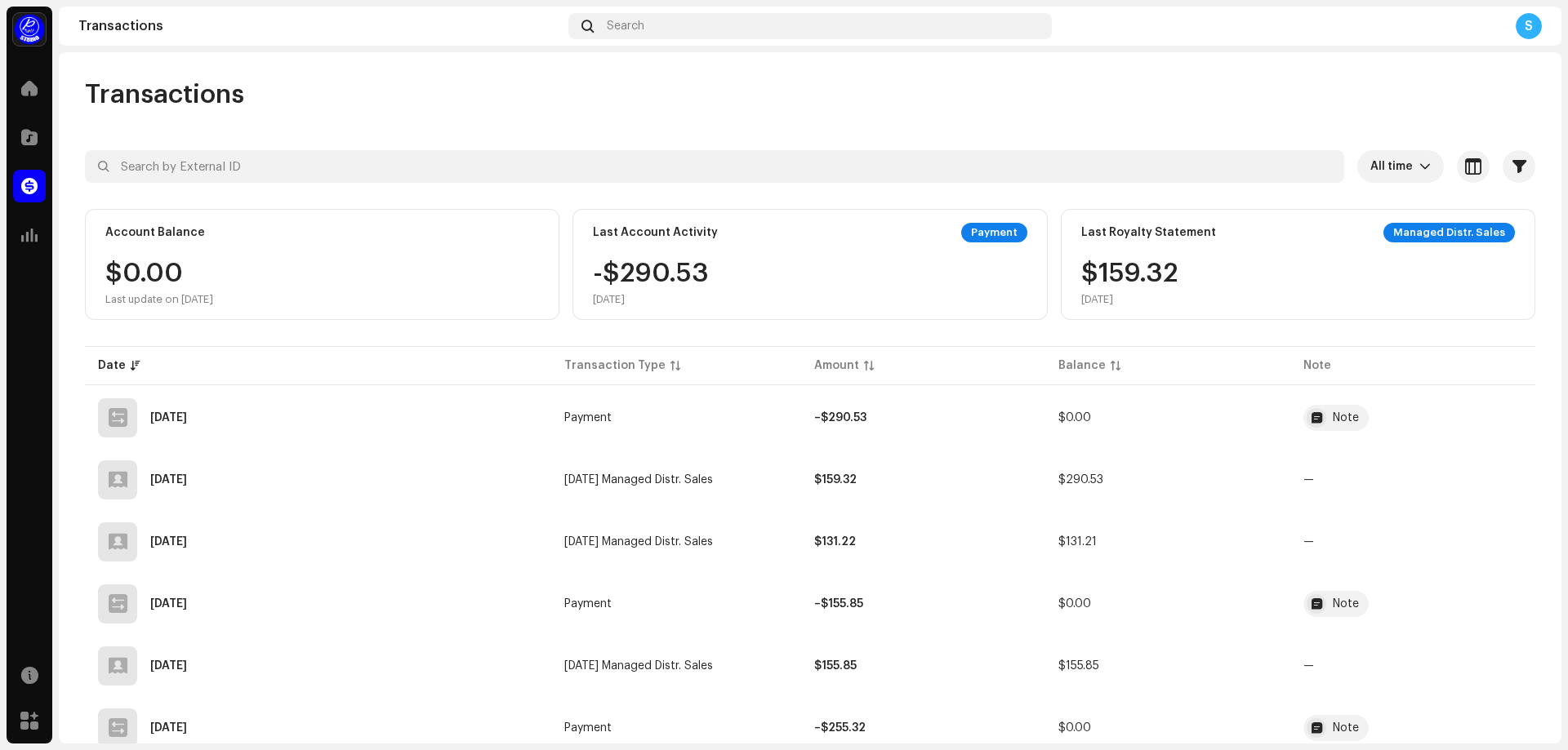
click at [590, 231] on div "Last Account Activity Payment -$290.53 [DATE]" at bounding box center [810, 264] width 475 height 111
drag, startPoint x: 0, startPoint y: 0, endPoint x: 651, endPoint y: 300, distance: 716.8
click at [651, 300] on div "Last Account Activity Payment -$290.53 [DATE]" at bounding box center [810, 264] width 475 height 111
click at [653, 303] on div "[DATE]" at bounding box center [650, 299] width 116 height 13
drag, startPoint x: 660, startPoint y: 302, endPoint x: 589, endPoint y: 266, distance: 79.6
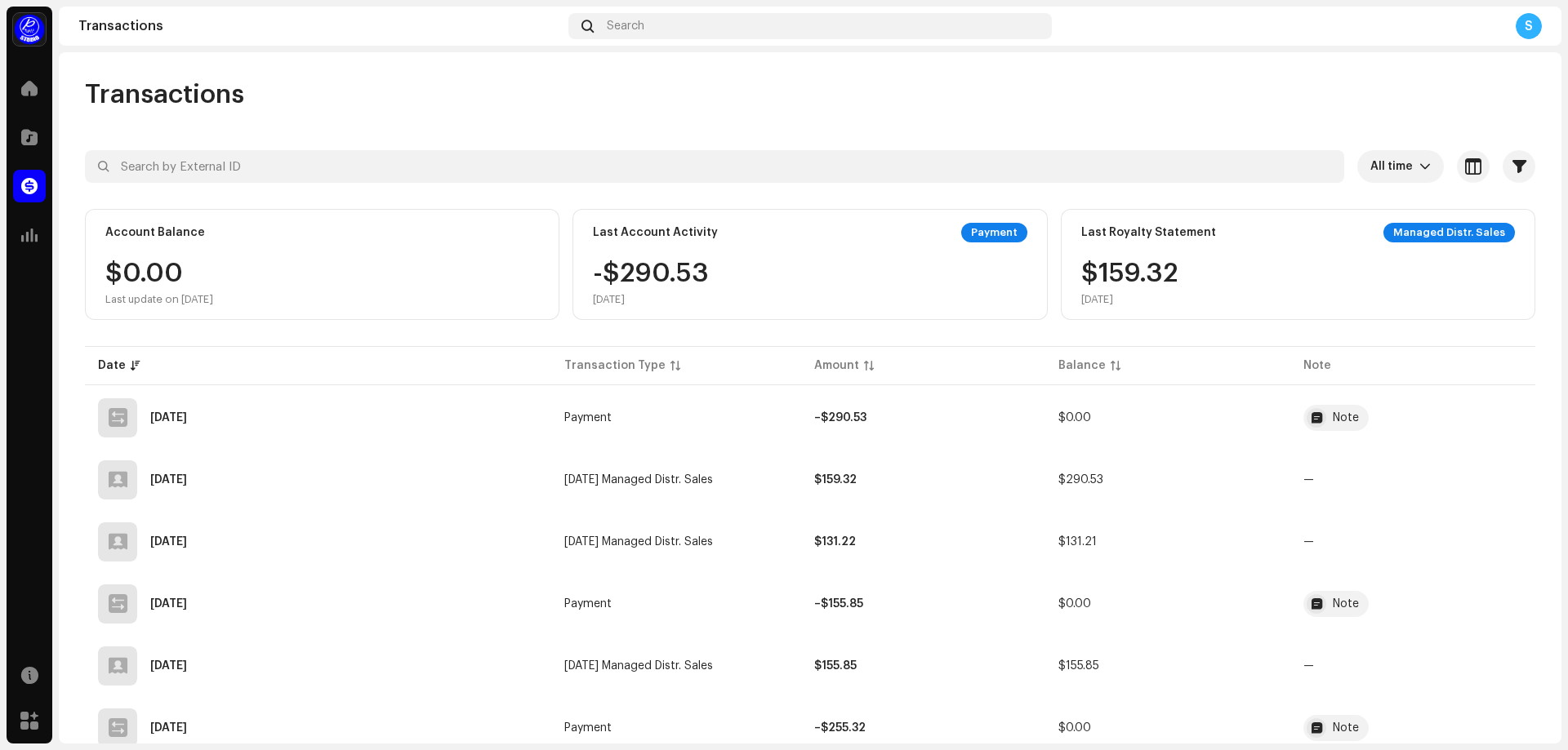
click at [589, 266] on div "Last Account Activity Payment -$290.53 [DATE]" at bounding box center [810, 264] width 475 height 111
click at [653, 296] on div "[DATE]" at bounding box center [650, 299] width 116 height 13
drag, startPoint x: 708, startPoint y: 275, endPoint x: 571, endPoint y: 269, distance: 137.1
click at [572, 269] on div "Last Account Activity Payment -$290.53 [DATE]" at bounding box center [810, 264] width 475 height 111
click at [596, 270] on div "-$290.53 [DATE]" at bounding box center [650, 283] width 116 height 46
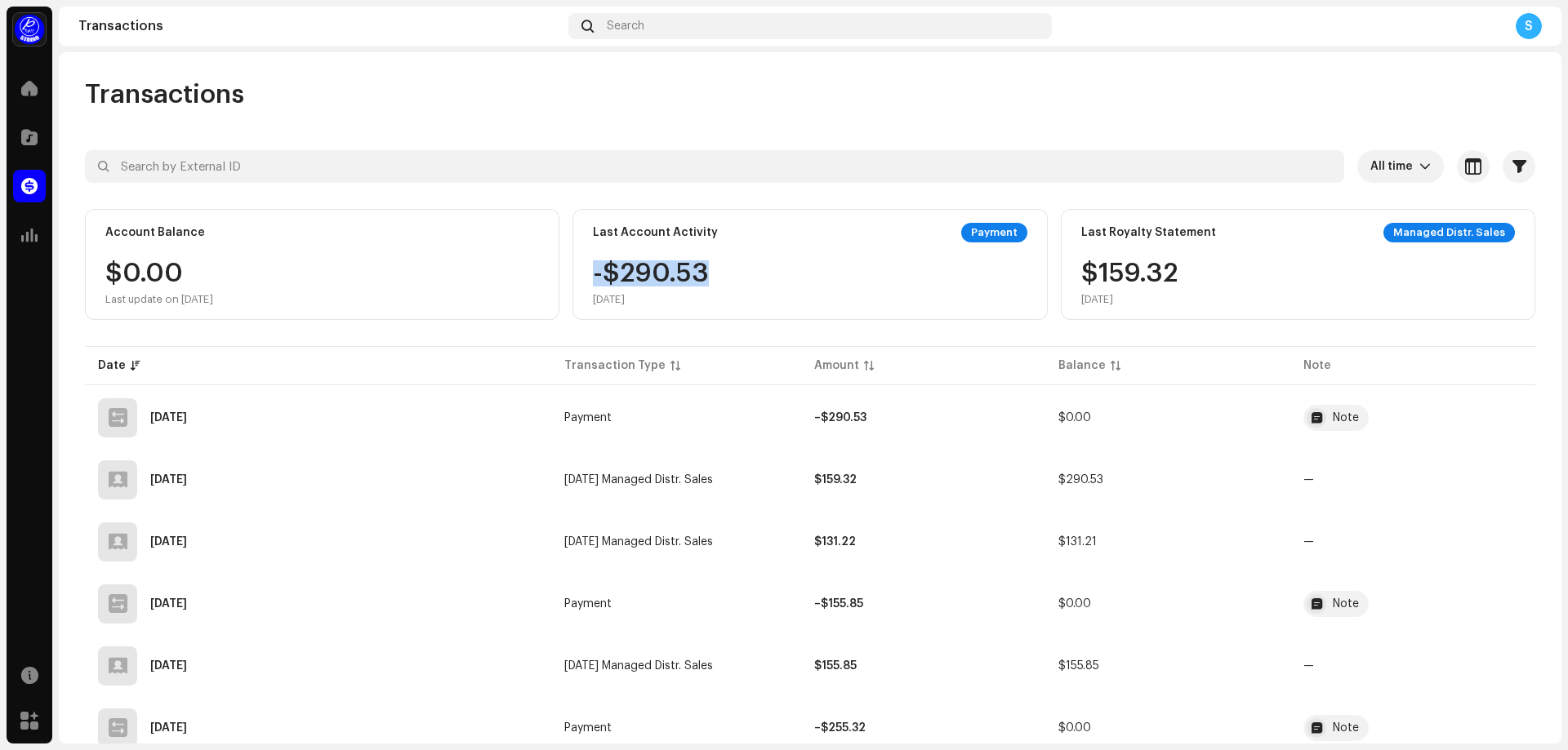
drag, startPoint x: 587, startPoint y: 274, endPoint x: 725, endPoint y: 270, distance: 138.1
click at [725, 270] on div "Last Account Activity Payment -$290.53 [DATE]" at bounding box center [810, 264] width 475 height 111
click at [725, 270] on div "-$290.53 [DATE]" at bounding box center [809, 283] width 434 height 46
drag, startPoint x: 702, startPoint y: 271, endPoint x: 587, endPoint y: 272, distance: 115.0
click at [587, 272] on div "Last Account Activity Payment -$290.53 [DATE]" at bounding box center [810, 264] width 475 height 111
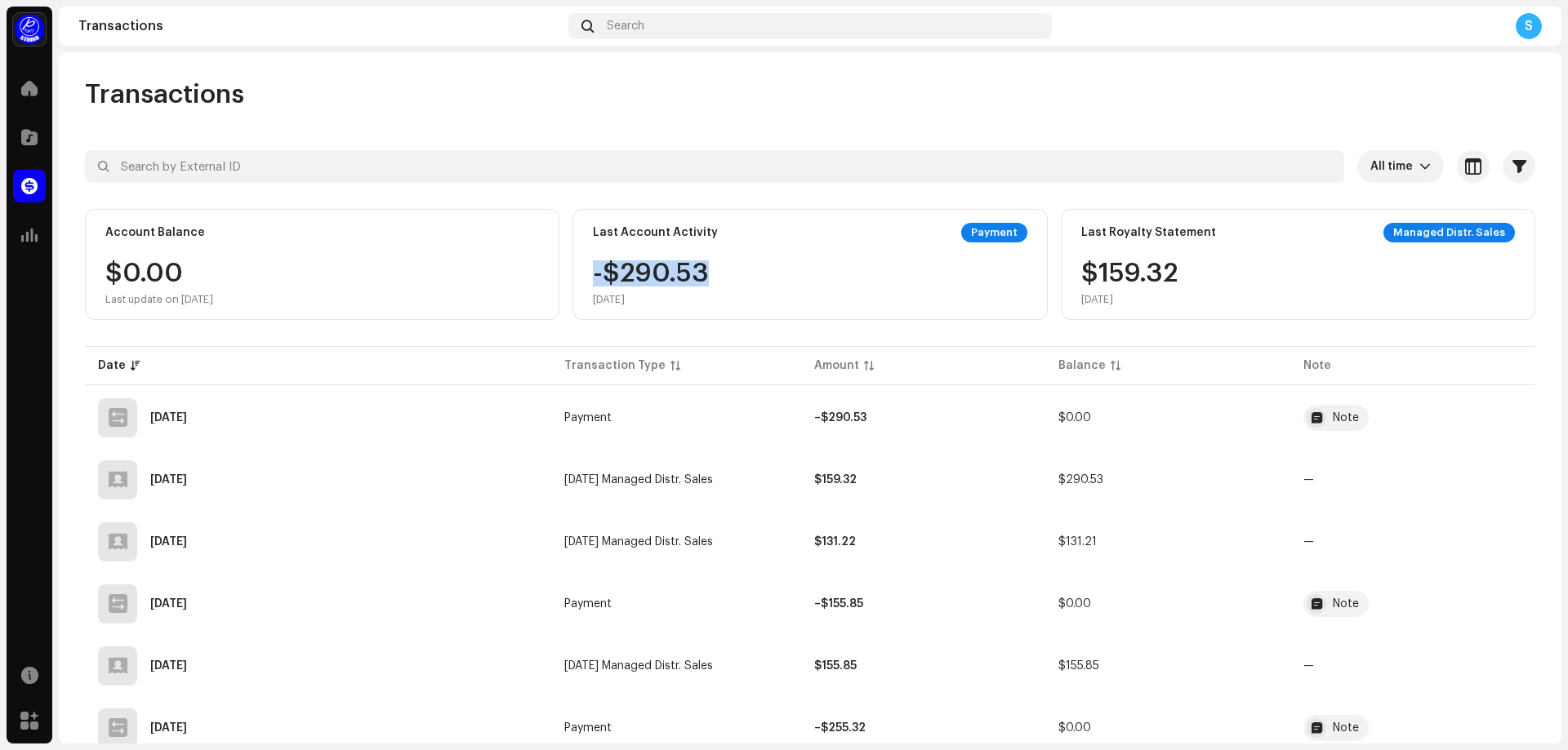
click at [582, 273] on div "Last Account Activity Payment -$290.53 [DATE]" at bounding box center [810, 264] width 475 height 111
drag, startPoint x: 619, startPoint y: 271, endPoint x: 714, endPoint y: 270, distance: 95.0
click at [714, 270] on div "-$290.53 [DATE]" at bounding box center [809, 283] width 434 height 46
drag, startPoint x: 690, startPoint y: 272, endPoint x: 594, endPoint y: 275, distance: 96.0
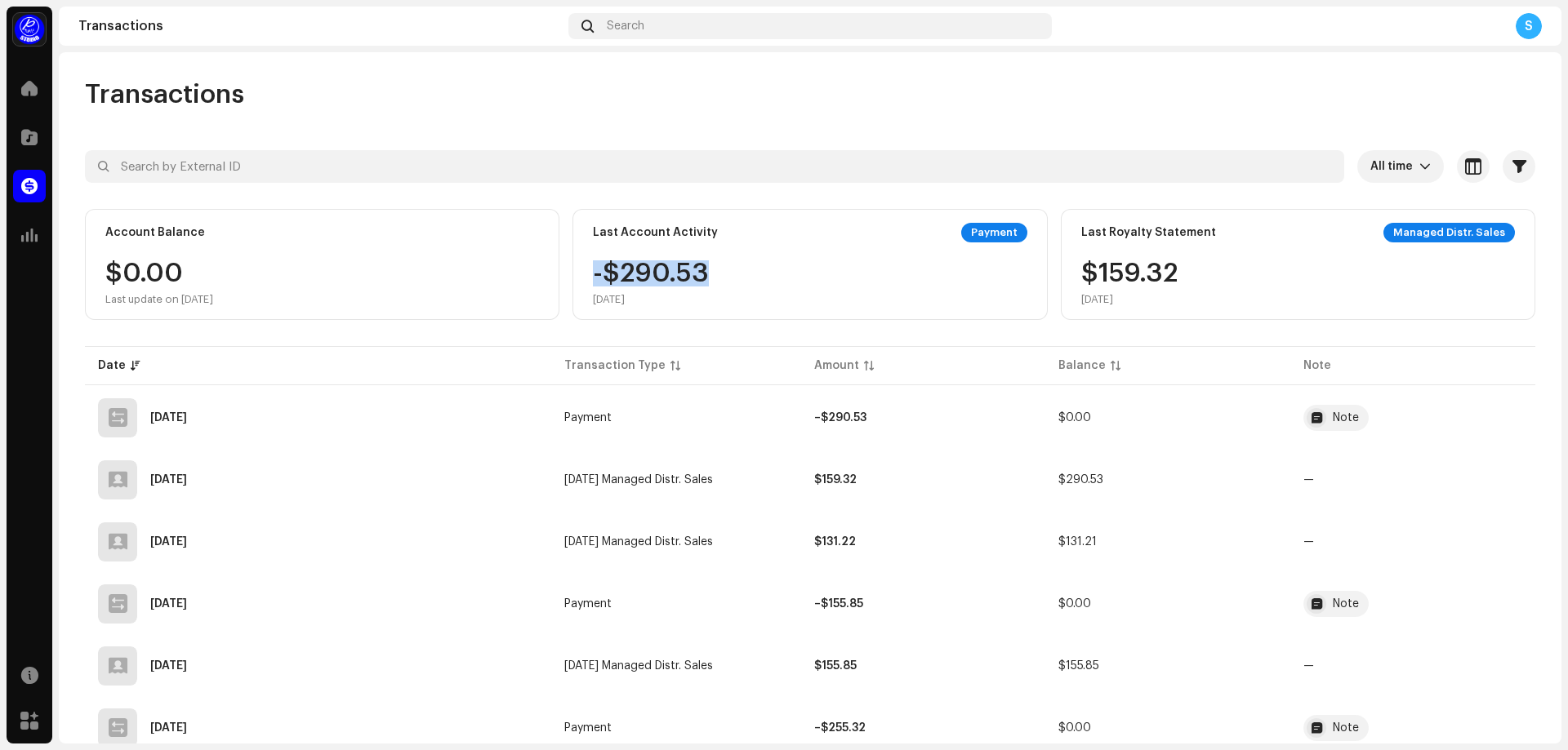
click at [594, 275] on div "-$290.53 [DATE]" at bounding box center [809, 283] width 434 height 46
click at [594, 275] on div "-$290.53 [DATE]" at bounding box center [650, 283] width 116 height 46
drag, startPoint x: 591, startPoint y: 275, endPoint x: 699, endPoint y: 282, distance: 108.2
click at [699, 282] on div "-$290.53 [DATE]" at bounding box center [650, 283] width 116 height 46
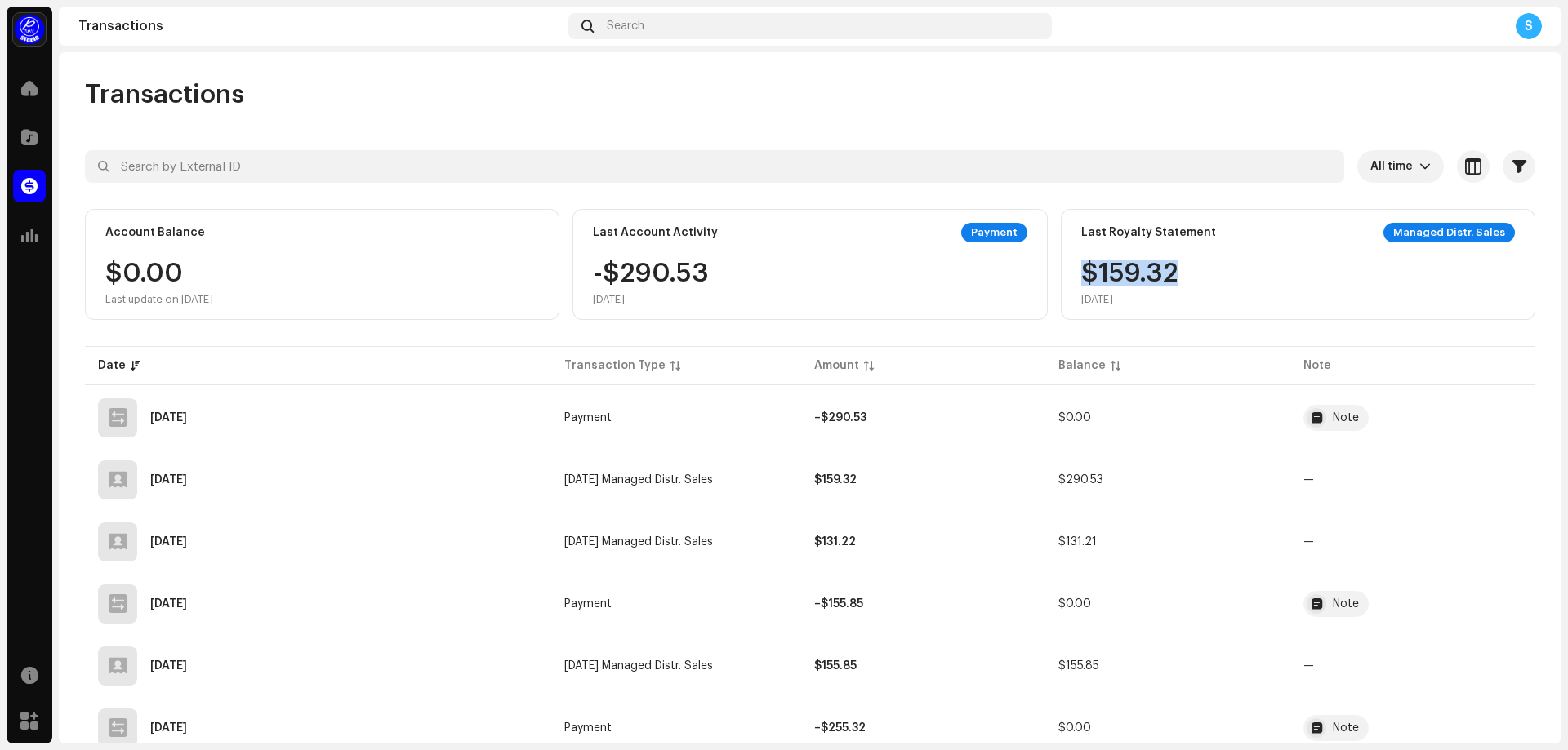
drag, startPoint x: 1168, startPoint y: 276, endPoint x: 1071, endPoint y: 272, distance: 97.1
click at [1071, 272] on div "Last Royalty Statement Managed Distr. Sales $159.32 [DATE]" at bounding box center [1298, 264] width 475 height 111
drag, startPoint x: 668, startPoint y: 279, endPoint x: 590, endPoint y: 275, distance: 78.1
click at [593, 275] on div "-$290.53 [DATE]" at bounding box center [809, 283] width 434 height 46
click at [593, 275] on div "-$290.53 [DATE]" at bounding box center [650, 283] width 116 height 46
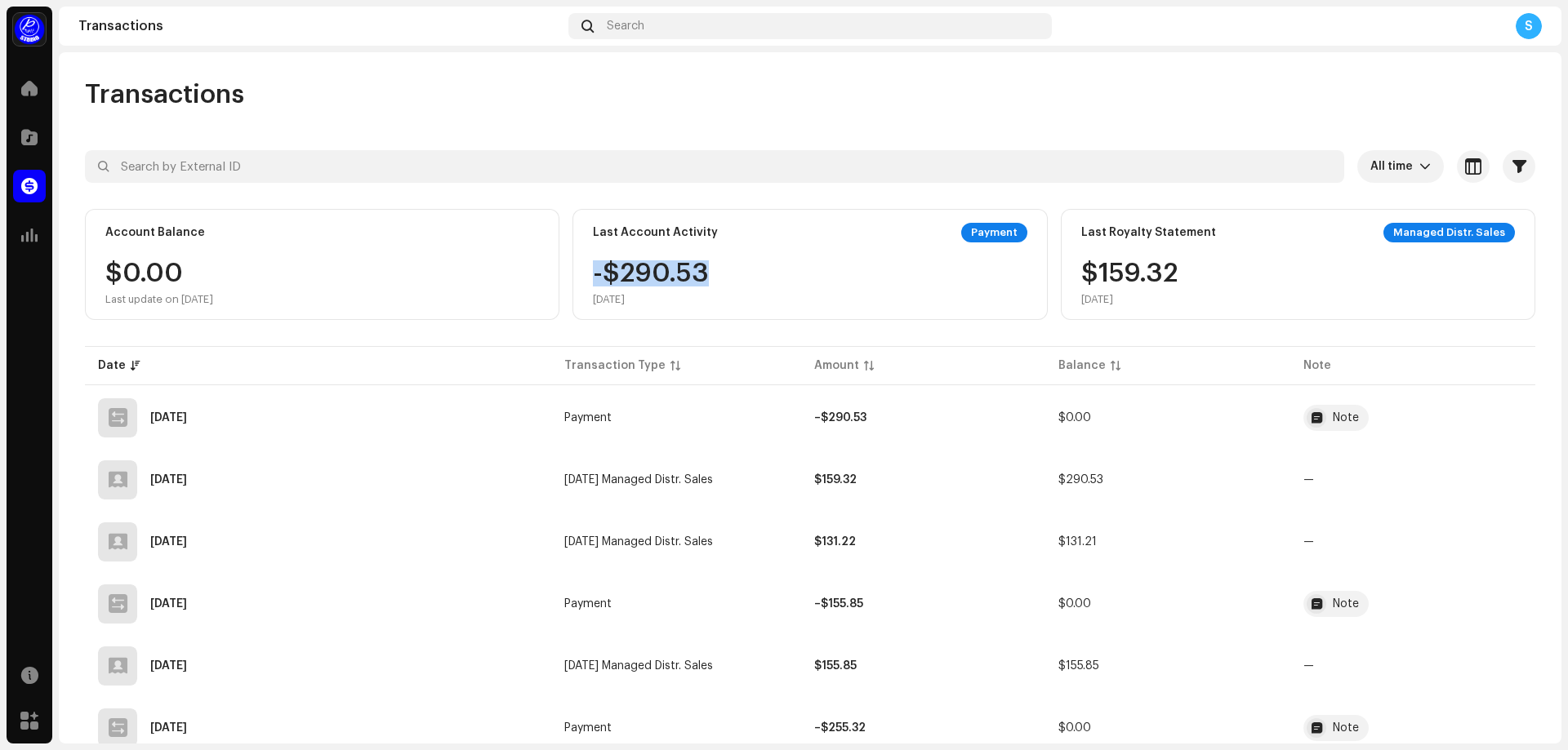
drag, startPoint x: 710, startPoint y: 271, endPoint x: 592, endPoint y: 283, distance: 118.6
click at [593, 283] on div "-$290.53 [DATE]" at bounding box center [809, 283] width 434 height 46
click at [593, 283] on div "-$290.53 [DATE]" at bounding box center [650, 283] width 116 height 46
drag, startPoint x: 652, startPoint y: 295, endPoint x: 589, endPoint y: 271, distance: 67.4
click at [593, 271] on div "-$290.53 [DATE]" at bounding box center [650, 283] width 116 height 46
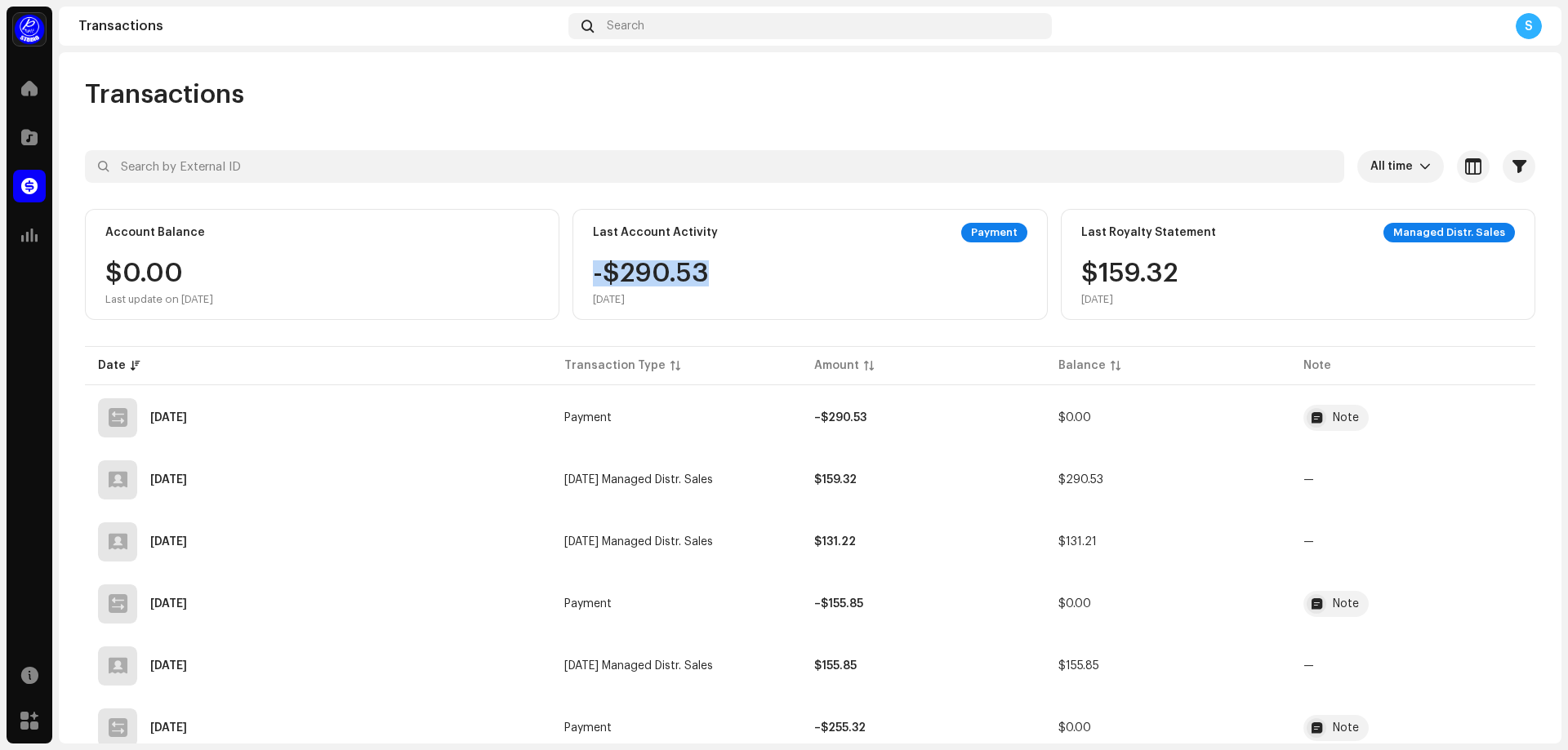
click at [589, 271] on div "Last Account Activity Payment -$290.53 [DATE]" at bounding box center [810, 264] width 475 height 111
drag, startPoint x: 591, startPoint y: 235, endPoint x: 658, endPoint y: 302, distance: 94.8
click at [658, 302] on div "Last Account Activity Payment -$290.53 [DATE]" at bounding box center [810, 264] width 475 height 111
click at [658, 302] on div "[DATE]" at bounding box center [650, 299] width 116 height 13
drag, startPoint x: 713, startPoint y: 275, endPoint x: 585, endPoint y: 274, distance: 128.0
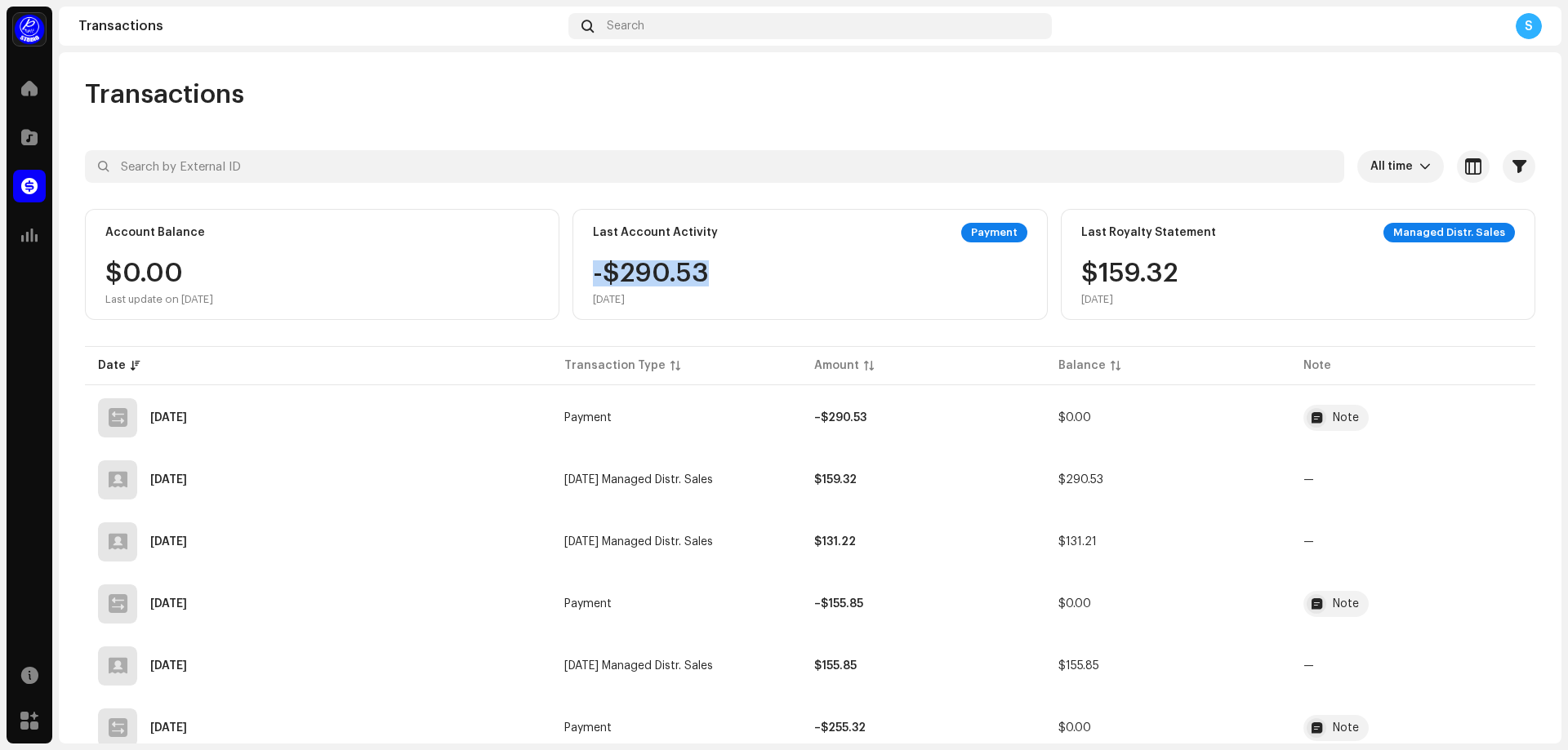
click at [585, 274] on div "Last Account Activity Payment -$290.53 [DATE]" at bounding box center [810, 264] width 475 height 111
drag, startPoint x: 247, startPoint y: 297, endPoint x: 107, endPoint y: 239, distance: 151.5
click at [107, 239] on div "Account Balance $0.00 Last update on [DATE]" at bounding box center [323, 264] width 475 height 111
click at [107, 239] on div "Account Balance" at bounding box center [322, 232] width 434 height 19
drag, startPoint x: 1114, startPoint y: 298, endPoint x: 1078, endPoint y: 238, distance: 70.0
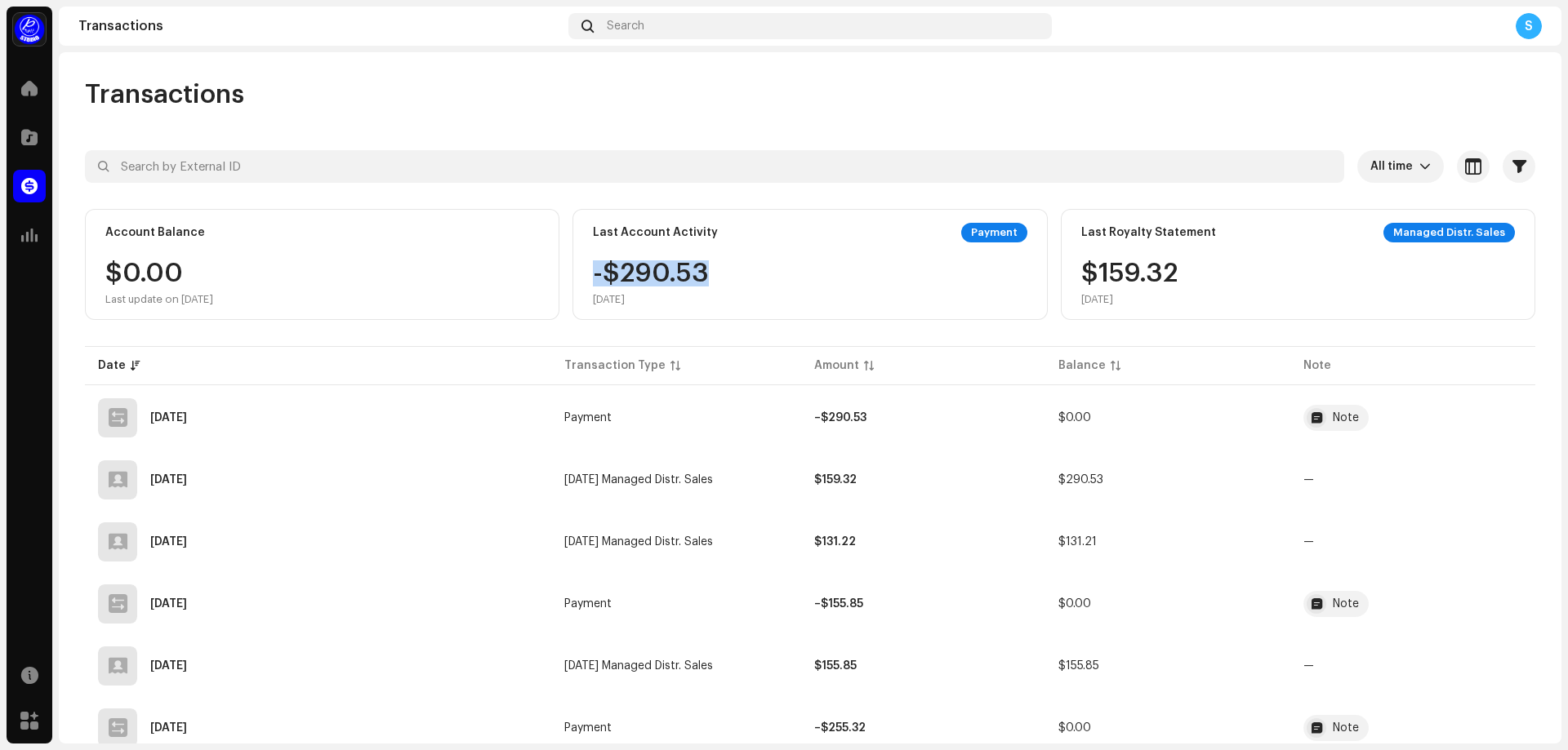
click at [1078, 238] on div "Last Royalty Statement Managed Distr. Sales $159.32 [DATE]" at bounding box center [1298, 264] width 475 height 111
click at [1081, 237] on div "Last Royalty Statement" at bounding box center [1148, 232] width 135 height 13
drag, startPoint x: 1070, startPoint y: 232, endPoint x: 1132, endPoint y: 290, distance: 84.9
click at [1132, 290] on div "Last Royalty Statement Managed Distr. Sales $159.32 [DATE]" at bounding box center [1298, 264] width 475 height 111
click at [1132, 290] on div "$159.32 [DATE]" at bounding box center [1129, 283] width 97 height 46
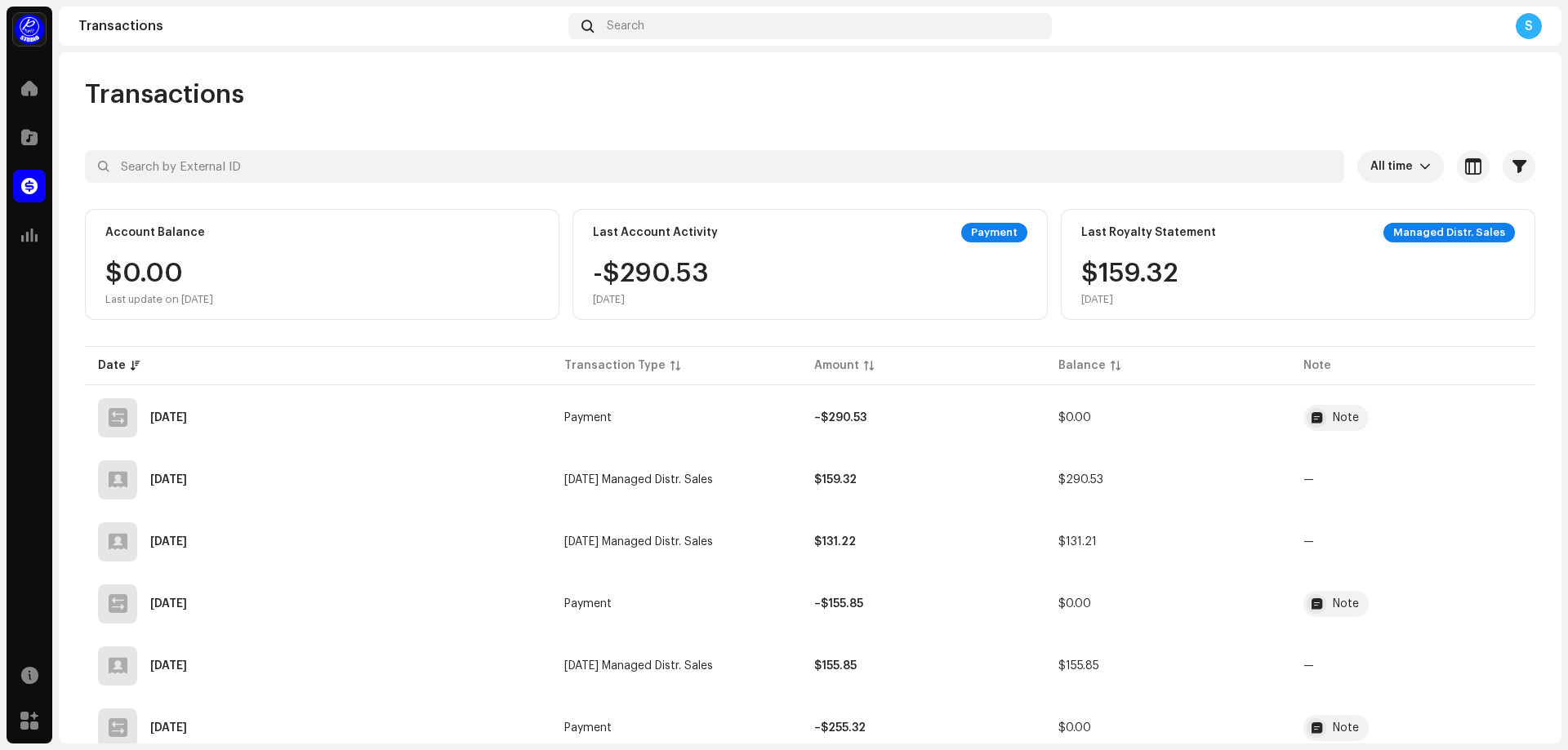
drag, startPoint x: 747, startPoint y: 296, endPoint x: 652, endPoint y: 274, distance: 97.5
click at [700, 302] on div "-$290.53 [DATE]" at bounding box center [809, 283] width 434 height 46
click at [1328, 419] on div "Note" at bounding box center [1335, 417] width 65 height 26
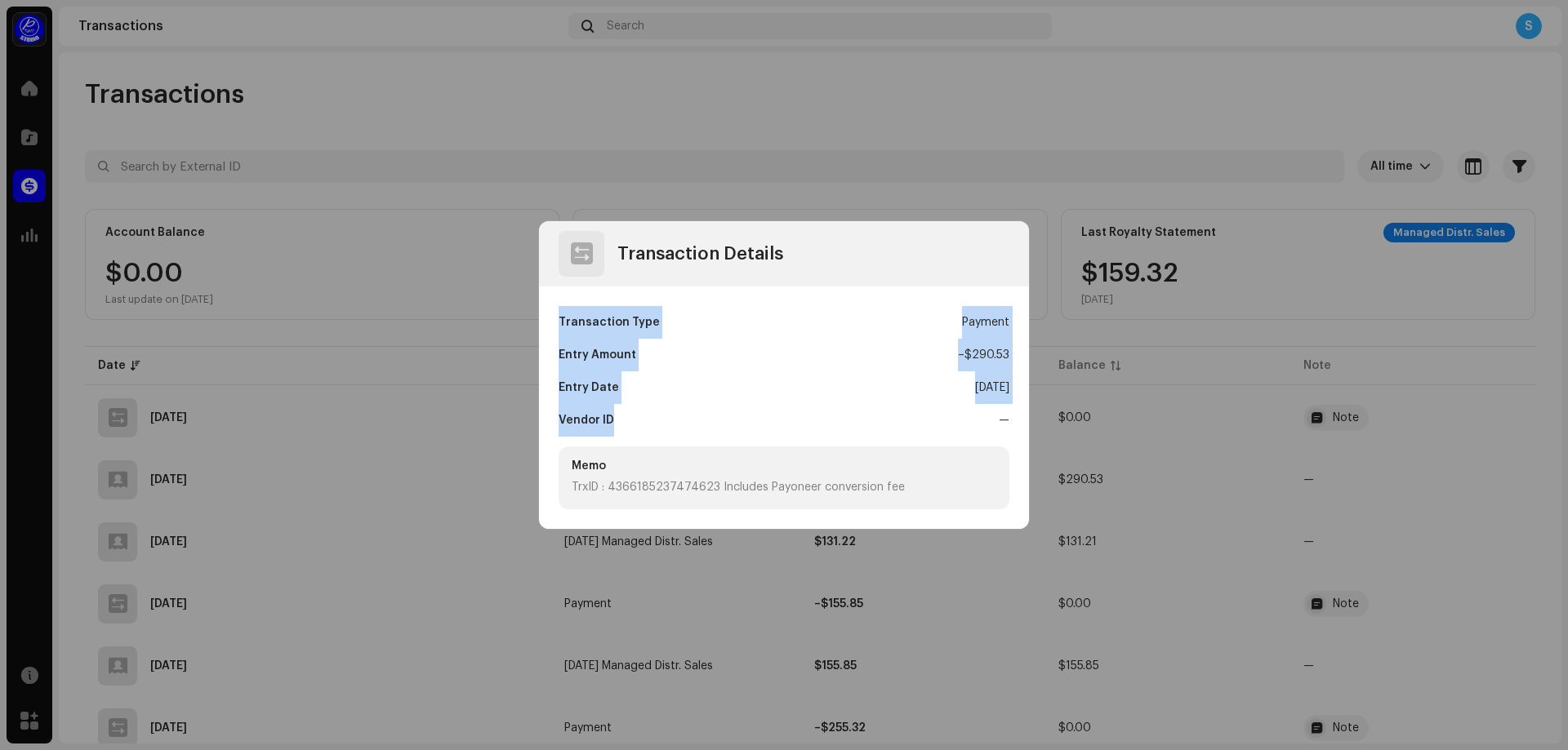
drag, startPoint x: 617, startPoint y: 420, endPoint x: 552, endPoint y: 320, distance: 119.3
click at [552, 320] on div "Transaction Type Payment Entry Amount – $290.53 Entry Date [DATE] Vendor ID — M…" at bounding box center [784, 407] width 490 height 242
drag, startPoint x: 554, startPoint y: 316, endPoint x: 1018, endPoint y: 420, distance: 475.5
click at [1018, 420] on div "Transaction Type Payment Entry Amount – $290.53 Entry Date [DATE] Vendor ID — M…" at bounding box center [784, 407] width 490 height 242
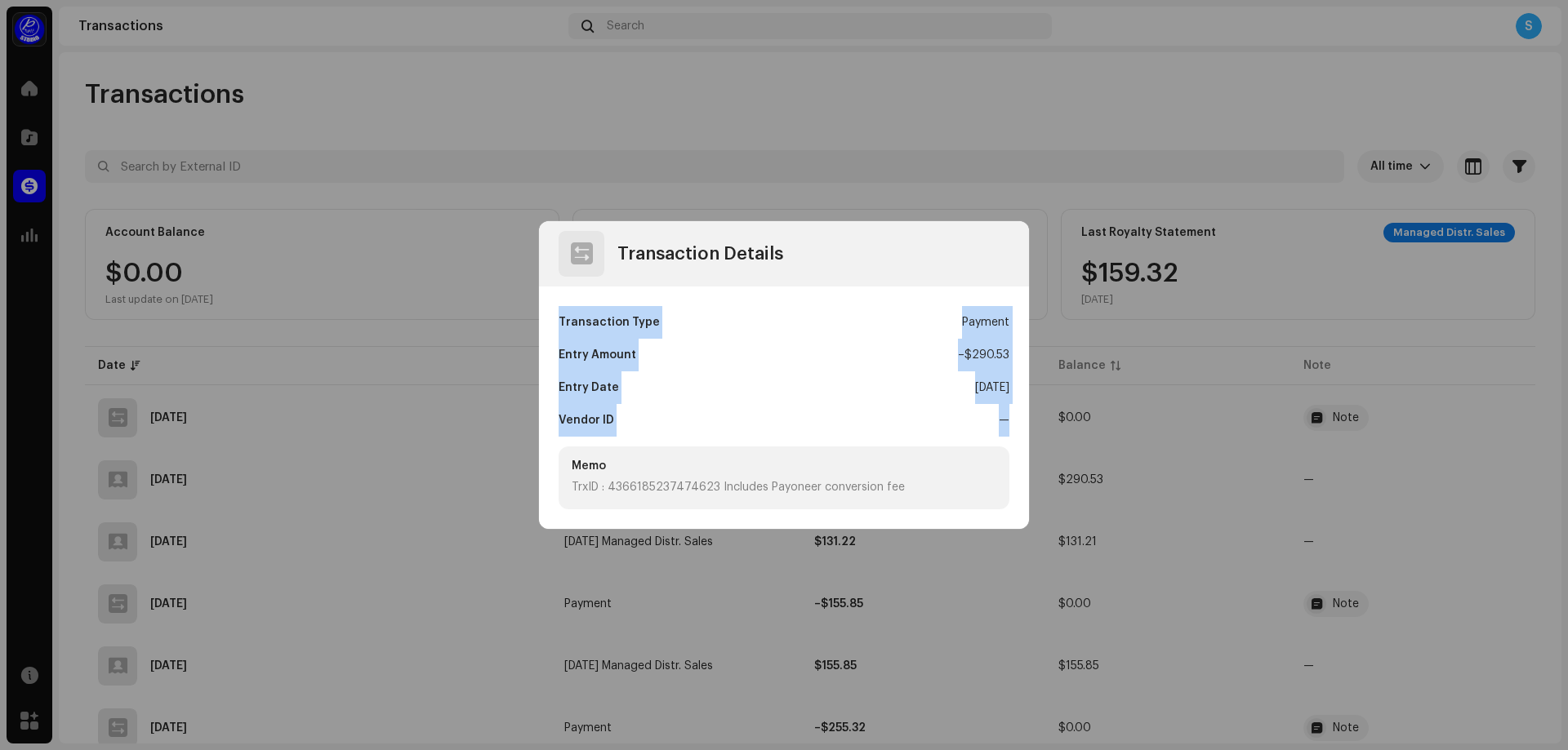
click at [1018, 420] on div "Transaction Type Payment Entry Amount – $290.53 Entry Date [DATE] Vendor ID — M…" at bounding box center [784, 407] width 490 height 242
drag, startPoint x: 1009, startPoint y: 421, endPoint x: 558, endPoint y: 329, distance: 460.3
click at [558, 329] on div "Transaction Type Payment Entry Amount – $290.53 Entry Date [DATE] Vendor ID — M…" at bounding box center [784, 407] width 490 height 242
click at [558, 329] on div "Transaction Type" at bounding box center [609, 322] width 101 height 33
drag, startPoint x: 554, startPoint y: 319, endPoint x: 1016, endPoint y: 425, distance: 474.0
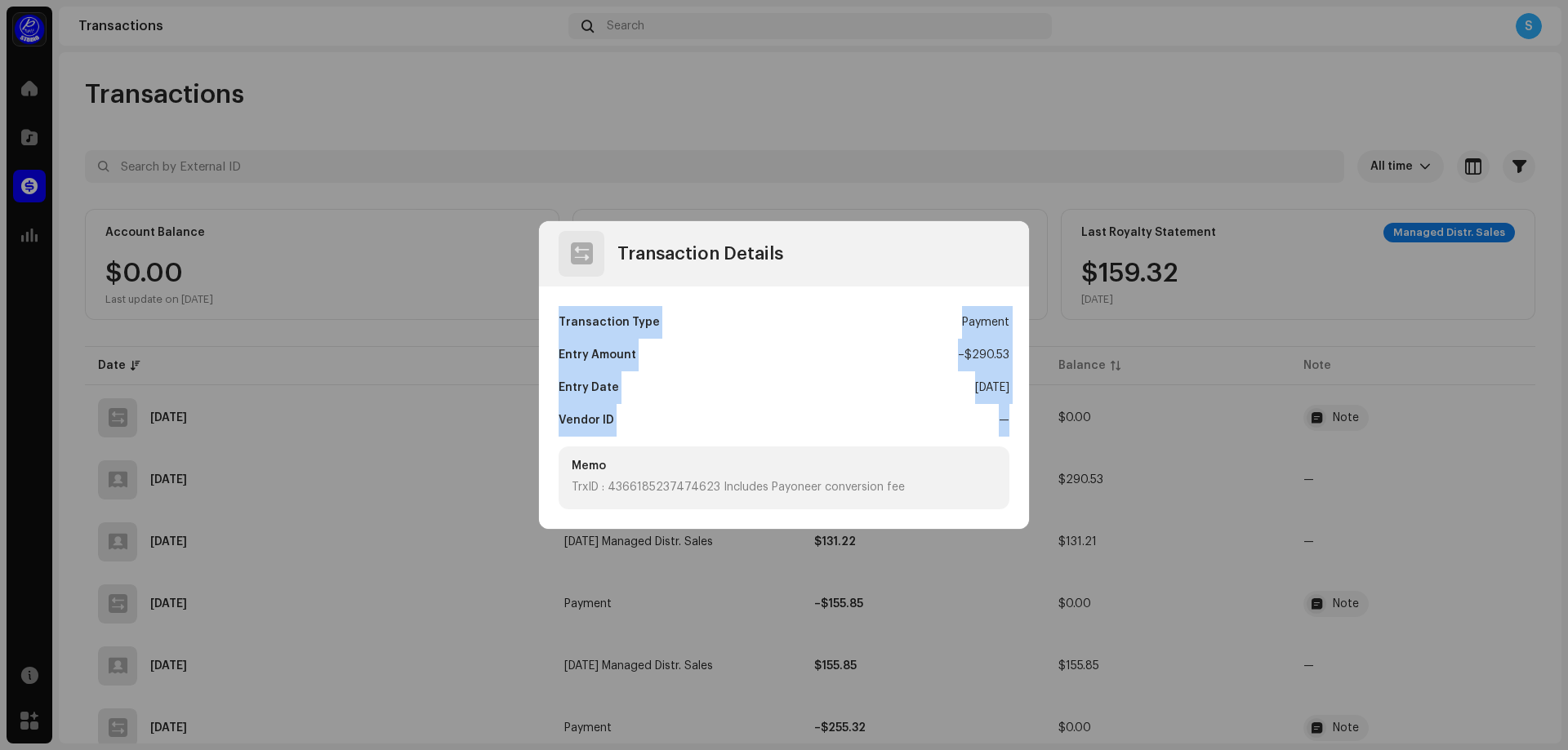
click at [1016, 425] on div "Transaction Type Payment Entry Amount – $290.53 Entry Date [DATE] Vendor ID — M…" at bounding box center [784, 407] width 490 height 242
drag, startPoint x: 1016, startPoint y: 425, endPoint x: 550, endPoint y: 330, distance: 475.6
click at [550, 330] on div "Transaction Type Payment Entry Amount – $290.53 Entry Date [DATE] Vendor ID — M…" at bounding box center [784, 407] width 490 height 242
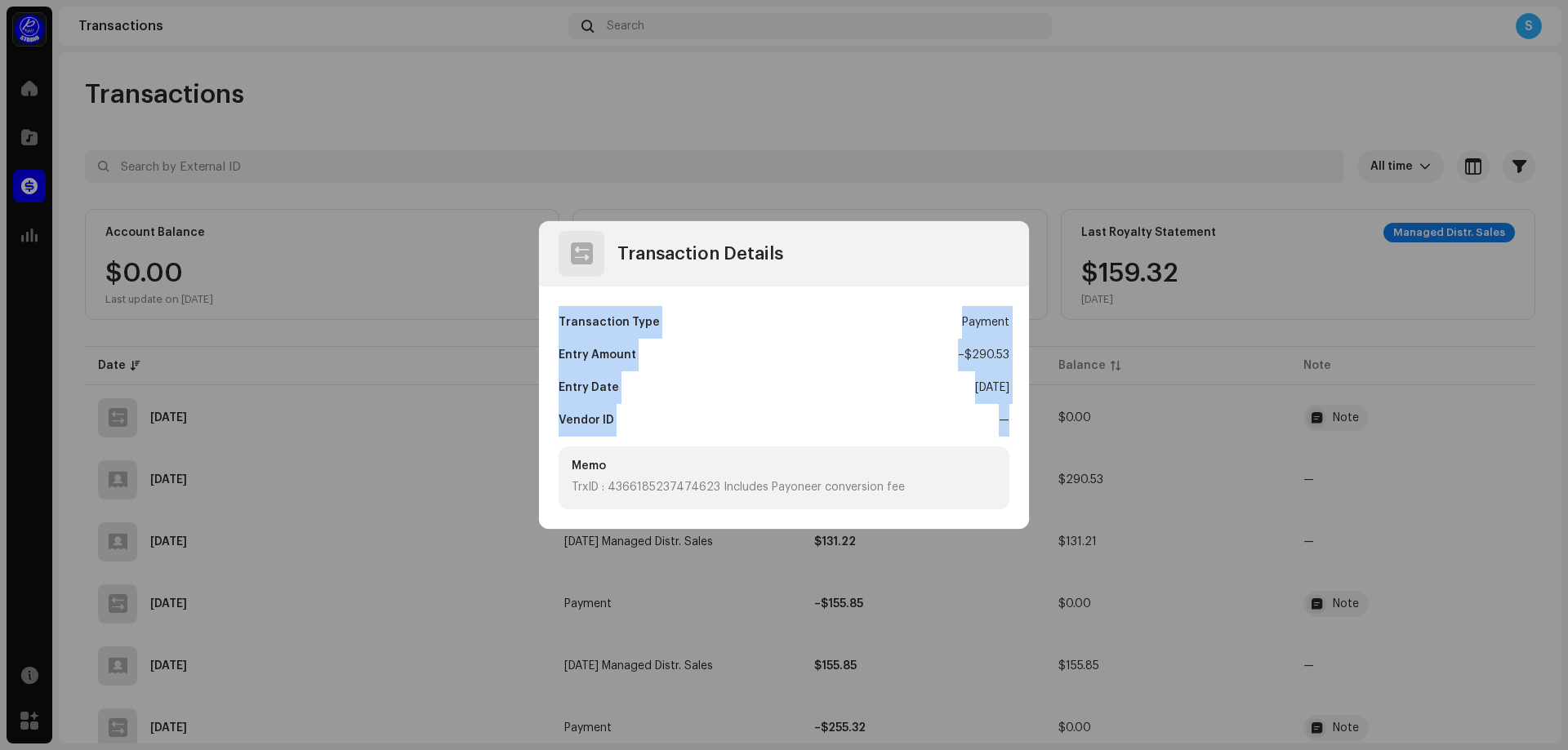
drag, startPoint x: 552, startPoint y: 319, endPoint x: 1007, endPoint y: 425, distance: 467.2
click at [1007, 425] on div "Transaction Type Payment Entry Amount – $290.53 Entry Date [DATE] Vendor ID — M…" at bounding box center [784, 407] width 490 height 242
click at [1007, 425] on div "—" at bounding box center [1003, 420] width 11 height 33
drag, startPoint x: 912, startPoint y: 490, endPoint x: 548, endPoint y: 328, distance: 398.4
click at [548, 329] on div "Transaction Type Payment Entry Amount – $290.53 Entry Date [DATE] Vendor ID — M…" at bounding box center [784, 407] width 490 height 242
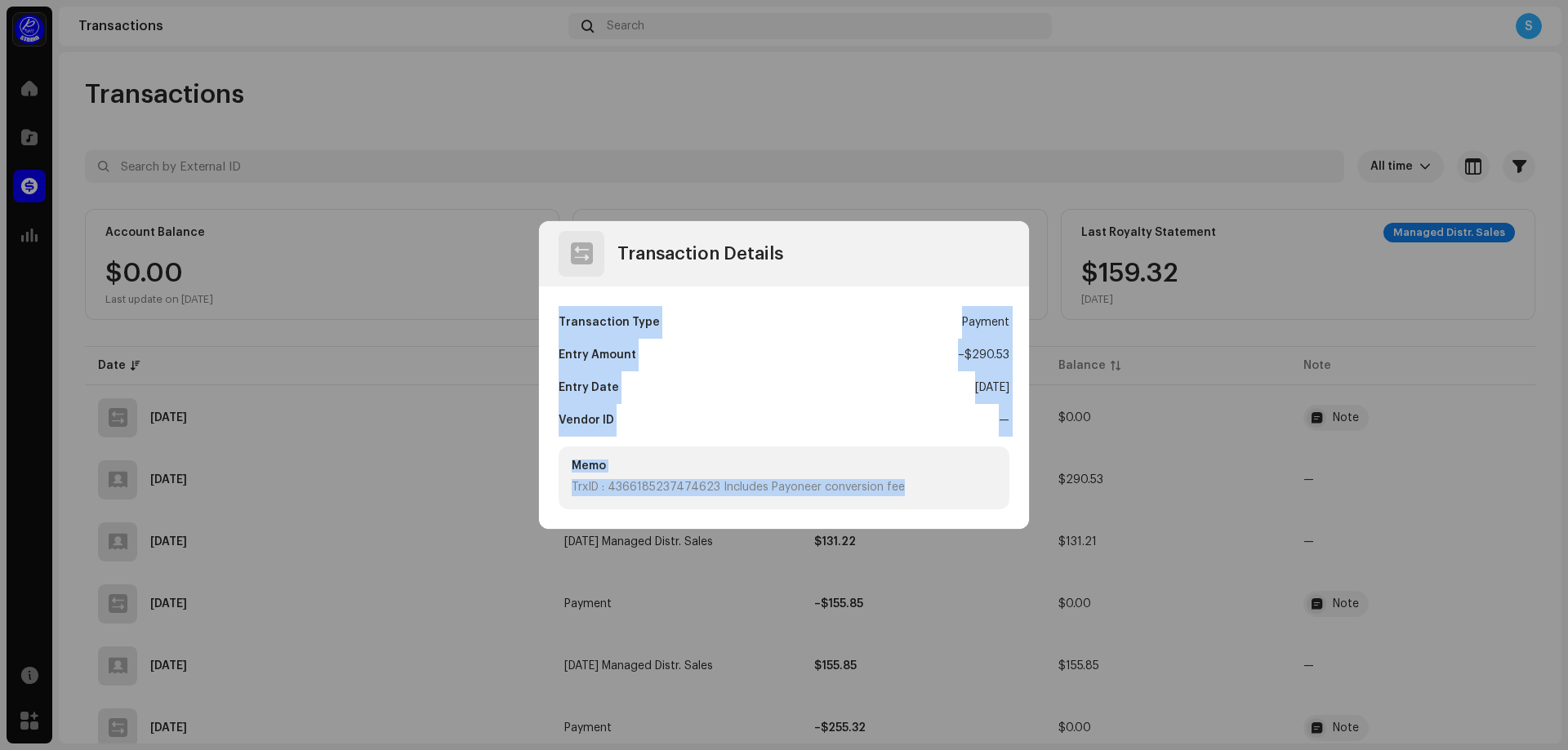
click at [553, 320] on div "Transaction Type Payment Entry Amount – $290.53 Entry Date [DATE] Vendor ID — M…" at bounding box center [784, 407] width 490 height 242
click at [555, 318] on div "Transaction Type Payment Entry Amount – $290.53 Entry Date [DATE] Vendor ID — M…" at bounding box center [784, 407] width 490 height 242
drag, startPoint x: 555, startPoint y: 316, endPoint x: 1013, endPoint y: 431, distance: 472.2
click at [1013, 431] on div "Transaction Type Payment Entry Amount – $290.53 Entry Date [DATE] Vendor ID — M…" at bounding box center [784, 407] width 490 height 242
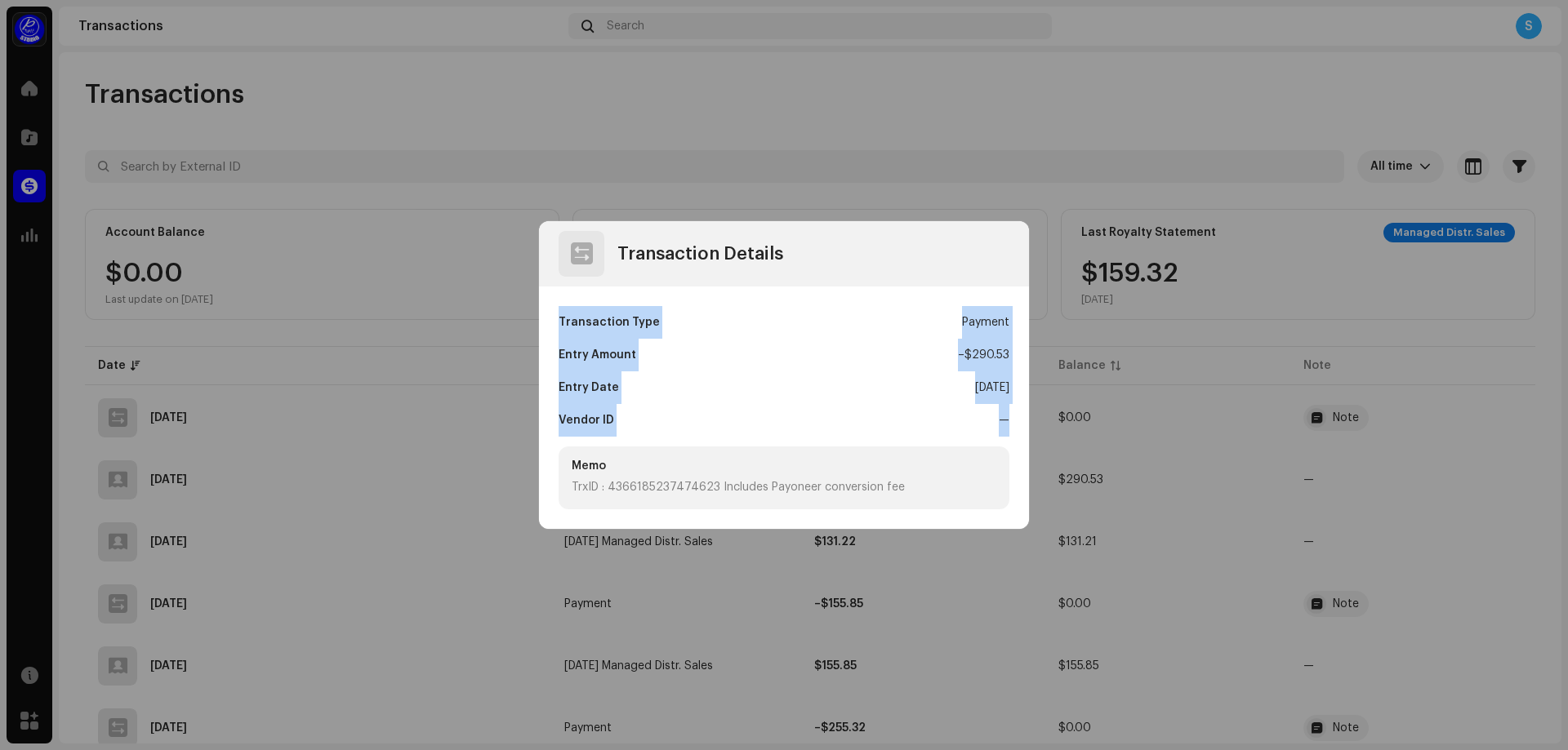
drag, startPoint x: 1010, startPoint y: 423, endPoint x: 547, endPoint y: 320, distance: 474.3
click at [547, 320] on div "Transaction Type Payment Entry Amount – $290.53 Entry Date [DATE] Vendor ID — M…" at bounding box center [784, 407] width 490 height 242
click at [547, 320] on div "Transaction Type Payment Entry Amount – $290.53 Entry Date [DATE] Vendor ID — M…" at bounding box center [784, 407] width 490 height 242
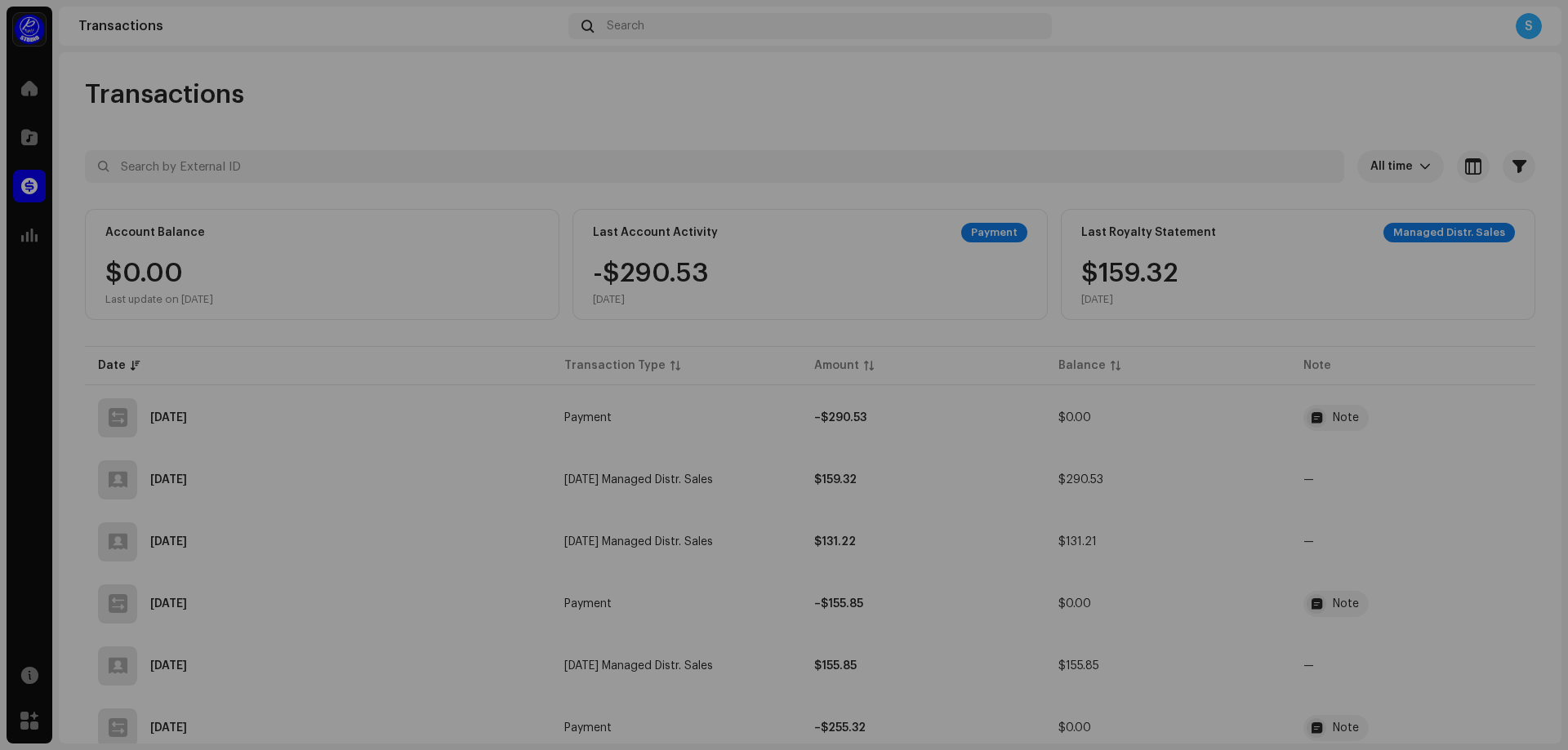
click at [840, 141] on div "Transaction Details Transaction Type Payment Entry Amount – $290.53 Entry Date …" at bounding box center [784, 375] width 1568 height 750
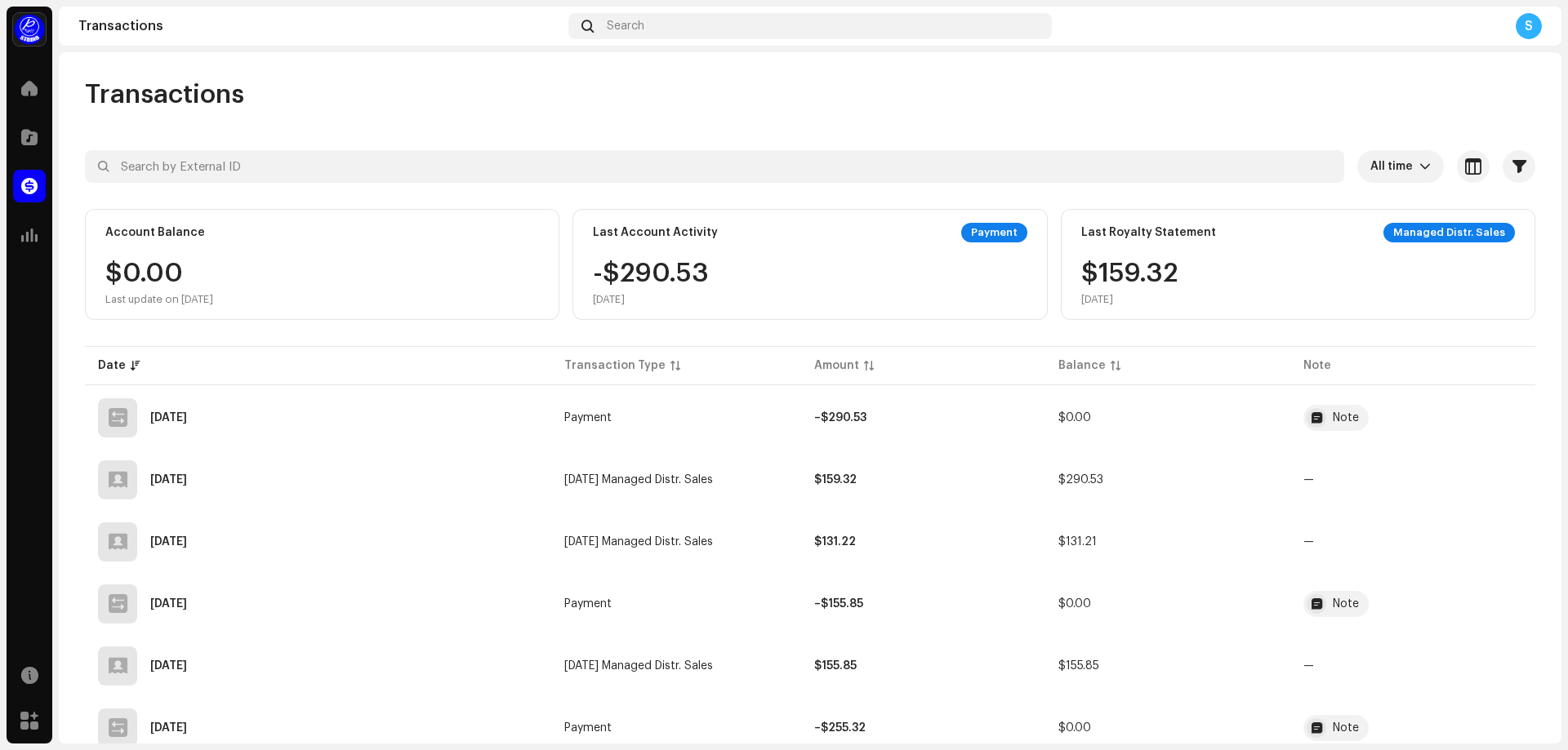
click at [1142, 302] on div "[DATE]" at bounding box center [1129, 299] width 97 height 13
click at [633, 258] on div "Last Account Activity Payment -$290.53 [DATE]" at bounding box center [810, 264] width 475 height 111
click at [252, 251] on div "Account Balance $0.00 Last update on [DATE]" at bounding box center [323, 264] width 475 height 111
click at [1345, 419] on div "Note" at bounding box center [1345, 418] width 26 height 11
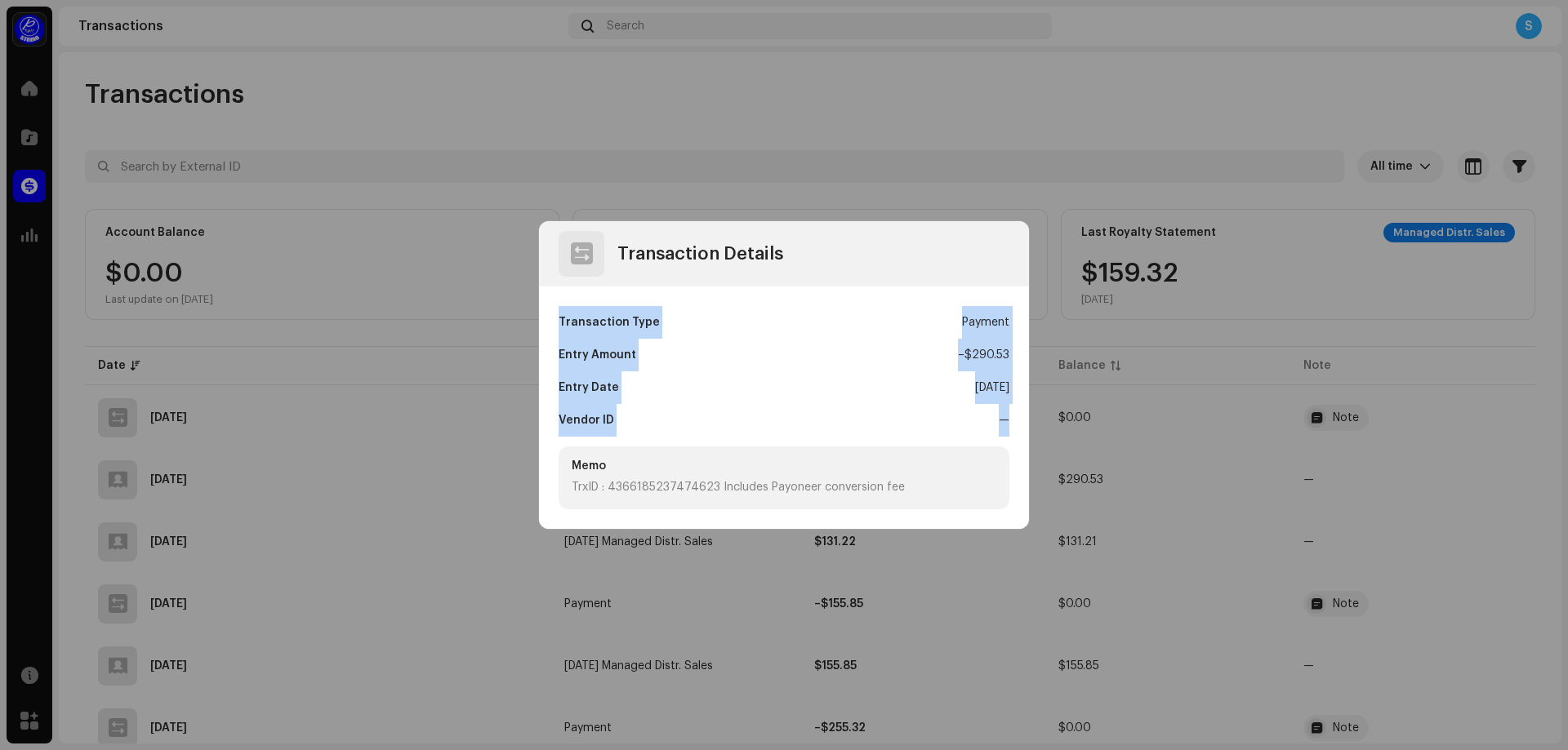
drag, startPoint x: 1021, startPoint y: 422, endPoint x: 558, endPoint y: 327, distance: 472.6
click at [558, 327] on div "Transaction Type Payment Entry Amount – $290.53 Entry Date [DATE] Vendor ID — M…" at bounding box center [784, 407] width 490 height 242
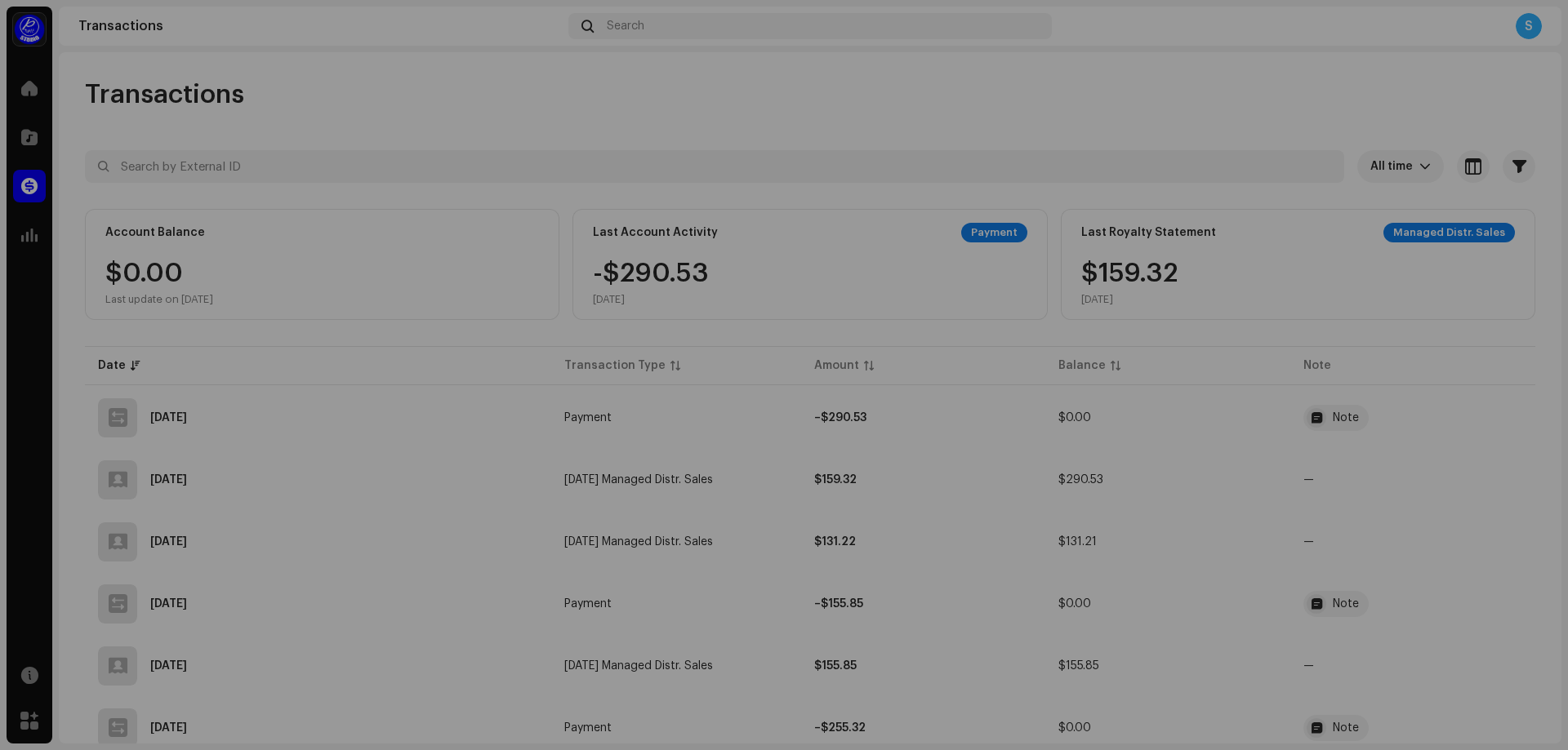
click at [792, 147] on div "Transaction Details Transaction Type Payment Entry Amount – $290.53 Entry Date …" at bounding box center [784, 375] width 1568 height 750
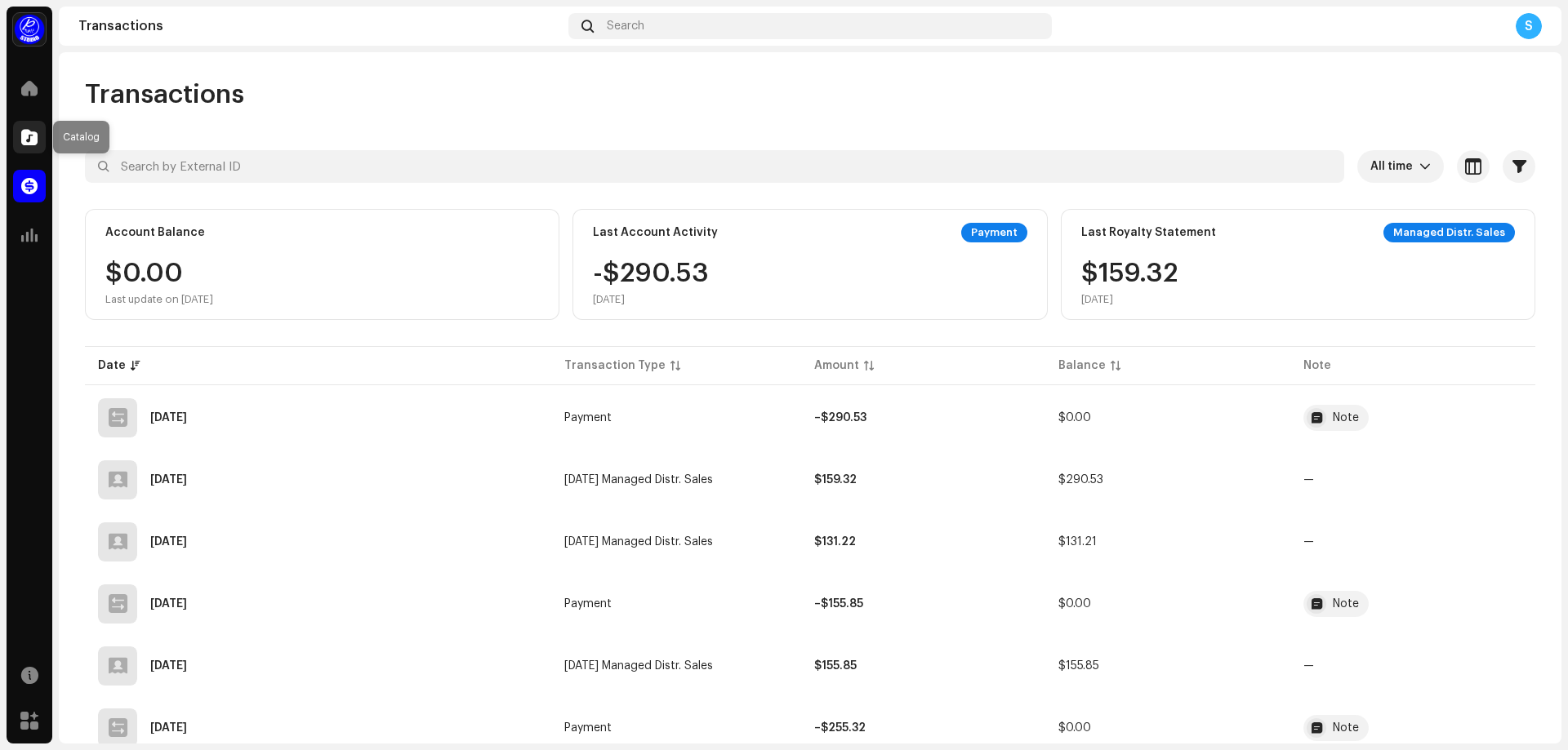
click at [32, 135] on span at bounding box center [29, 137] width 16 height 13
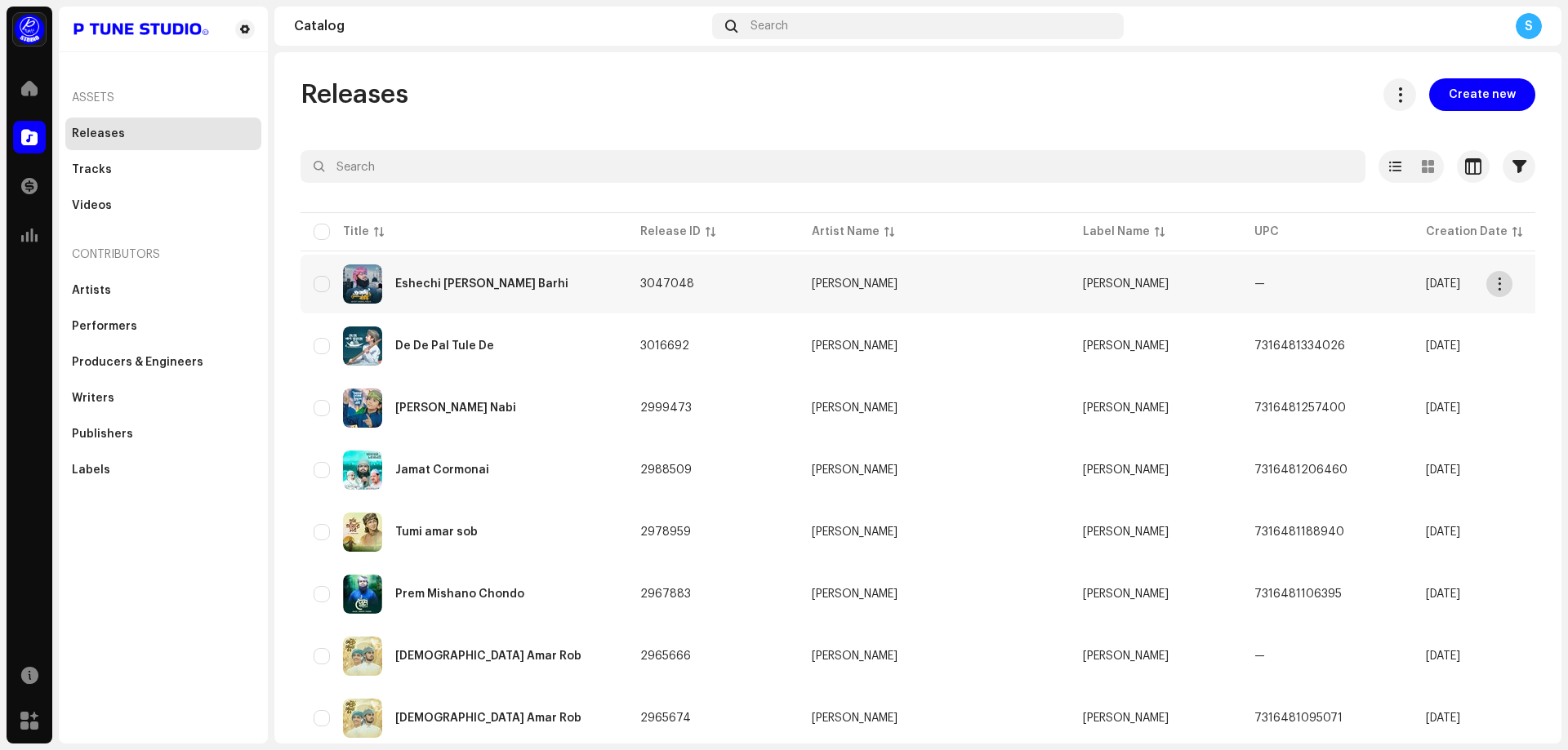
click at [1499, 283] on span "button" at bounding box center [1499, 284] width 12 height 13
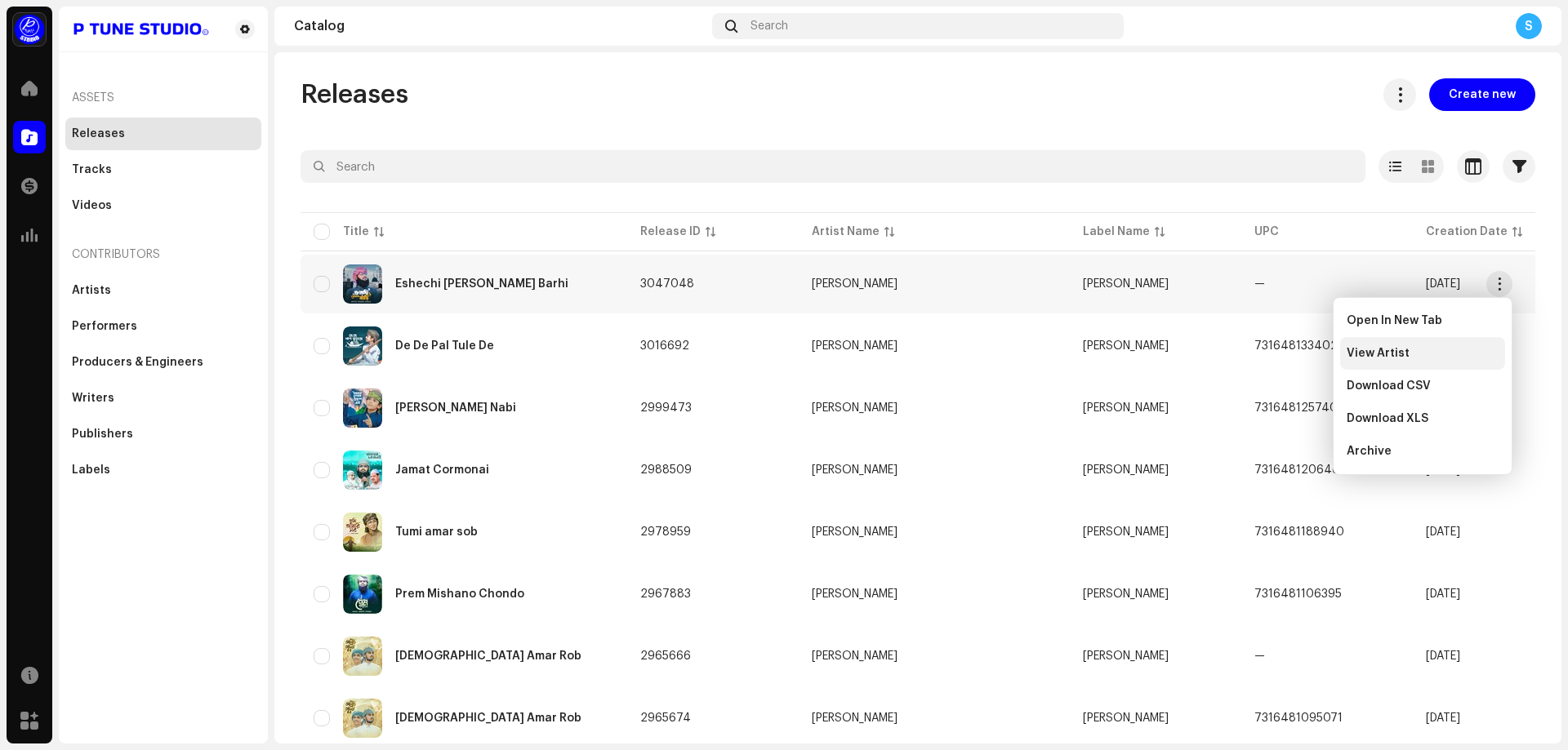
click at [1400, 358] on span "View Artist" at bounding box center [1378, 353] width 63 height 13
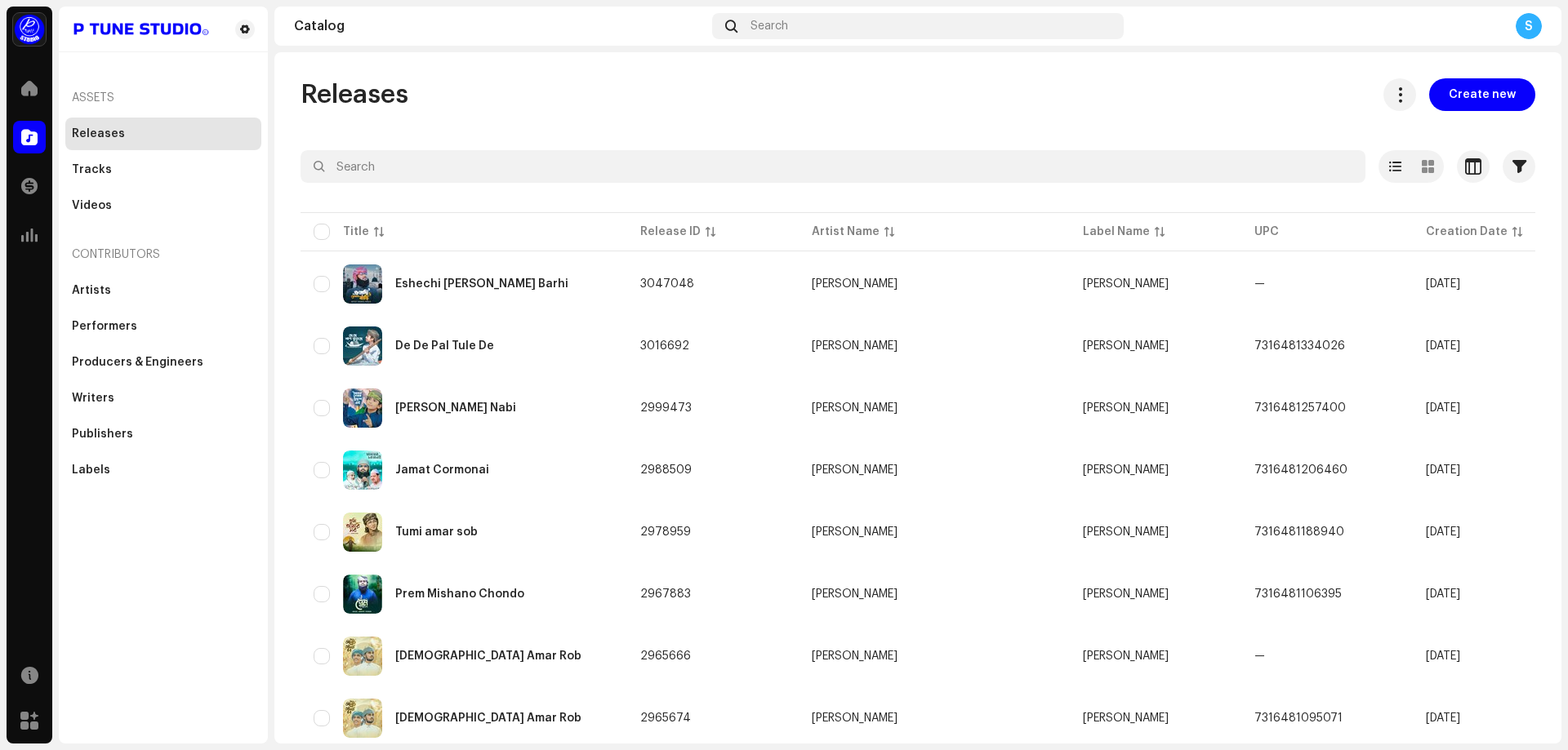
click at [891, 69] on div "Releases Create new Selected 0 Select all 142 Options Filters Distribution stat…" at bounding box center [918, 398] width 1287 height 691
click at [780, 29] on span "Search" at bounding box center [769, 26] width 37 height 13
click at [26, 89] on span at bounding box center [29, 88] width 16 height 13
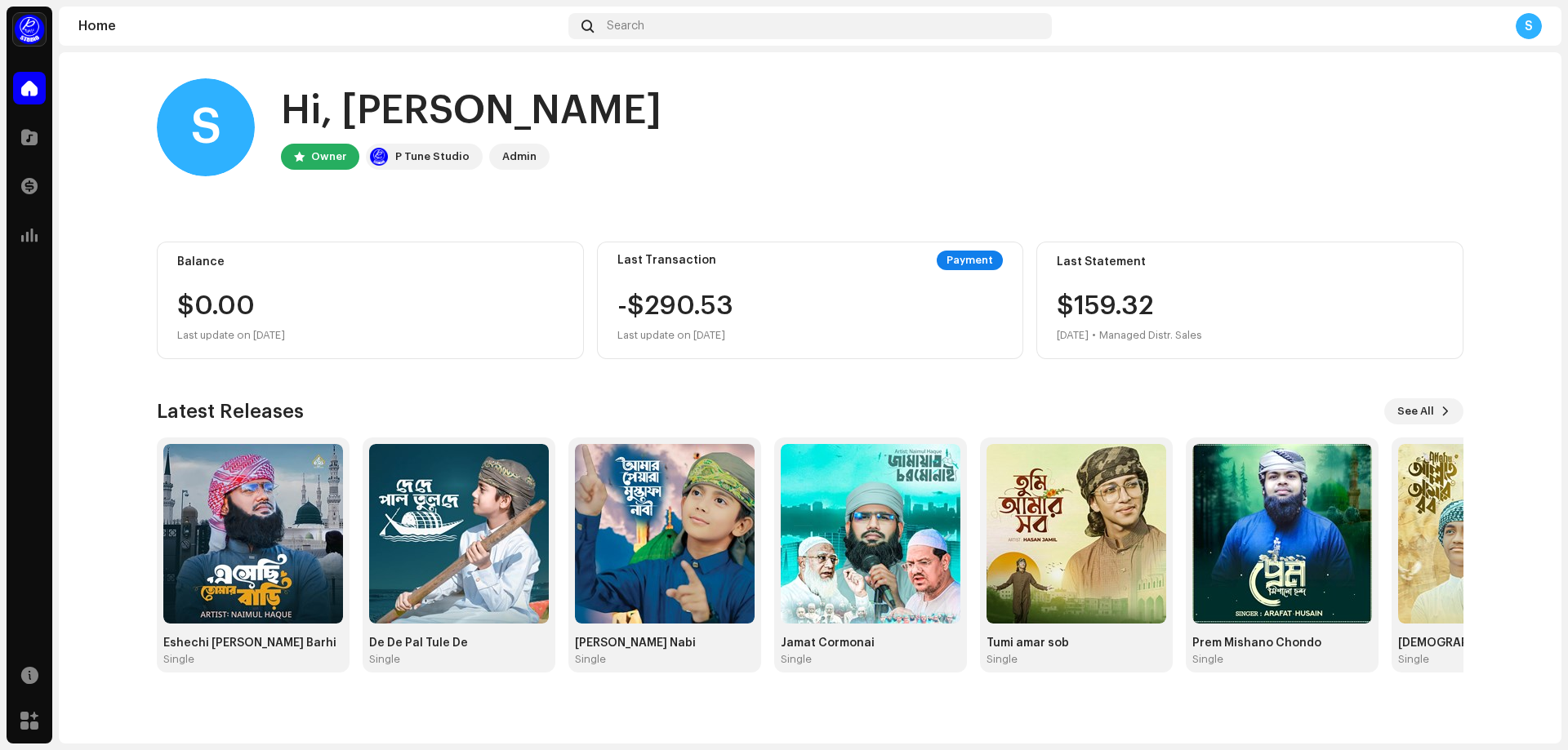
drag, startPoint x: 754, startPoint y: 333, endPoint x: 616, endPoint y: 266, distance: 153.4
click at [616, 266] on div "Last Transaction Payment -$290.53 Last update on [DATE]" at bounding box center [810, 299] width 427 height 118
drag, startPoint x: 614, startPoint y: 258, endPoint x: 752, endPoint y: 341, distance: 161.0
click at [752, 341] on div "Last Transaction Payment -$290.53 Last update on [DATE]" at bounding box center [810, 299] width 427 height 118
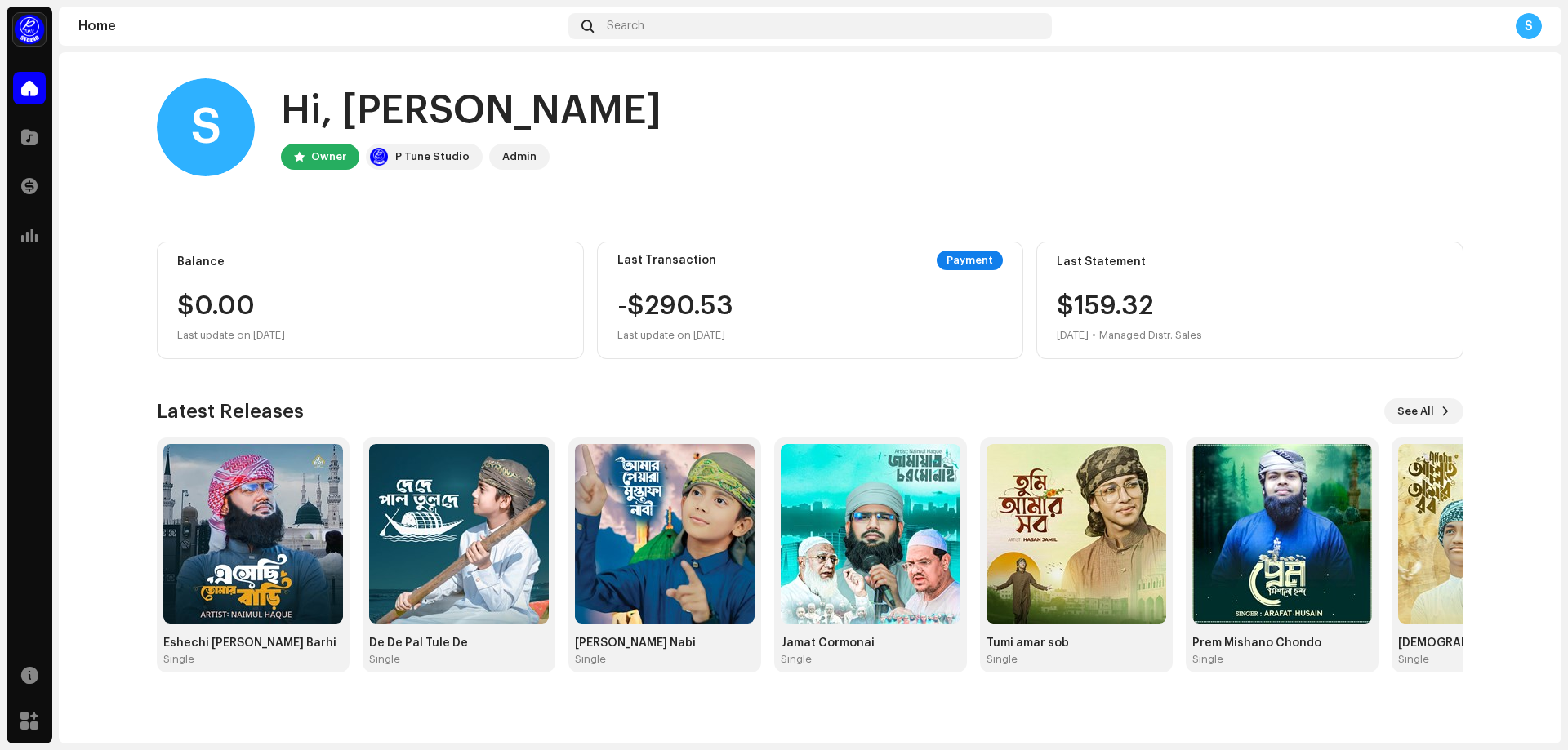
click at [733, 341] on div "Last update on [DATE]" at bounding box center [675, 335] width 116 height 19
drag, startPoint x: 314, startPoint y: 339, endPoint x: 172, endPoint y: 262, distance: 161.5
click at [172, 262] on div "Balance $0.00 Last update on [DATE]" at bounding box center [370, 299] width 427 height 118
click at [31, 238] on span at bounding box center [29, 235] width 16 height 13
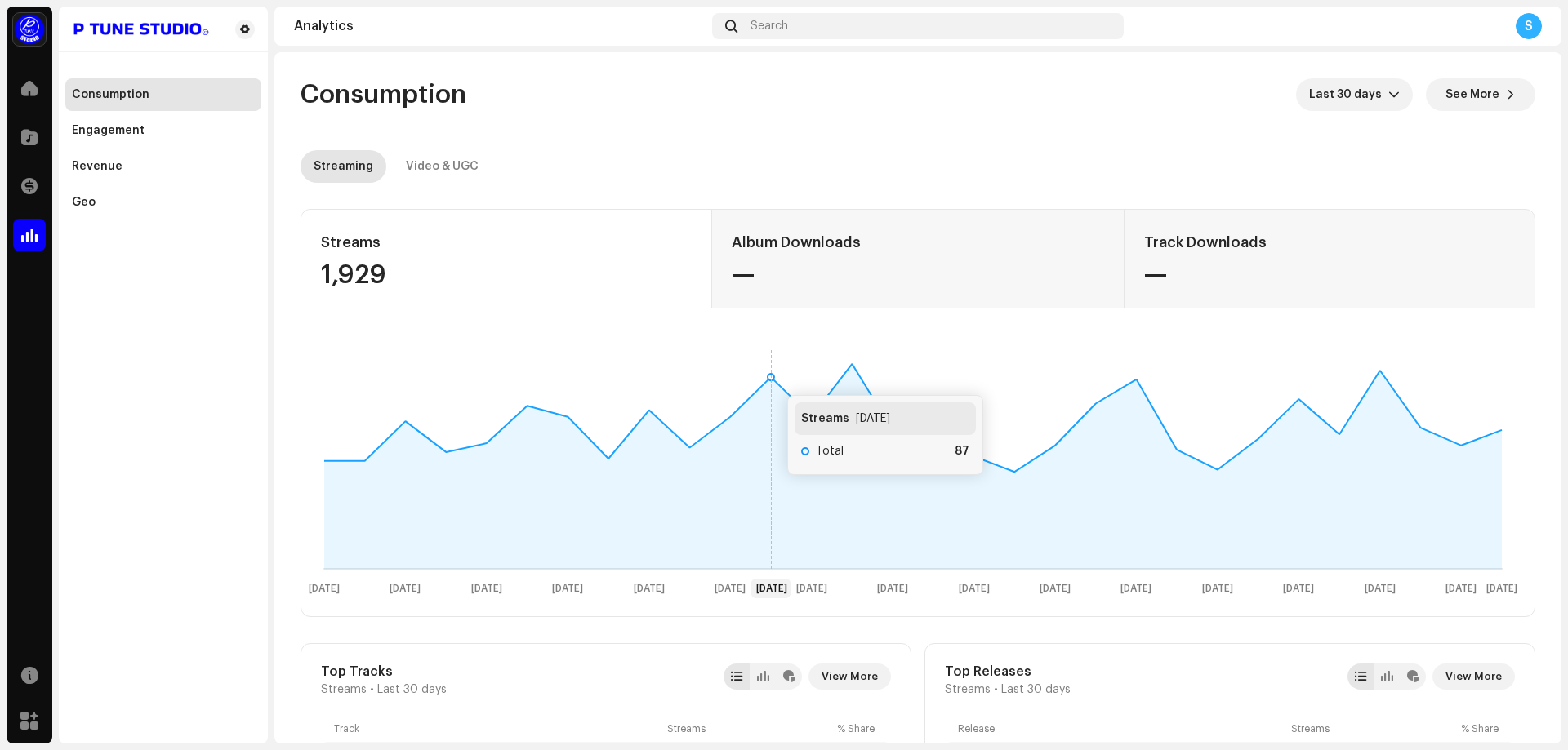
click at [772, 380] on icon at bounding box center [772, 458] width 0 height 220
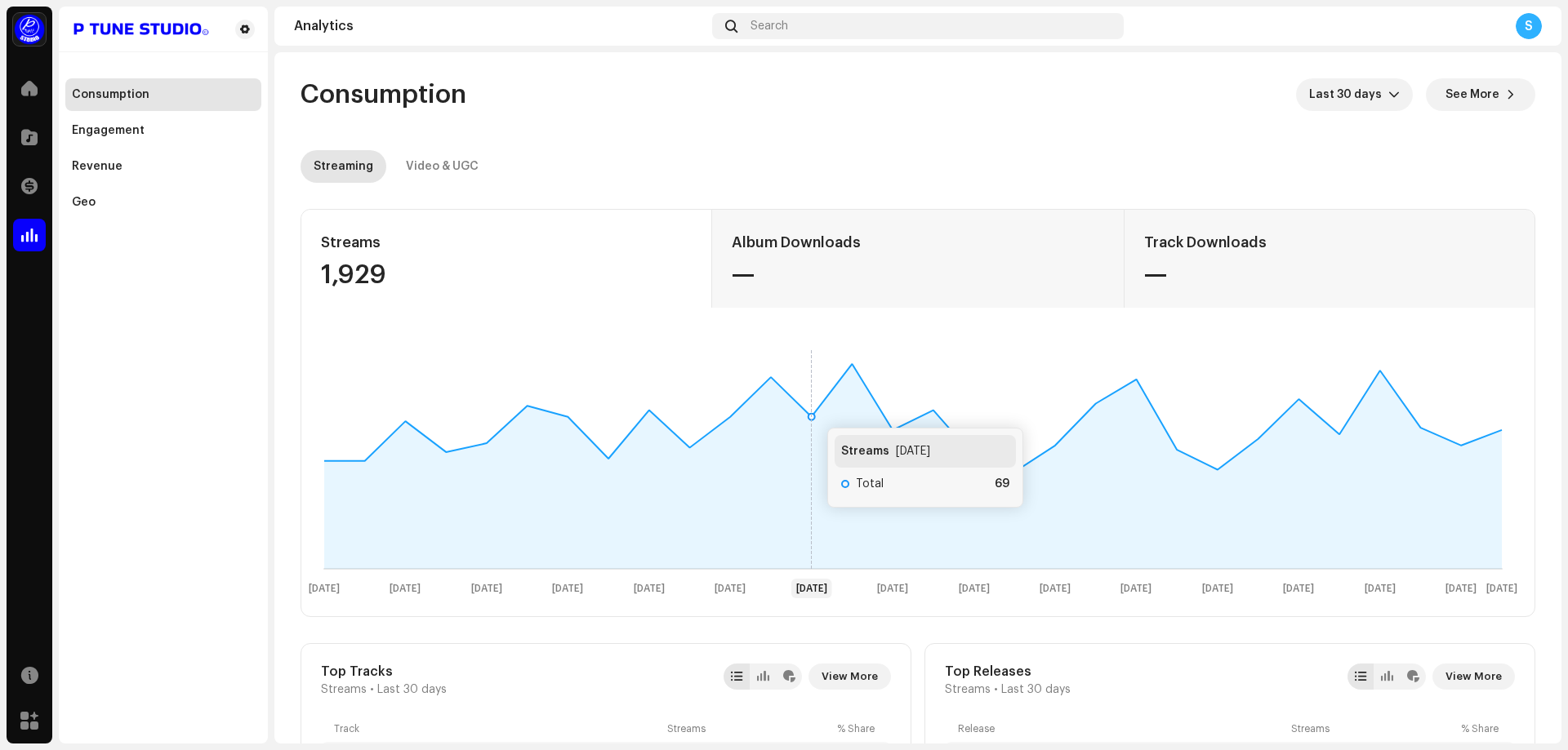
click at [812, 411] on icon at bounding box center [812, 458] width 0 height 220
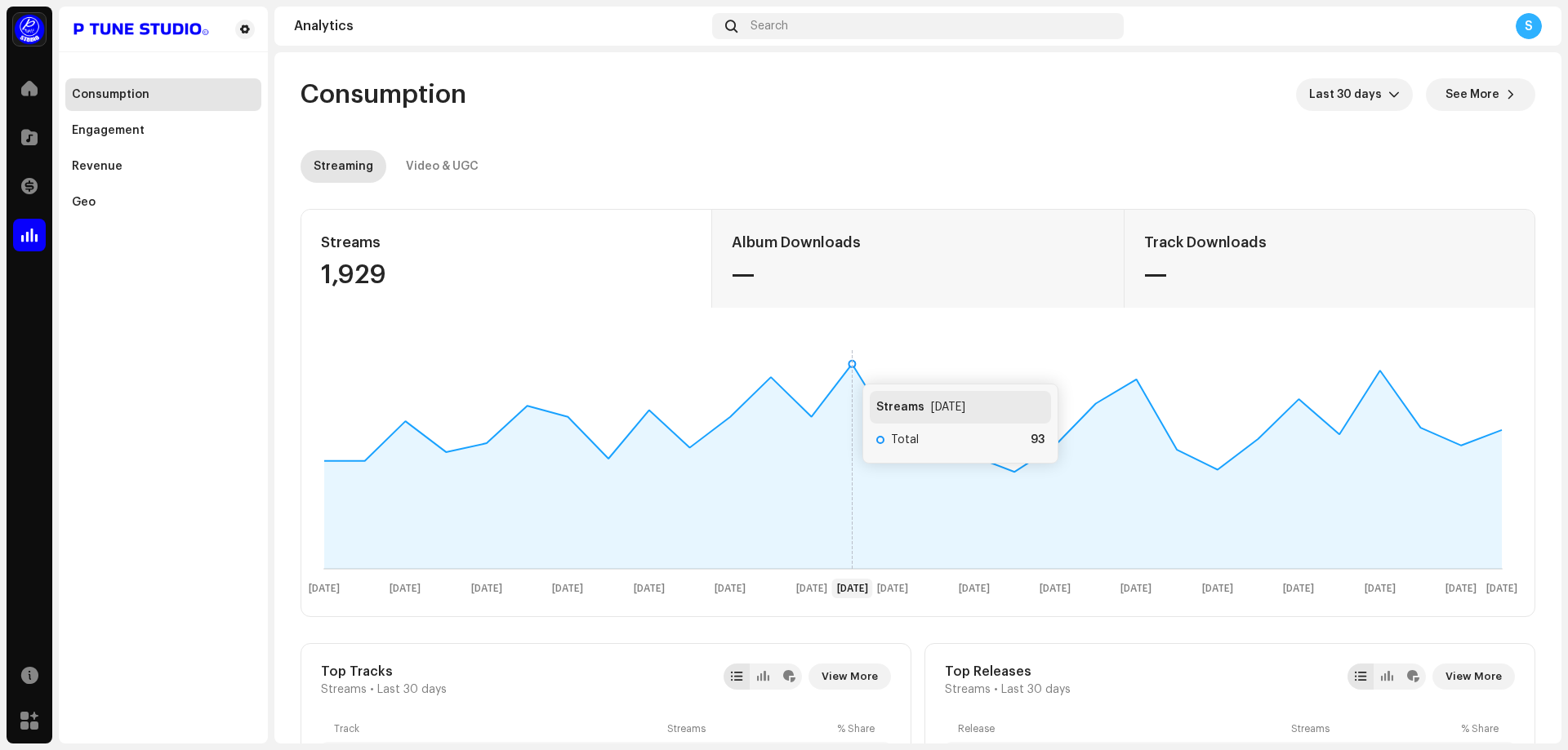
click at [846, 367] on rect at bounding box center [913, 471] width 1210 height 261
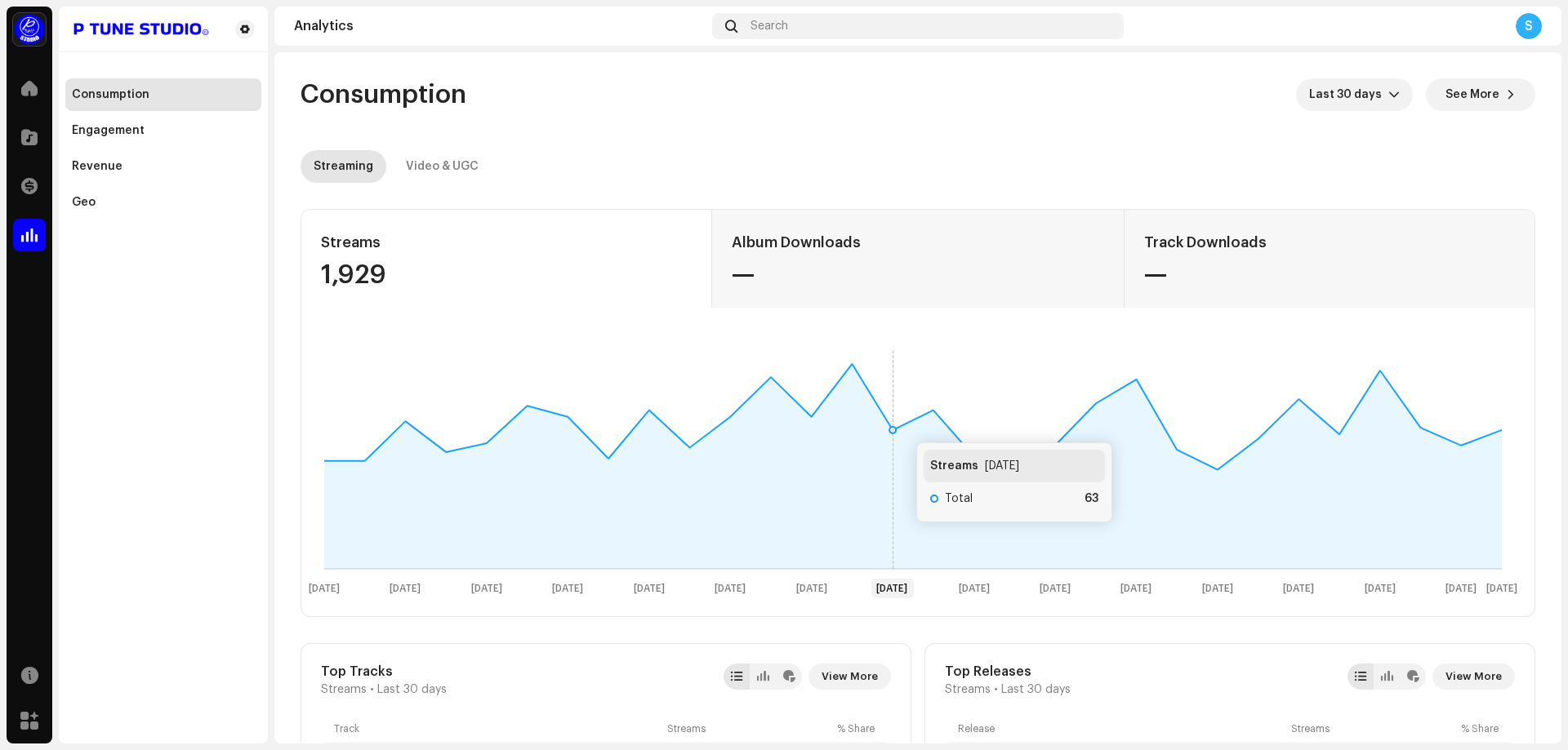
click at [900, 426] on icon at bounding box center [913, 417] width 1177 height 108
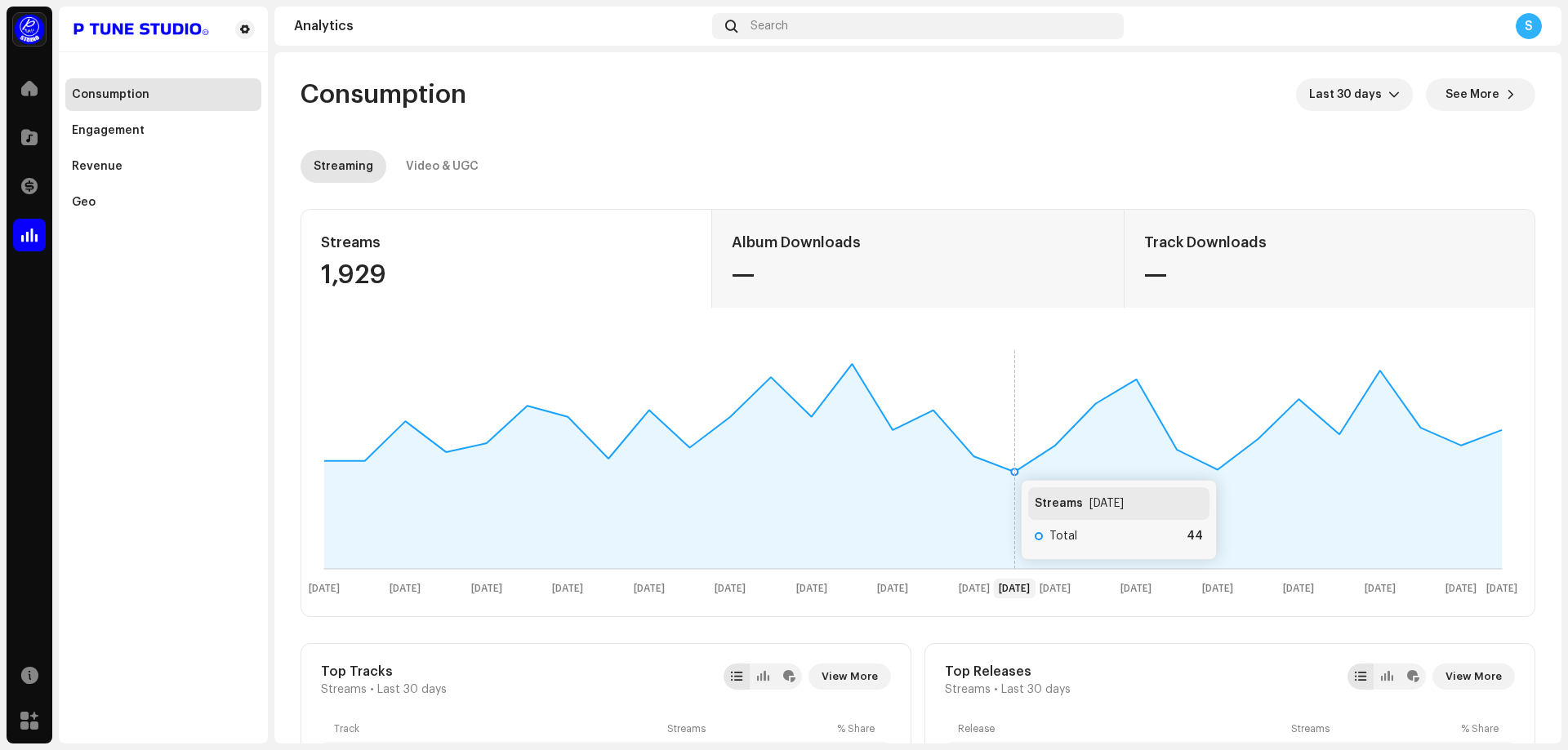
click at [1004, 463] on rect at bounding box center [913, 471] width 1210 height 261
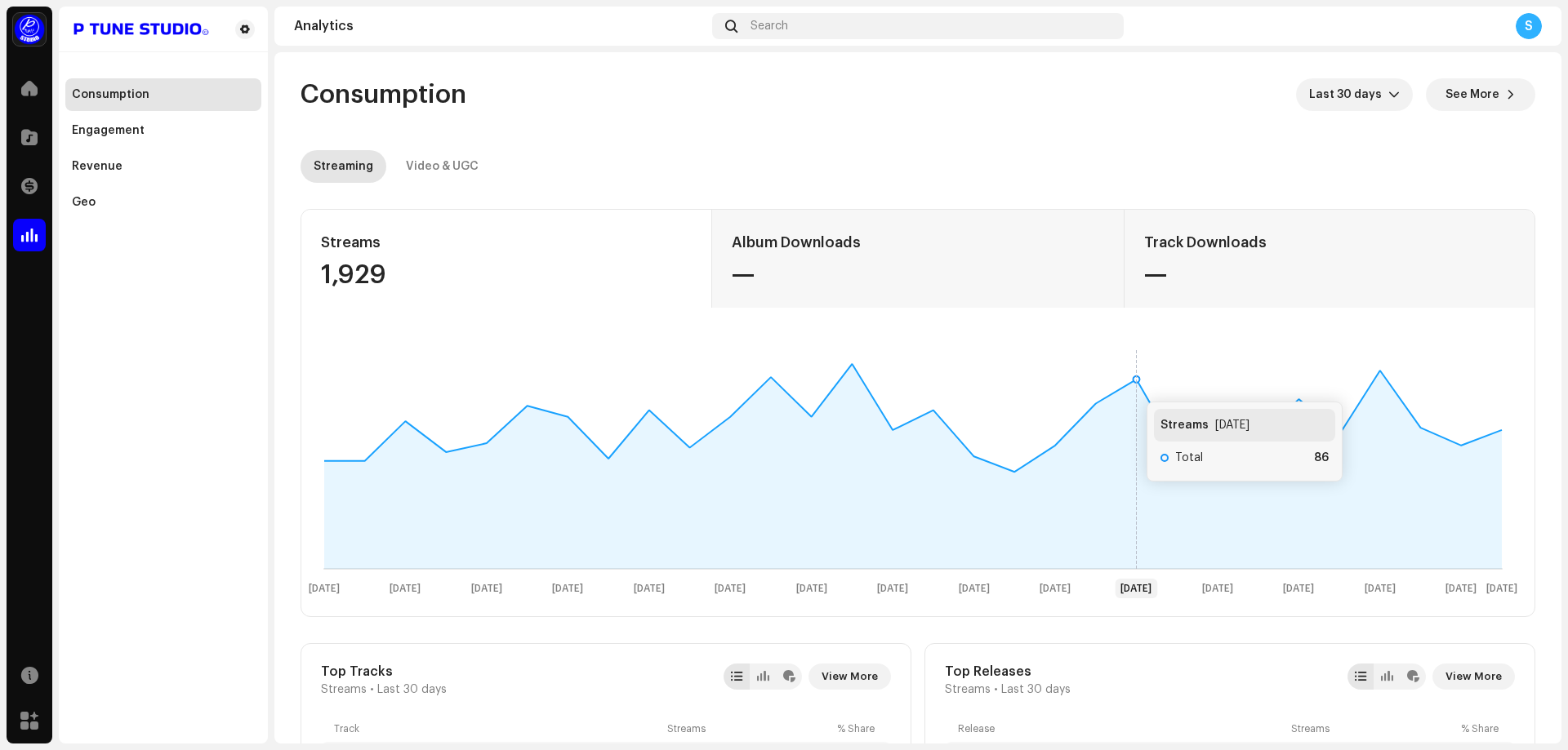
click at [1130, 386] on icon at bounding box center [913, 466] width 1177 height 205
click at [1381, 374] on icon at bounding box center [913, 466] width 1177 height 205
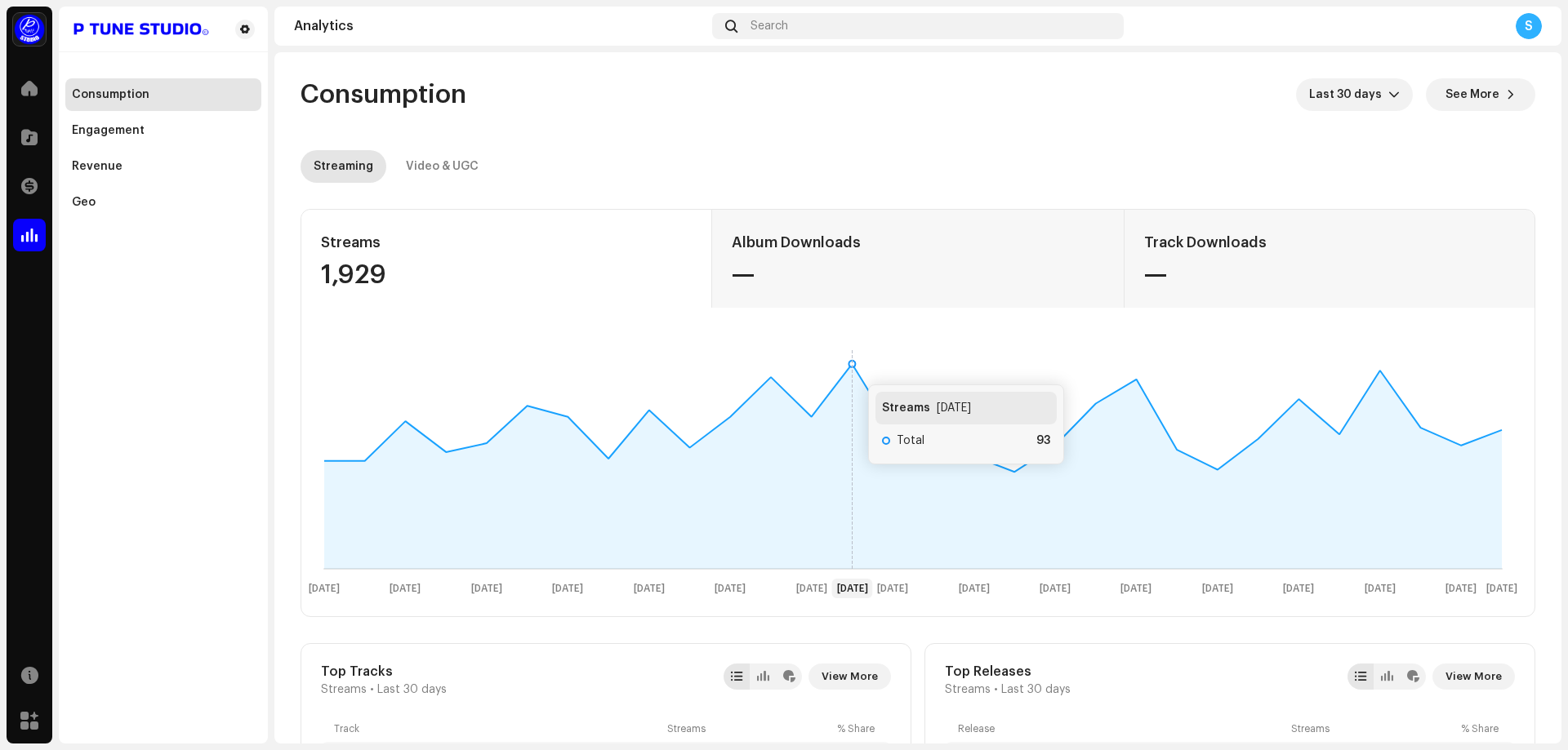
click at [852, 368] on icon at bounding box center [852, 458] width 0 height 220
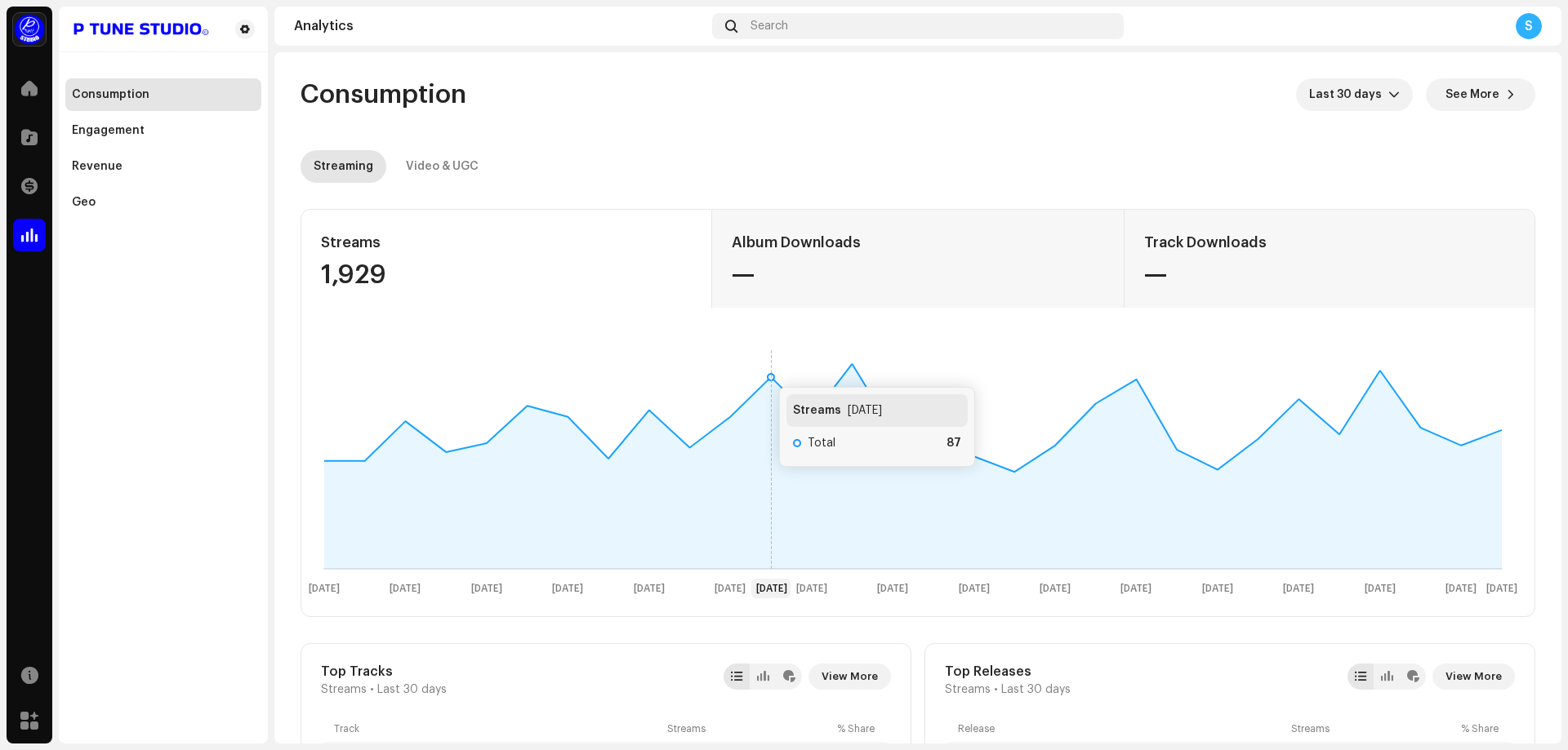
click at [763, 371] on rect at bounding box center [913, 471] width 1210 height 261
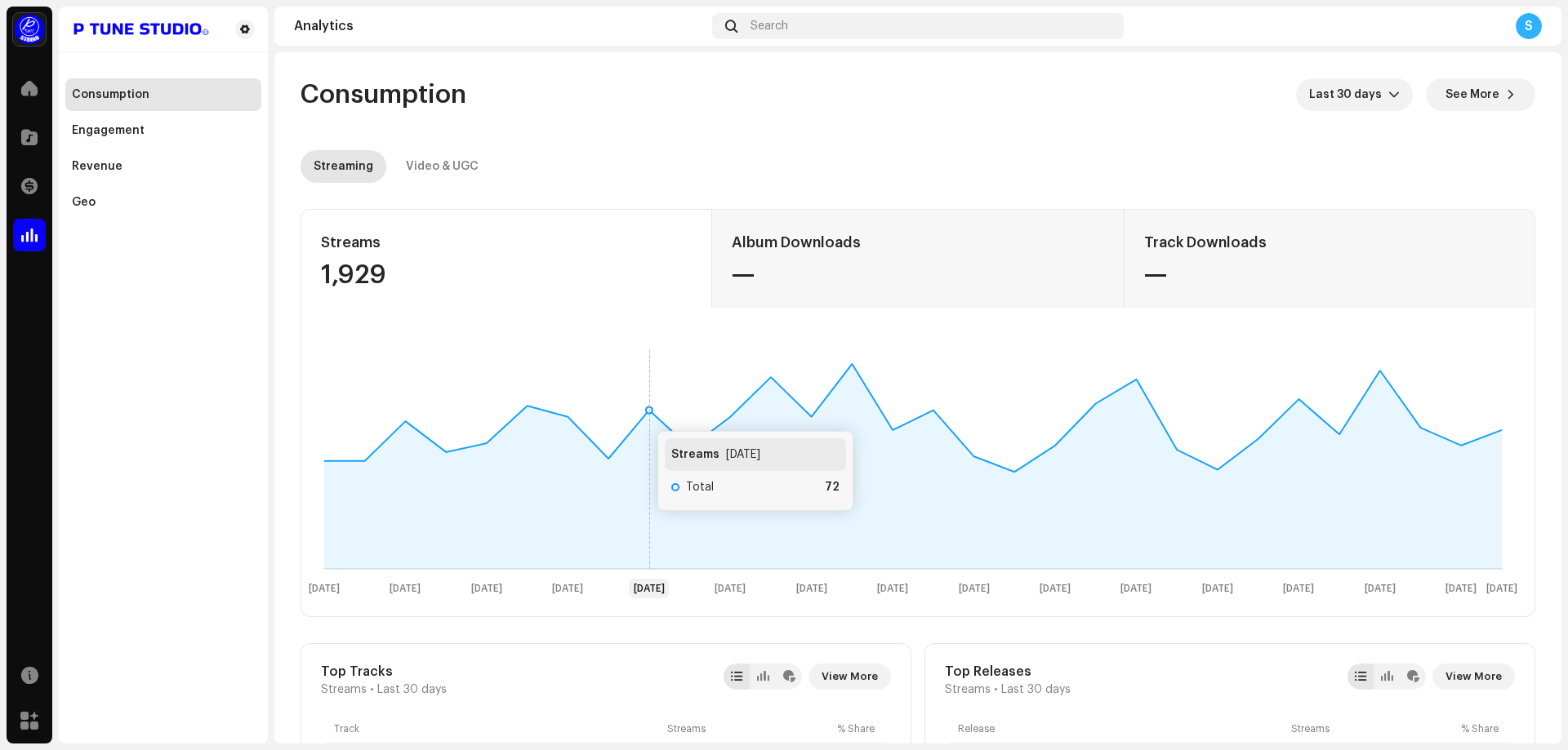
click at [641, 414] on rect at bounding box center [913, 471] width 1210 height 261
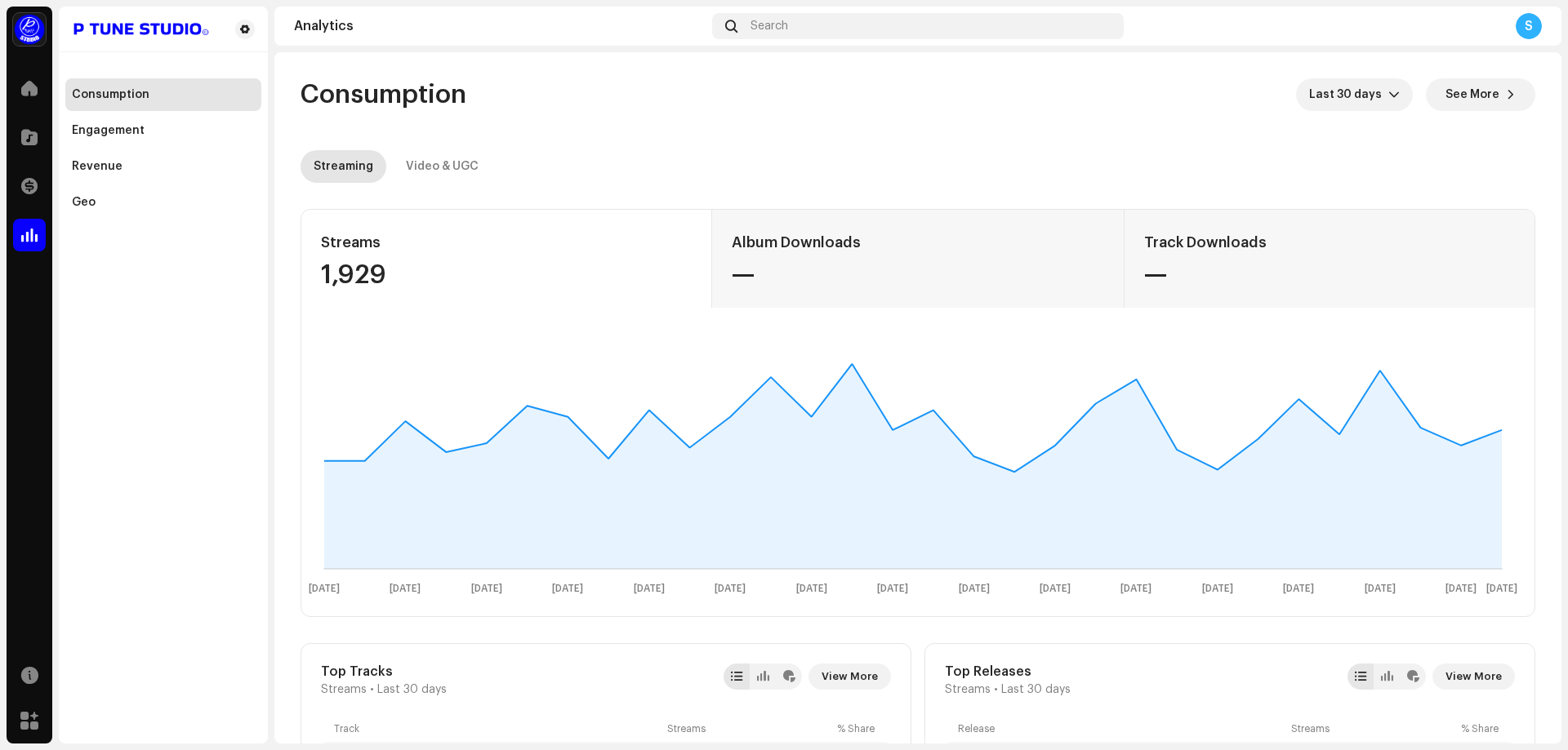
click at [423, 286] on div "1,929" at bounding box center [505, 275] width 370 height 26
drag, startPoint x: 347, startPoint y: 268, endPoint x: 302, endPoint y: 240, distance: 53.0
click at [302, 240] on div "Streams 1,929" at bounding box center [506, 258] width 411 height 98
click at [428, 171] on div "Video & UGC" at bounding box center [442, 166] width 73 height 33
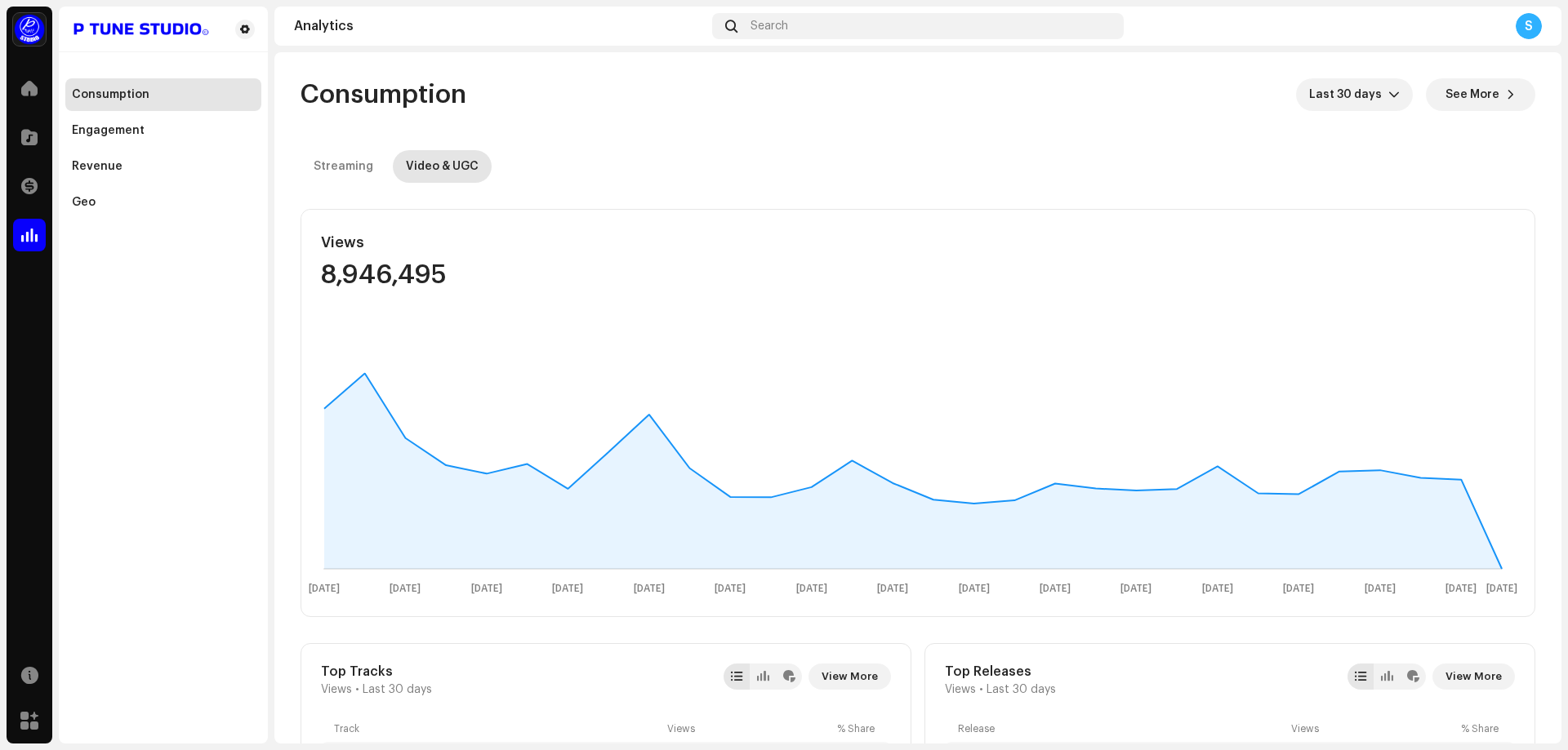
drag, startPoint x: 394, startPoint y: 271, endPoint x: 304, endPoint y: 230, distance: 98.9
click at [304, 230] on div "Views 8,946,495" at bounding box center [506, 258] width 411 height 98
click at [303, 231] on div "Views 8,946,495" at bounding box center [506, 258] width 411 height 98
drag, startPoint x: 351, startPoint y: 250, endPoint x: 469, endPoint y: 280, distance: 121.8
click at [469, 280] on div "Views 8,946,495" at bounding box center [506, 258] width 411 height 98
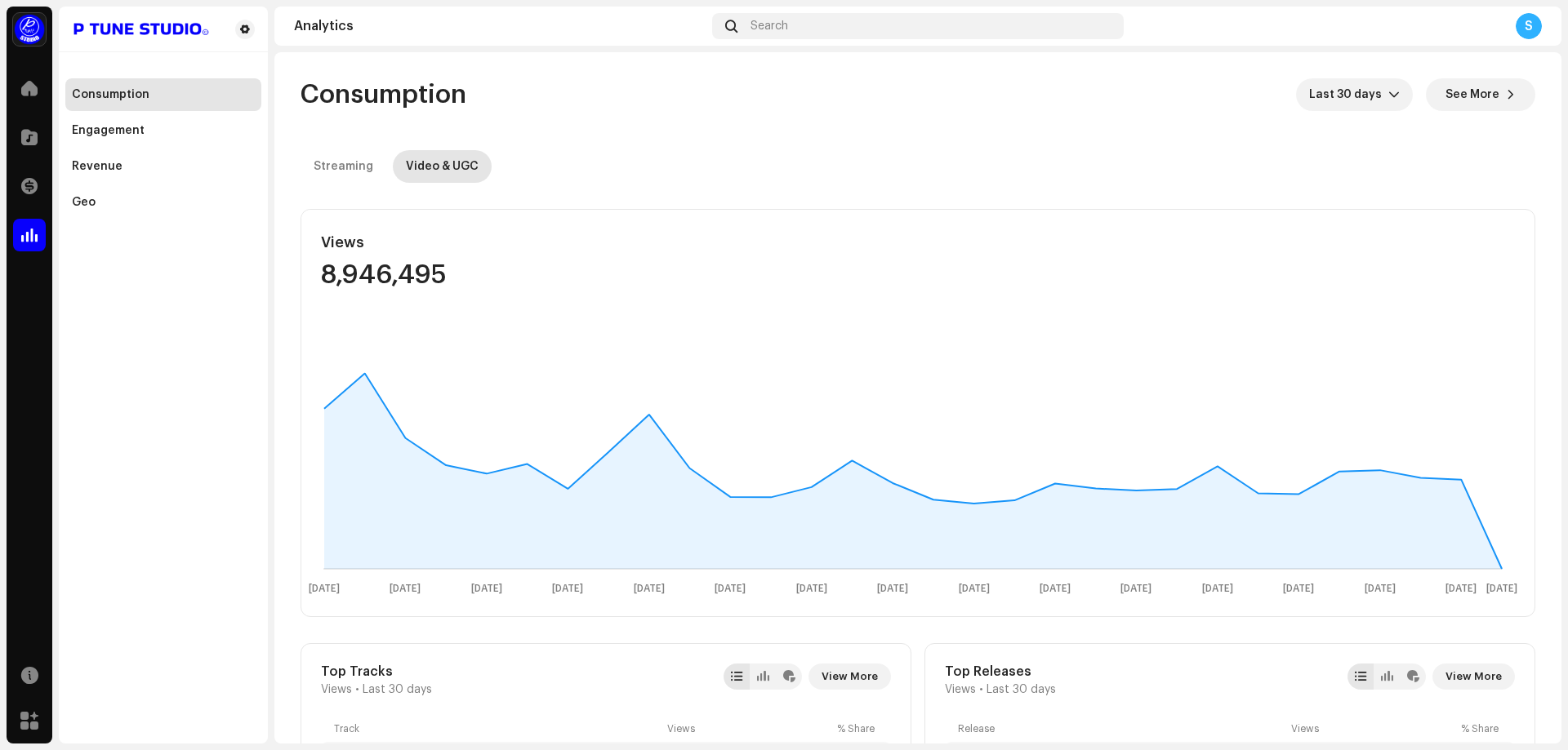
drag, startPoint x: 469, startPoint y: 280, endPoint x: 485, endPoint y: 271, distance: 18.4
click at [471, 280] on div "8,946,495" at bounding box center [506, 275] width 371 height 26
click at [1347, 89] on span "Last 30 days" at bounding box center [1348, 95] width 79 height 33
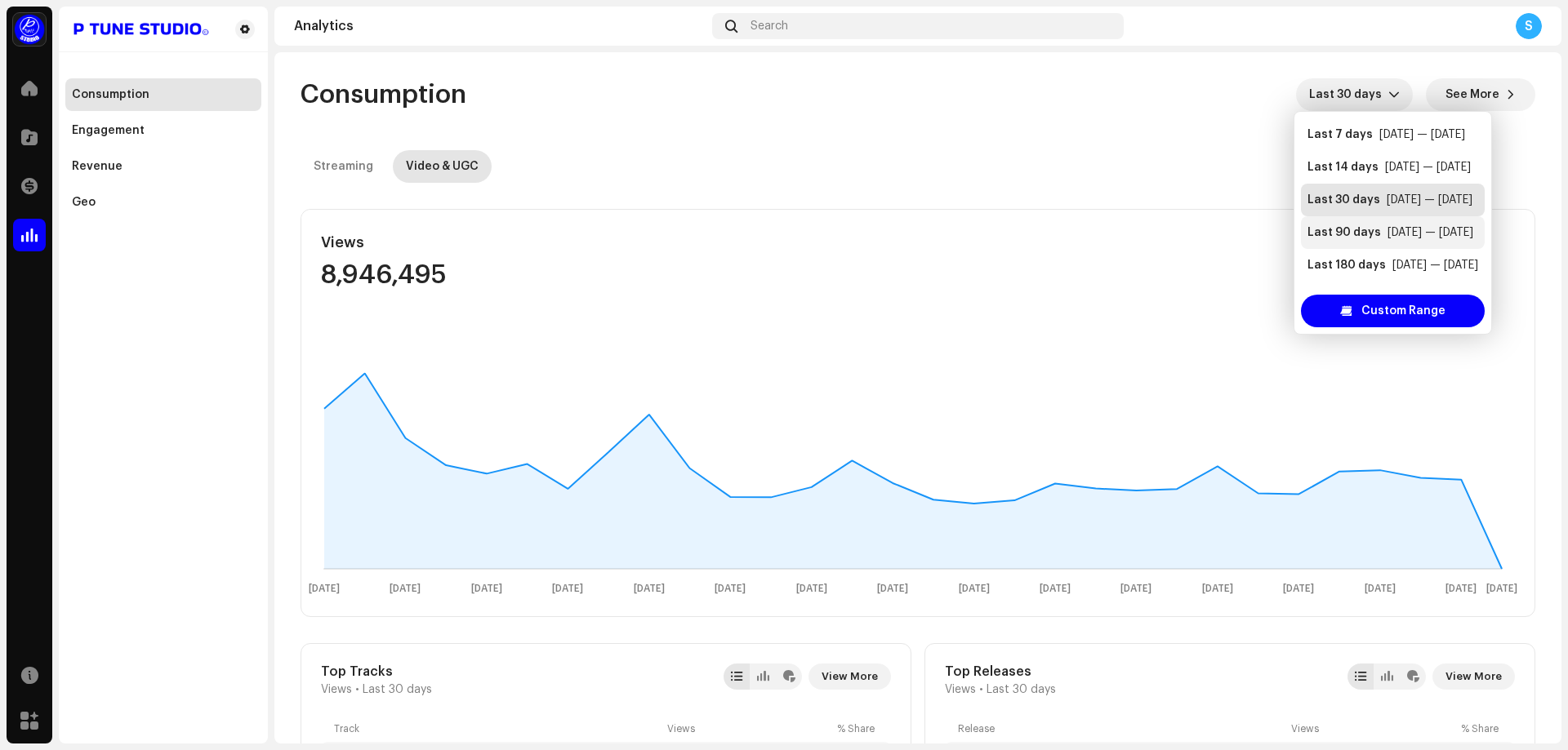
click at [1377, 238] on div "Last 90 days [DATE] — [DATE]" at bounding box center [1392, 232] width 170 height 16
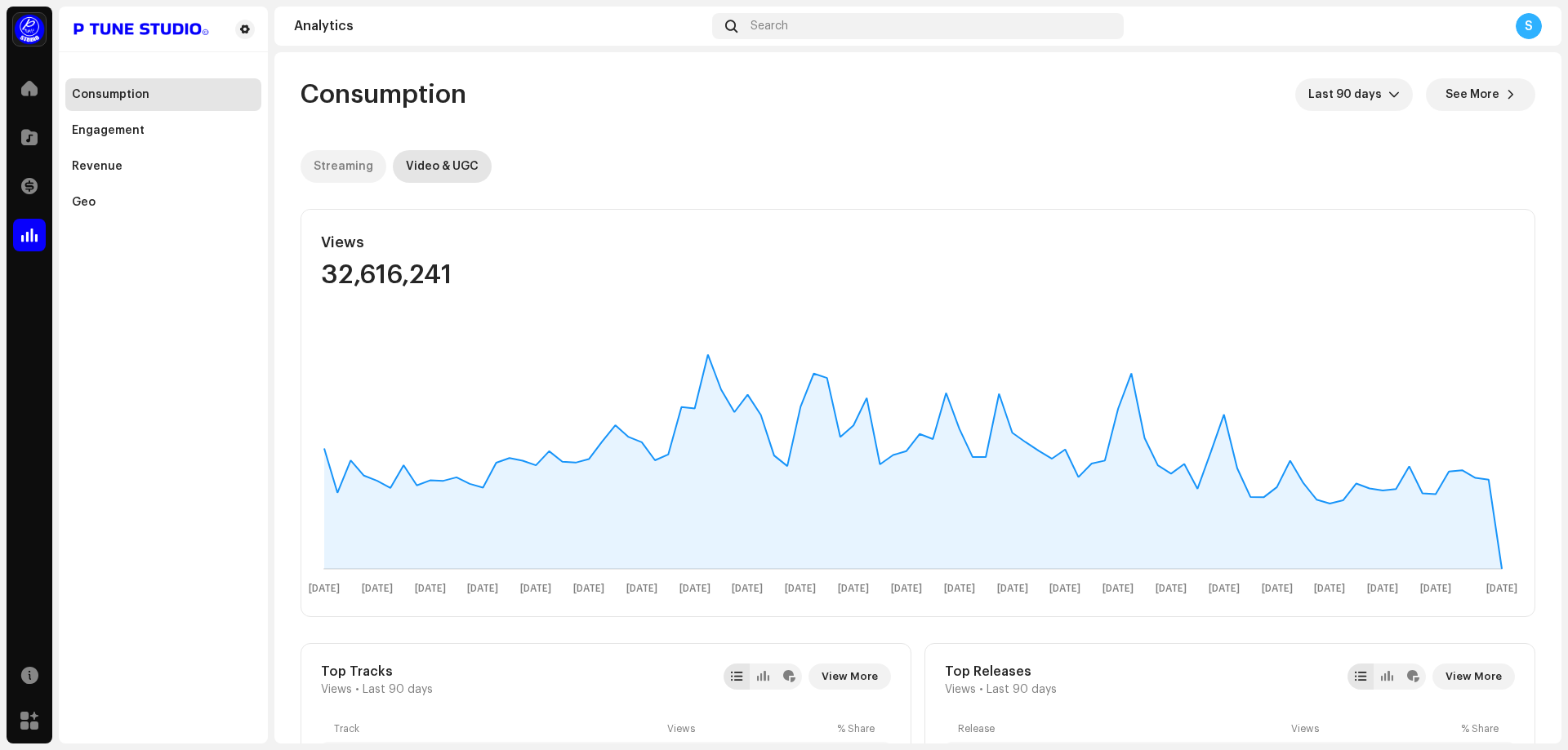
click at [330, 152] on div "Streaming" at bounding box center [344, 166] width 59 height 33
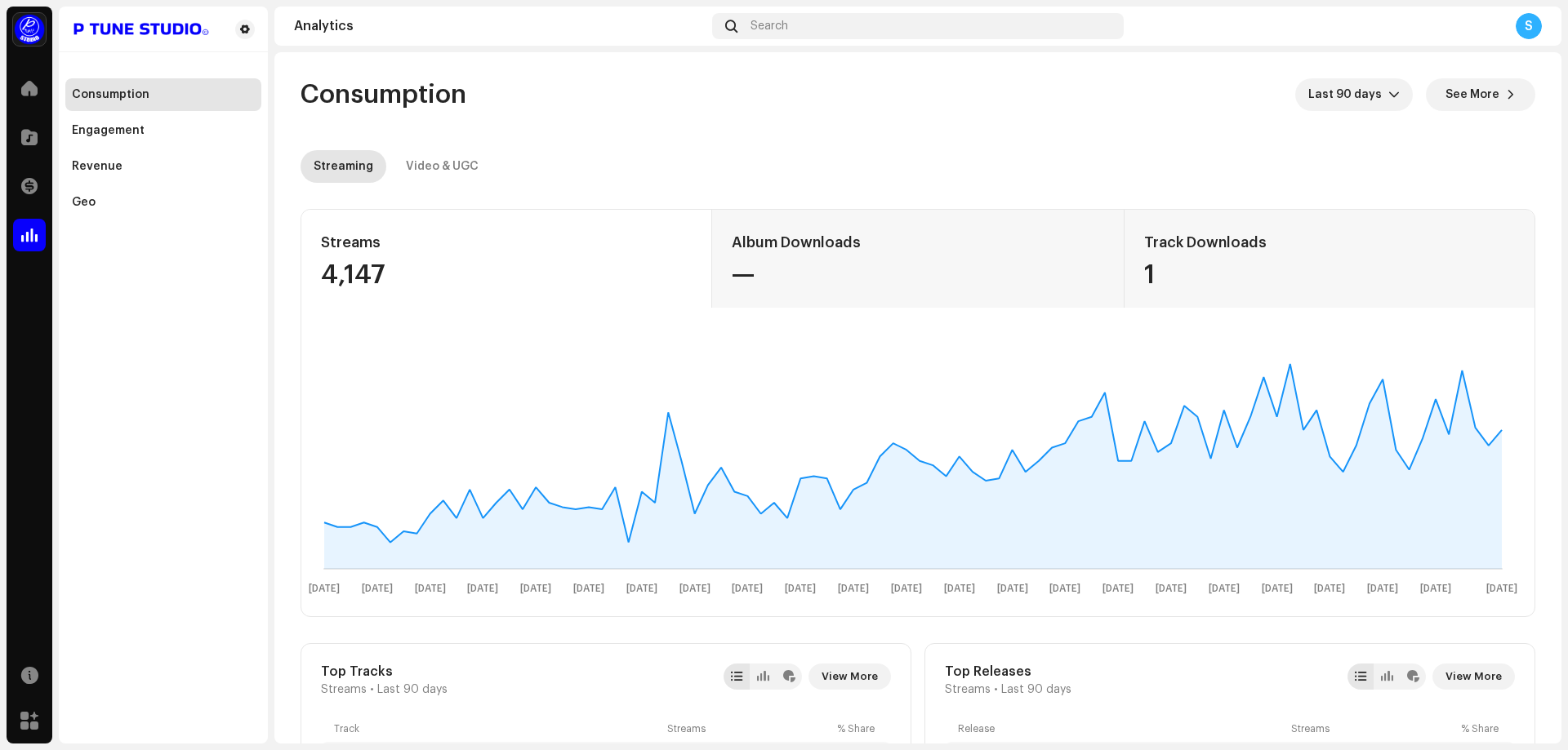
click at [829, 155] on div "Streaming Video & UGC" at bounding box center [918, 166] width 1235 height 33
click at [427, 173] on div "Video & UGC" at bounding box center [442, 166] width 73 height 33
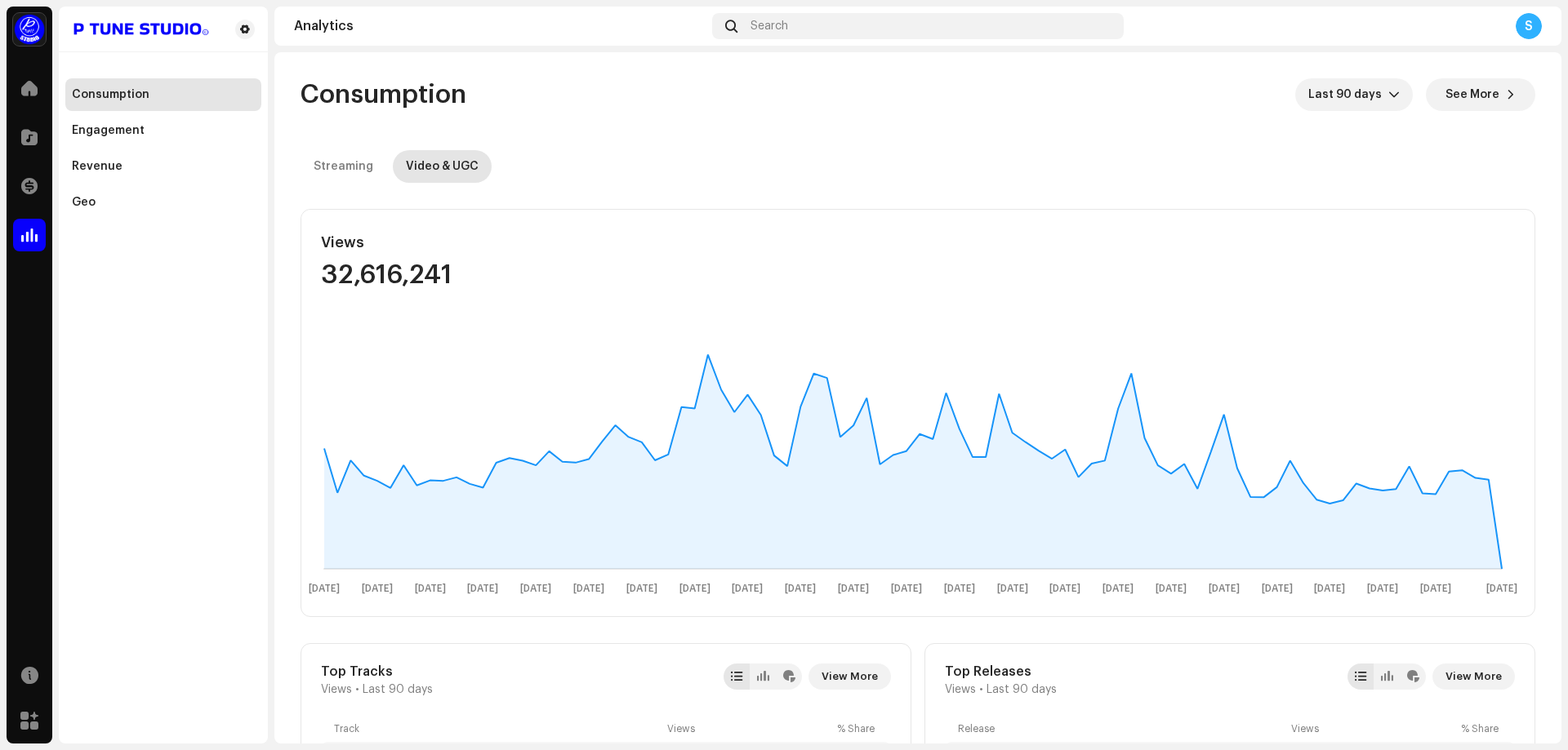
drag, startPoint x: 468, startPoint y: 287, endPoint x: 302, endPoint y: 231, distance: 175.2
click at [302, 231] on div "Views 32,616,241" at bounding box center [506, 258] width 411 height 98
click at [27, 86] on span at bounding box center [29, 88] width 16 height 13
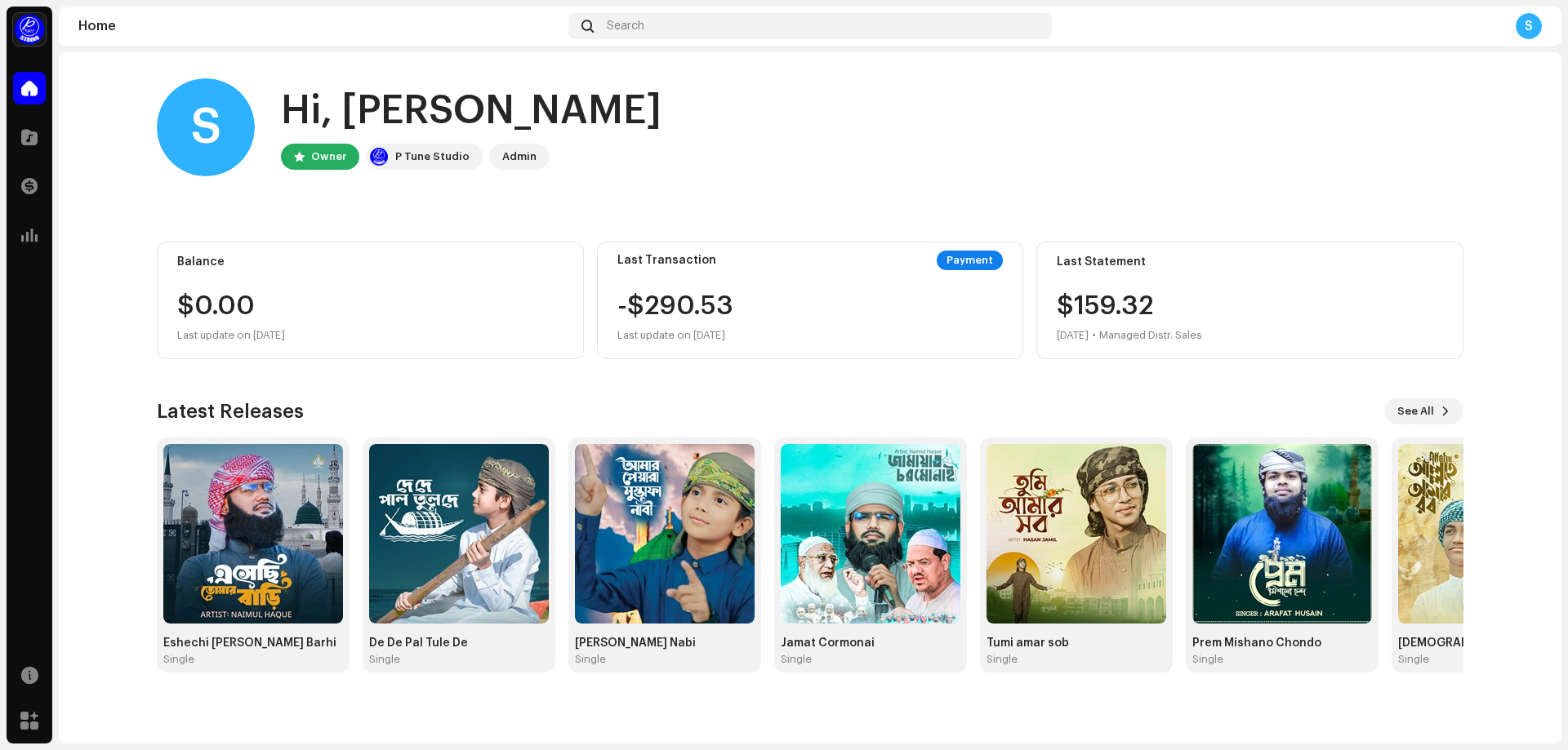
drag, startPoint x: 766, startPoint y: 341, endPoint x: 611, endPoint y: 264, distance: 173.1
click at [611, 264] on div "Last Transaction Payment -$290.53 Last update on [DATE]" at bounding box center [810, 299] width 427 height 118
drag, startPoint x: 611, startPoint y: 256, endPoint x: 785, endPoint y: 346, distance: 195.9
click at [785, 346] on div "Last Transaction Payment -$290.53 Last update on [DATE]" at bounding box center [810, 299] width 427 height 118
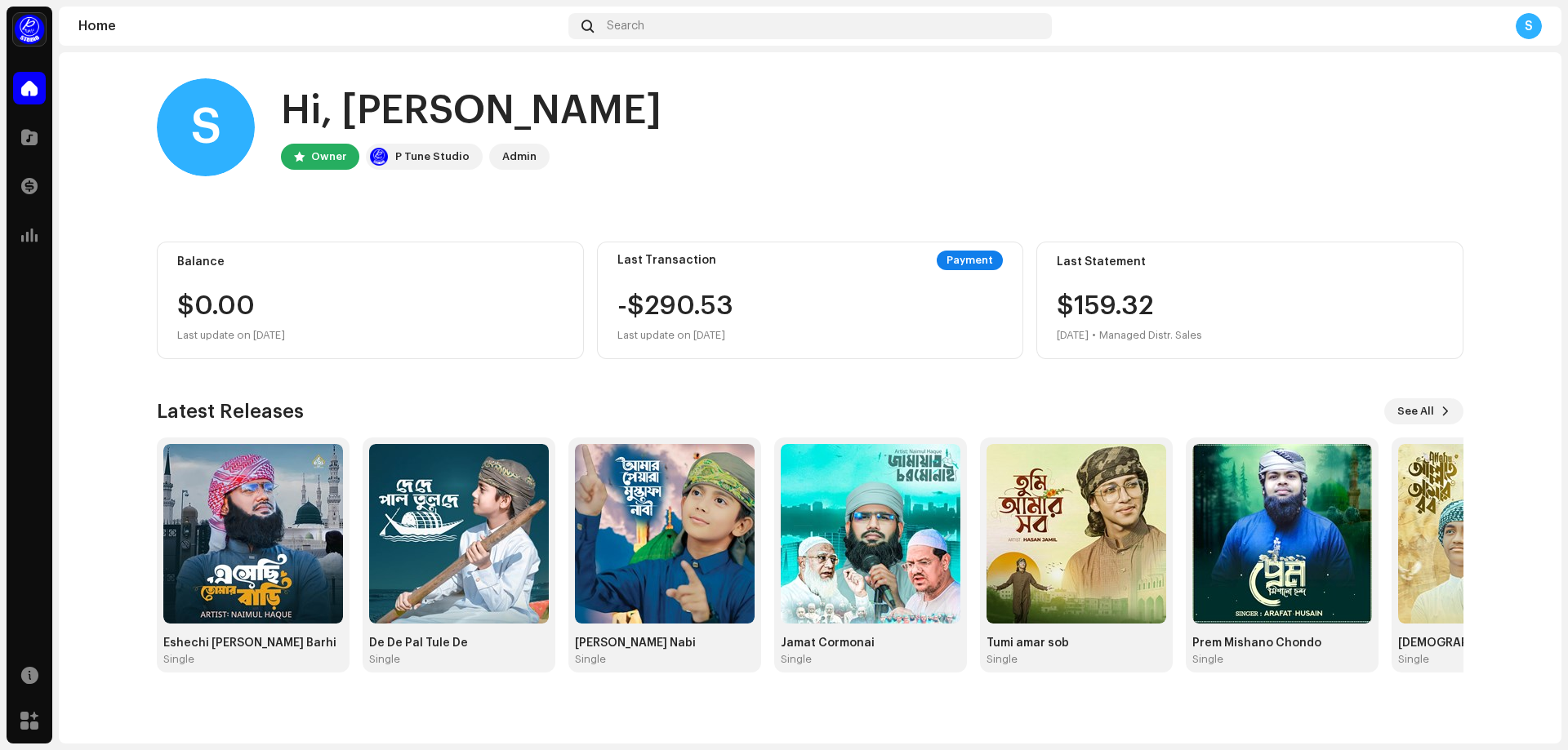
click at [785, 346] on div "Last Transaction Payment -$290.53 Last update on [DATE]" at bounding box center [810, 299] width 427 height 118
drag, startPoint x: 1224, startPoint y: 336, endPoint x: 1049, endPoint y: 263, distance: 189.6
click at [1049, 263] on div "Last Statement $159.32 [DATE] • Managed Distr. Sales" at bounding box center [1249, 299] width 427 height 118
drag, startPoint x: 756, startPoint y: 339, endPoint x: 608, endPoint y: 258, distance: 168.7
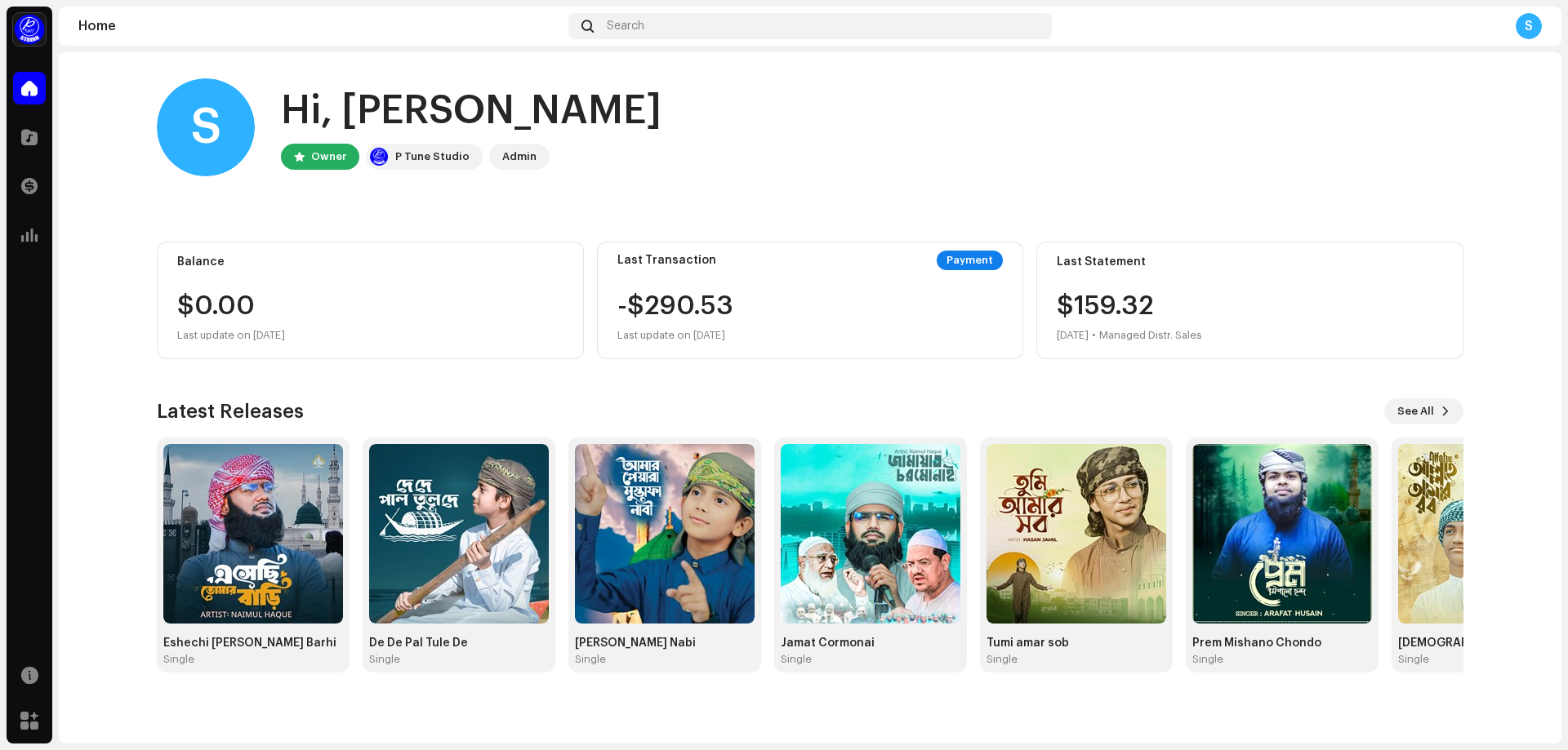
click at [610, 257] on div "Last Transaction Payment -$290.53 Last update on [DATE]" at bounding box center [810, 299] width 427 height 118
click at [608, 258] on div "Last Transaction Payment -$290.53 Last update on [DATE]" at bounding box center [810, 299] width 427 height 118
click at [27, 230] on span at bounding box center [29, 235] width 16 height 13
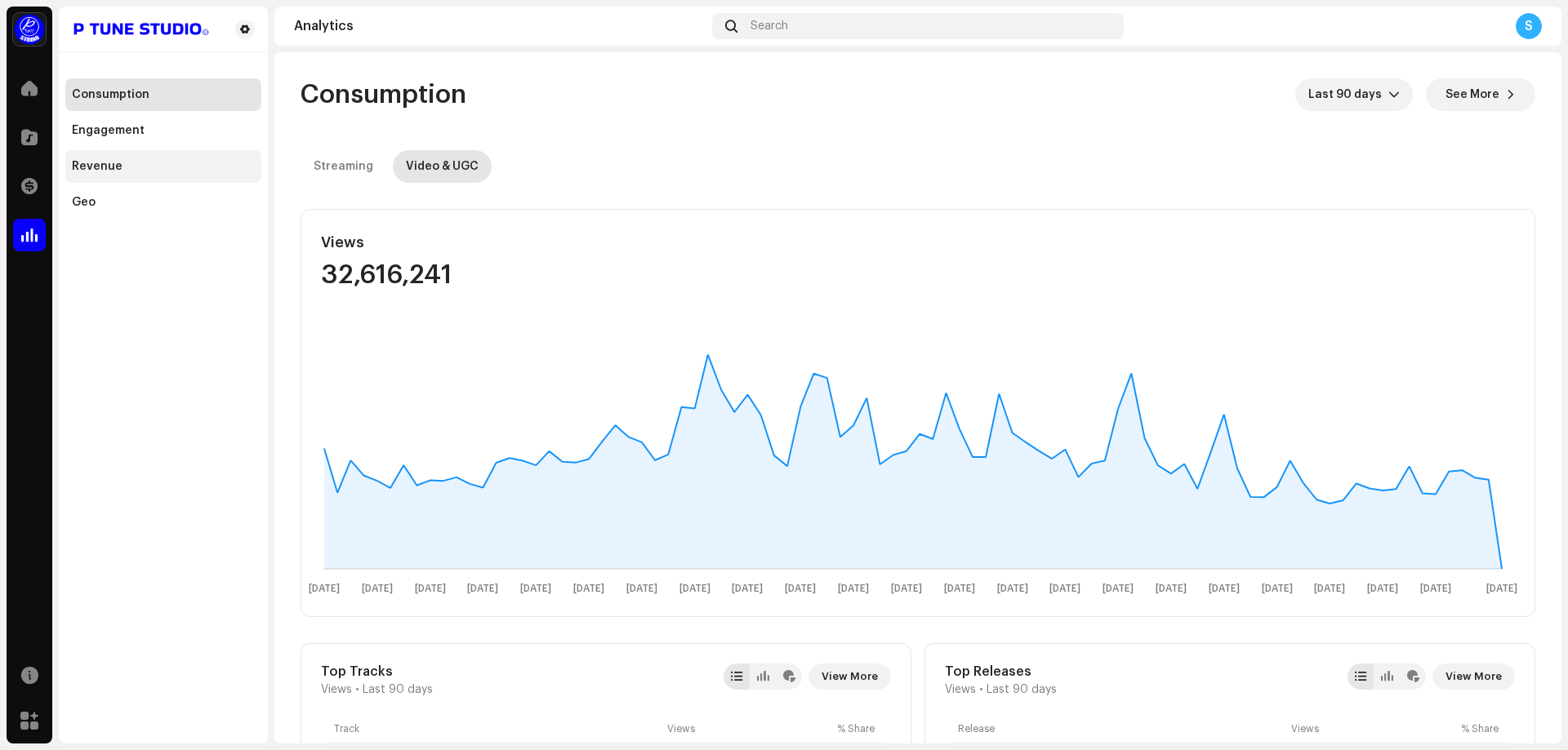
click at [145, 174] on div "Revenue" at bounding box center [163, 166] width 196 height 33
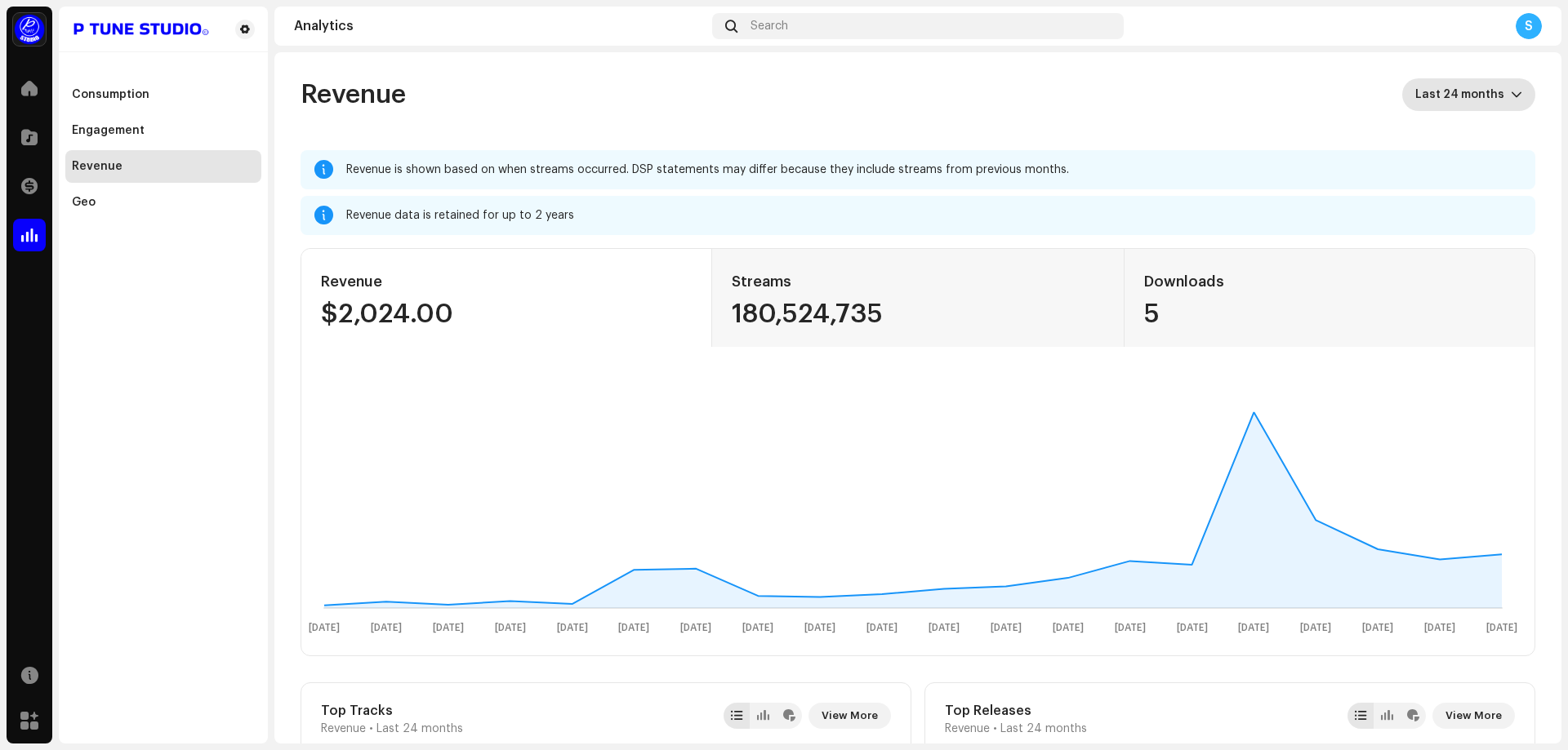
click at [1439, 94] on span "Last 24 months" at bounding box center [1463, 95] width 96 height 33
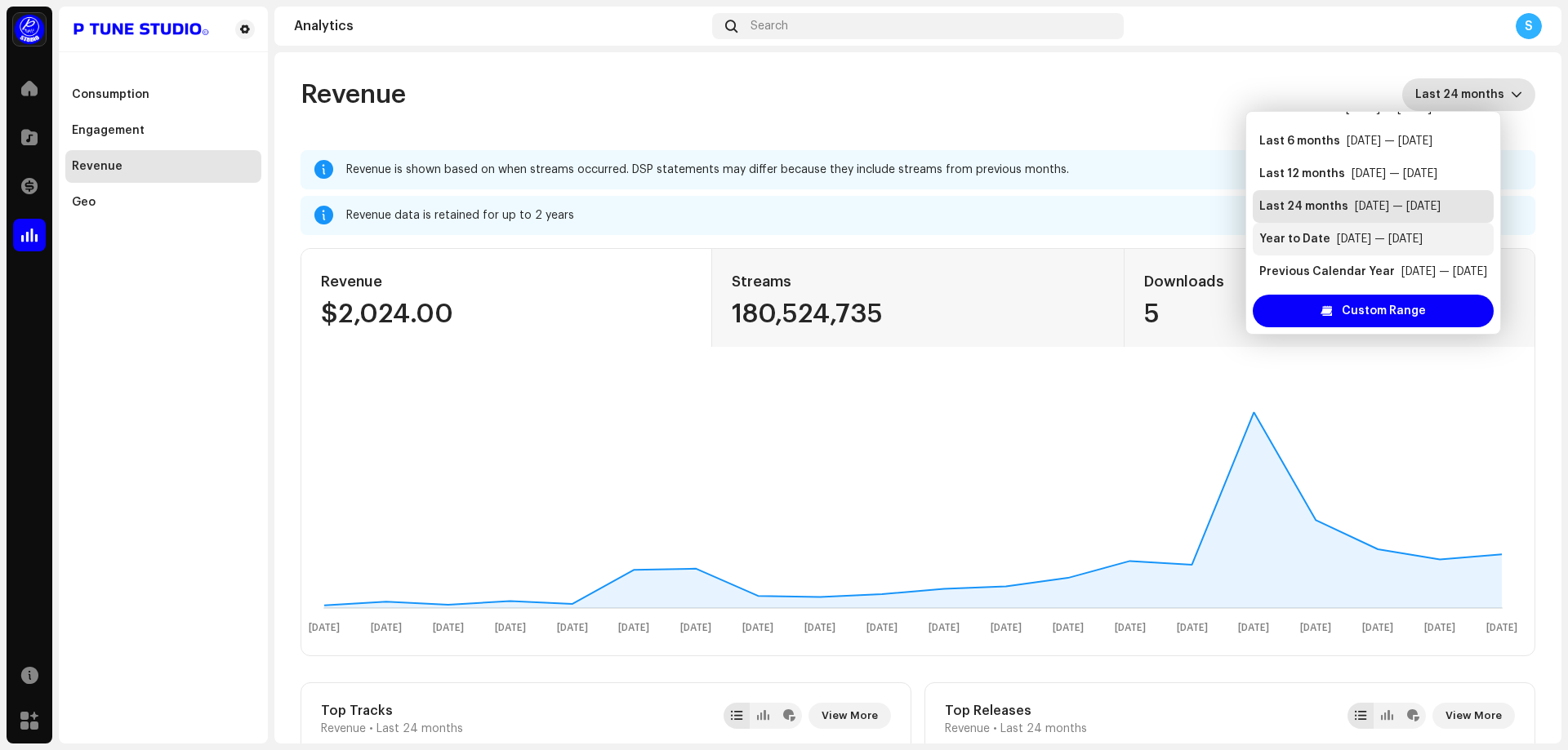
scroll to position [33, 0]
click at [1408, 263] on div "[DATE] — [DATE]" at bounding box center [1445, 265] width 86 height 16
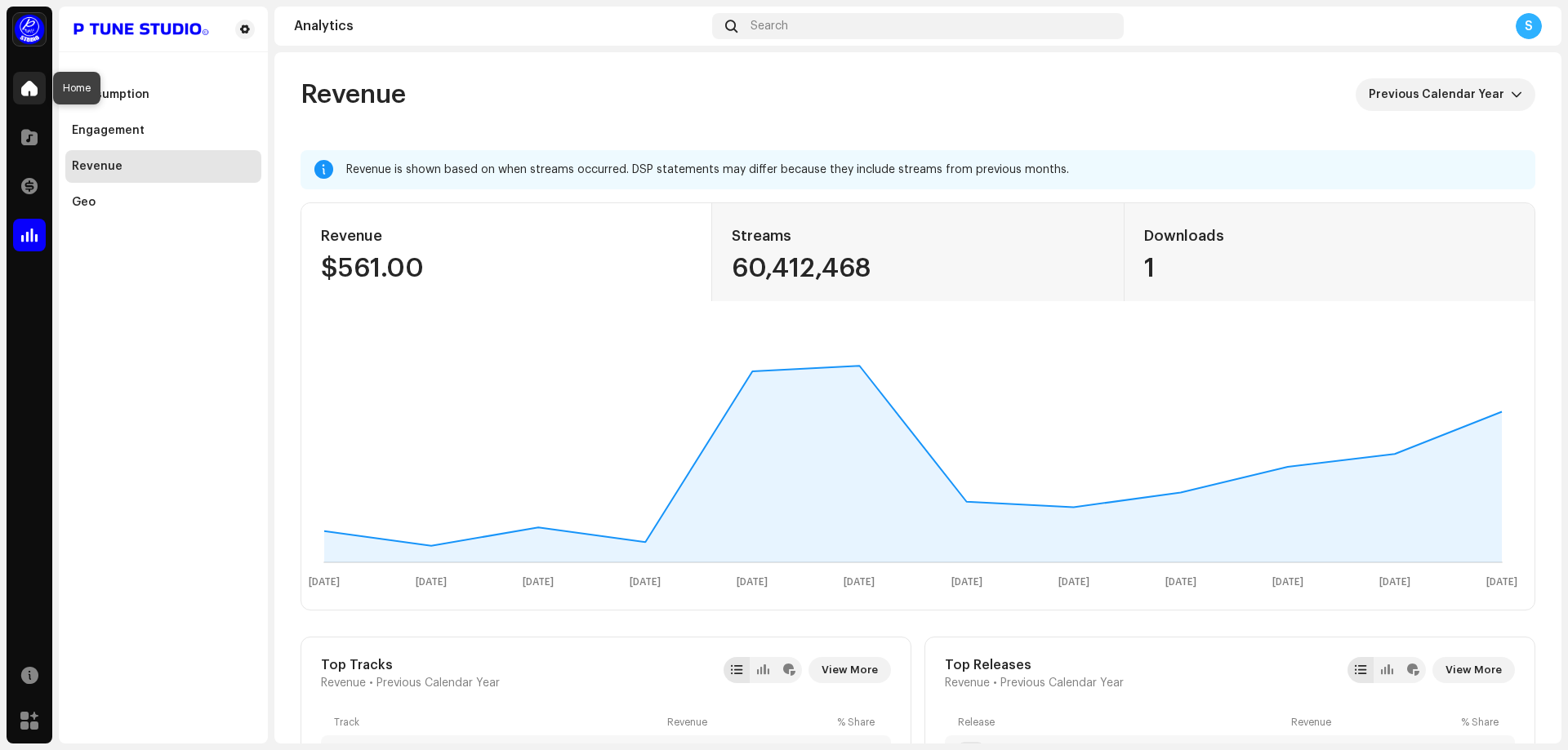
click at [31, 89] on span at bounding box center [29, 88] width 16 height 13
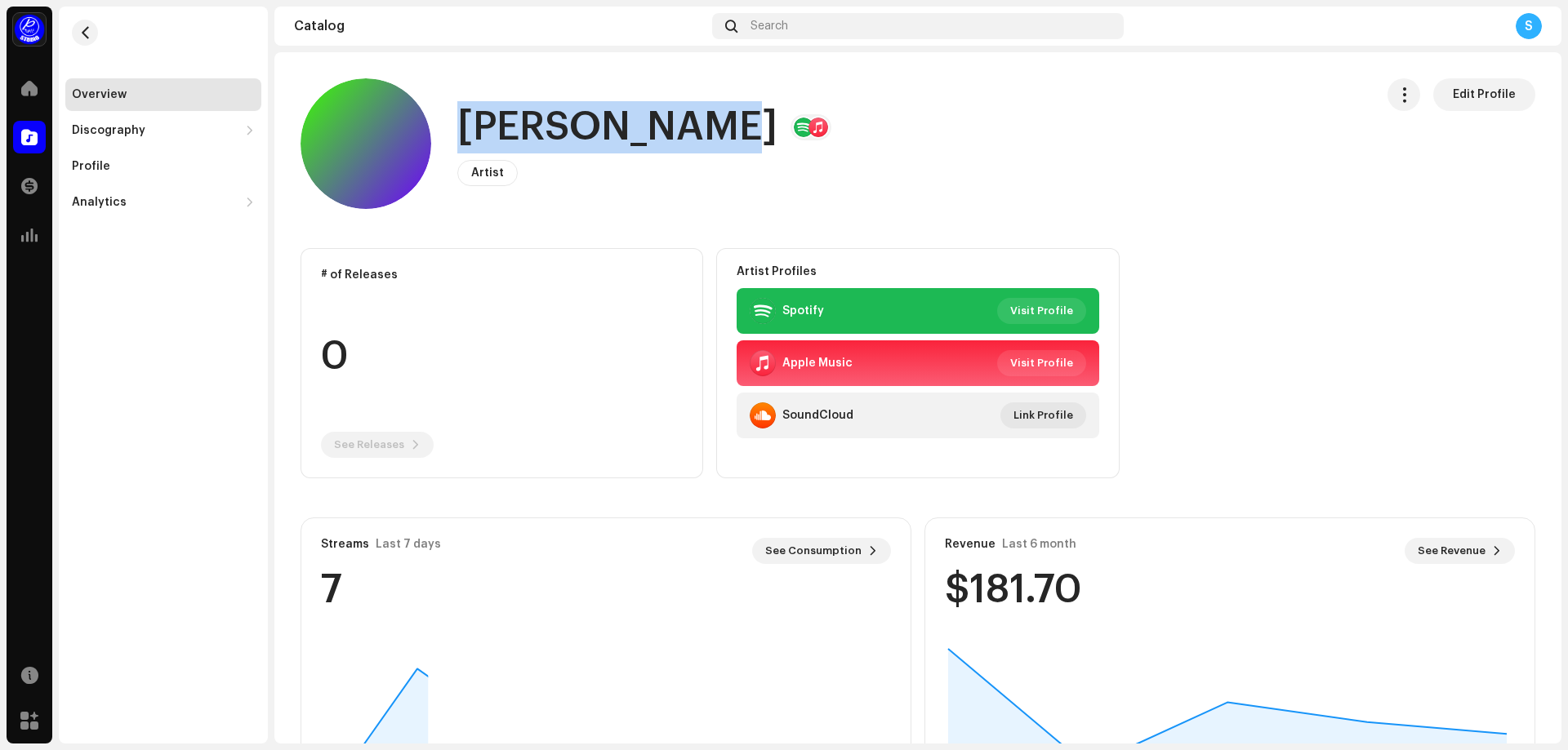
drag, startPoint x: 462, startPoint y: 124, endPoint x: 709, endPoint y: 127, distance: 247.0
click at [709, 127] on h1 "[PERSON_NAME]" at bounding box center [617, 127] width 320 height 53
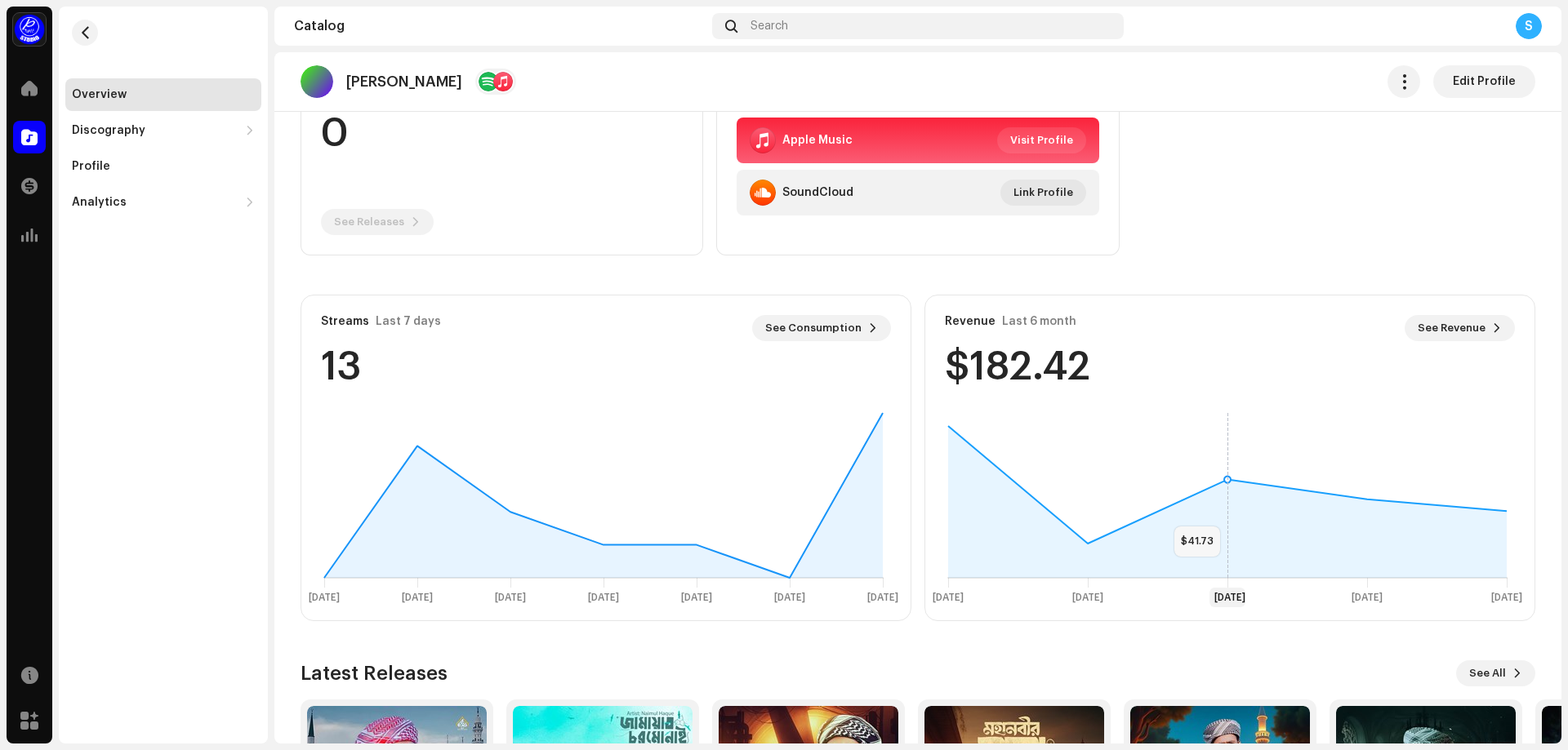
scroll to position [245, 0]
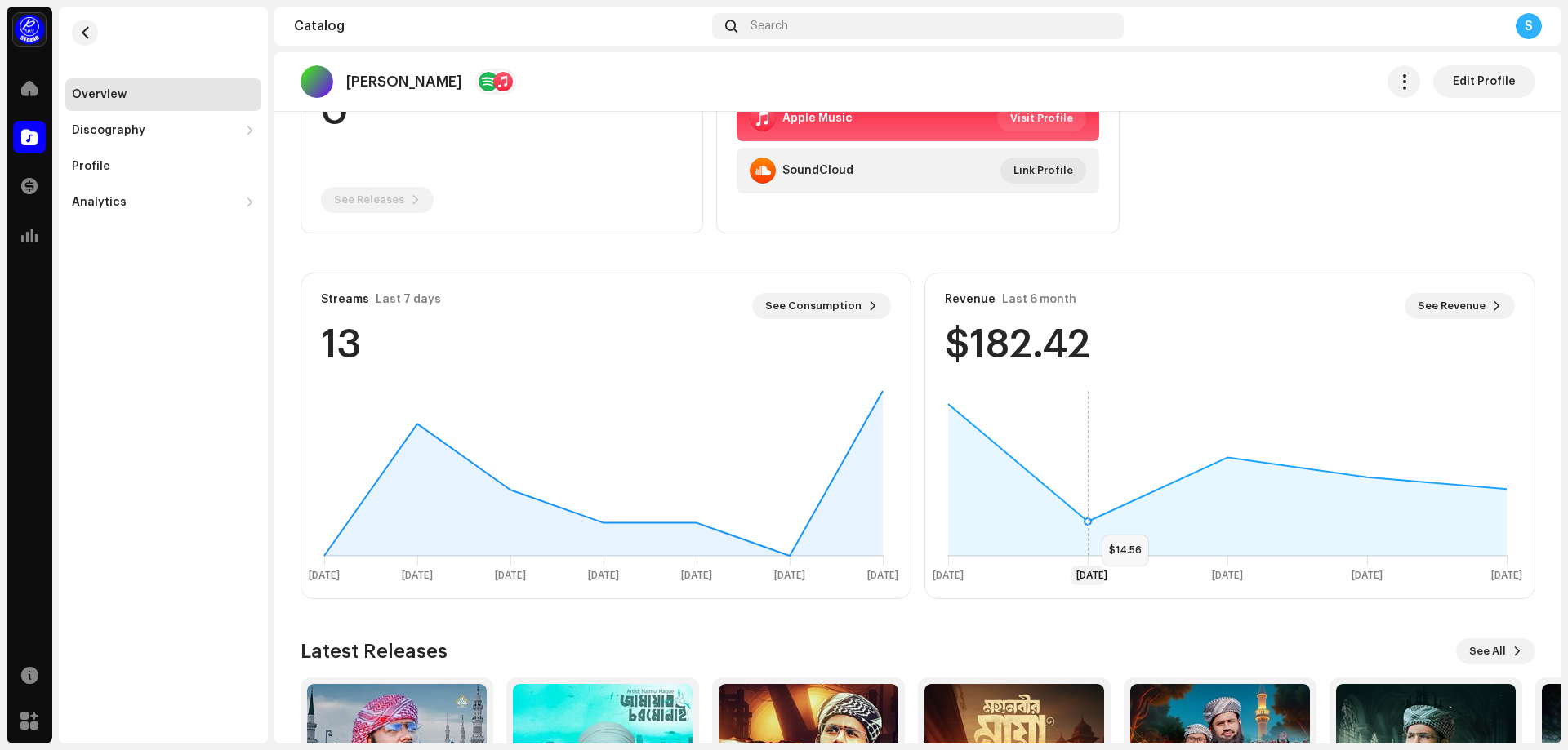
click at [1085, 518] on icon at bounding box center [1087, 521] width 7 height 7
click at [1223, 460] on icon at bounding box center [1226, 457] width 7 height 7
click at [1507, 490] on icon at bounding box center [1507, 474] width 0 height 165
click at [1223, 458] on icon at bounding box center [1226, 457] width 7 height 7
click at [1085, 521] on icon at bounding box center [1087, 521] width 7 height 7
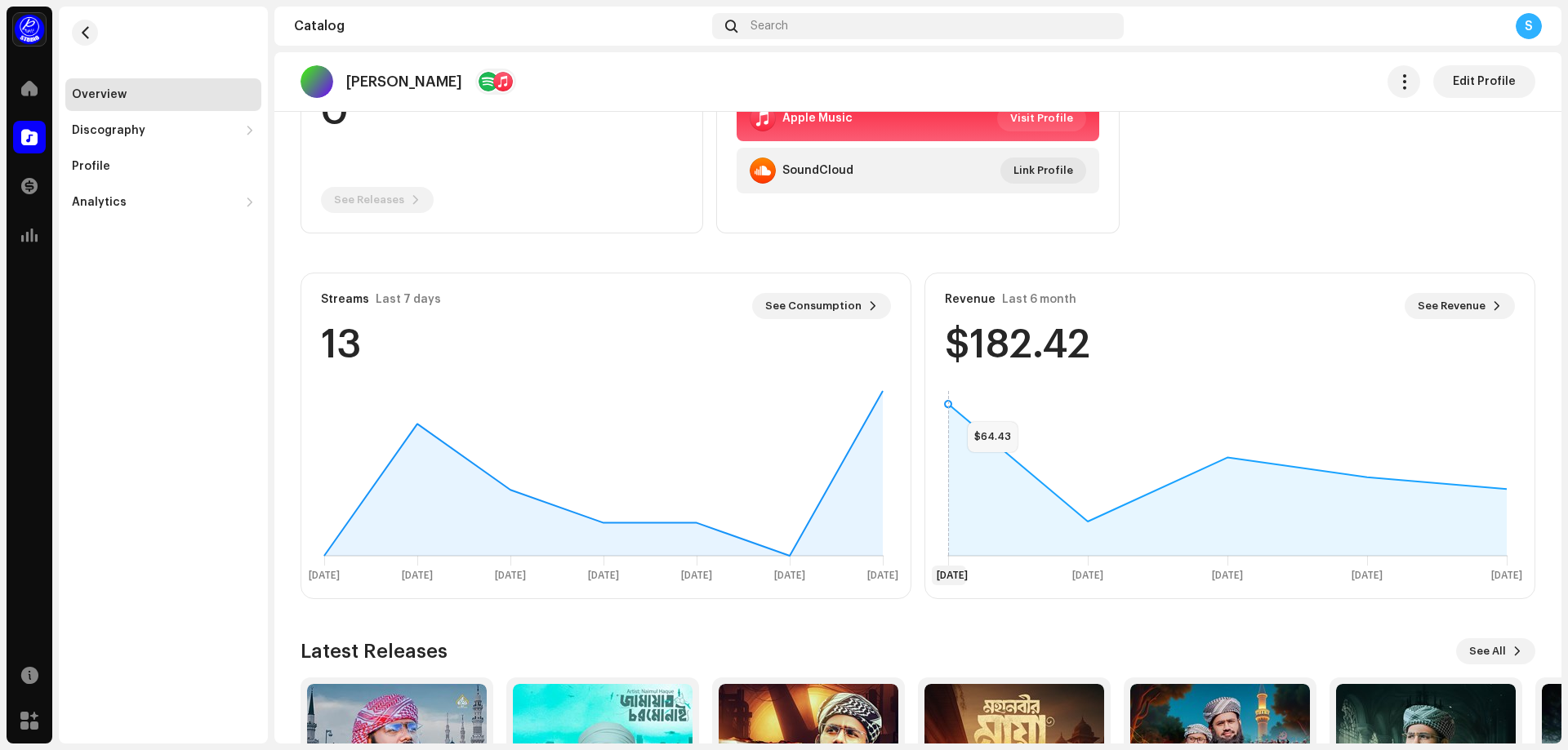
click at [947, 405] on icon at bounding box center [948, 404] width 7 height 7
click at [880, 391] on icon at bounding box center [883, 390] width 7 height 7
click at [794, 555] on icon at bounding box center [603, 474] width 558 height 165
click at [705, 530] on icon at bounding box center [603, 474] width 558 height 165
click at [602, 523] on icon at bounding box center [603, 522] width 7 height 7
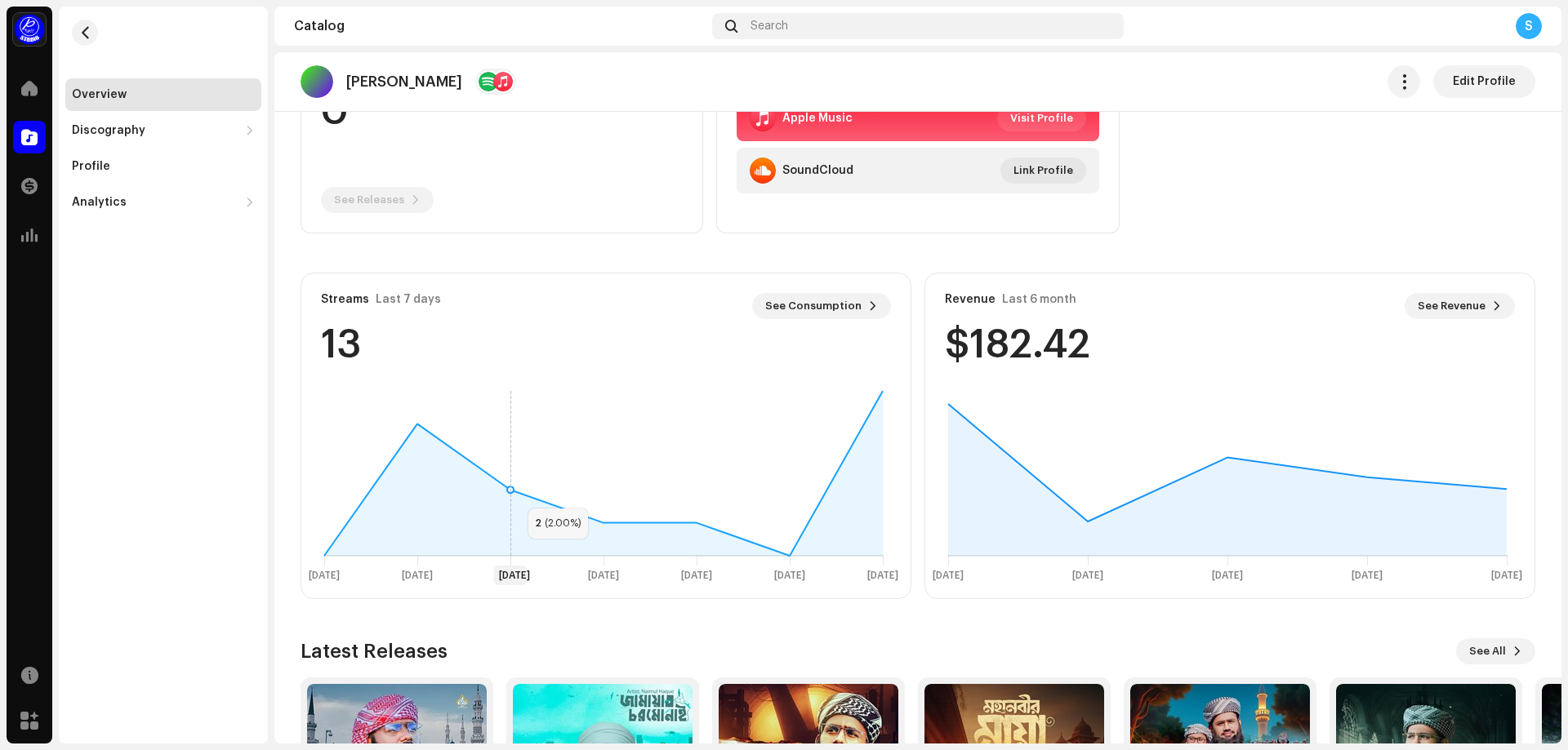
click at [511, 491] on icon at bounding box center [511, 474] width 0 height 165
click at [410, 419] on rect at bounding box center [603, 486] width 591 height 204
click at [34, 76] on div at bounding box center [30, 88] width 33 height 33
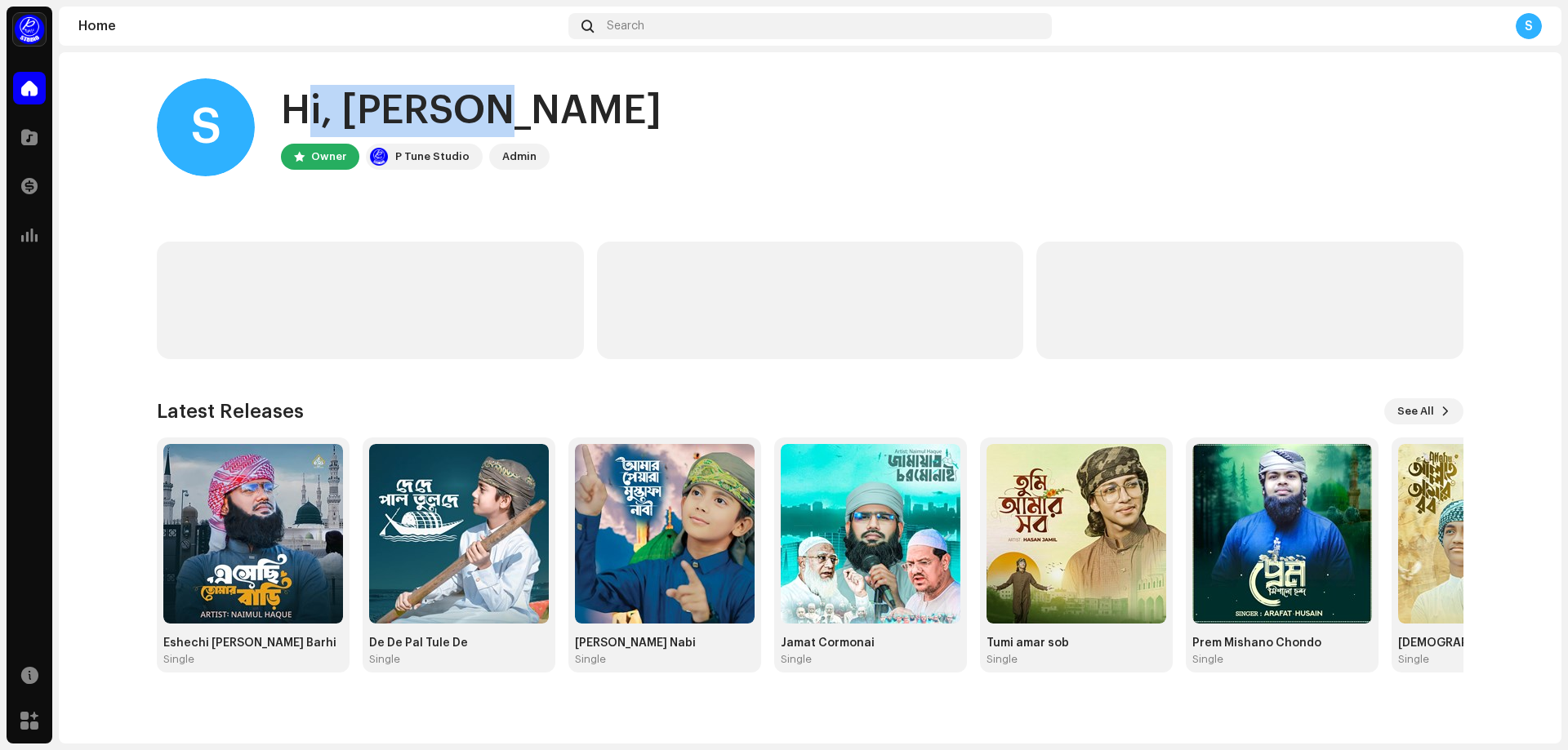
drag, startPoint x: 328, startPoint y: 107, endPoint x: 512, endPoint y: 115, distance: 184.2
click at [512, 115] on div "Hi, [PERSON_NAME]" at bounding box center [470, 111] width 380 height 53
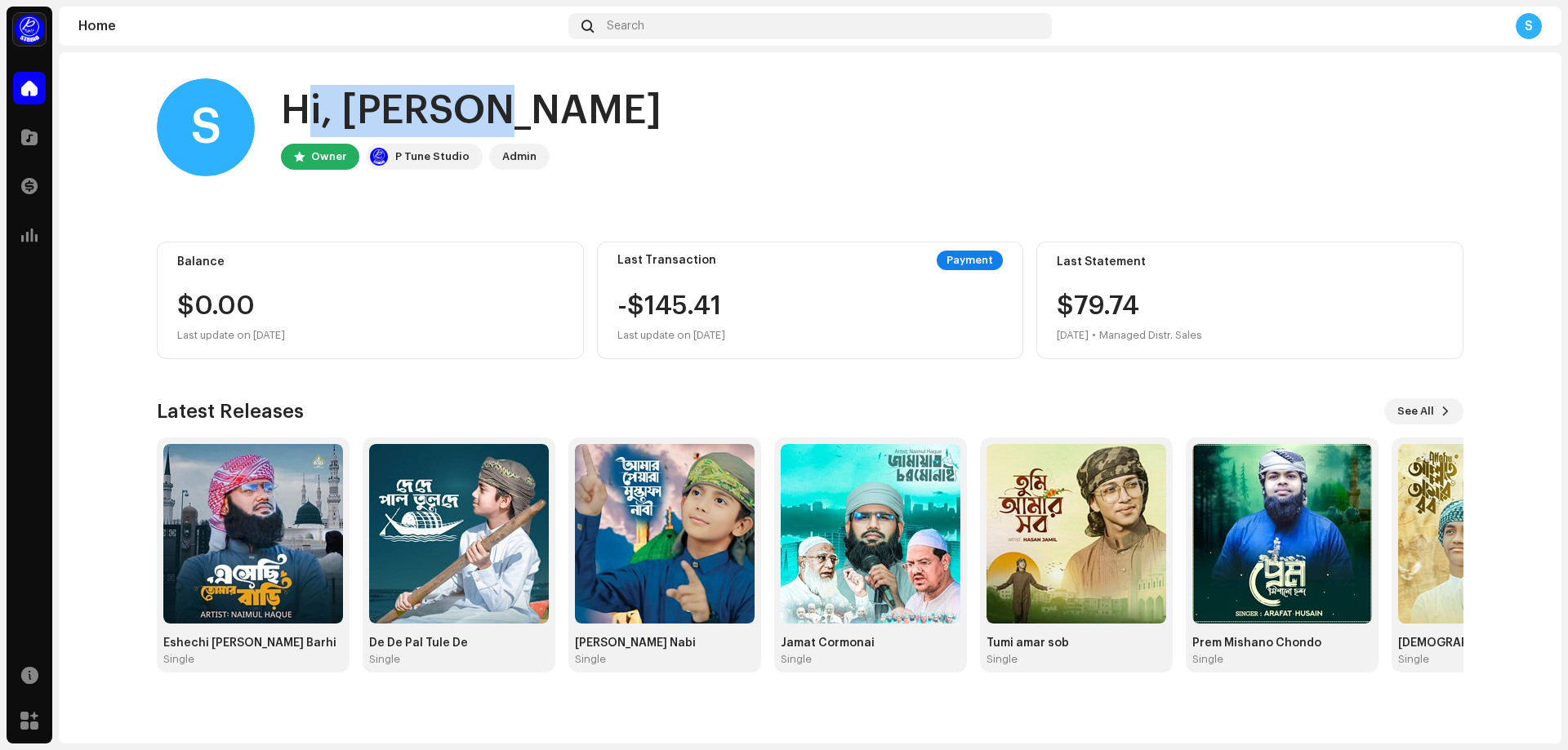
click at [500, 115] on div "Hi, [PERSON_NAME]" at bounding box center [470, 111] width 380 height 53
drag, startPoint x: 491, startPoint y: 114, endPoint x: 259, endPoint y: 101, distance: 232.4
click at [259, 101] on div "S Hi, Shamim Owner P Tune Studio Admin" at bounding box center [810, 127] width 1307 height 98
click at [386, 322] on div "$0.00 Last update on Oct 8, 2025" at bounding box center [370, 319] width 386 height 53
drag, startPoint x: 761, startPoint y: 336, endPoint x: 608, endPoint y: 264, distance: 169.1
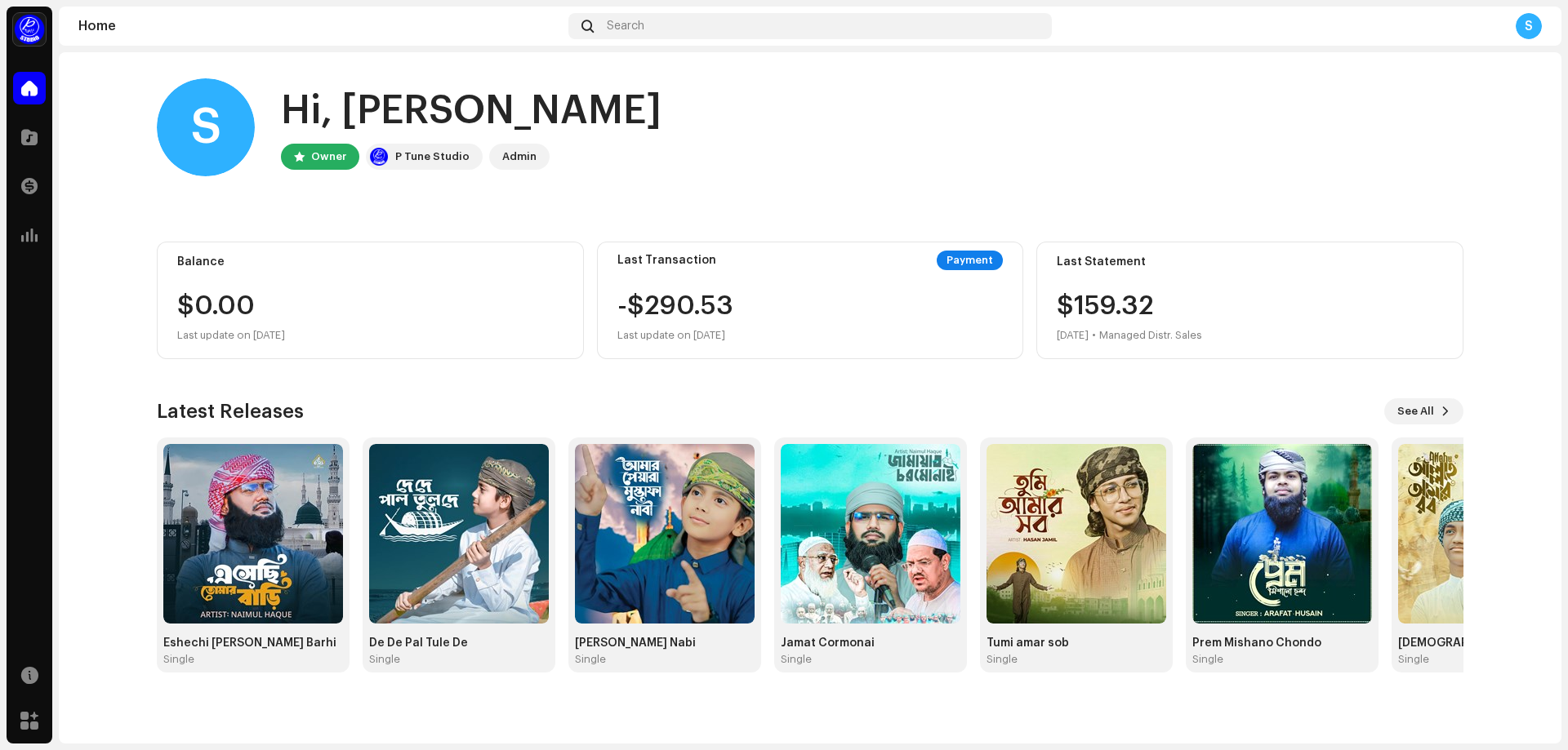
click at [608, 264] on div "Last Transaction Payment -$290.53 Last update on [DATE]" at bounding box center [810, 299] width 427 height 118
drag, startPoint x: 608, startPoint y: 264, endPoint x: 762, endPoint y: 336, distance: 170.0
click at [762, 336] on div "Last Transaction Payment -$290.53 Last update on [DATE]" at bounding box center [810, 299] width 427 height 118
click at [762, 336] on div "-$290.53 Last update on Oct 6, 2025" at bounding box center [810, 319] width 386 height 53
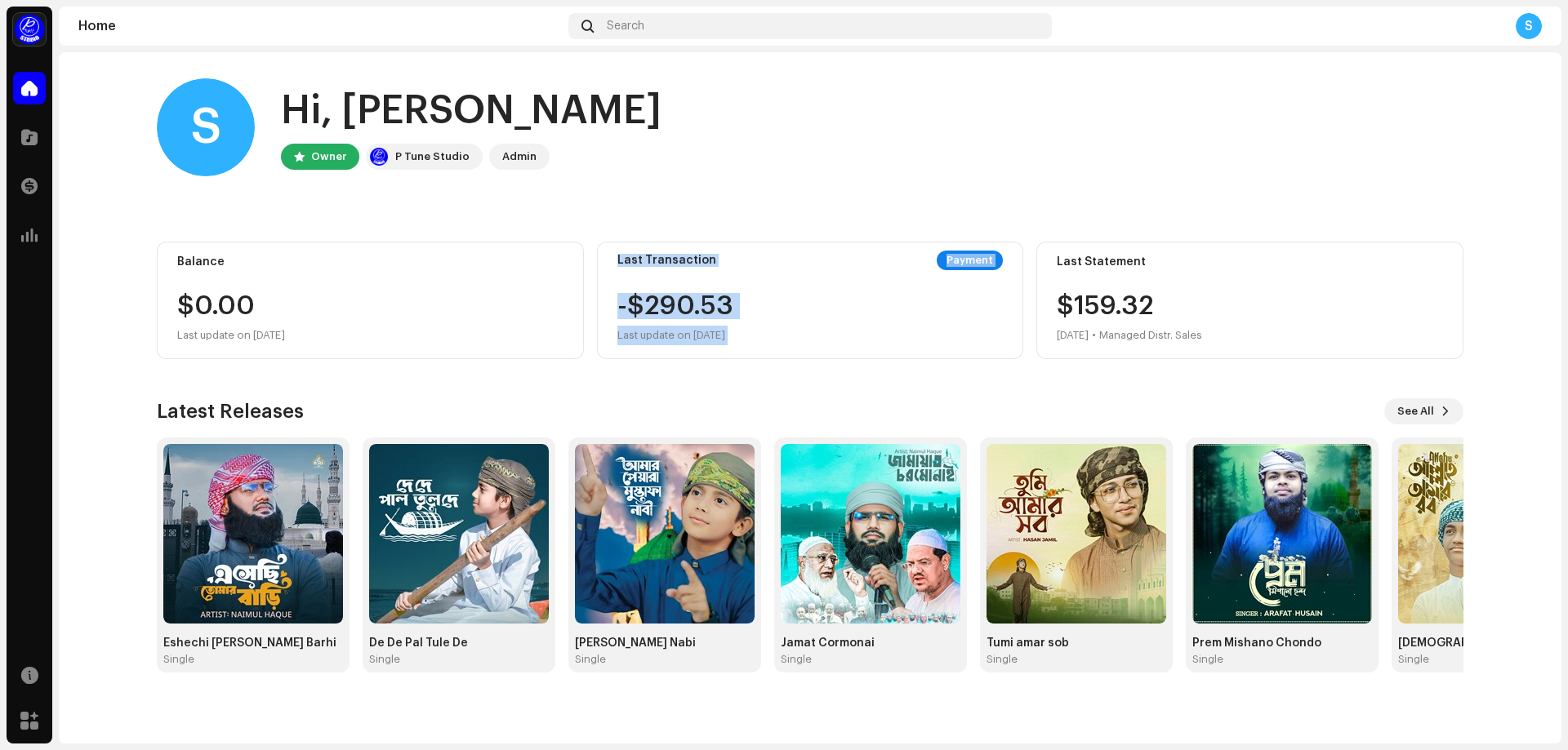
drag, startPoint x: 762, startPoint y: 336, endPoint x: 614, endPoint y: 258, distance: 167.3
click at [614, 258] on div "Last Transaction Payment -$290.53 Last update on [DATE]" at bounding box center [810, 299] width 427 height 118
drag, startPoint x: 612, startPoint y: 258, endPoint x: 759, endPoint y: 335, distance: 165.9
click at [759, 335] on div "Last Transaction Payment -$290.53 Last update on [DATE]" at bounding box center [810, 299] width 427 height 118
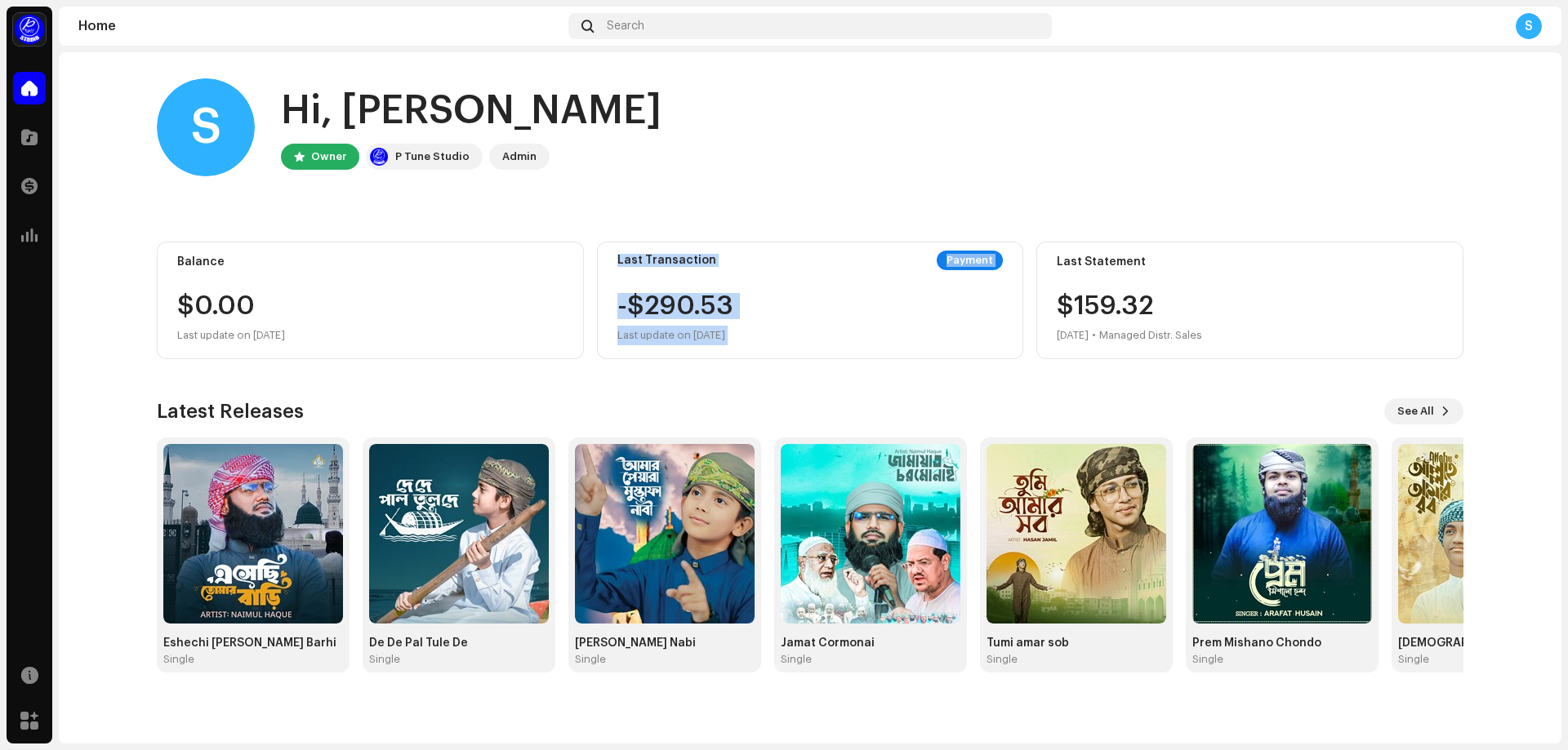
click at [759, 335] on div "-$290.53 Last update on Oct 6, 2025" at bounding box center [810, 319] width 386 height 53
drag, startPoint x: 761, startPoint y: 335, endPoint x: 616, endPoint y: 265, distance: 161.0
click at [616, 265] on div "Last Transaction Payment -$290.53 Last update on [DATE]" at bounding box center [810, 299] width 427 height 118
click at [617, 265] on div "Last Transaction" at bounding box center [666, 260] width 99 height 13
drag, startPoint x: 754, startPoint y: 340, endPoint x: 615, endPoint y: 265, distance: 157.9
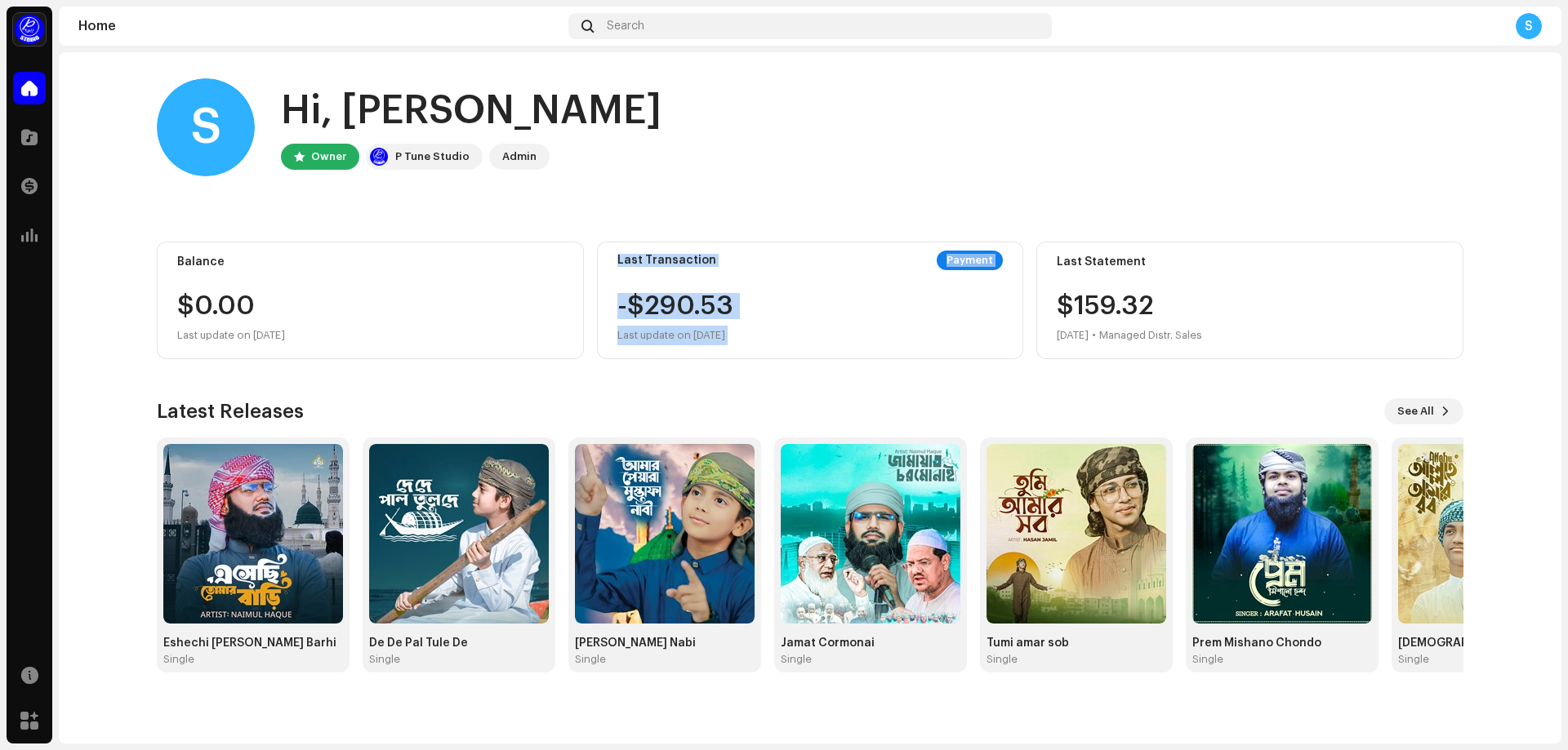
click at [615, 265] on div "Last Transaction Payment -$290.53 Last update on [DATE]" at bounding box center [810, 299] width 427 height 118
